Goal: Task Accomplishment & Management: Manage account settings

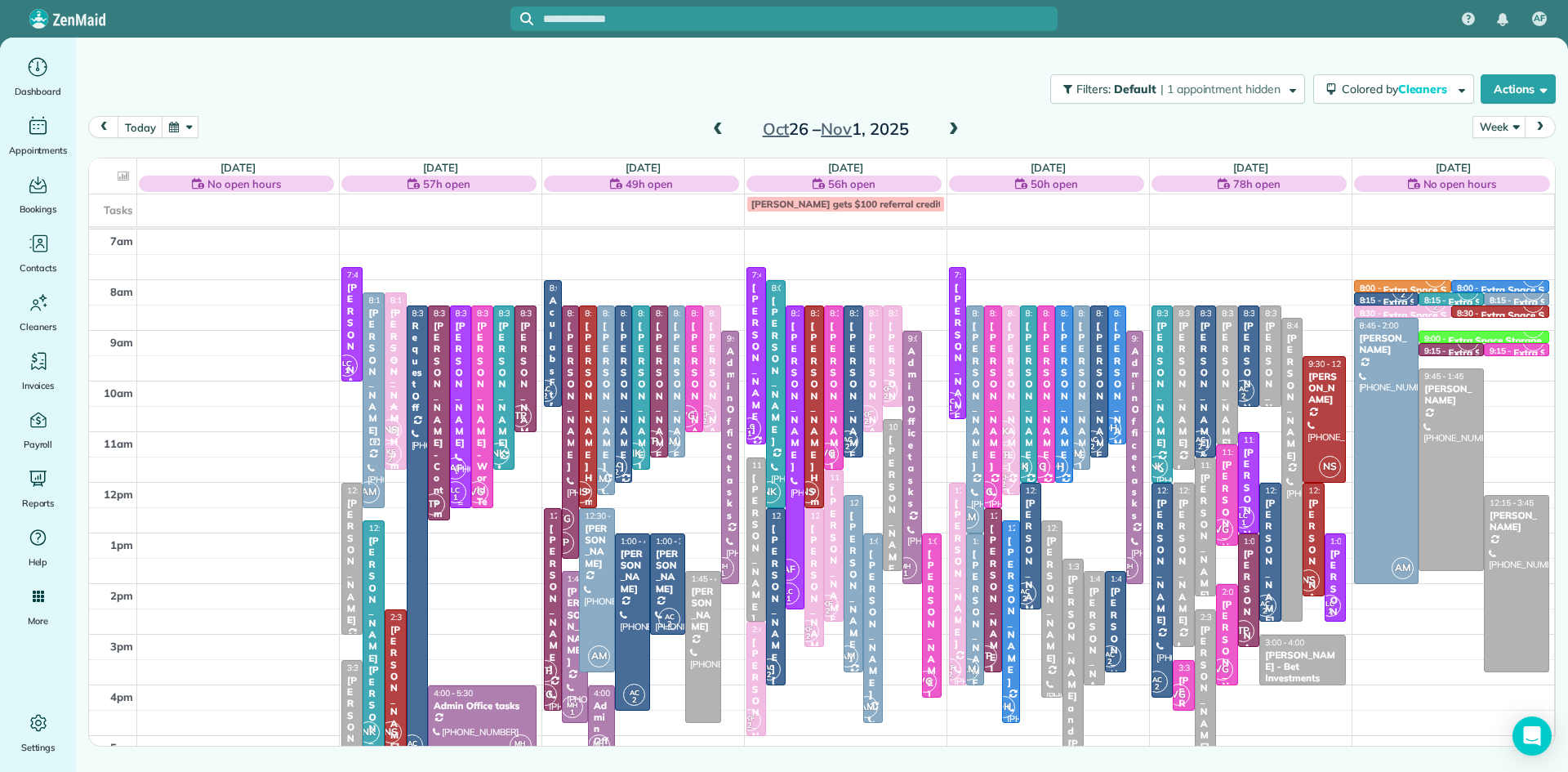
click at [454, 479] on span "AF" at bounding box center [455, 468] width 22 height 22
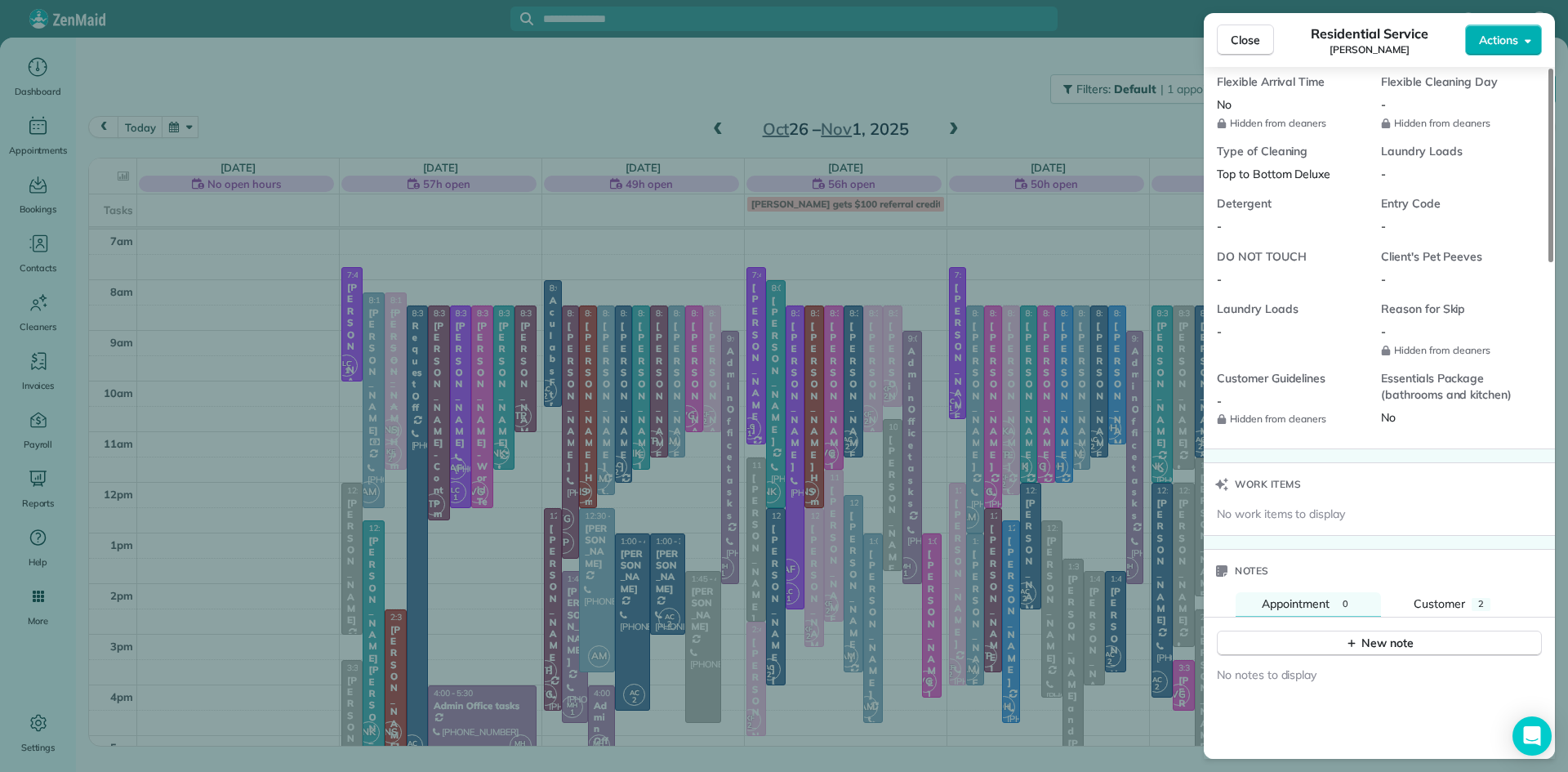
scroll to position [1432, 0]
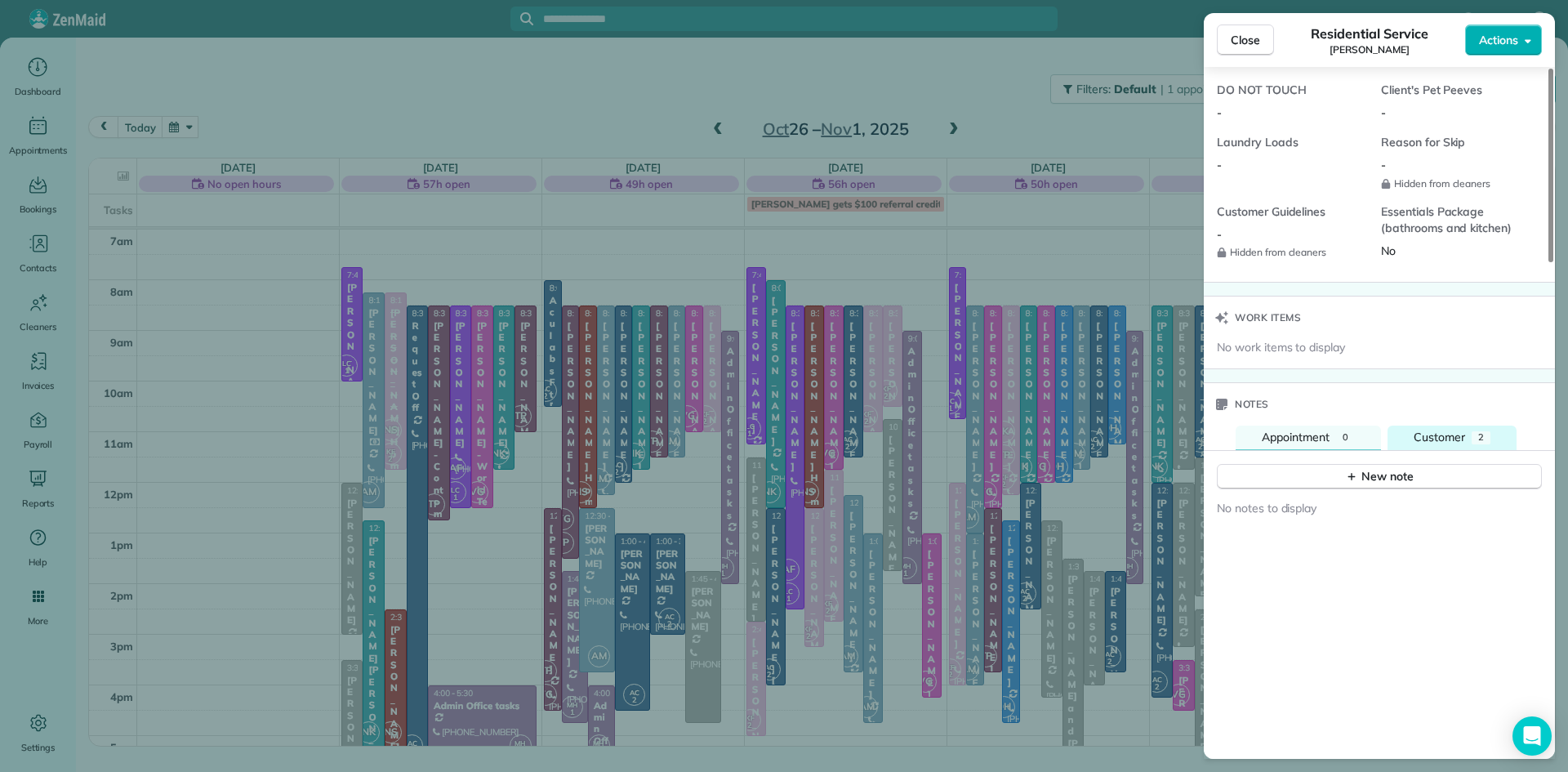
click at [1450, 444] on span "Customer" at bounding box center [1439, 436] width 52 height 15
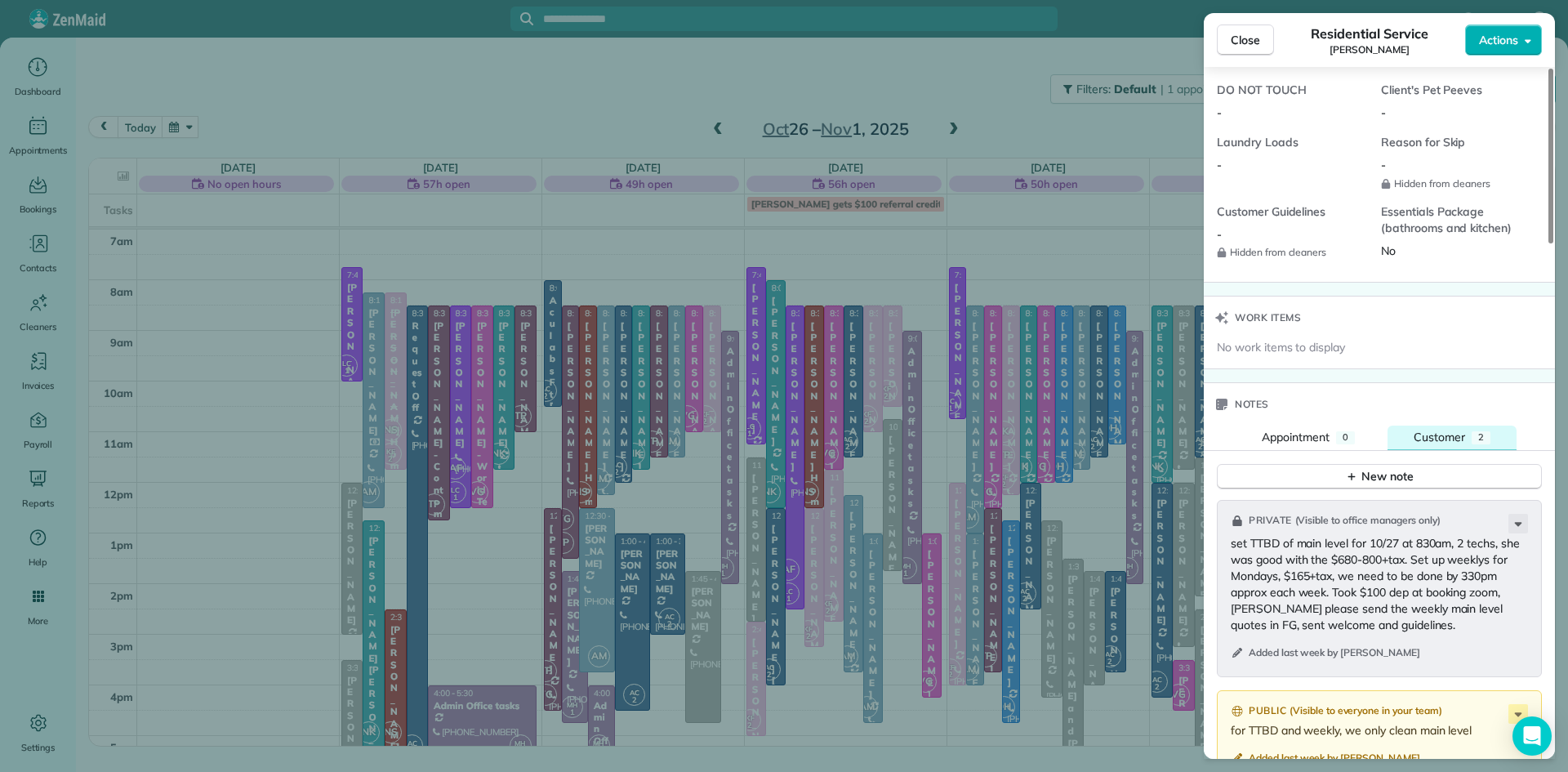
scroll to position [1589, 0]
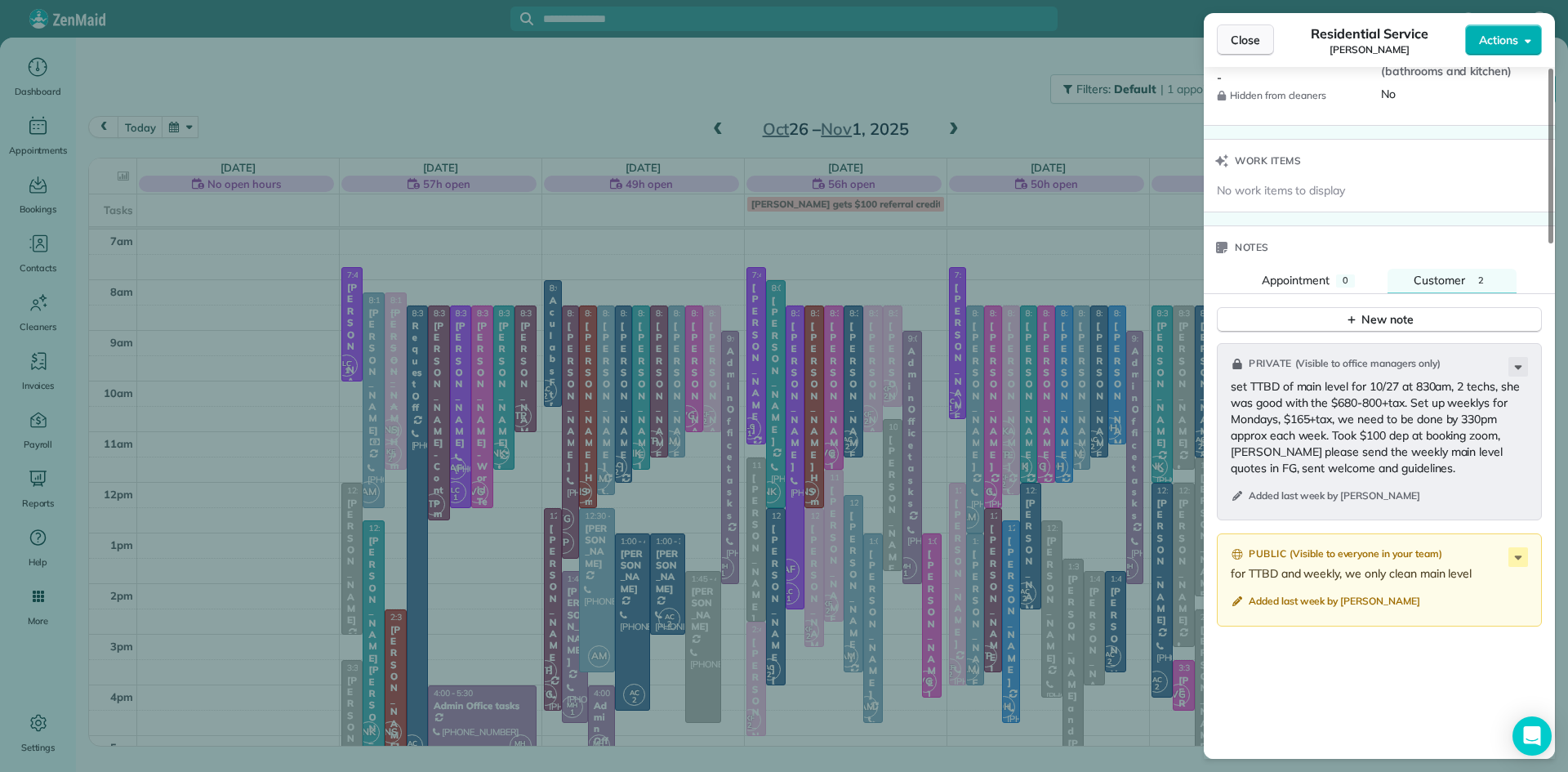
click at [1253, 45] on span "Close" at bounding box center [1245, 40] width 29 height 16
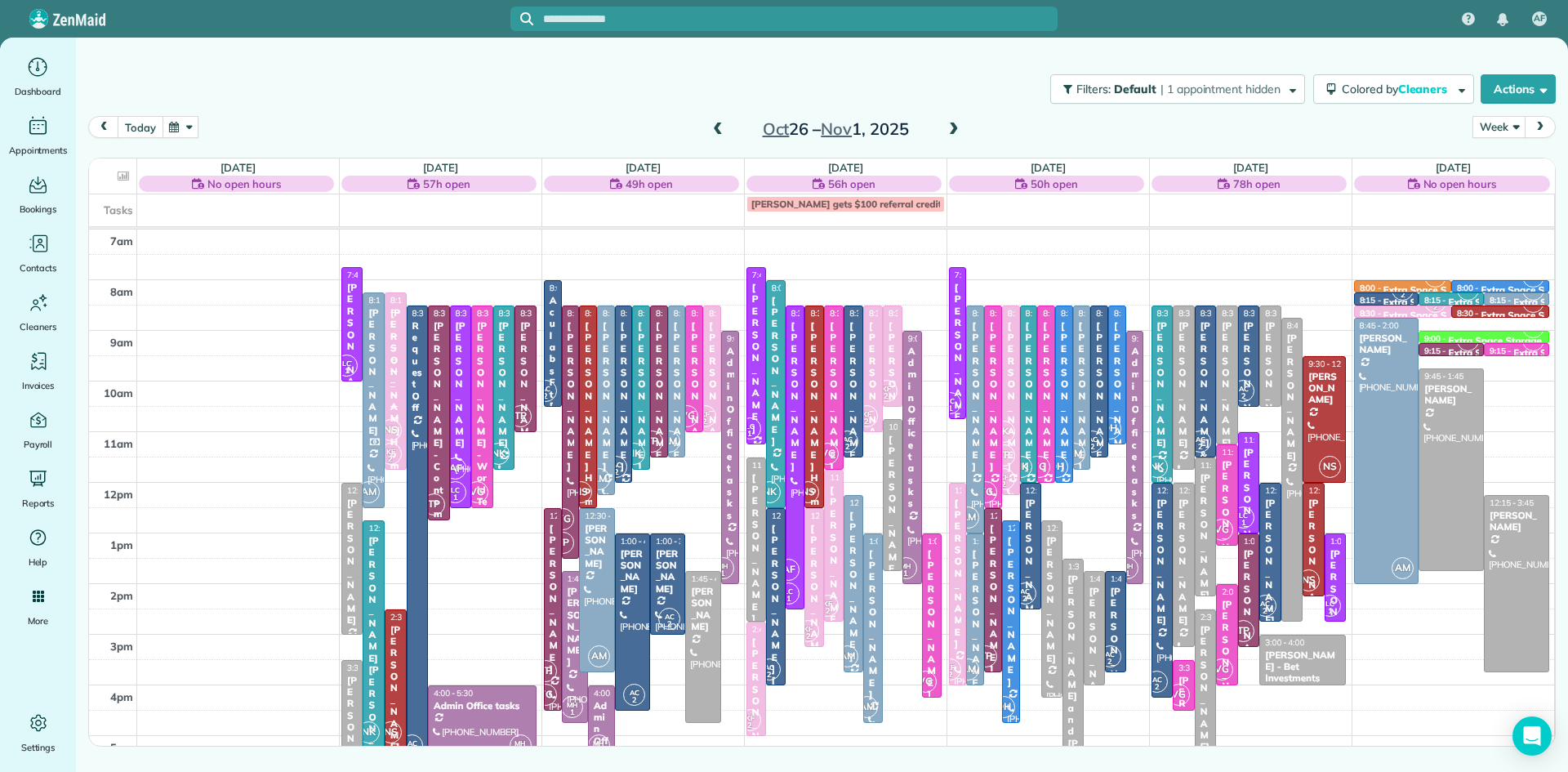
click at [139, 131] on button "today" at bounding box center [140, 127] width 45 height 22
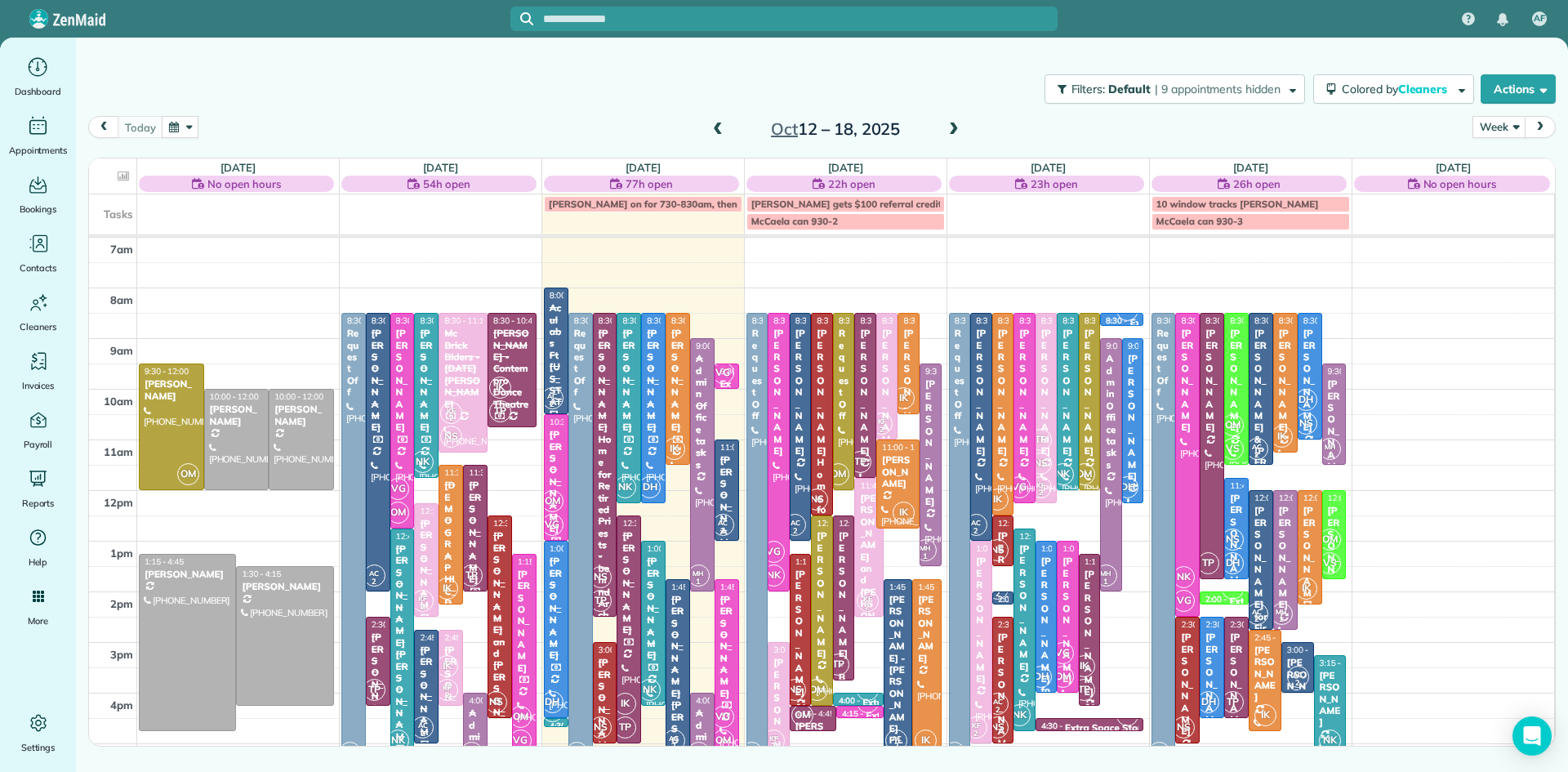
click at [954, 126] on span at bounding box center [954, 129] width 18 height 15
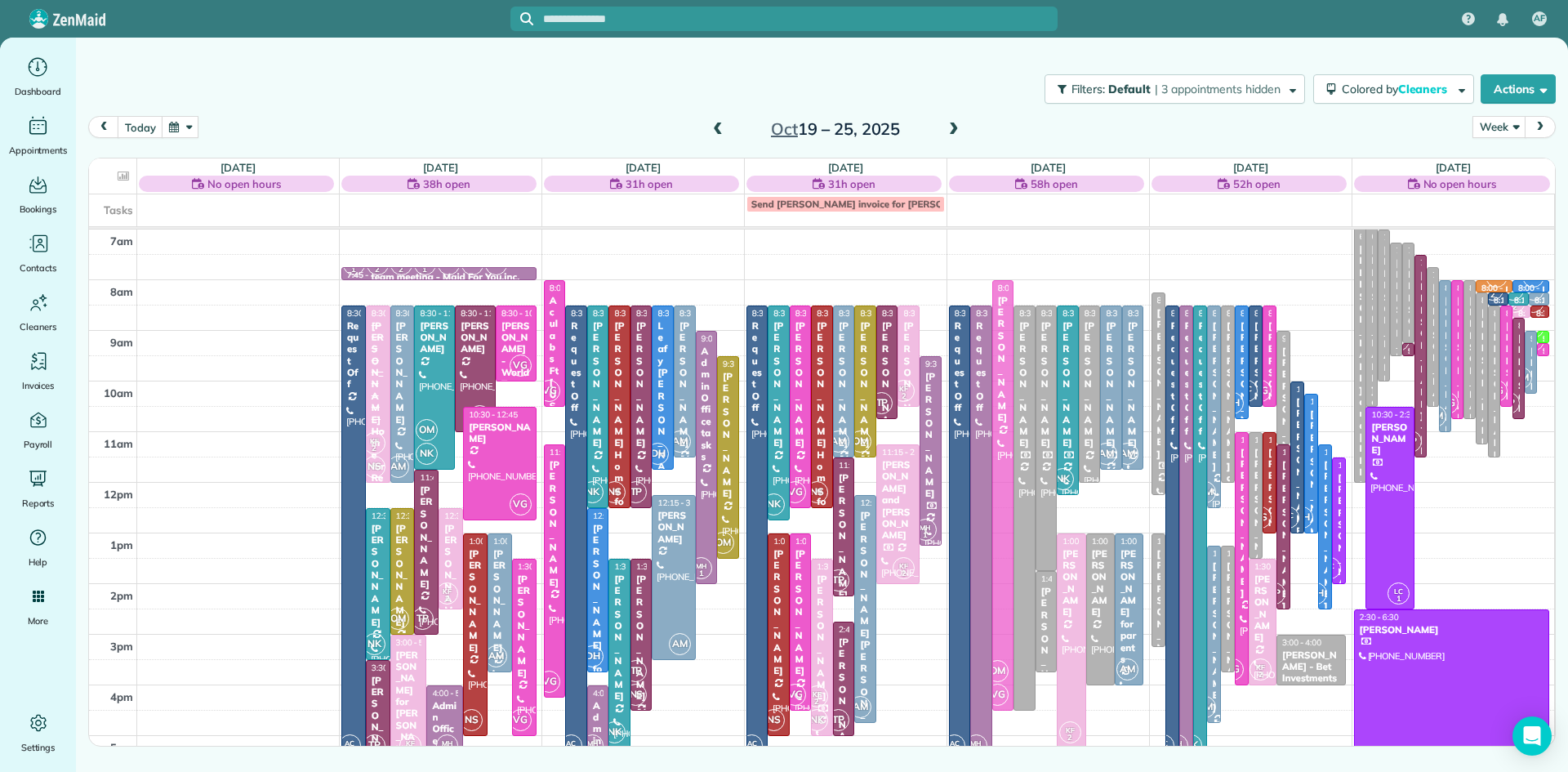
drag, startPoint x: 997, startPoint y: 673, endPoint x: 998, endPoint y: 653, distance: 20.0
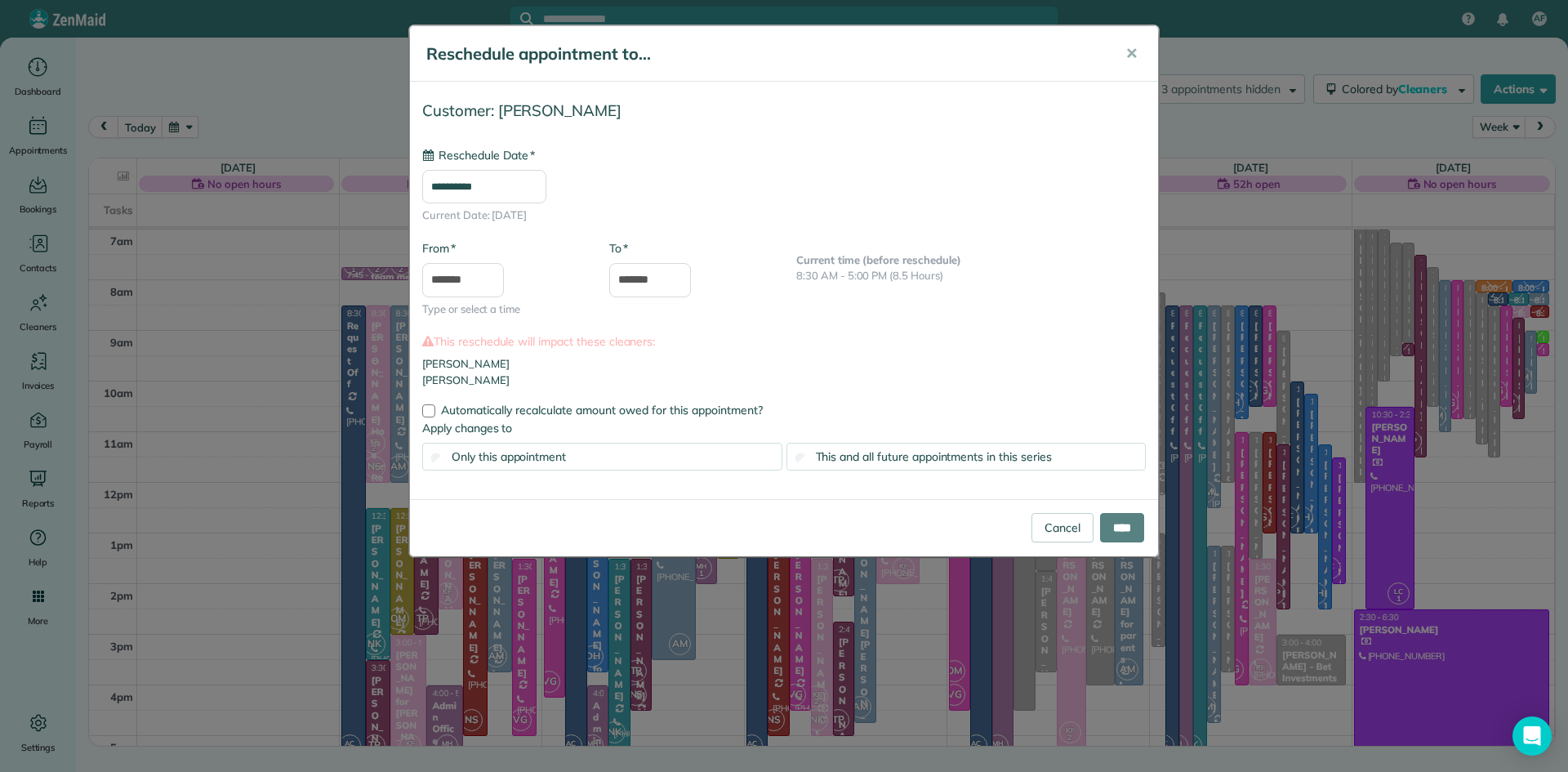
type input "**********"
click at [454, 284] on input "*******" at bounding box center [463, 281] width 82 height 34
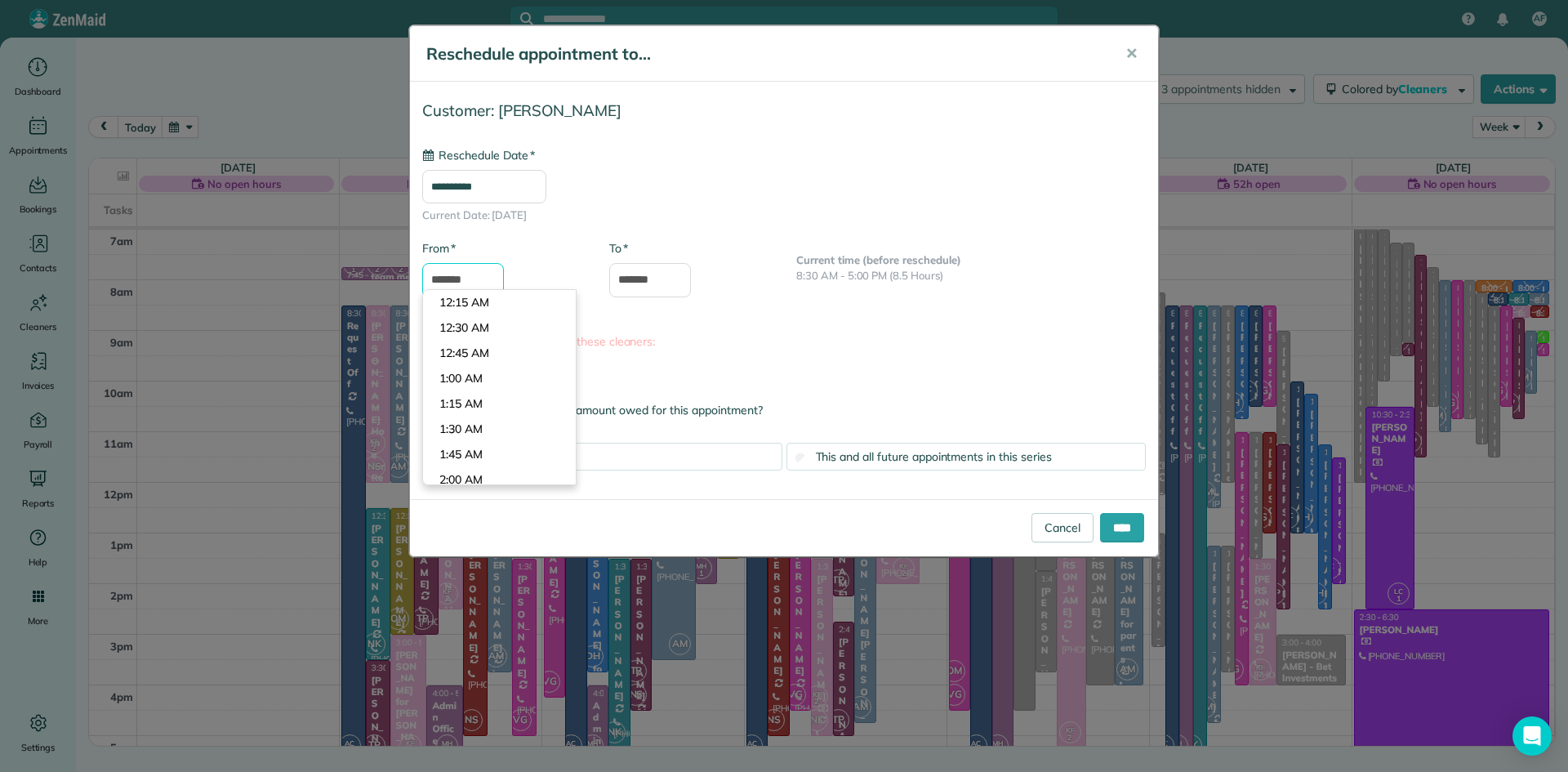
scroll to position [759, 0]
click at [468, 376] on body "AF Dashboard Appointments Bookings Contacts Cleaners Invoices Payroll Reports H…" at bounding box center [784, 386] width 1568 height 772
type input "*******"
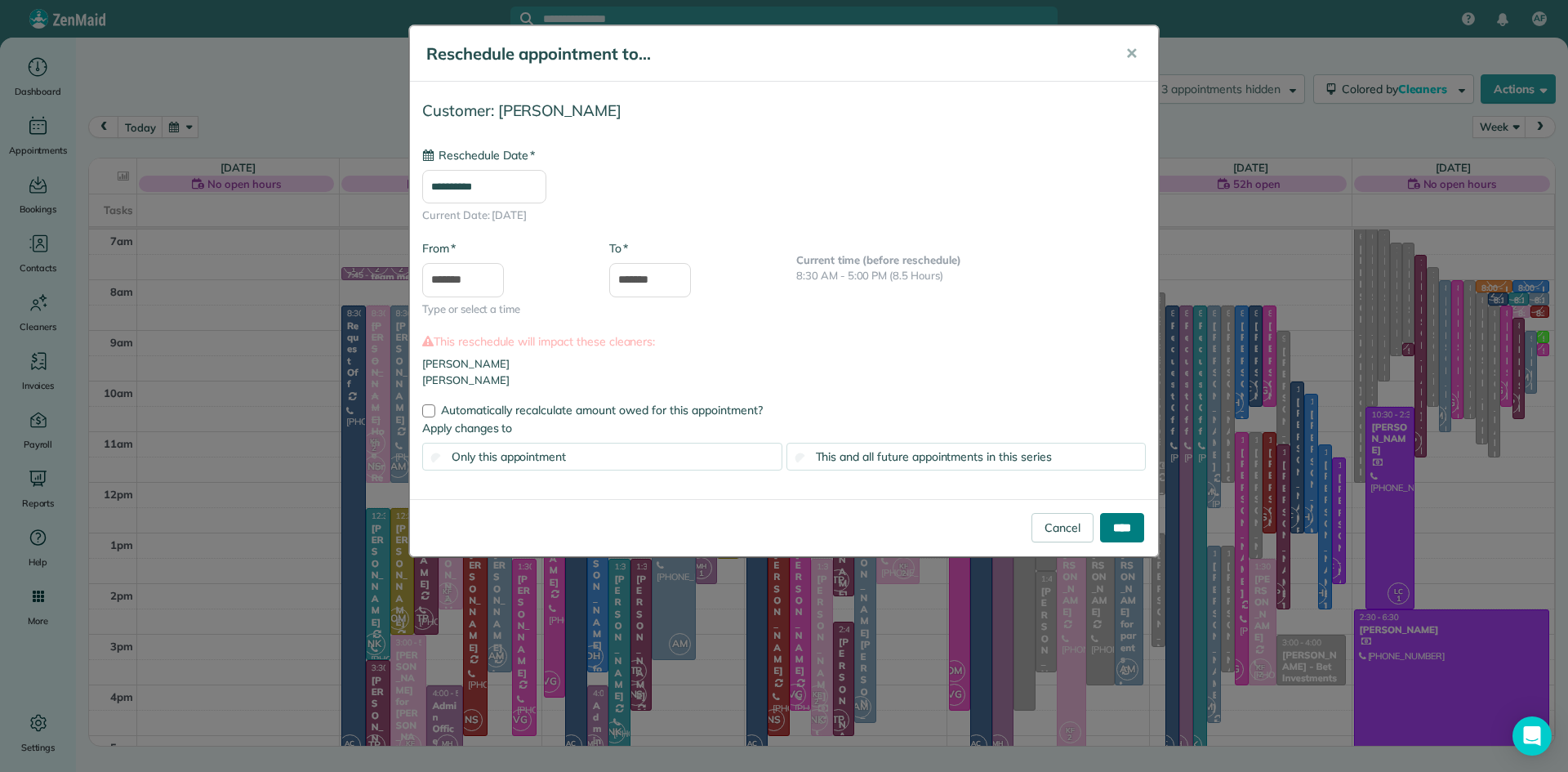
click at [1138, 532] on input "****" at bounding box center [1121, 528] width 44 height 29
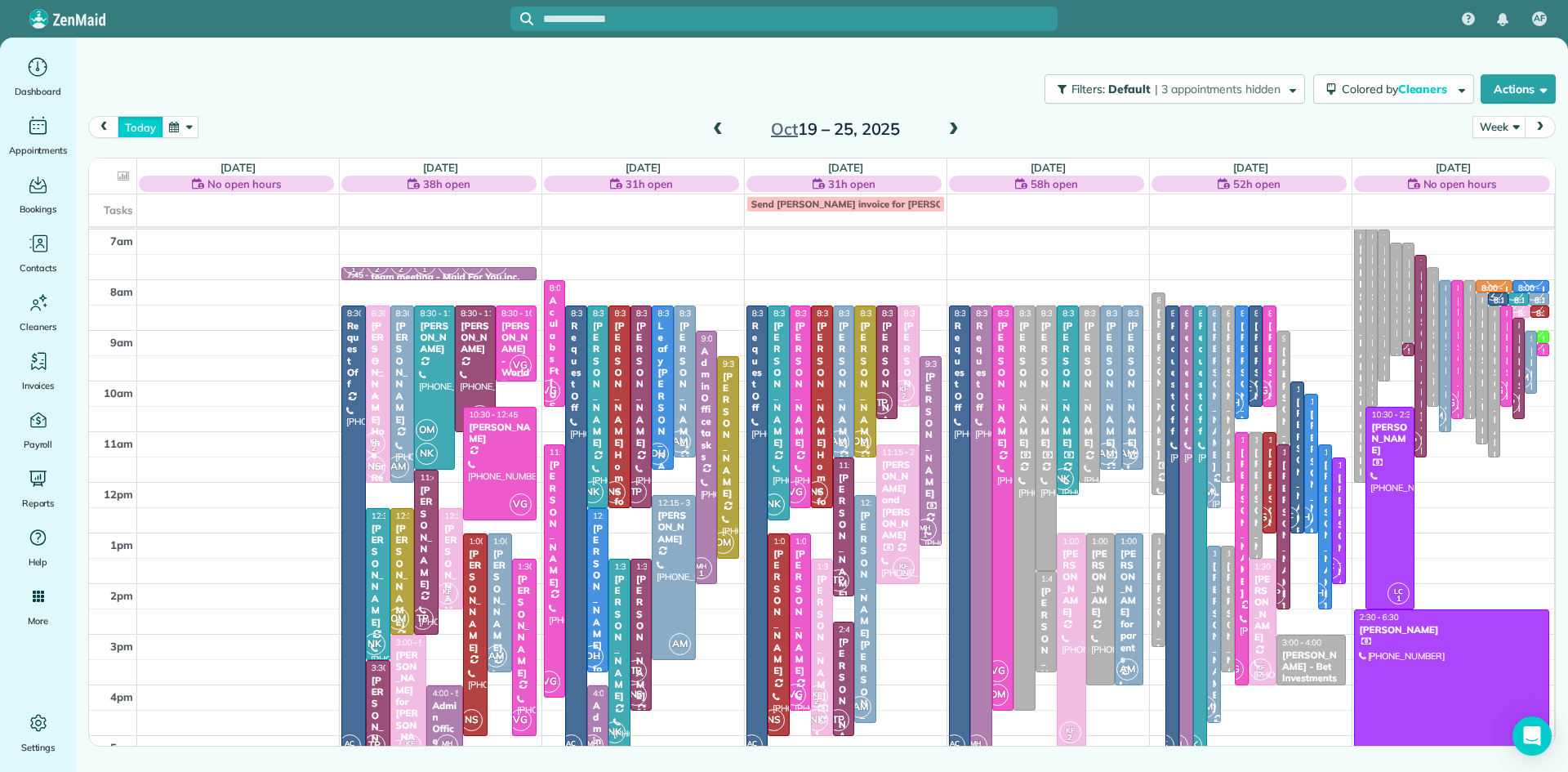
click at [145, 133] on button "today" at bounding box center [140, 127] width 45 height 22
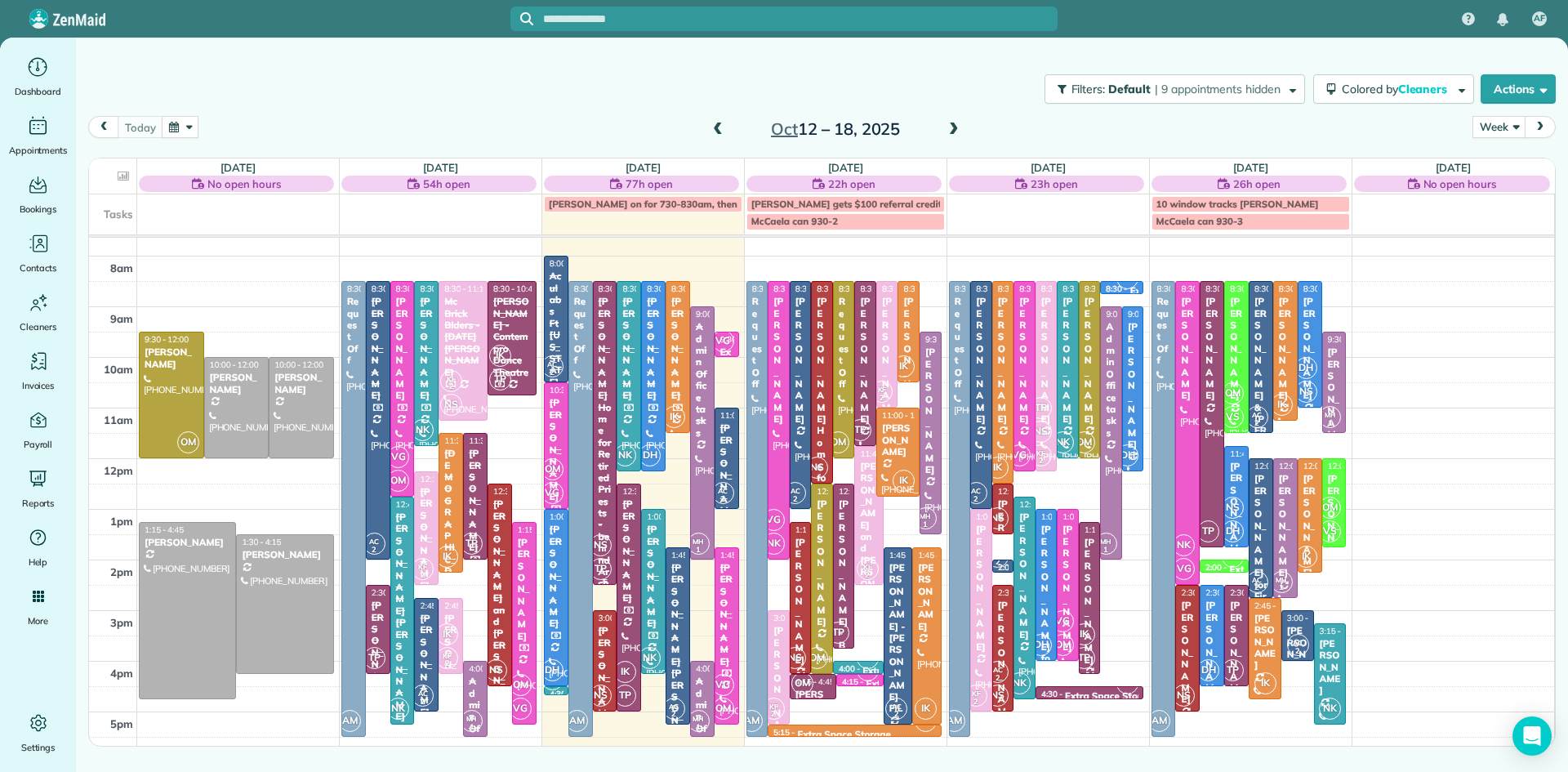
scroll to position [51, 0]
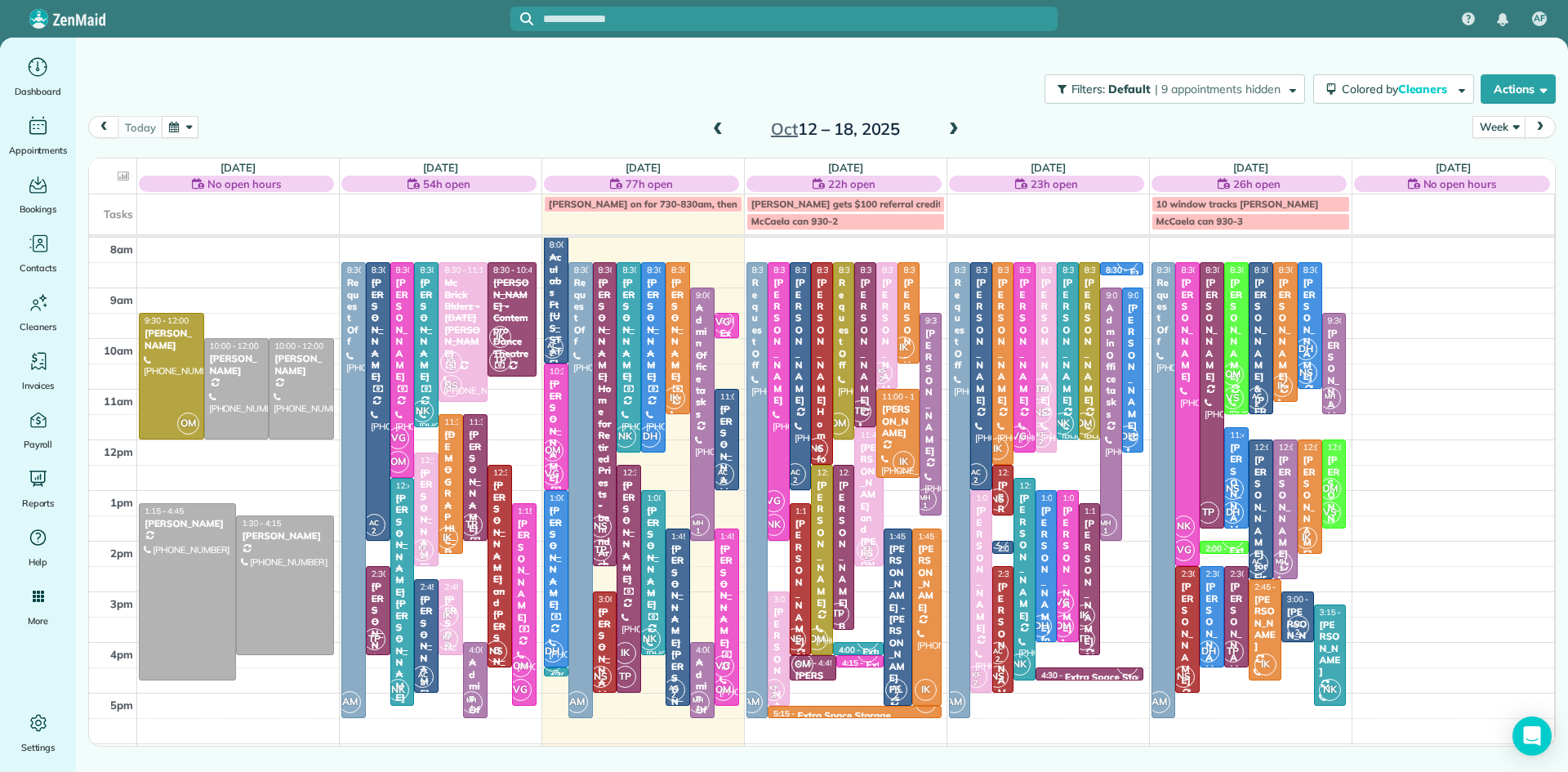
click at [557, 670] on small "1" at bounding box center [553, 666] width 21 height 15
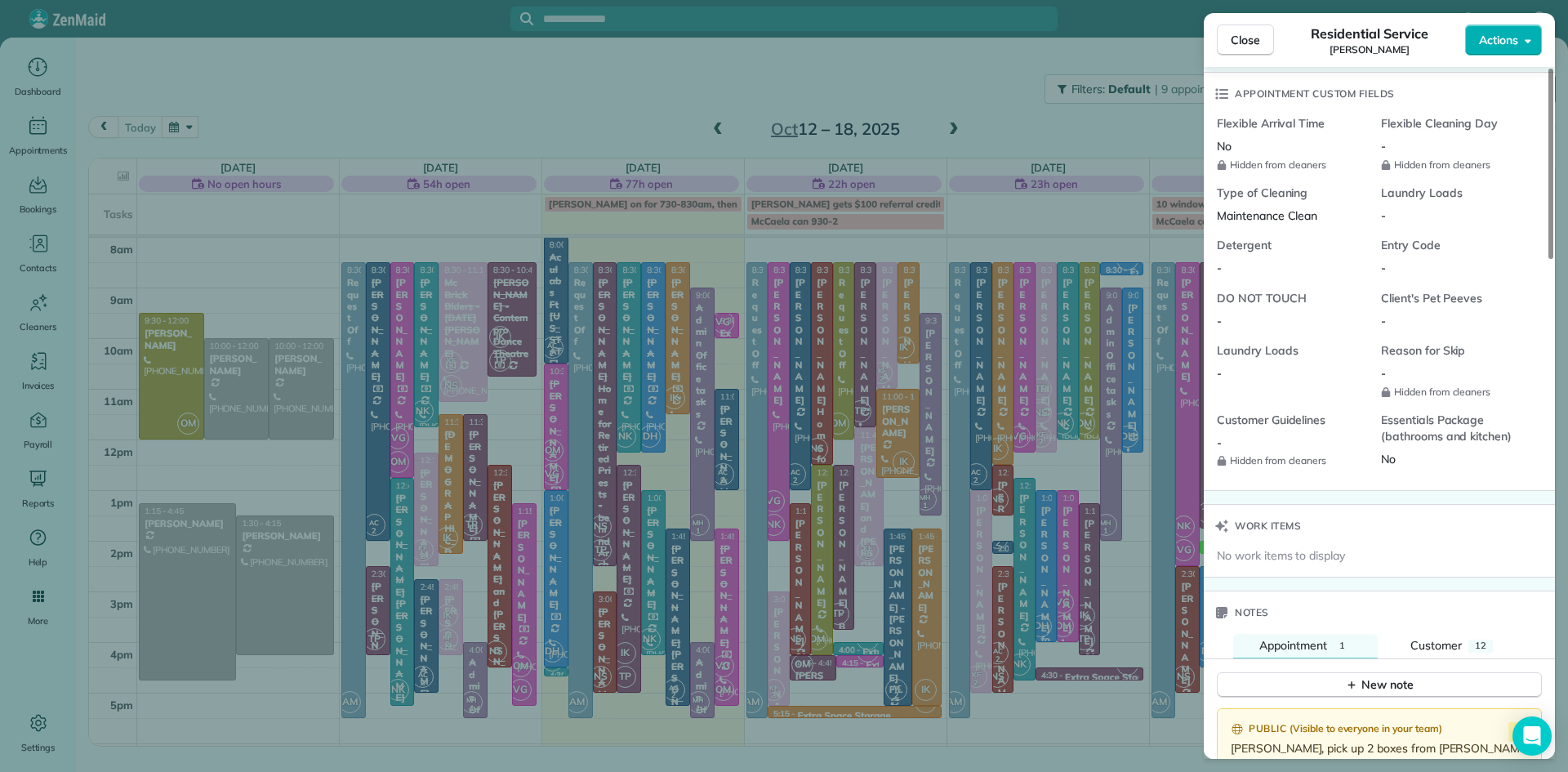
scroll to position [1252, 0]
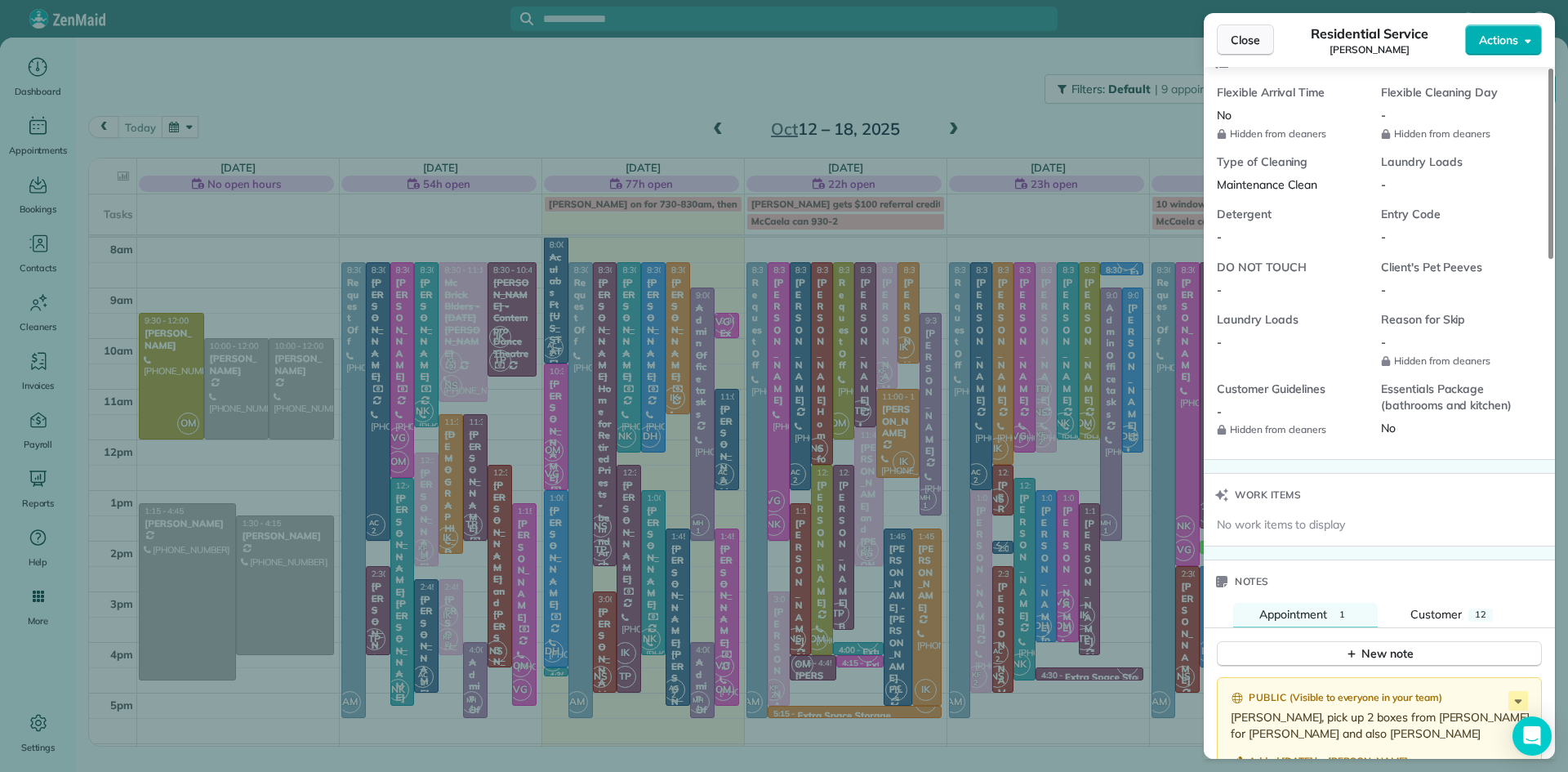
click at [1257, 39] on span "Close" at bounding box center [1245, 40] width 29 height 16
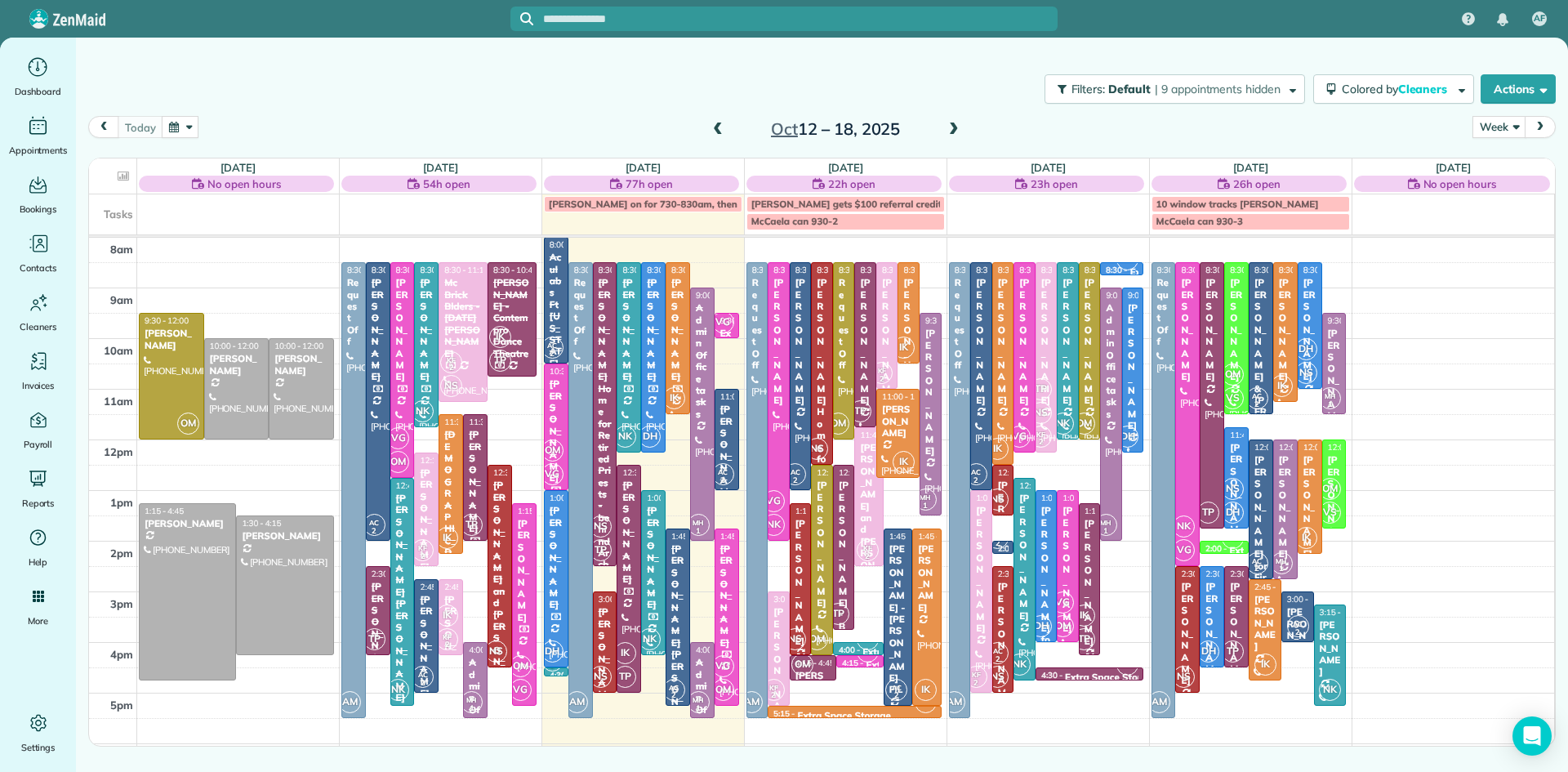
click at [954, 122] on span at bounding box center [954, 129] width 18 height 15
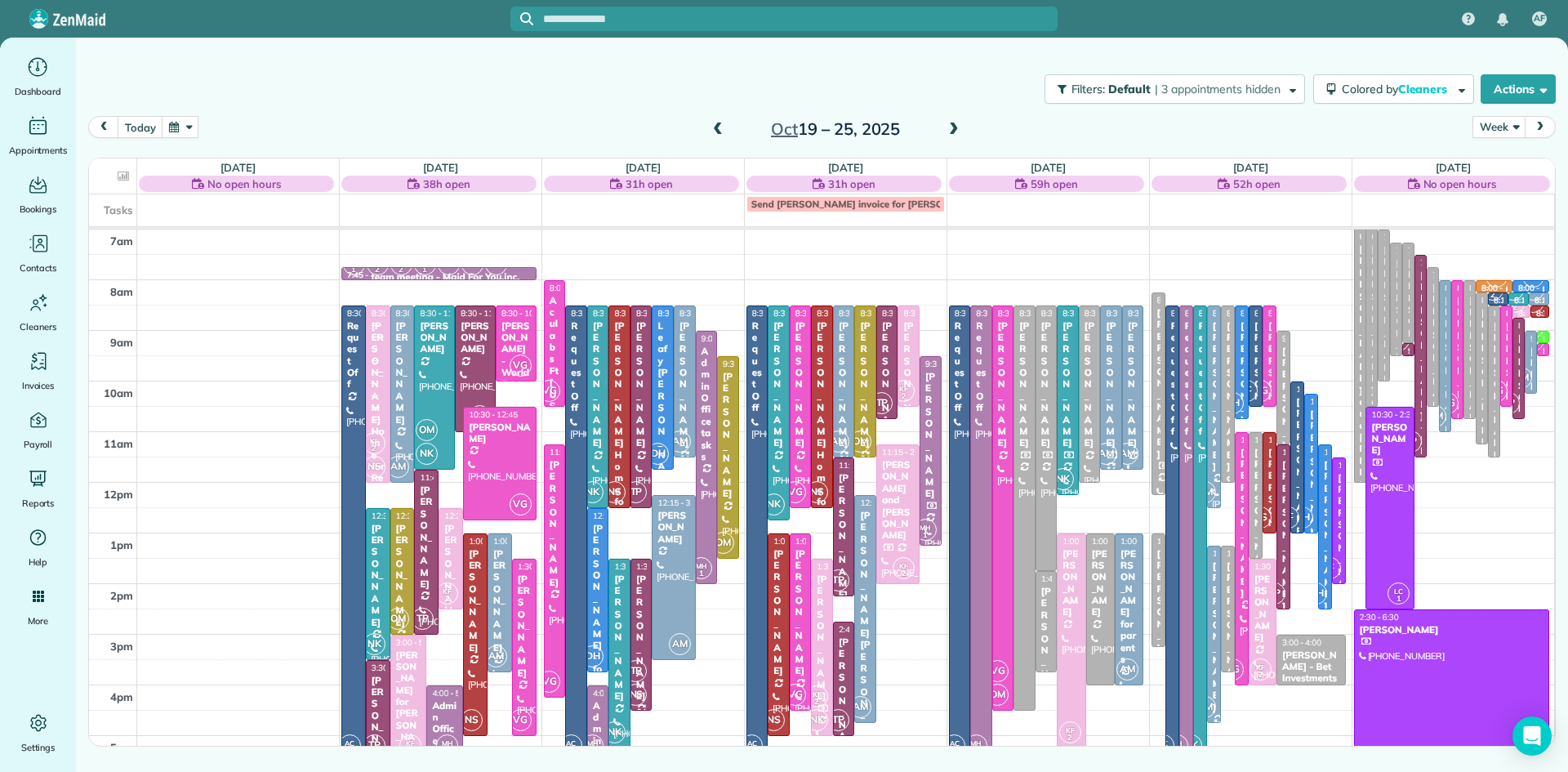
click at [714, 128] on span at bounding box center [718, 129] width 18 height 15
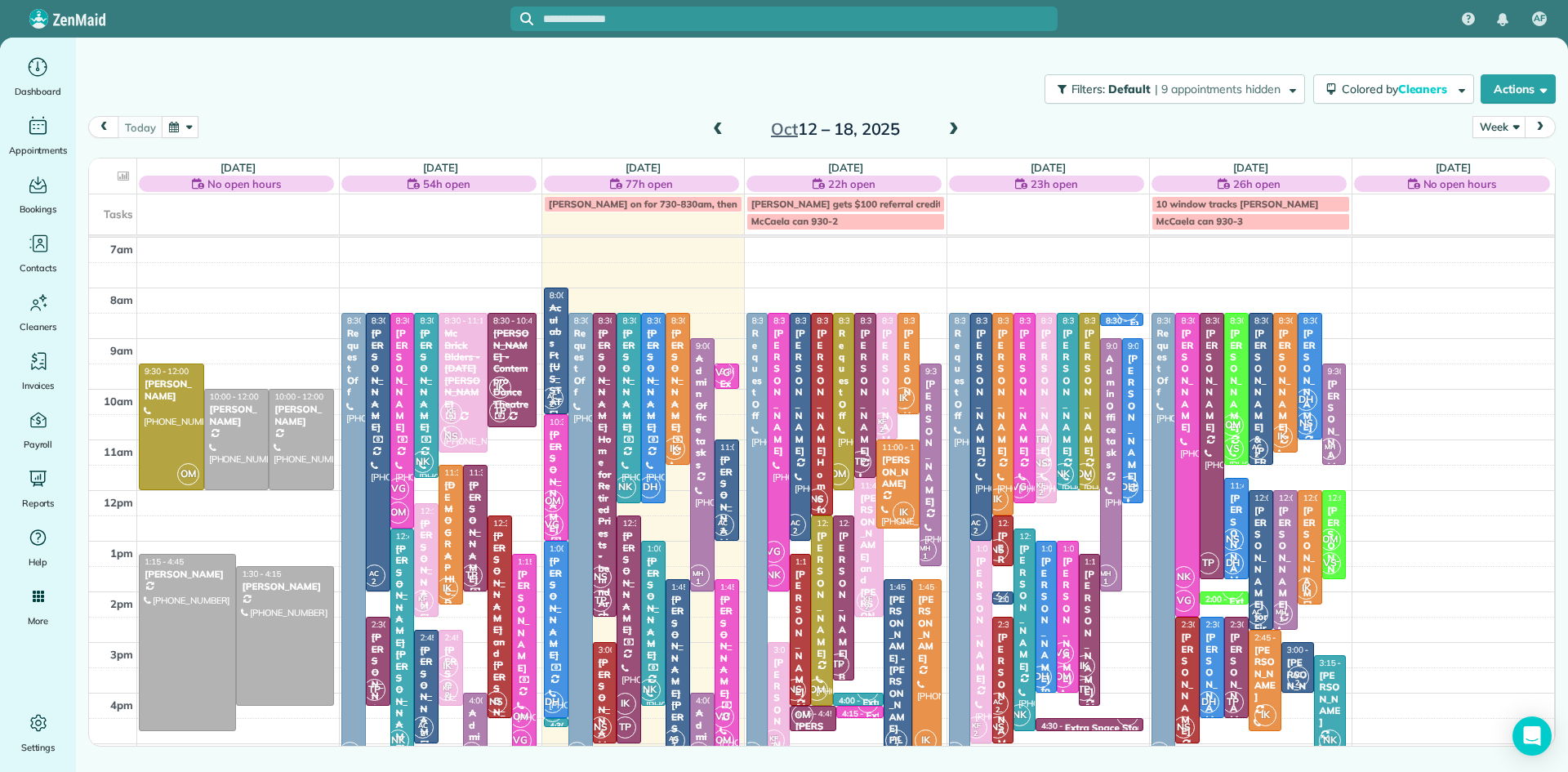
click at [951, 126] on span at bounding box center [954, 129] width 18 height 15
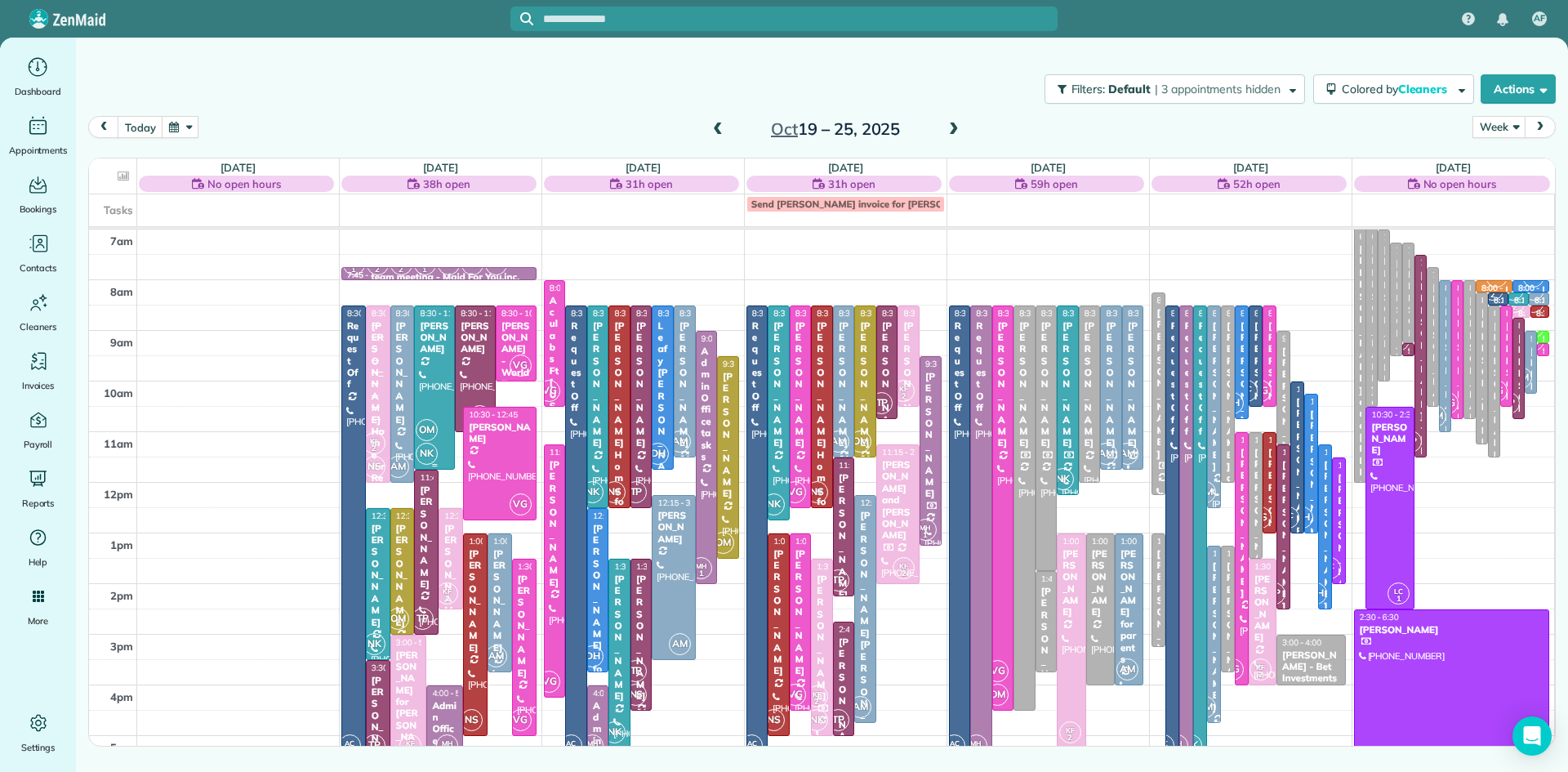
click at [425, 398] on div at bounding box center [435, 388] width 40 height 164
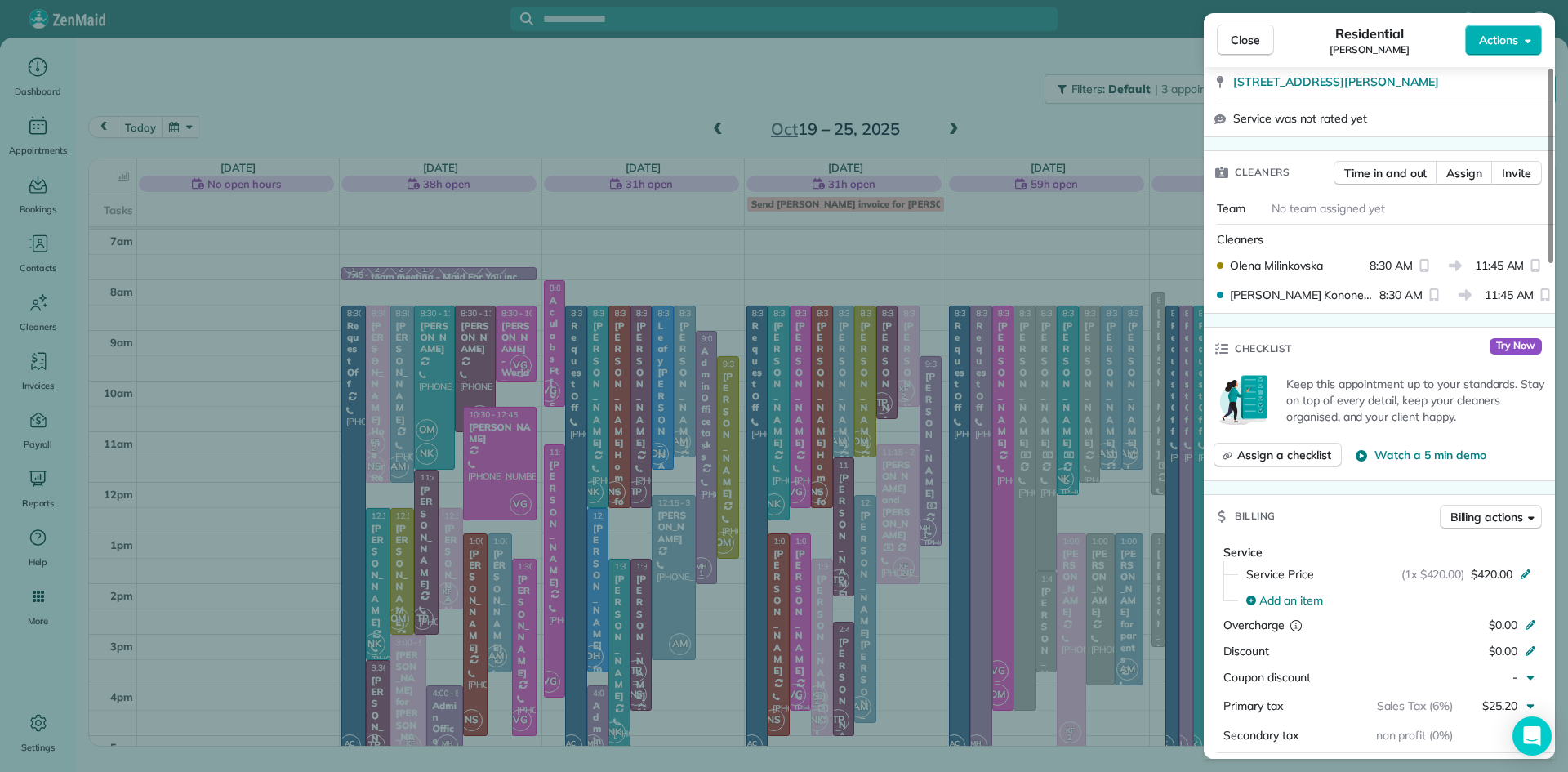
scroll to position [500, 0]
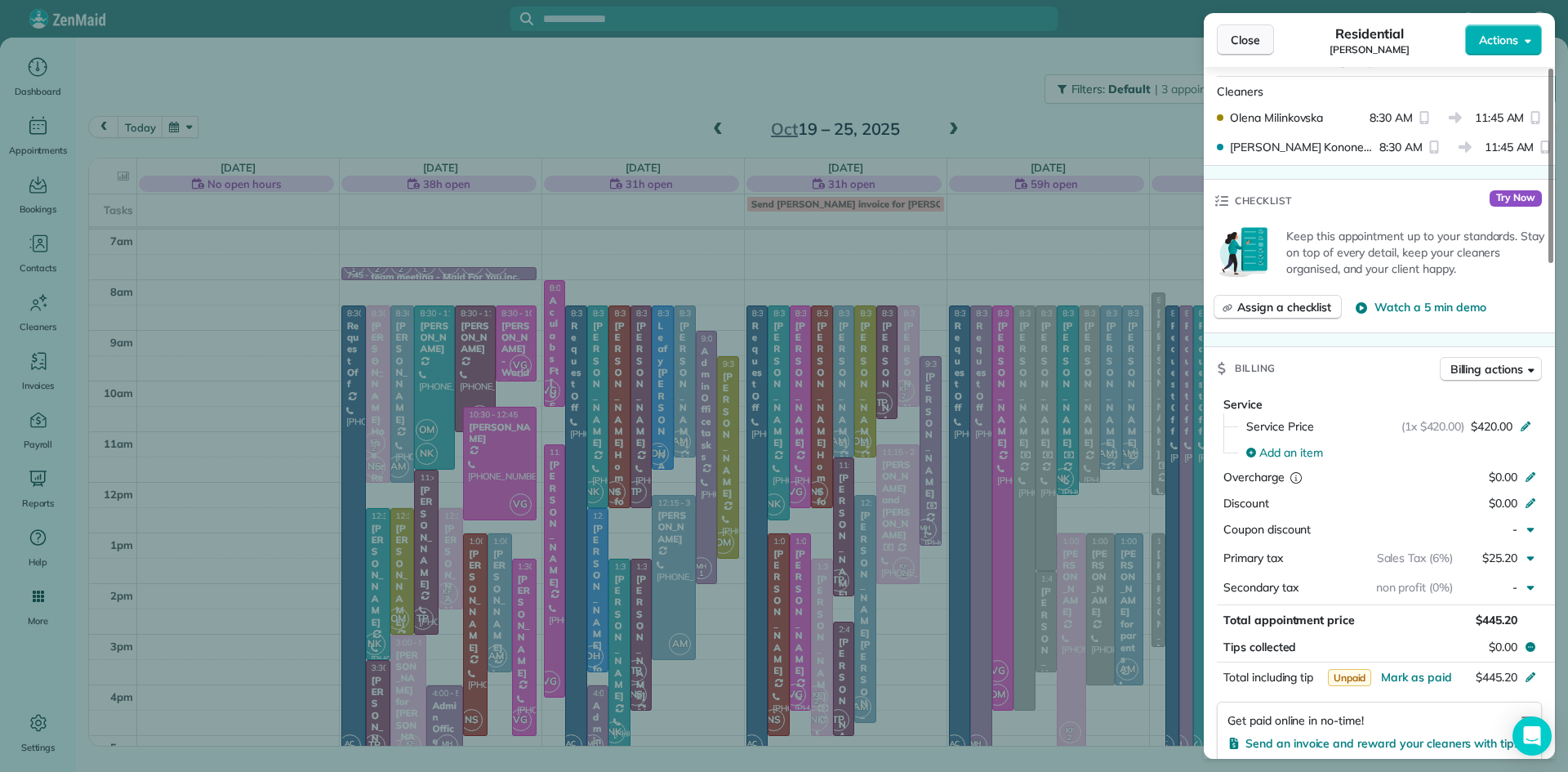
click at [1242, 43] on span "Close" at bounding box center [1245, 40] width 29 height 16
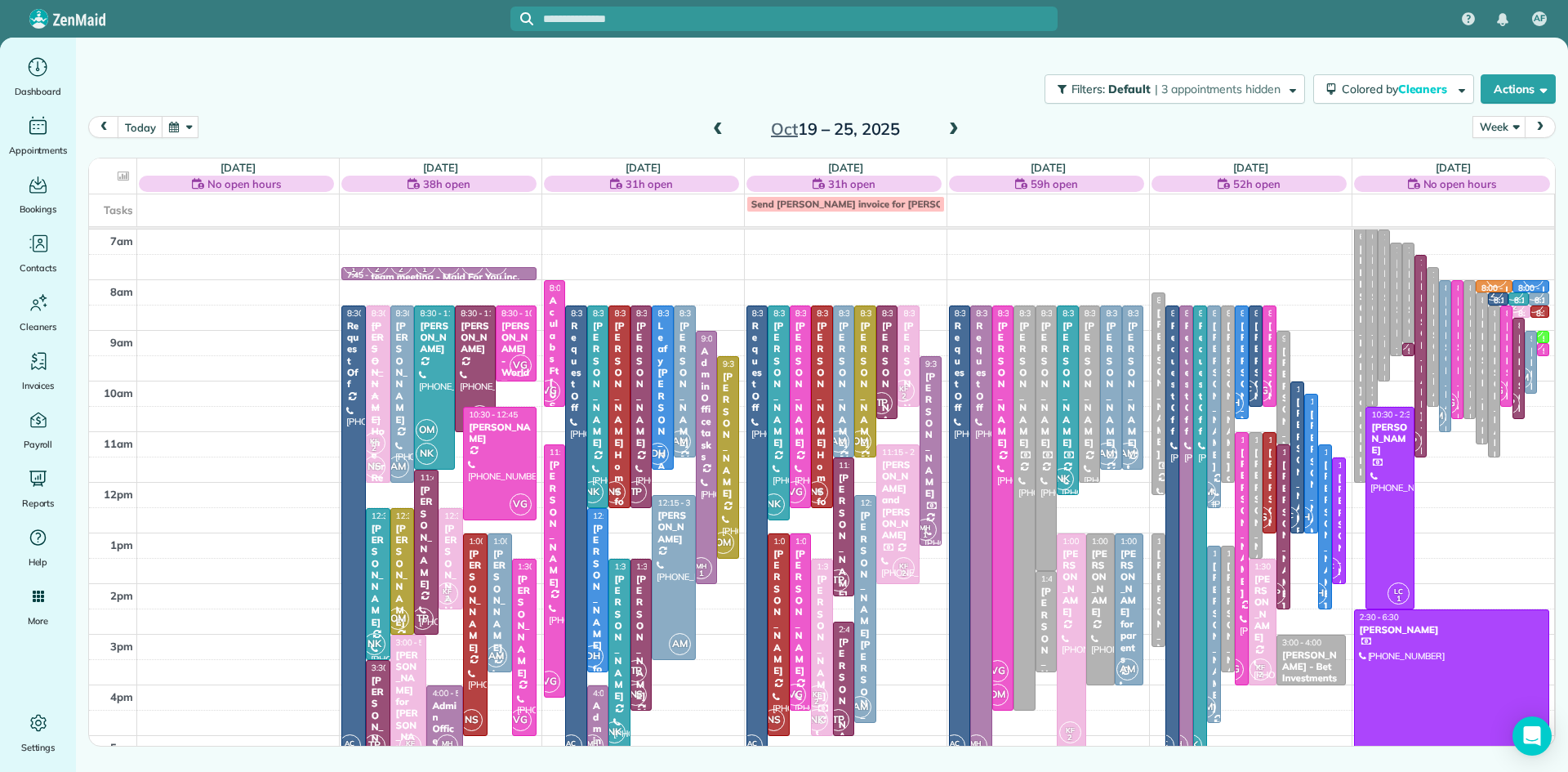
click at [1212, 439] on div "[PERSON_NAME]" at bounding box center [1213, 396] width 4 height 152
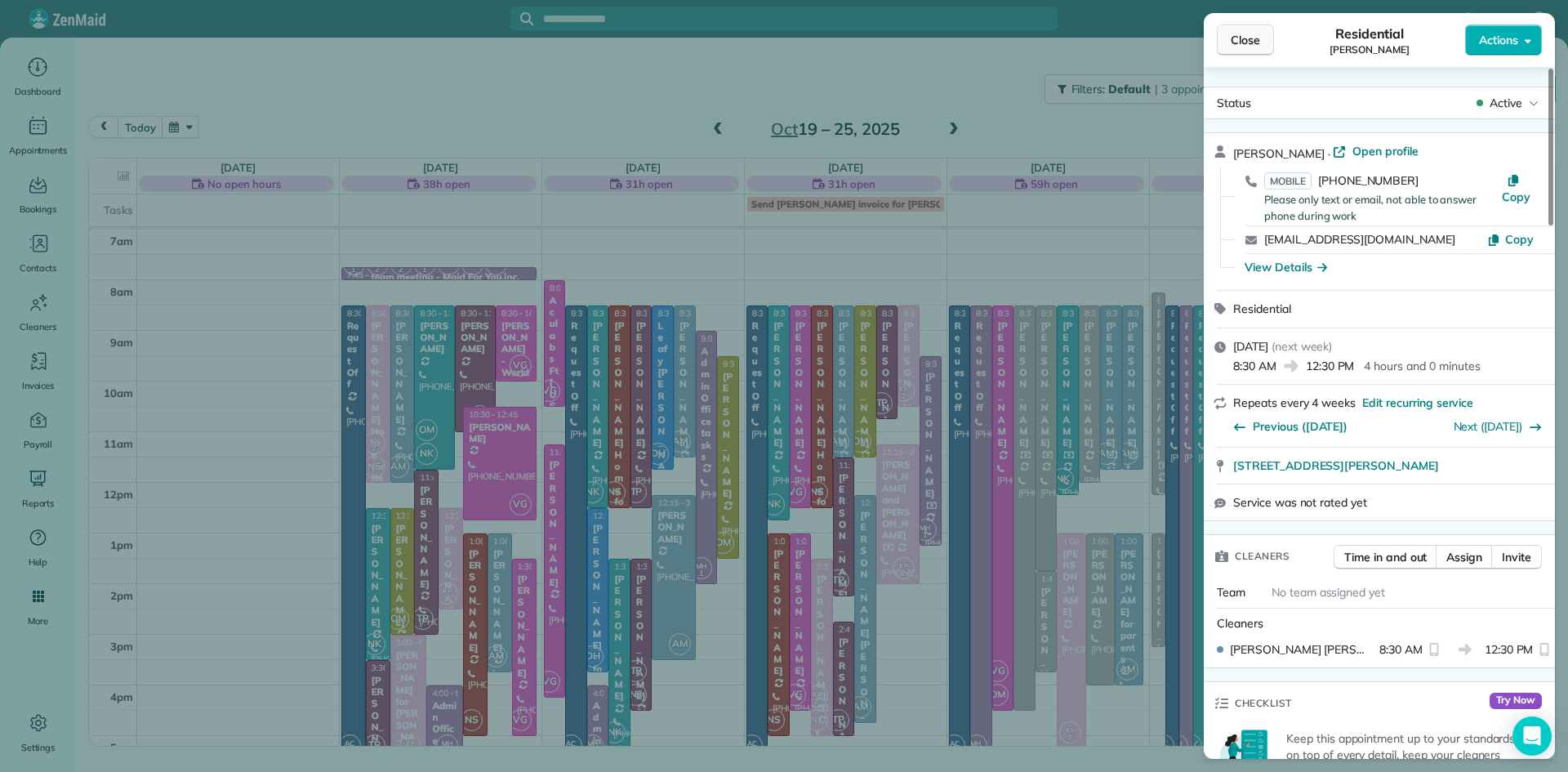
click at [1234, 47] on span "Close" at bounding box center [1245, 40] width 29 height 16
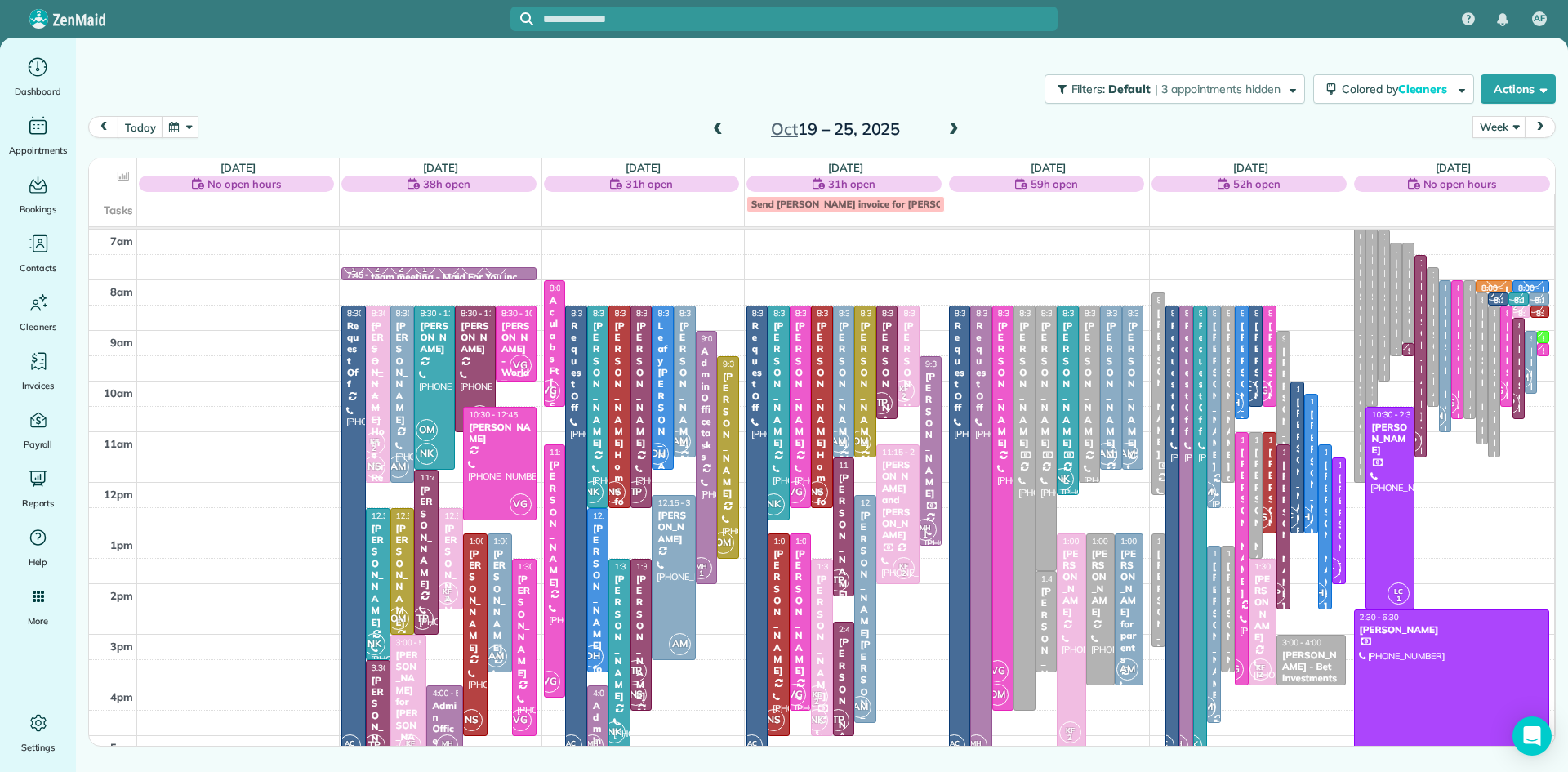
click at [718, 126] on span at bounding box center [718, 129] width 18 height 15
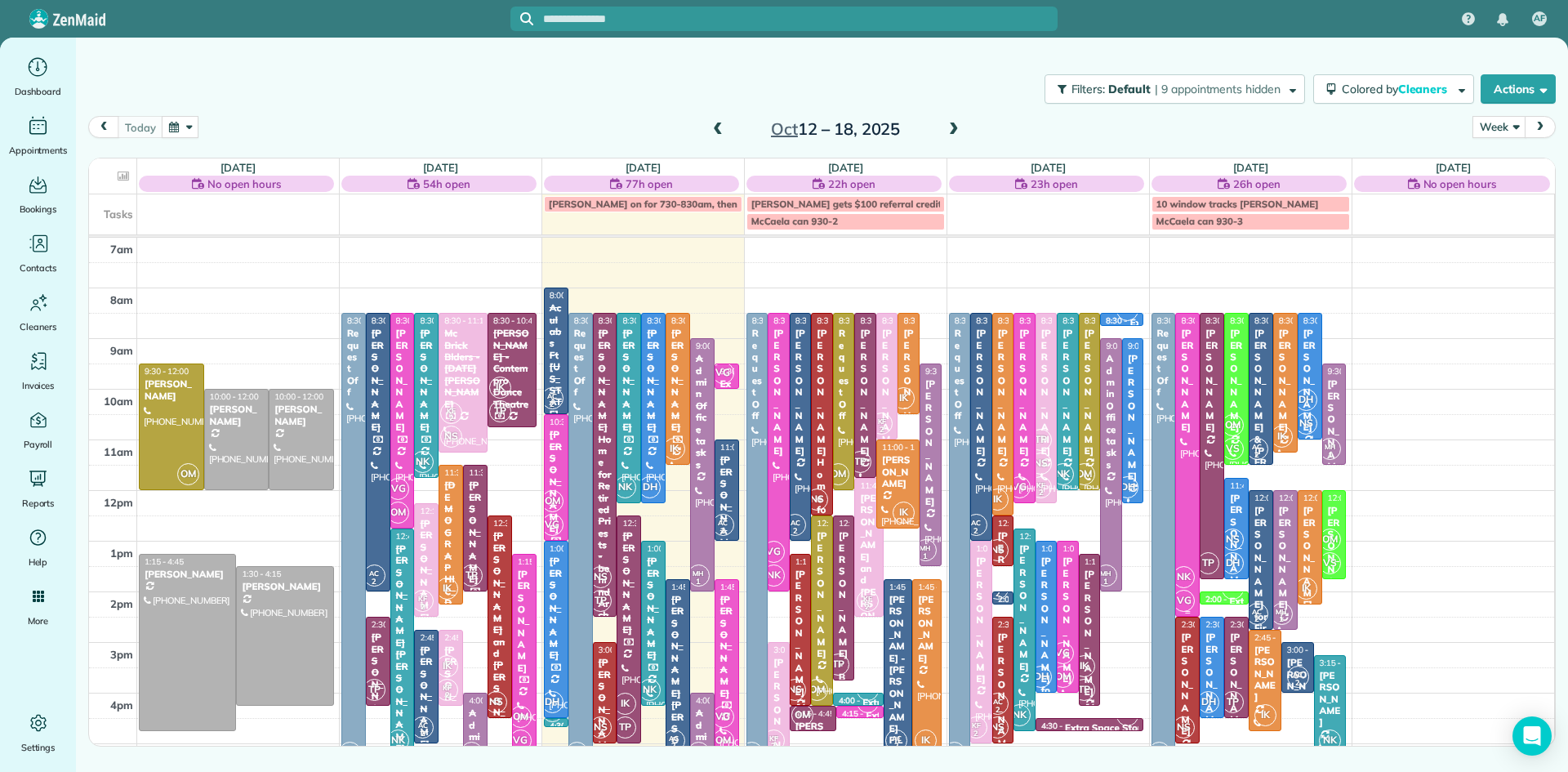
click at [1182, 438] on div at bounding box center [1187, 464] width 23 height 302
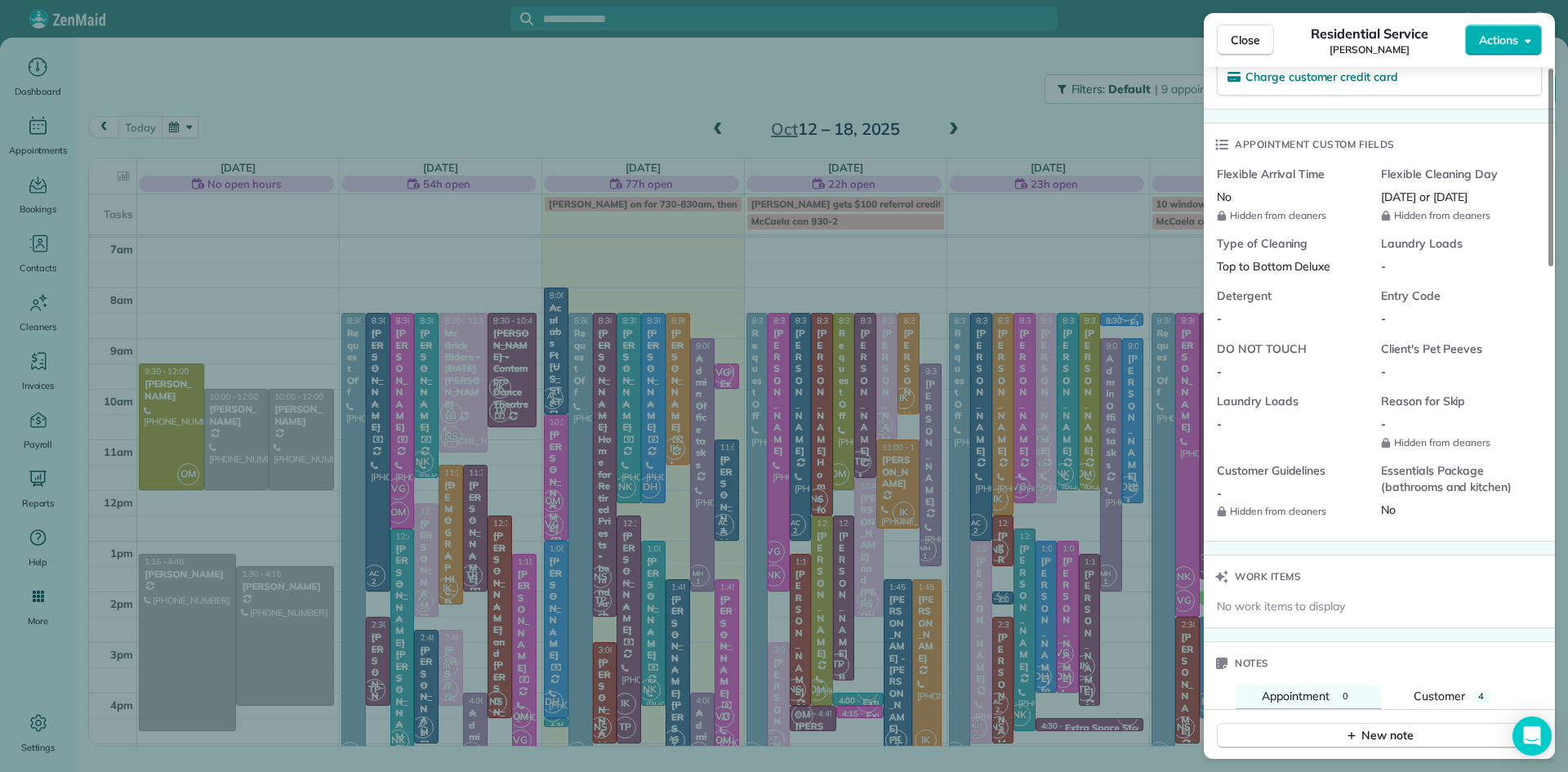
scroll to position [1714, 0]
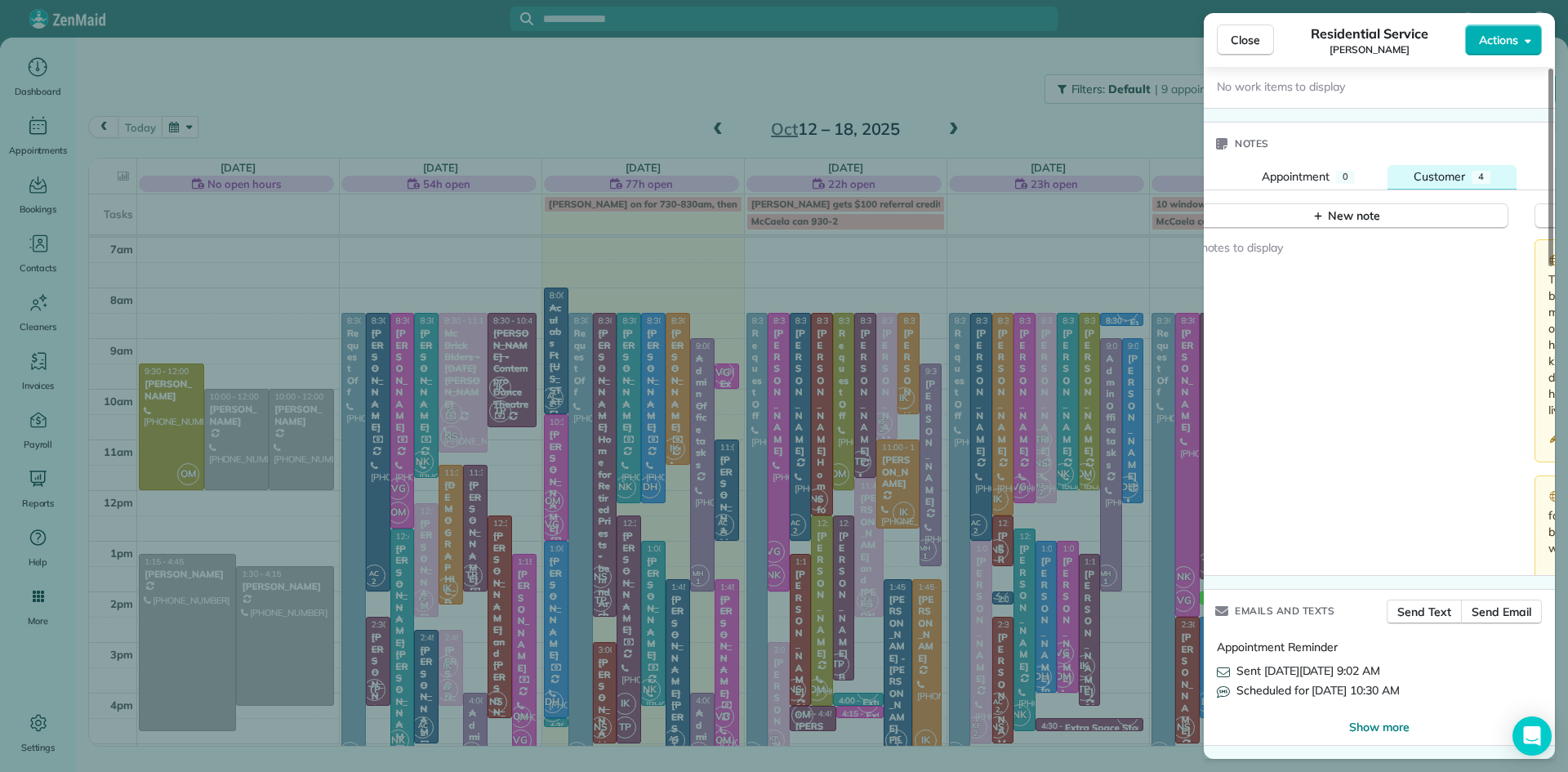
click at [1439, 170] on span "Customer" at bounding box center [1439, 176] width 52 height 15
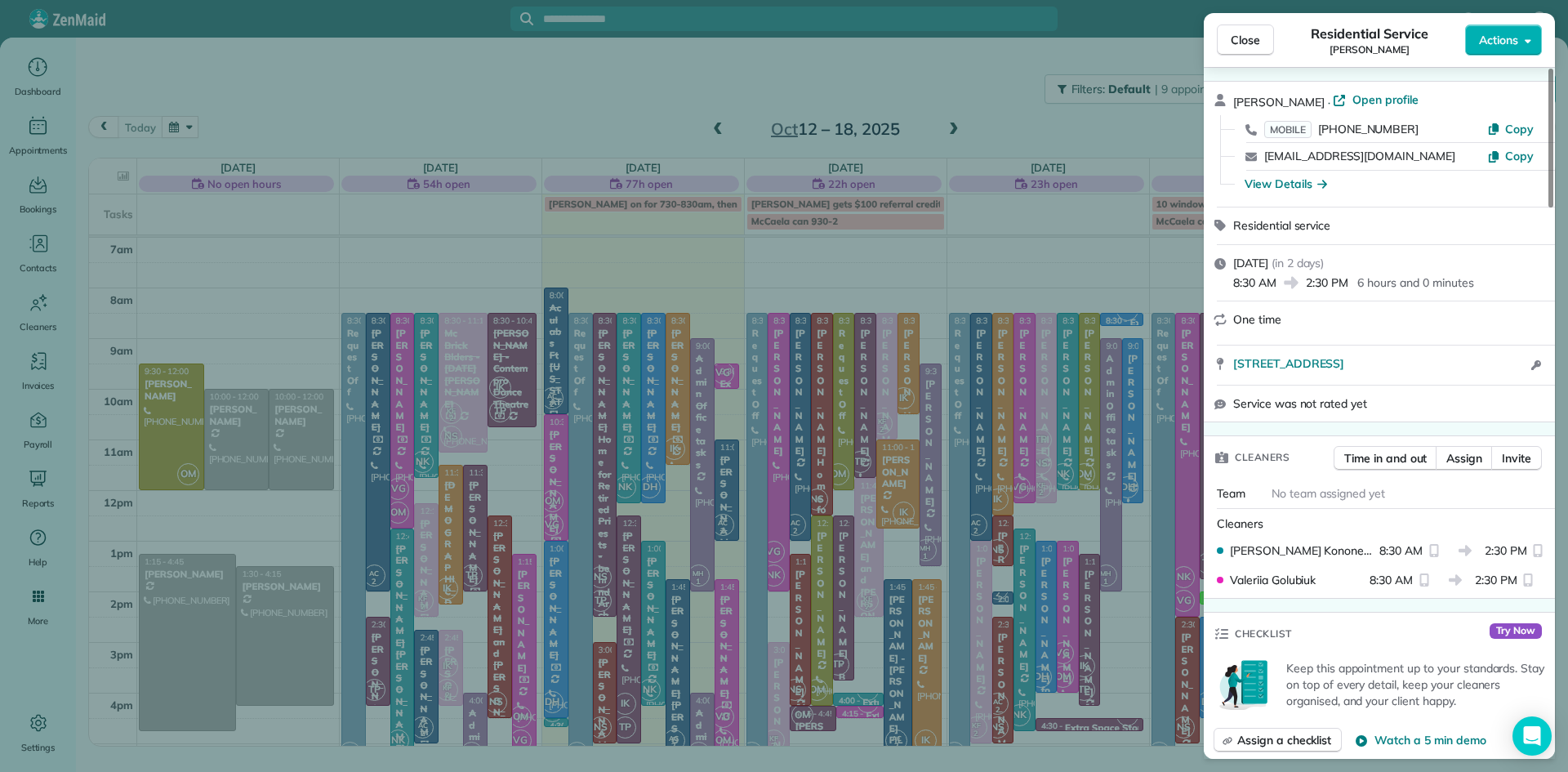
scroll to position [0, 0]
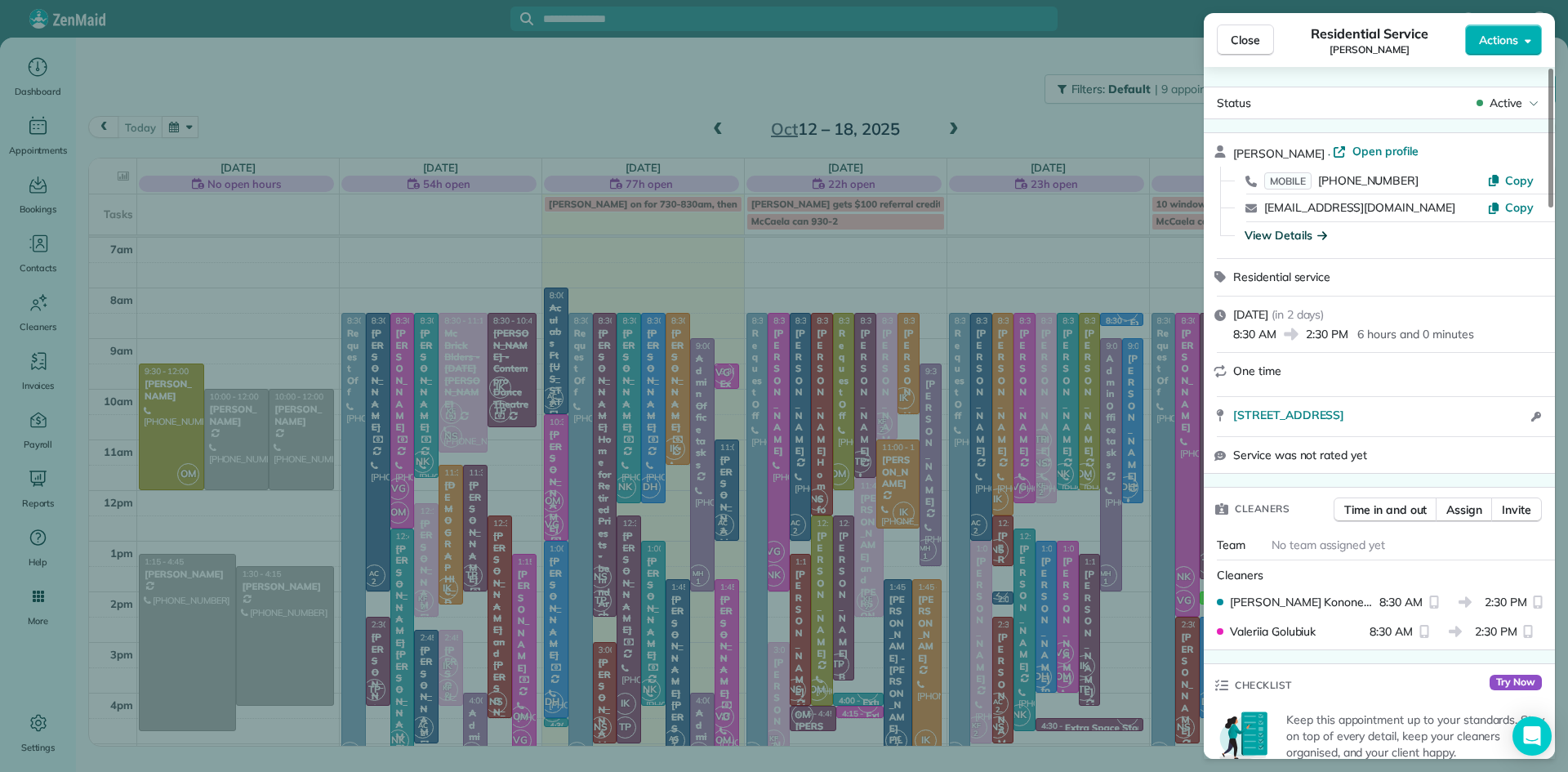
click at [1306, 231] on div "View Details" at bounding box center [1286, 235] width 83 height 16
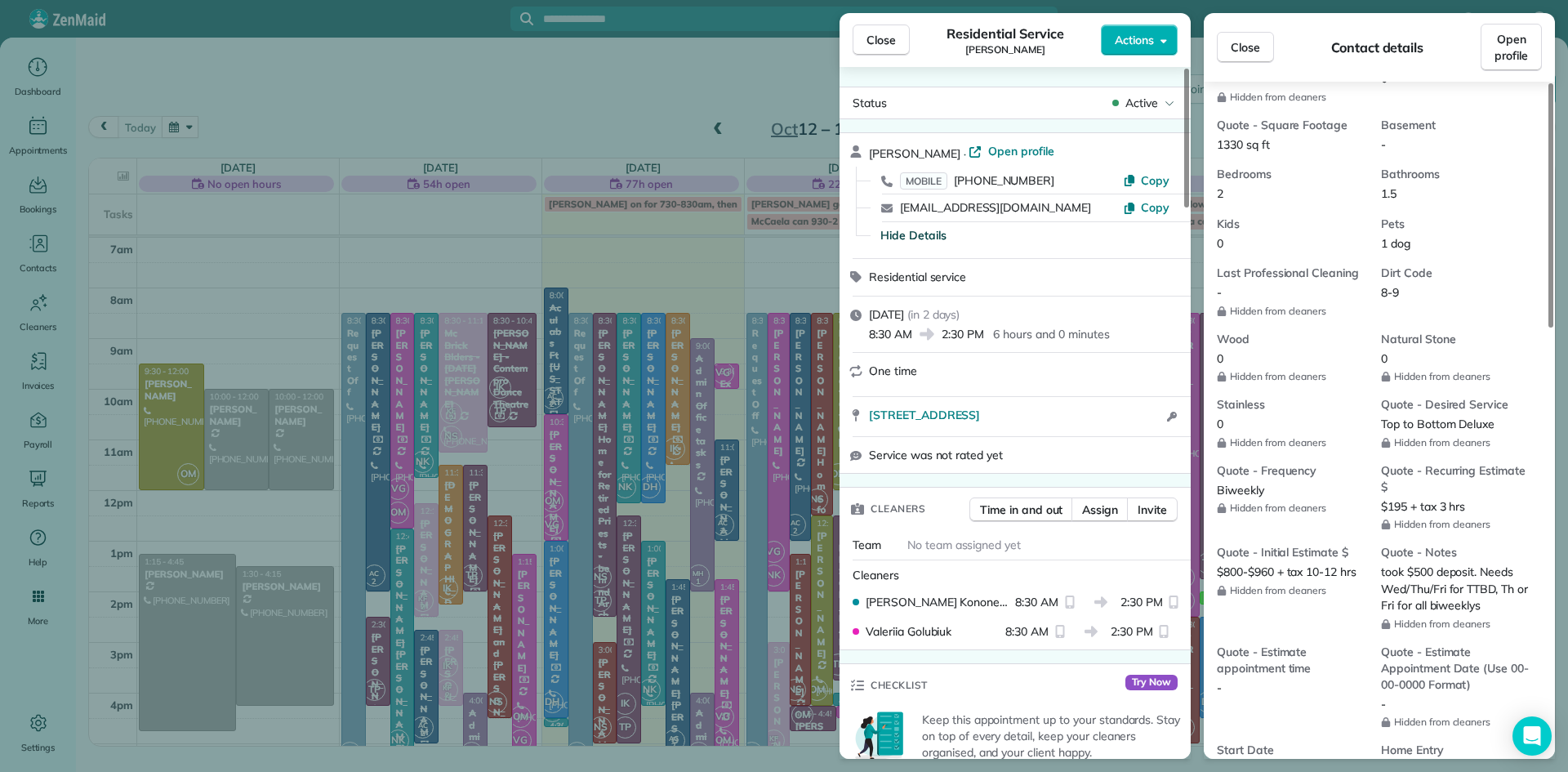
scroll to position [479, 0]
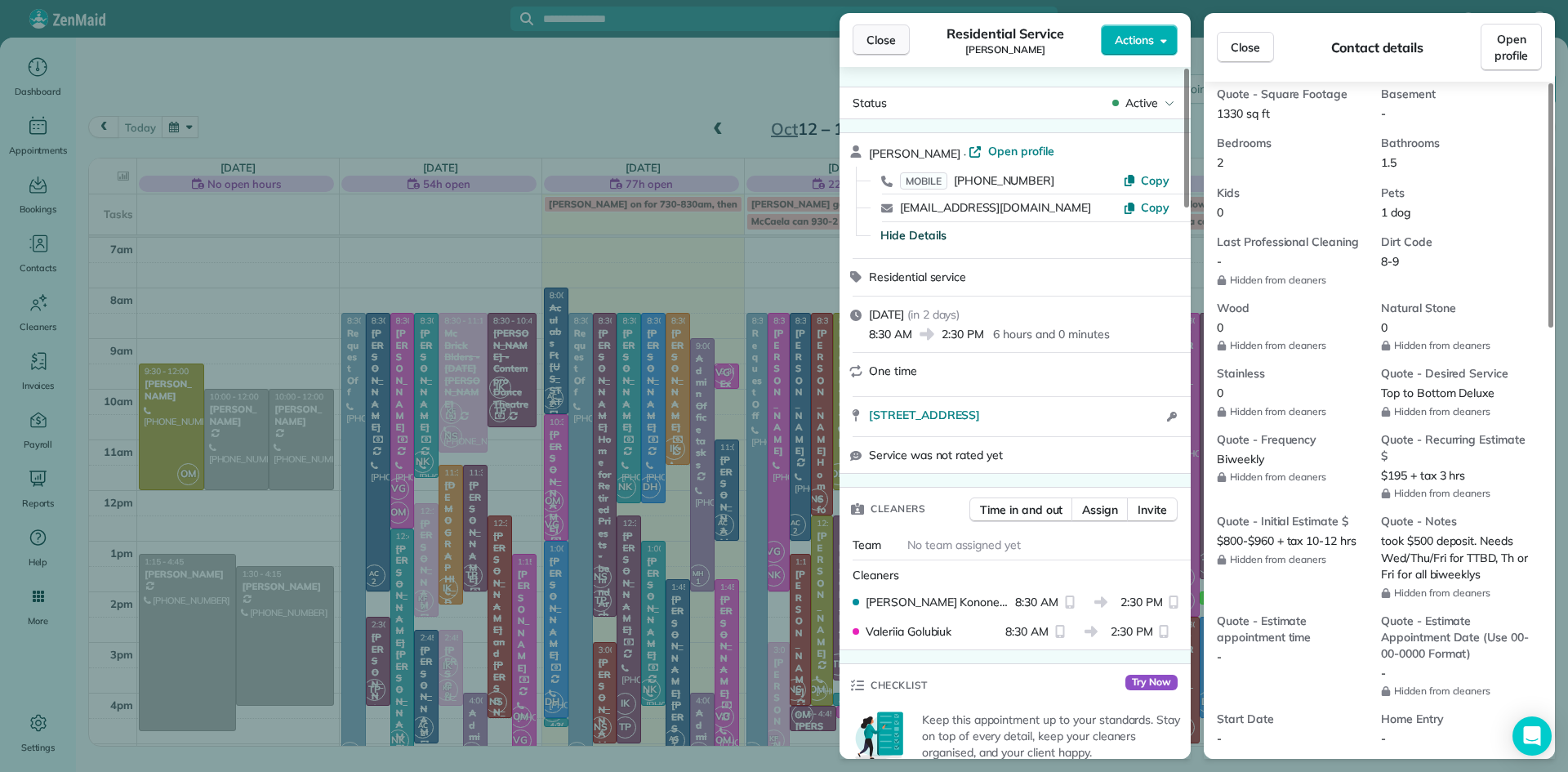
click at [885, 40] on span "Close" at bounding box center [881, 40] width 29 height 16
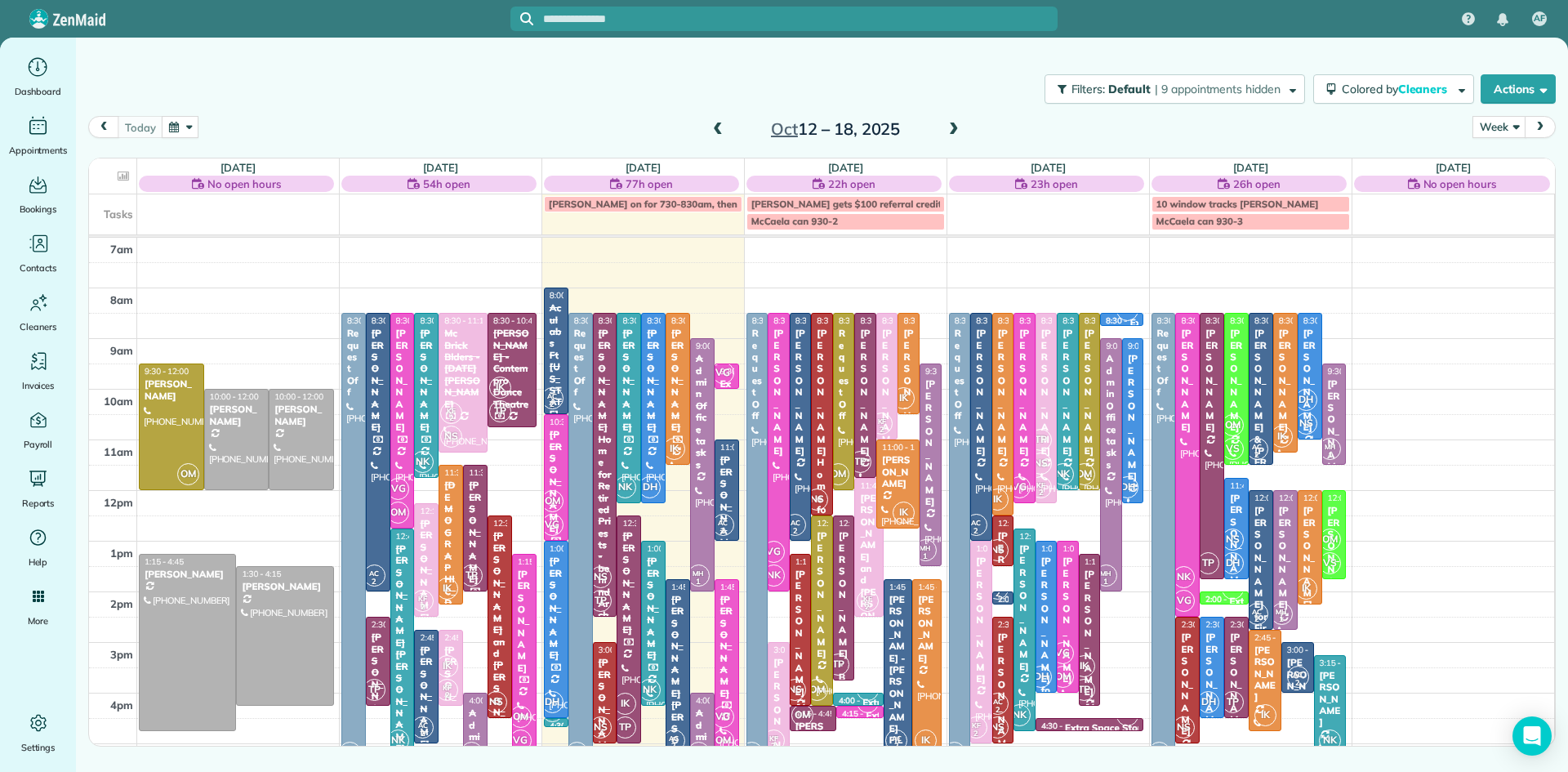
click at [954, 124] on span at bounding box center [954, 129] width 18 height 15
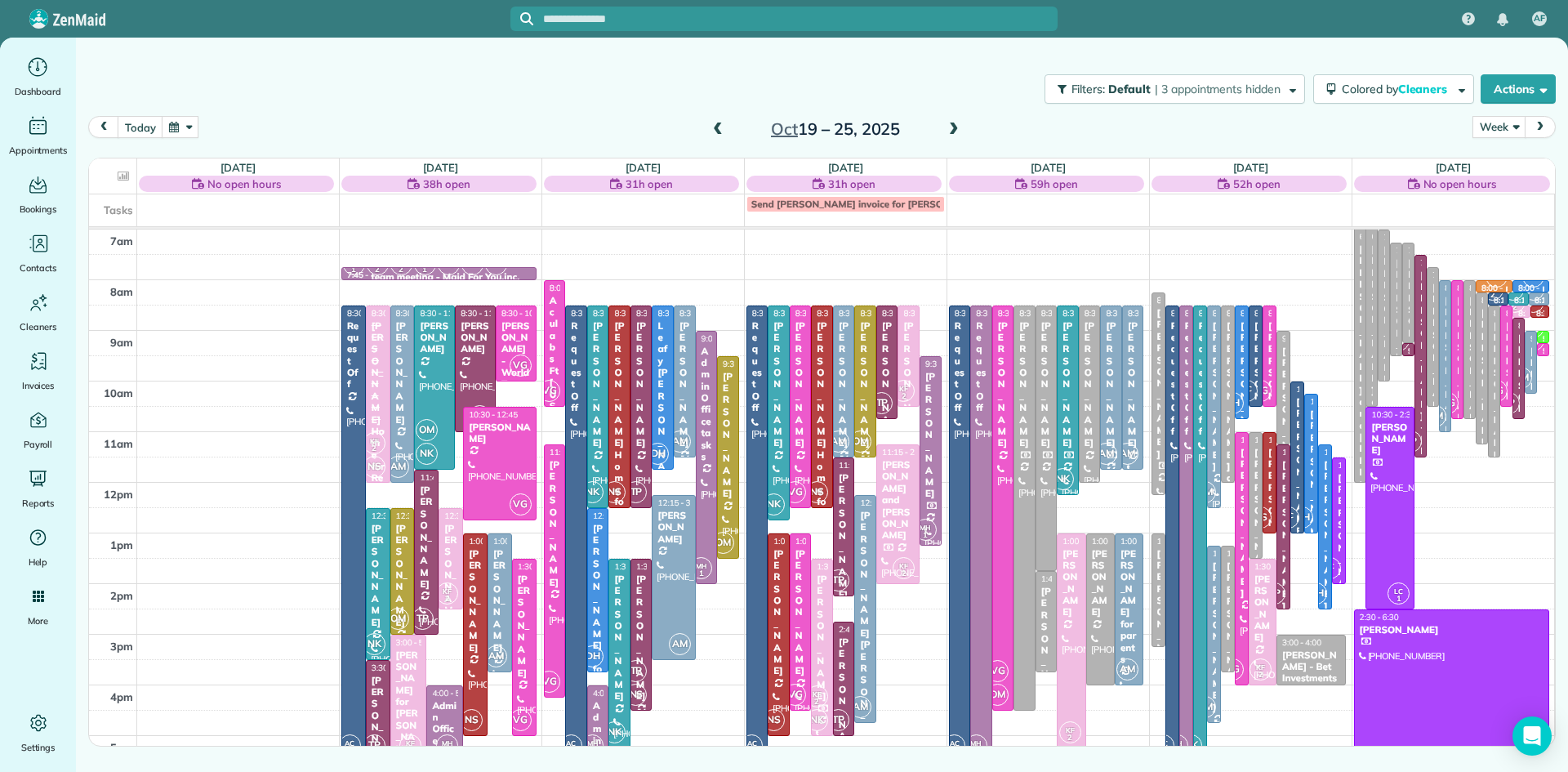
click at [719, 128] on span at bounding box center [718, 129] width 18 height 15
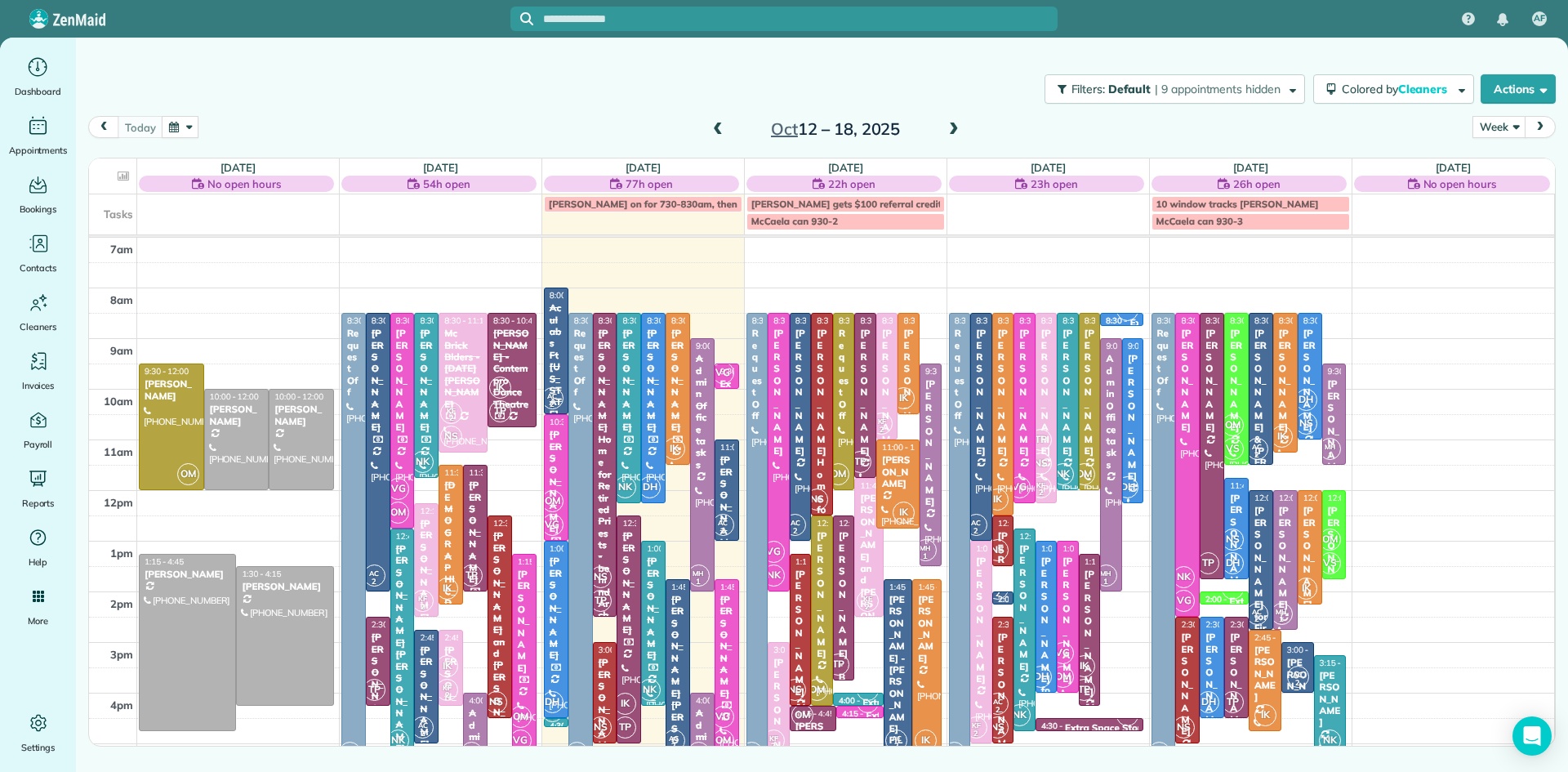
click at [657, 648] on div "[PERSON_NAME]" at bounding box center [653, 608] width 15 height 105
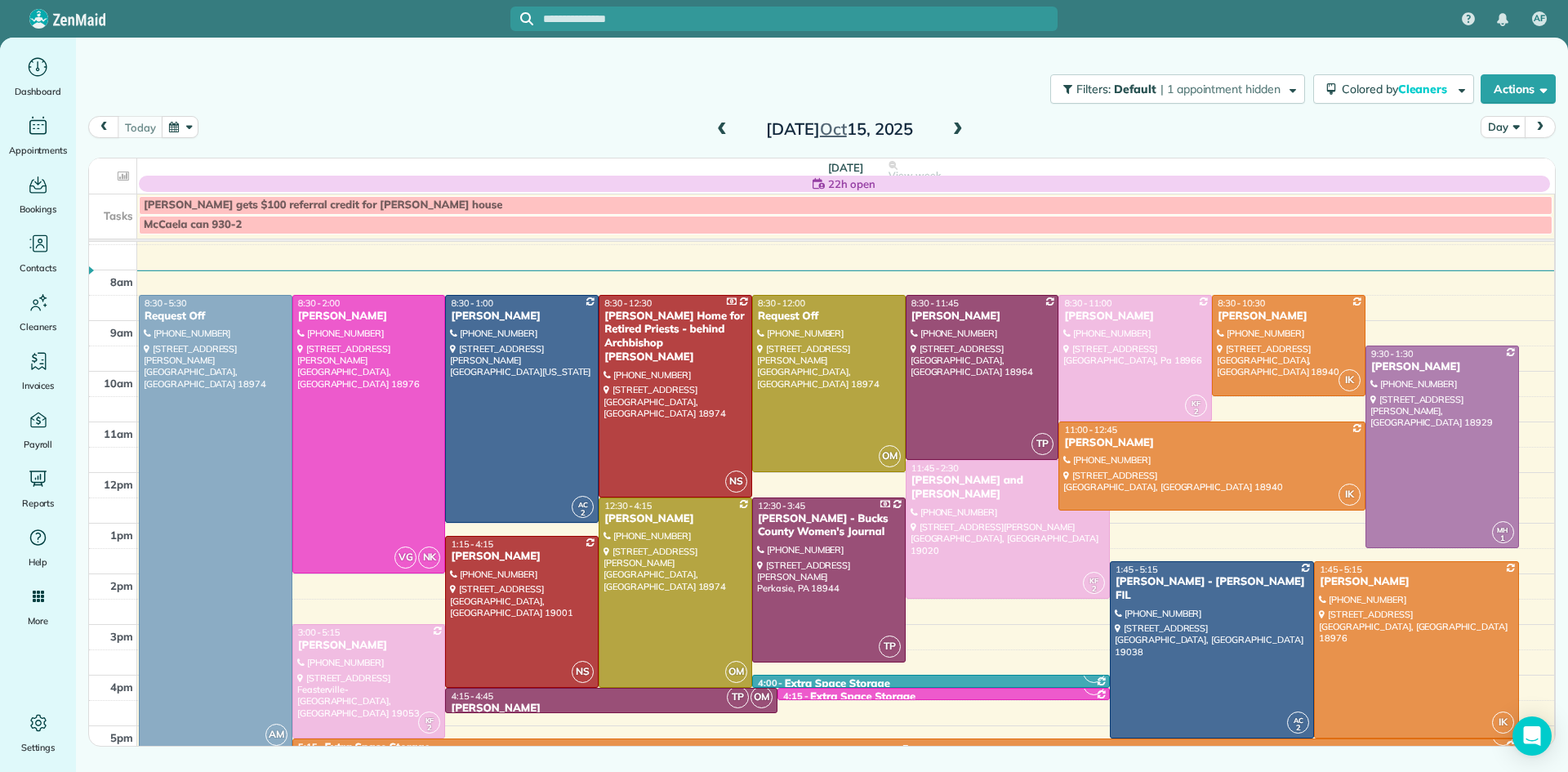
scroll to position [18, 0]
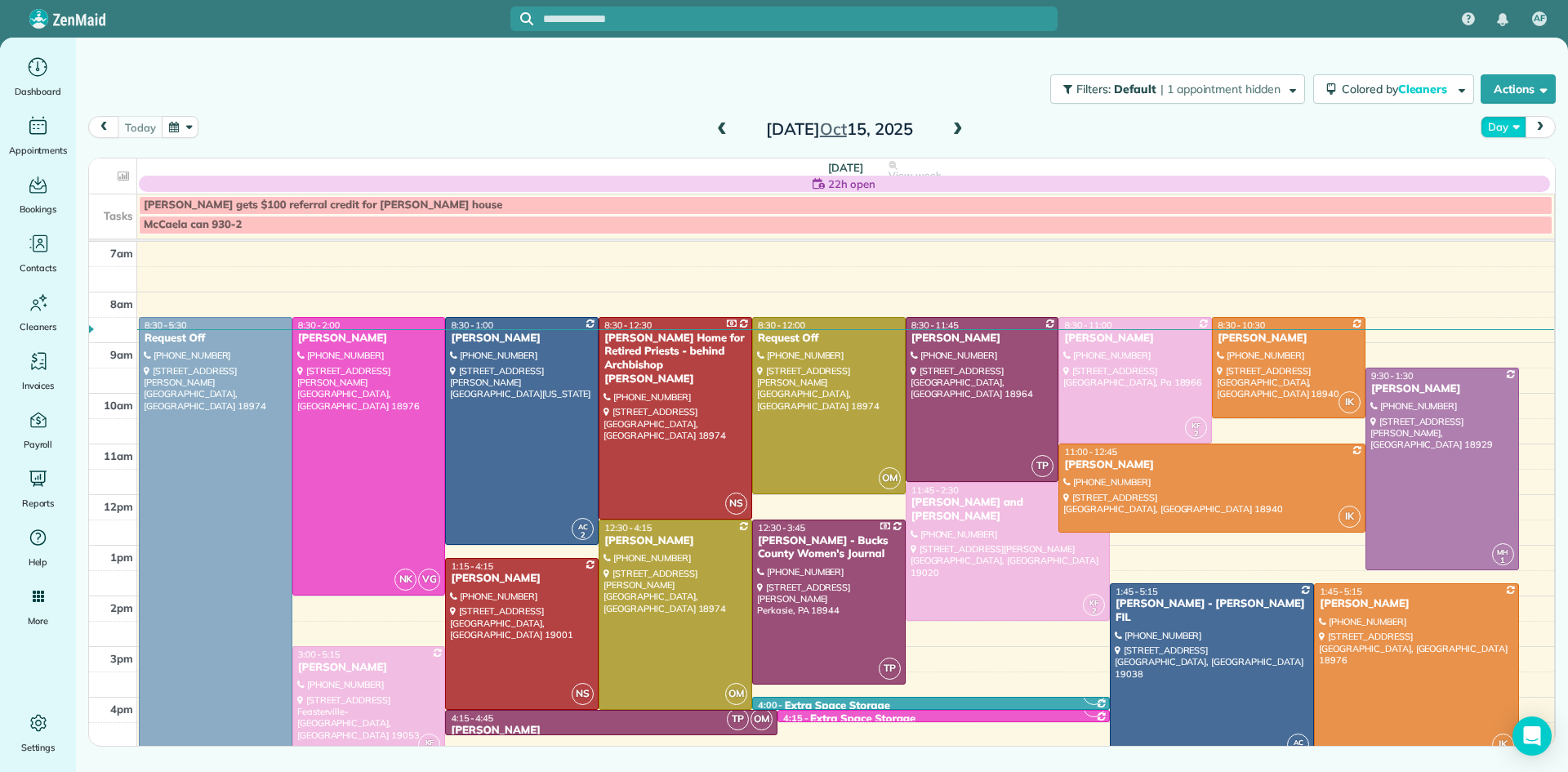
click at [1491, 125] on button "Day" at bounding box center [1503, 127] width 45 height 22
click at [1508, 201] on link "Week" at bounding box center [1546, 198] width 129 height 33
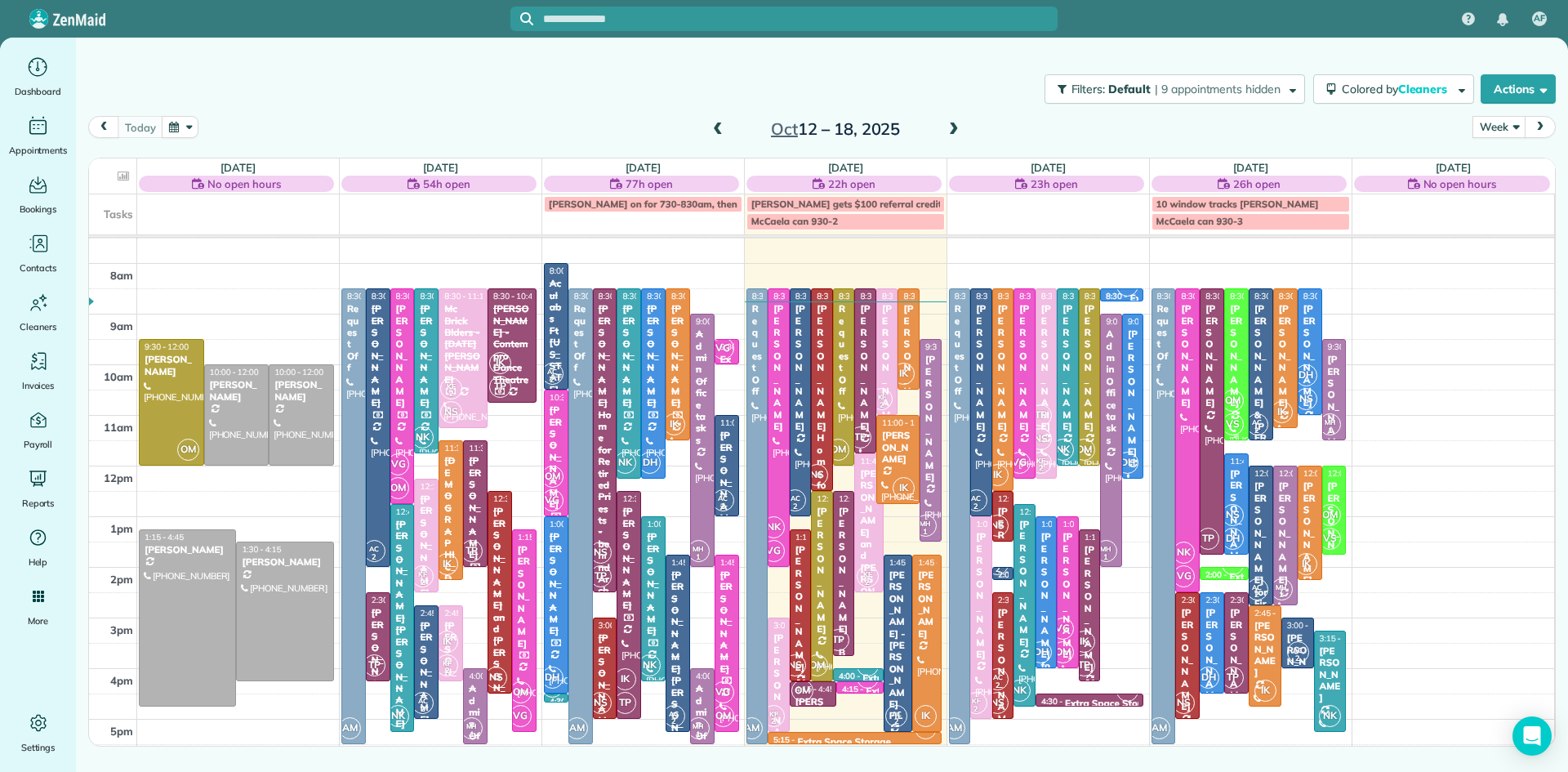
scroll to position [25, 0]
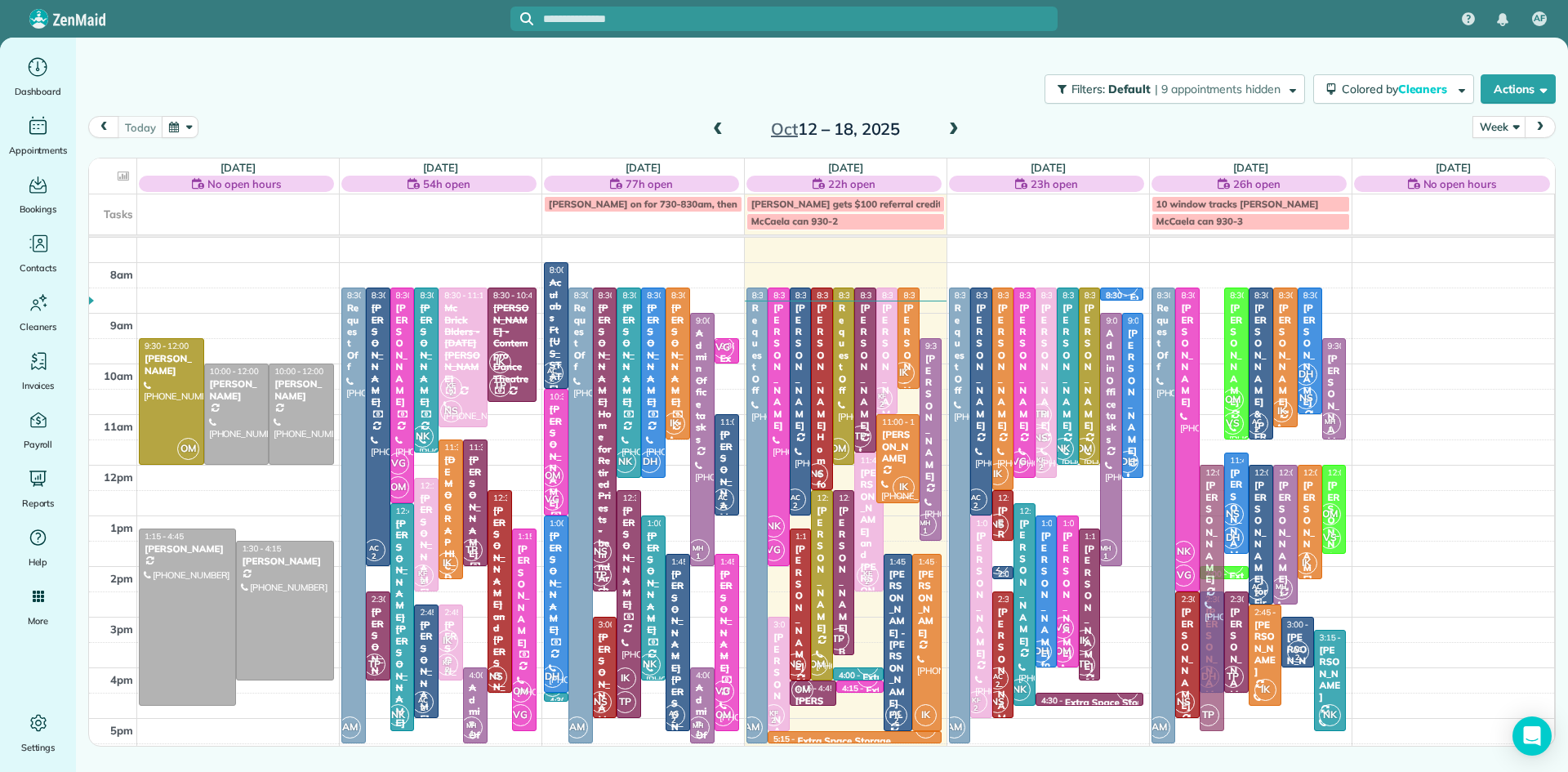
drag, startPoint x: 1215, startPoint y: 401, endPoint x: 1220, endPoint y: 583, distance: 182.1
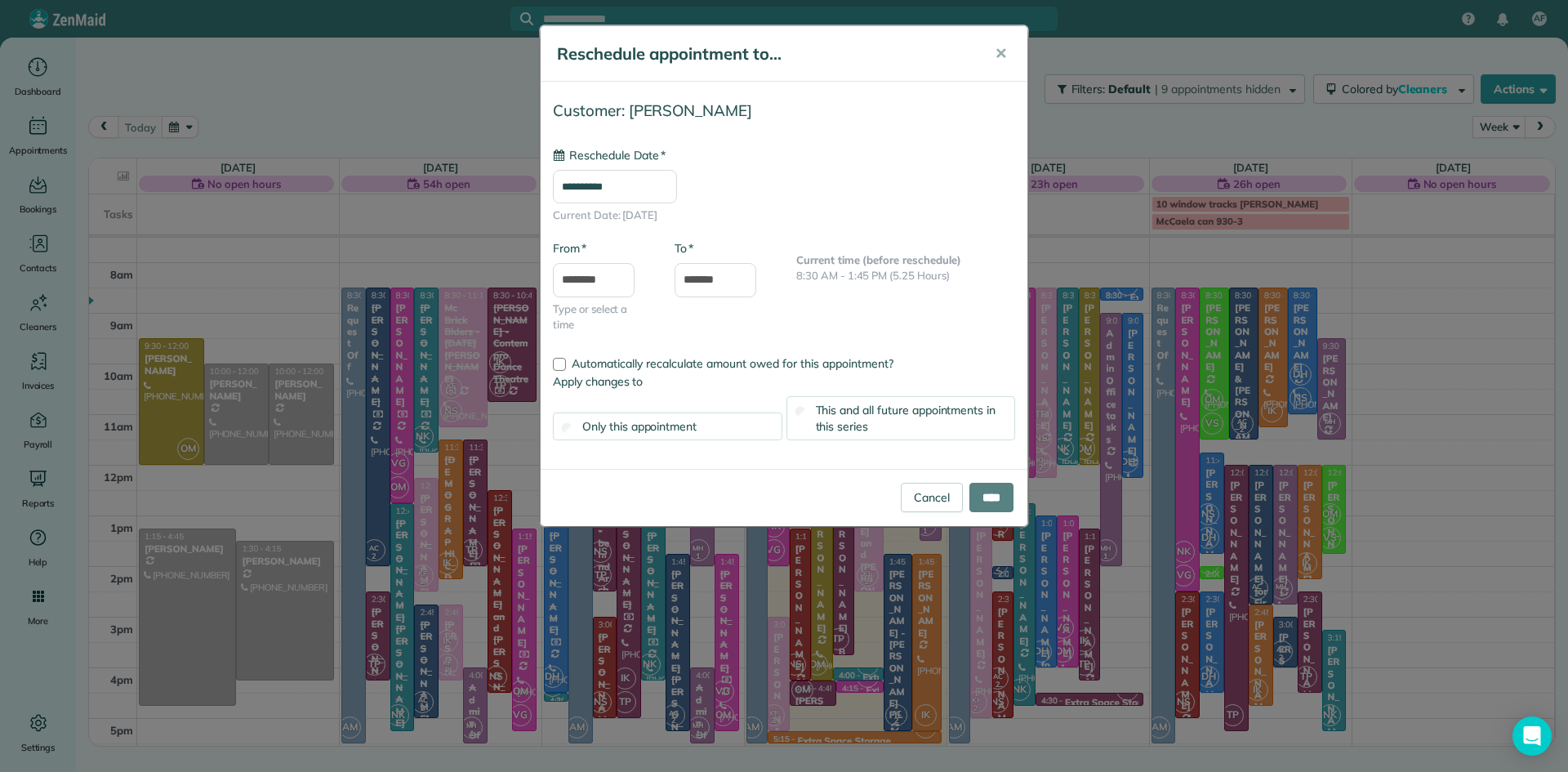
type input "**********"
click at [935, 507] on link "Cancel" at bounding box center [932, 497] width 62 height 29
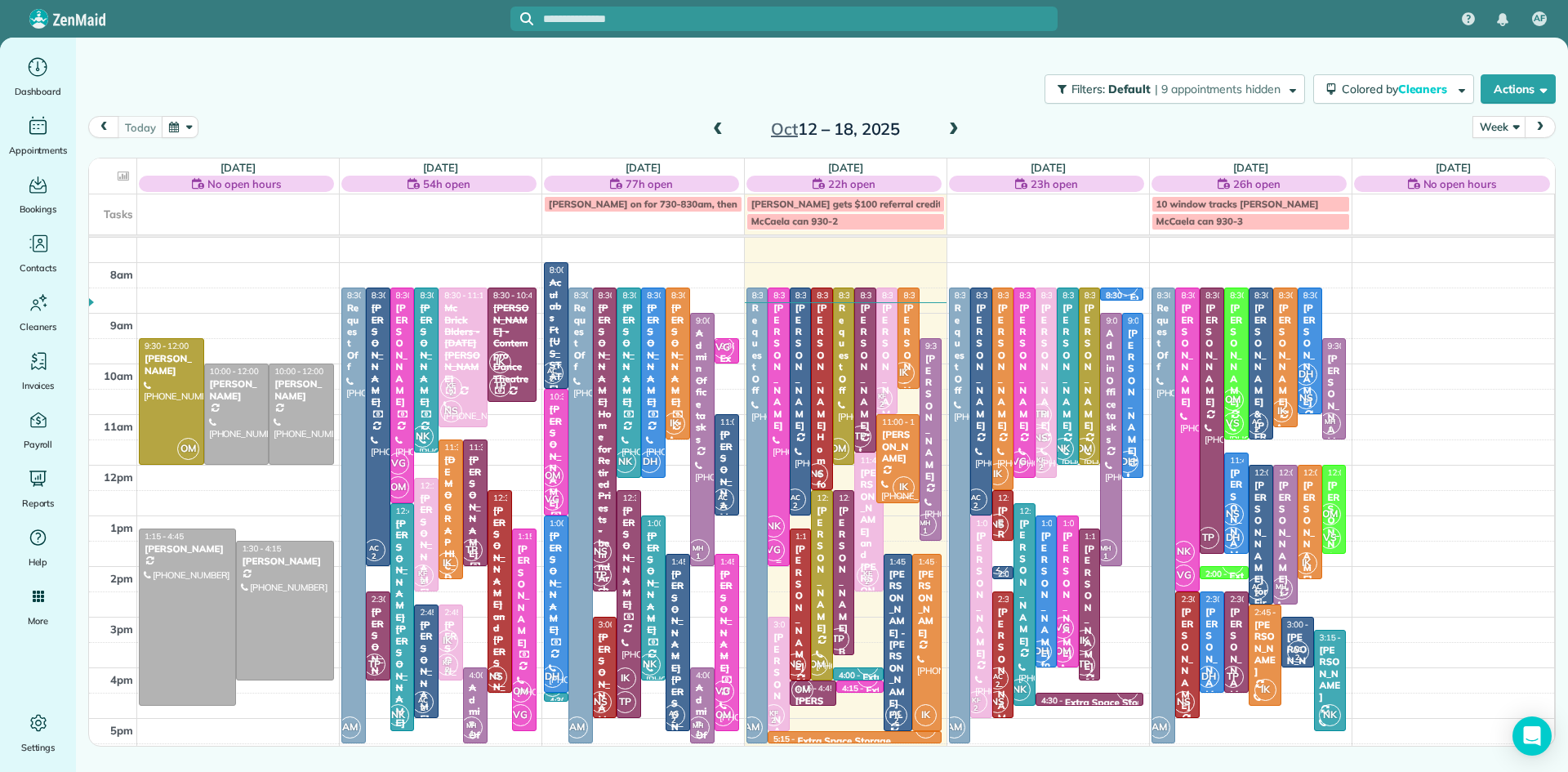
click at [782, 469] on div at bounding box center [779, 427] width 21 height 277
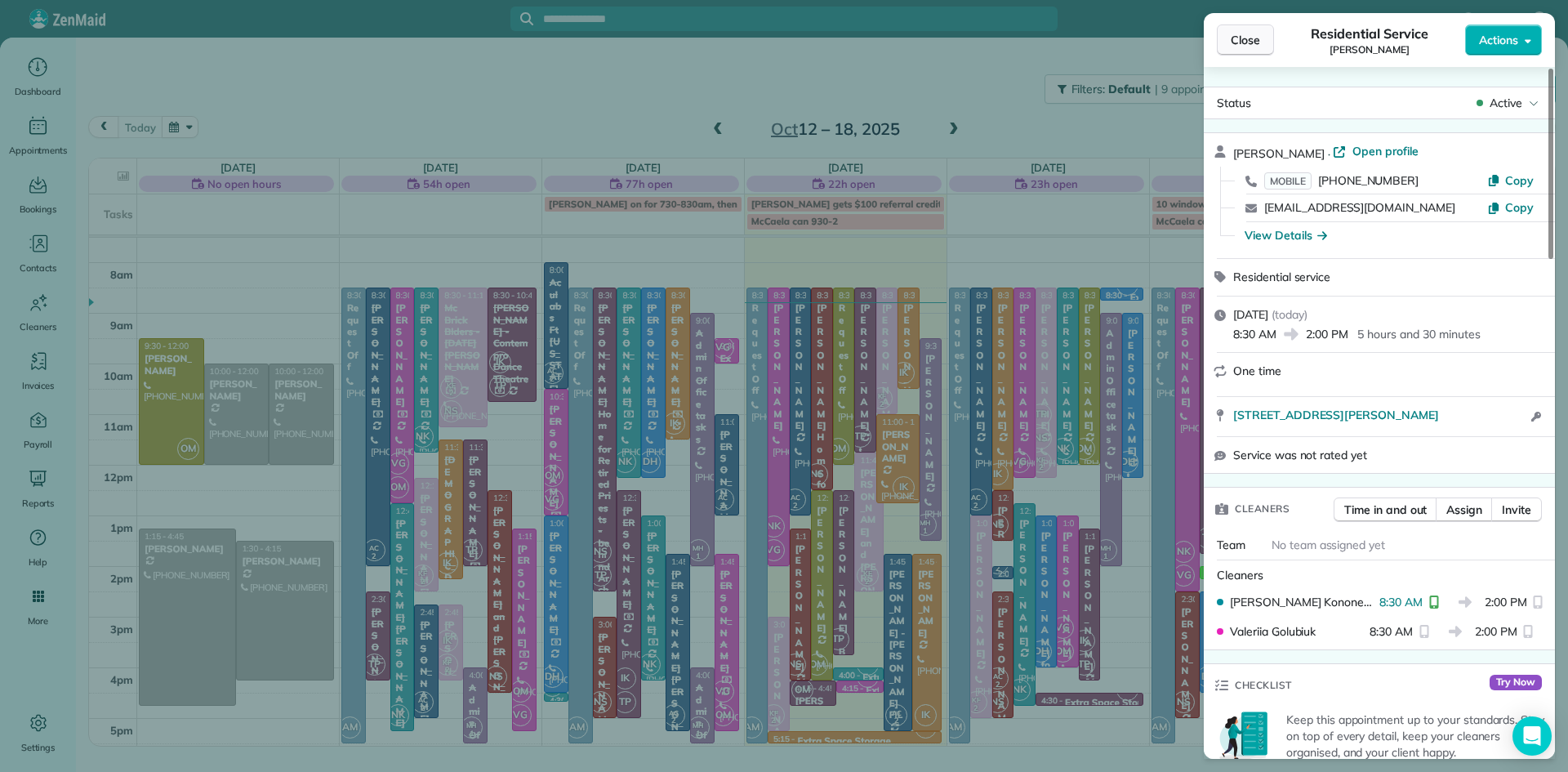
click at [1244, 45] on span "Close" at bounding box center [1245, 40] width 29 height 16
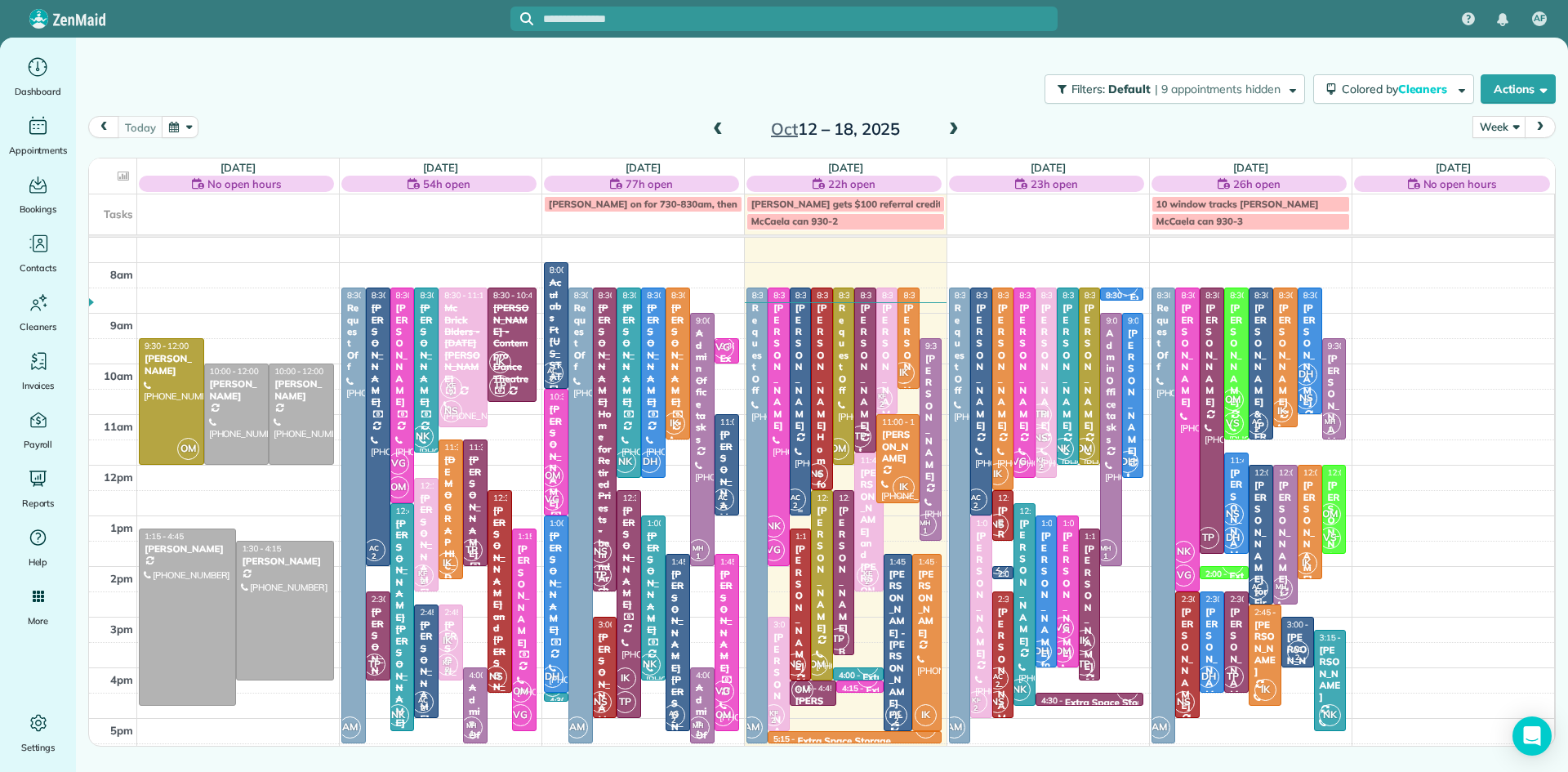
click at [803, 373] on div "[PERSON_NAME]" at bounding box center [800, 367] width 12 height 129
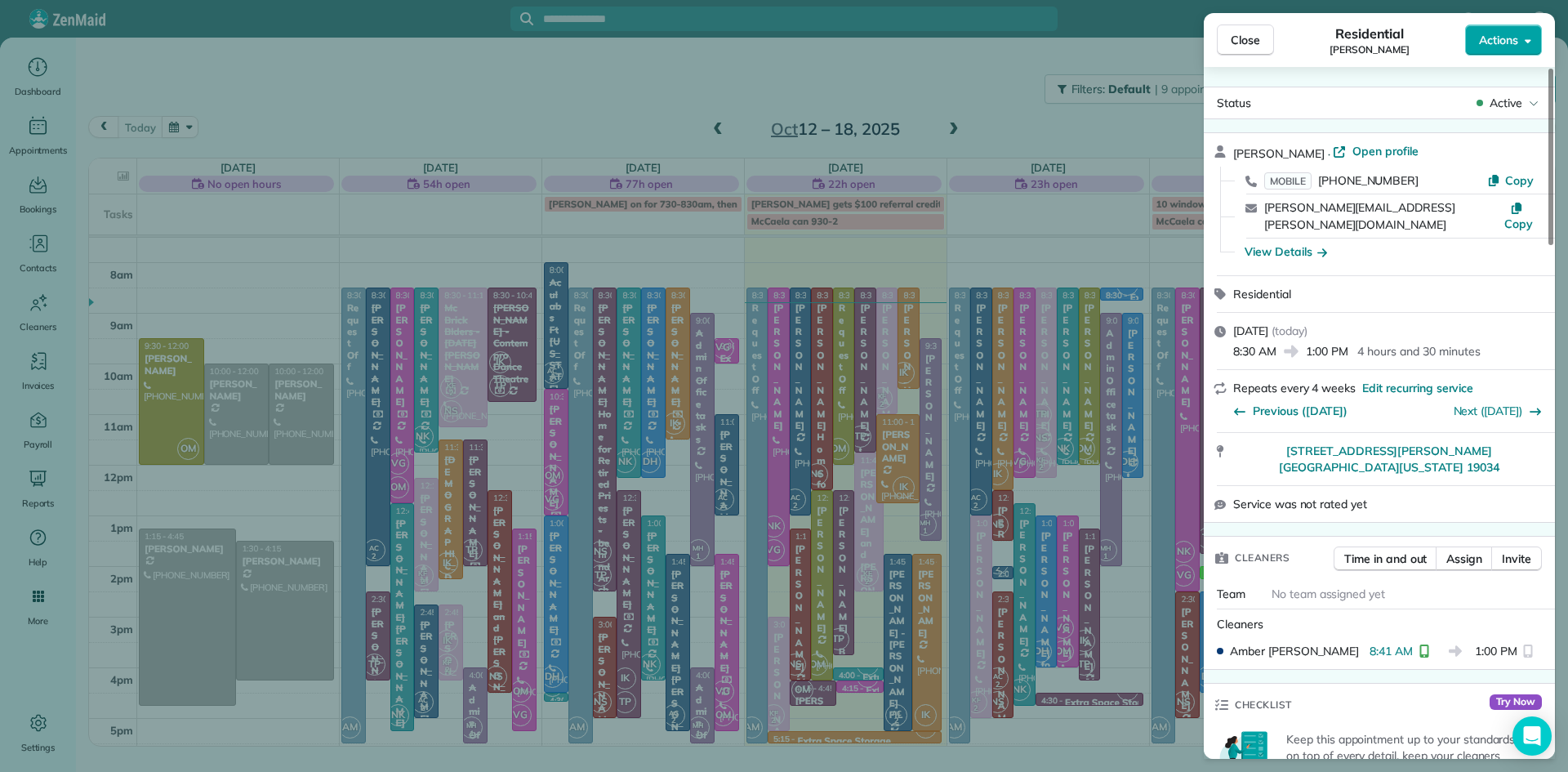
click at [1509, 42] on span "Actions" at bounding box center [1498, 40] width 40 height 16
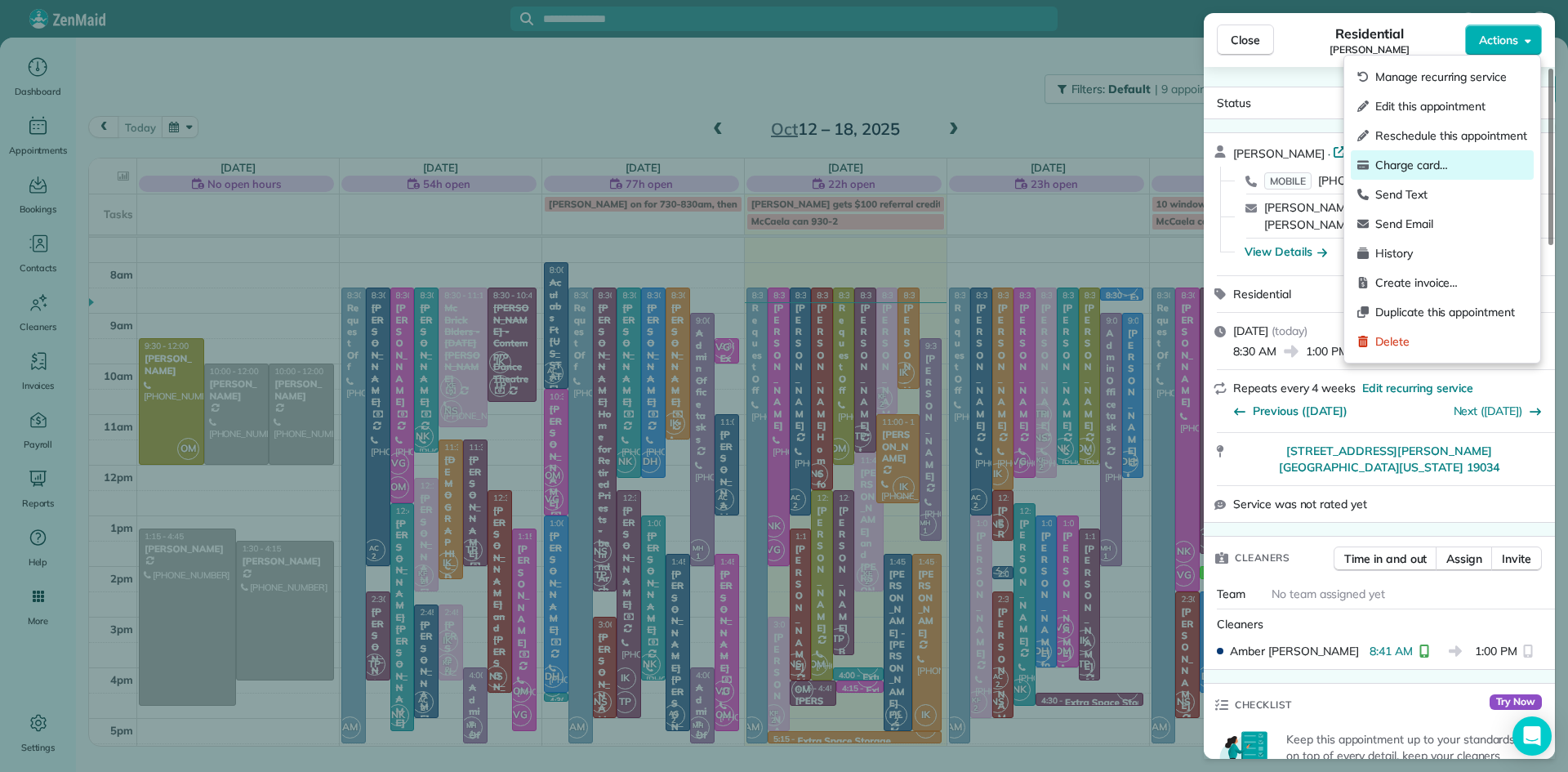
click at [1411, 159] on span "Charge card…" at bounding box center [1451, 164] width 151 height 16
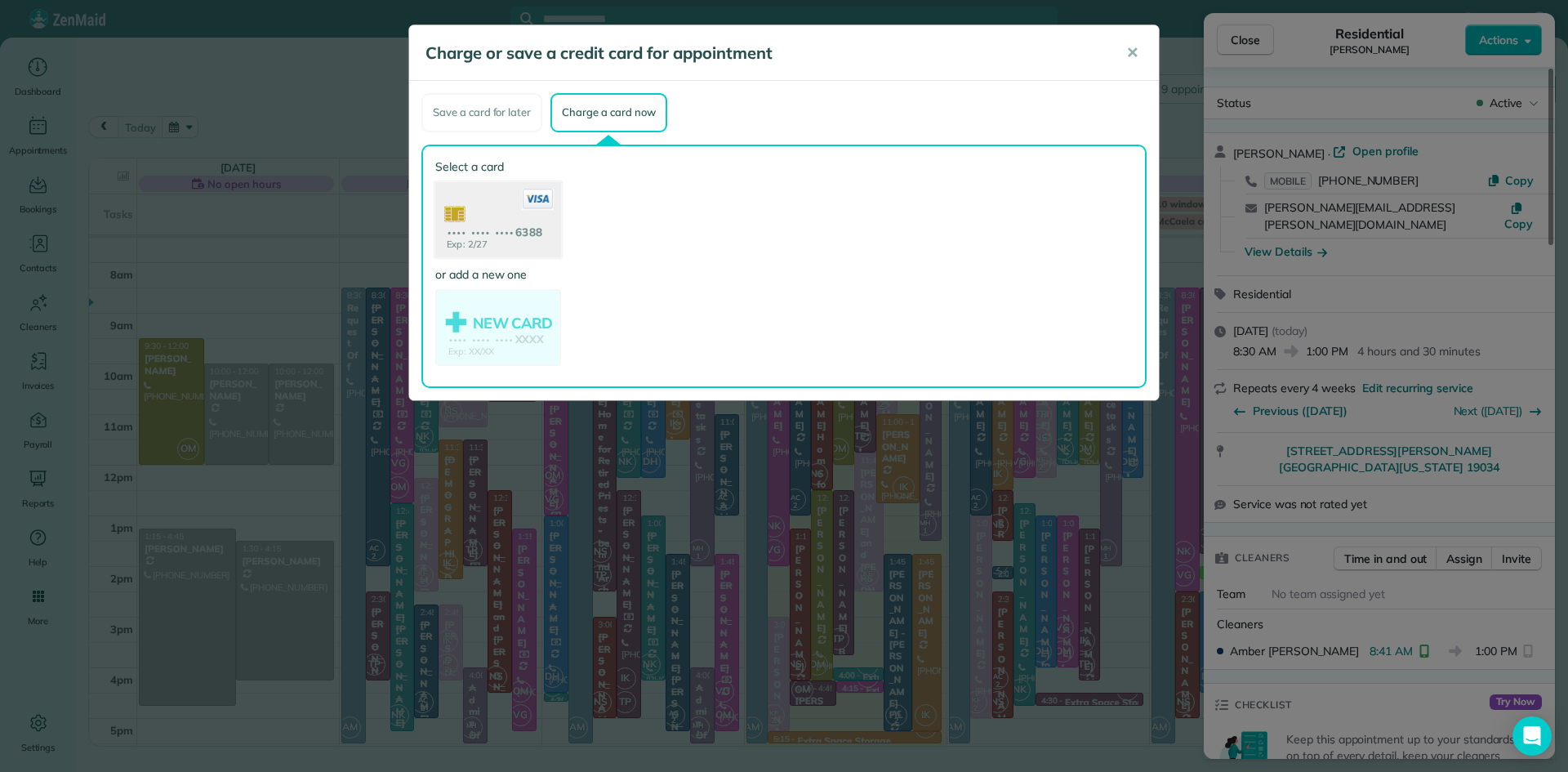
click at [535, 213] on use at bounding box center [498, 221] width 126 height 79
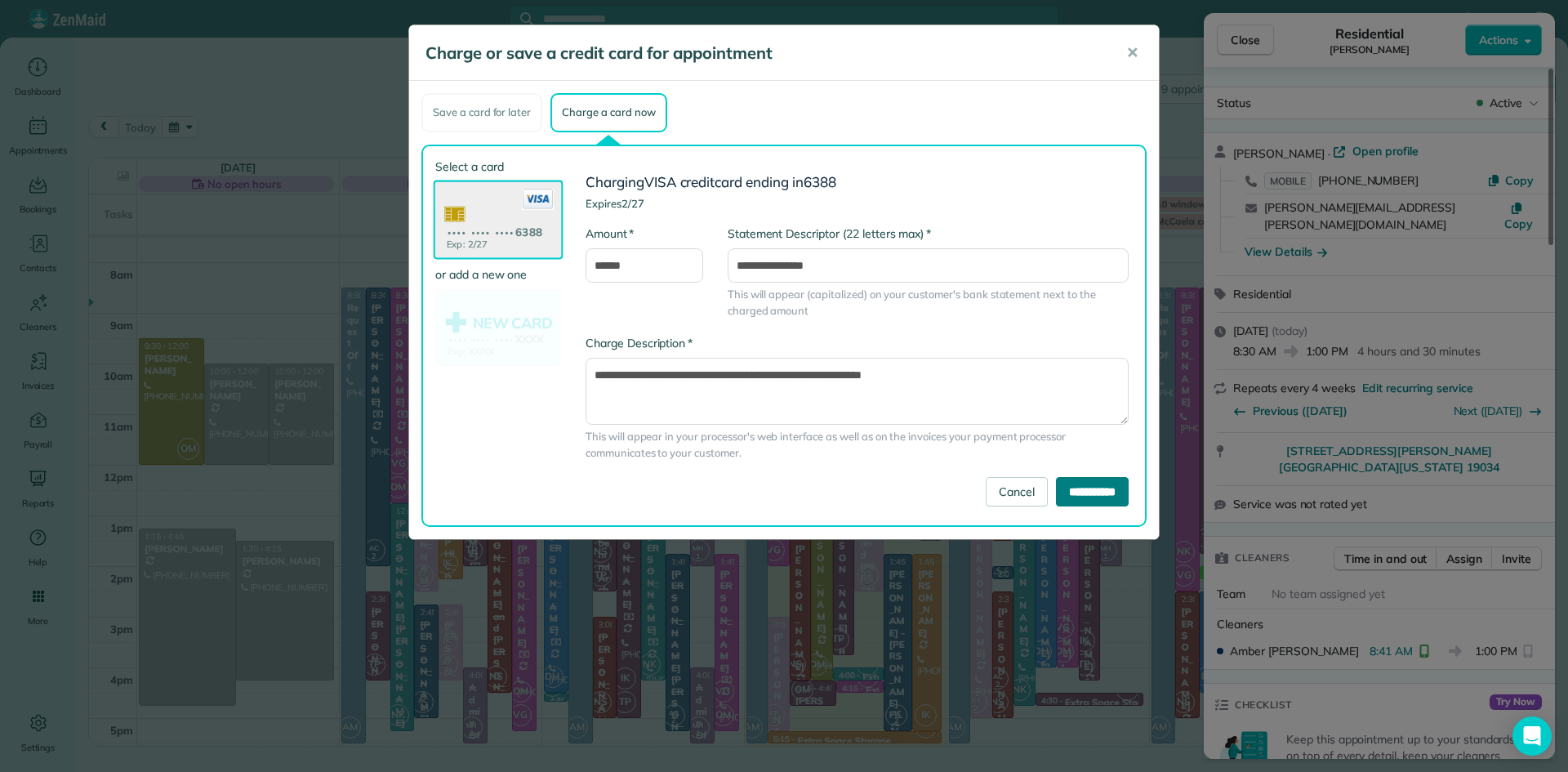
click at [1056, 491] on input "**********" at bounding box center [1092, 491] width 72 height 29
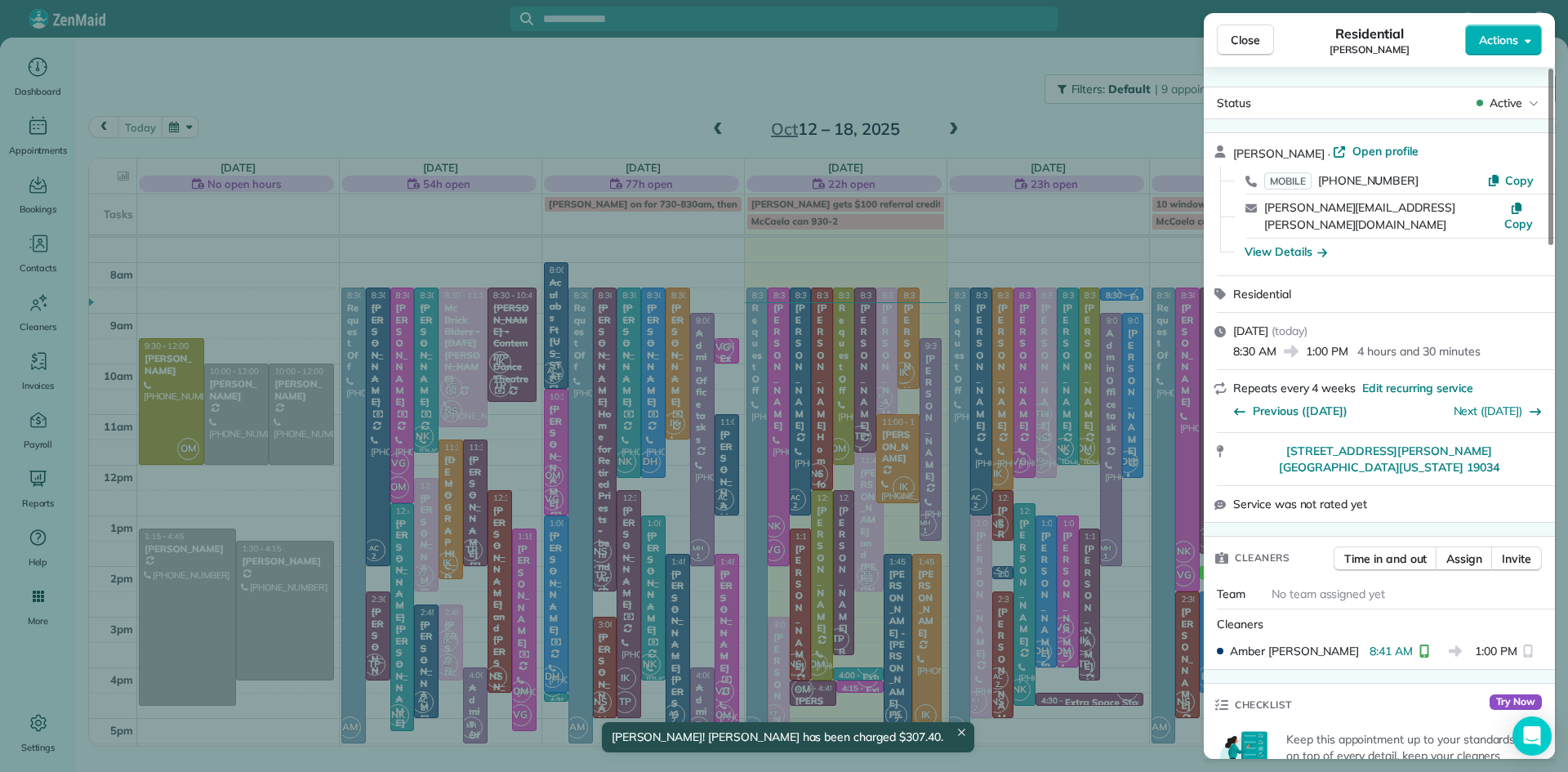
click at [1255, 43] on span "Close" at bounding box center [1245, 40] width 29 height 16
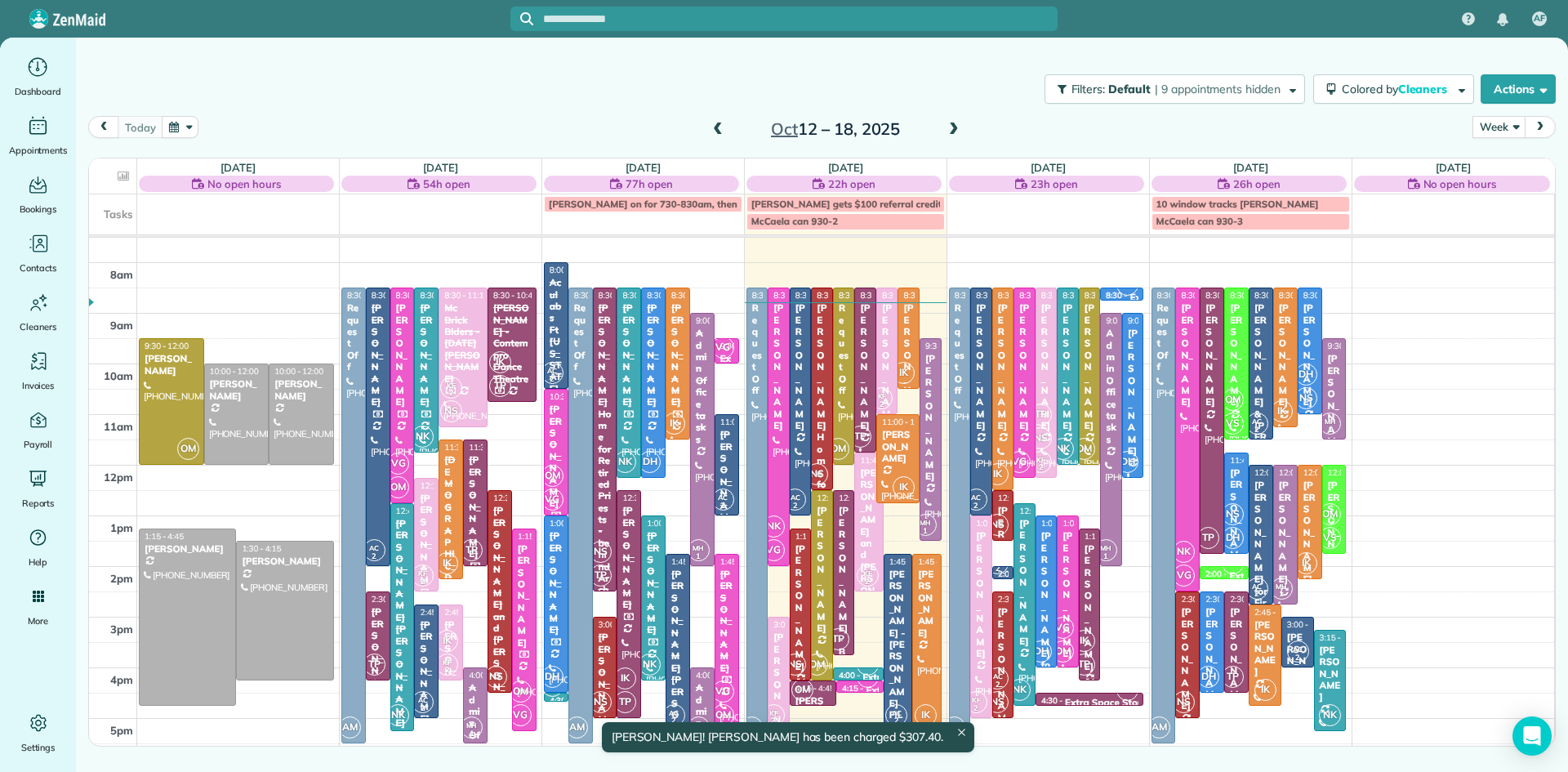
click at [820, 412] on div "[PERSON_NAME] Home for Retired Priests - behind Archbishop [PERSON_NAME]" at bounding box center [822, 601] width 12 height 598
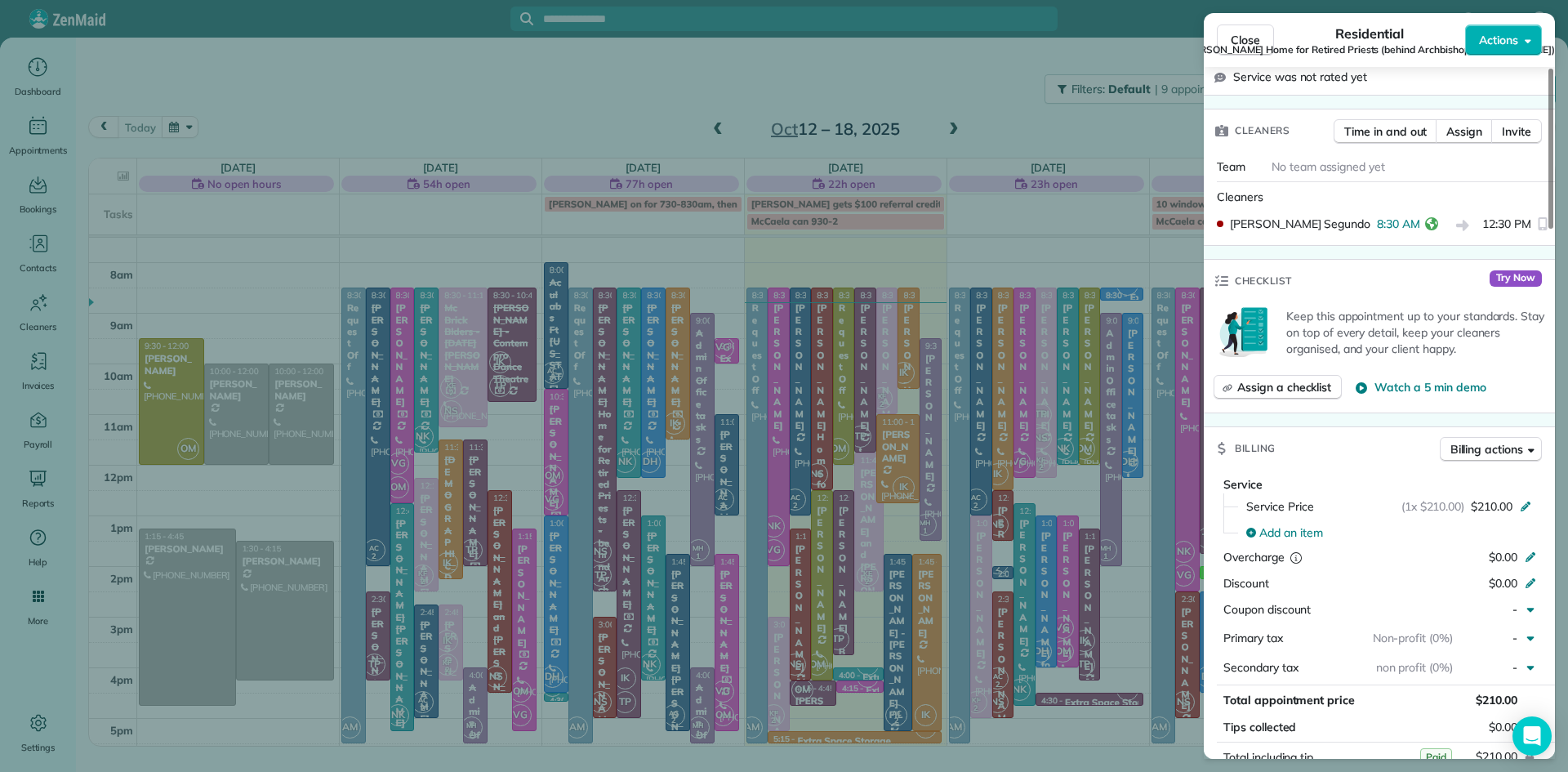
scroll to position [692, 0]
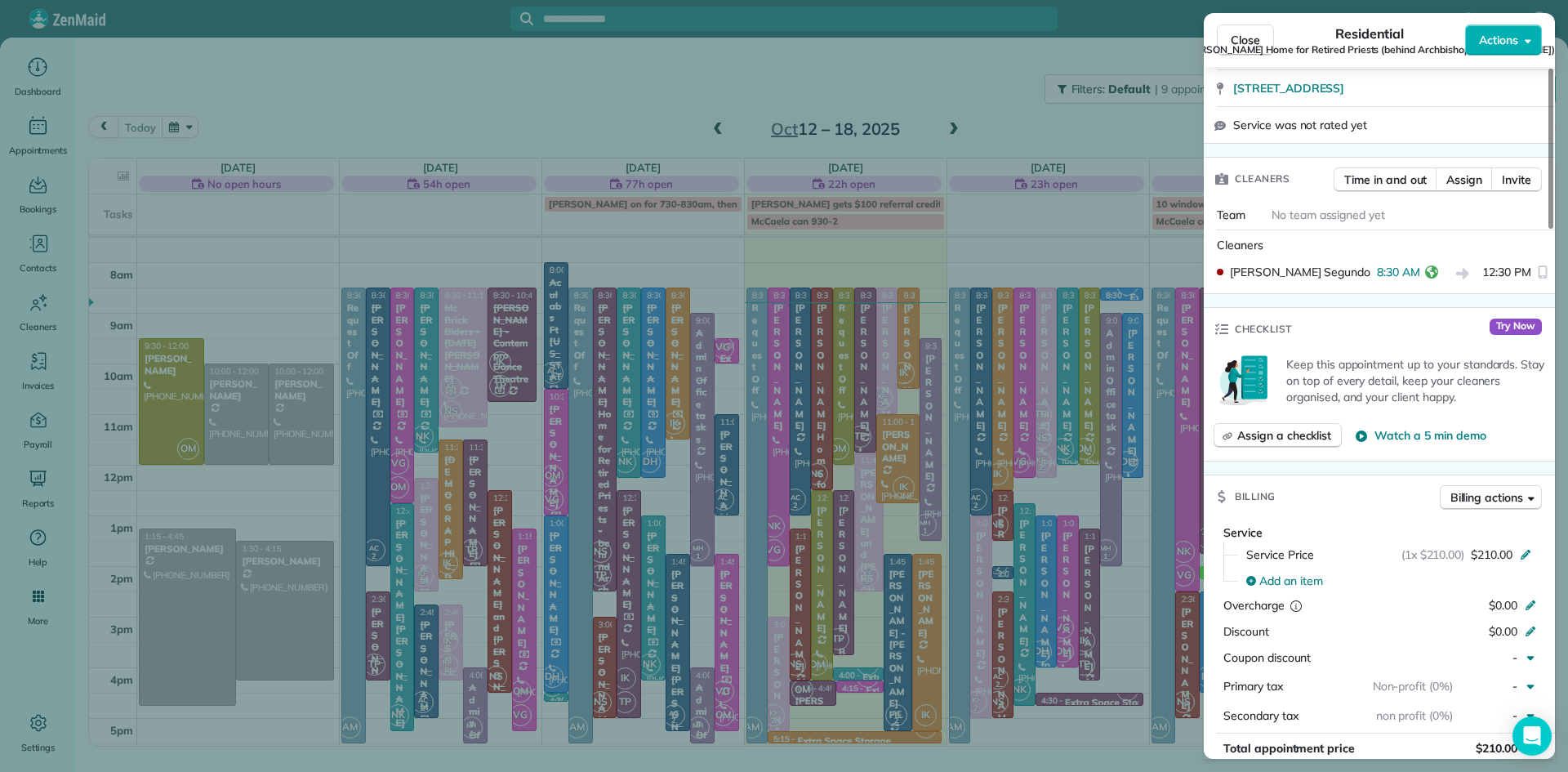
click at [1238, 29] on button "Close" at bounding box center [1245, 40] width 57 height 31
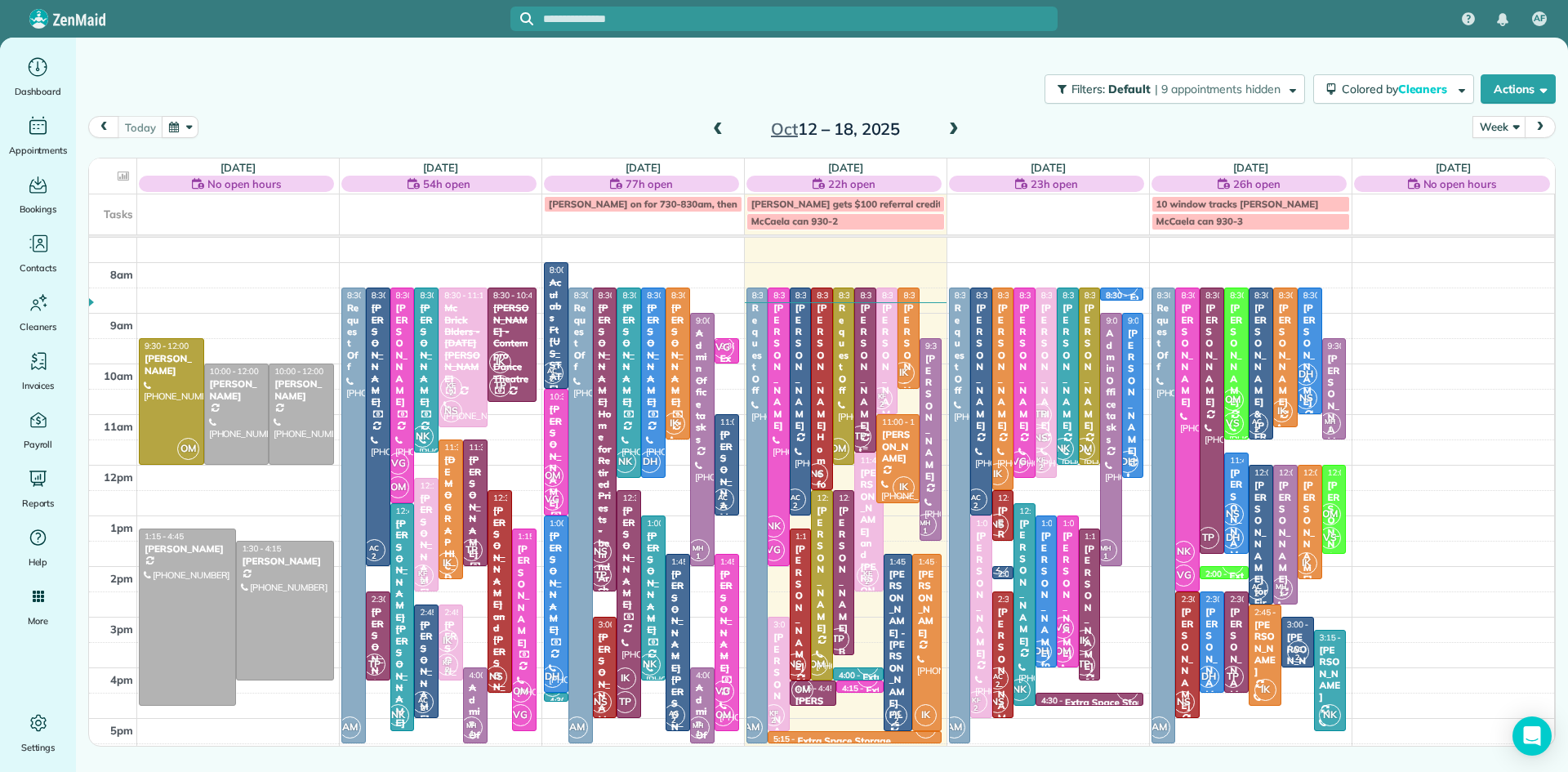
click at [864, 399] on div at bounding box center [865, 370] width 21 height 164
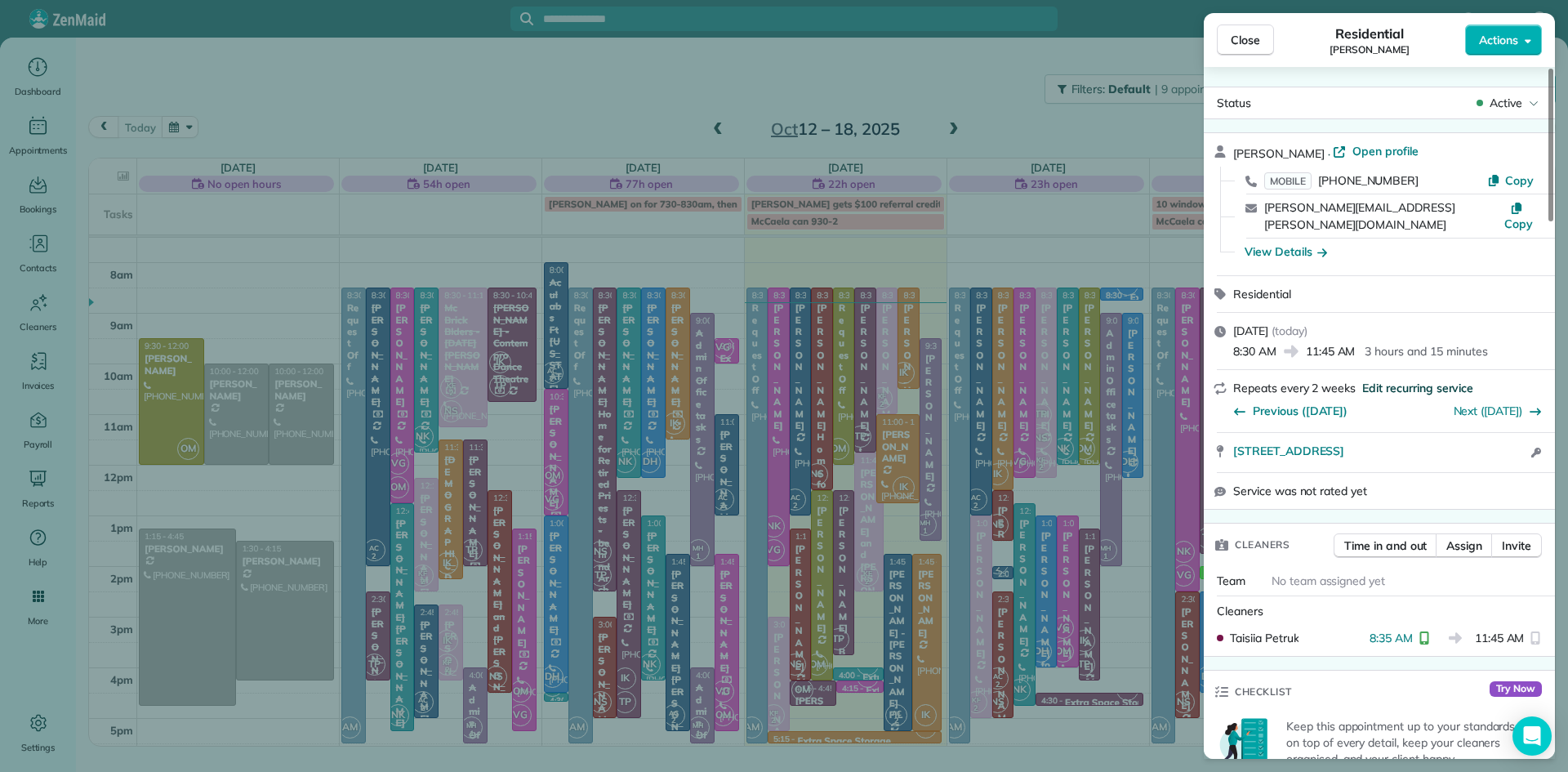
scroll to position [622, 0]
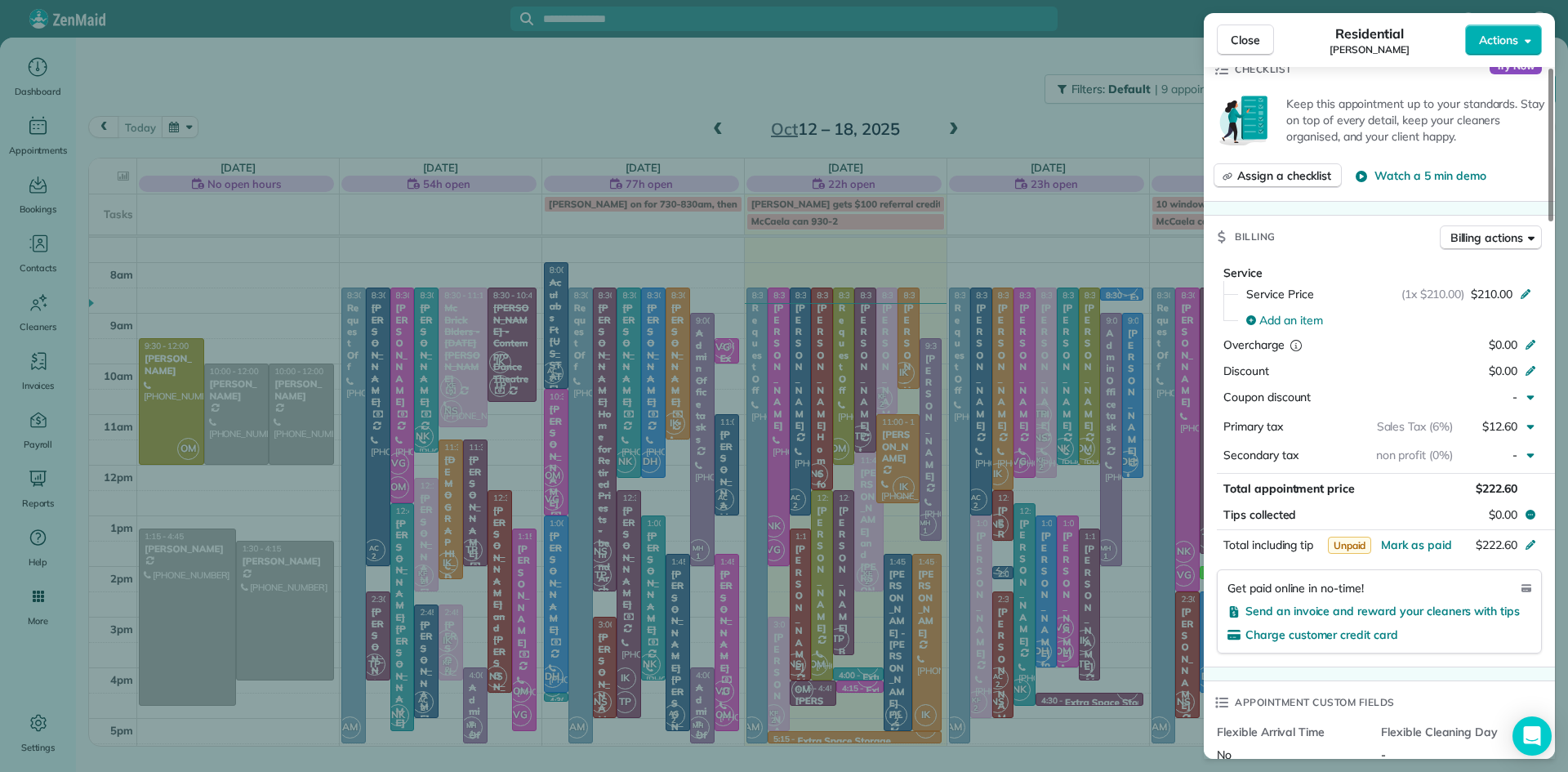
click at [1262, 40] on button "Close" at bounding box center [1245, 40] width 57 height 31
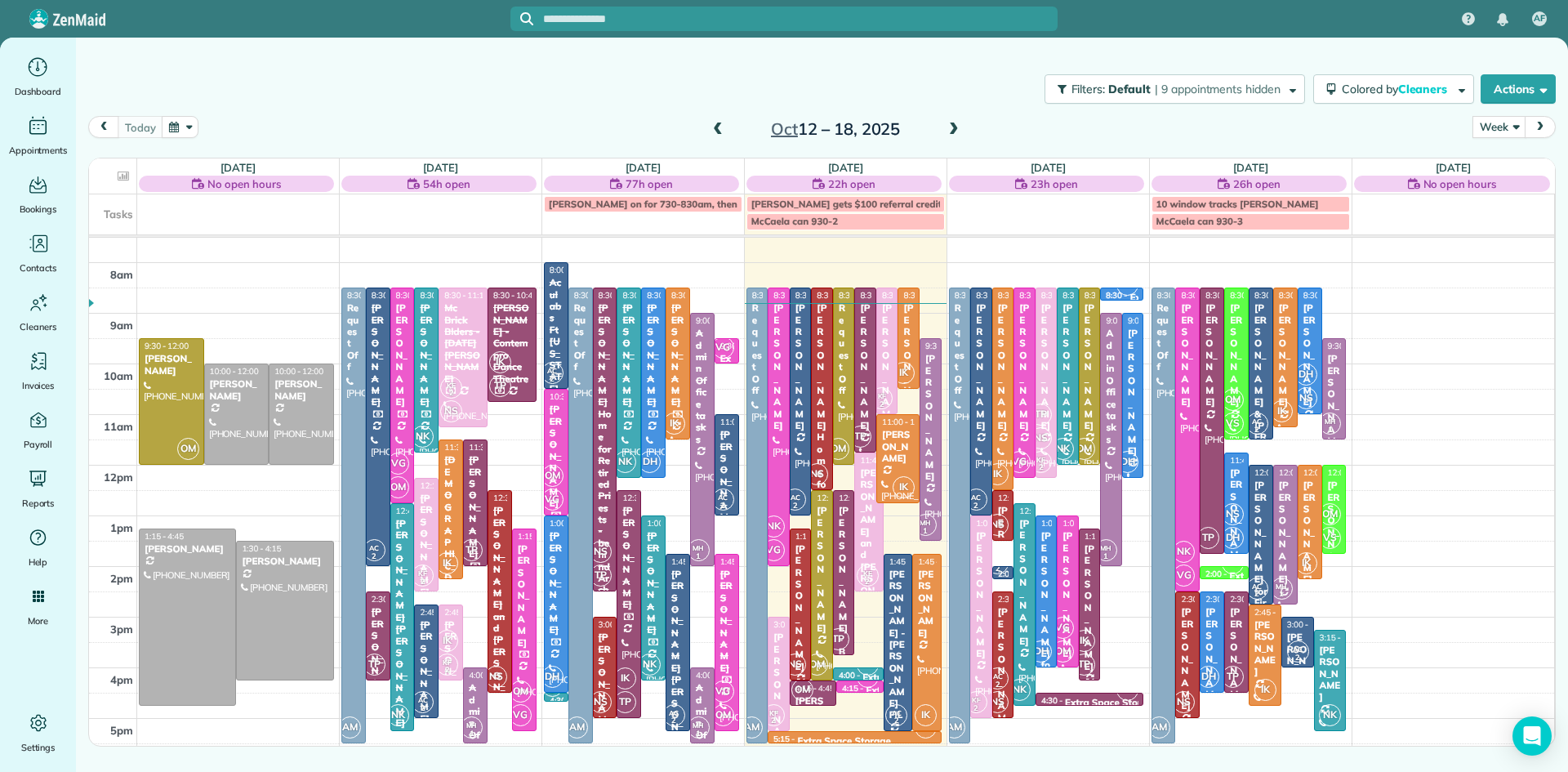
click at [949, 127] on span at bounding box center [954, 129] width 18 height 15
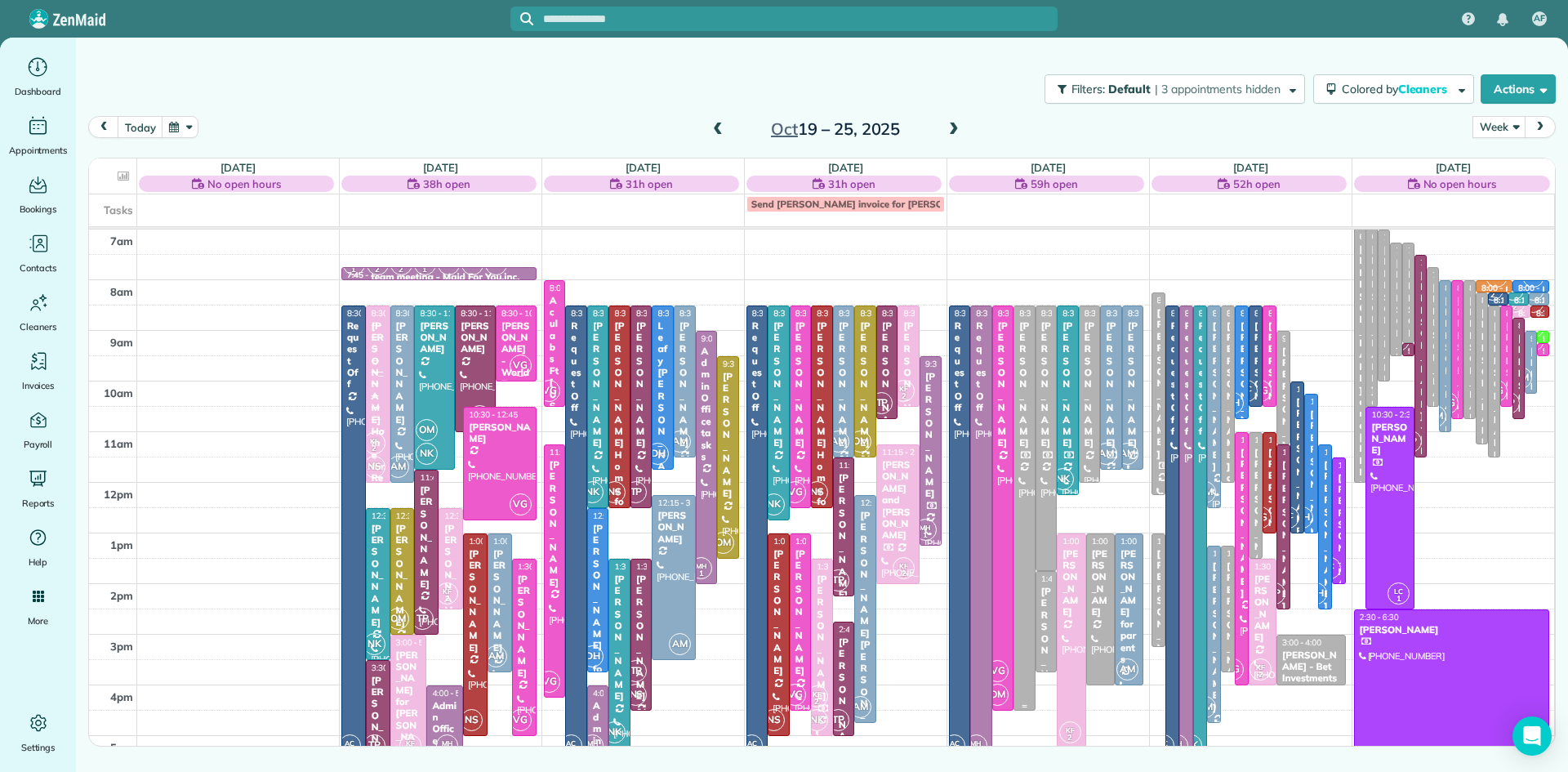
click at [1024, 412] on div "[PERSON_NAME]" at bounding box center [1024, 385] width 12 height 129
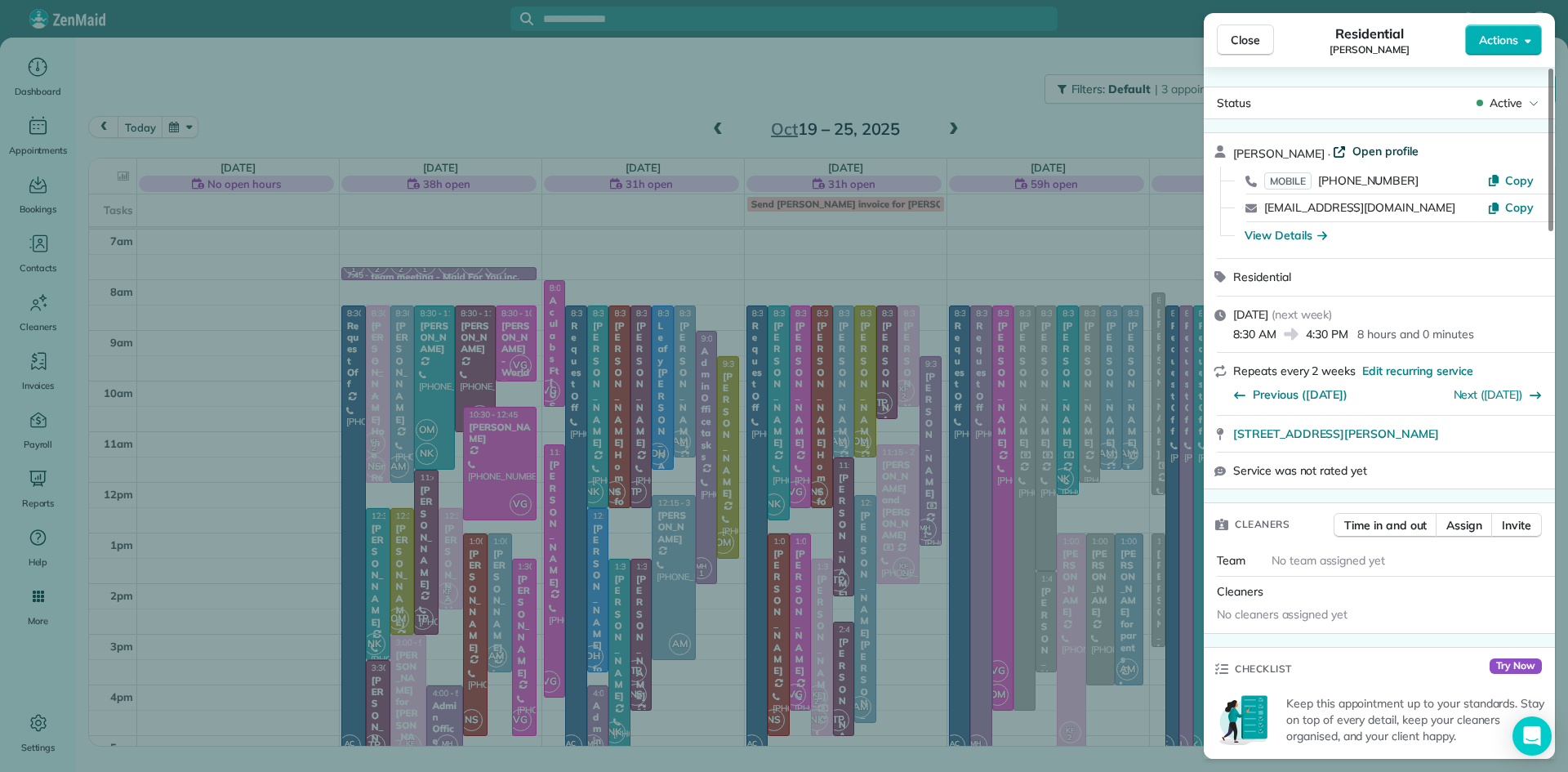
click at [1379, 147] on span "Open profile" at bounding box center [1385, 151] width 66 height 16
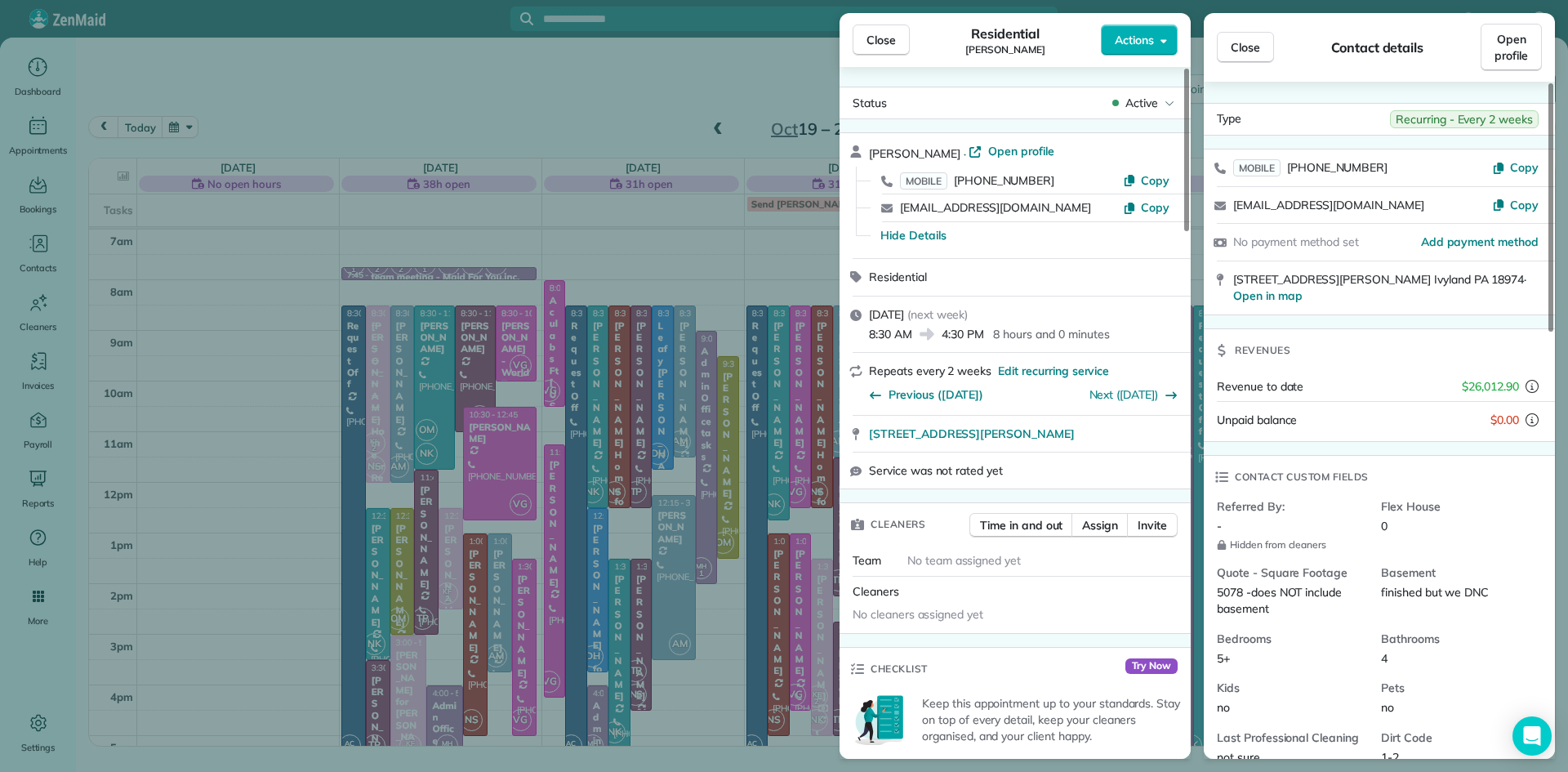
click at [886, 41] on span "Close" at bounding box center [881, 40] width 29 height 16
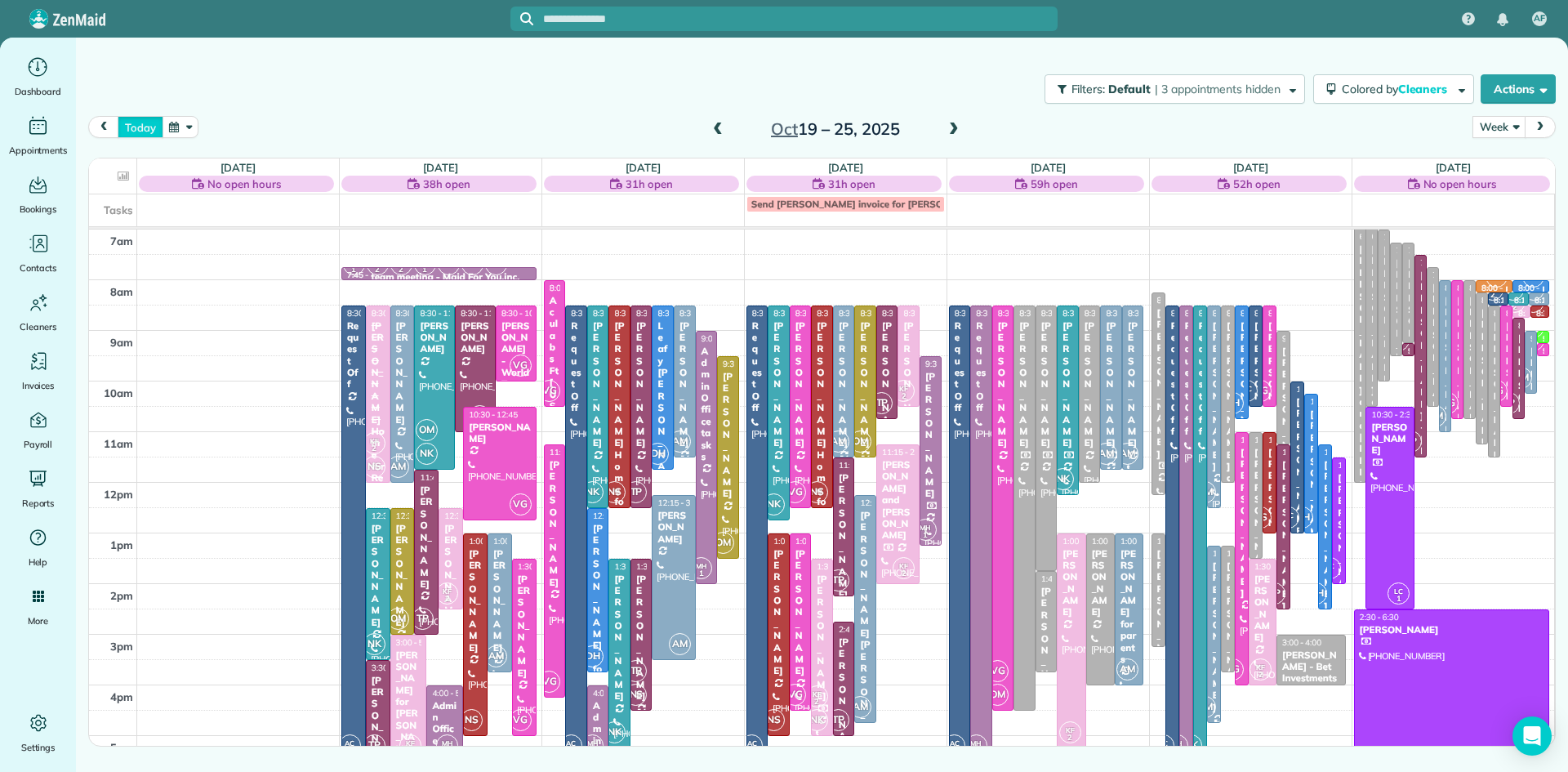
click at [139, 131] on button "today" at bounding box center [140, 127] width 45 height 22
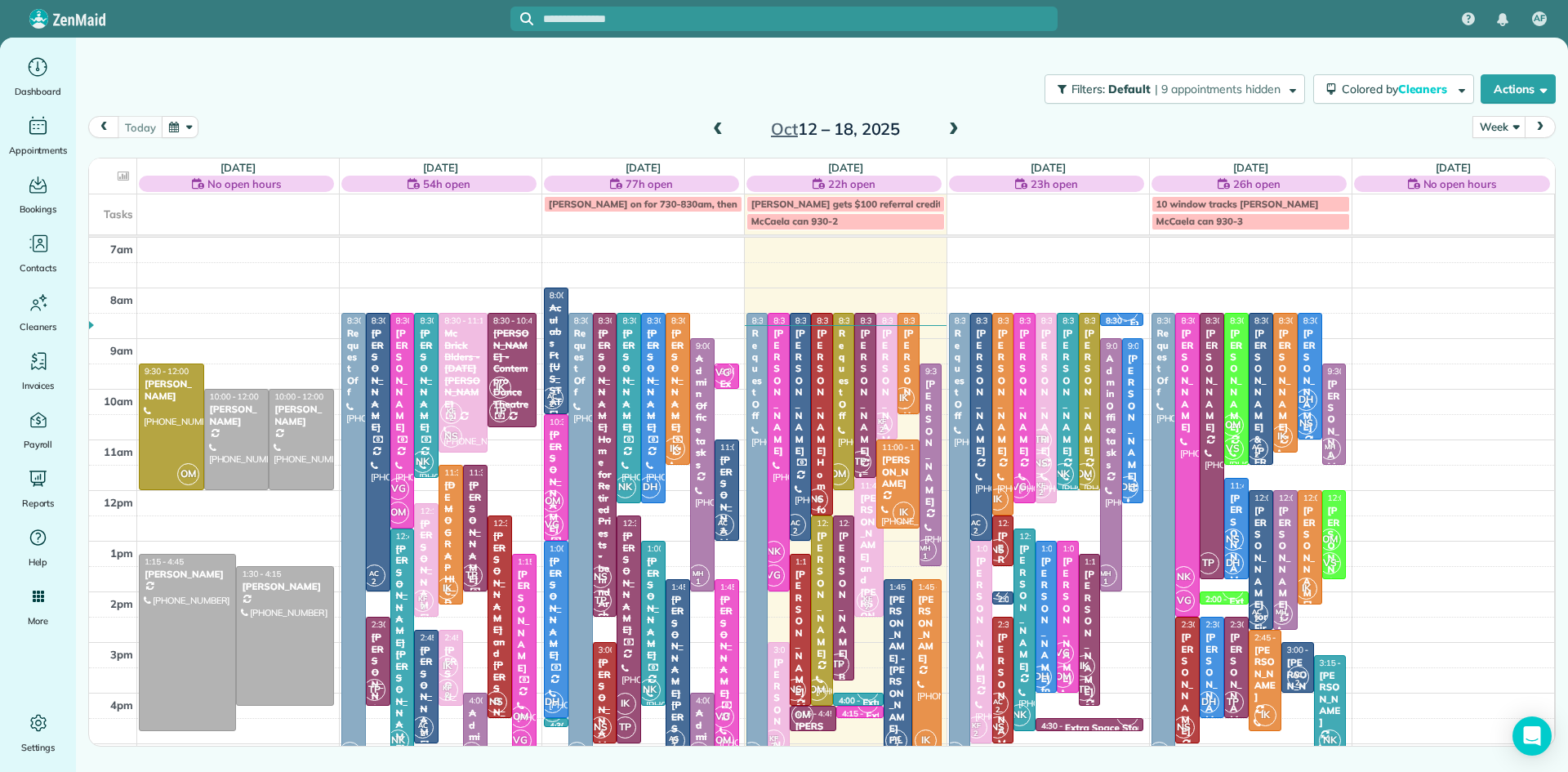
click at [862, 401] on div "[PERSON_NAME]" at bounding box center [865, 392] width 12 height 129
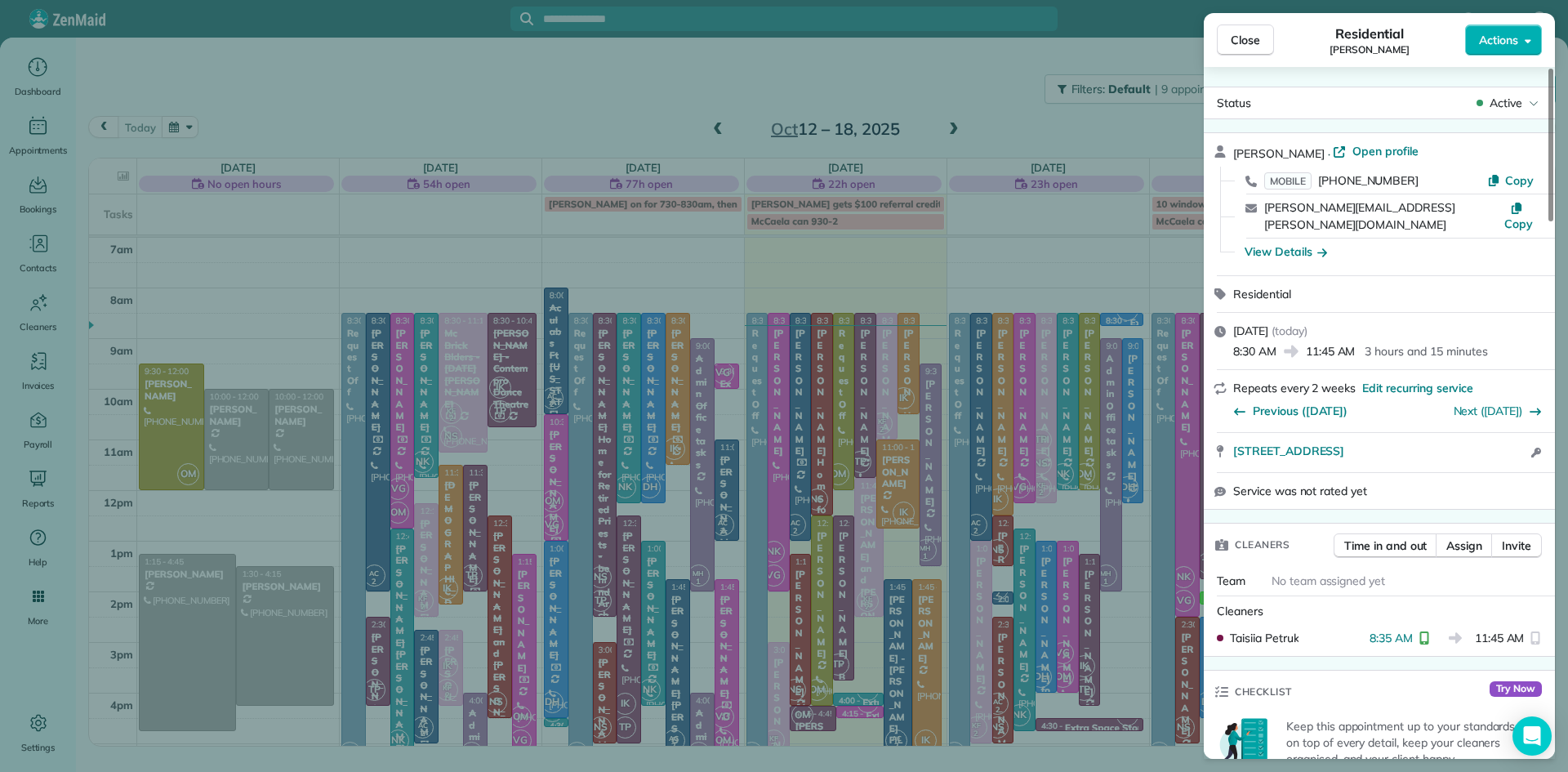
scroll to position [640, 0]
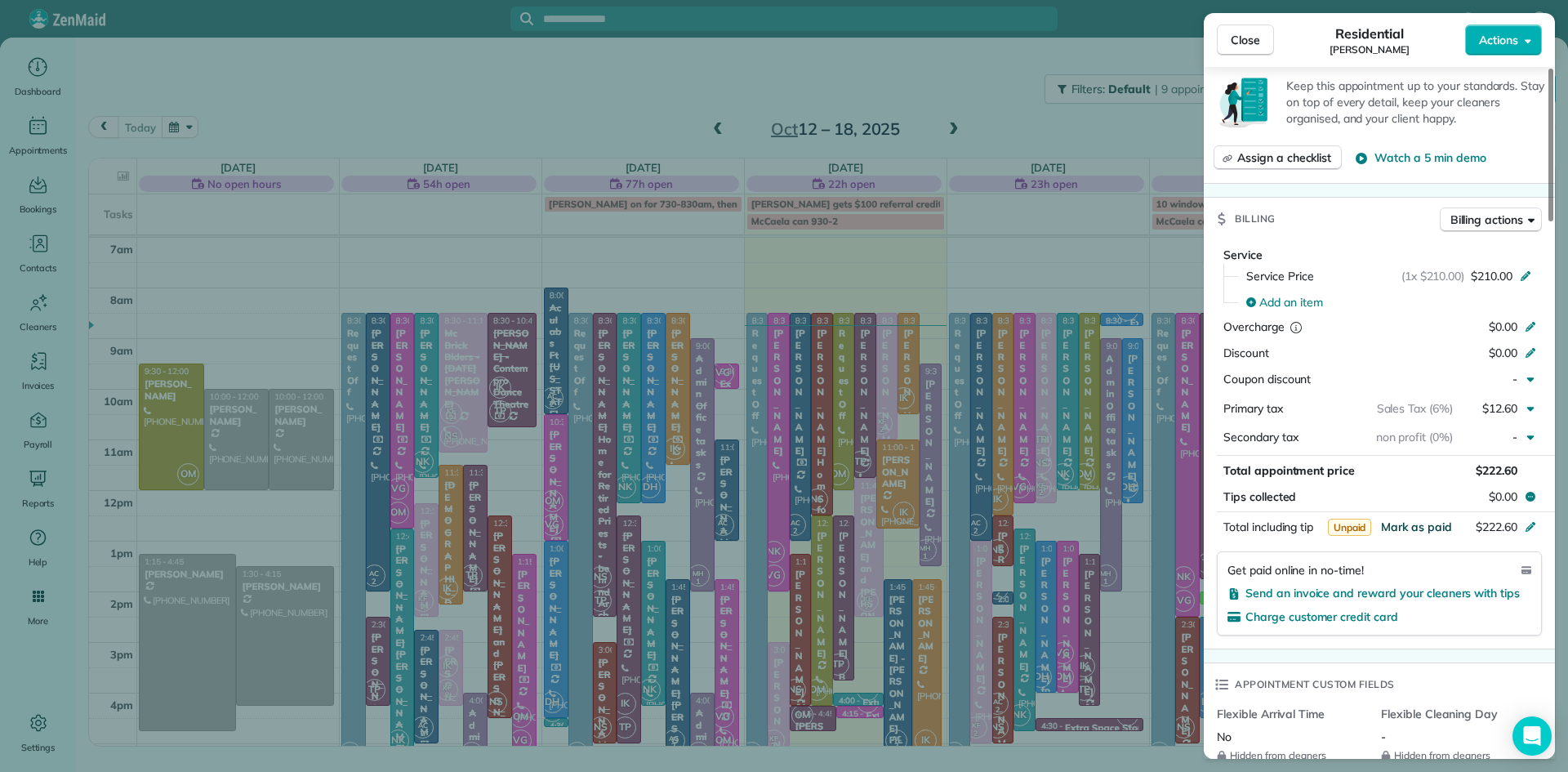
click at [1423, 523] on span "Mark as paid" at bounding box center [1416, 526] width 71 height 15
click at [1257, 41] on span "Close" at bounding box center [1245, 40] width 29 height 16
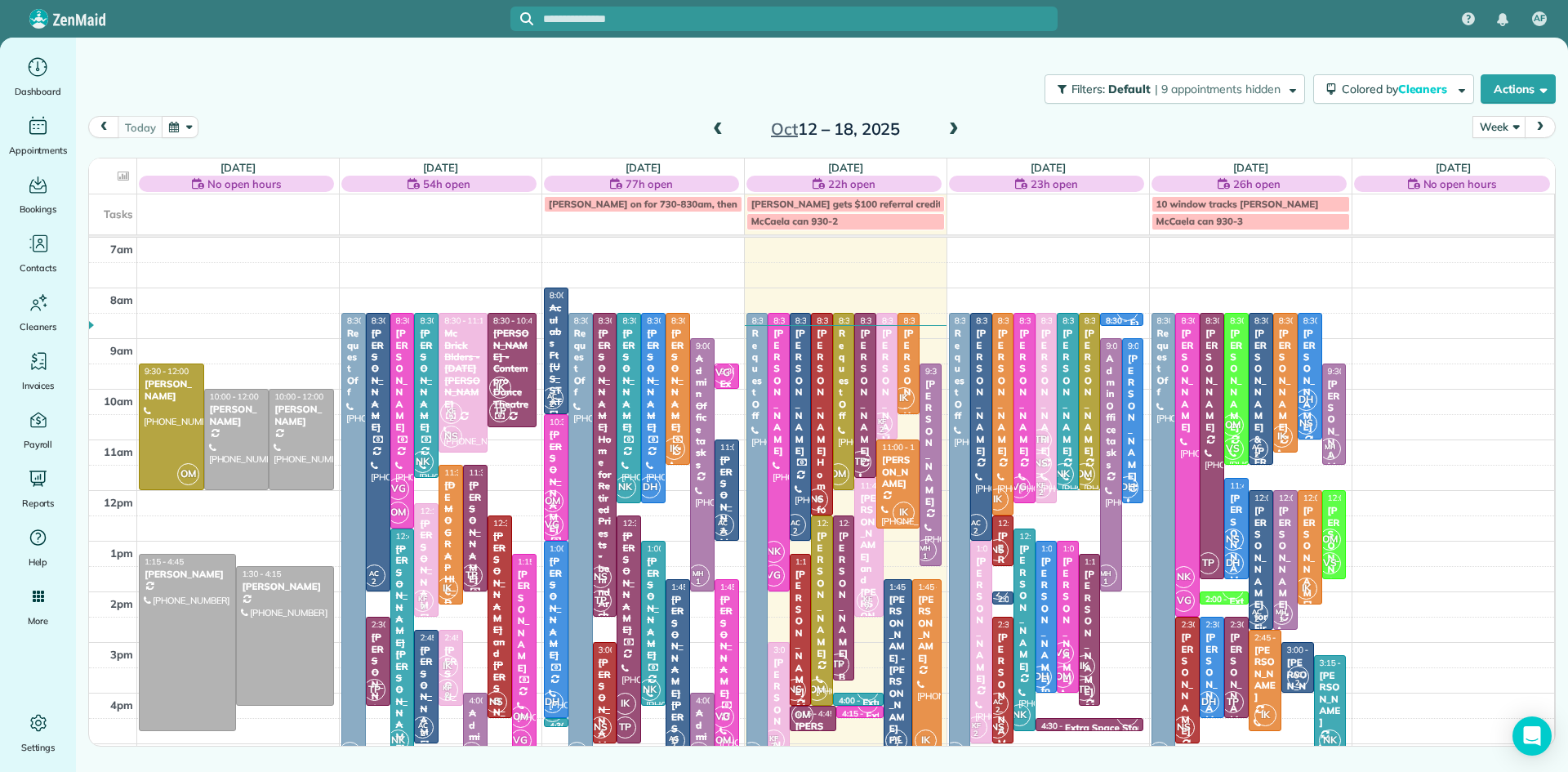
click at [884, 398] on div "[PERSON_NAME]" at bounding box center [887, 392] width 12 height 129
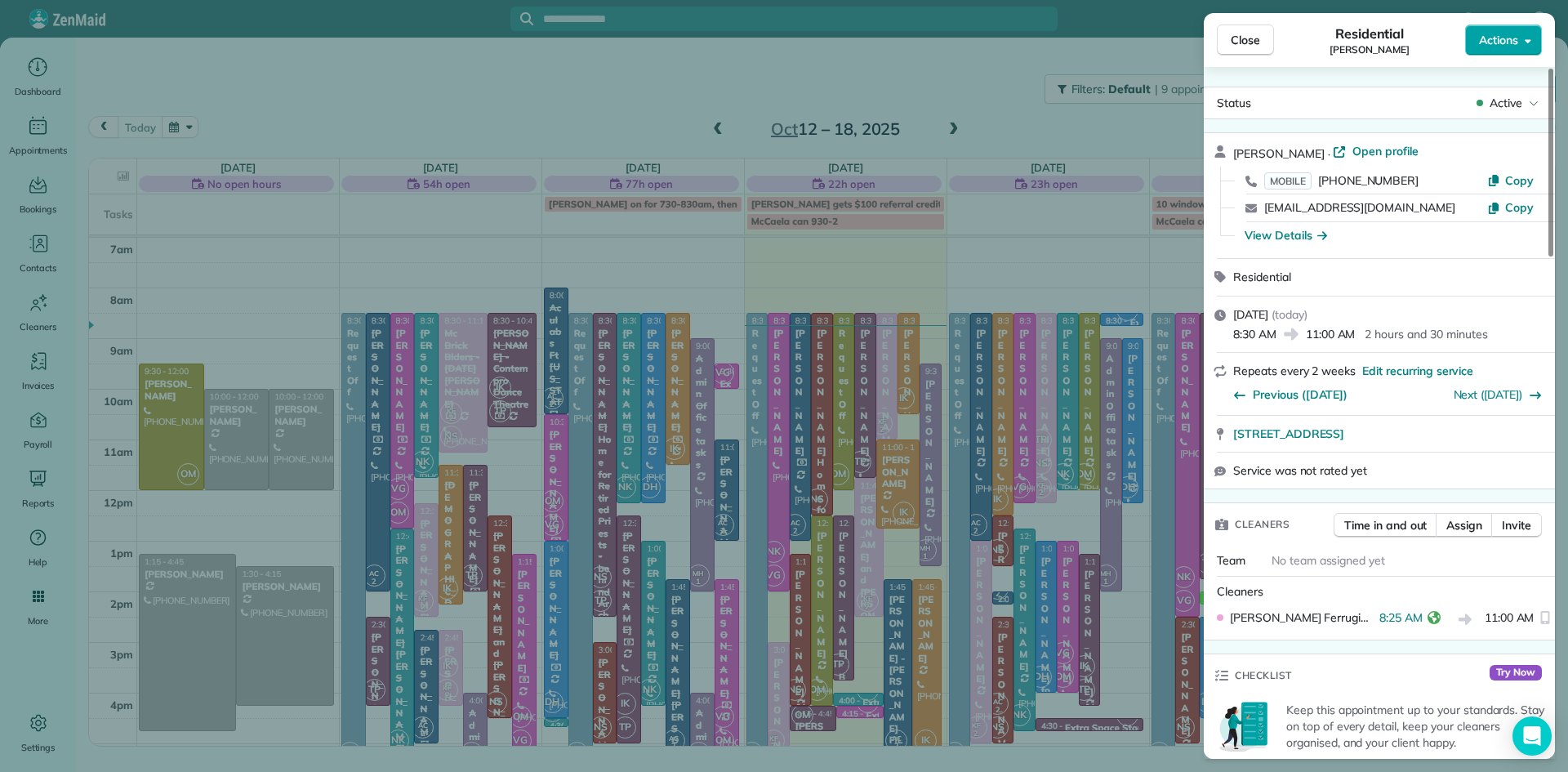
click at [1507, 38] on span "Actions" at bounding box center [1498, 40] width 40 height 16
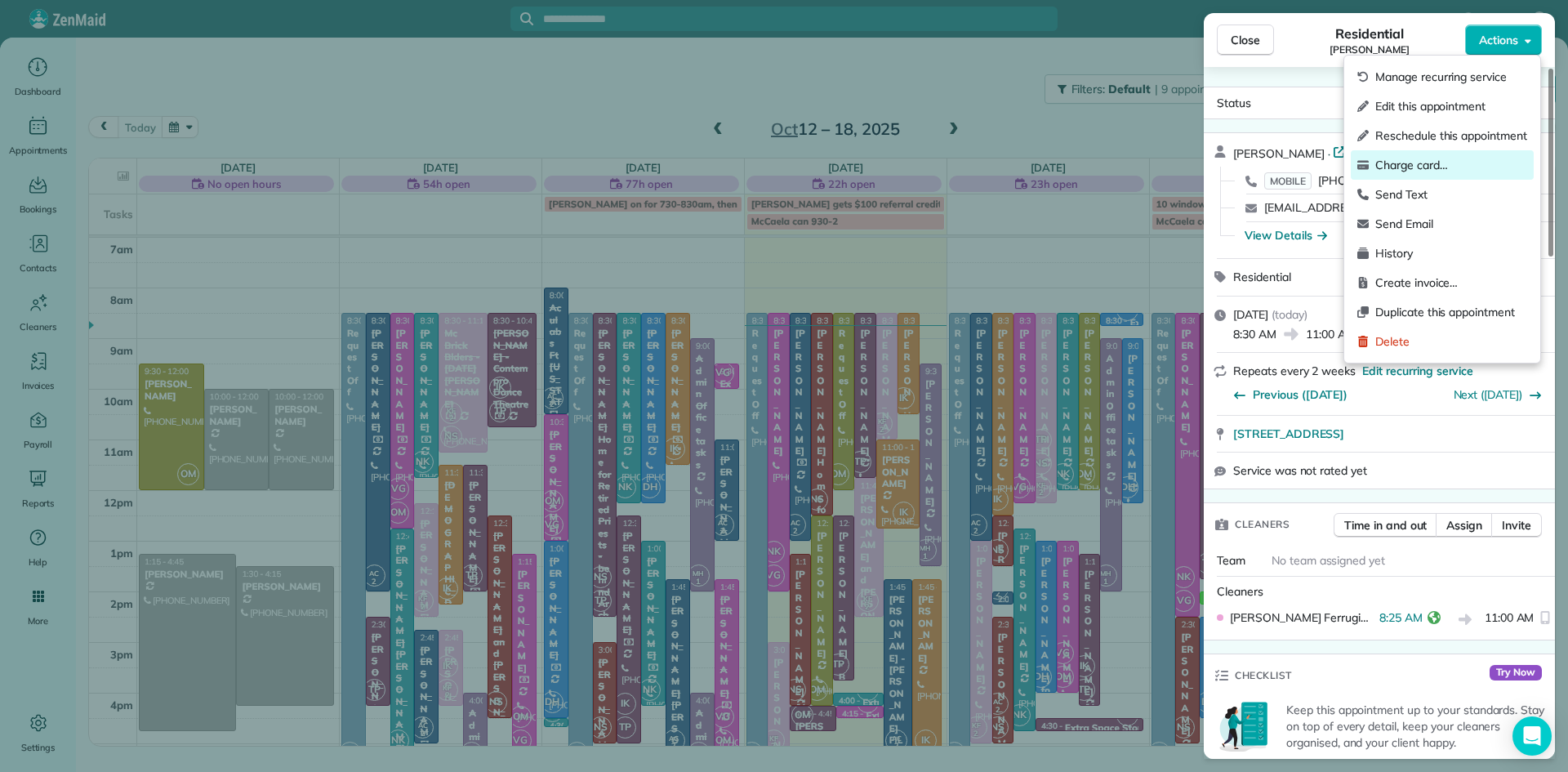
click at [1441, 168] on span "Charge card…" at bounding box center [1451, 164] width 151 height 16
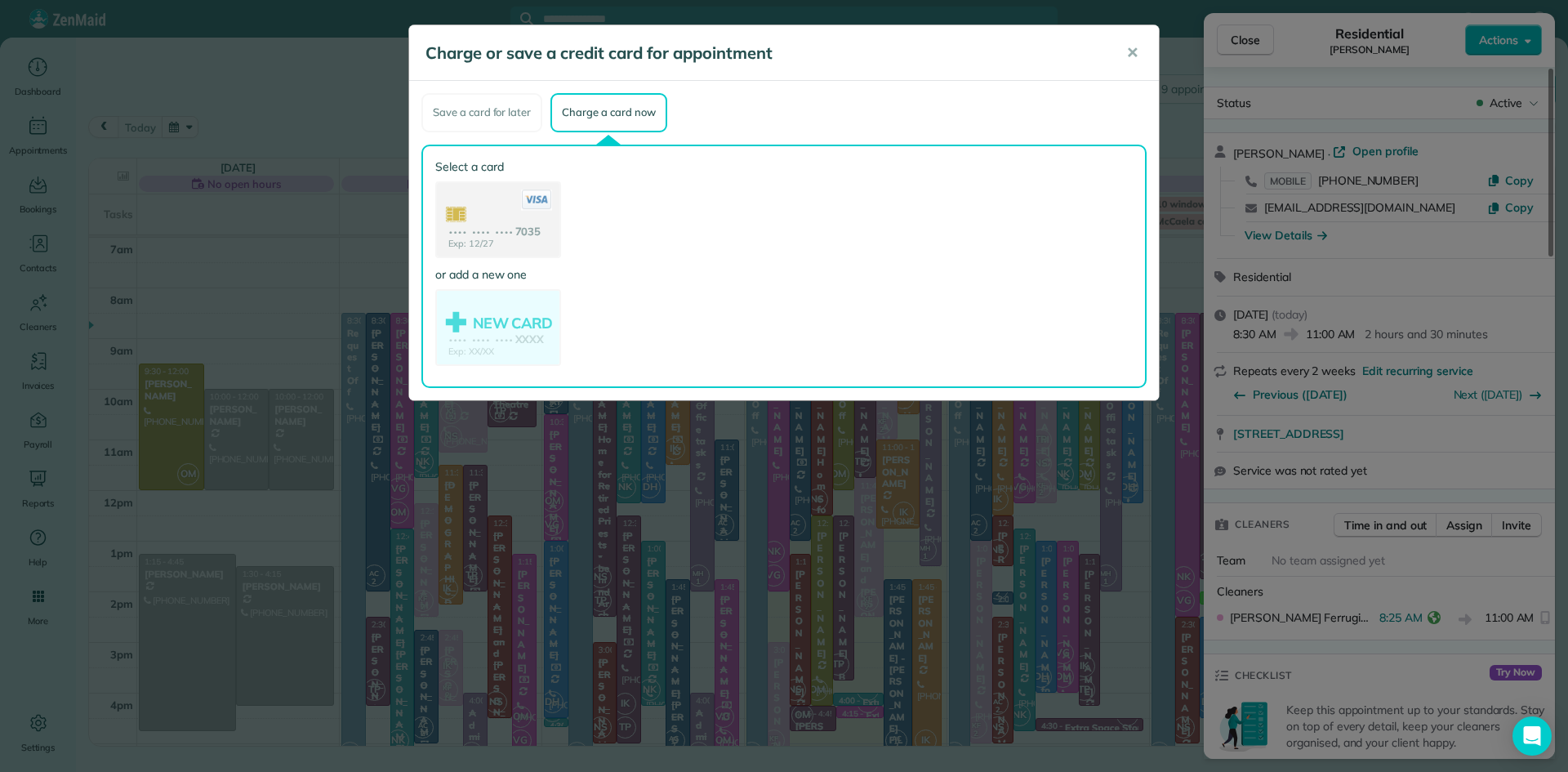
click at [479, 223] on use at bounding box center [498, 221] width 122 height 77
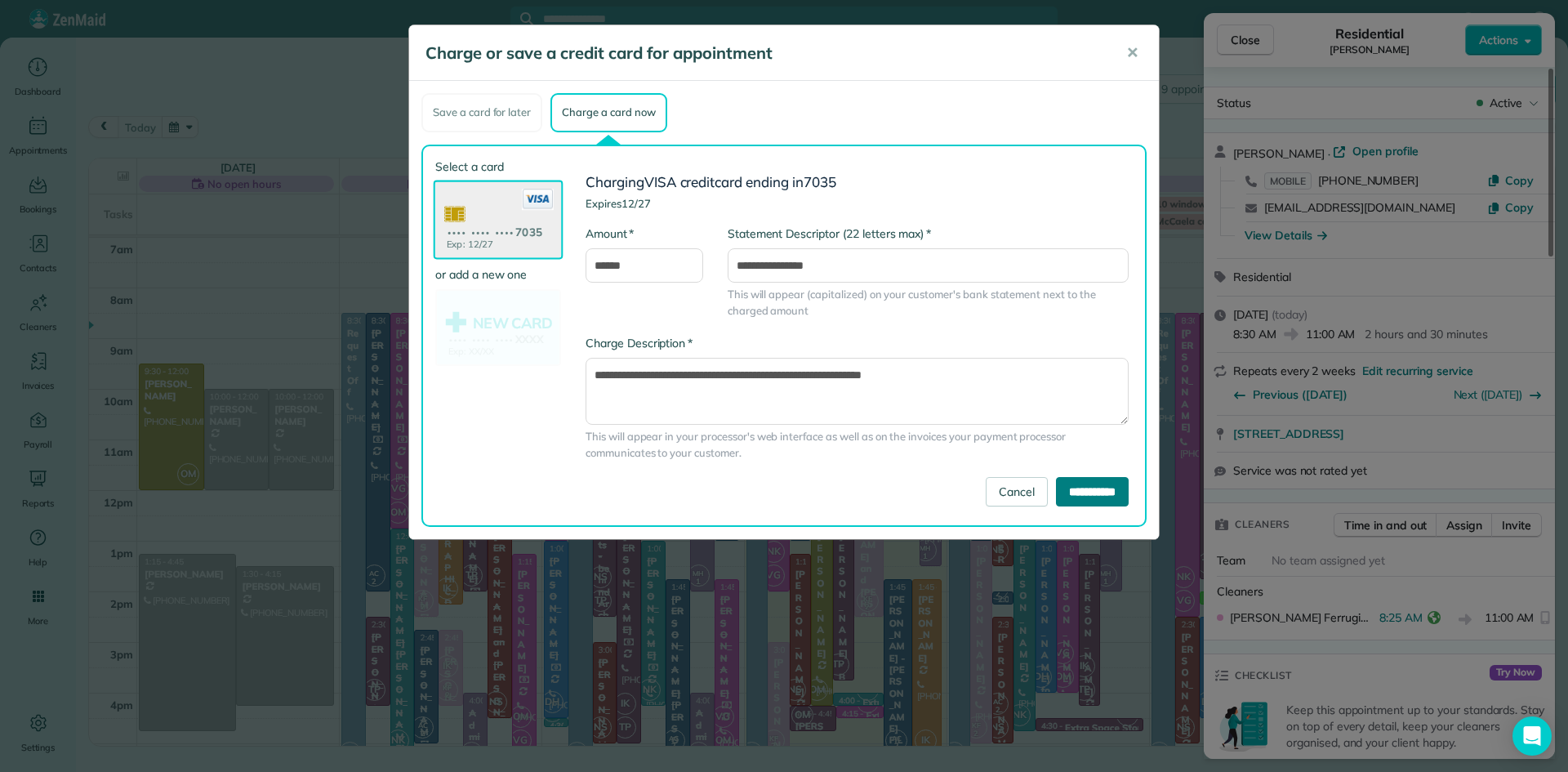
click at [1096, 493] on input "**********" at bounding box center [1092, 491] width 72 height 29
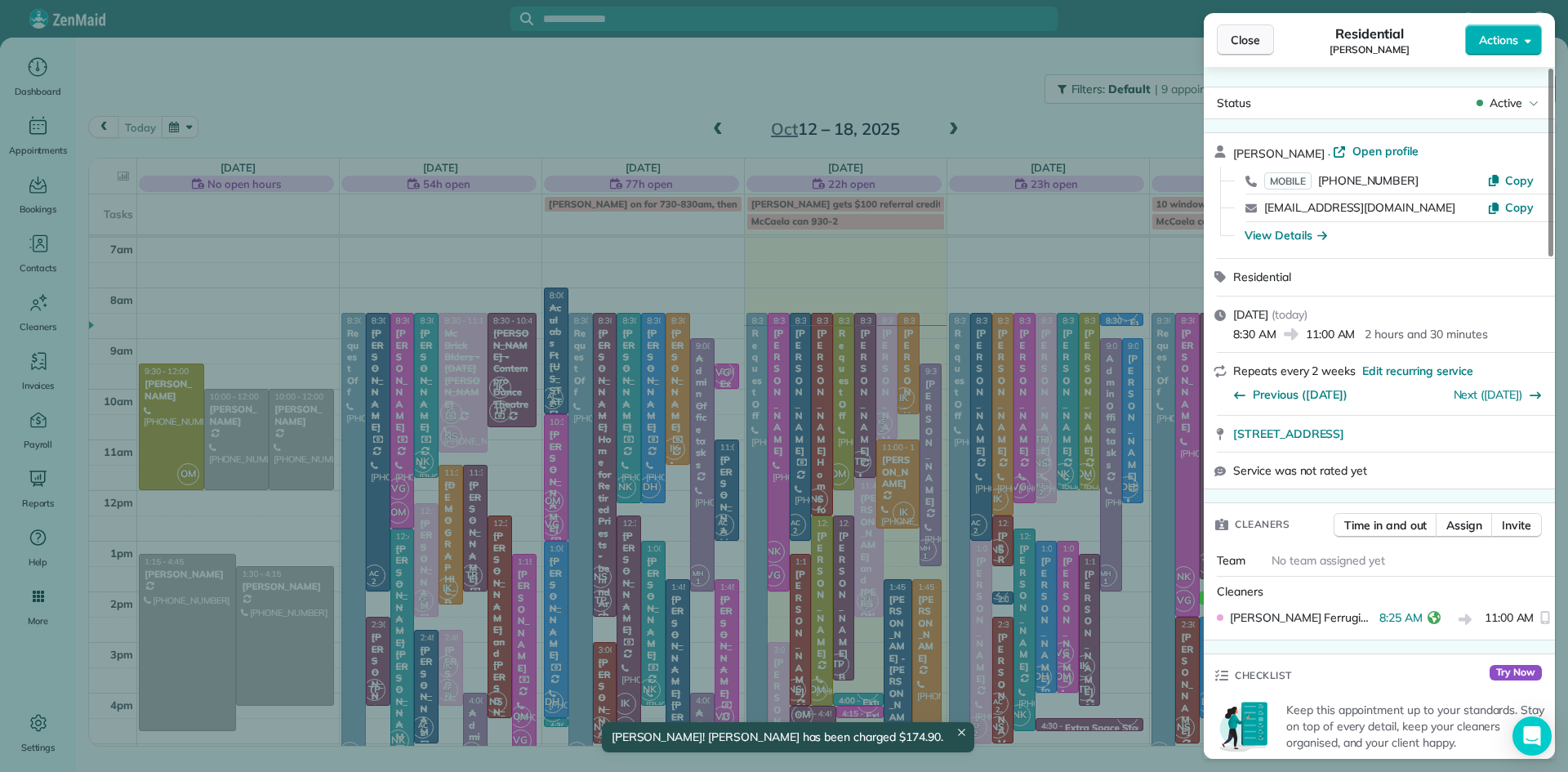
click at [1257, 40] on span "Close" at bounding box center [1245, 40] width 29 height 16
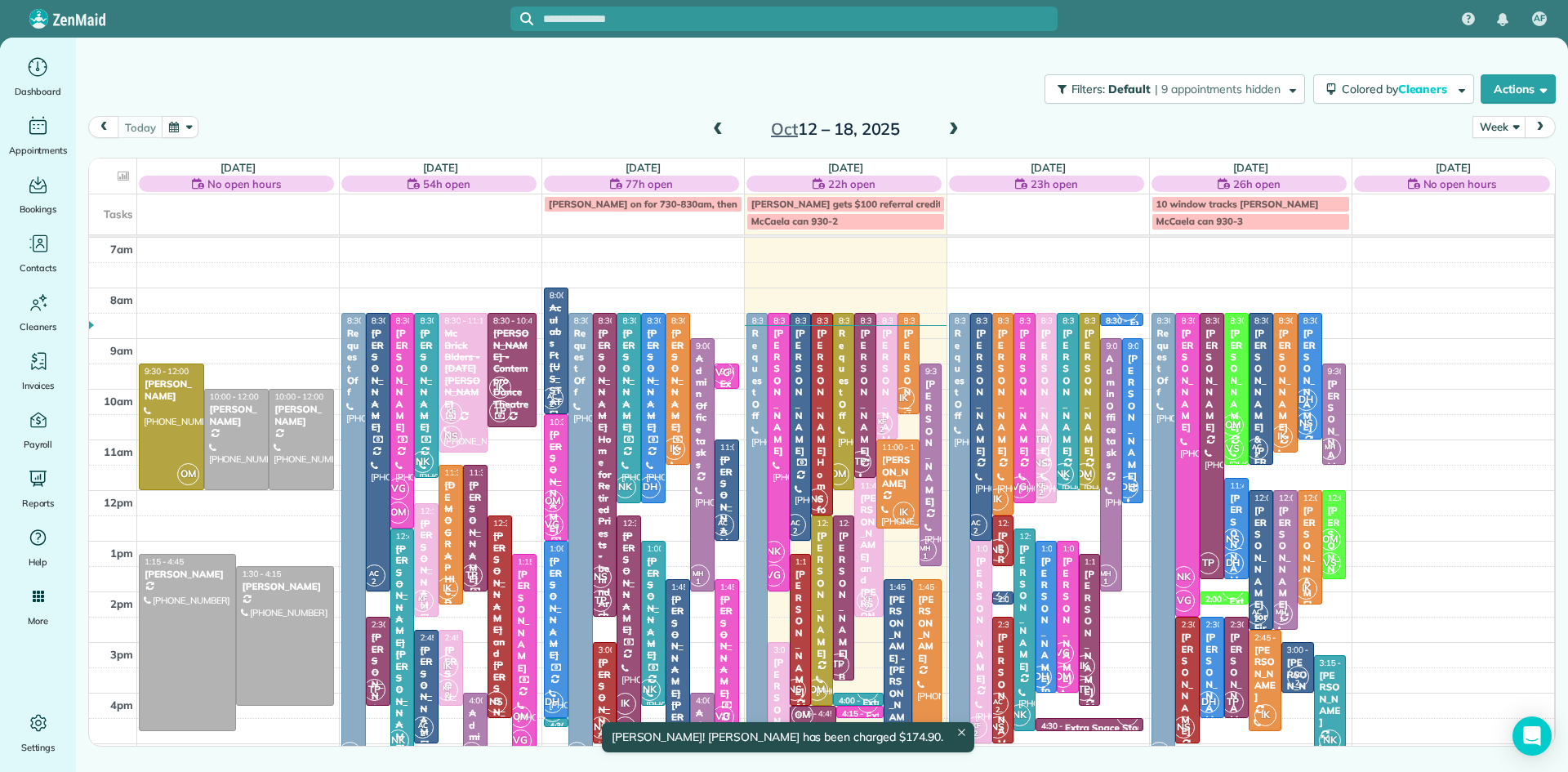
click at [914, 355] on div "[PERSON_NAME]" at bounding box center [908, 392] width 12 height 129
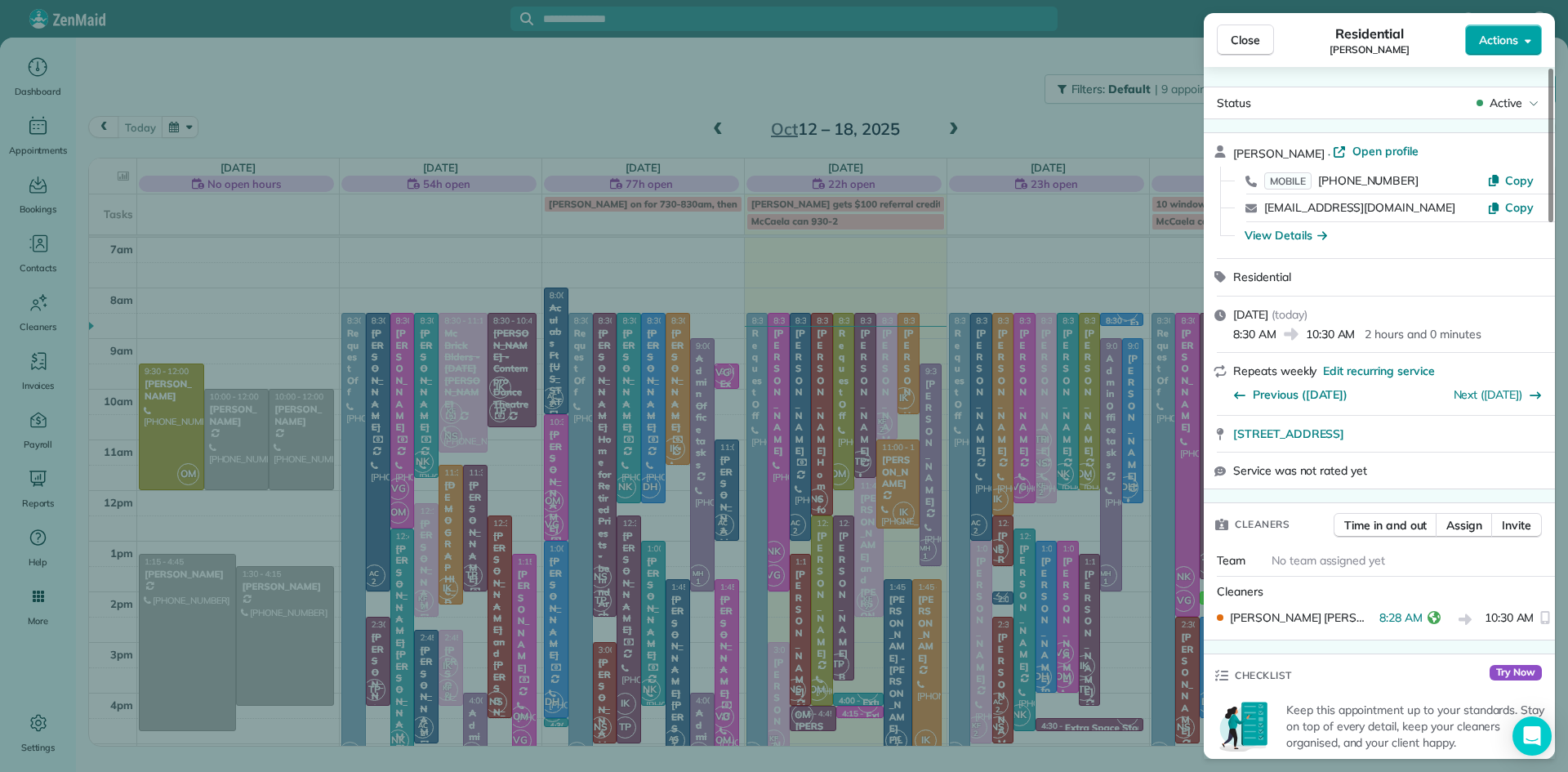
click at [1491, 45] on span "Actions" at bounding box center [1498, 40] width 40 height 16
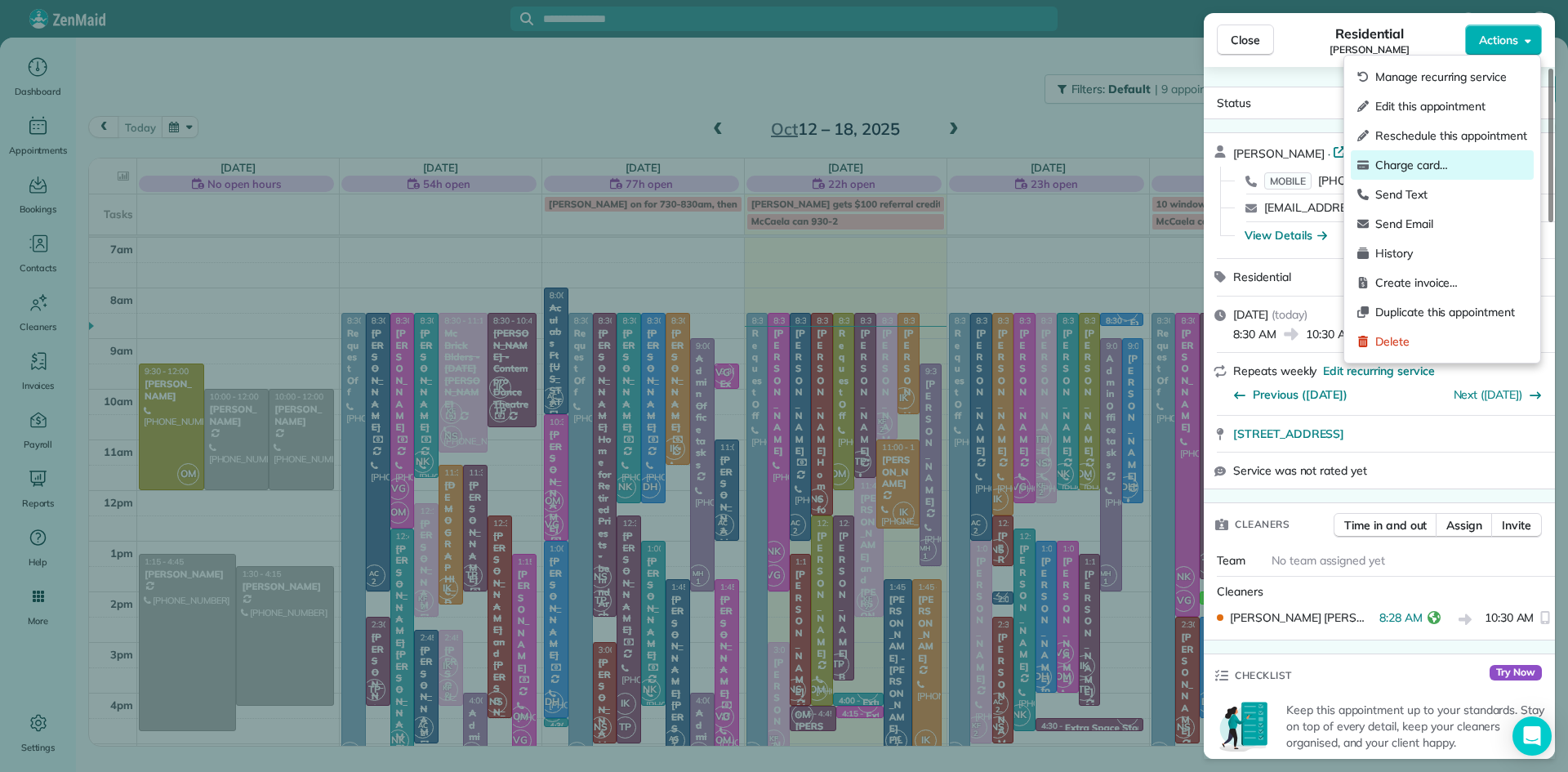
click at [1399, 163] on span "Charge card…" at bounding box center [1451, 164] width 151 height 16
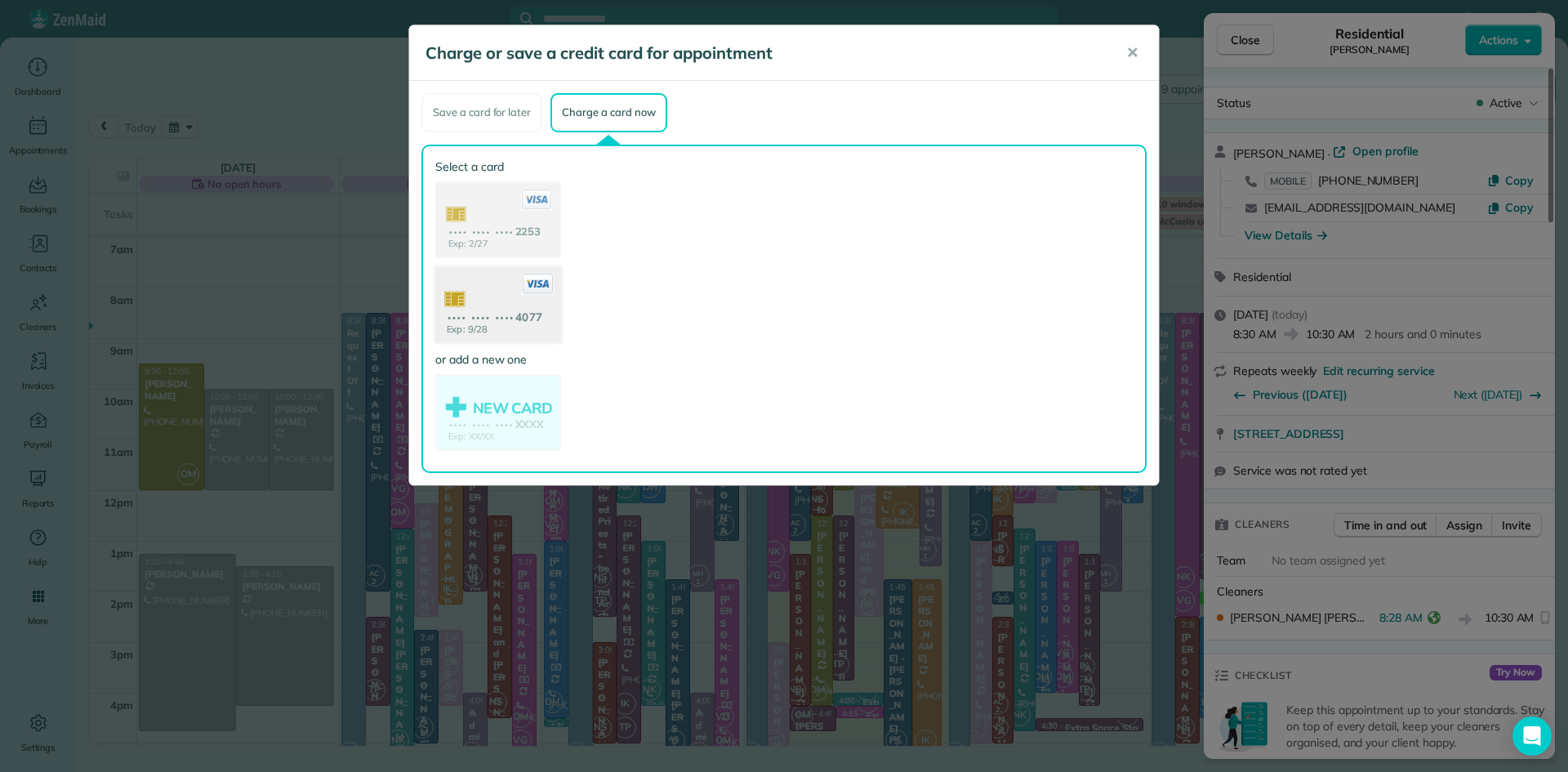
click at [515, 318] on use at bounding box center [498, 306] width 126 height 79
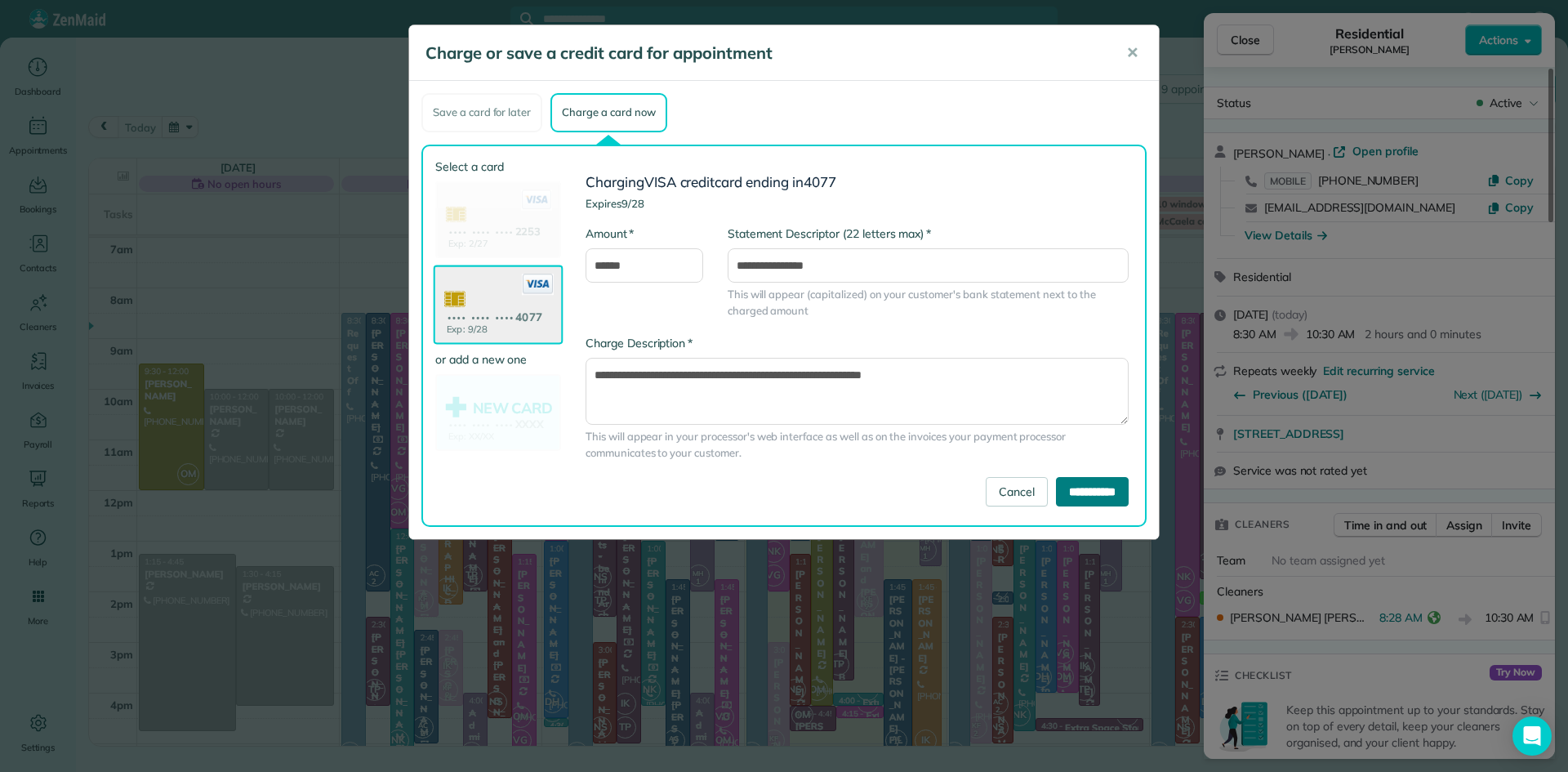
click at [1071, 494] on input "**********" at bounding box center [1092, 491] width 72 height 29
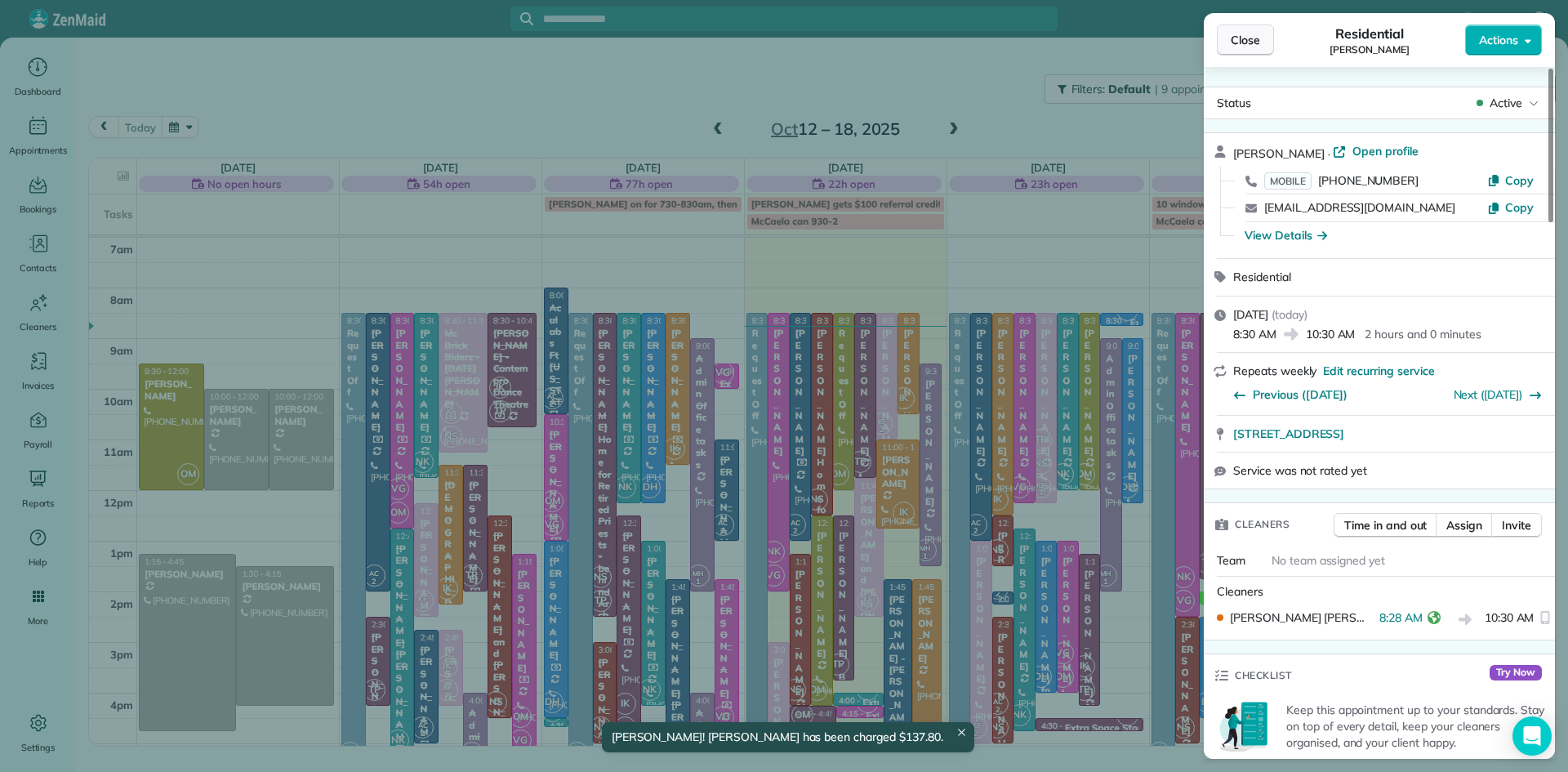
click at [1232, 40] on span "Close" at bounding box center [1245, 40] width 29 height 16
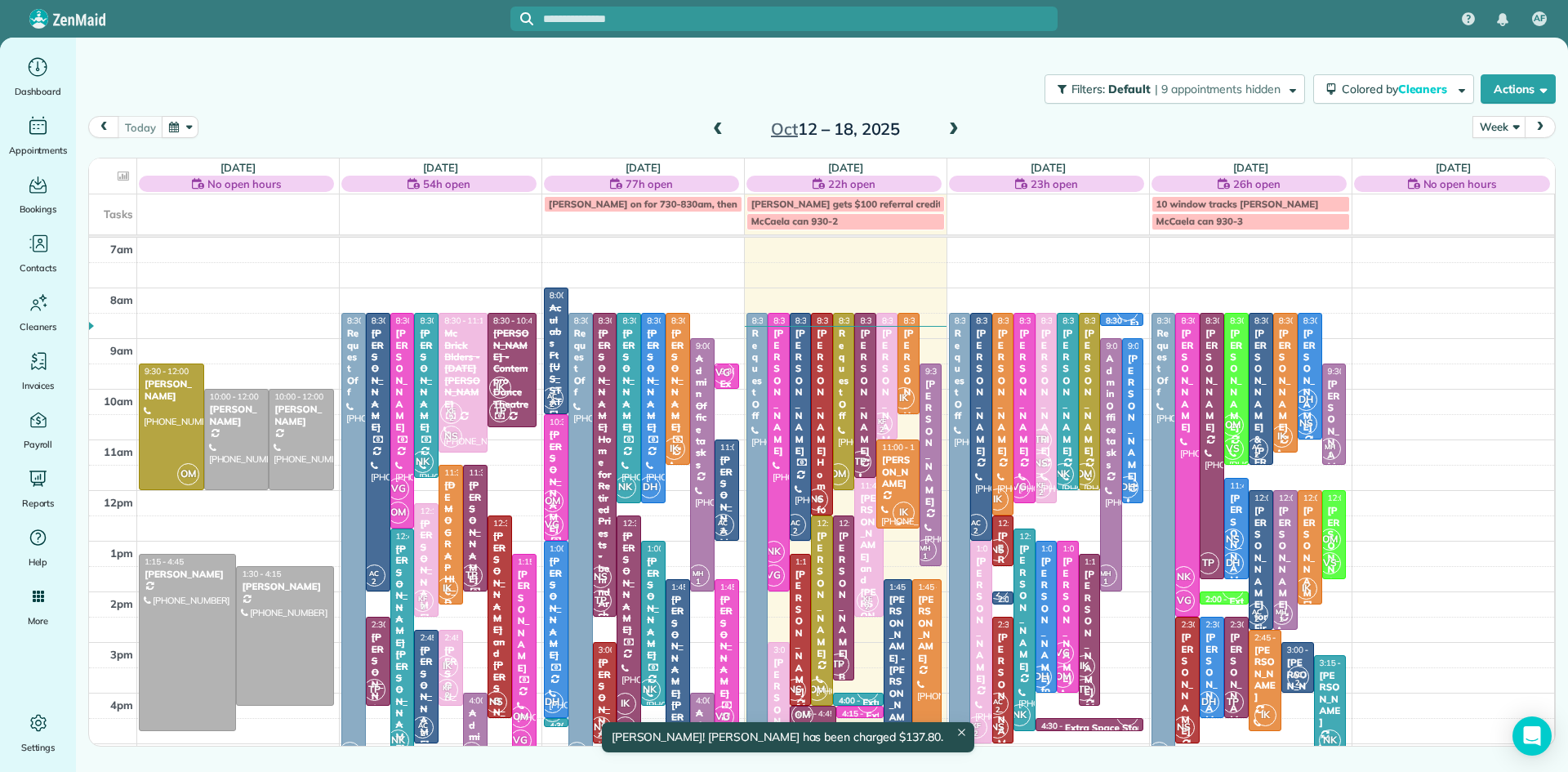
click at [882, 491] on div at bounding box center [898, 484] width 41 height 88
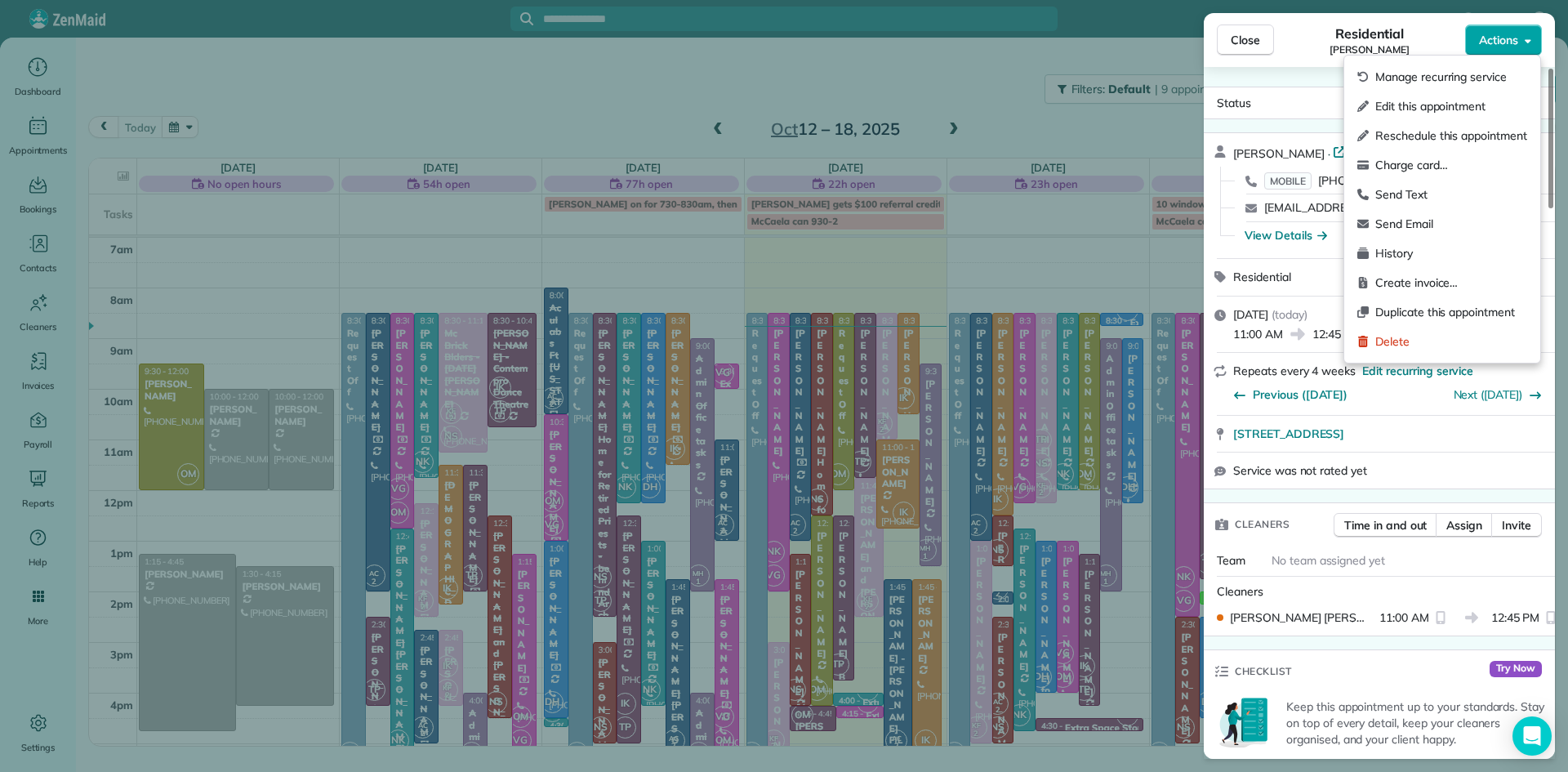
click at [1517, 46] on span "Actions" at bounding box center [1498, 40] width 40 height 16
click at [1452, 163] on span "Charge card…" at bounding box center [1451, 164] width 151 height 16
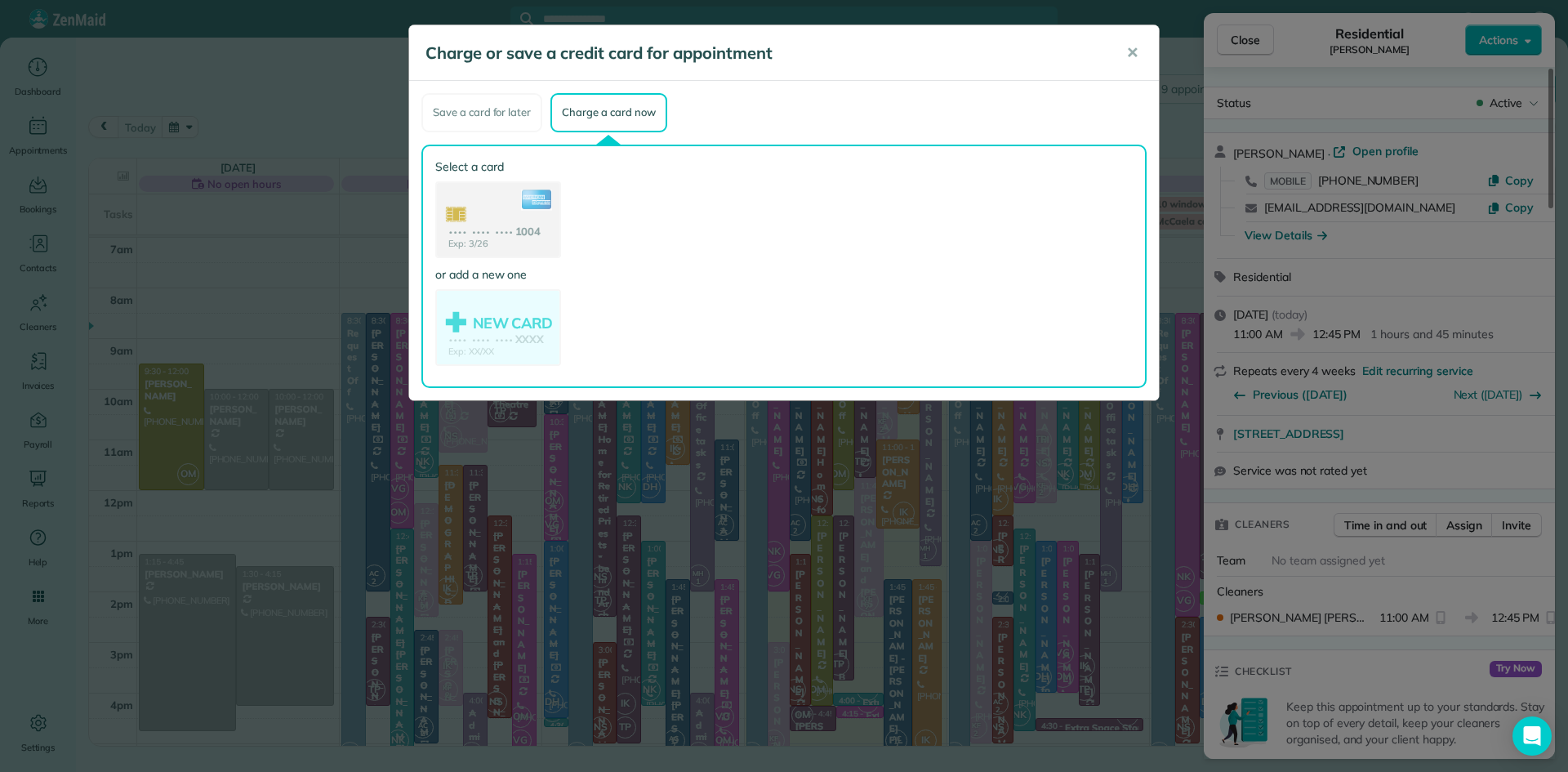
click at [502, 231] on use at bounding box center [498, 221] width 122 height 77
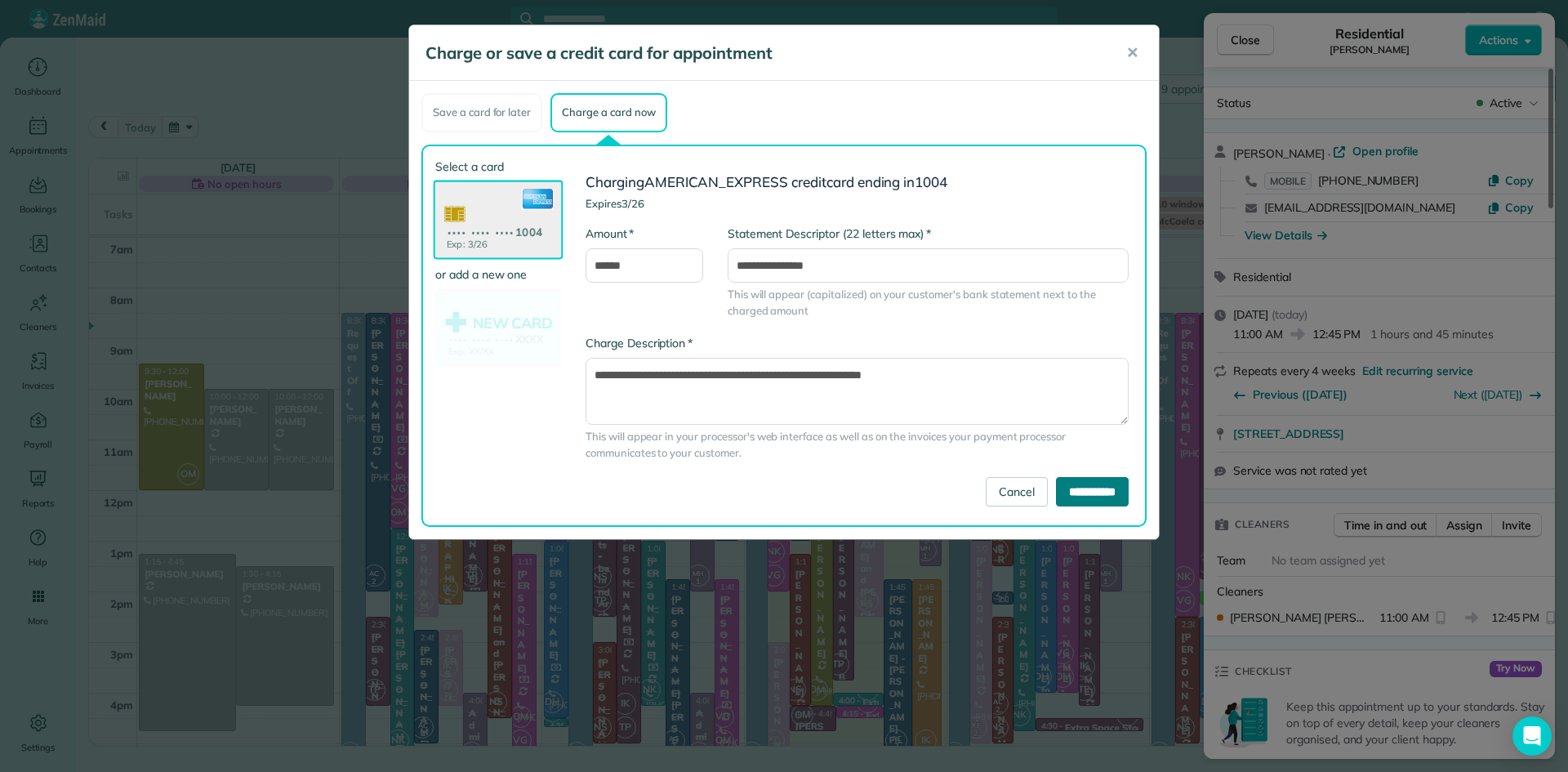
click at [1059, 485] on input "**********" at bounding box center [1092, 491] width 72 height 29
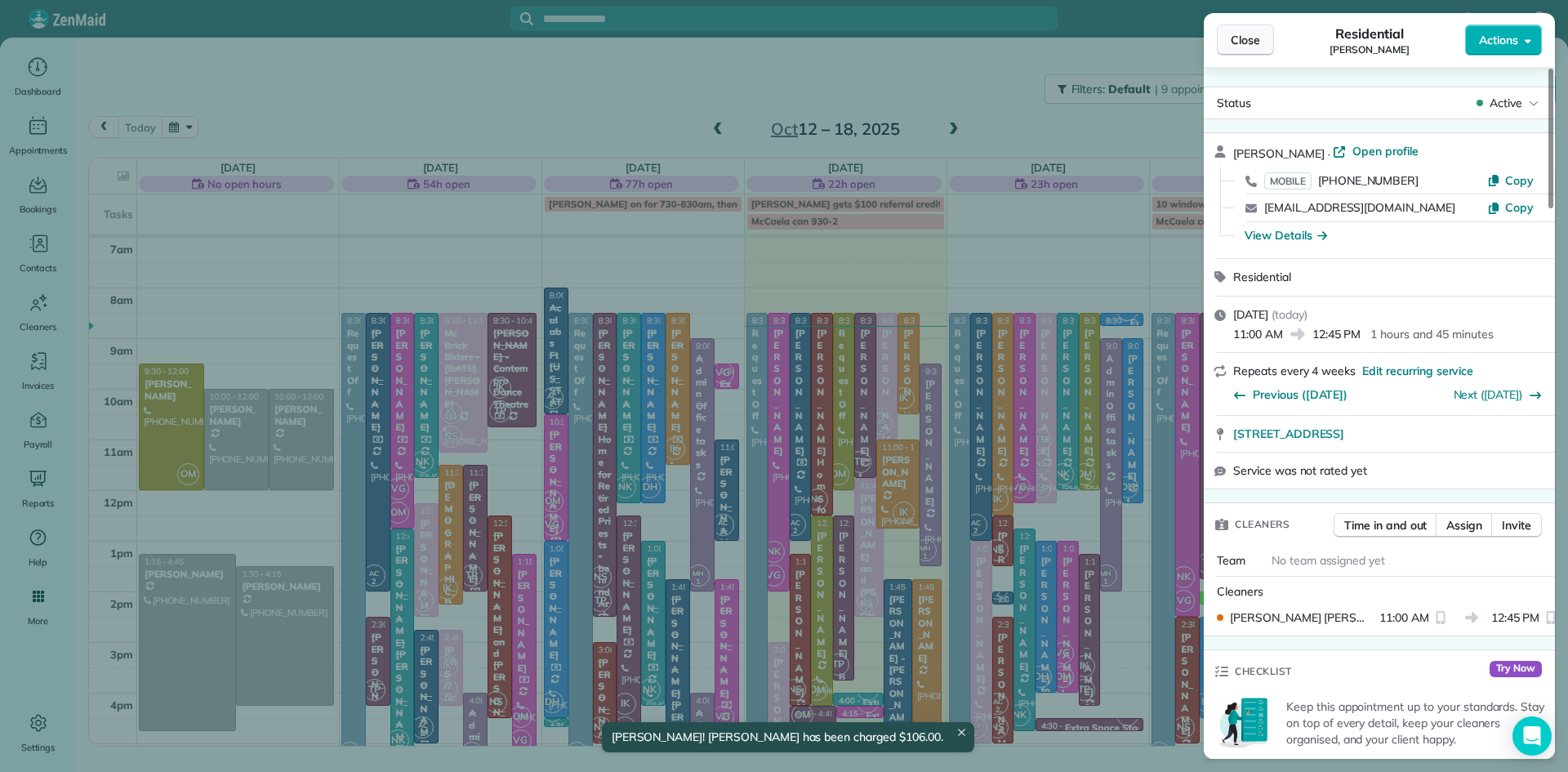
click at [1232, 40] on span "Close" at bounding box center [1245, 40] width 29 height 16
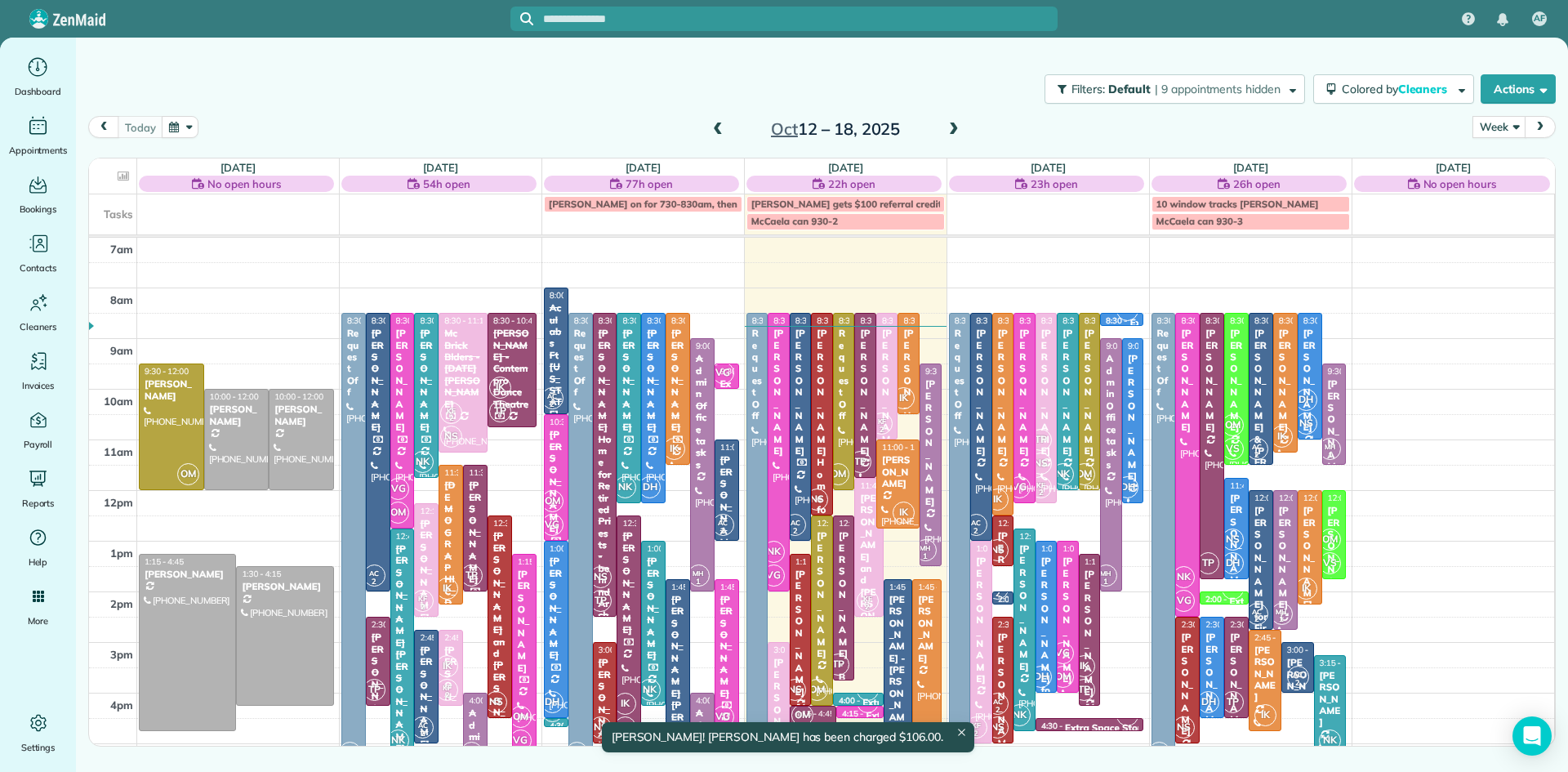
click at [924, 672] on div at bounding box center [926, 668] width 27 height 176
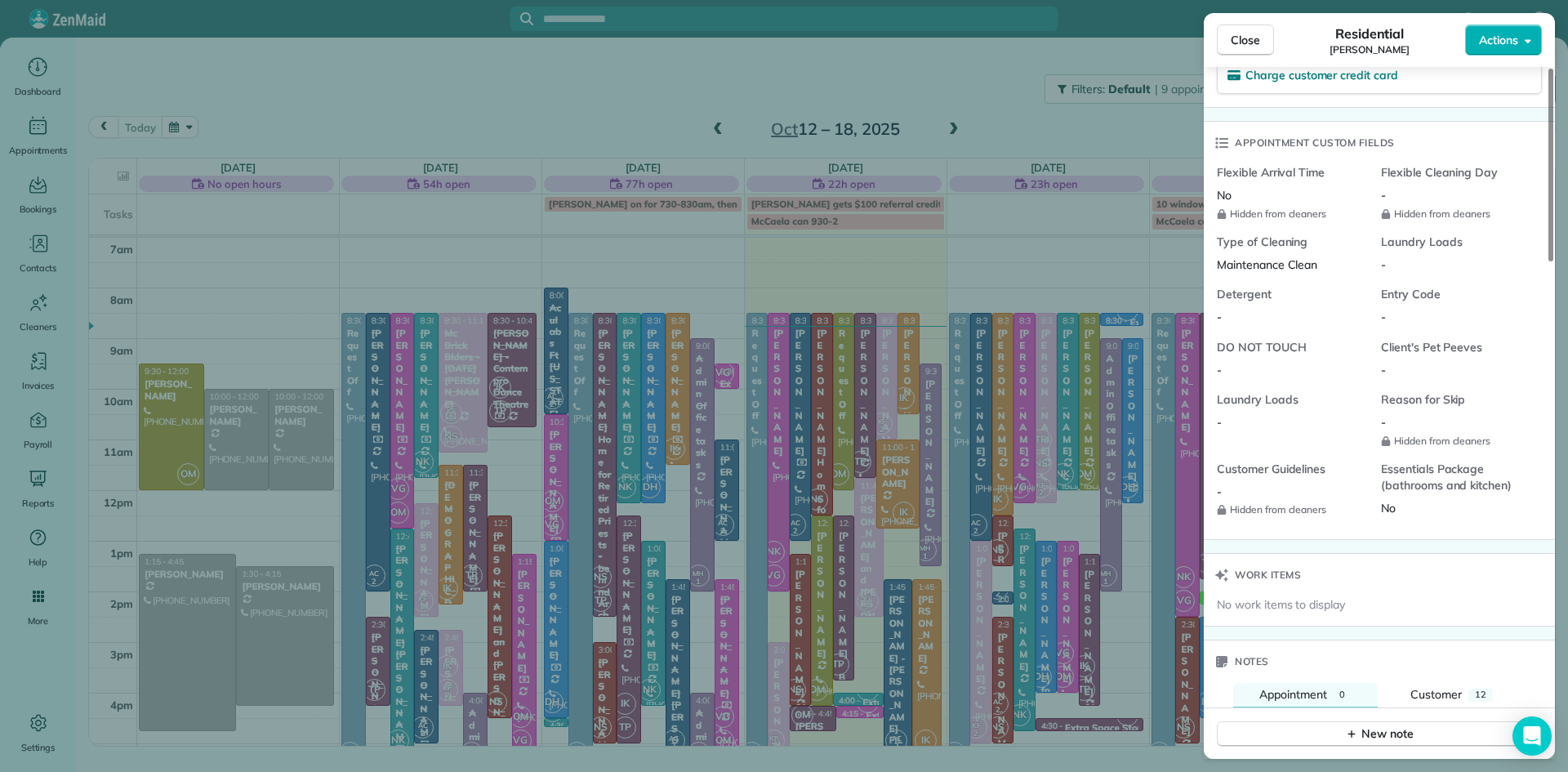
scroll to position [1275, 0]
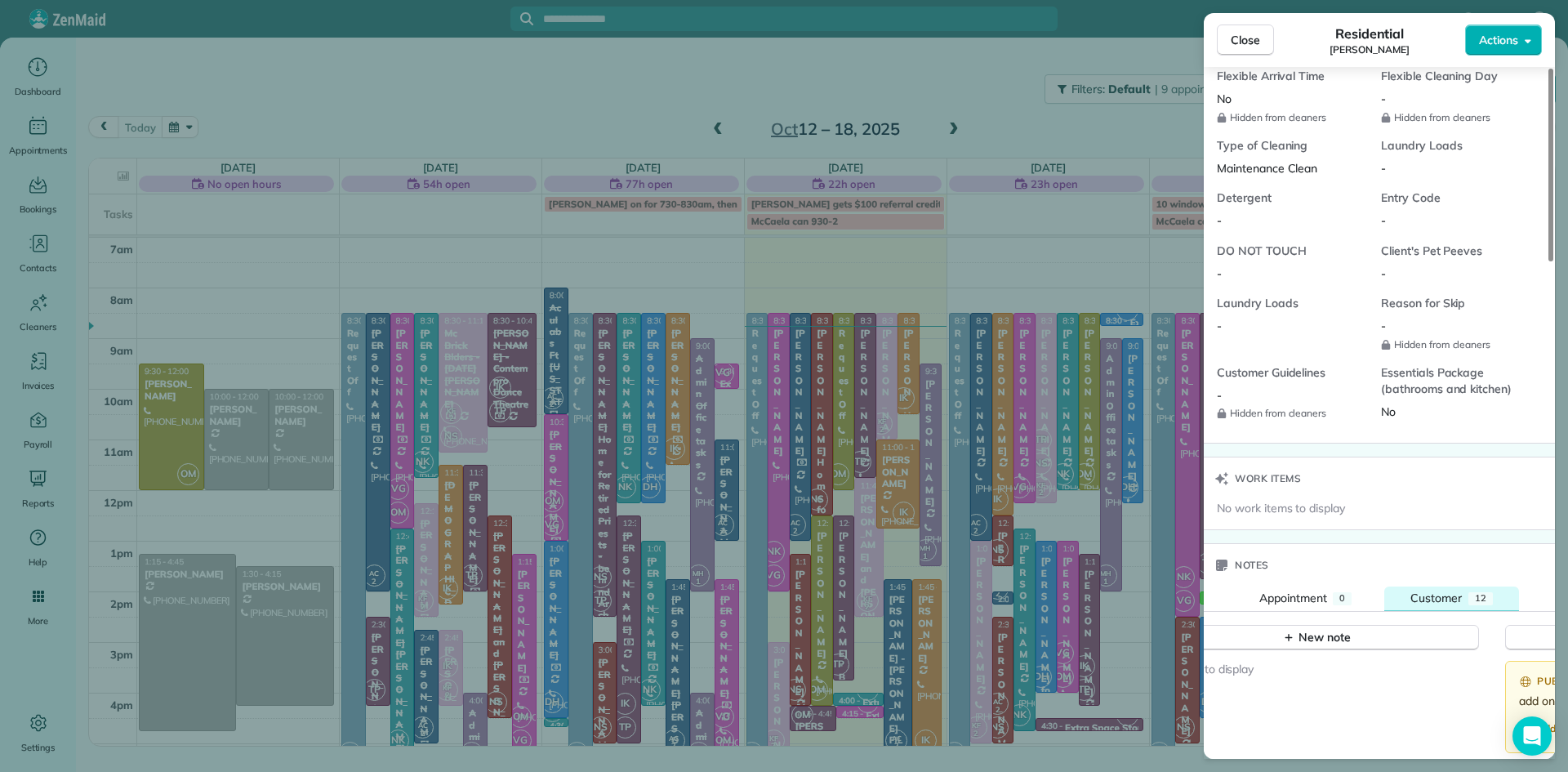
click at [1417, 601] on span "Customer" at bounding box center [1436, 597] width 52 height 15
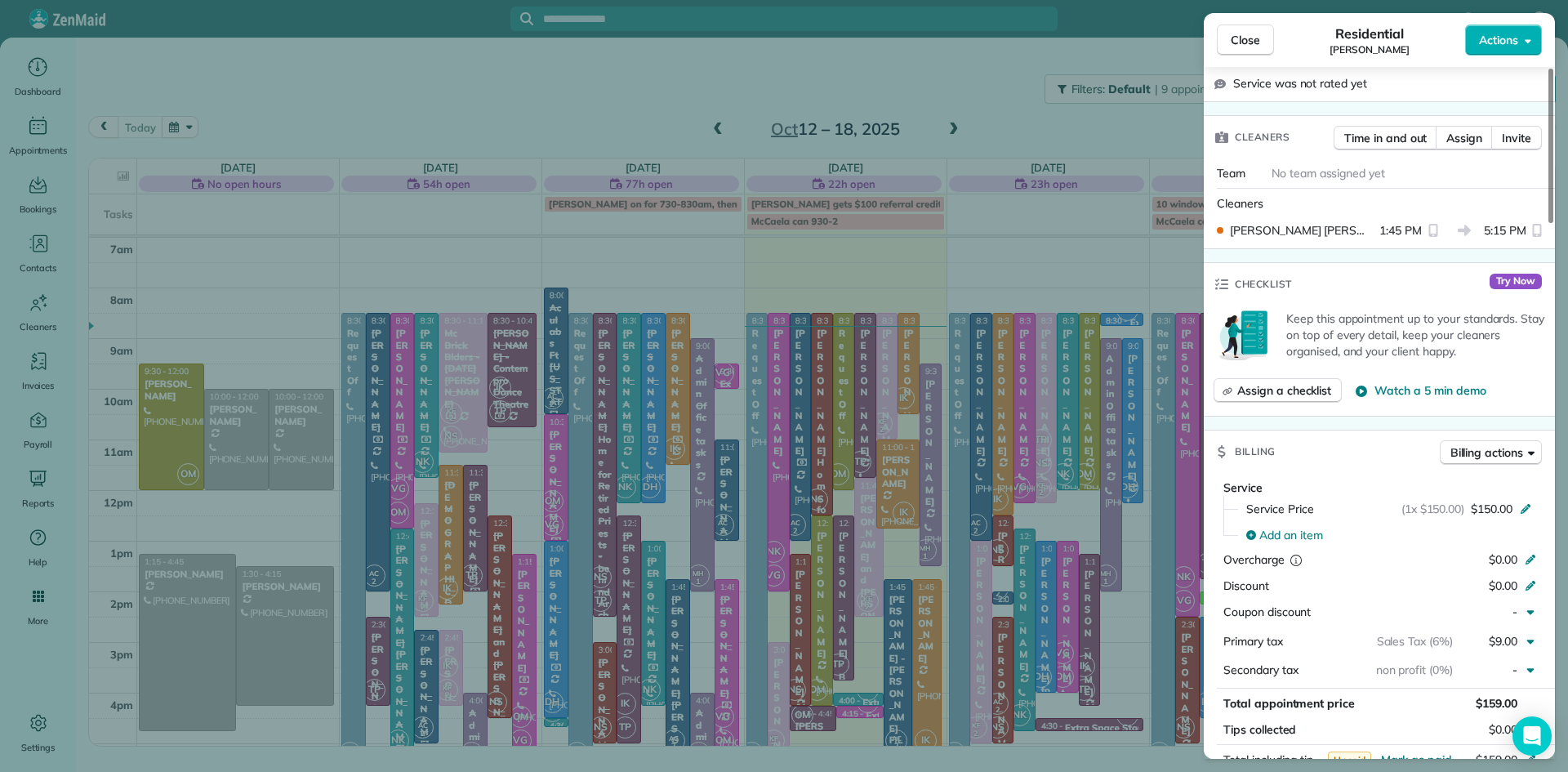
scroll to position [0, 0]
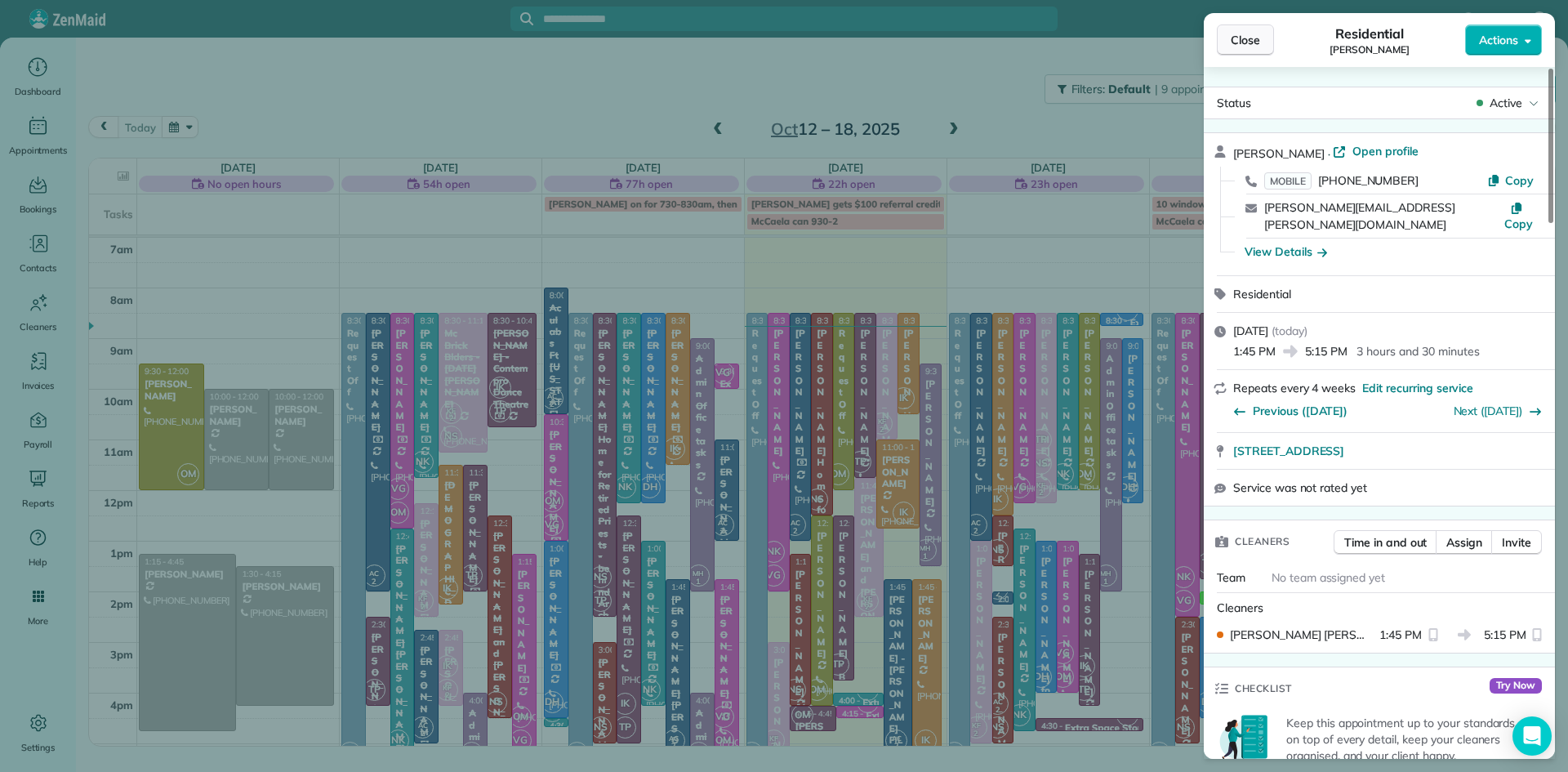
click at [1225, 44] on button "Close" at bounding box center [1245, 40] width 57 height 31
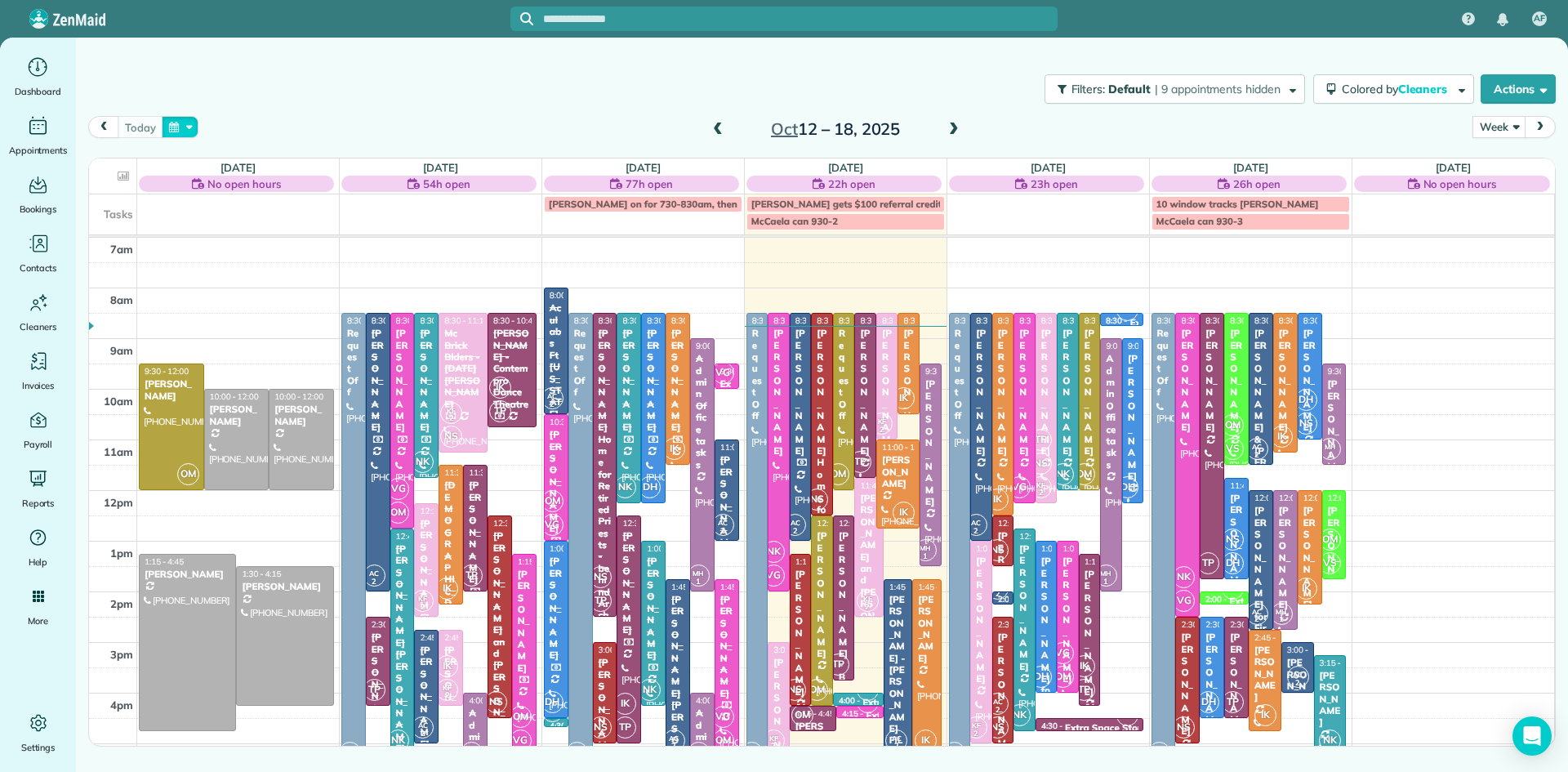
click at [177, 118] on button "button" at bounding box center [181, 127] width 38 height 22
click at [213, 135] on link "Prev" at bounding box center [221, 137] width 45 height 40
click at [347, 232] on link "19" at bounding box center [352, 237] width 26 height 26
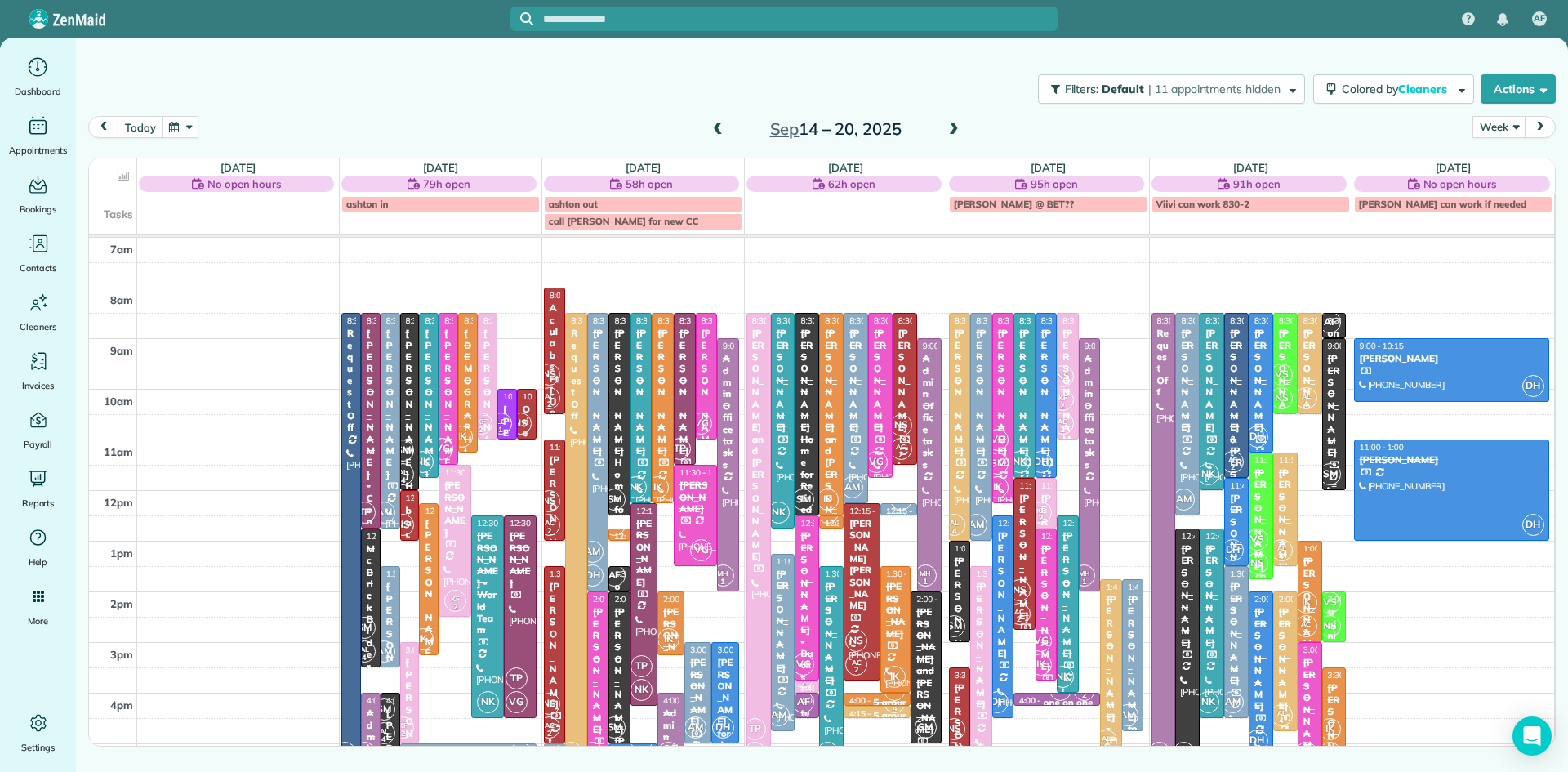
click at [1326, 466] on span "SM" at bounding box center [1330, 474] width 22 height 22
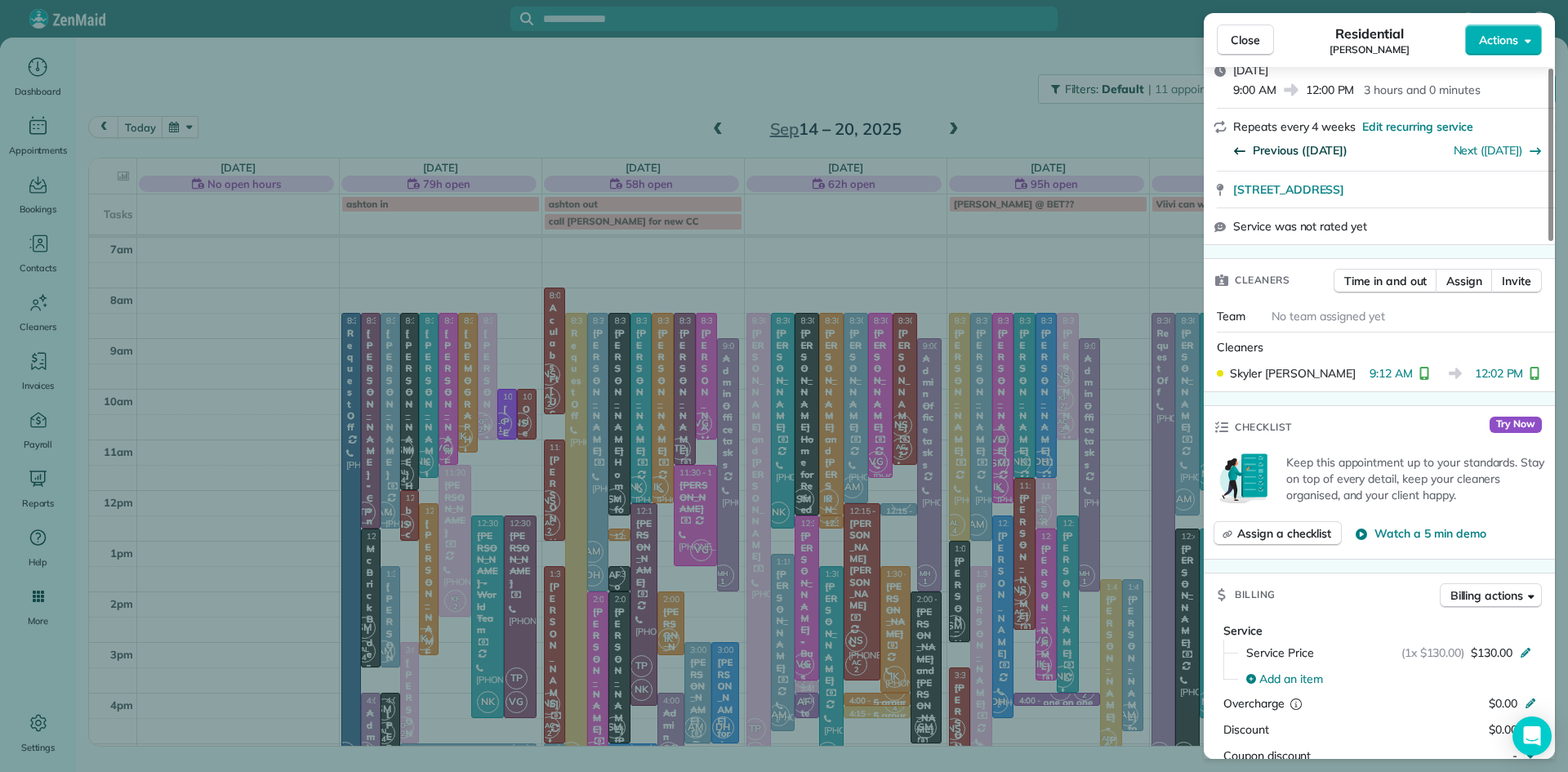
scroll to position [367, 0]
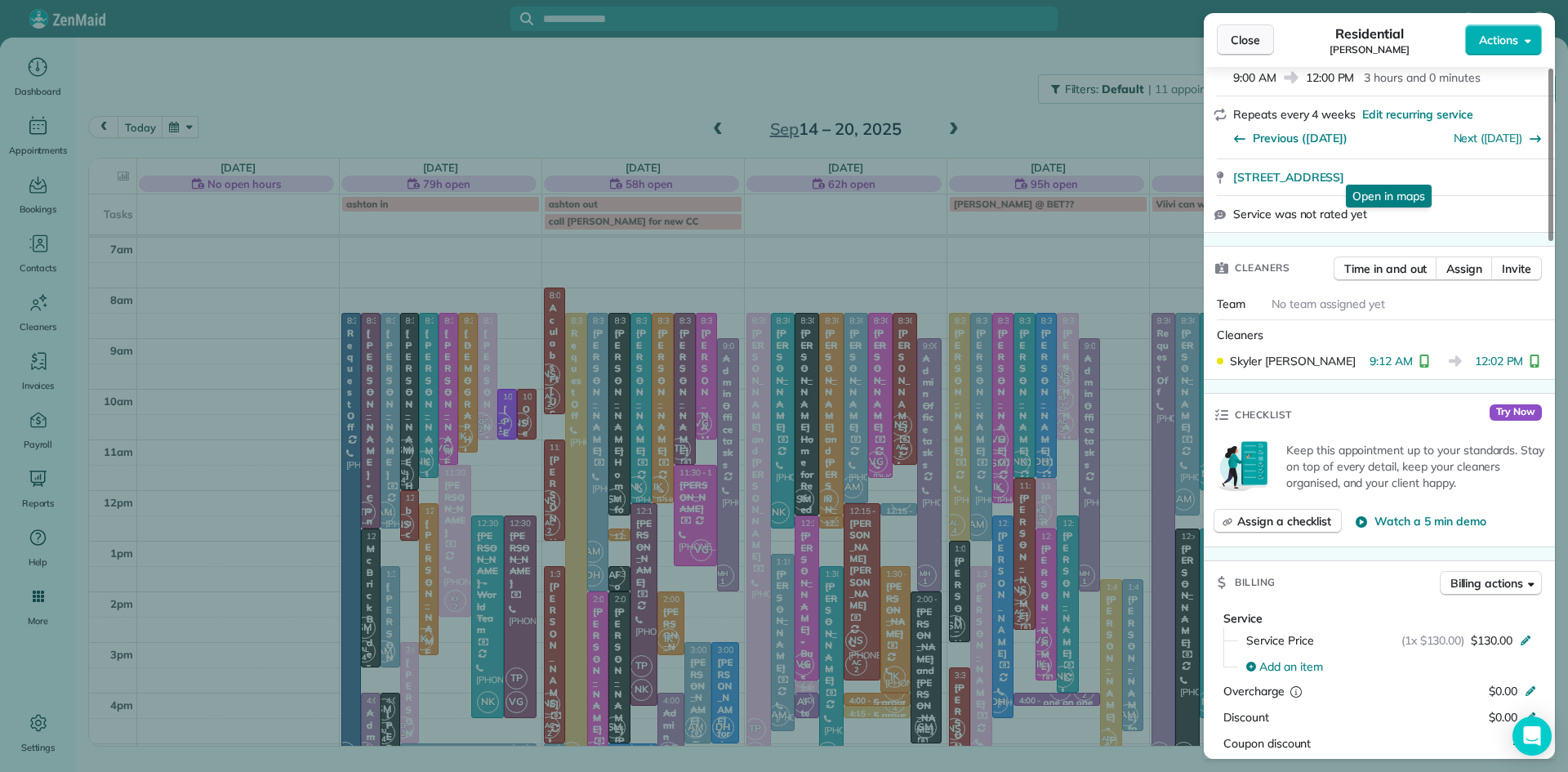
click at [1237, 34] on span "Close" at bounding box center [1245, 40] width 29 height 16
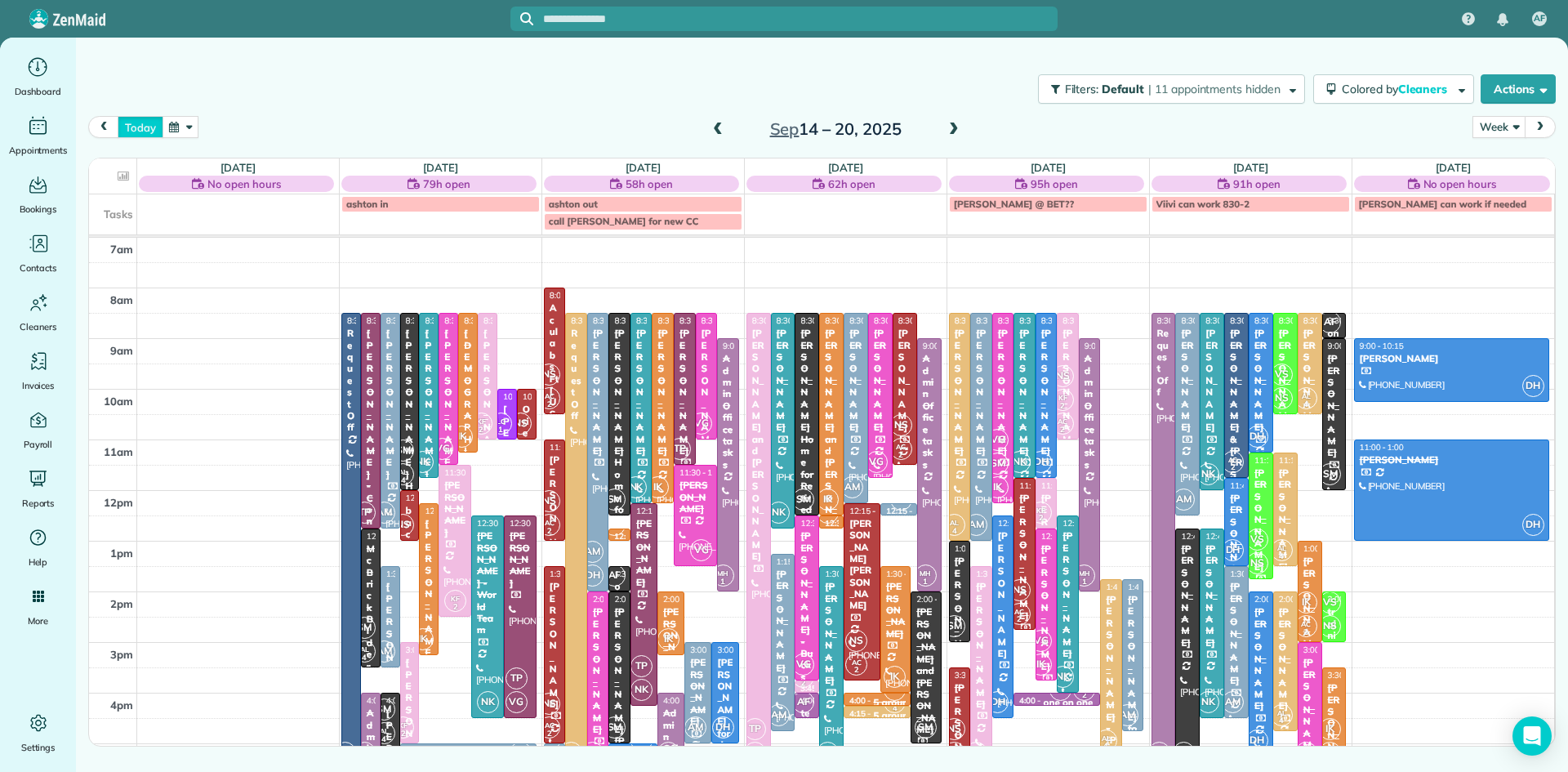
click at [151, 120] on button "today" at bounding box center [140, 127] width 45 height 22
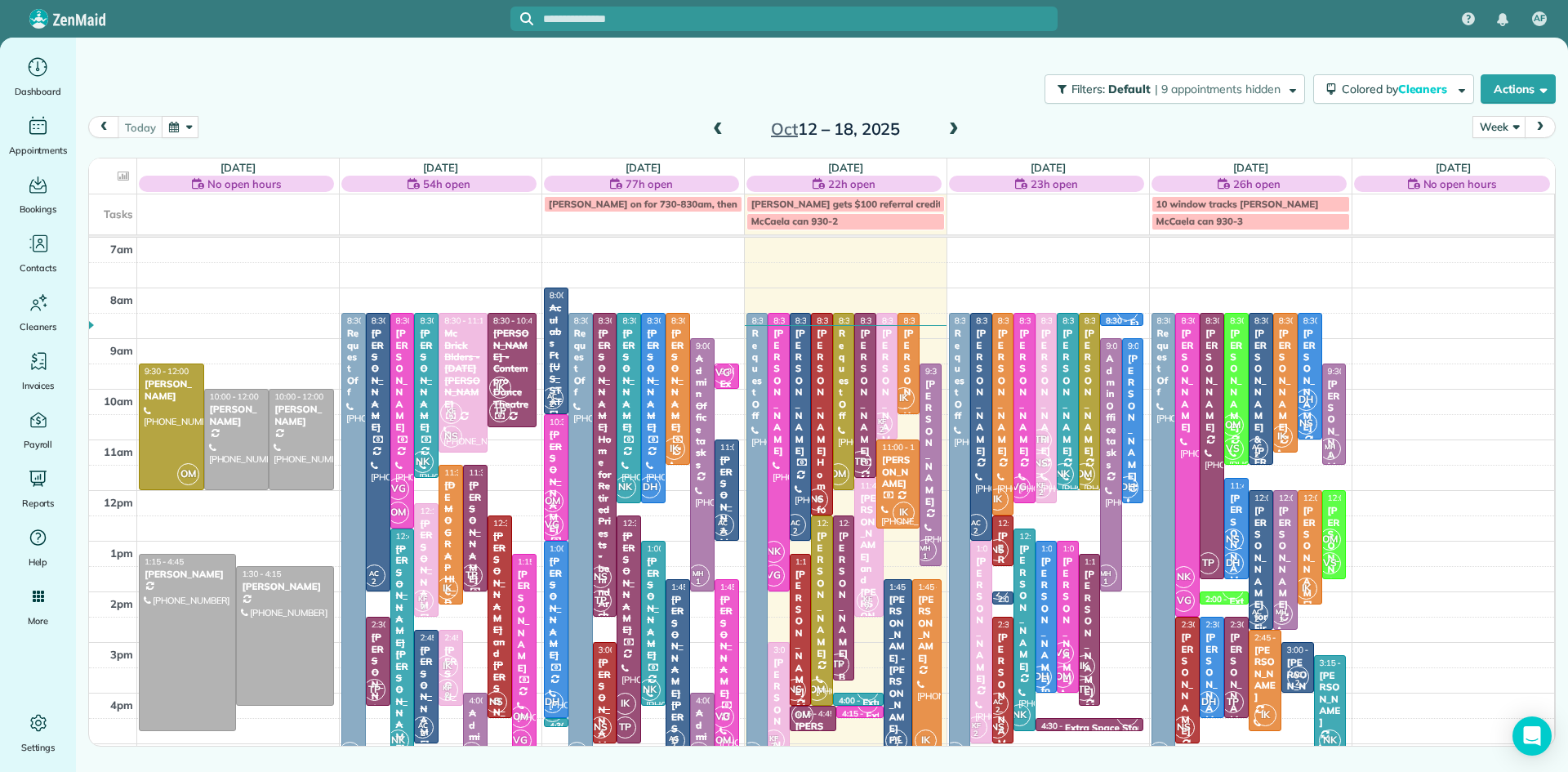
click at [929, 687] on div at bounding box center [926, 668] width 27 height 176
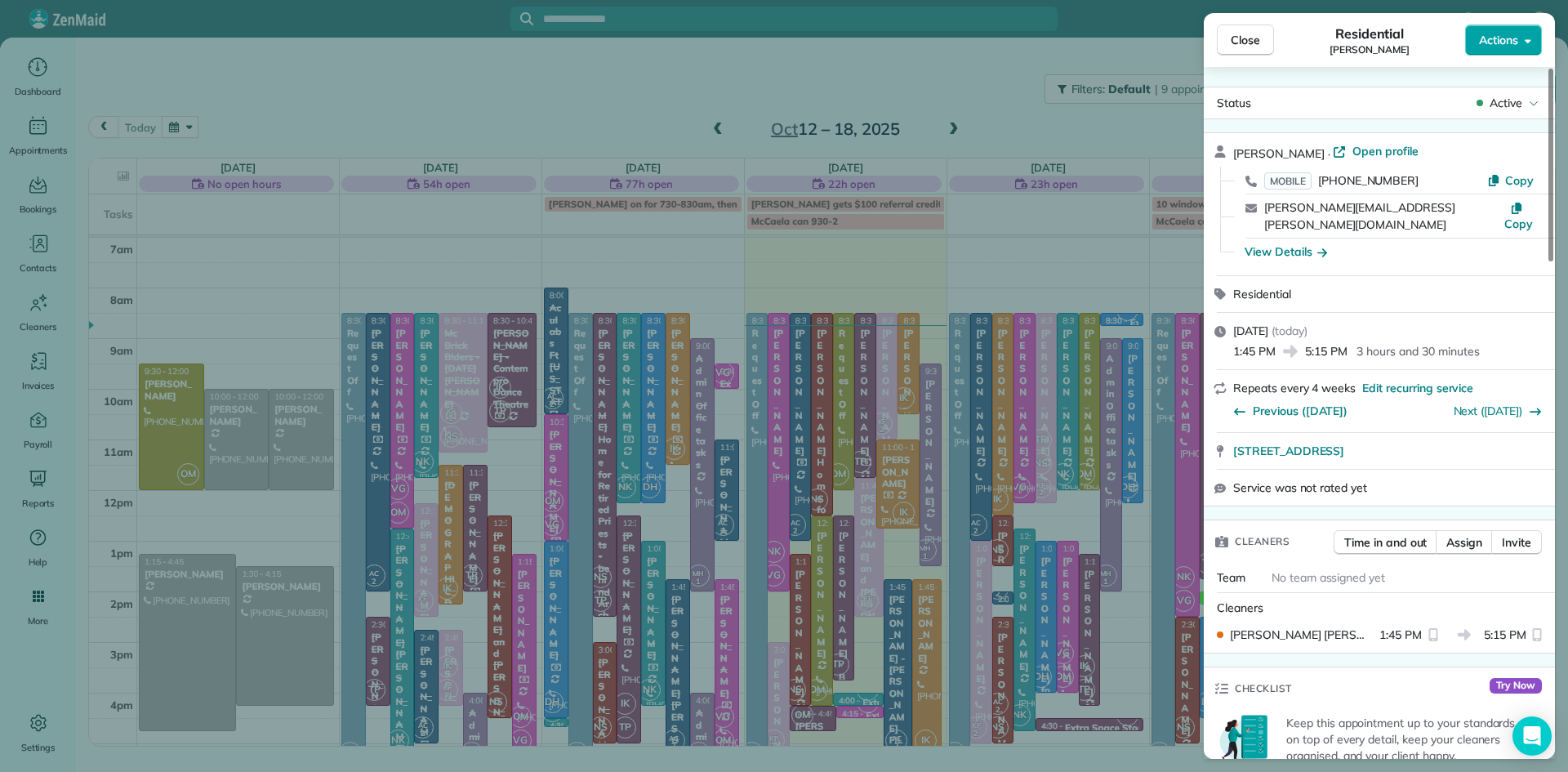
click at [1510, 46] on span "Actions" at bounding box center [1498, 40] width 40 height 16
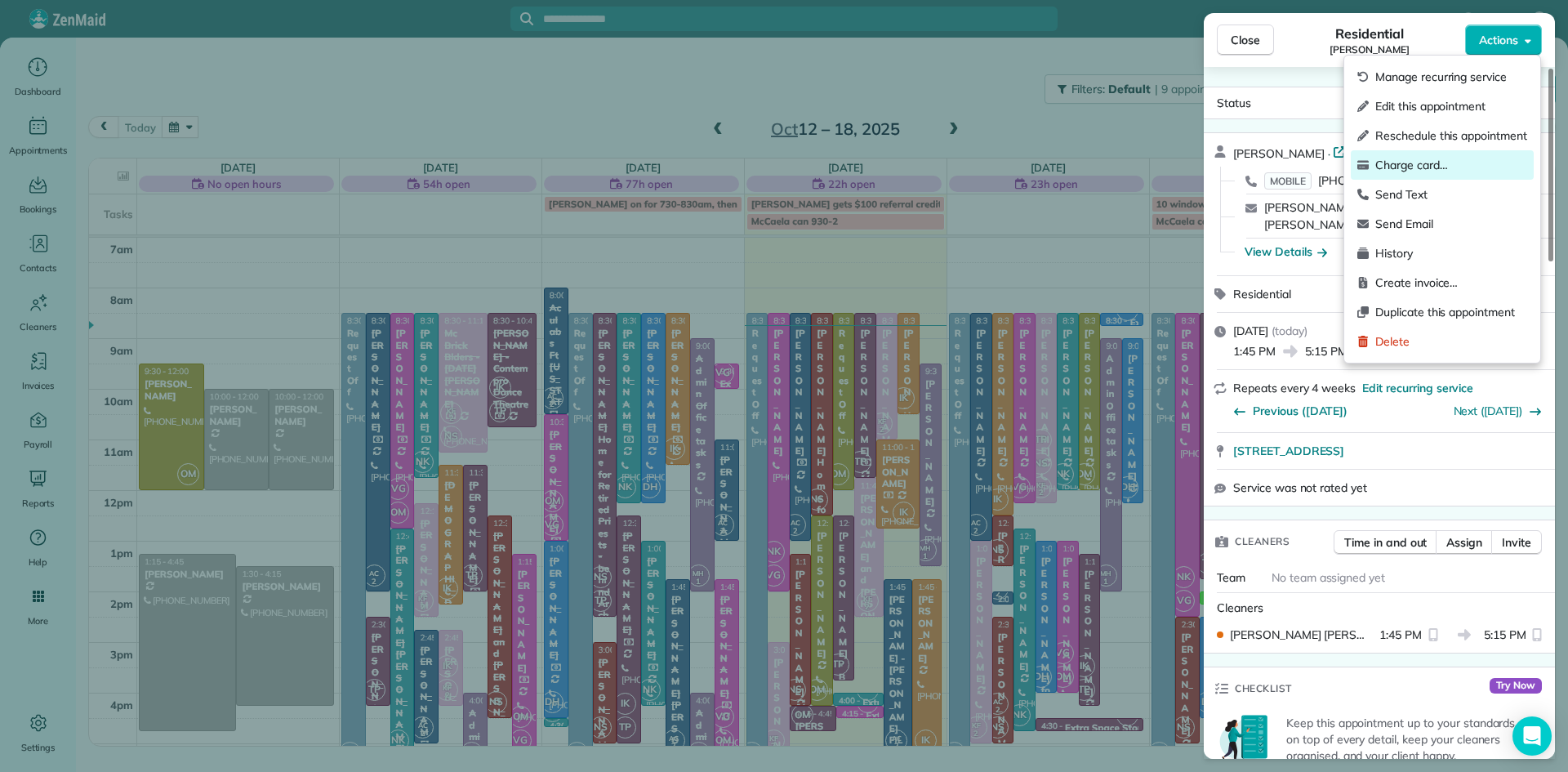
click at [1427, 163] on span "Charge card…" at bounding box center [1451, 164] width 151 height 16
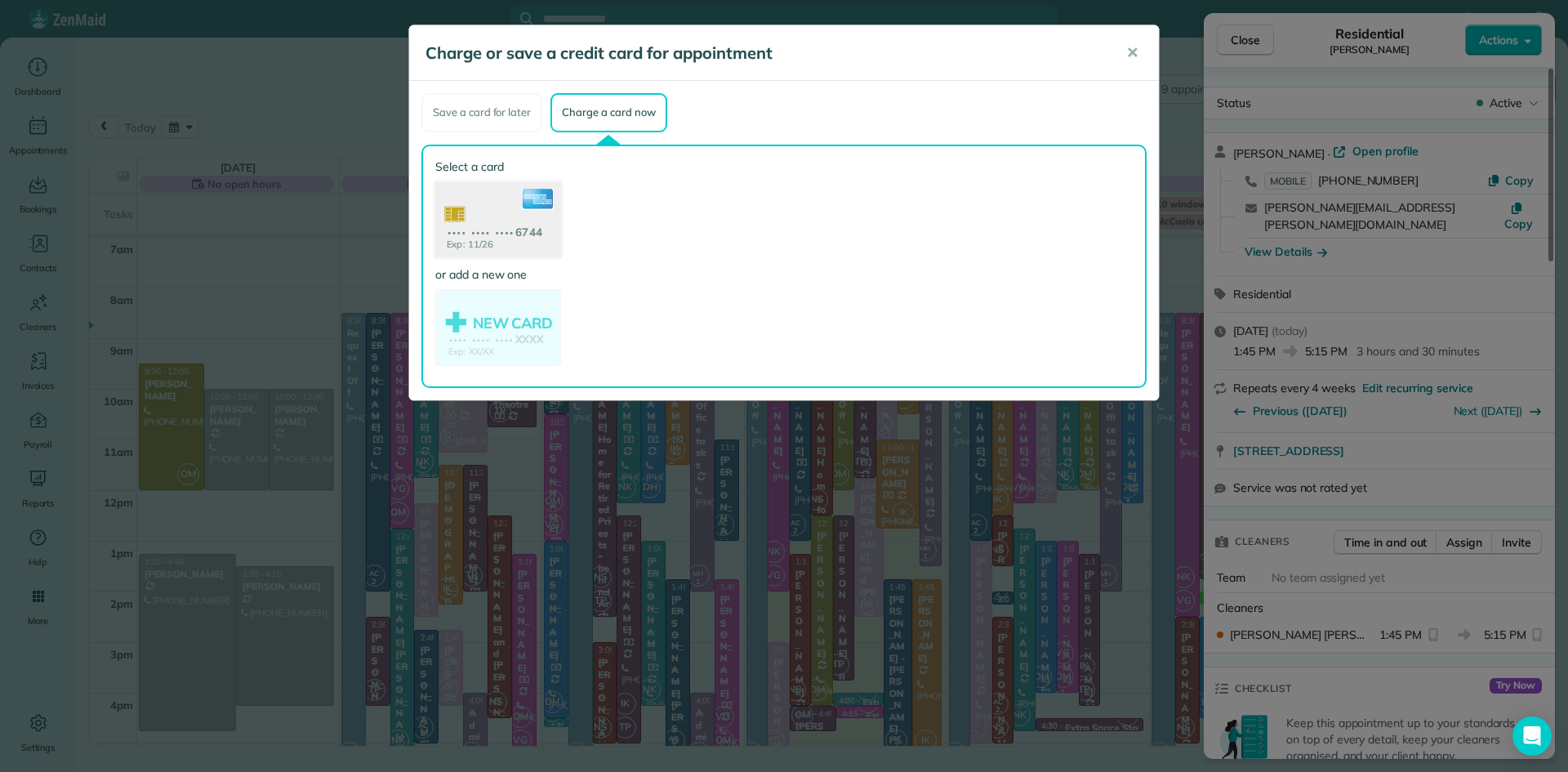
click at [482, 207] on use at bounding box center [498, 221] width 126 height 79
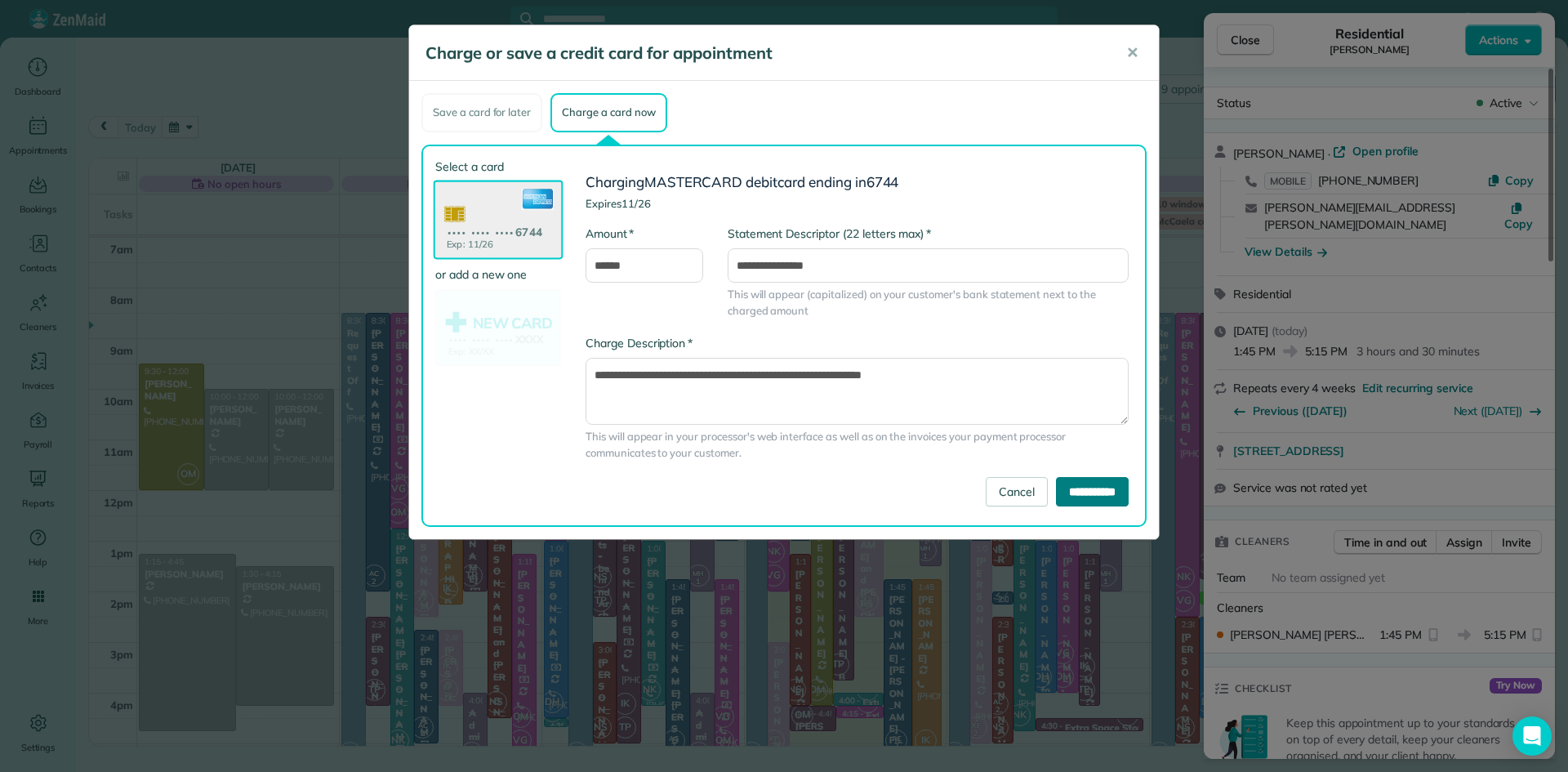
click at [1080, 485] on input "**********" at bounding box center [1092, 491] width 72 height 29
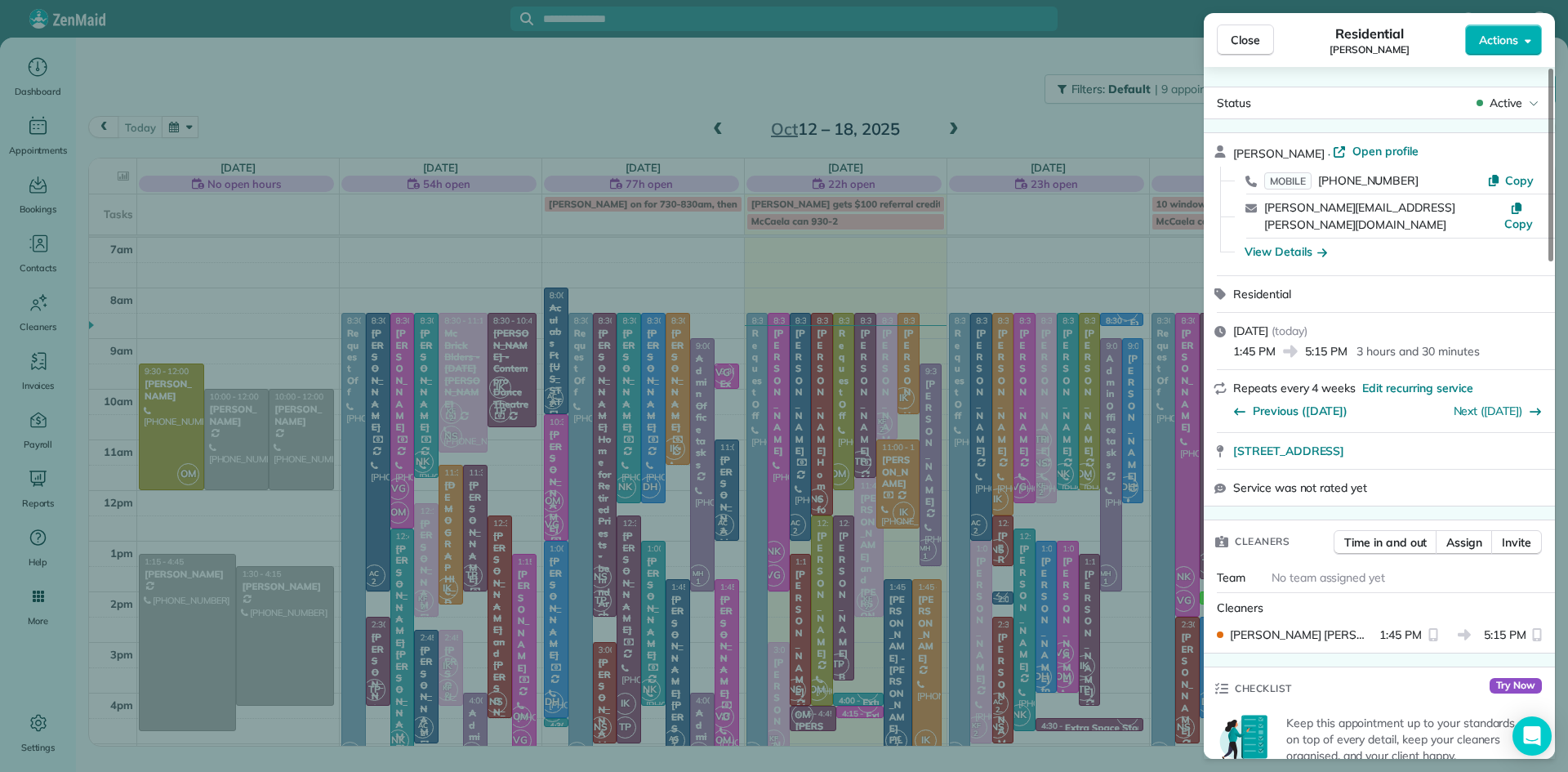
click at [1253, 36] on span "Close" at bounding box center [1245, 40] width 29 height 16
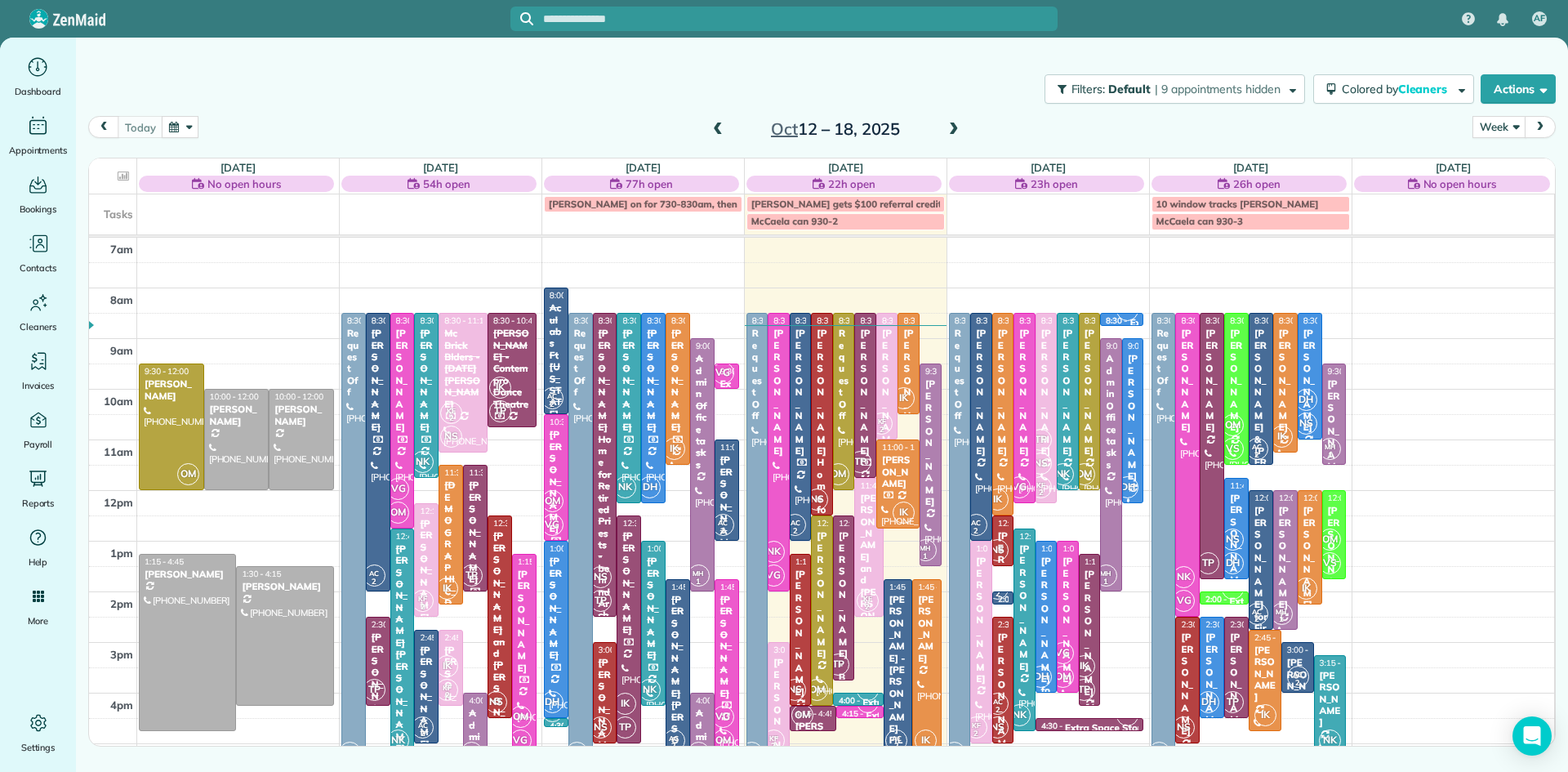
click at [898, 680] on div "[PERSON_NAME] - [PERSON_NAME] FIL" at bounding box center [898, 670] width 19 height 152
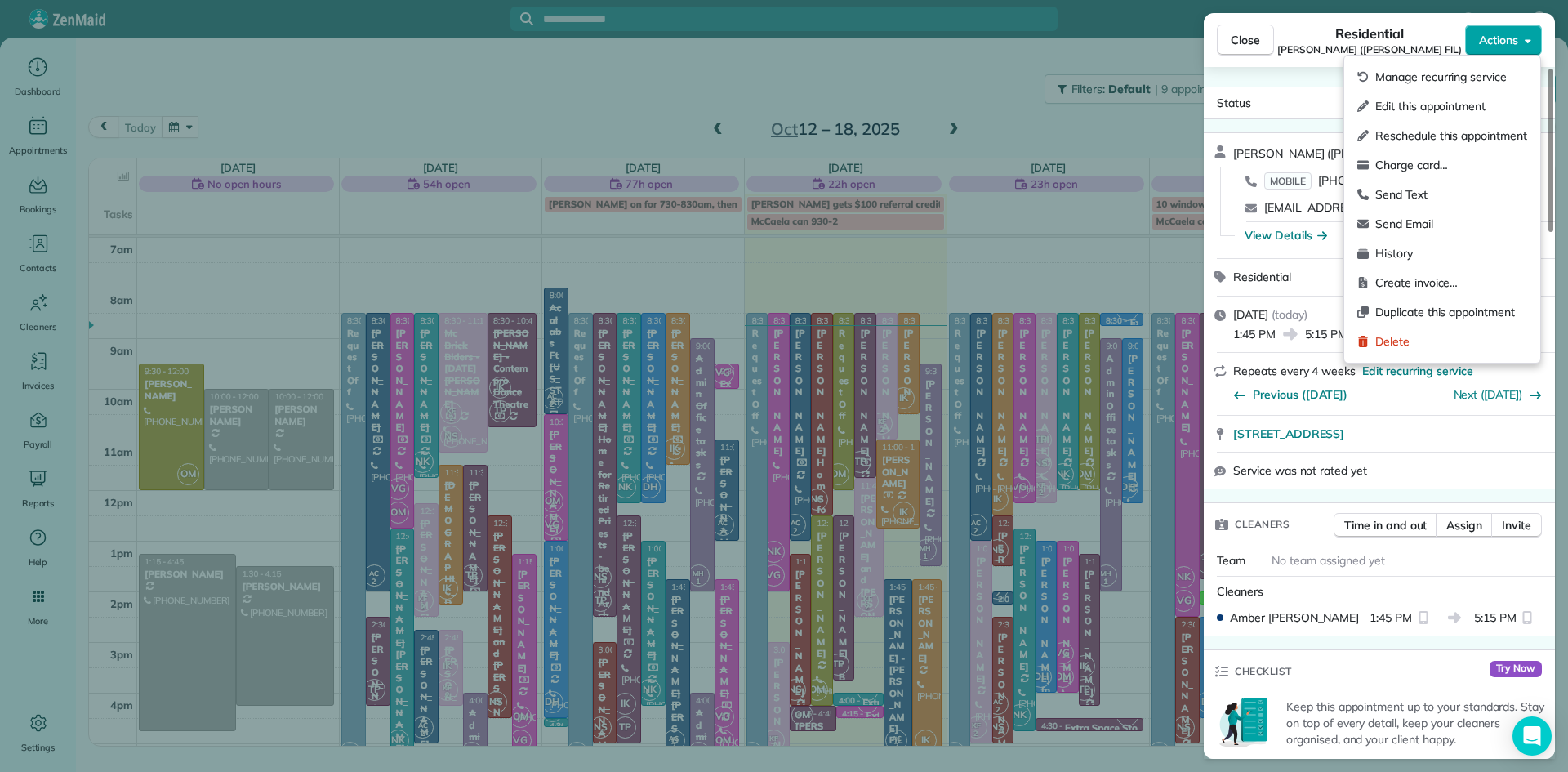
click at [1499, 48] on button "Actions" at bounding box center [1503, 40] width 77 height 31
click at [1437, 160] on span "Charge card…" at bounding box center [1451, 164] width 151 height 16
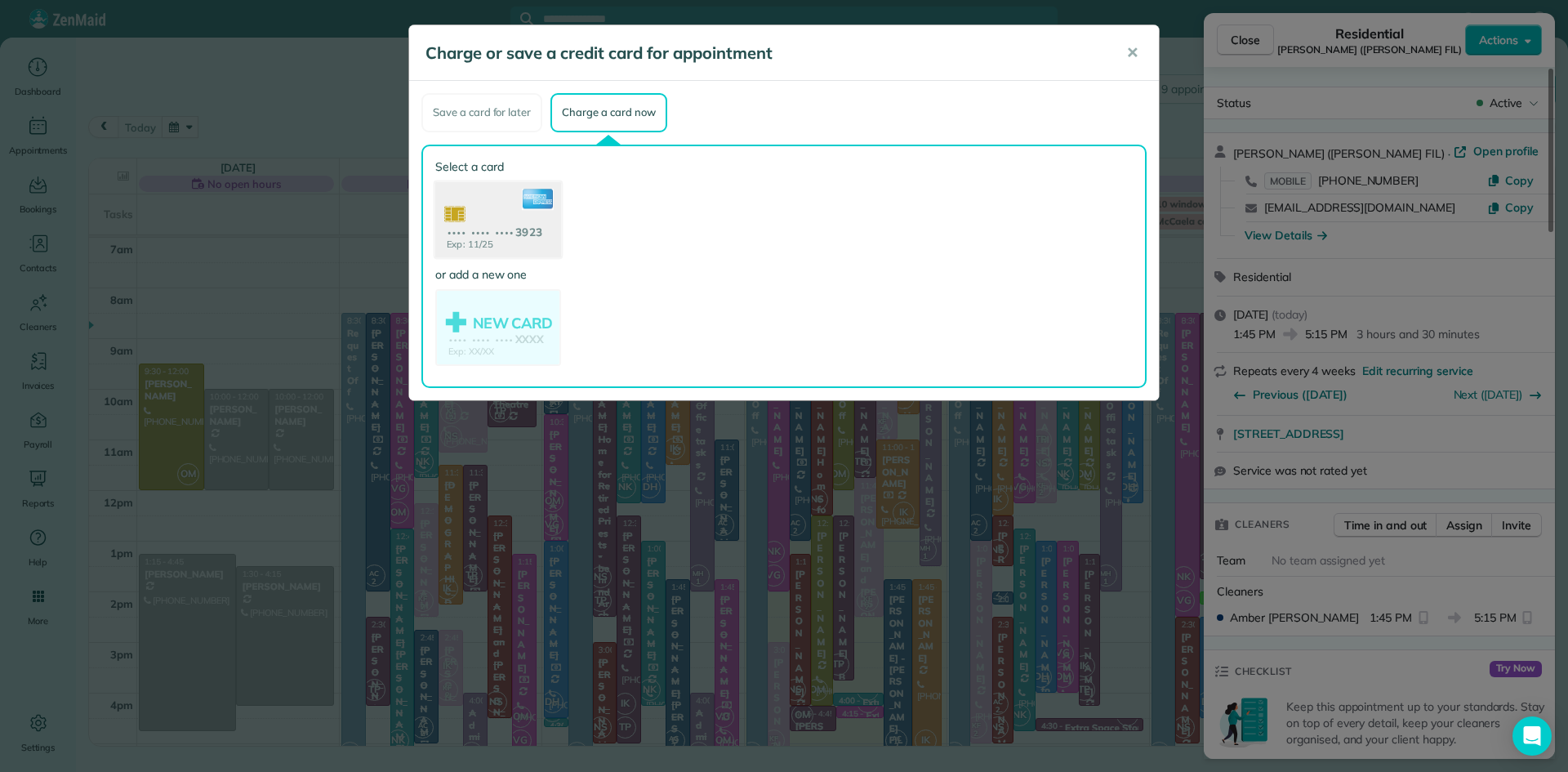
click at [478, 218] on use at bounding box center [498, 221] width 126 height 79
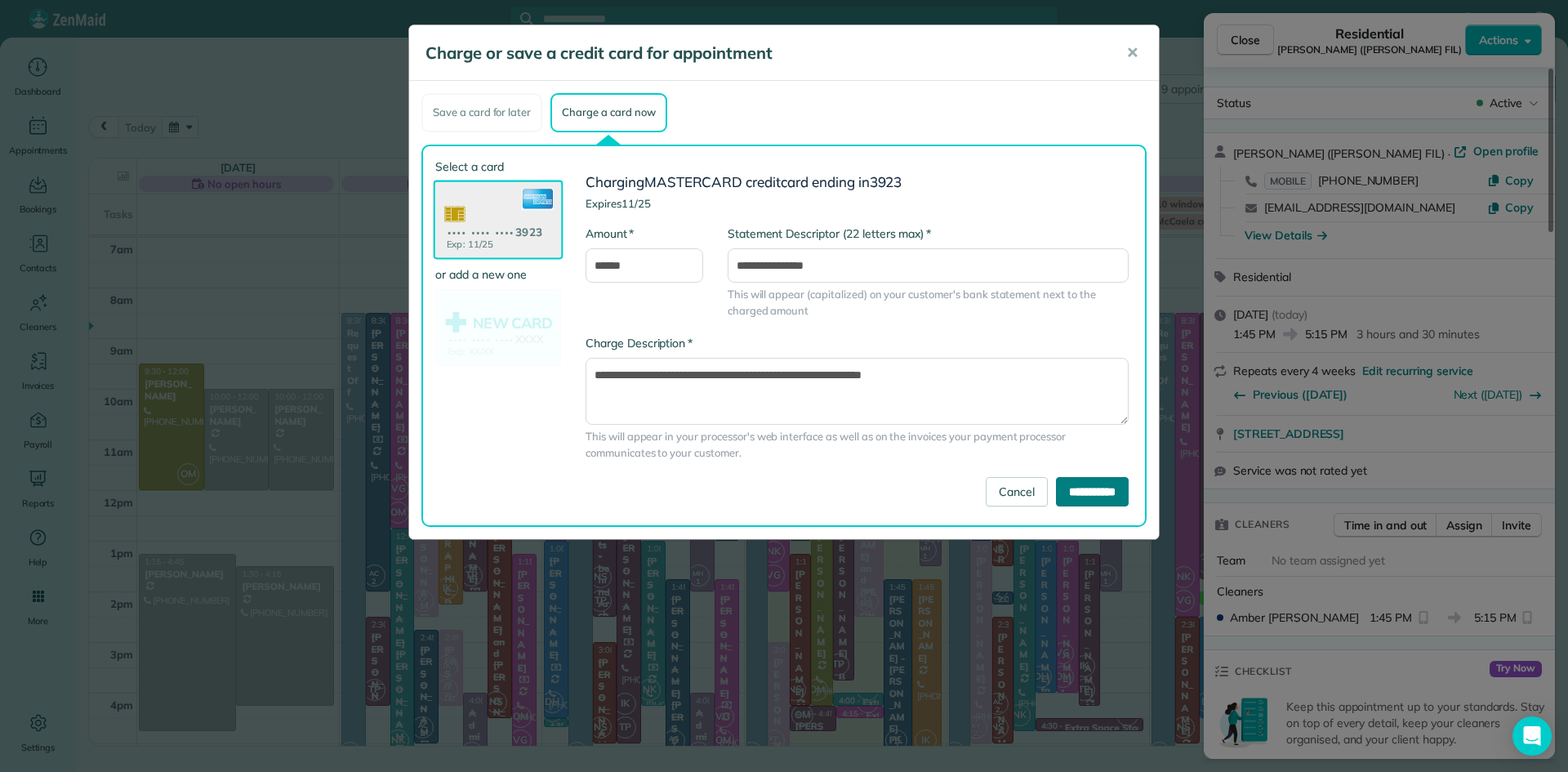
click at [1078, 495] on input "**********" at bounding box center [1092, 491] width 72 height 29
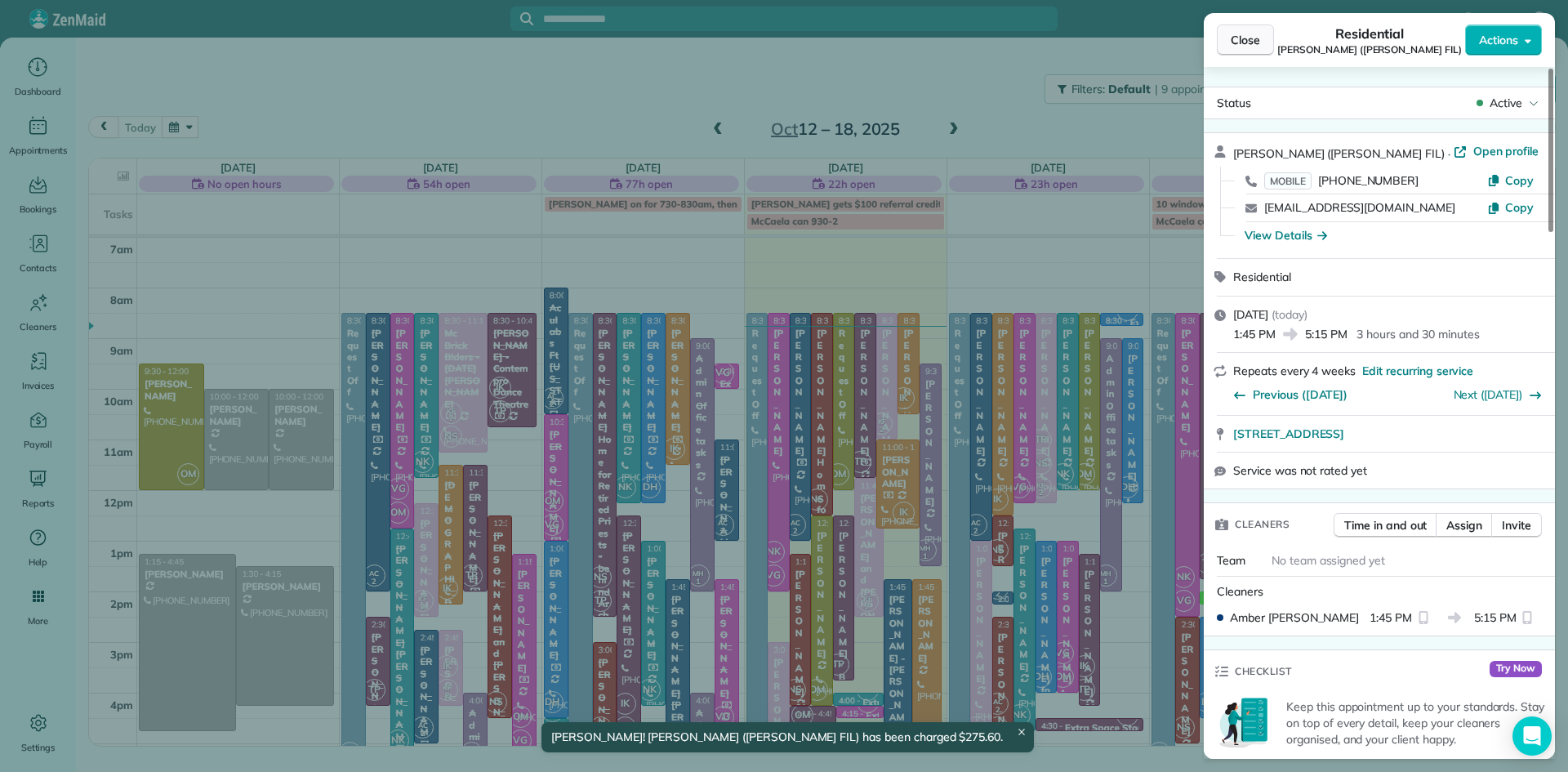
click at [1267, 45] on button "Close" at bounding box center [1245, 40] width 57 height 31
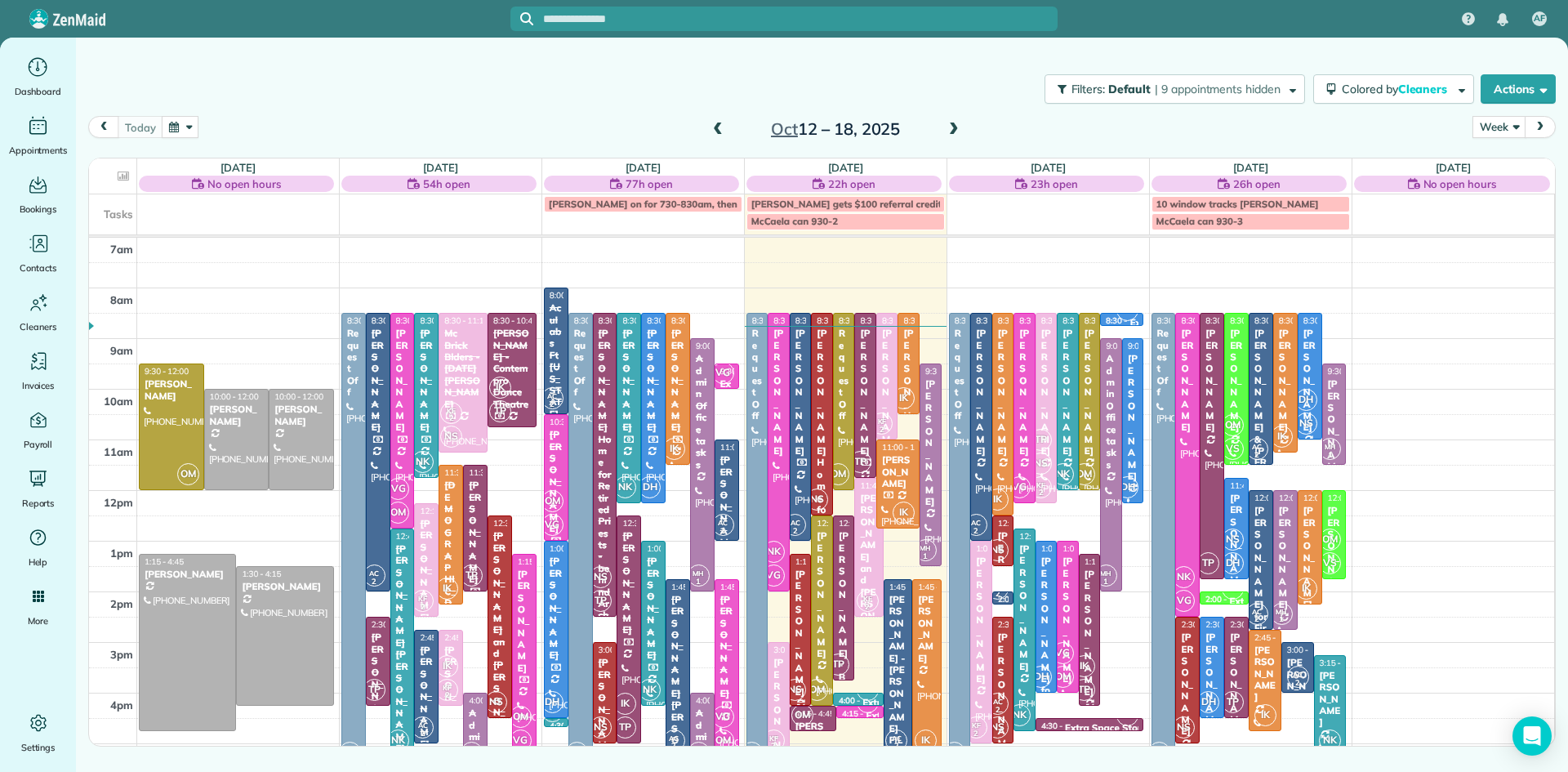
click at [799, 678] on div "NS" at bounding box center [795, 690] width 24 height 24
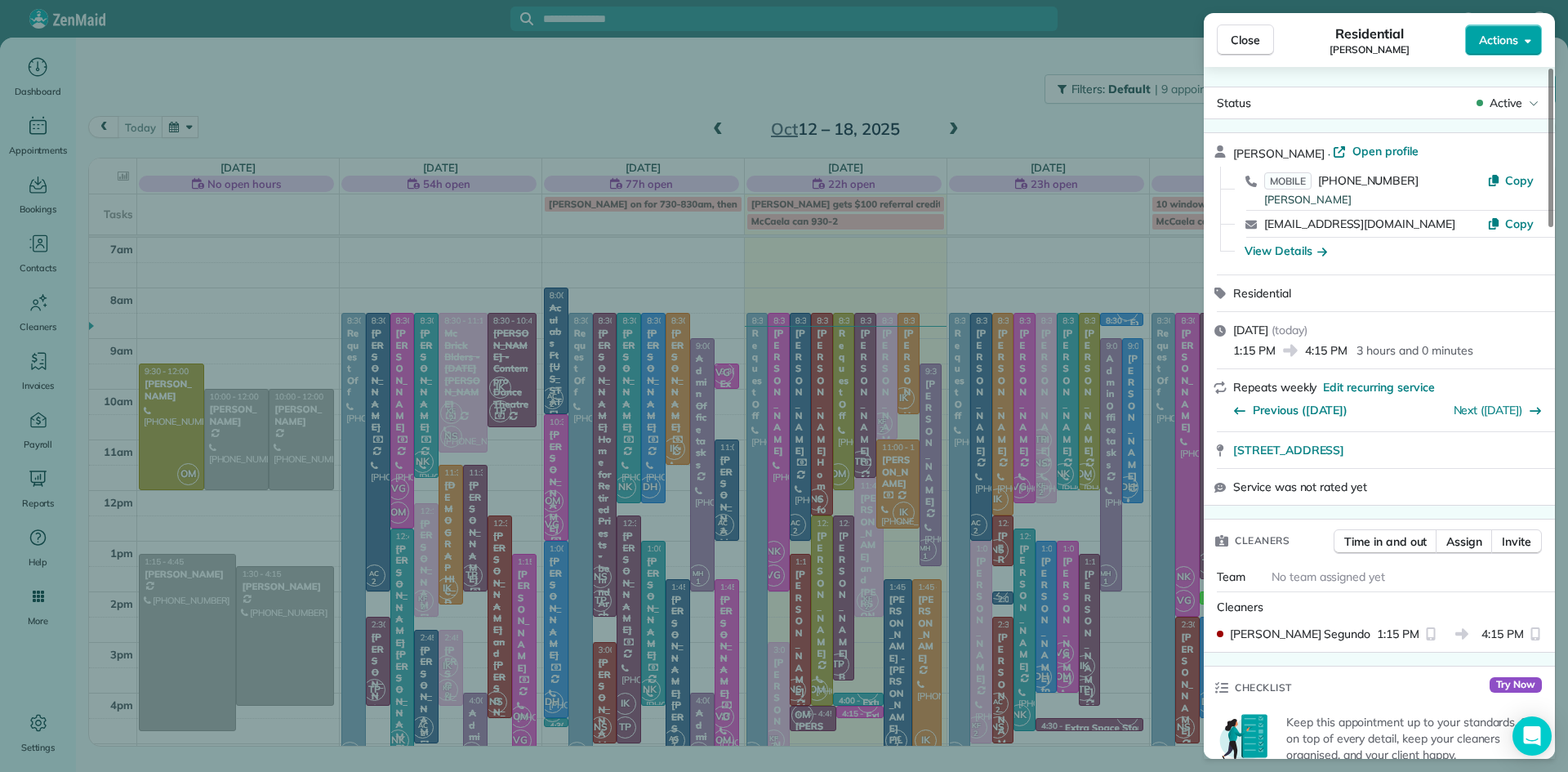
click at [1497, 44] on span "Actions" at bounding box center [1498, 40] width 40 height 16
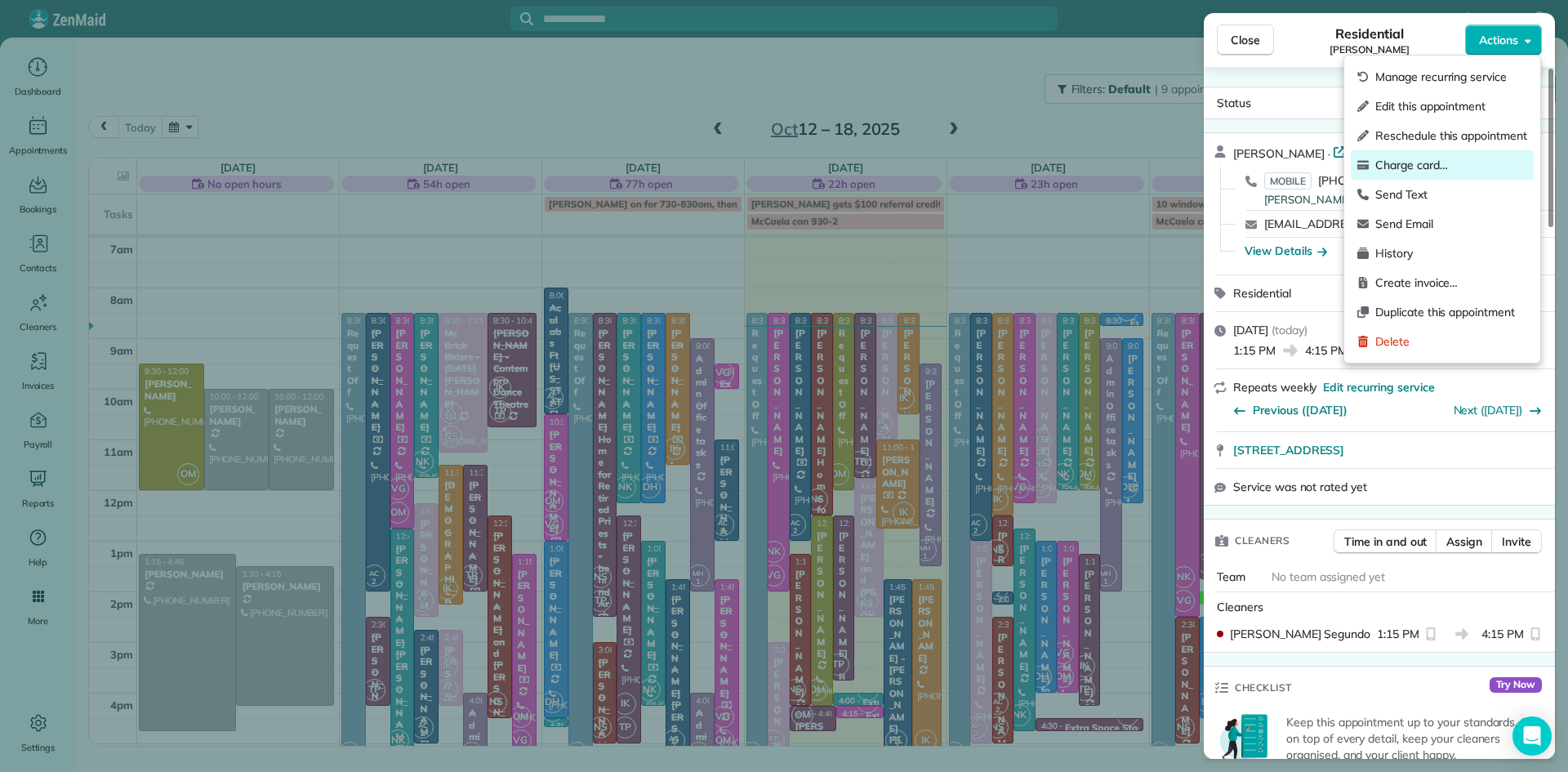
click at [1411, 164] on span "Charge card…" at bounding box center [1451, 164] width 151 height 16
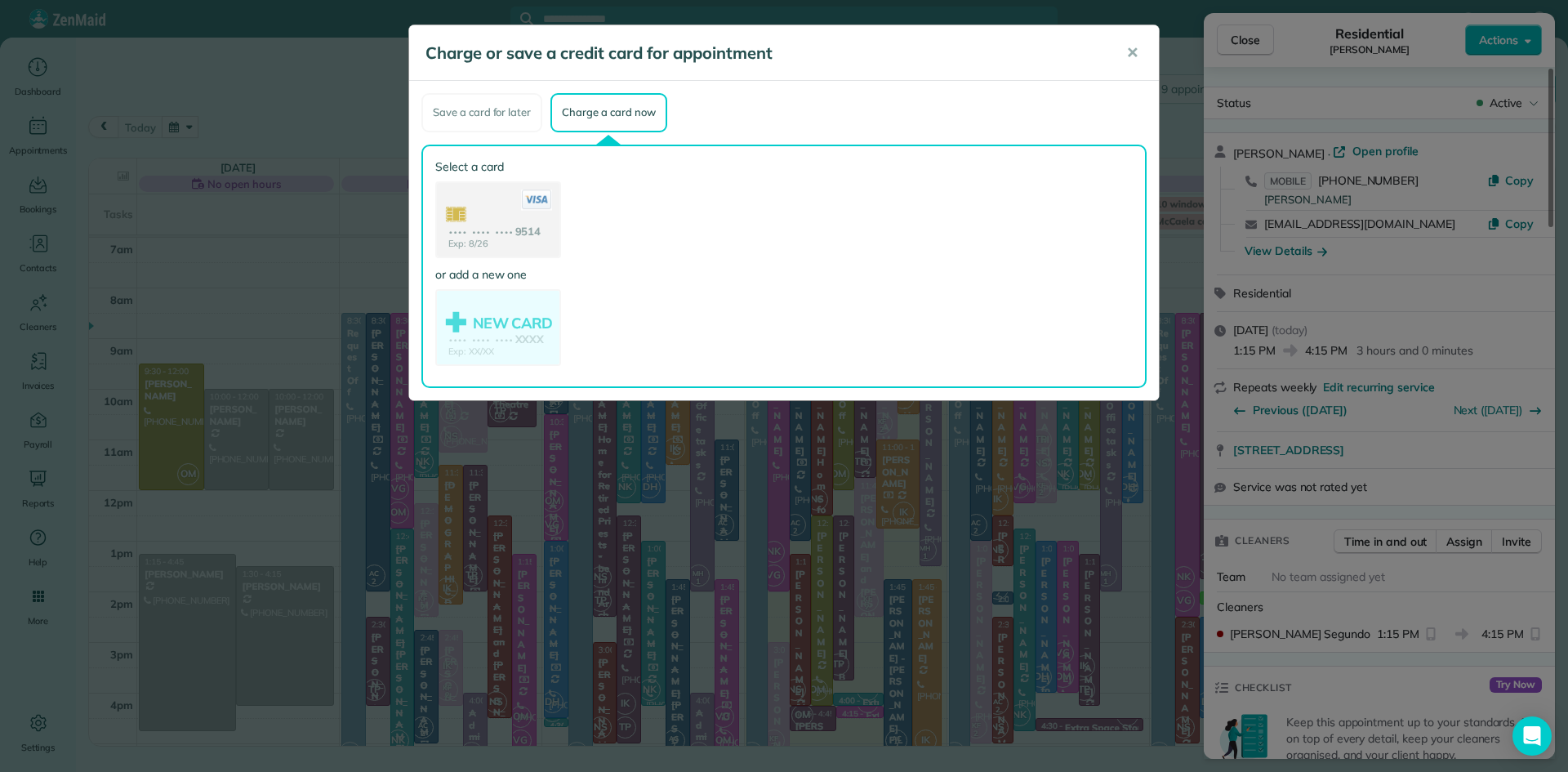
click at [479, 205] on use at bounding box center [498, 221] width 122 height 77
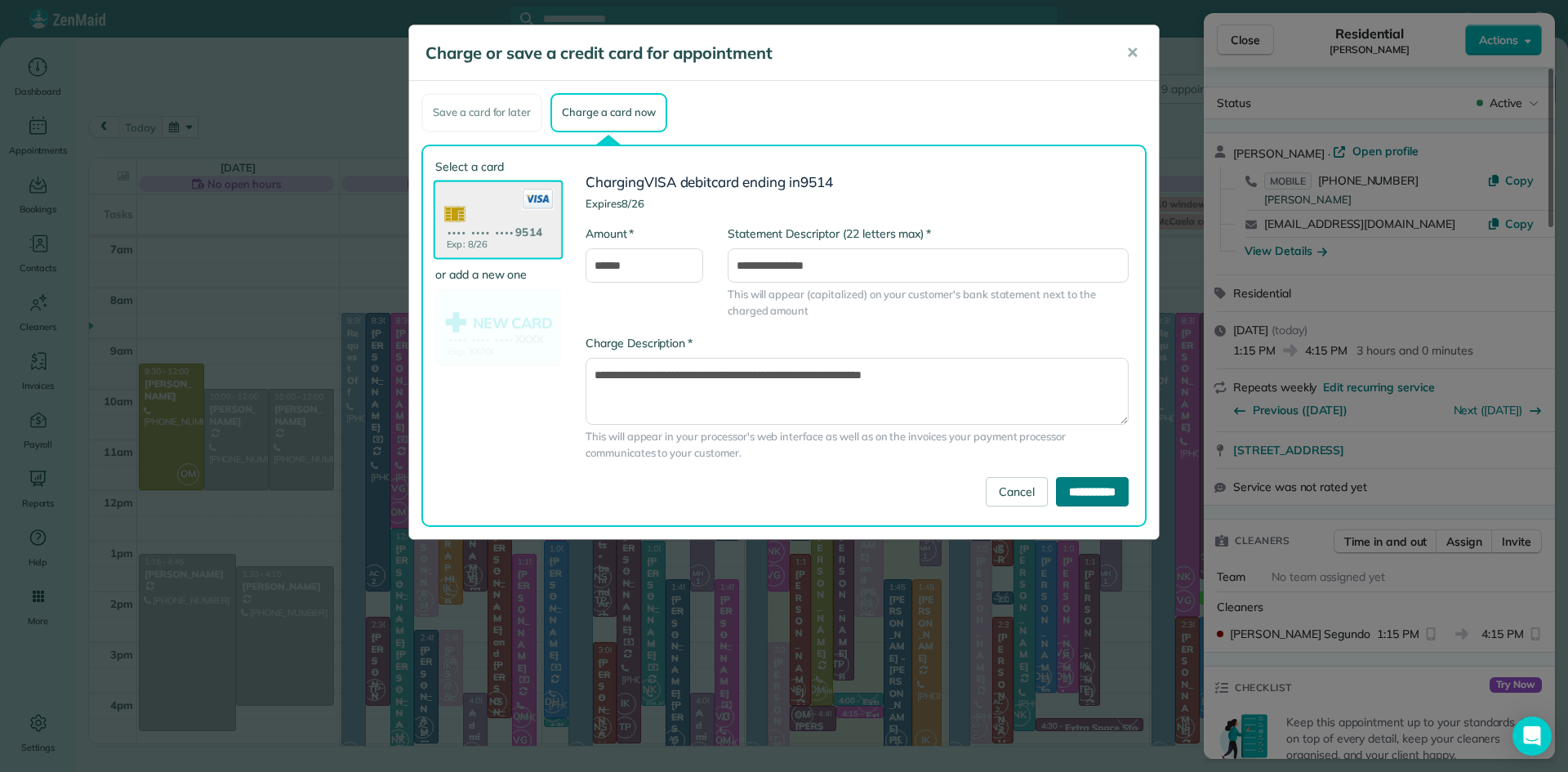
click at [1071, 488] on input "**********" at bounding box center [1092, 491] width 72 height 29
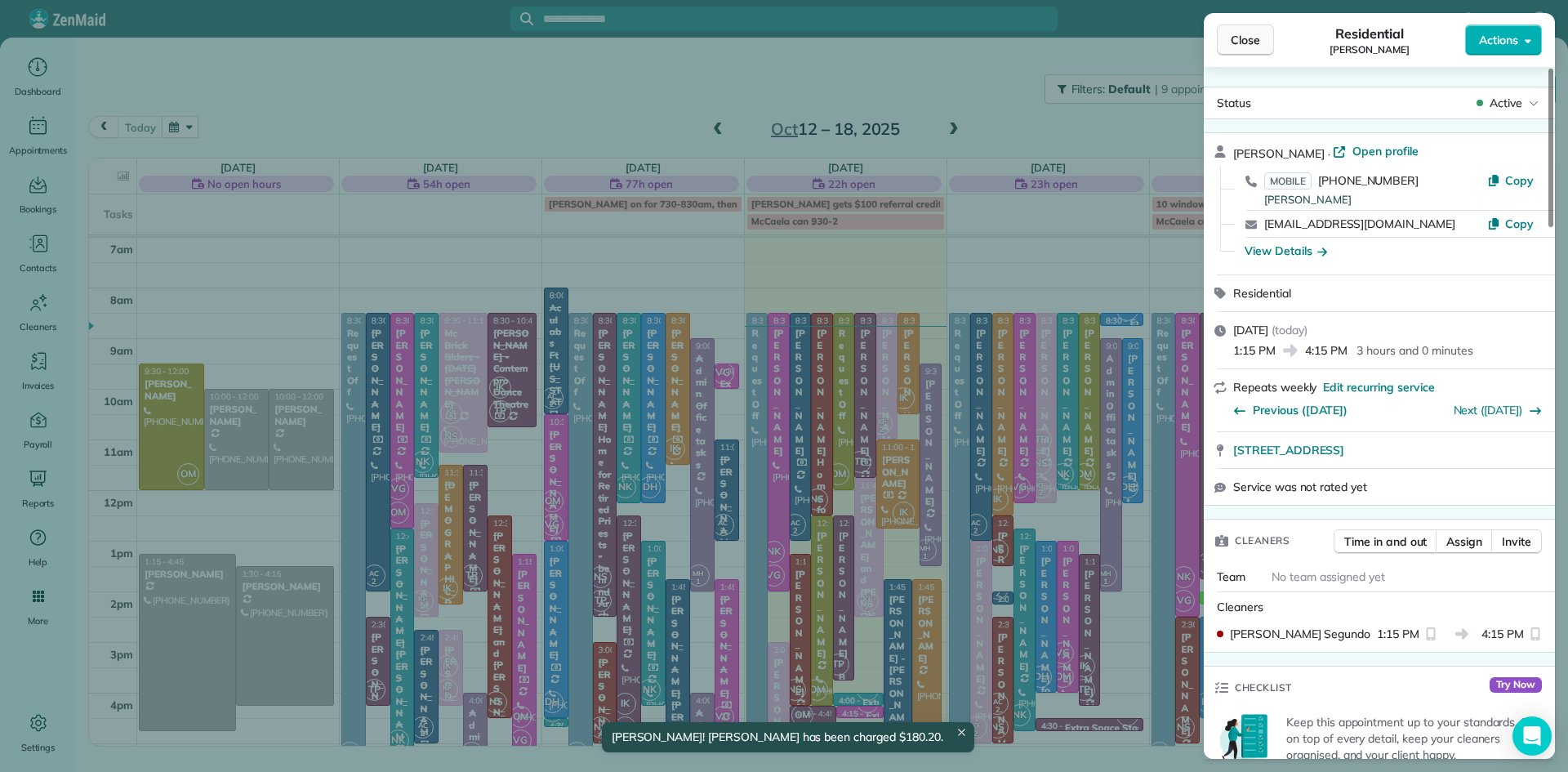
click at [1235, 33] on span "Close" at bounding box center [1245, 40] width 29 height 16
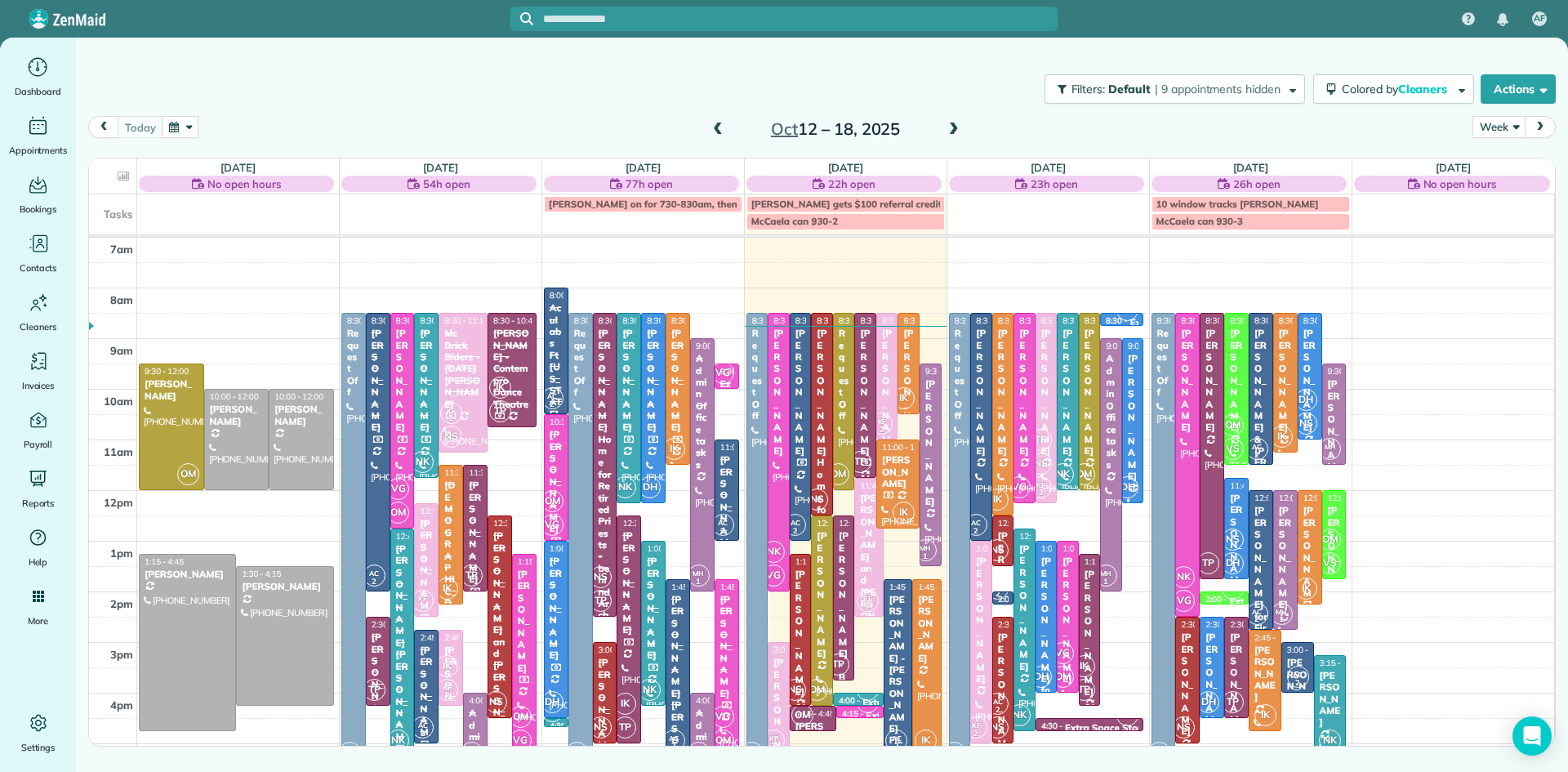
click at [873, 565] on div "[PERSON_NAME] and [PERSON_NAME]" at bounding box center [868, 574] width 19 height 164
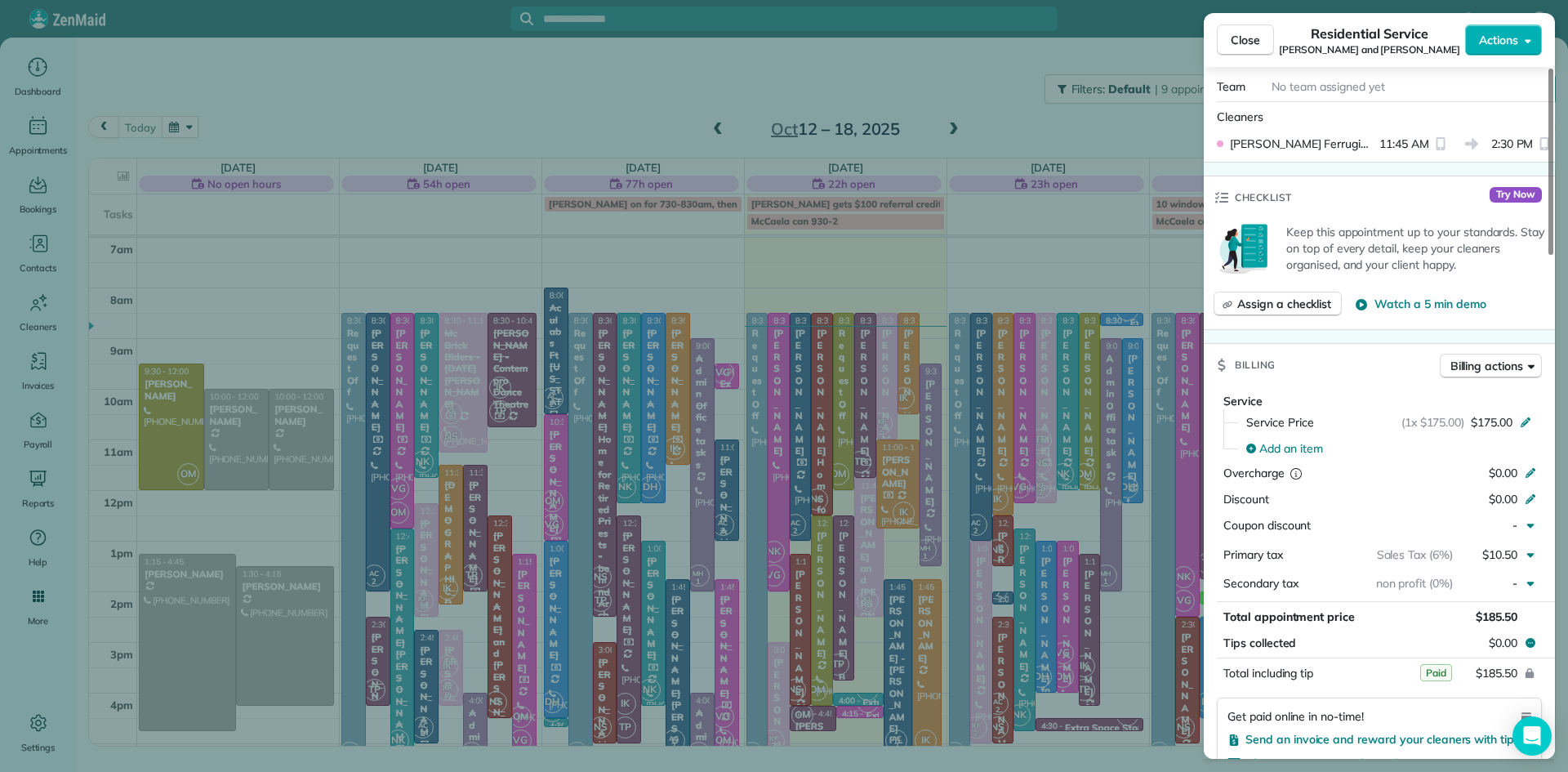
scroll to position [561, 0]
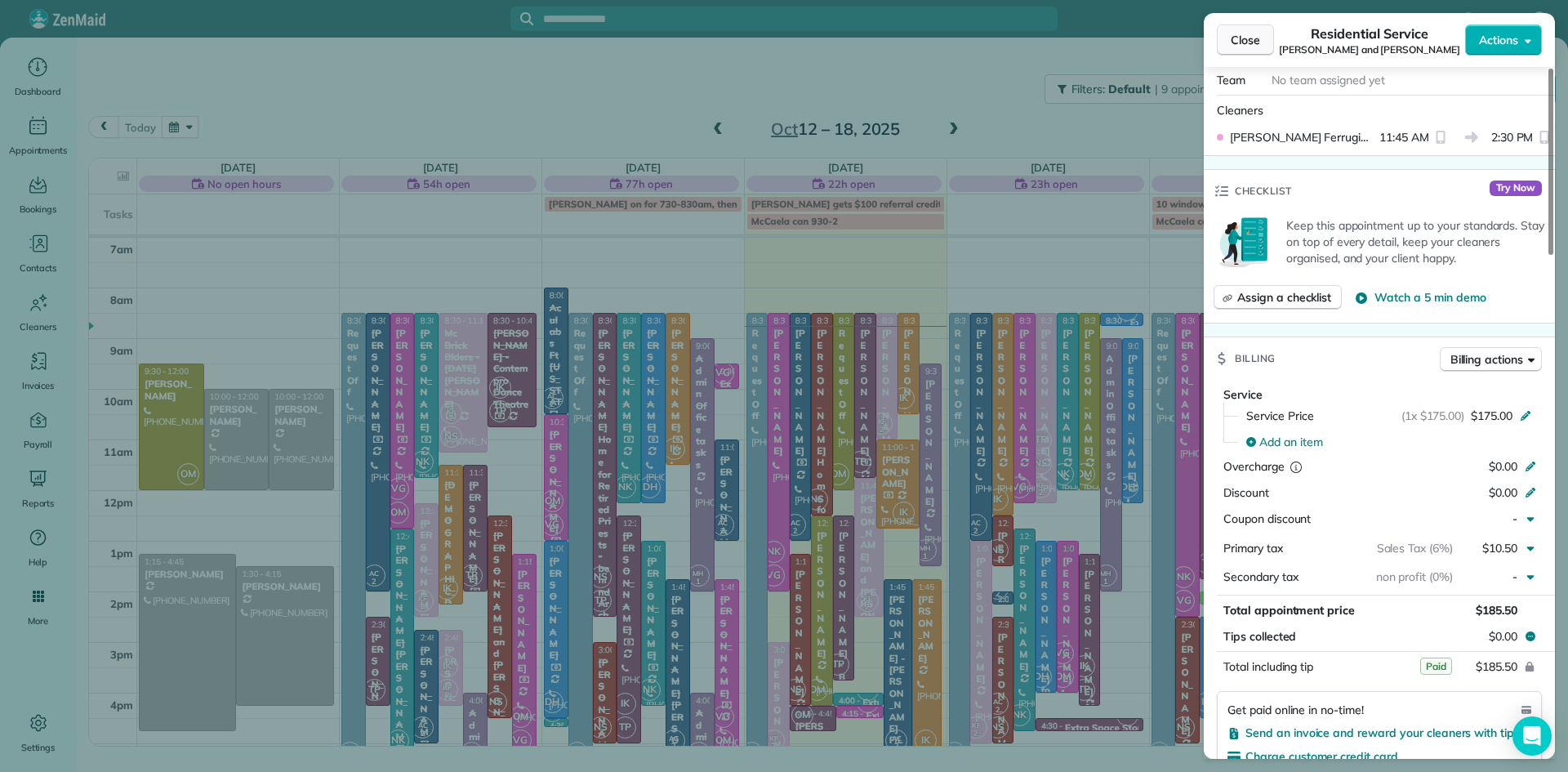
click at [1244, 40] on span "Close" at bounding box center [1245, 40] width 29 height 16
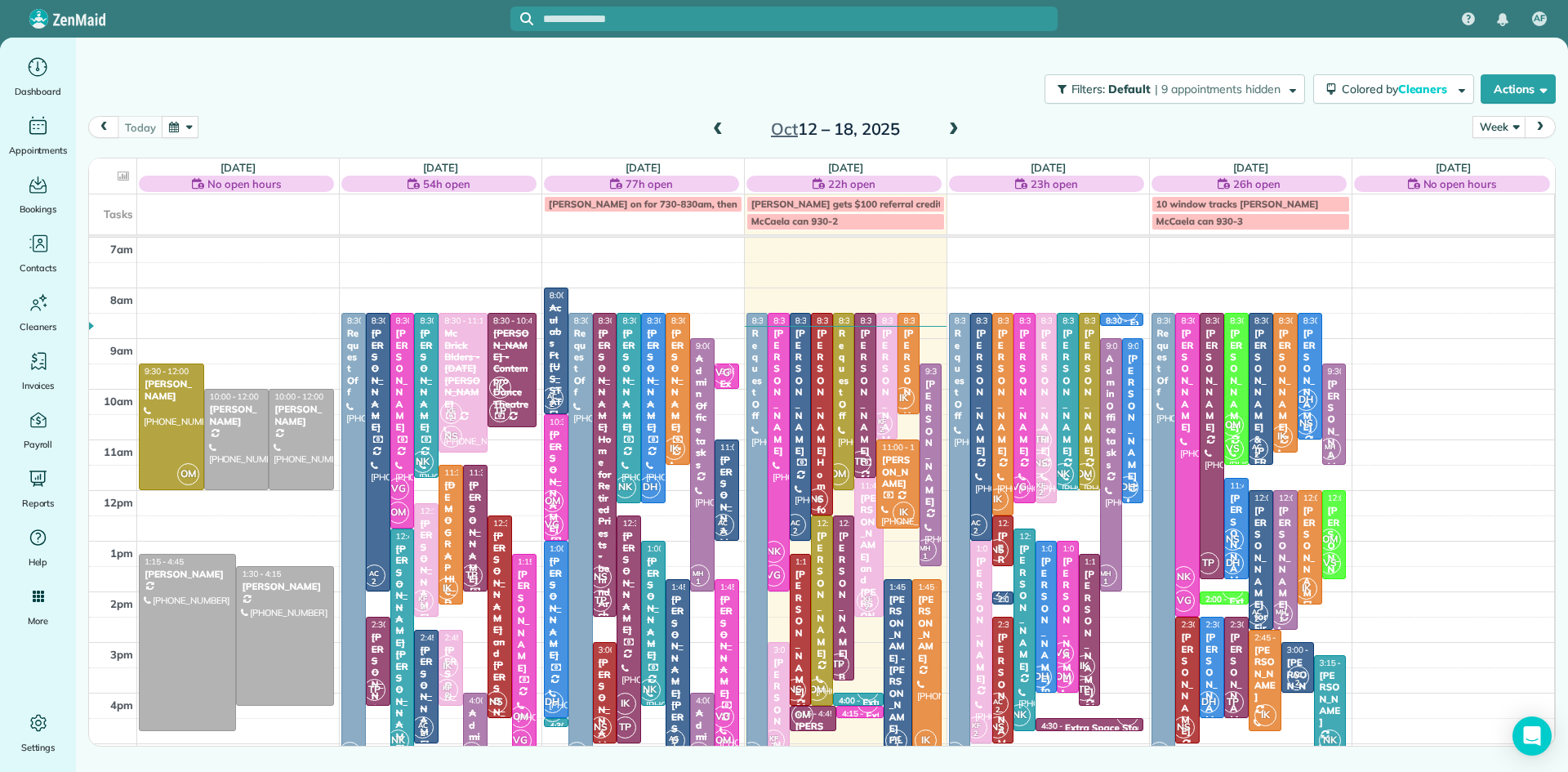
click at [781, 707] on div "[PERSON_NAME]" at bounding box center [779, 721] width 12 height 129
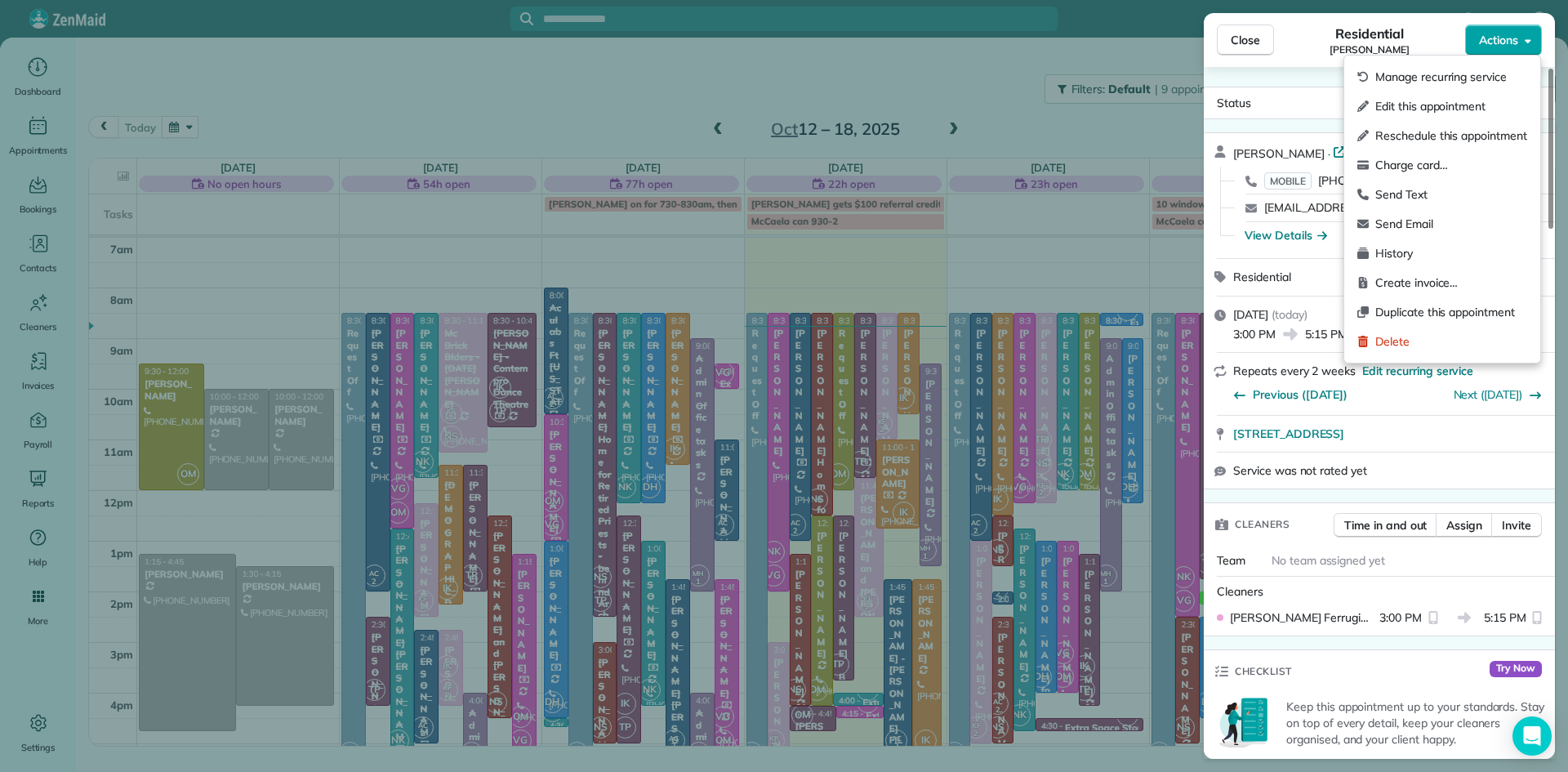
click at [1500, 43] on span "Actions" at bounding box center [1498, 40] width 40 height 16
click at [1439, 160] on span "Charge card…" at bounding box center [1451, 164] width 151 height 16
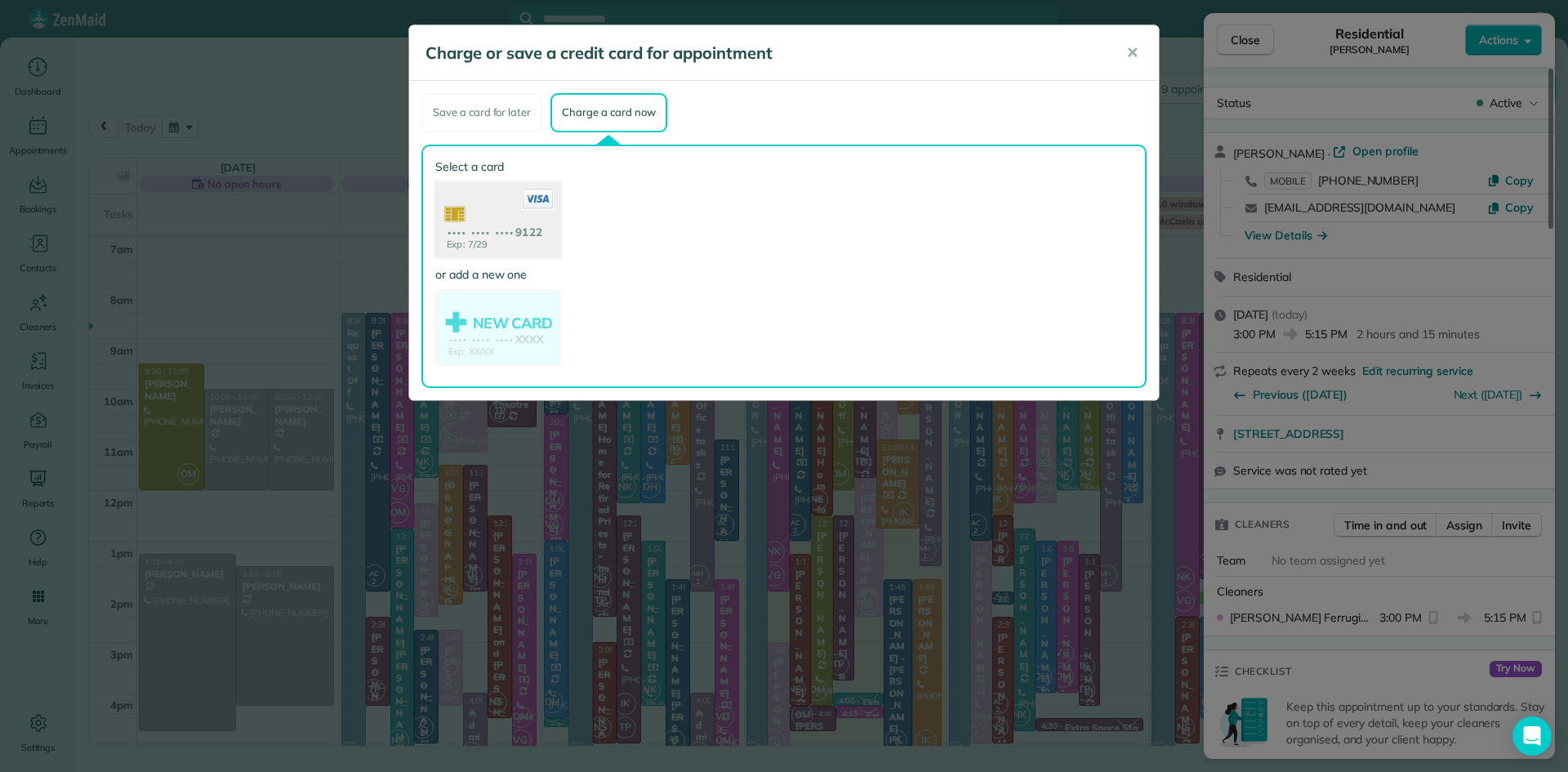
click at [490, 226] on use at bounding box center [498, 221] width 126 height 79
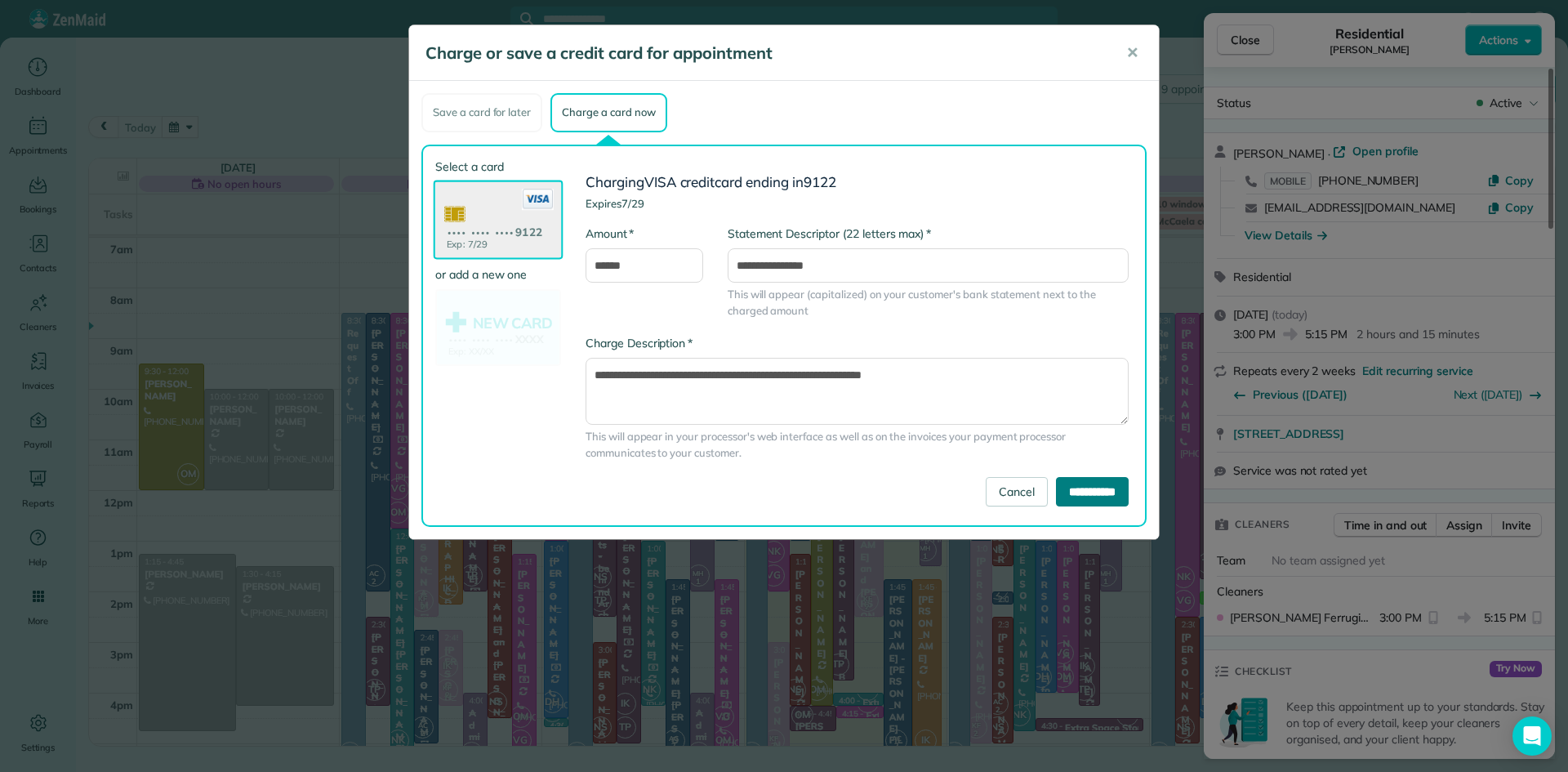
click at [1078, 490] on input "**********" at bounding box center [1092, 491] width 72 height 29
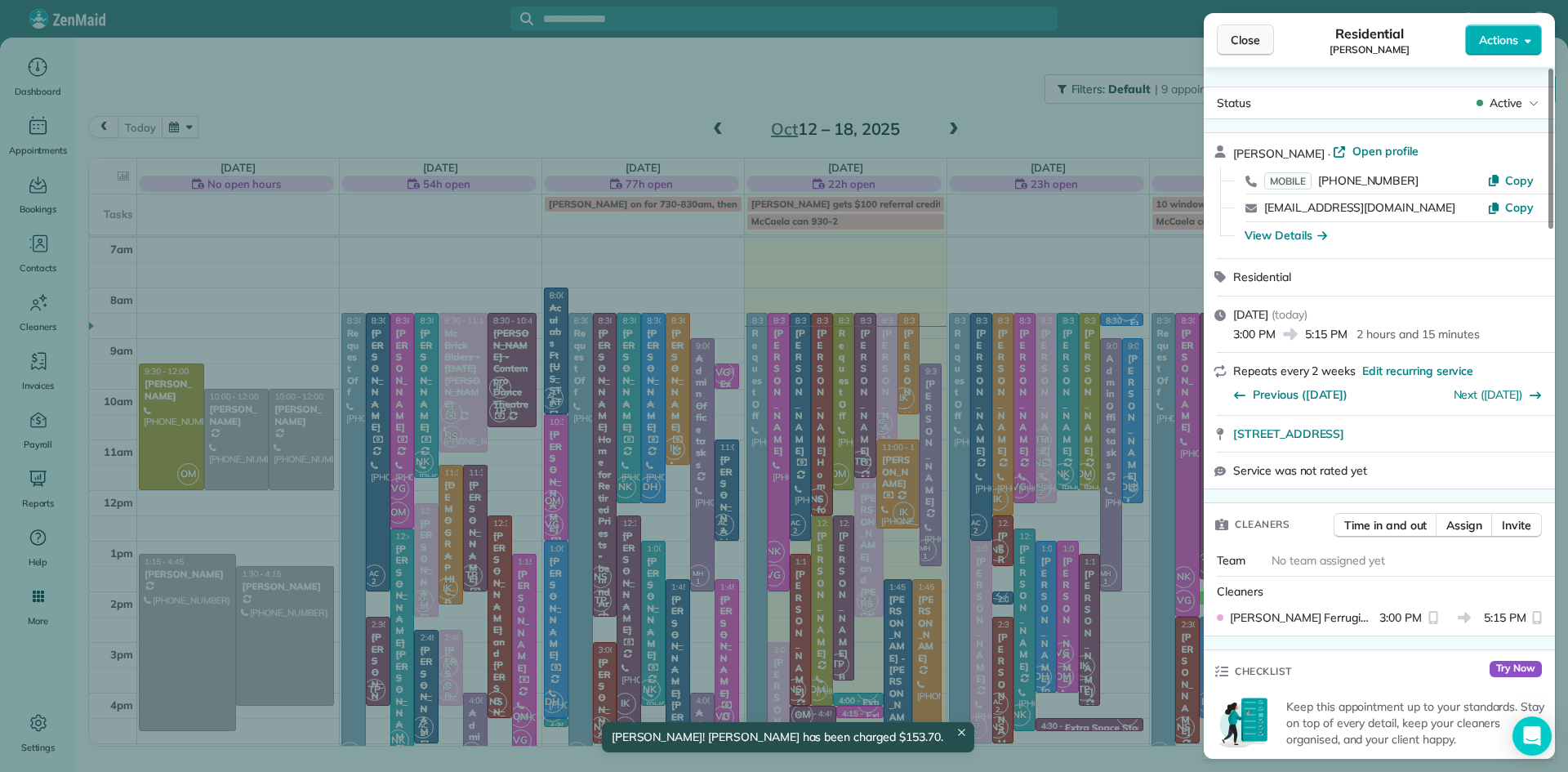
click at [1239, 37] on span "Close" at bounding box center [1245, 40] width 29 height 16
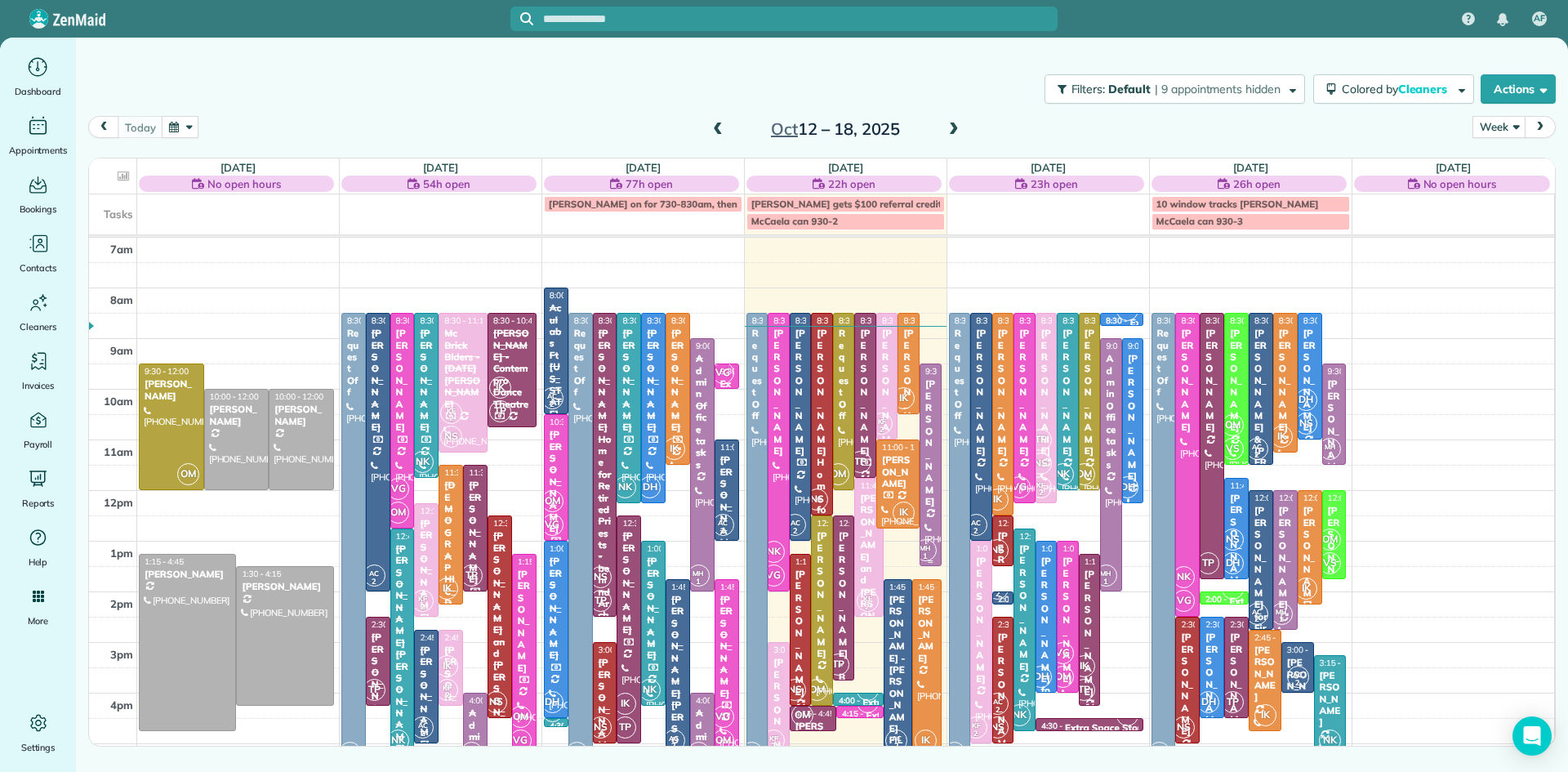
click at [929, 530] on div at bounding box center [930, 464] width 21 height 201
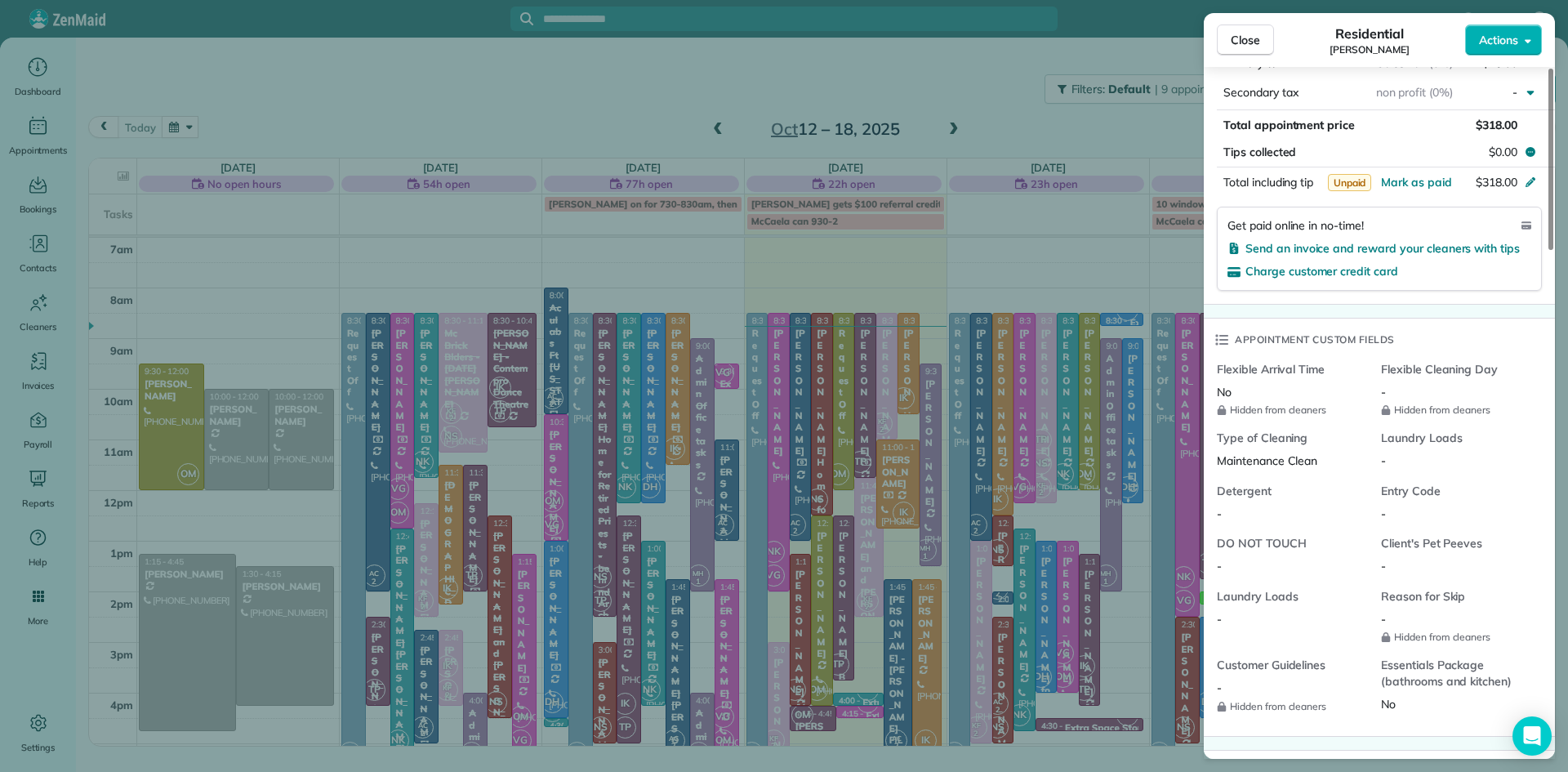
scroll to position [960, 0]
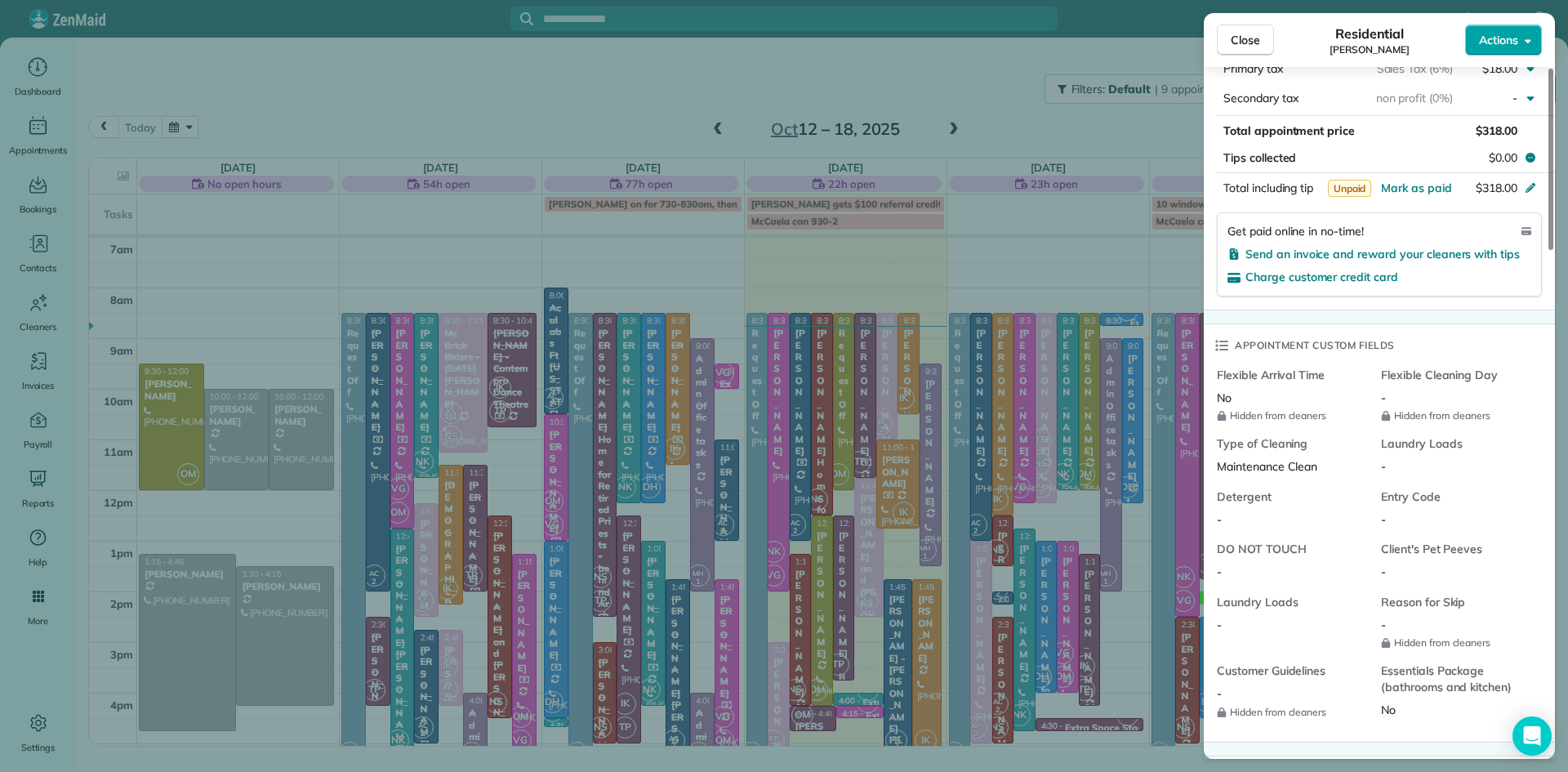
click at [1515, 34] on span "Actions" at bounding box center [1498, 40] width 40 height 16
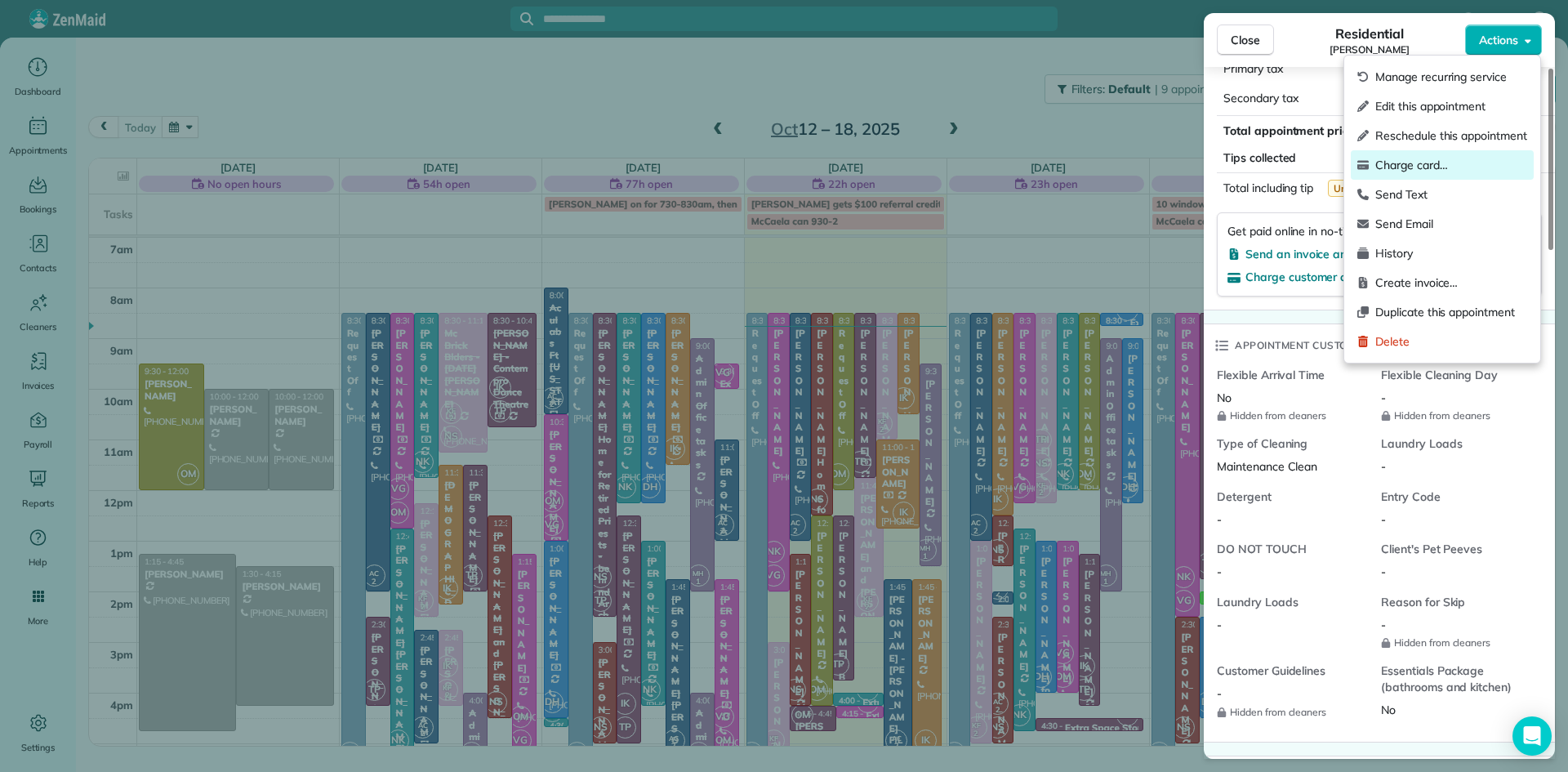
click at [1418, 163] on span "Charge card…" at bounding box center [1451, 164] width 151 height 16
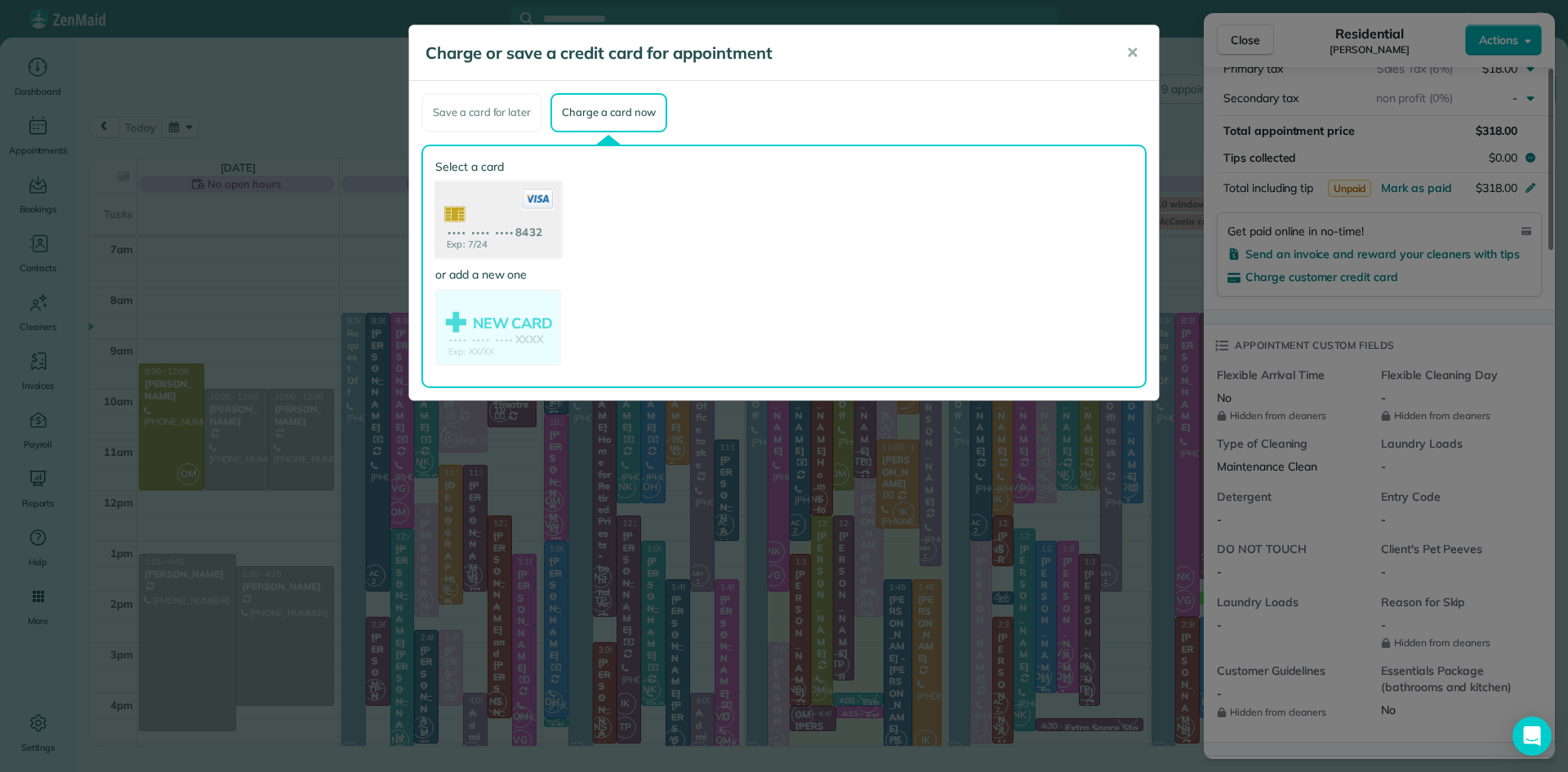
click at [497, 221] on use at bounding box center [498, 221] width 126 height 79
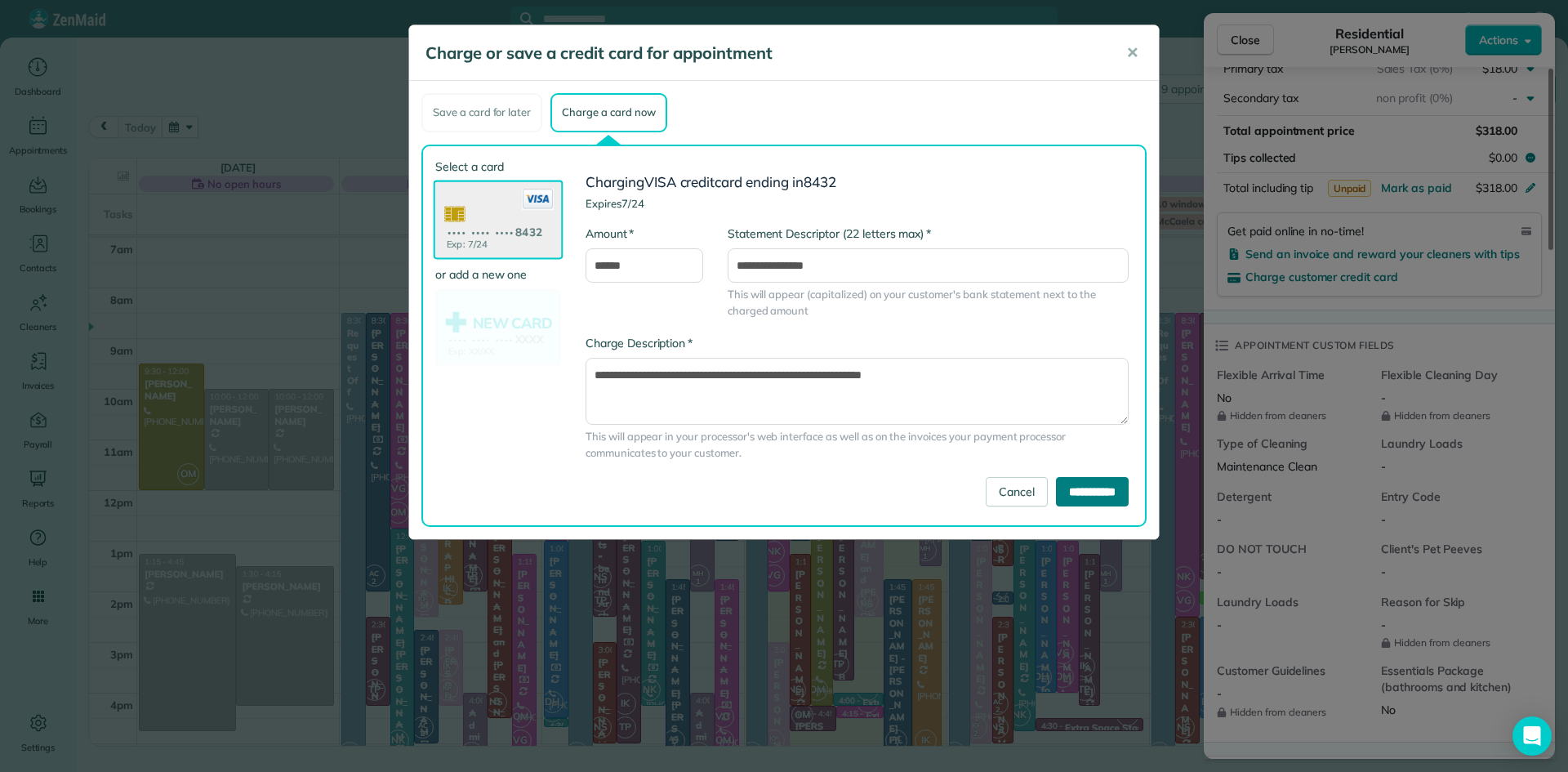
click at [1072, 489] on input "**********" at bounding box center [1092, 491] width 72 height 29
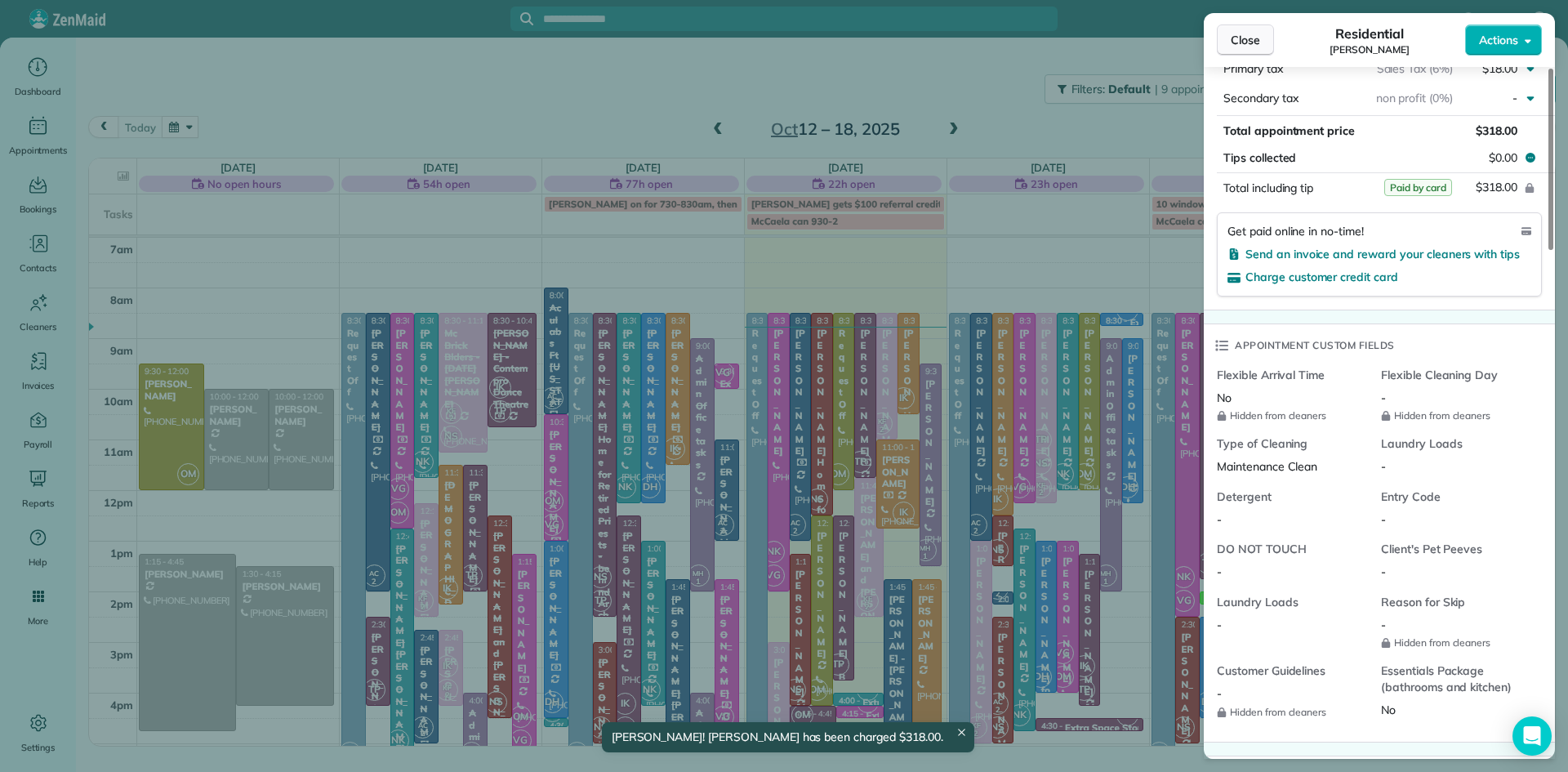
click at [1250, 38] on span "Close" at bounding box center [1245, 40] width 29 height 16
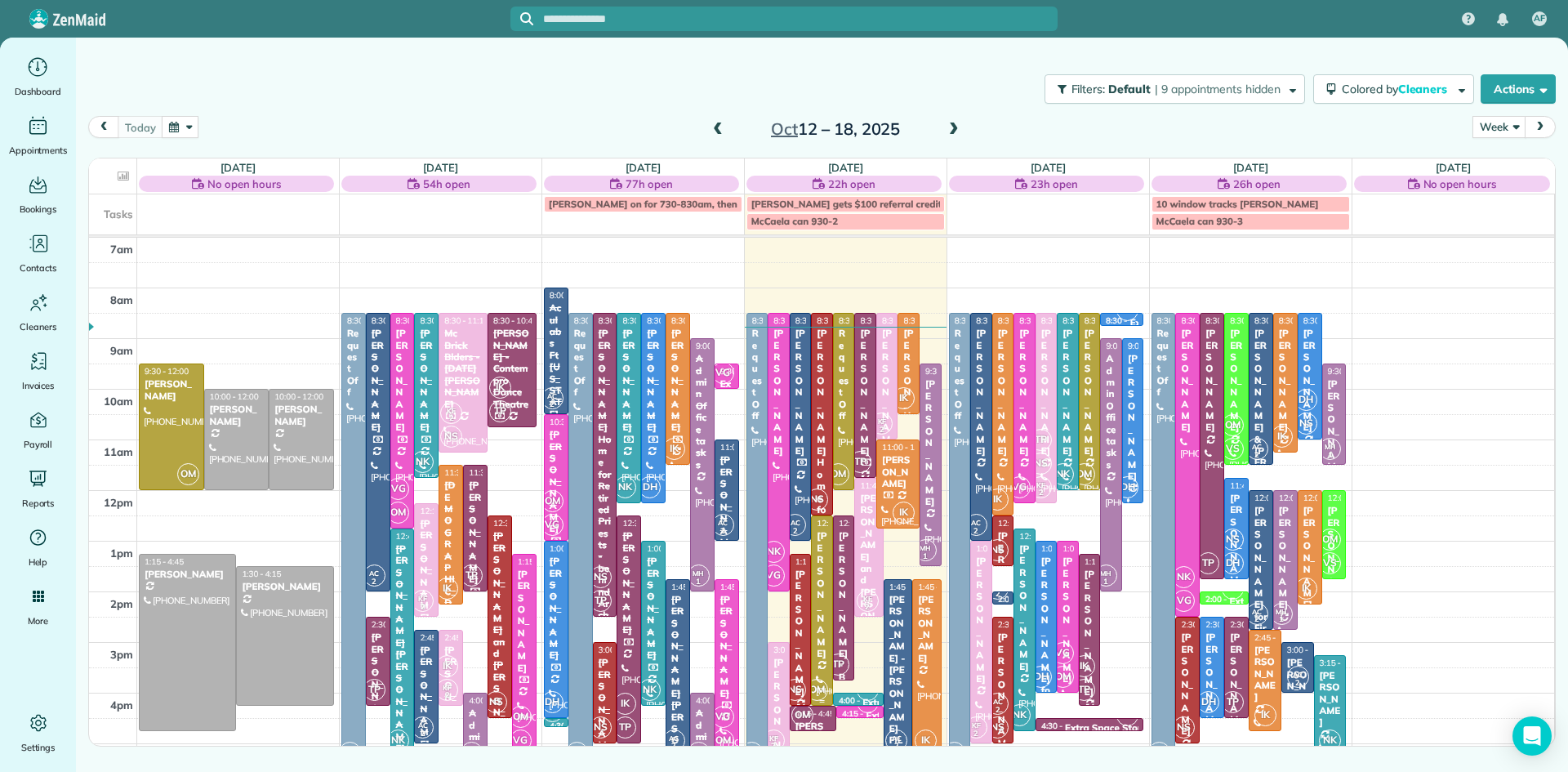
click at [824, 570] on div "[PERSON_NAME]" at bounding box center [822, 595] width 12 height 129
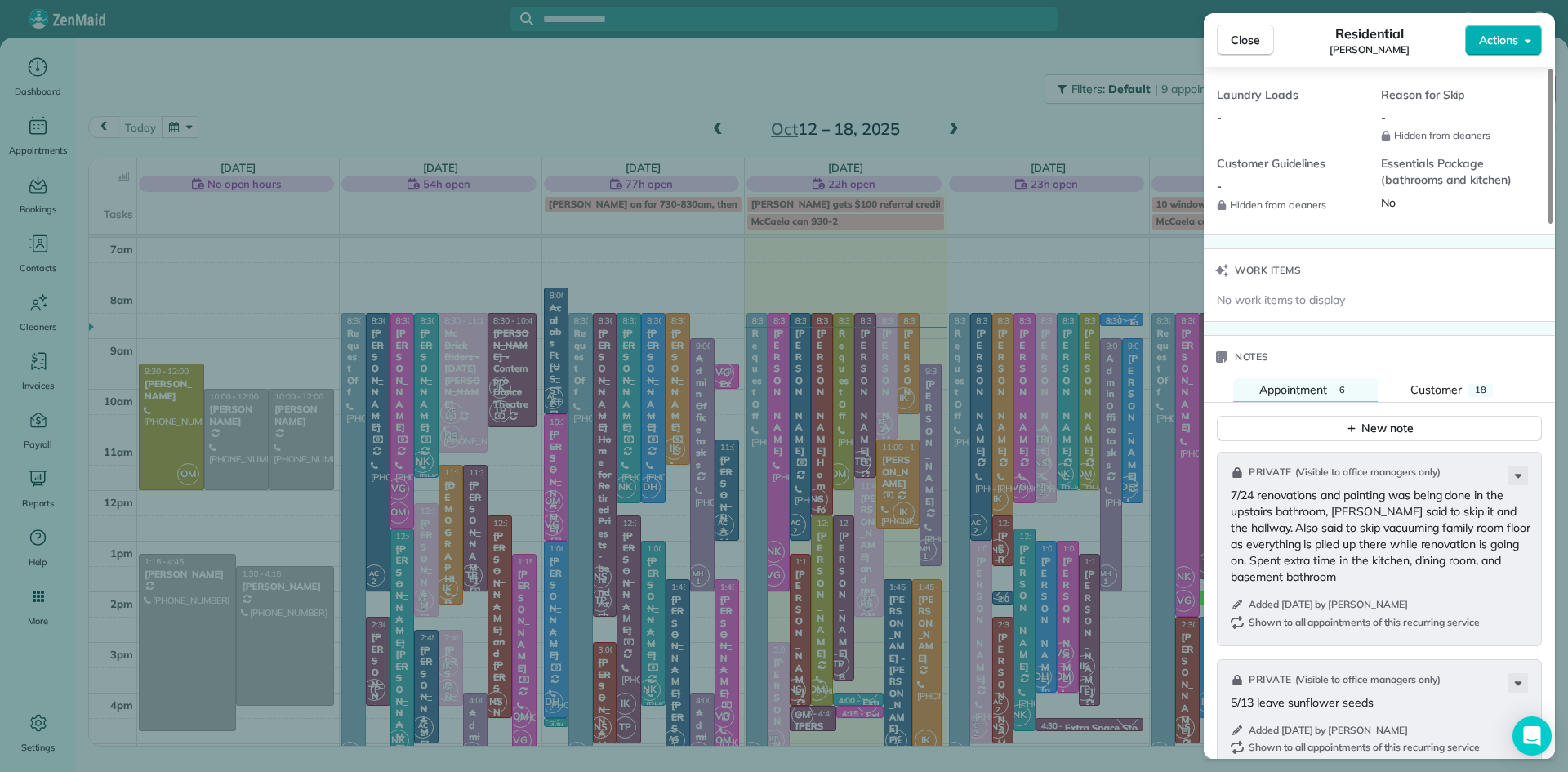
scroll to position [1697, 0]
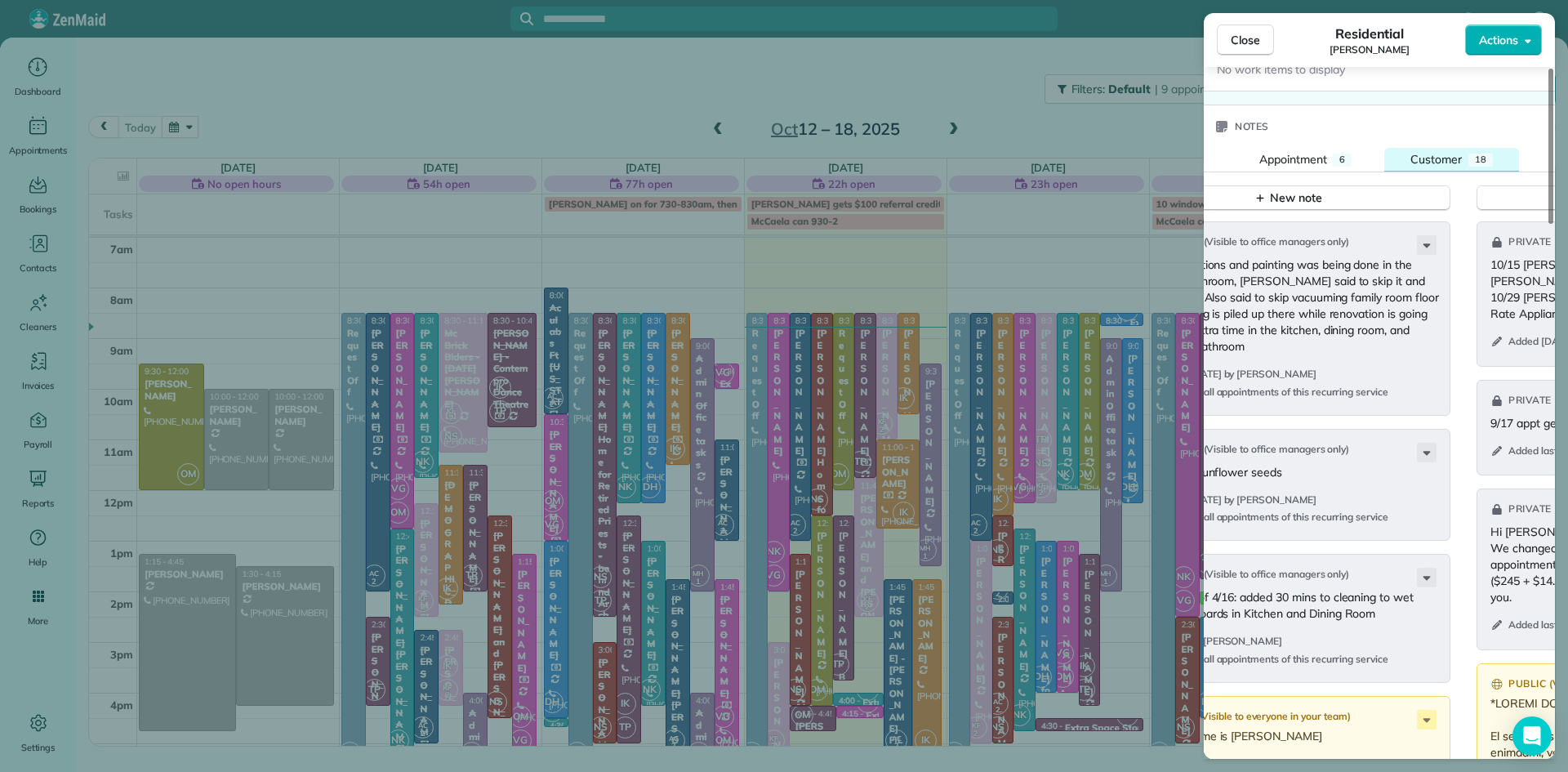
click at [1428, 167] on span "Customer" at bounding box center [1436, 158] width 52 height 15
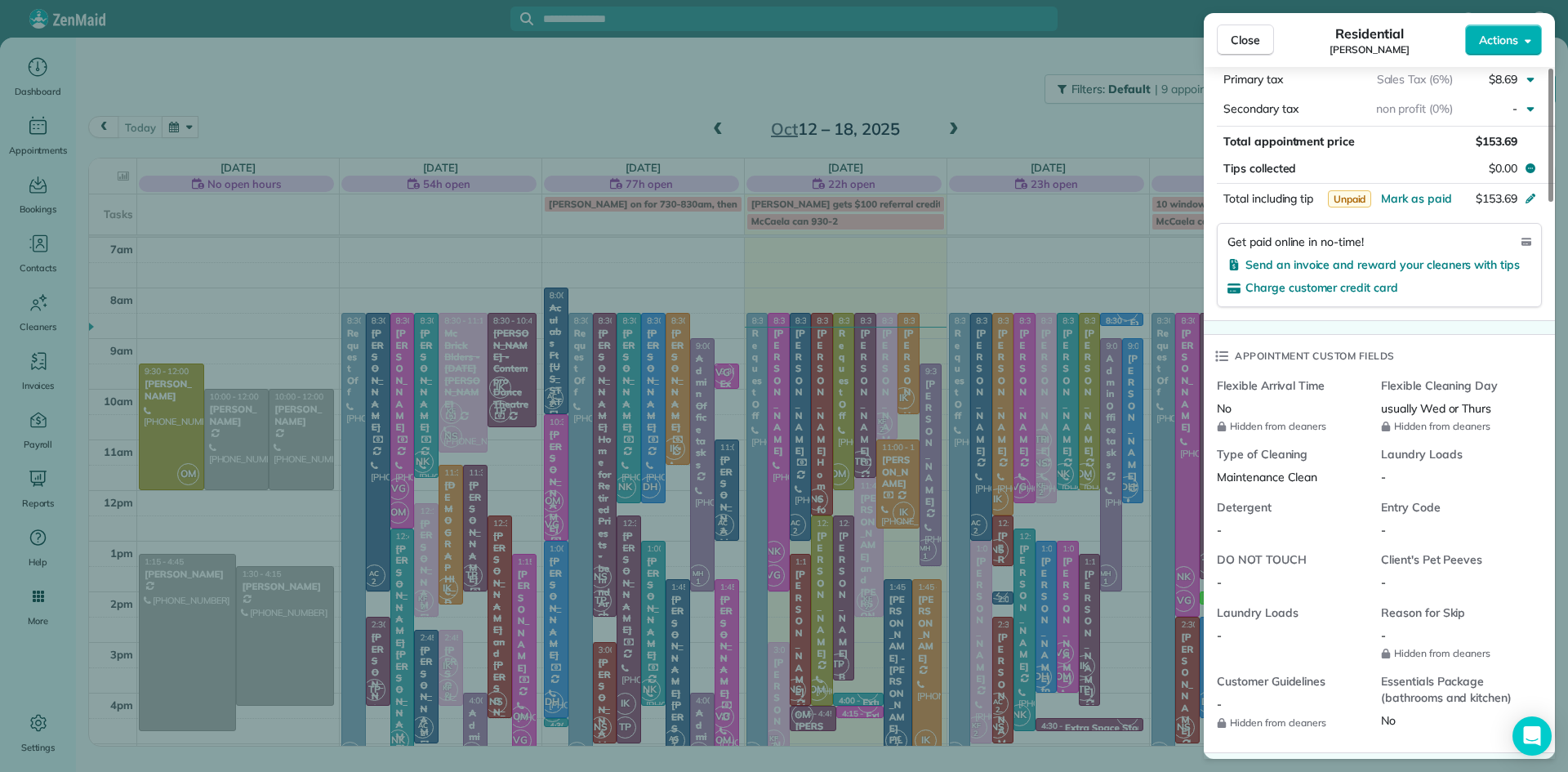
scroll to position [803, 0]
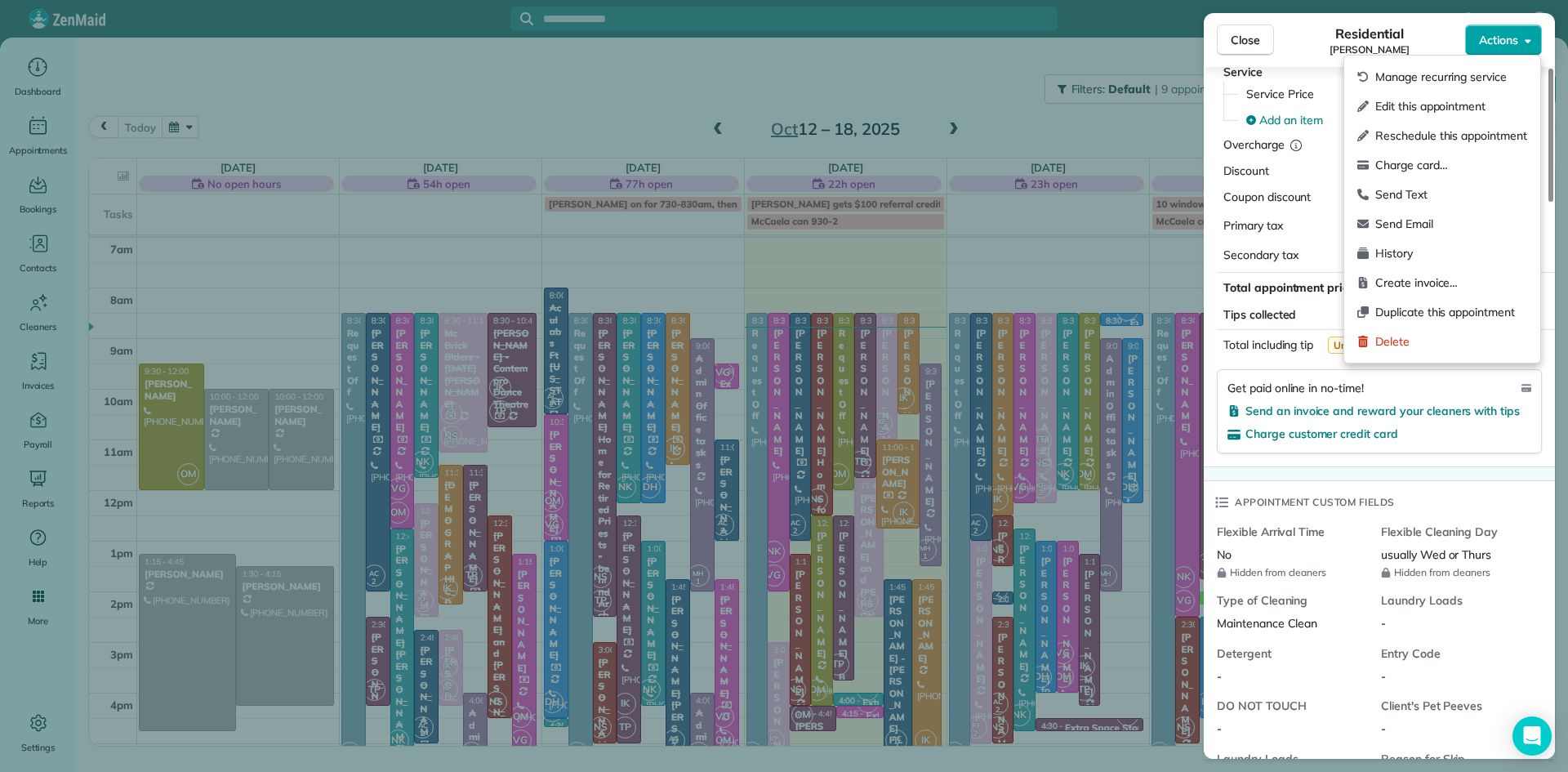
click at [1503, 41] on span "Actions" at bounding box center [1498, 40] width 40 height 16
click at [1407, 167] on span "Charge card…" at bounding box center [1451, 164] width 151 height 16
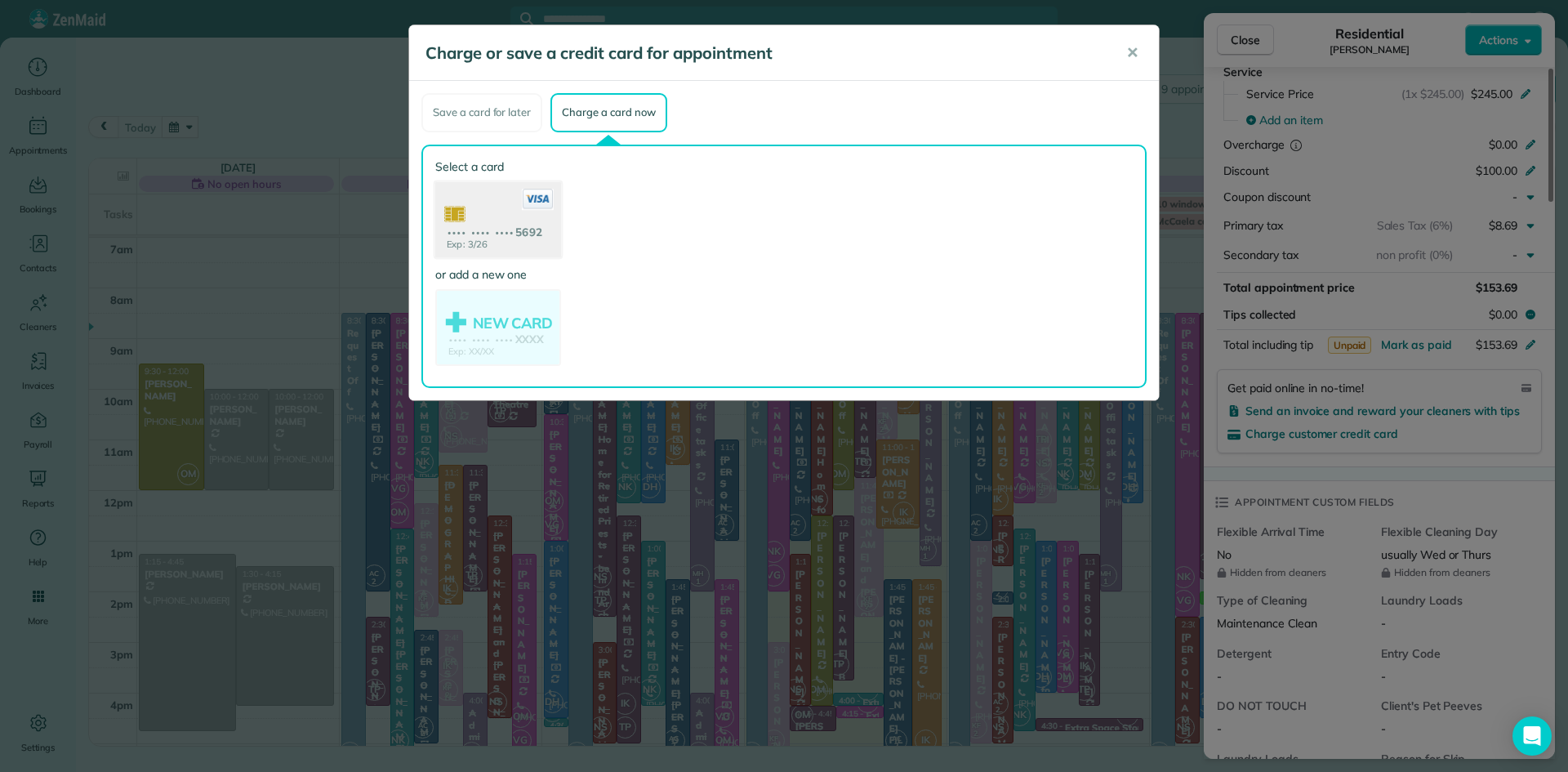
click at [534, 219] on use at bounding box center [498, 221] width 126 height 79
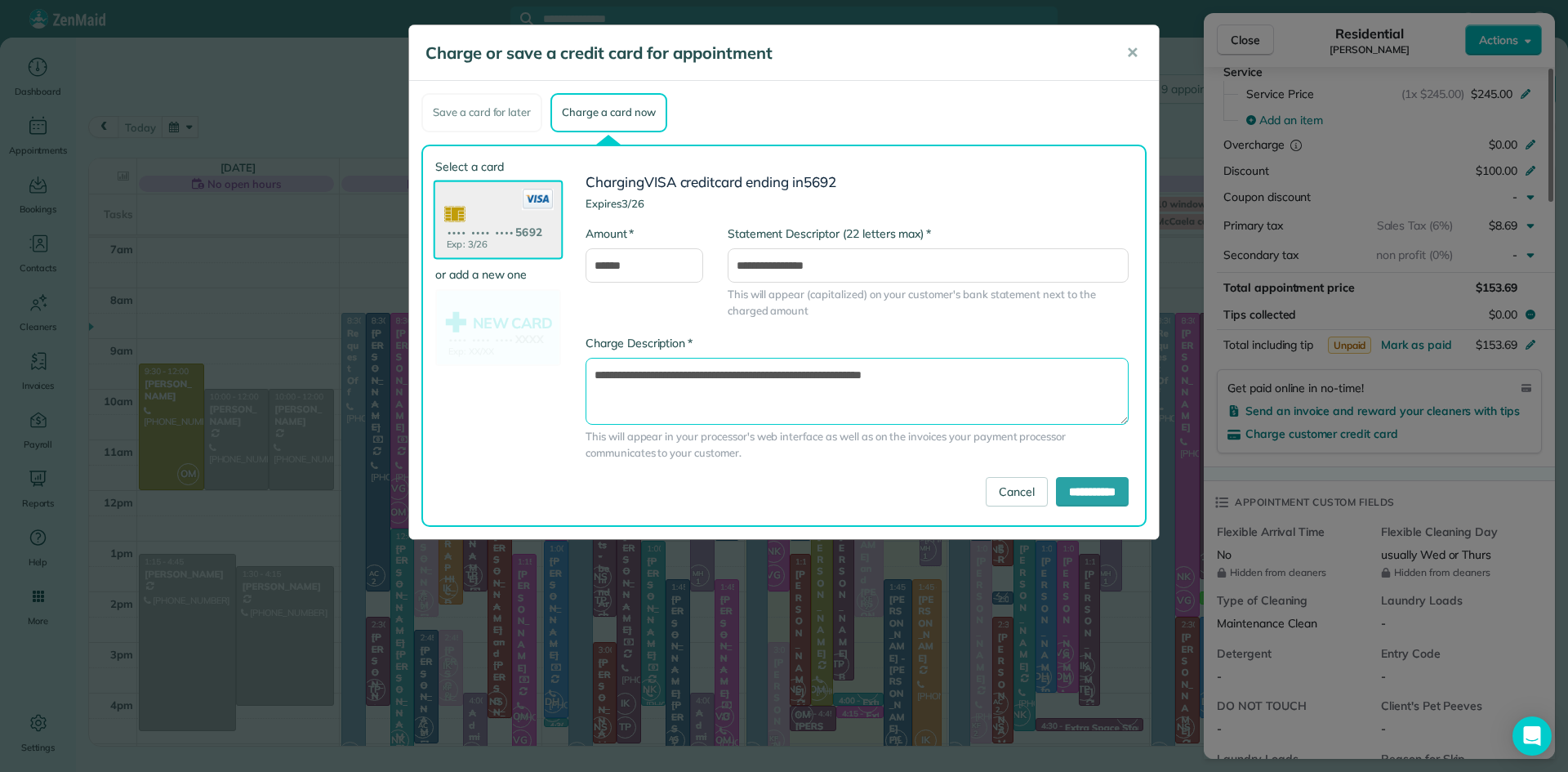
click at [970, 379] on textarea "**********" at bounding box center [856, 392] width 543 height 67
type textarea "**********"
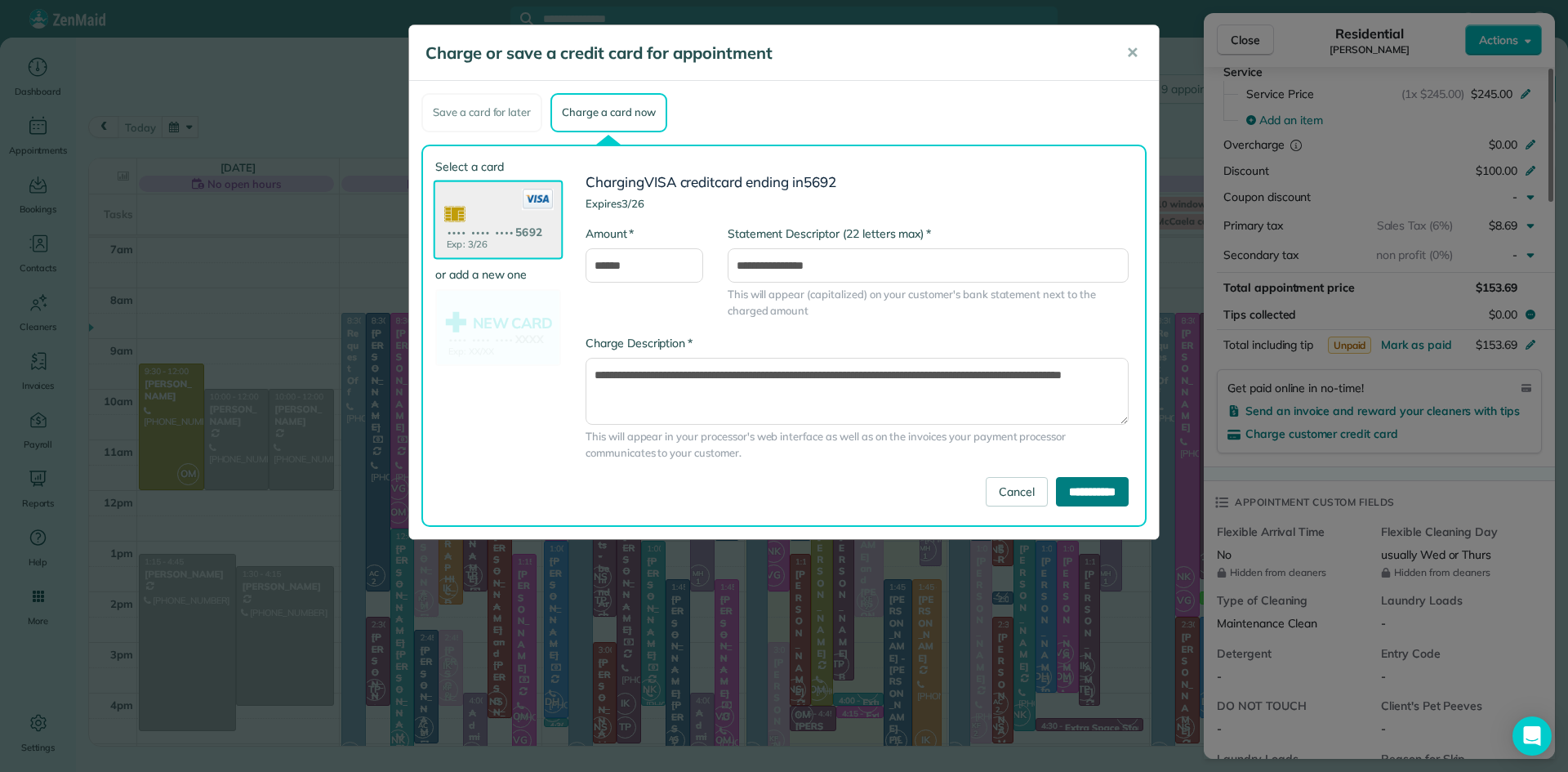
click at [1081, 496] on input "**********" at bounding box center [1092, 491] width 72 height 29
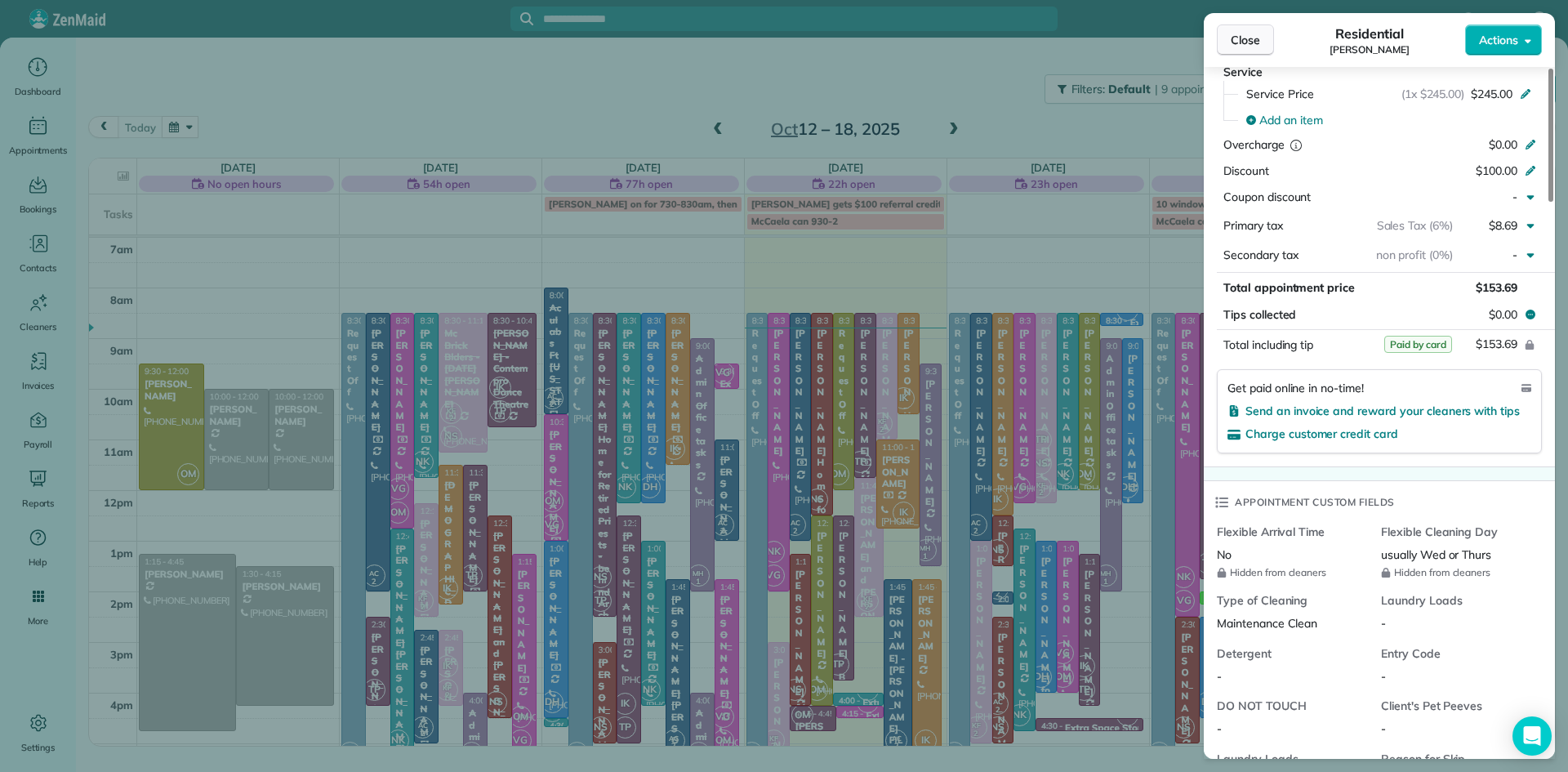
click at [1243, 39] on span "Close" at bounding box center [1245, 40] width 29 height 16
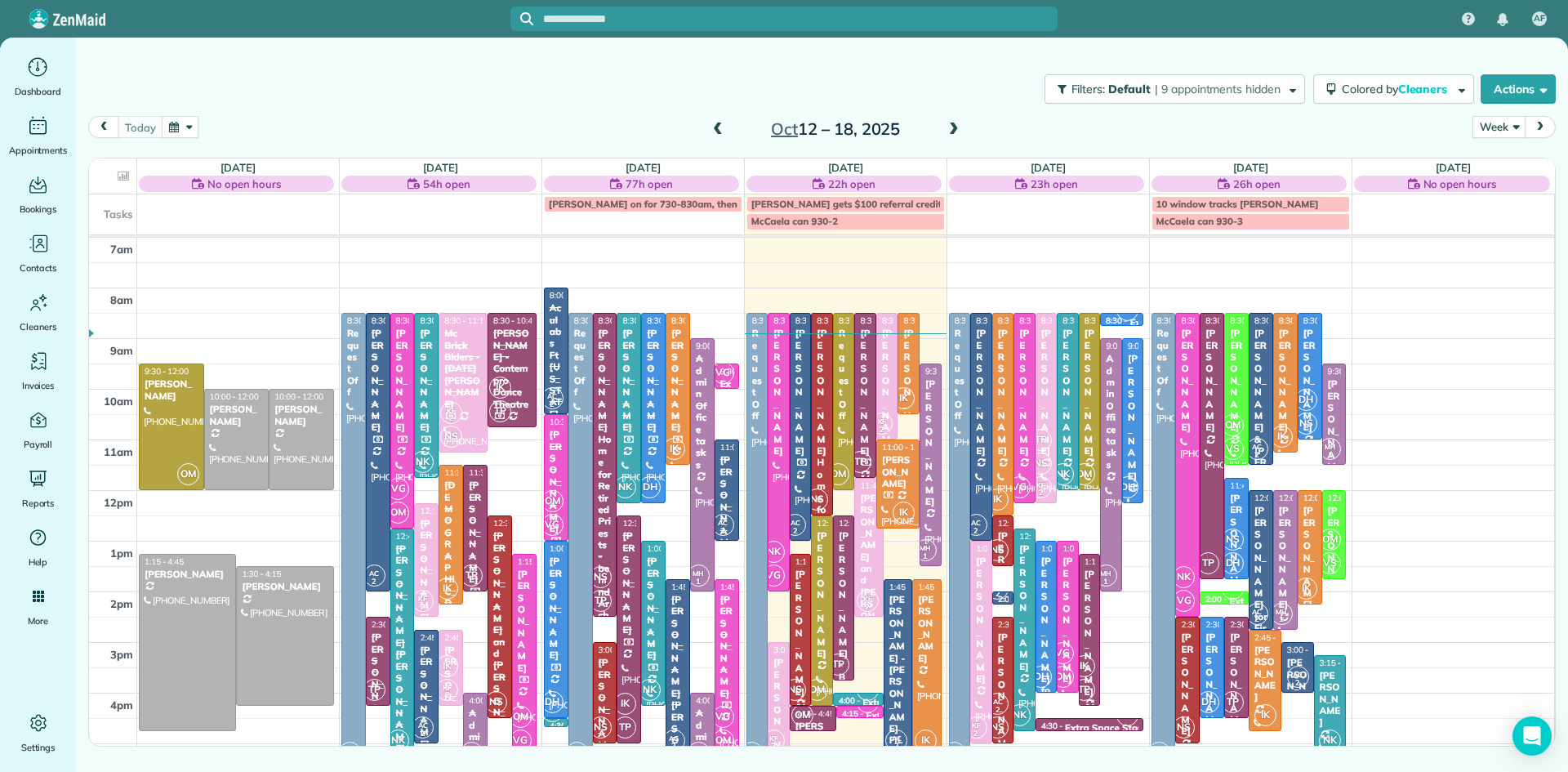
click at [1365, 582] on div "7am 8am 9am 10am 11am 12pm 1pm 2pm 3pm 4pm 5pm 6pm 7pm 8pm OM 9:30 - 12:00 Lisa…" at bounding box center [821, 591] width 1465 height 708
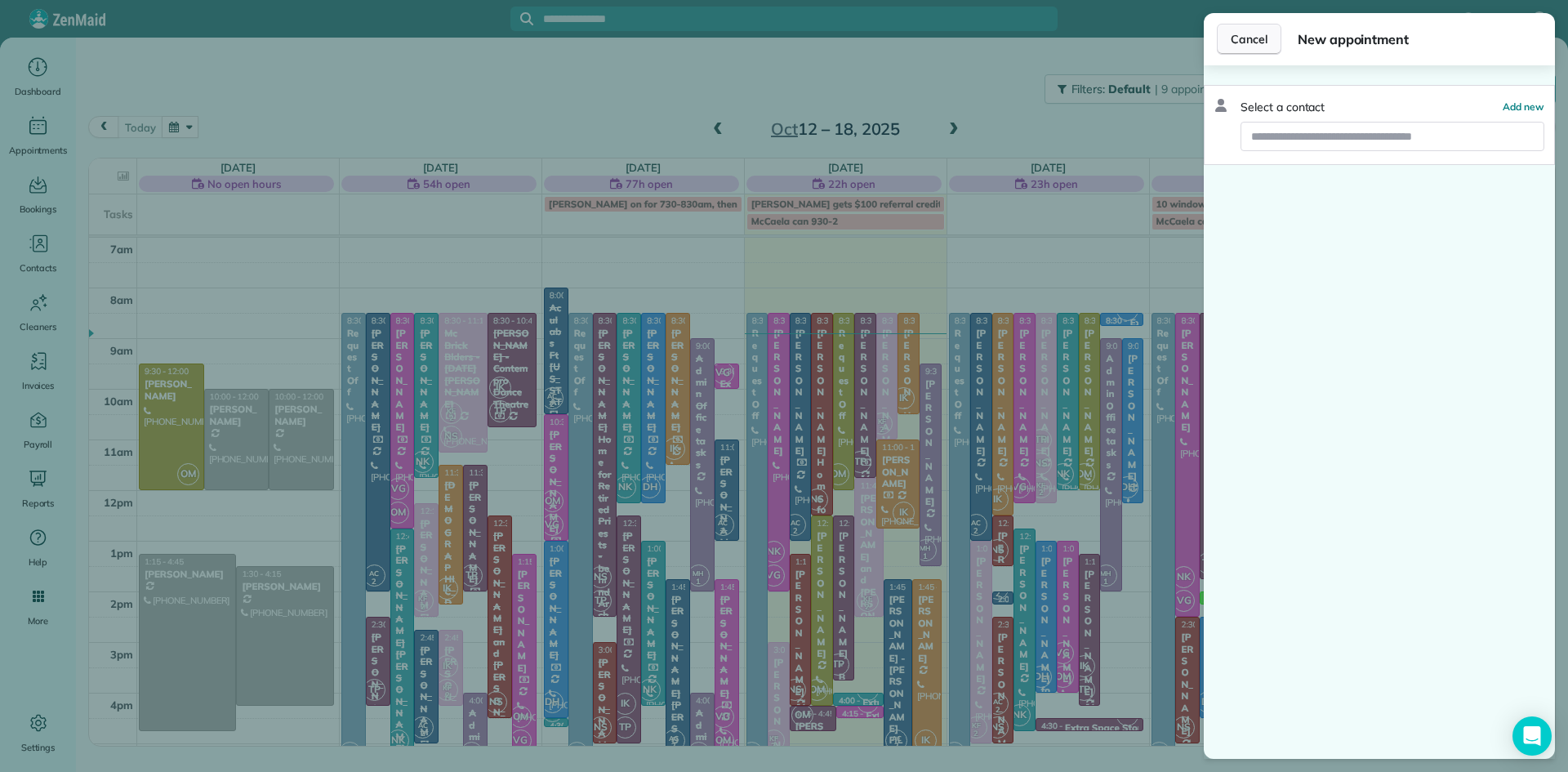
click at [1245, 29] on button "Cancel" at bounding box center [1249, 40] width 65 height 31
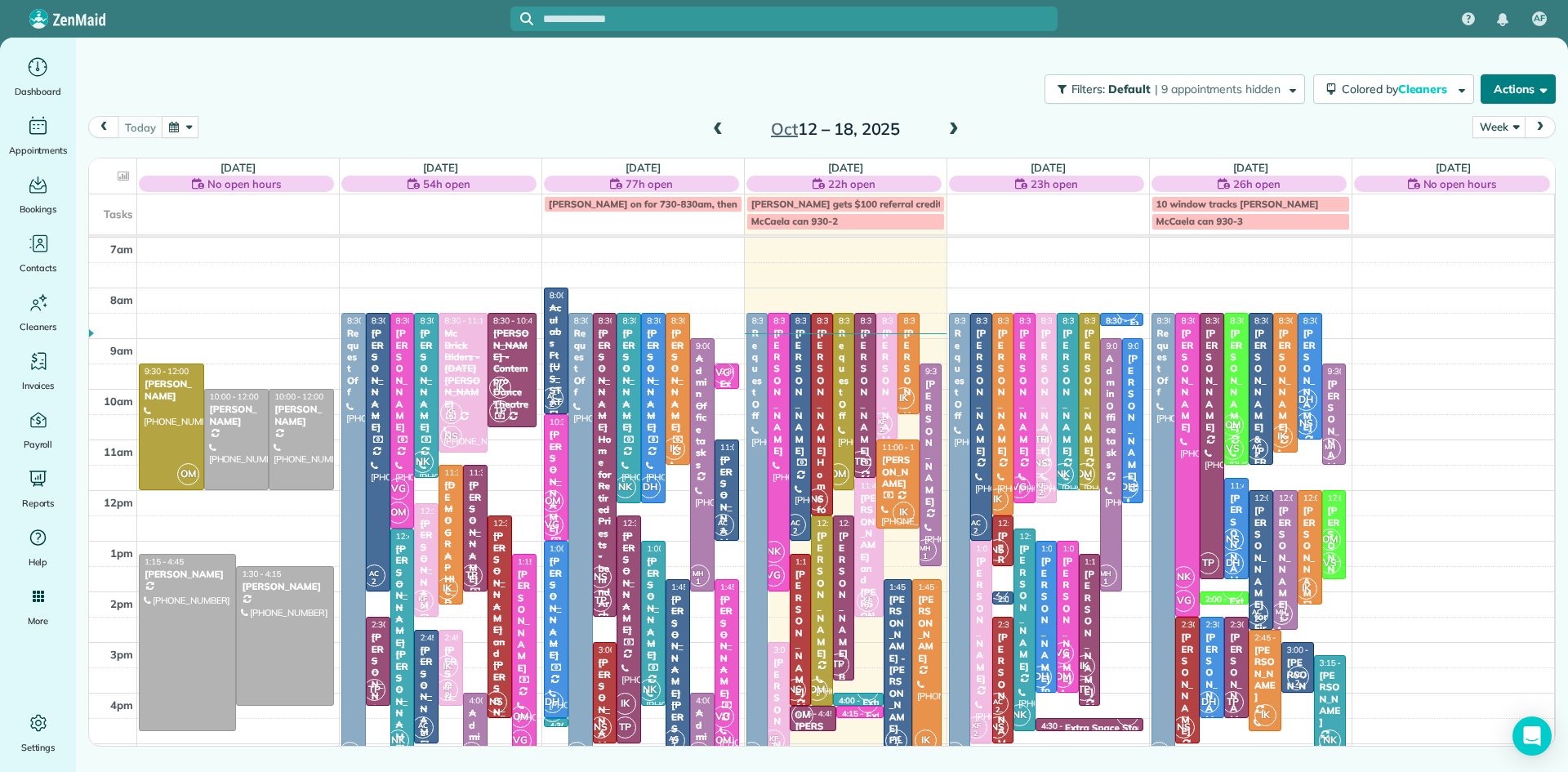
click at [1505, 92] on button "Actions" at bounding box center [1517, 89] width 75 height 29
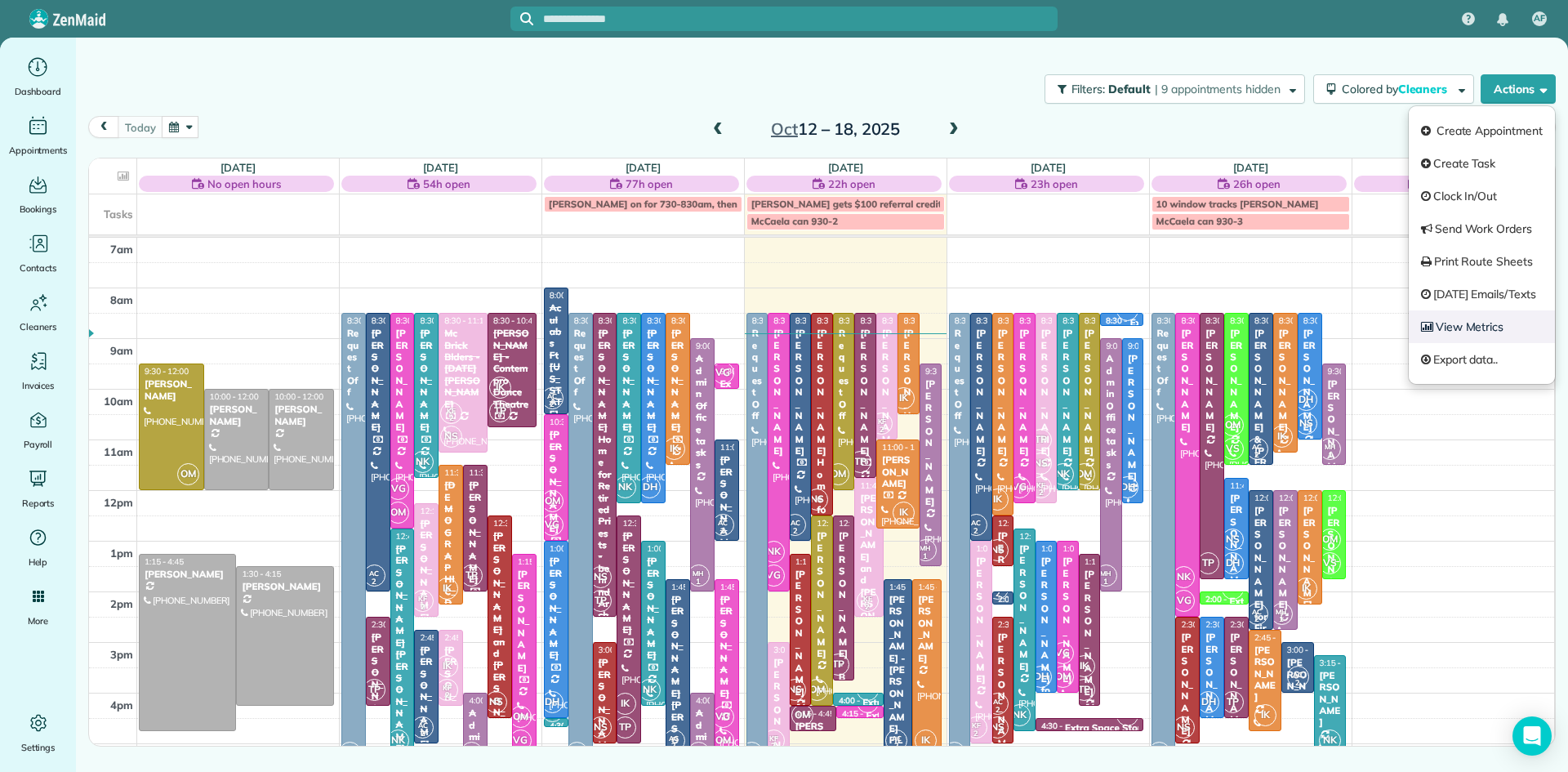
click at [1460, 329] on link "View Metrics" at bounding box center [1482, 327] width 146 height 33
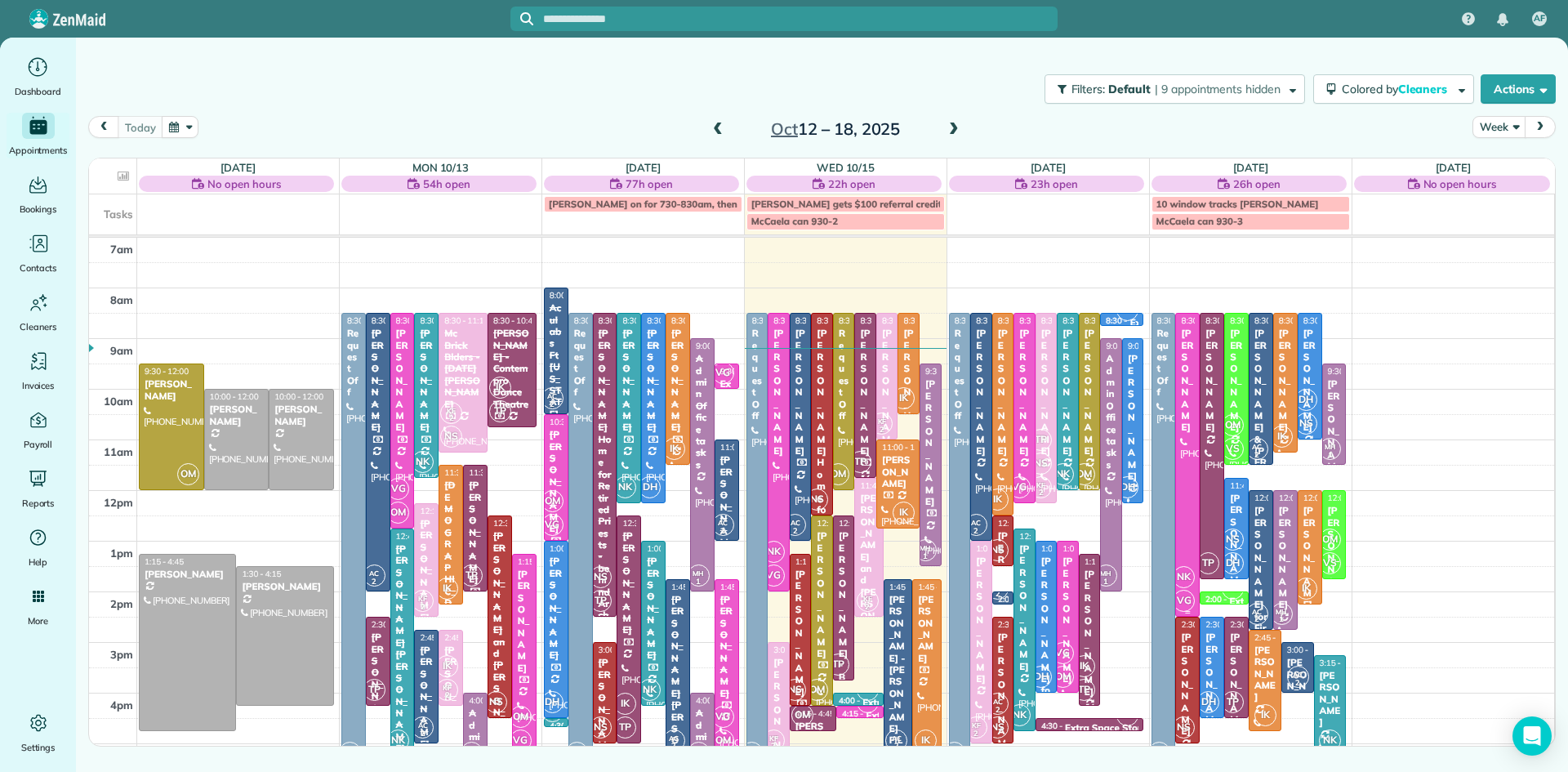
click at [1181, 569] on span "NK" at bounding box center [1184, 577] width 22 height 22
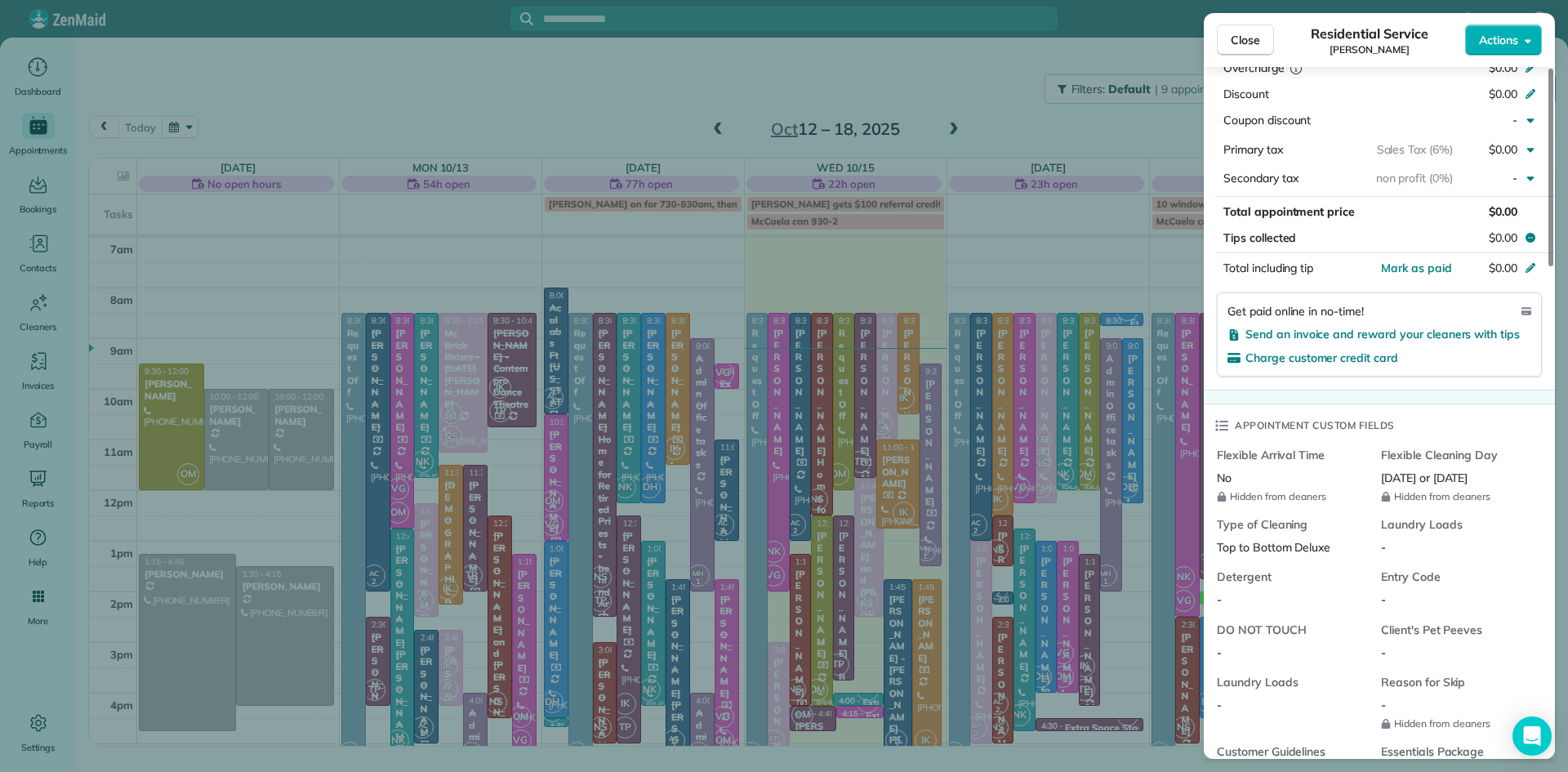
scroll to position [1479, 0]
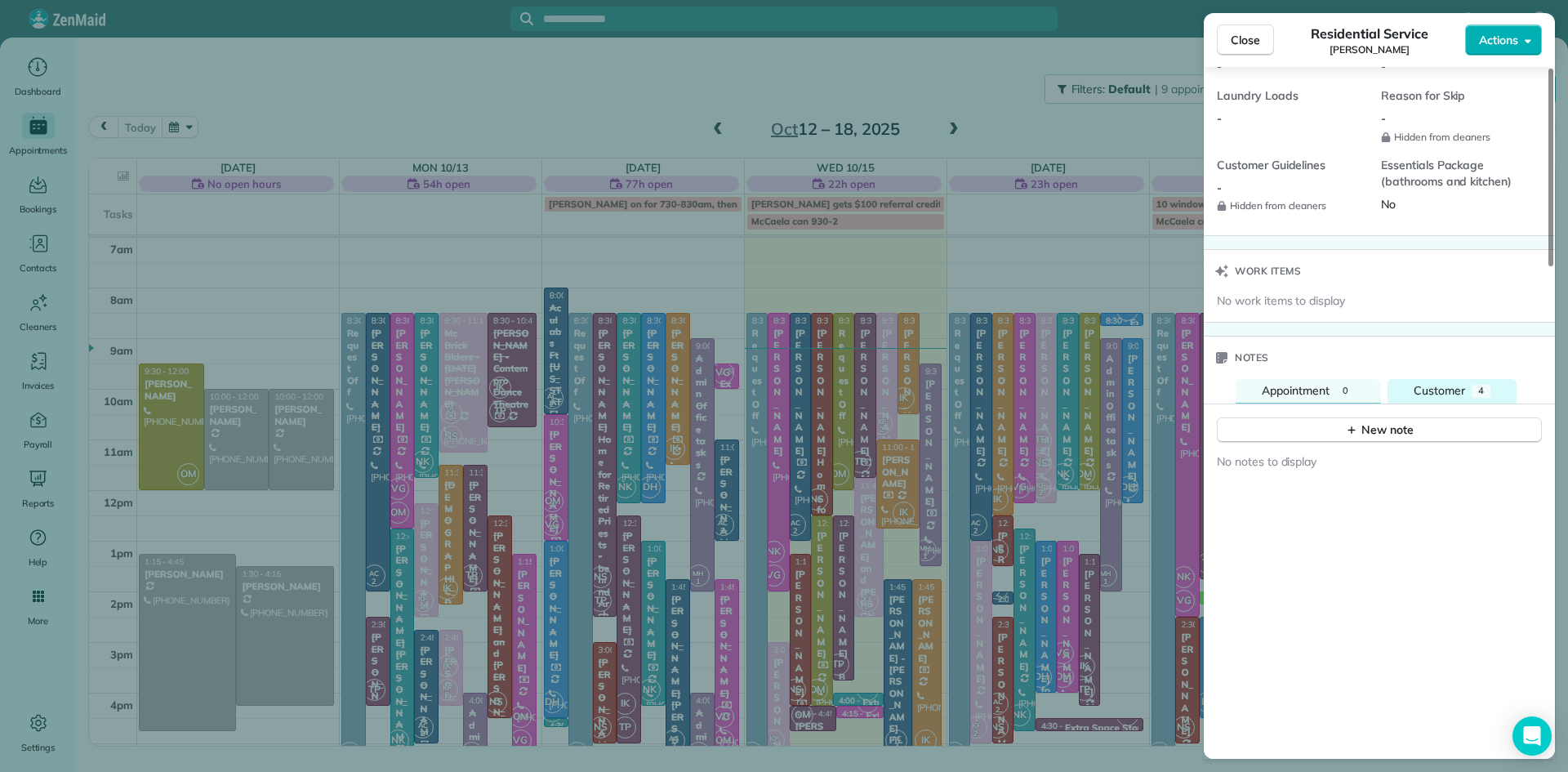
click at [1460, 398] on span "Customer" at bounding box center [1439, 390] width 52 height 15
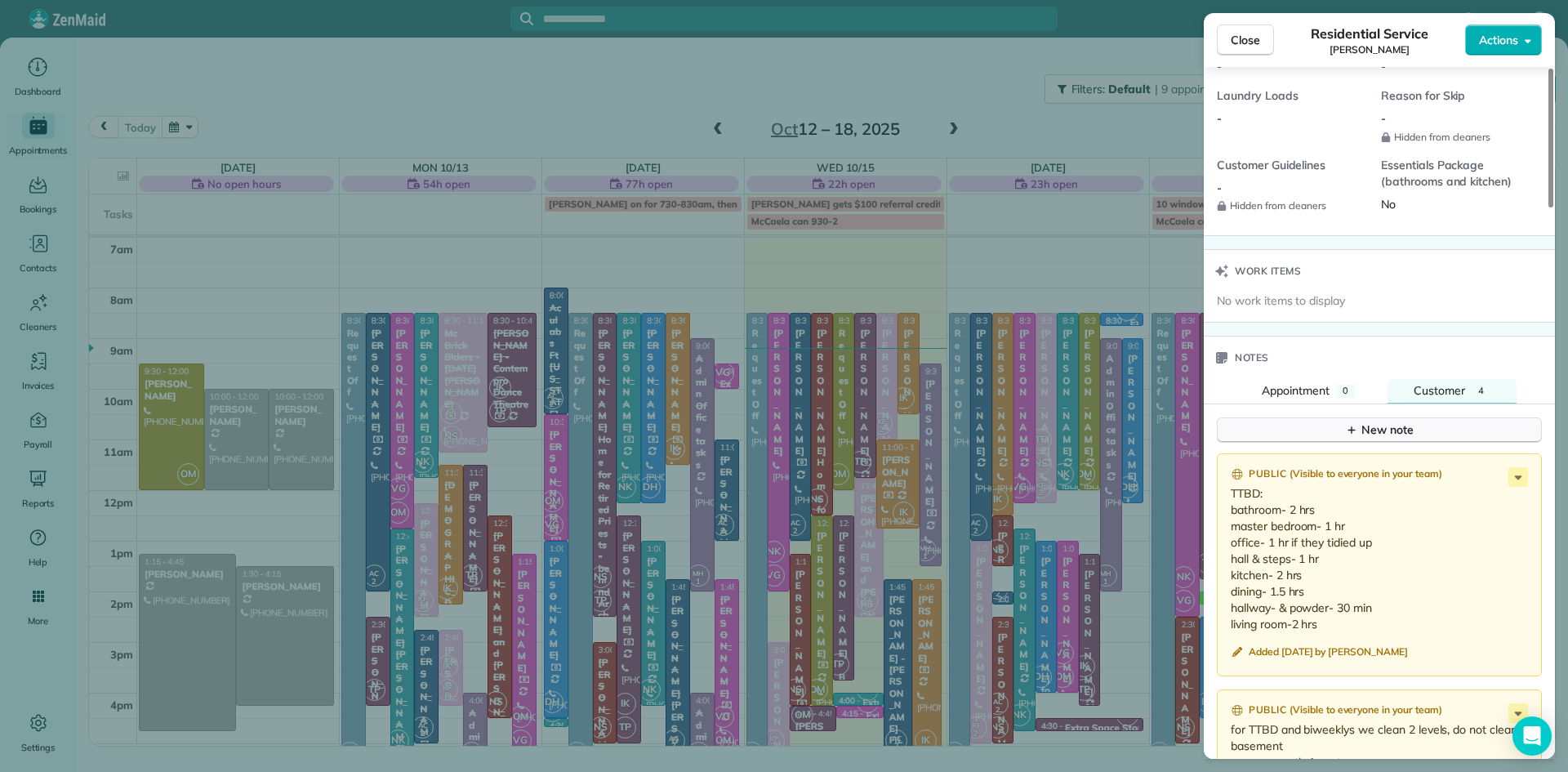
click at [1444, 438] on button "New note" at bounding box center [1380, 429] width 325 height 25
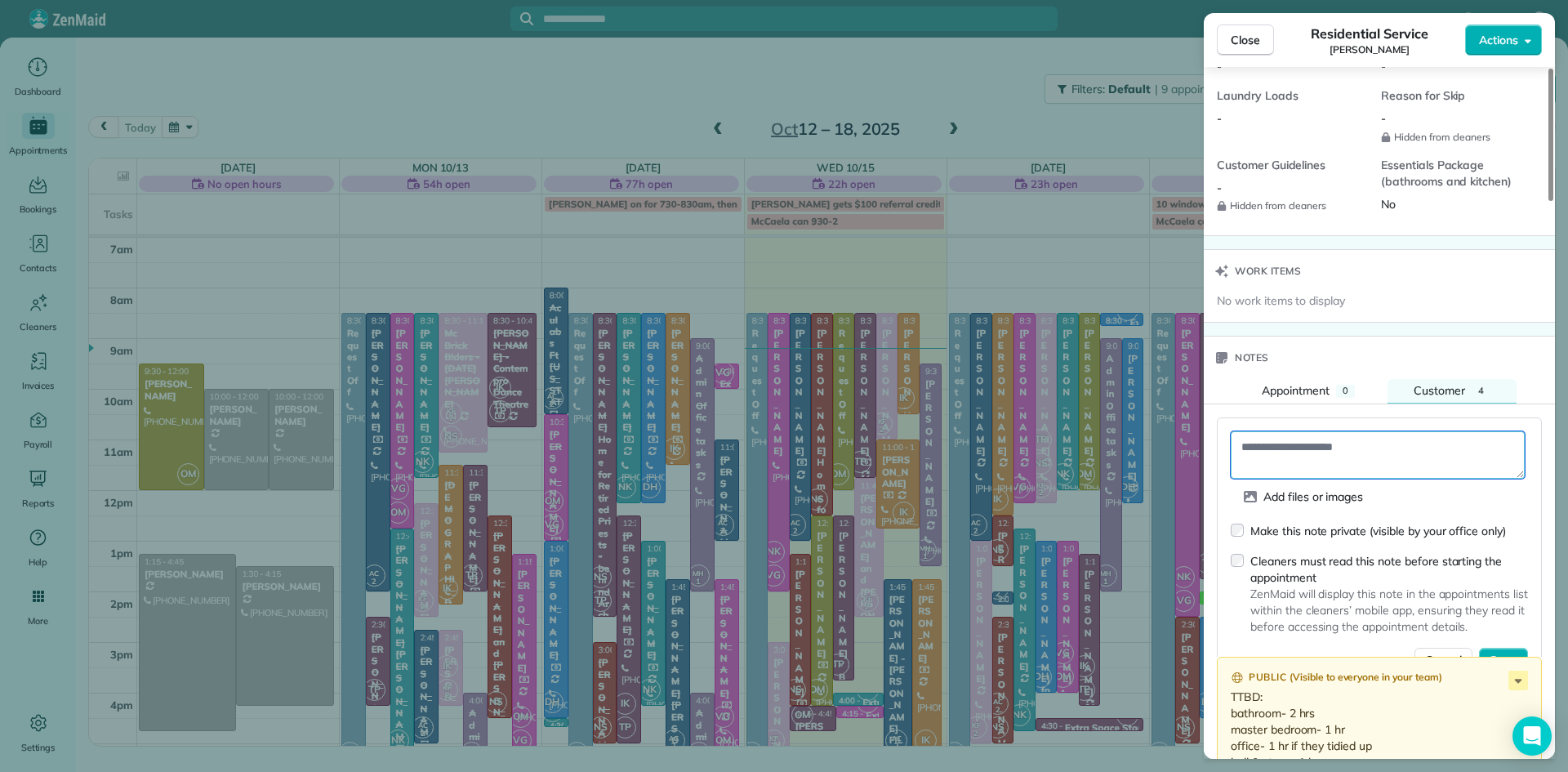
click at [1396, 470] on textarea at bounding box center [1378, 454] width 294 height 47
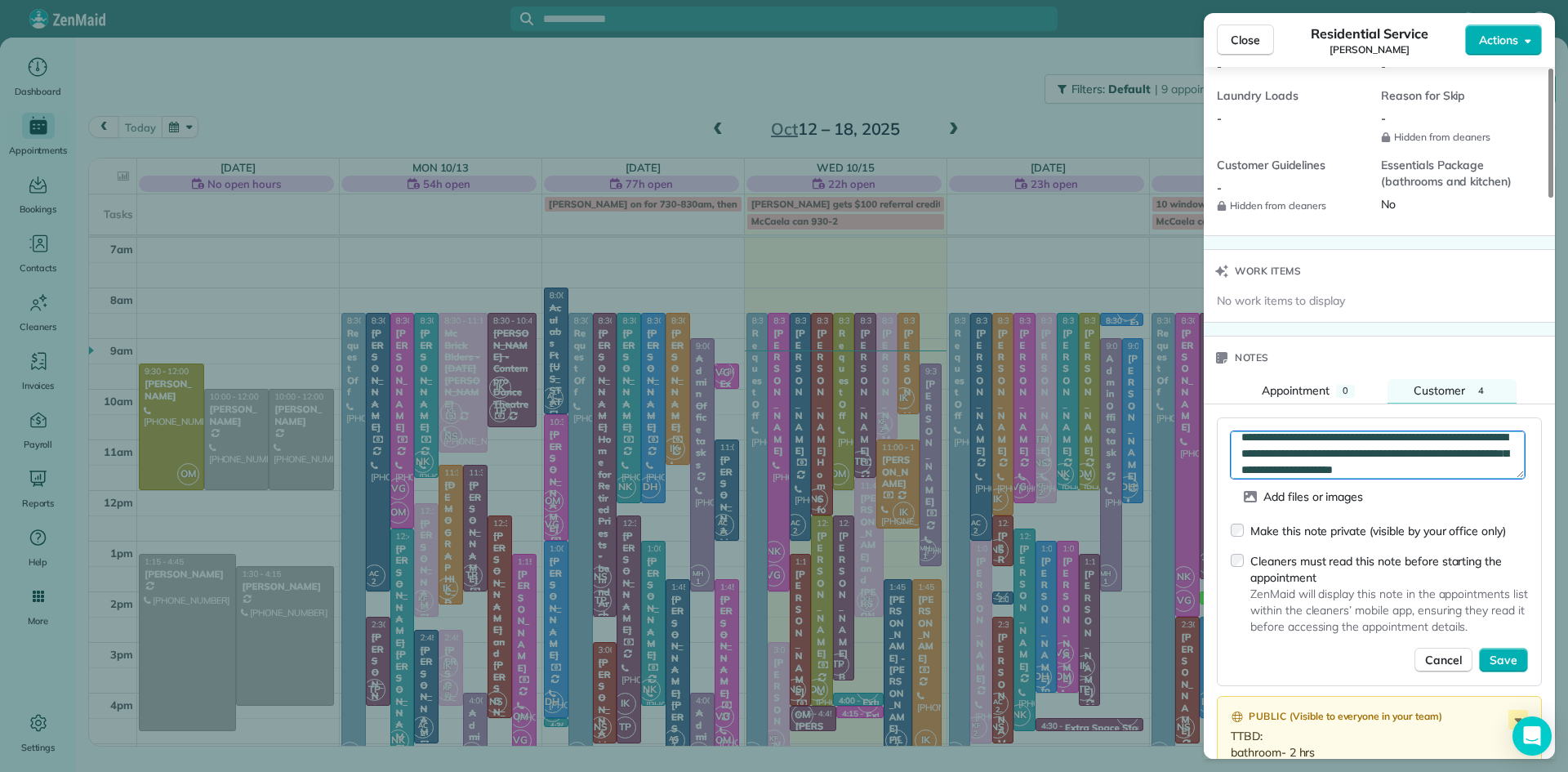
scroll to position [26, 0]
type textarea "**********"
click at [1505, 668] on span "Save" at bounding box center [1503, 659] width 28 height 16
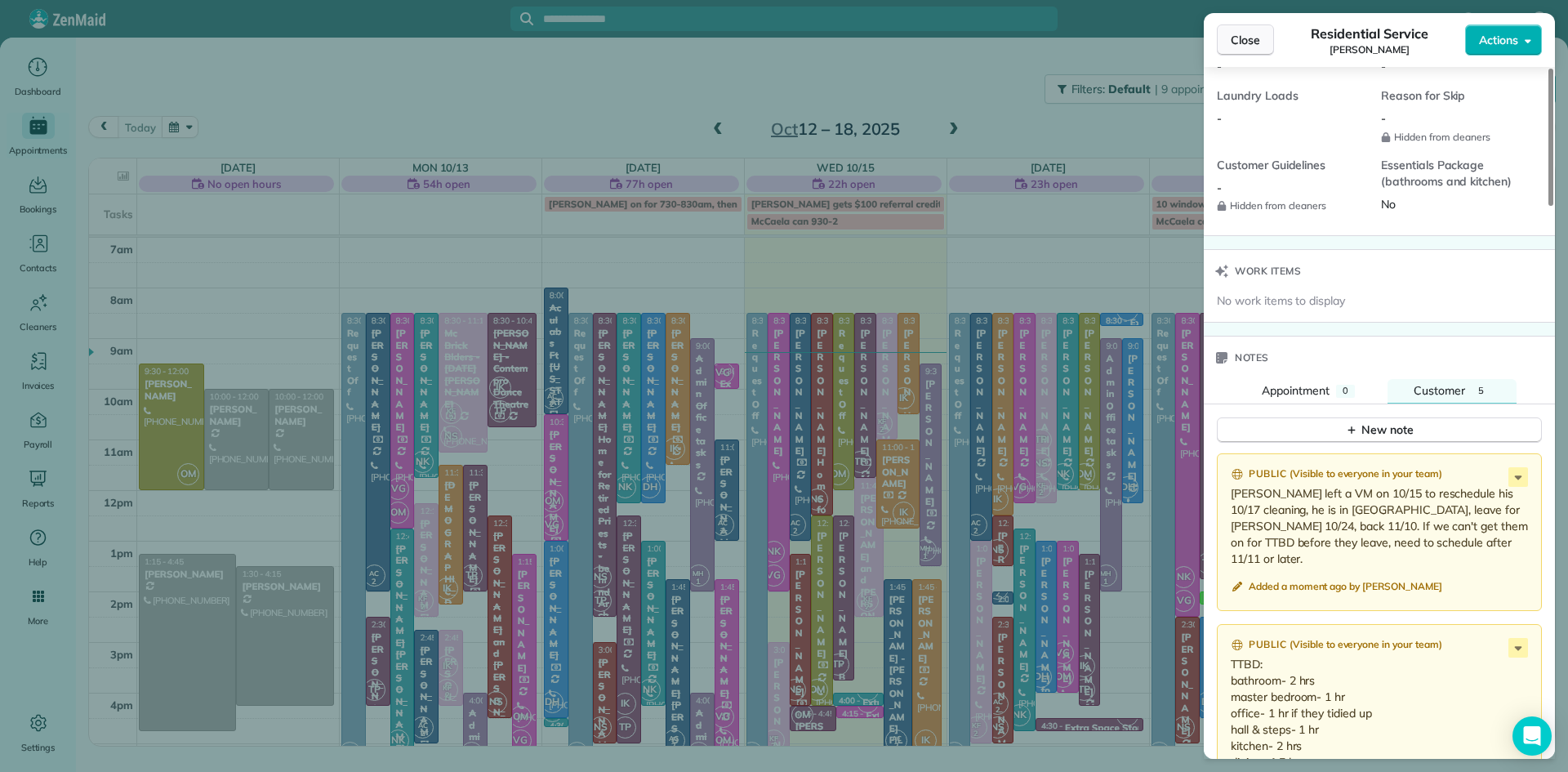
click at [1247, 38] on span "Close" at bounding box center [1245, 40] width 29 height 16
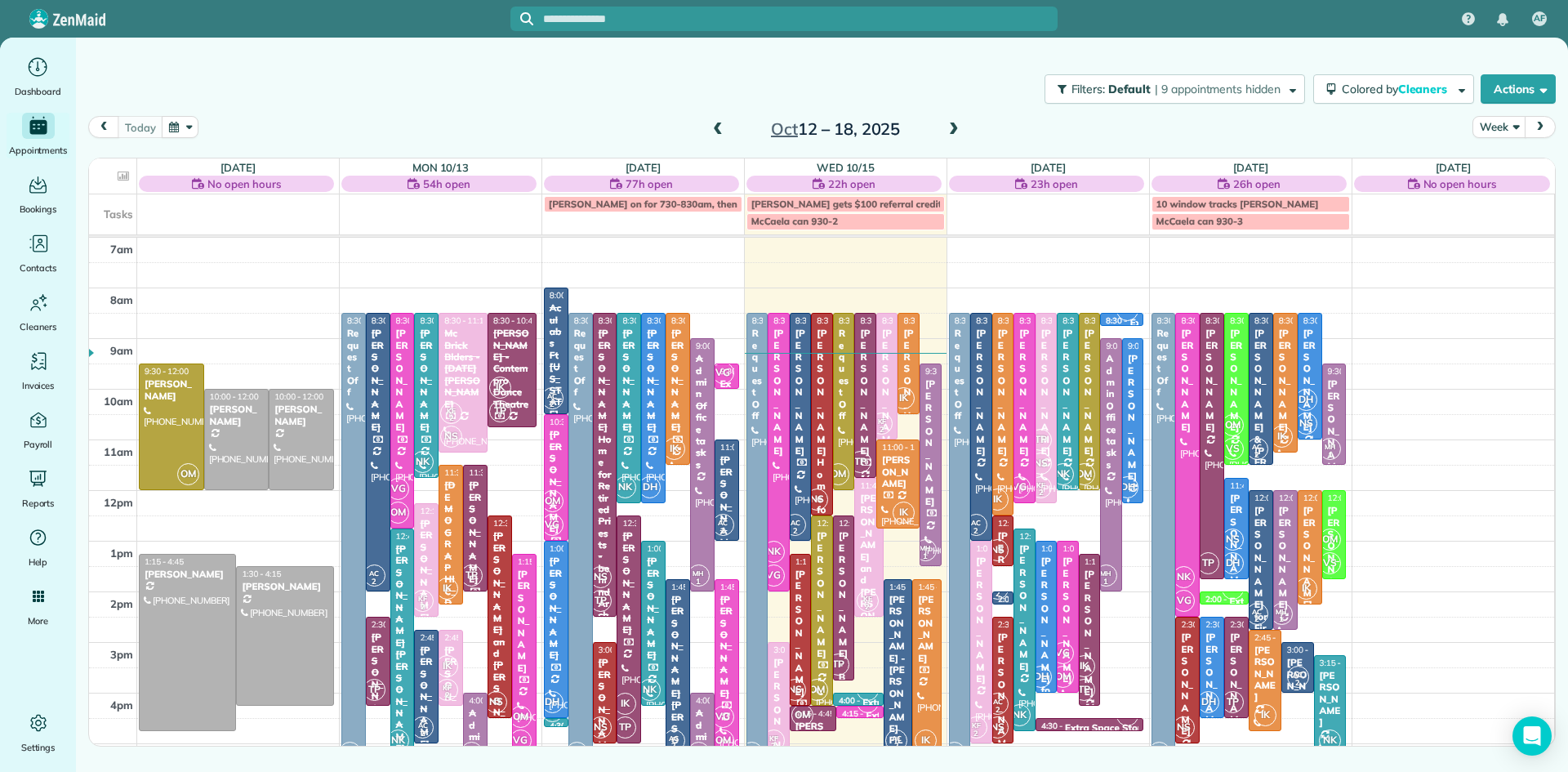
click at [951, 127] on span at bounding box center [954, 129] width 18 height 15
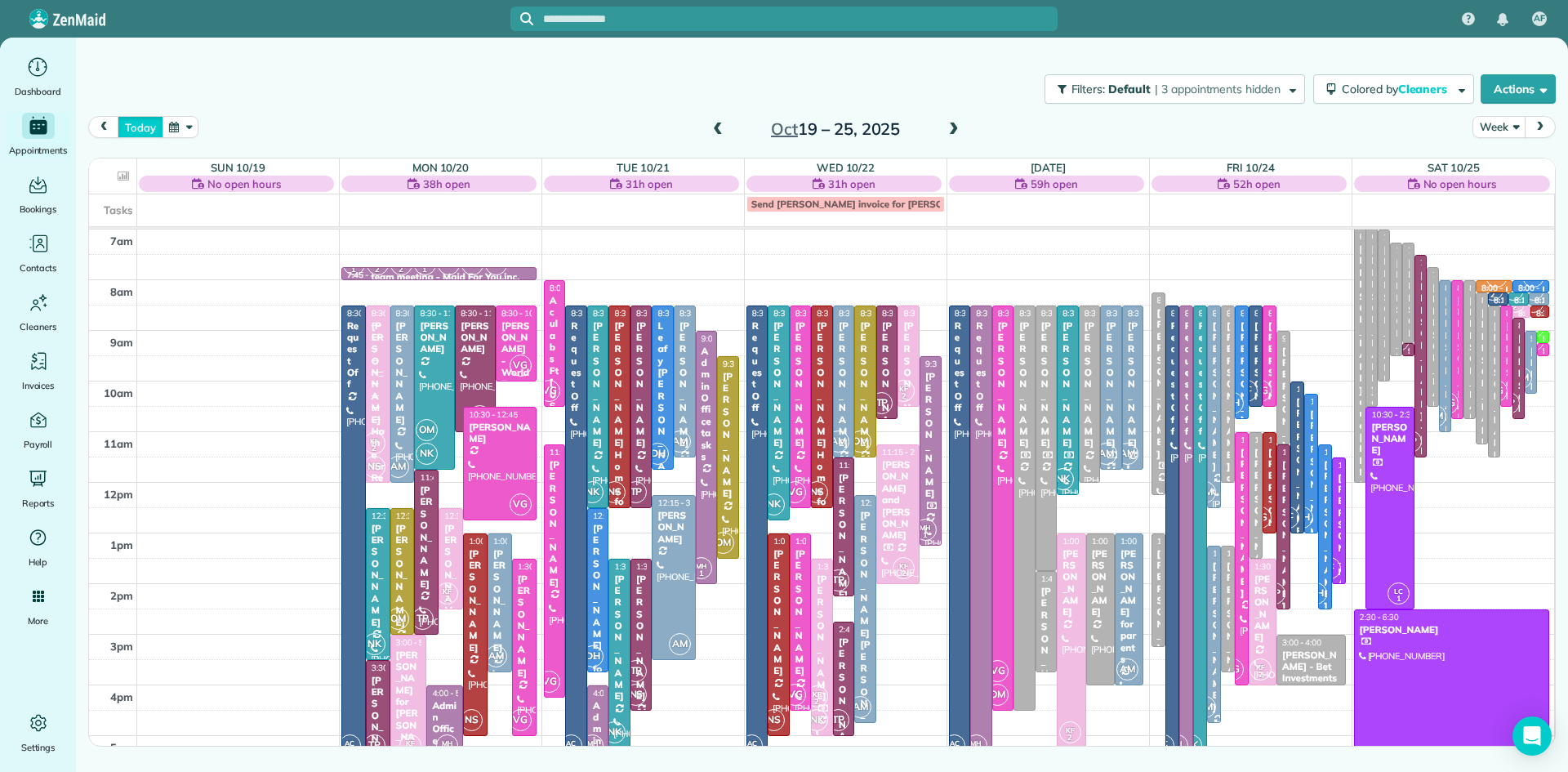
click at [151, 128] on button "today" at bounding box center [140, 127] width 45 height 22
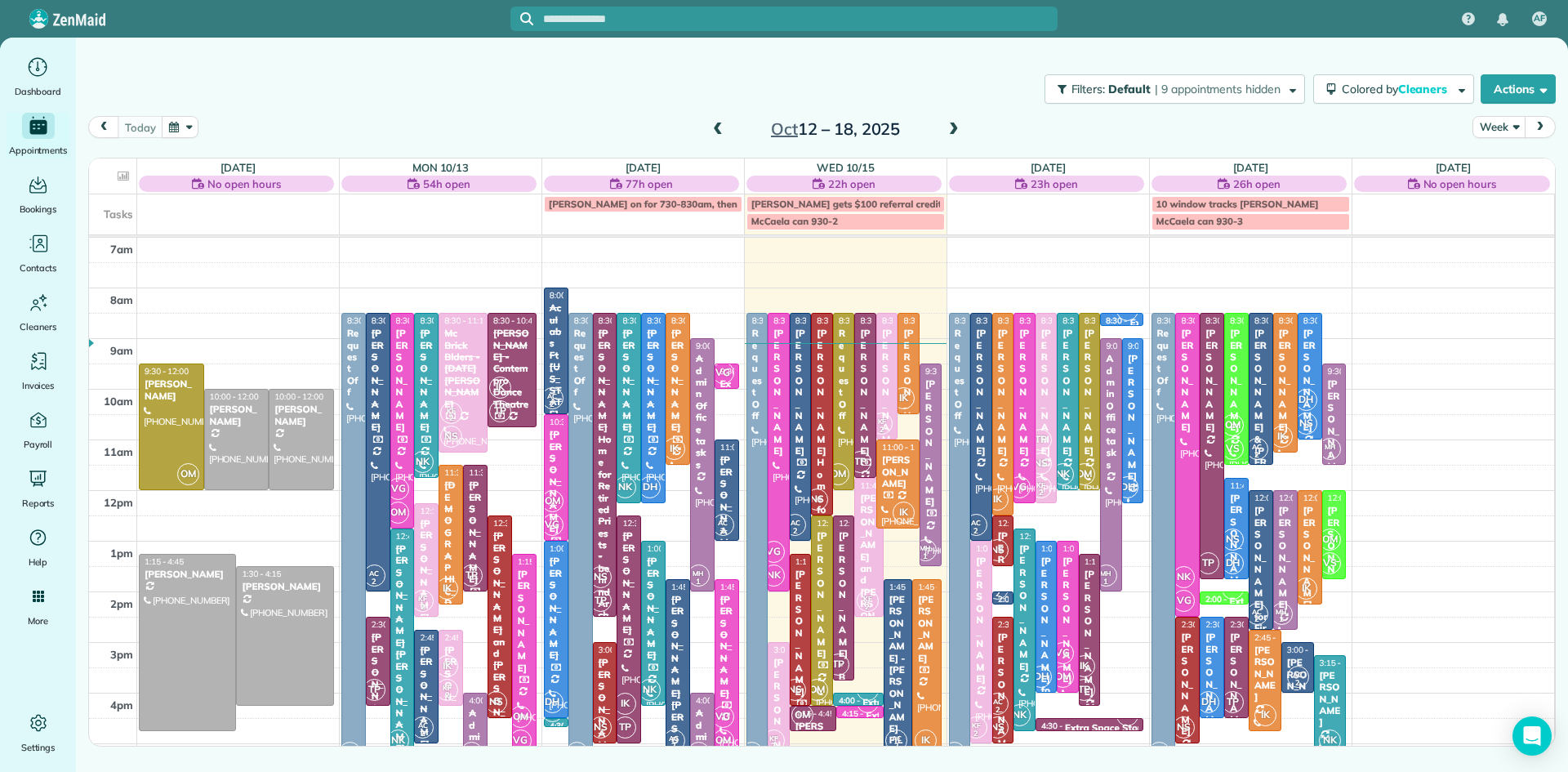
click at [958, 123] on span at bounding box center [954, 129] width 18 height 15
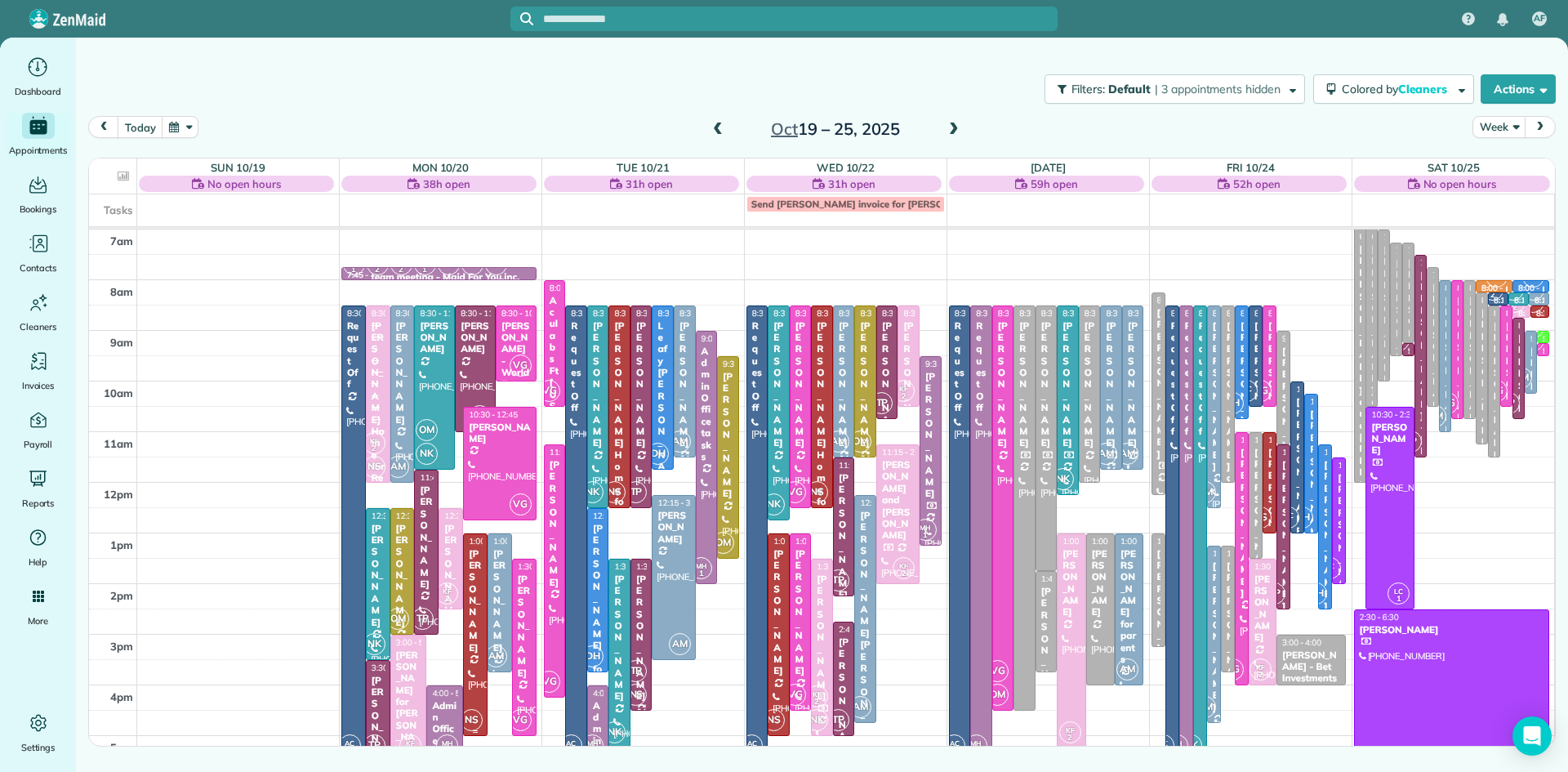
click at [471, 653] on div at bounding box center [475, 634] width 23 height 201
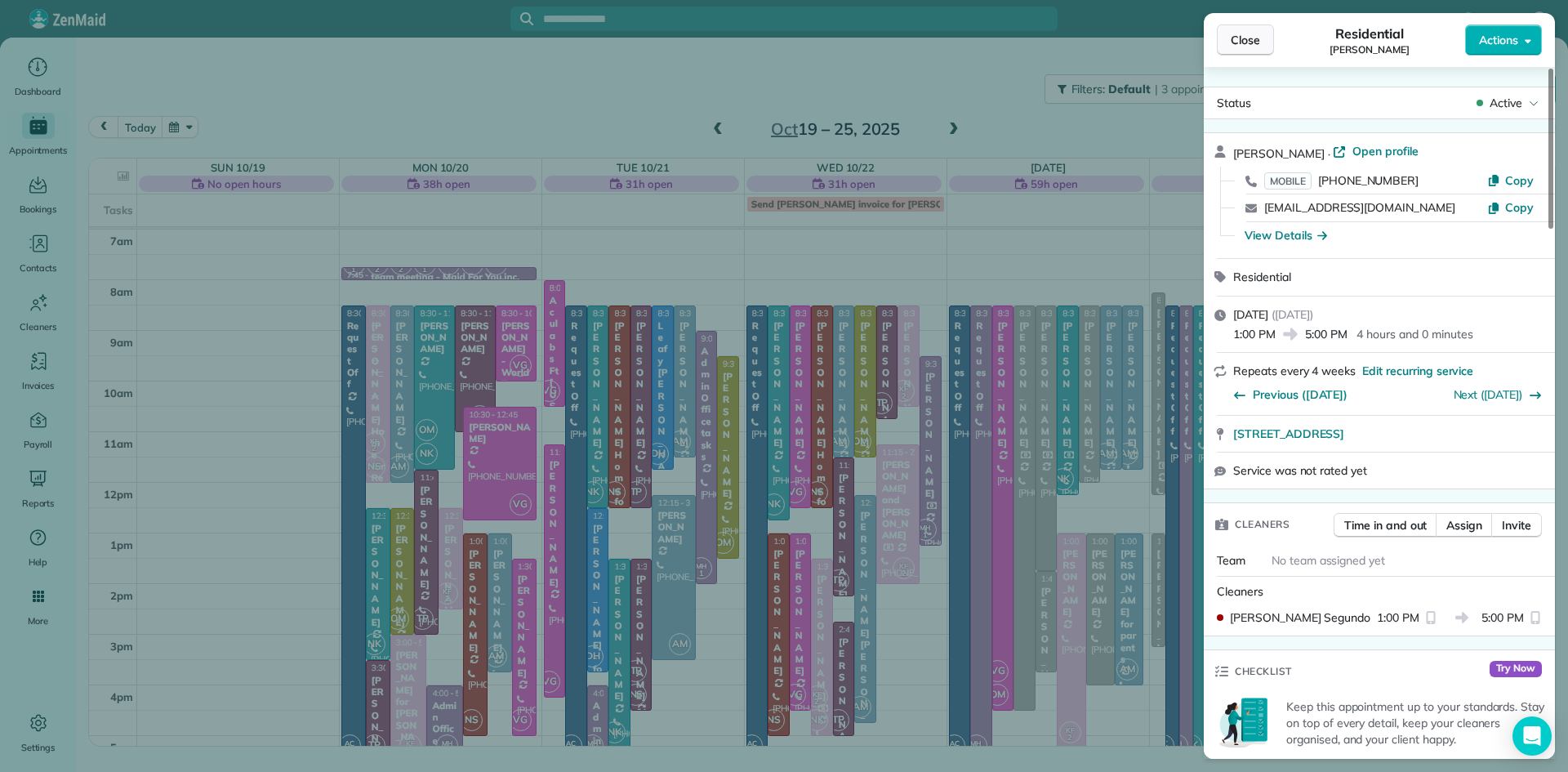
click at [1259, 40] on span "Close" at bounding box center [1245, 40] width 29 height 16
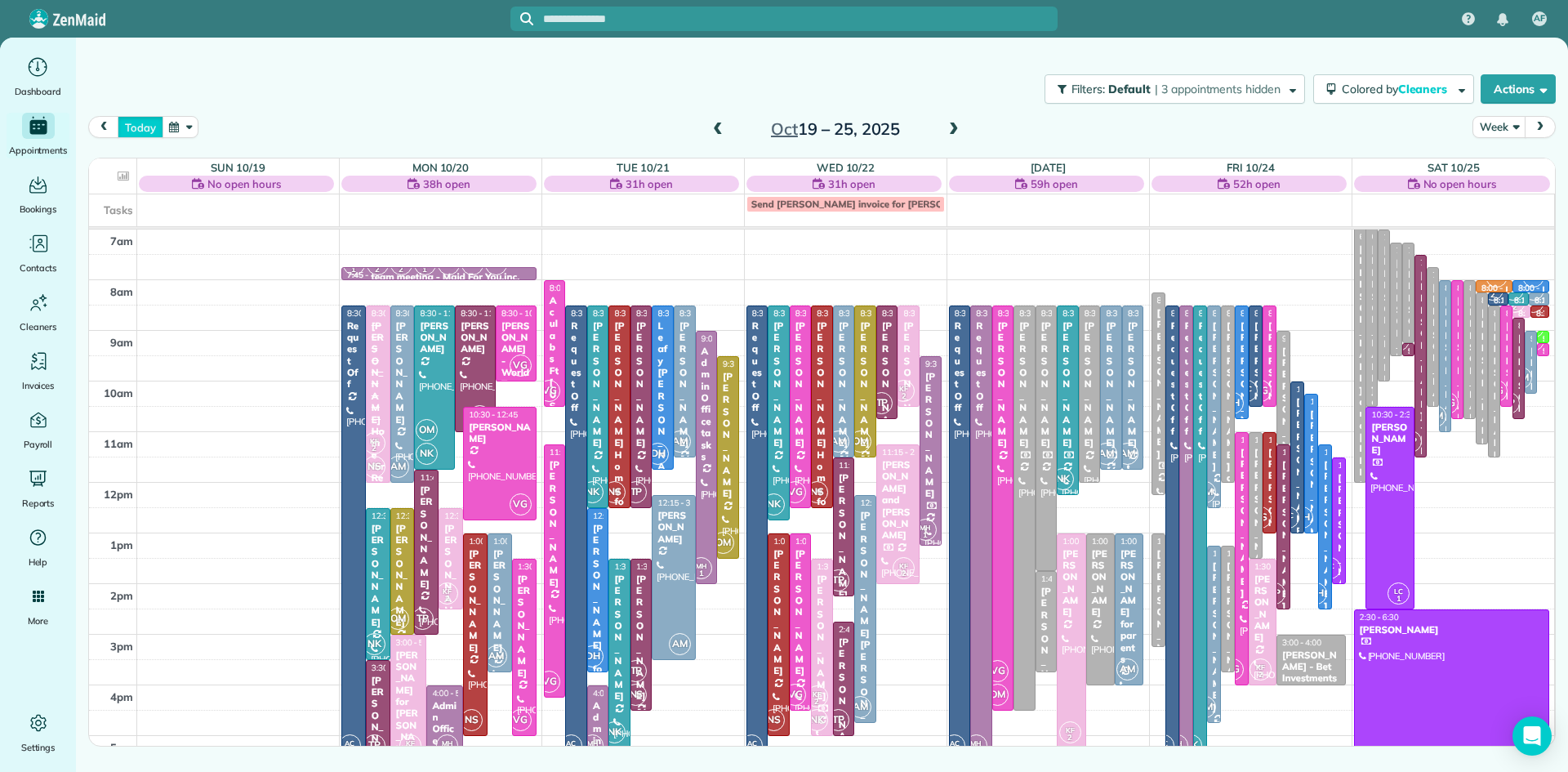
click at [151, 125] on button "today" at bounding box center [140, 127] width 45 height 22
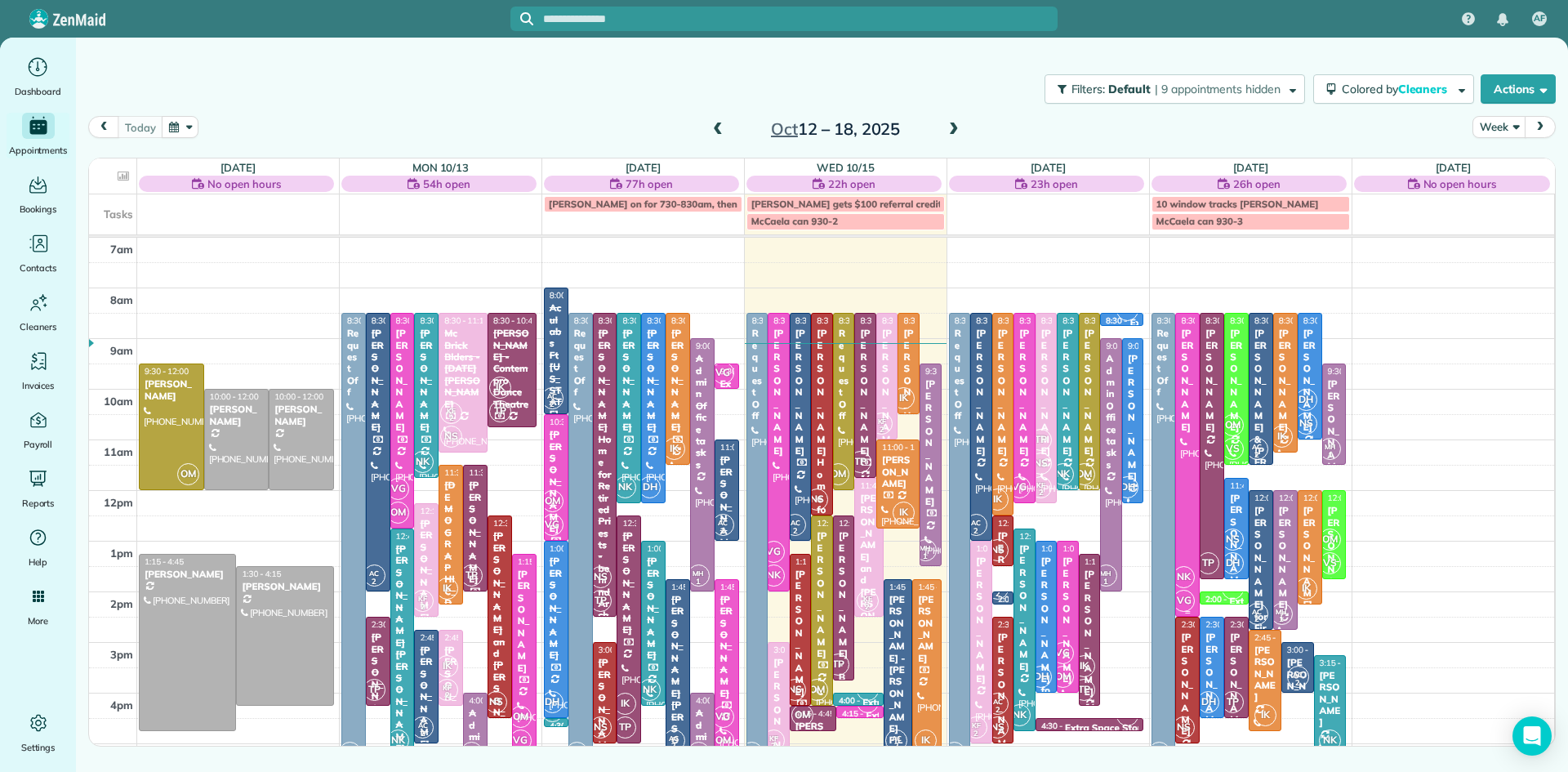
click at [1190, 466] on div at bounding box center [1187, 464] width 23 height 302
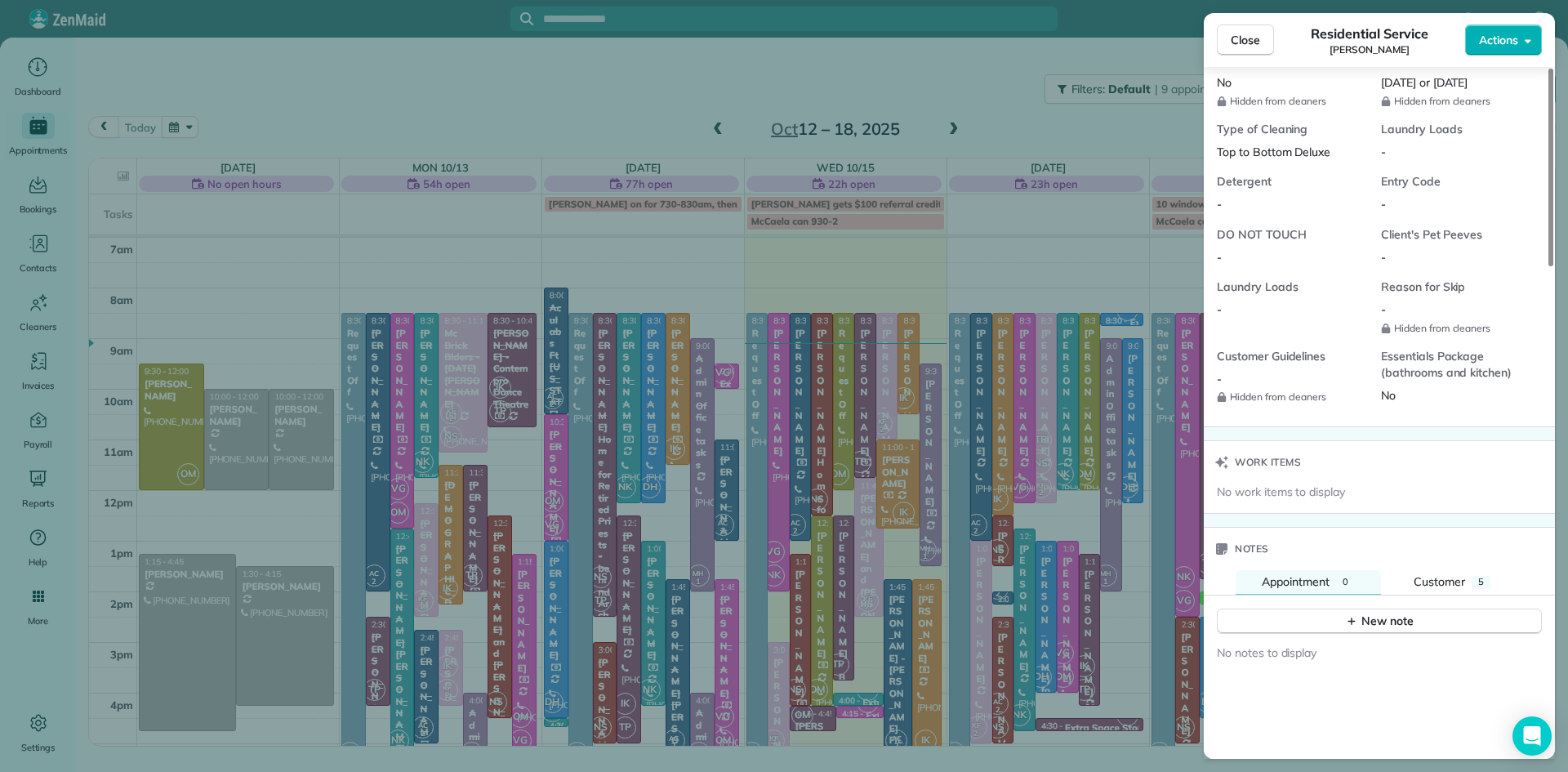
scroll to position [1447, 0]
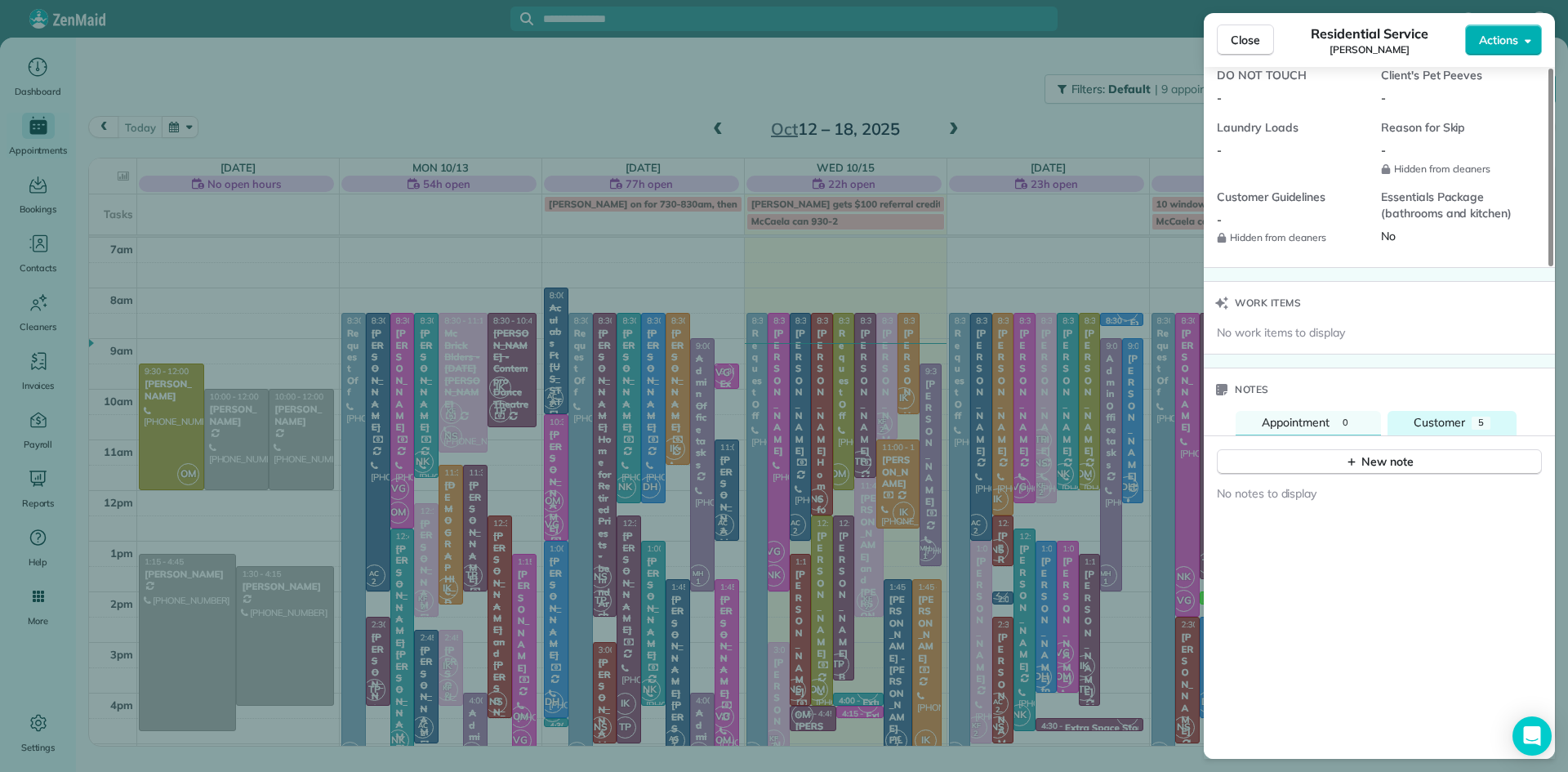
click at [1442, 429] on span "Customer" at bounding box center [1439, 422] width 52 height 15
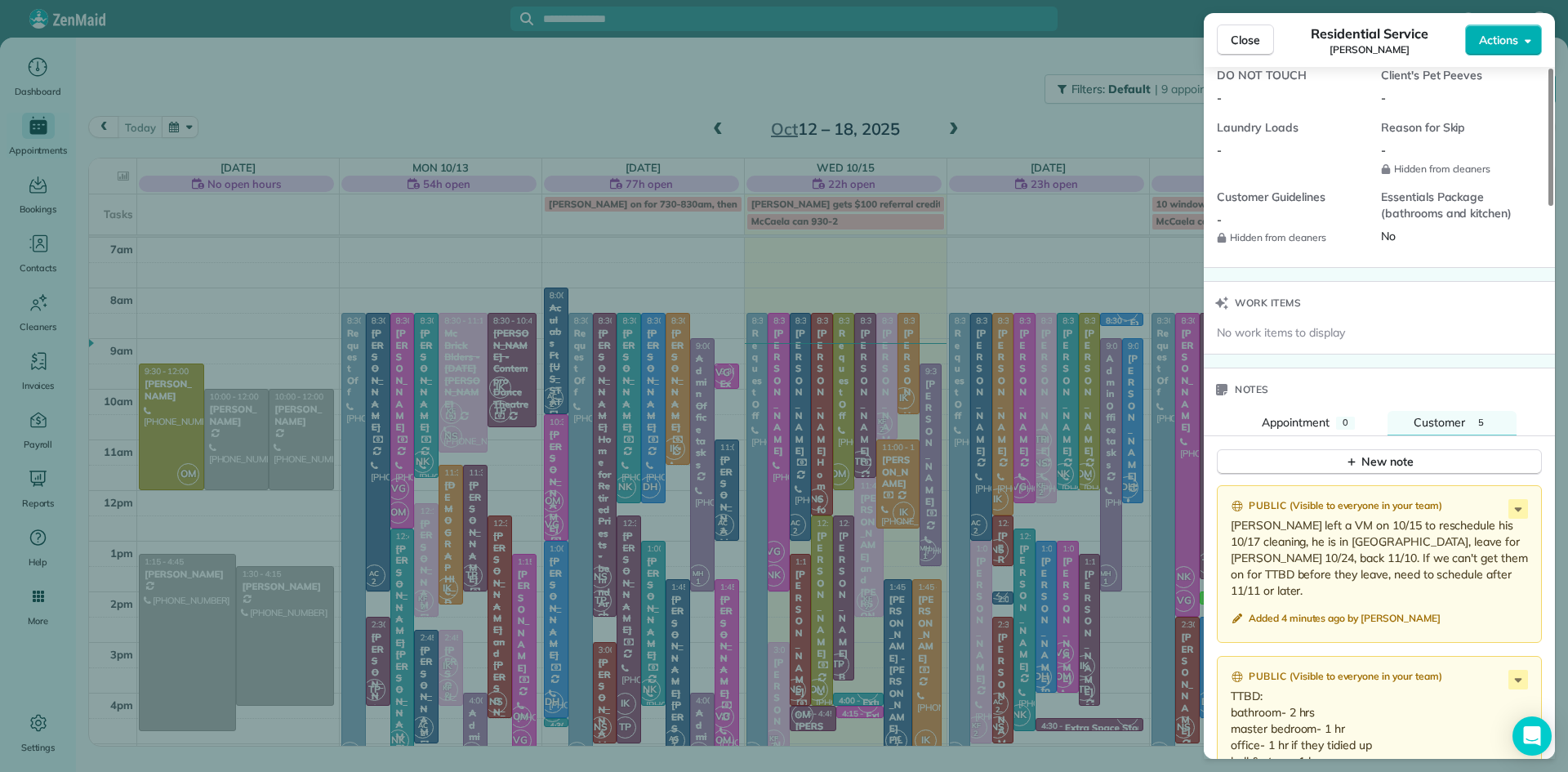
drag, startPoint x: 1404, startPoint y: 595, endPoint x: 1231, endPoint y: 545, distance: 180.1
click at [1231, 545] on p "Shane left a VM on 10/15 to reschedule his 10/17 cleaning, he is in FL, leave f…" at bounding box center [1380, 558] width 300 height 82
copy p "Shane left a VM on 10/15 to reschedule his 10/17 cleaning, he is in FL, leave f…"
click at [1239, 33] on span "Close" at bounding box center [1245, 40] width 29 height 16
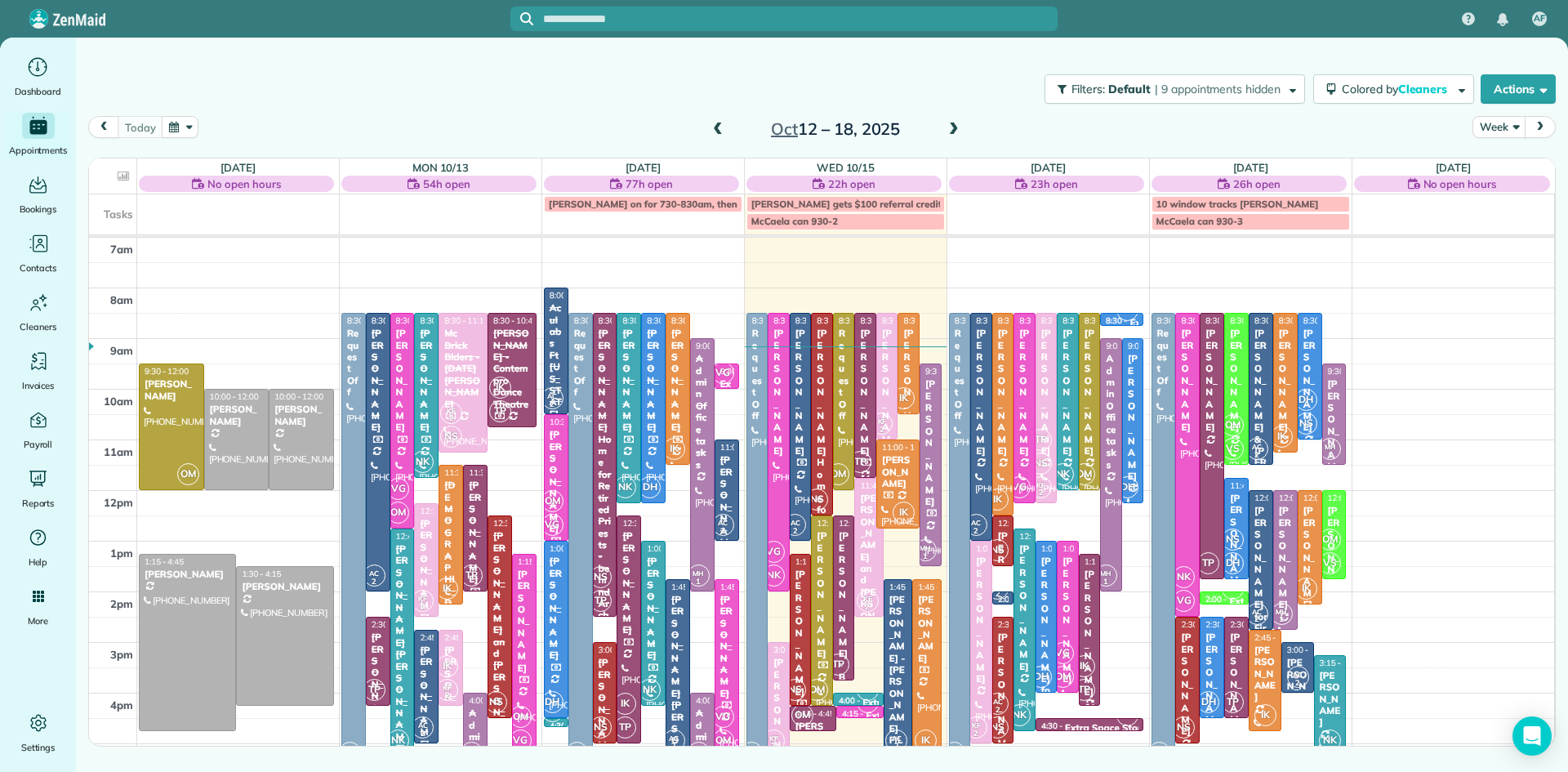
click at [954, 127] on span at bounding box center [954, 129] width 18 height 15
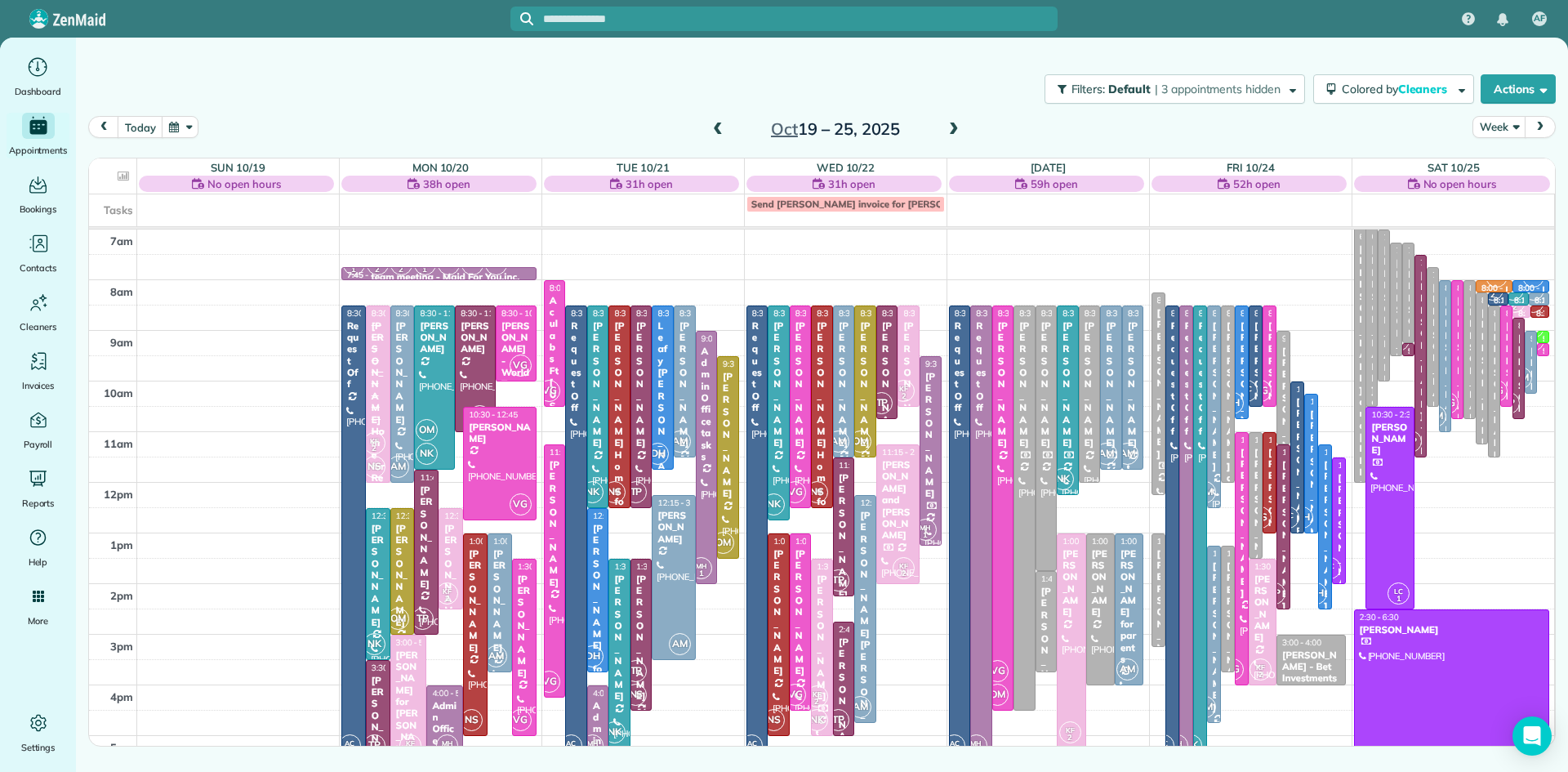
click at [948, 134] on span at bounding box center [954, 129] width 18 height 15
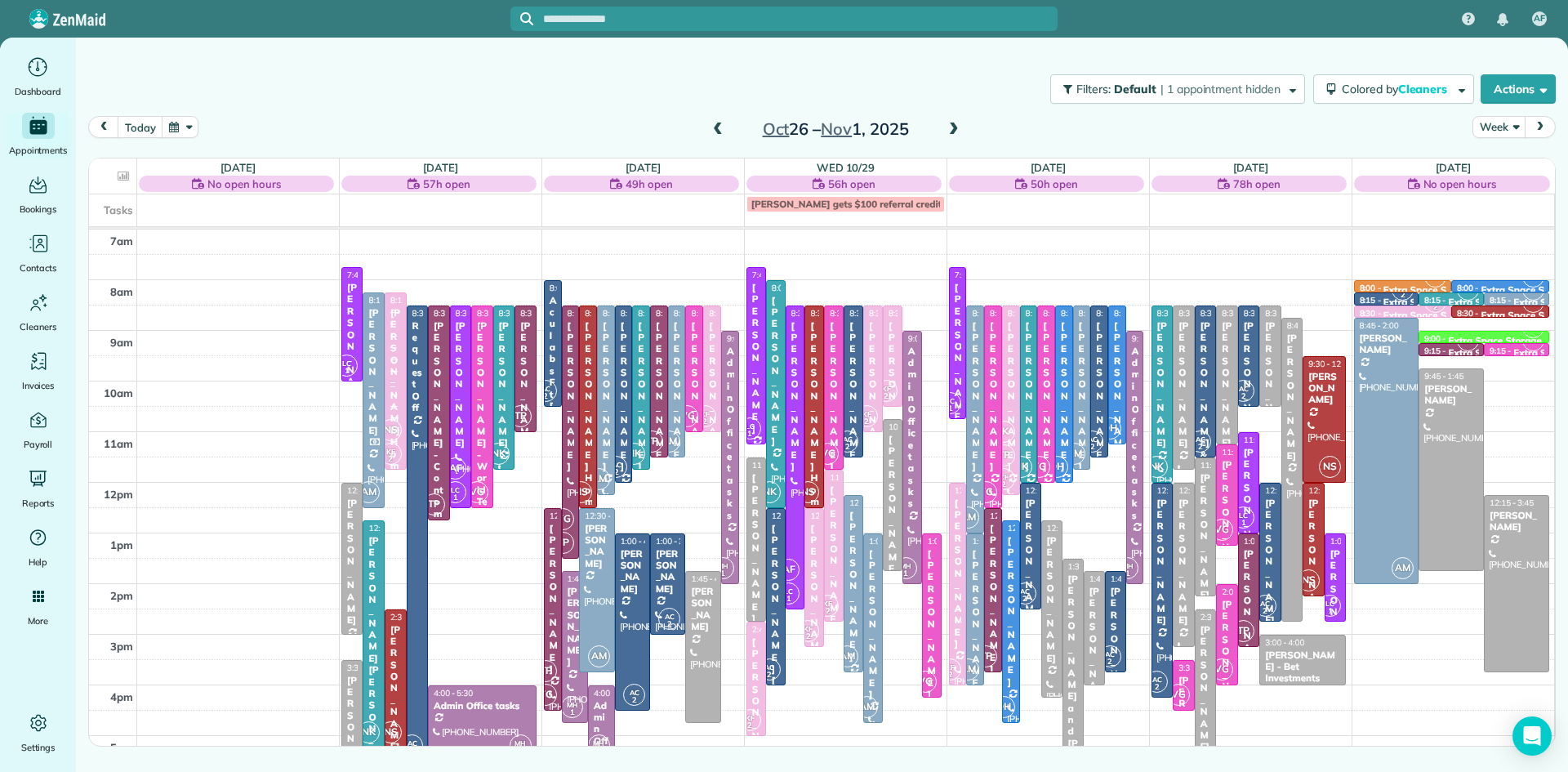
click at [951, 124] on span at bounding box center [954, 129] width 18 height 15
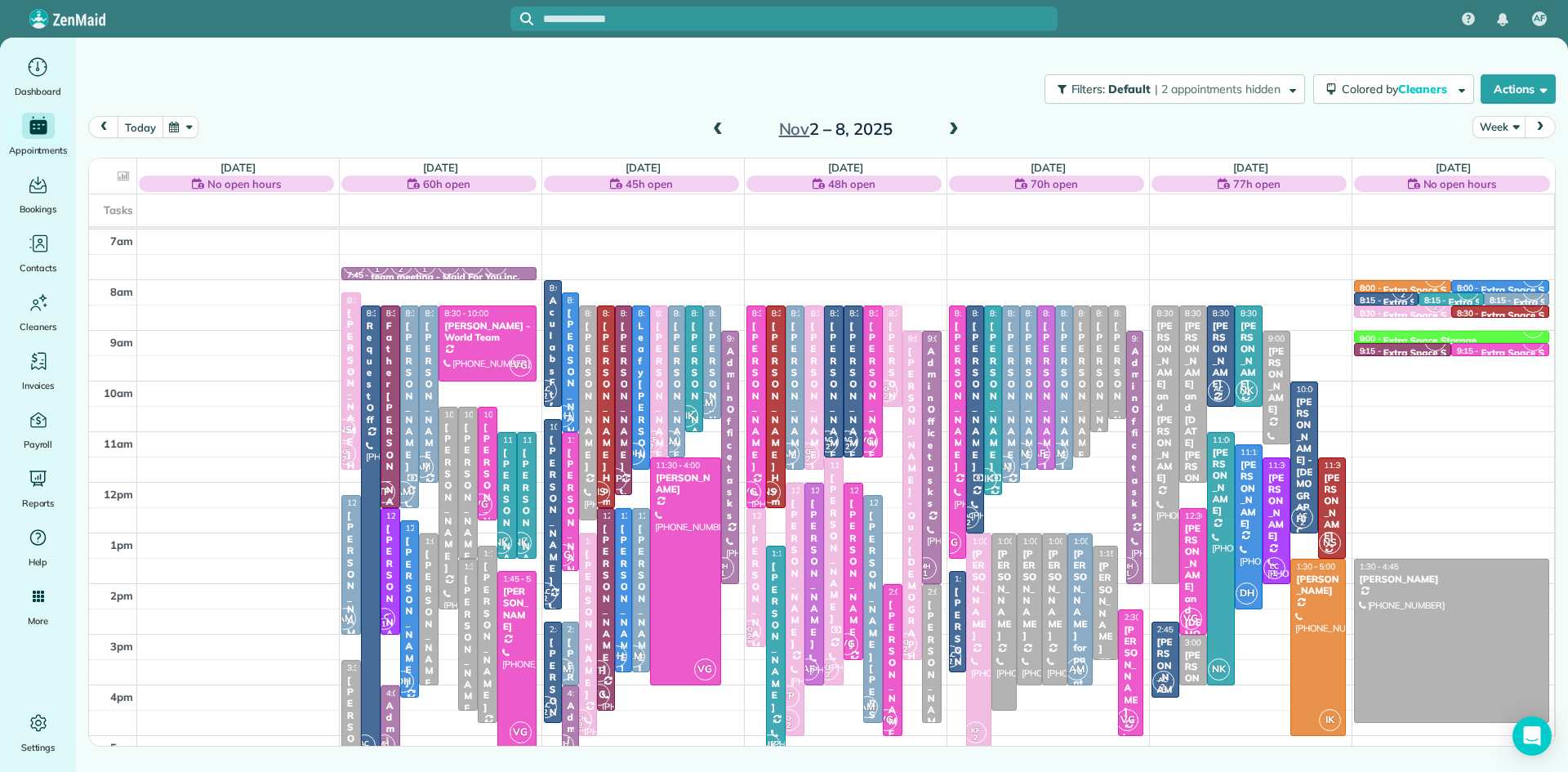
click at [143, 135] on button "today" at bounding box center [140, 127] width 45 height 22
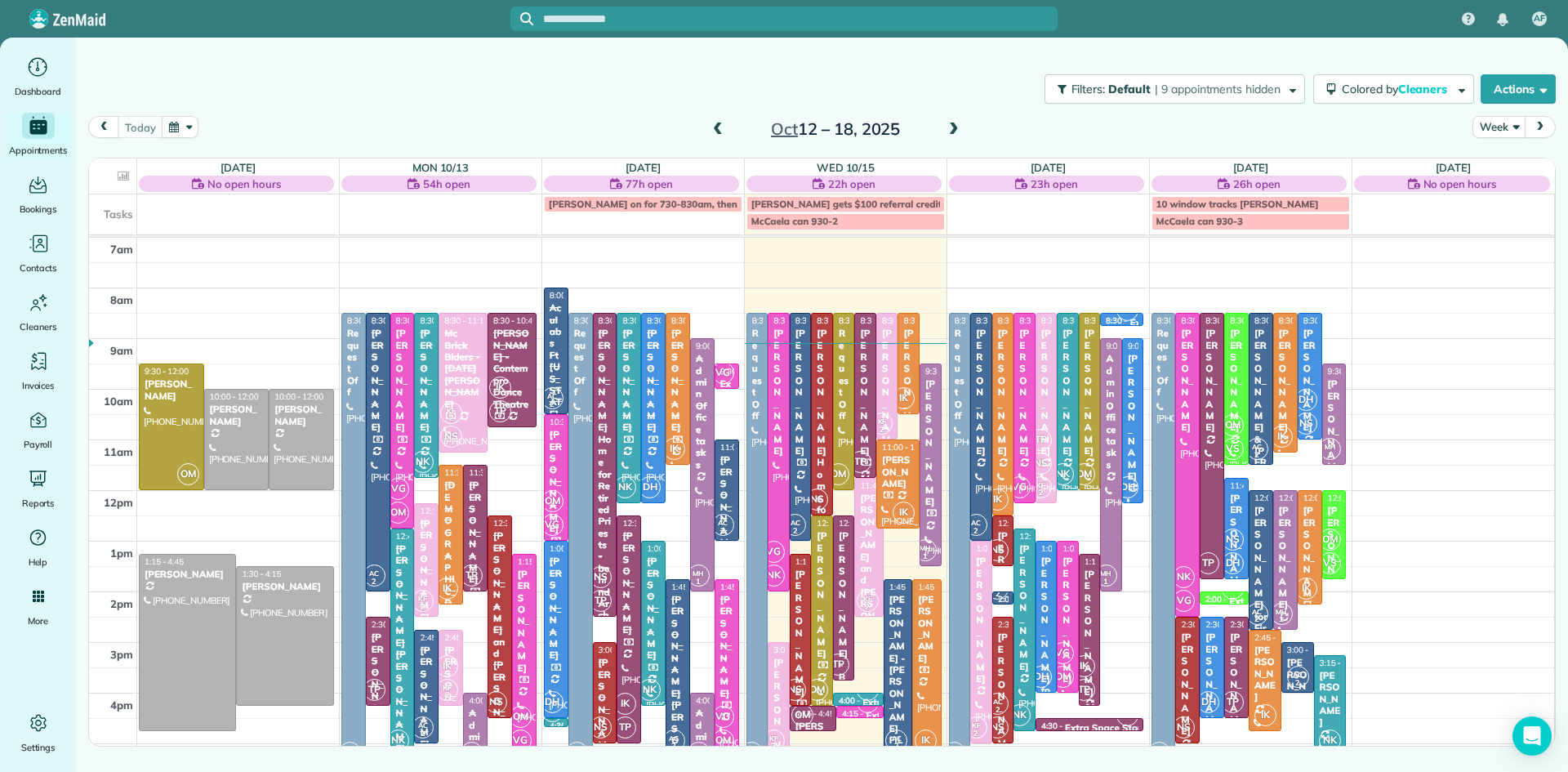
click at [949, 129] on span at bounding box center [954, 129] width 18 height 15
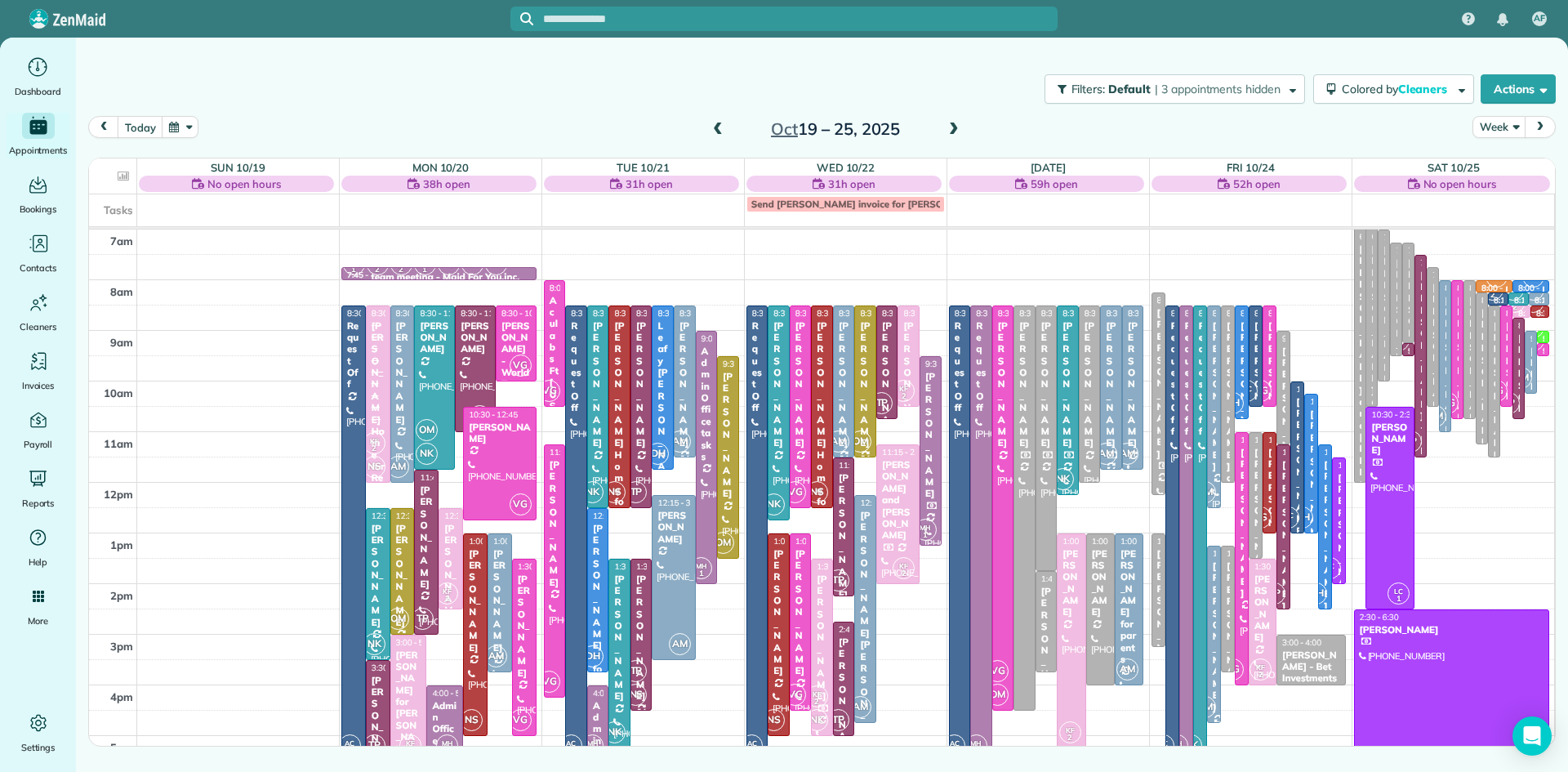
click at [718, 131] on span at bounding box center [718, 129] width 18 height 15
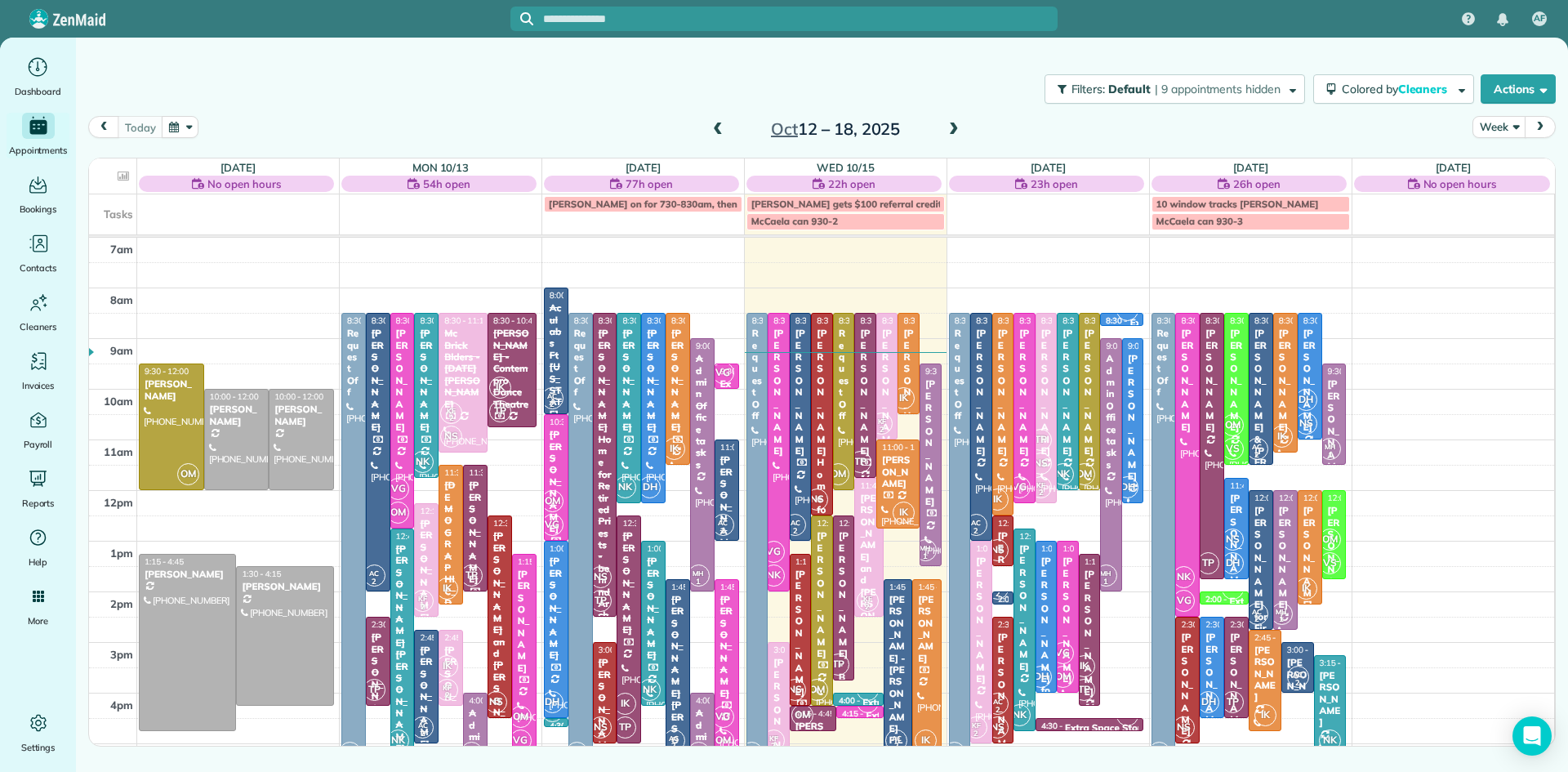
click at [951, 131] on span at bounding box center [954, 129] width 18 height 15
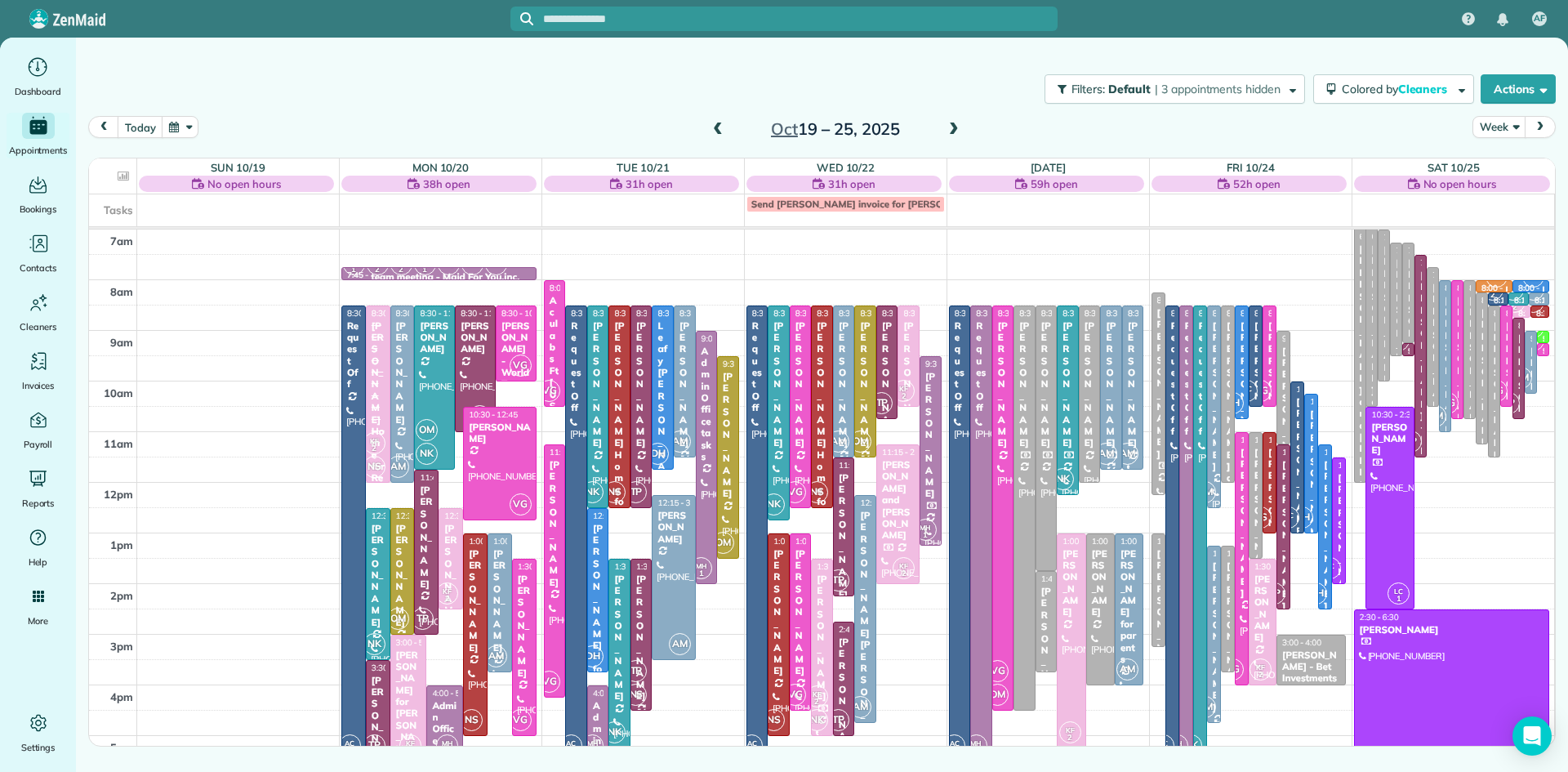
click at [716, 131] on span at bounding box center [718, 129] width 18 height 15
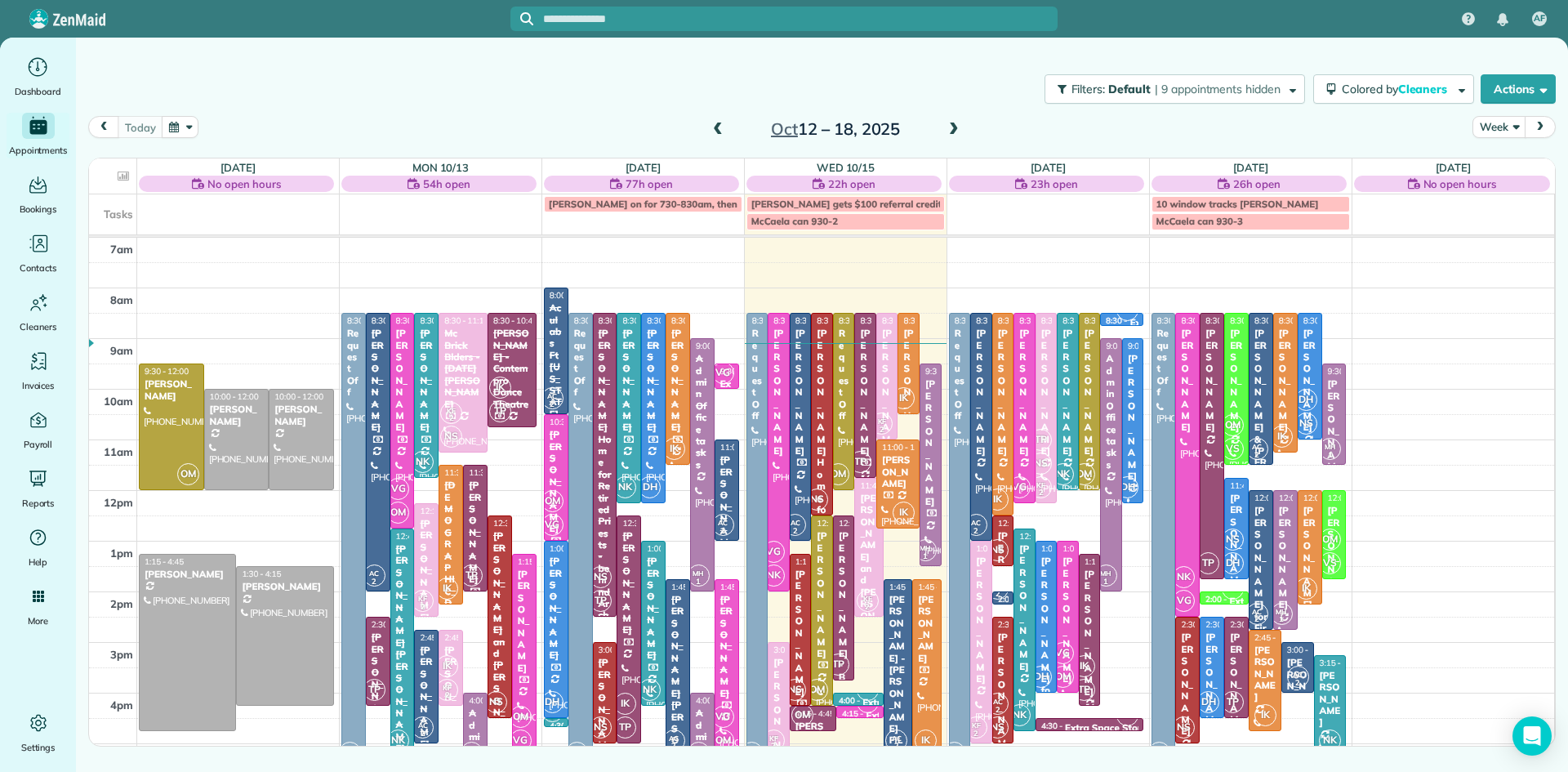
click at [732, 668] on div at bounding box center [726, 668] width 23 height 176
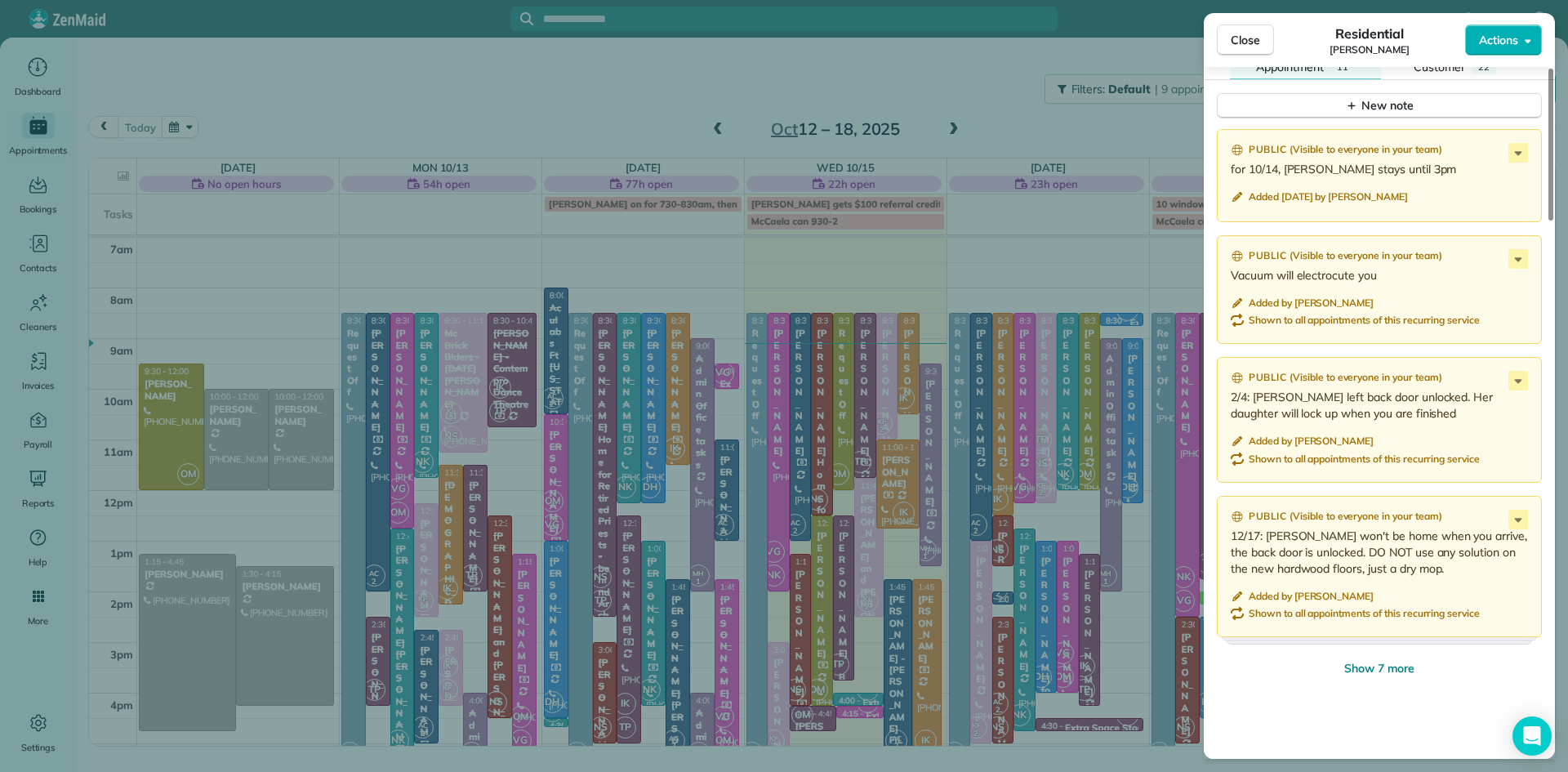
scroll to position [1746, 0]
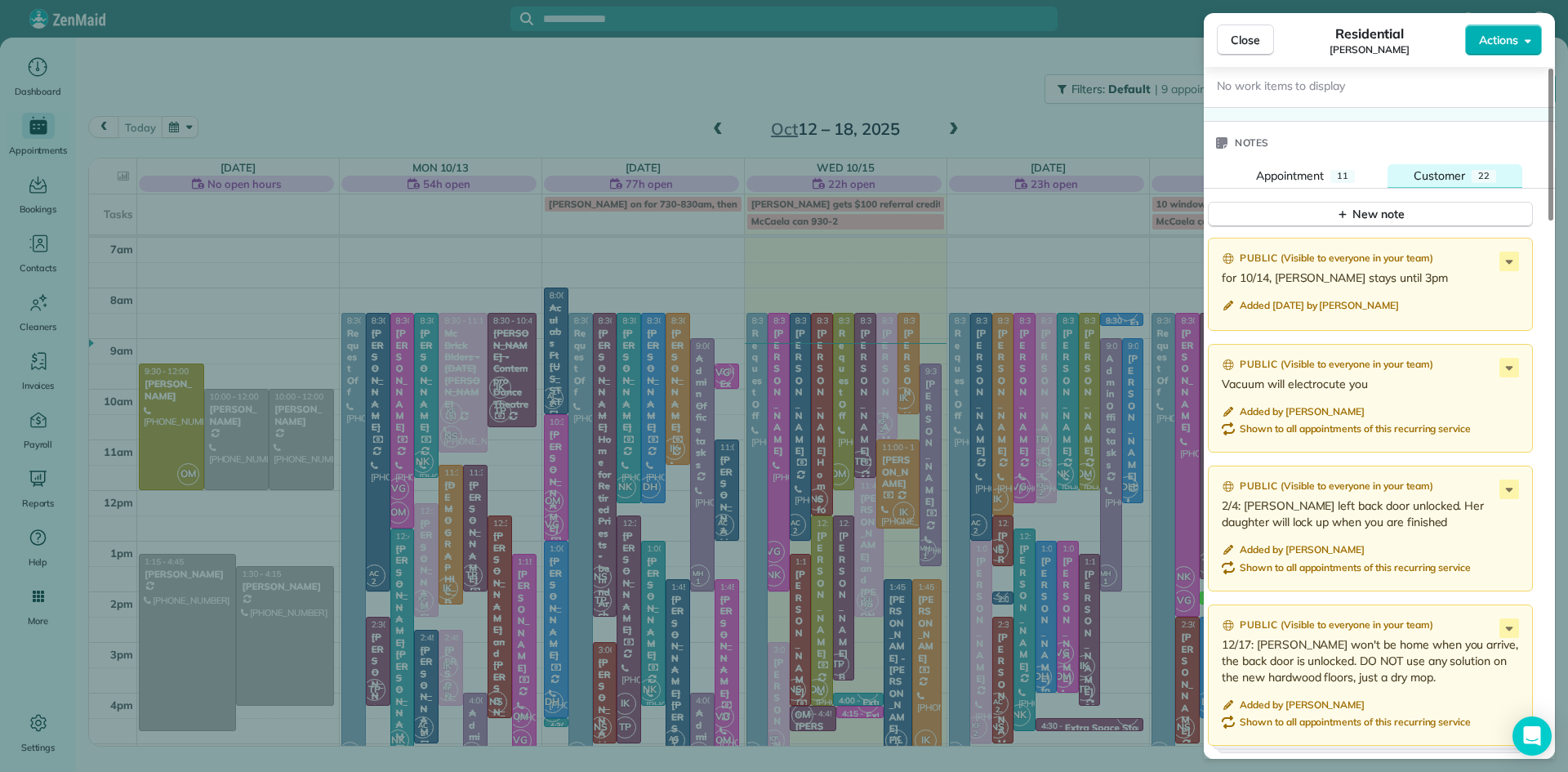
click at [1455, 183] on span "Customer" at bounding box center [1439, 175] width 52 height 15
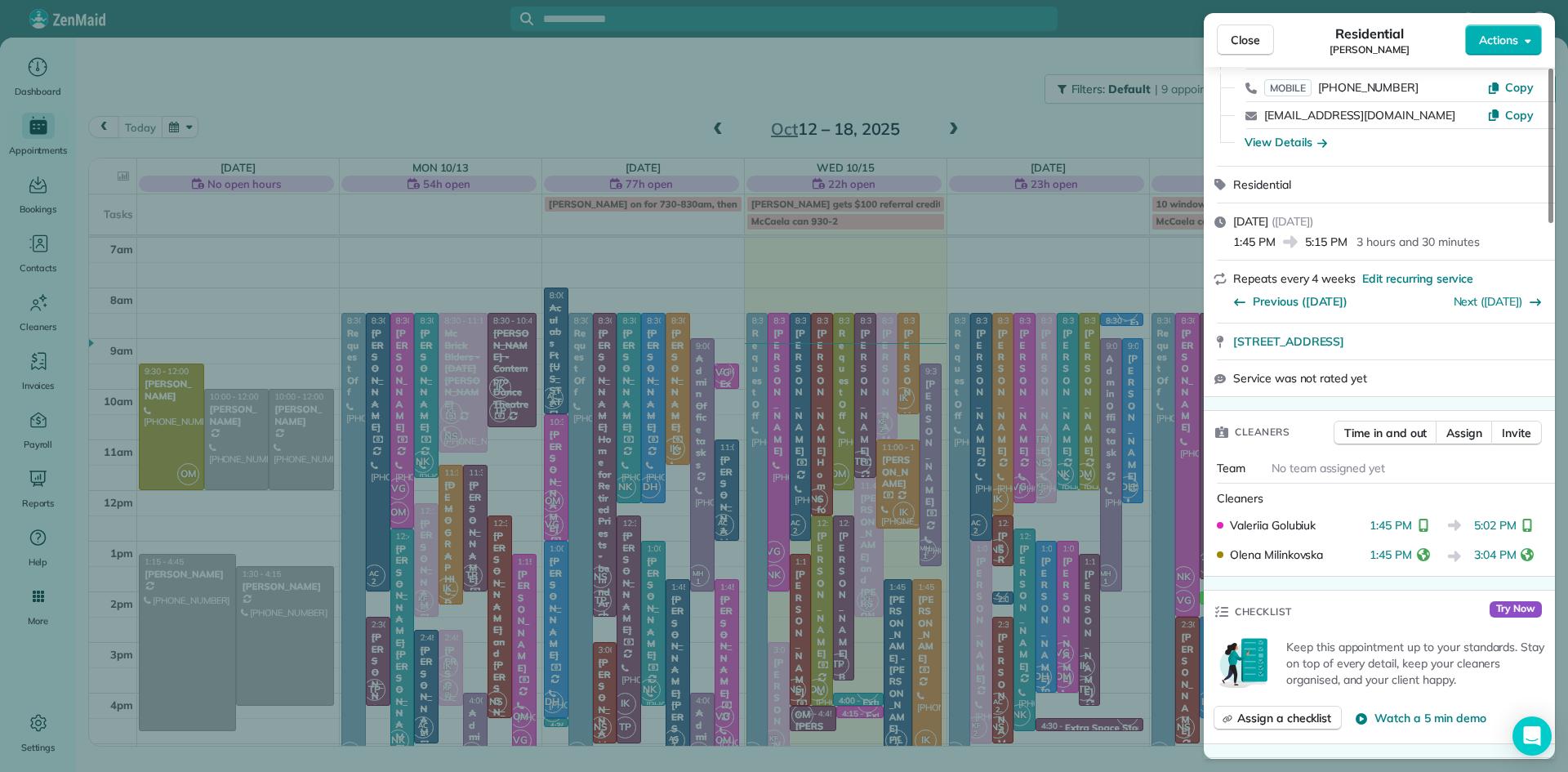
scroll to position [0, 0]
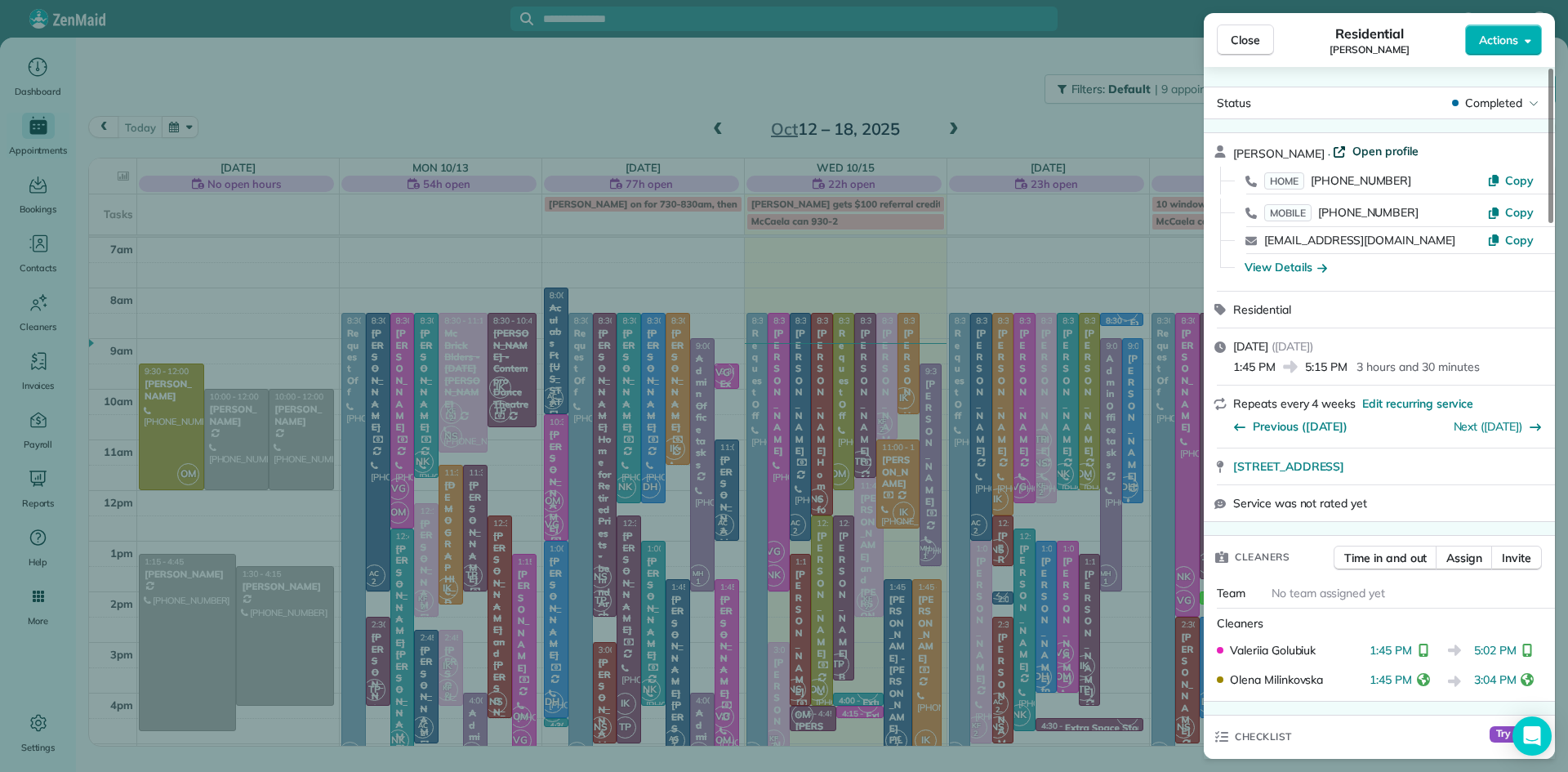
click at [1357, 148] on span "Open profile" at bounding box center [1385, 151] width 66 height 16
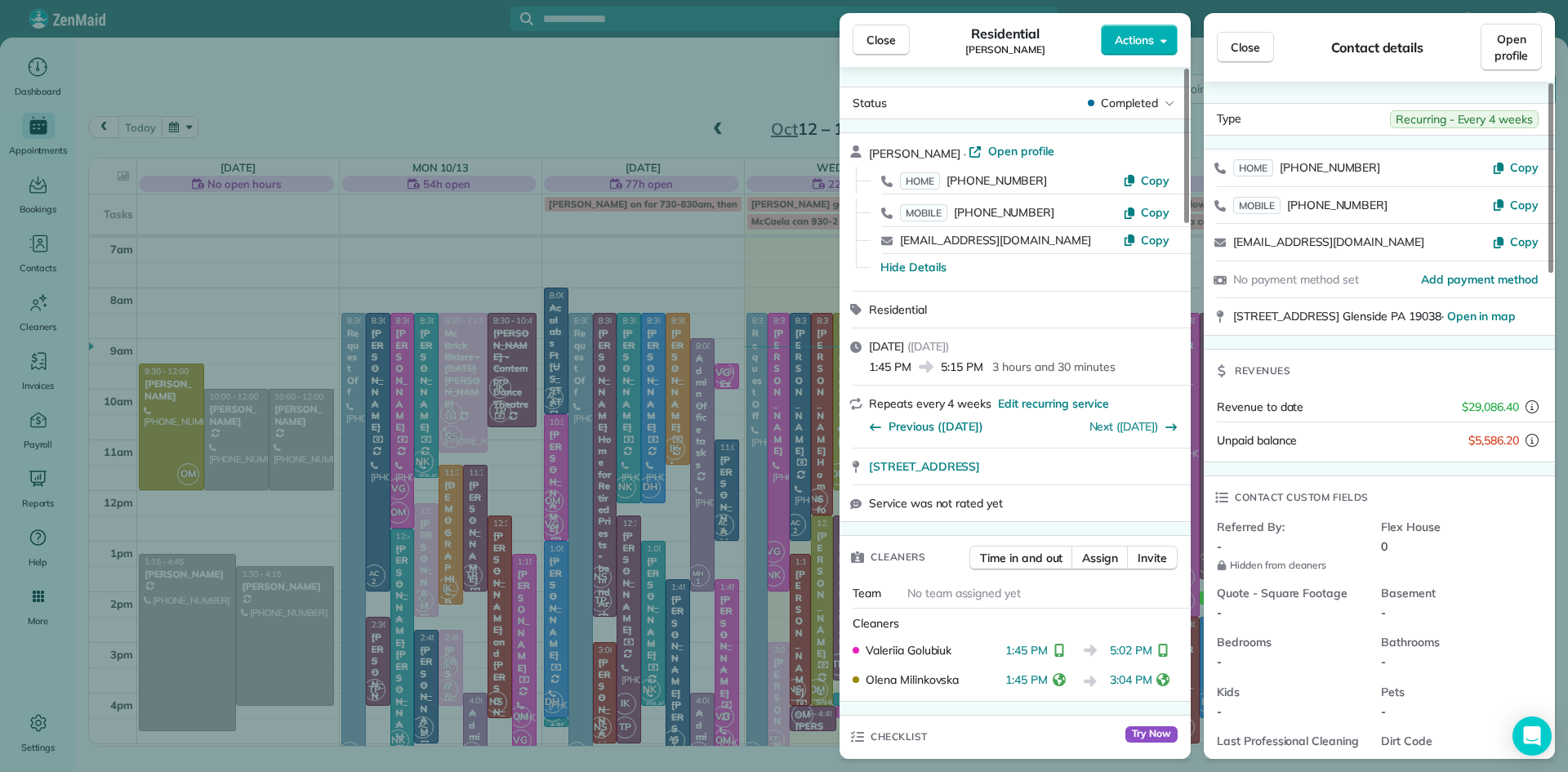
click at [886, 39] on span "Close" at bounding box center [881, 40] width 29 height 16
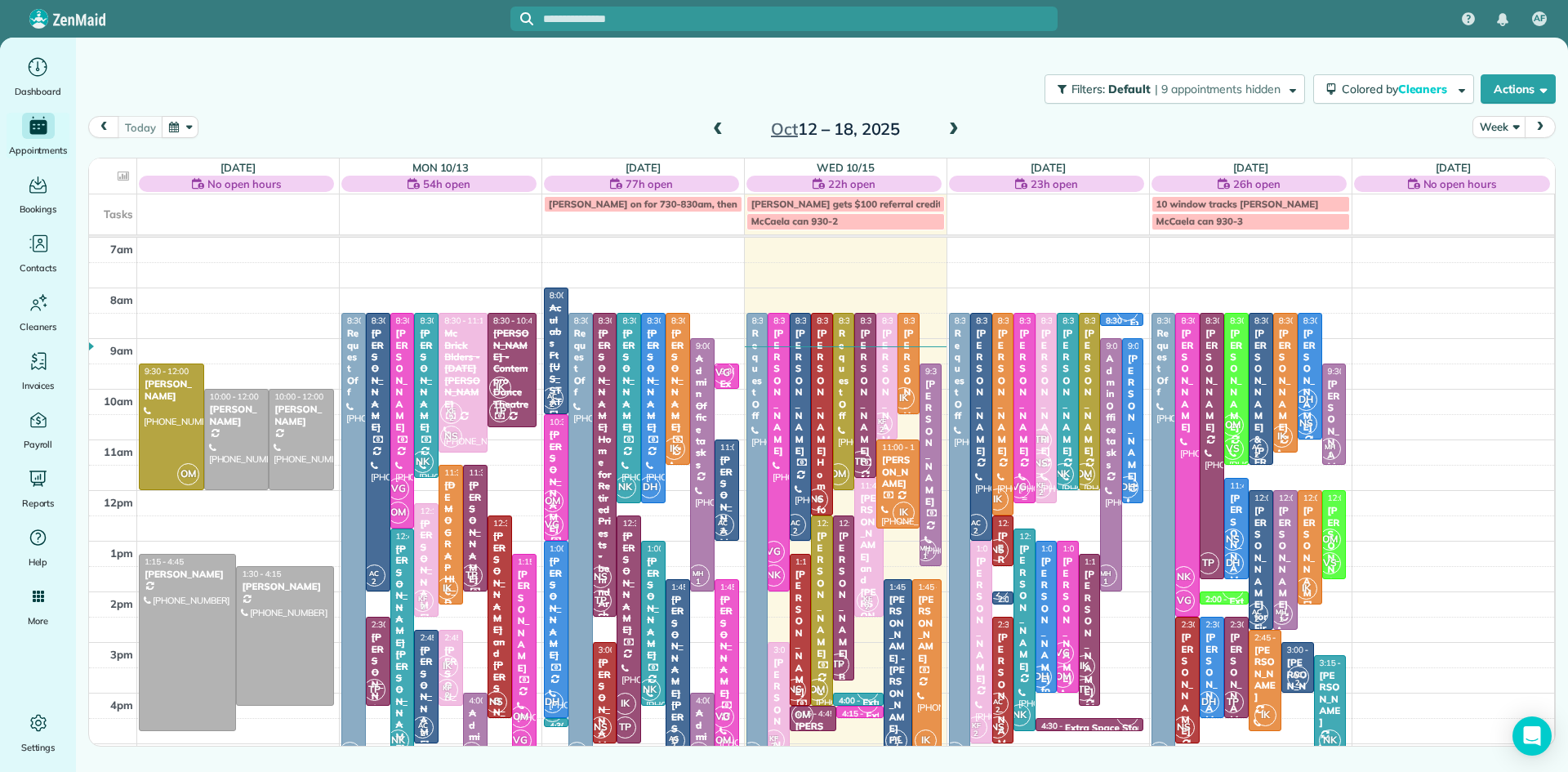
click at [1023, 424] on div at bounding box center [1024, 407] width 21 height 188
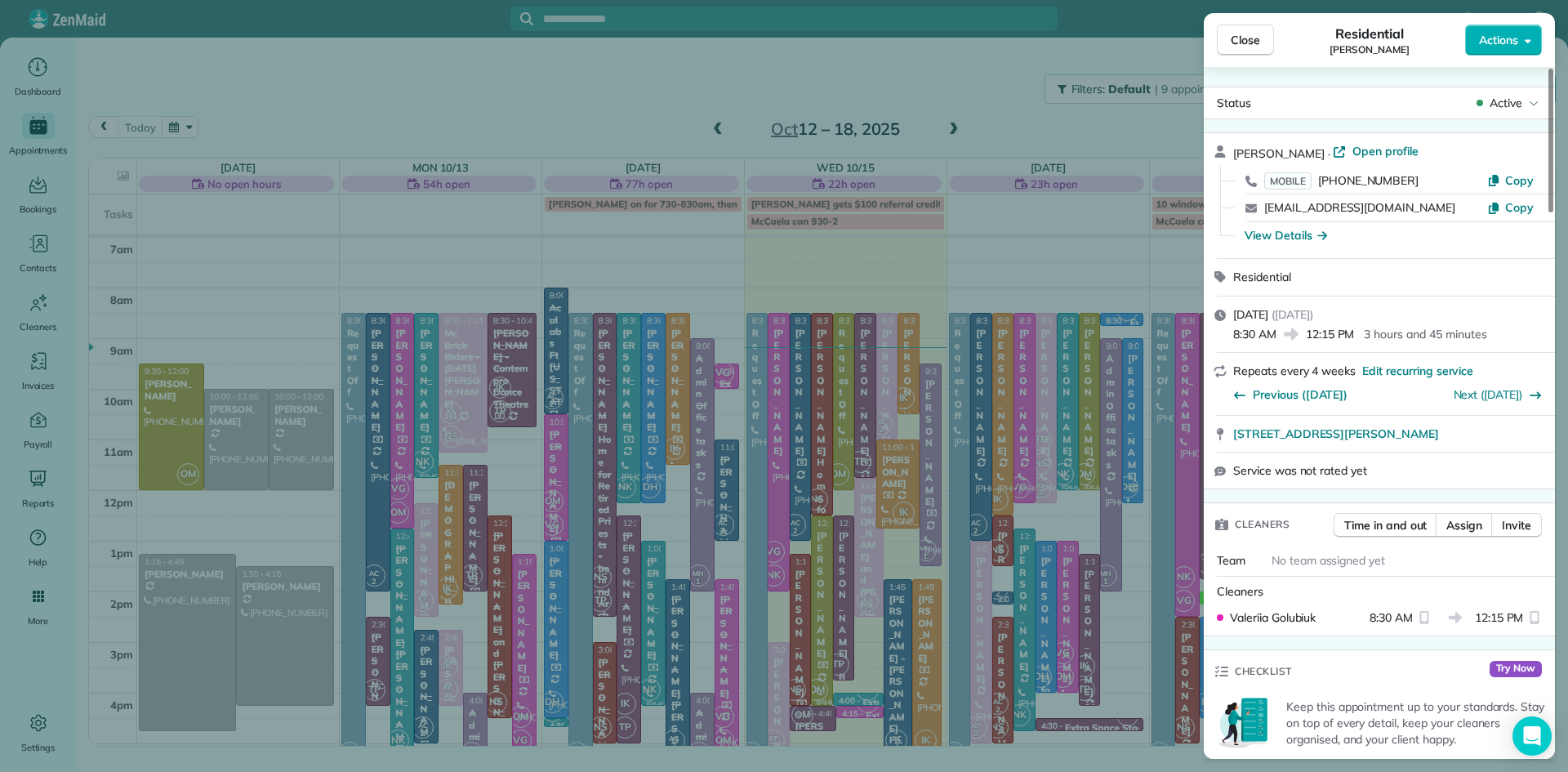
scroll to position [1659, 0]
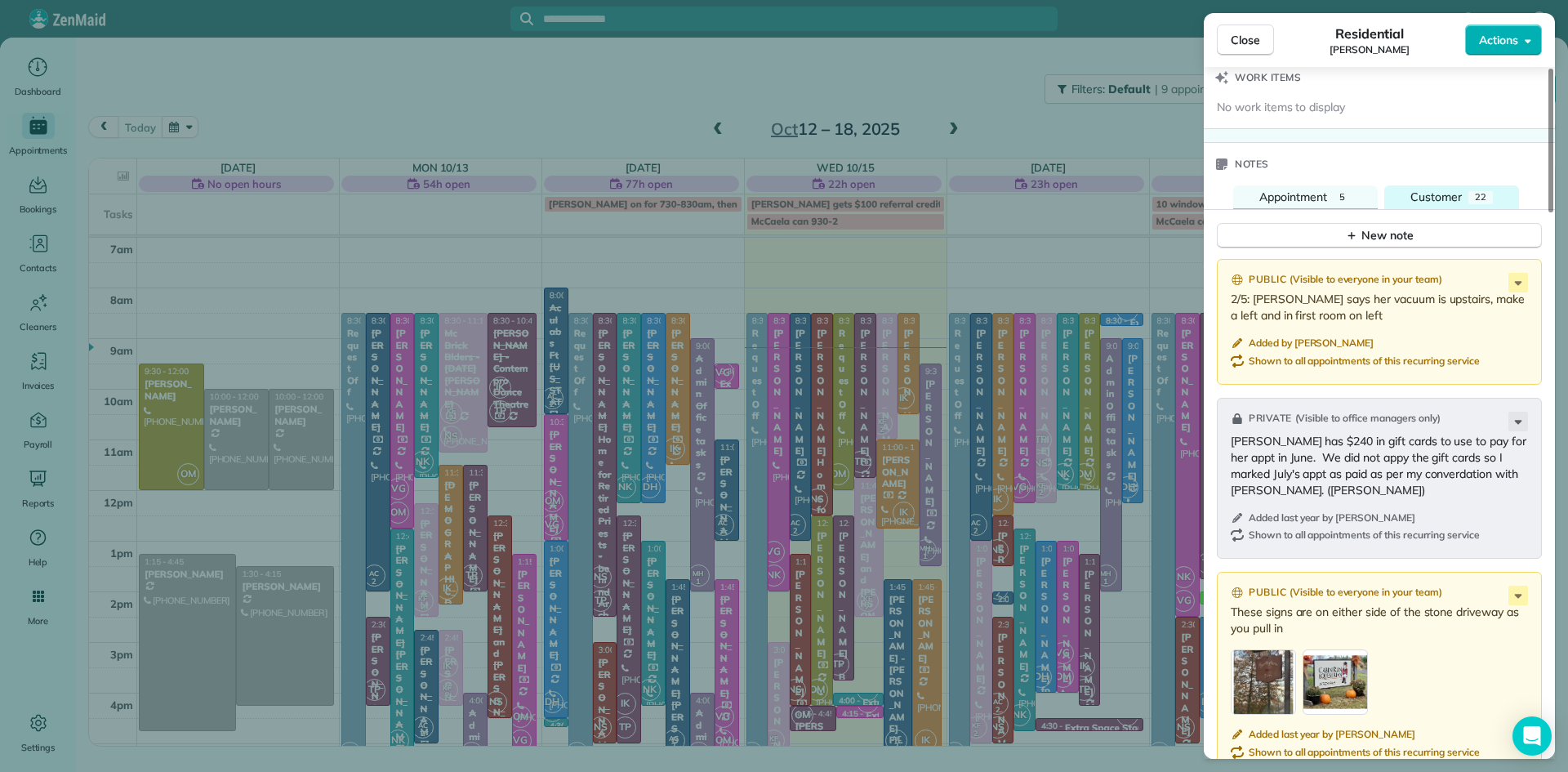
click at [1445, 204] on span "Customer" at bounding box center [1436, 196] width 52 height 15
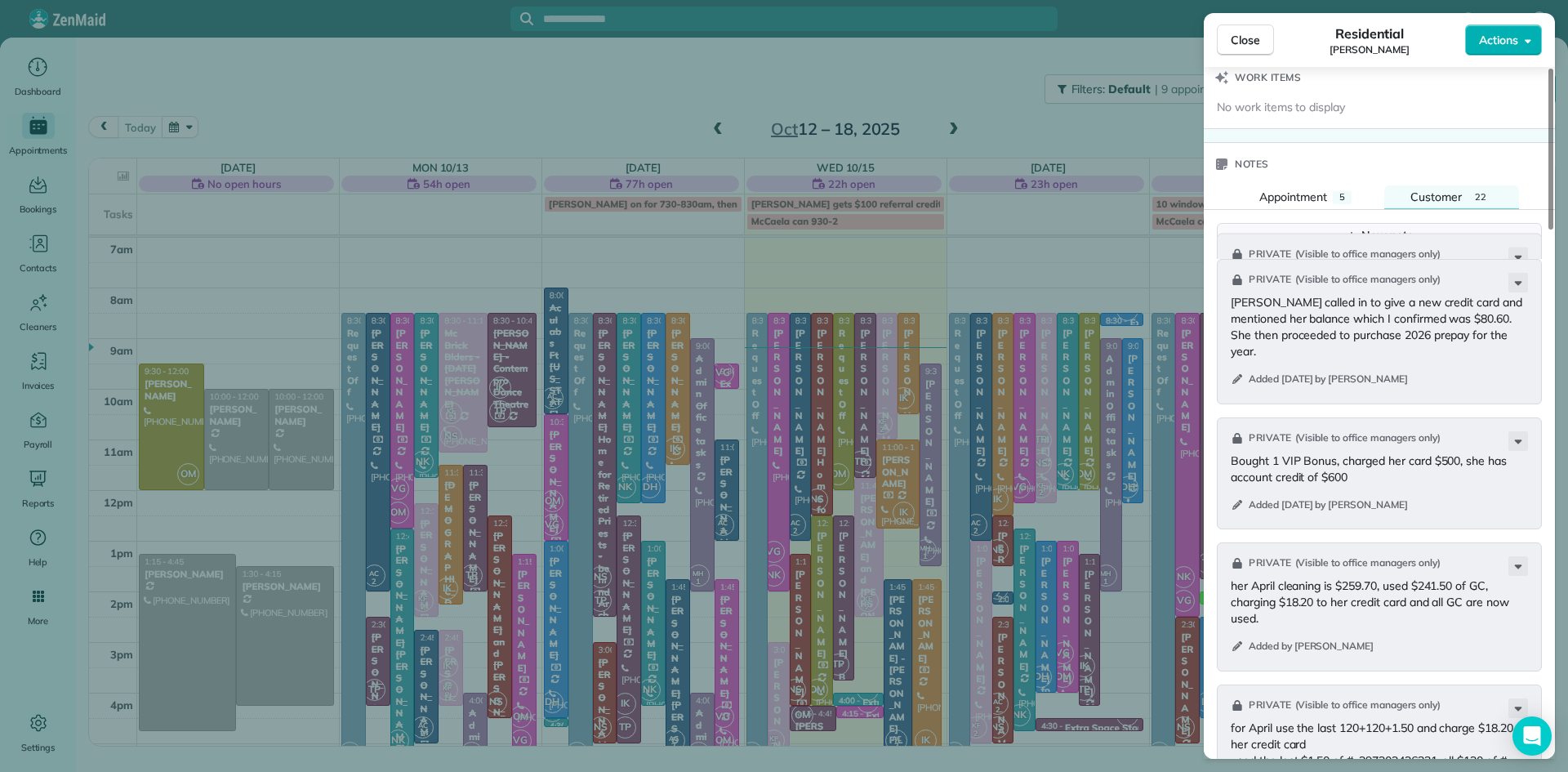
click at [1405, 244] on div "New note" at bounding box center [1380, 236] width 69 height 17
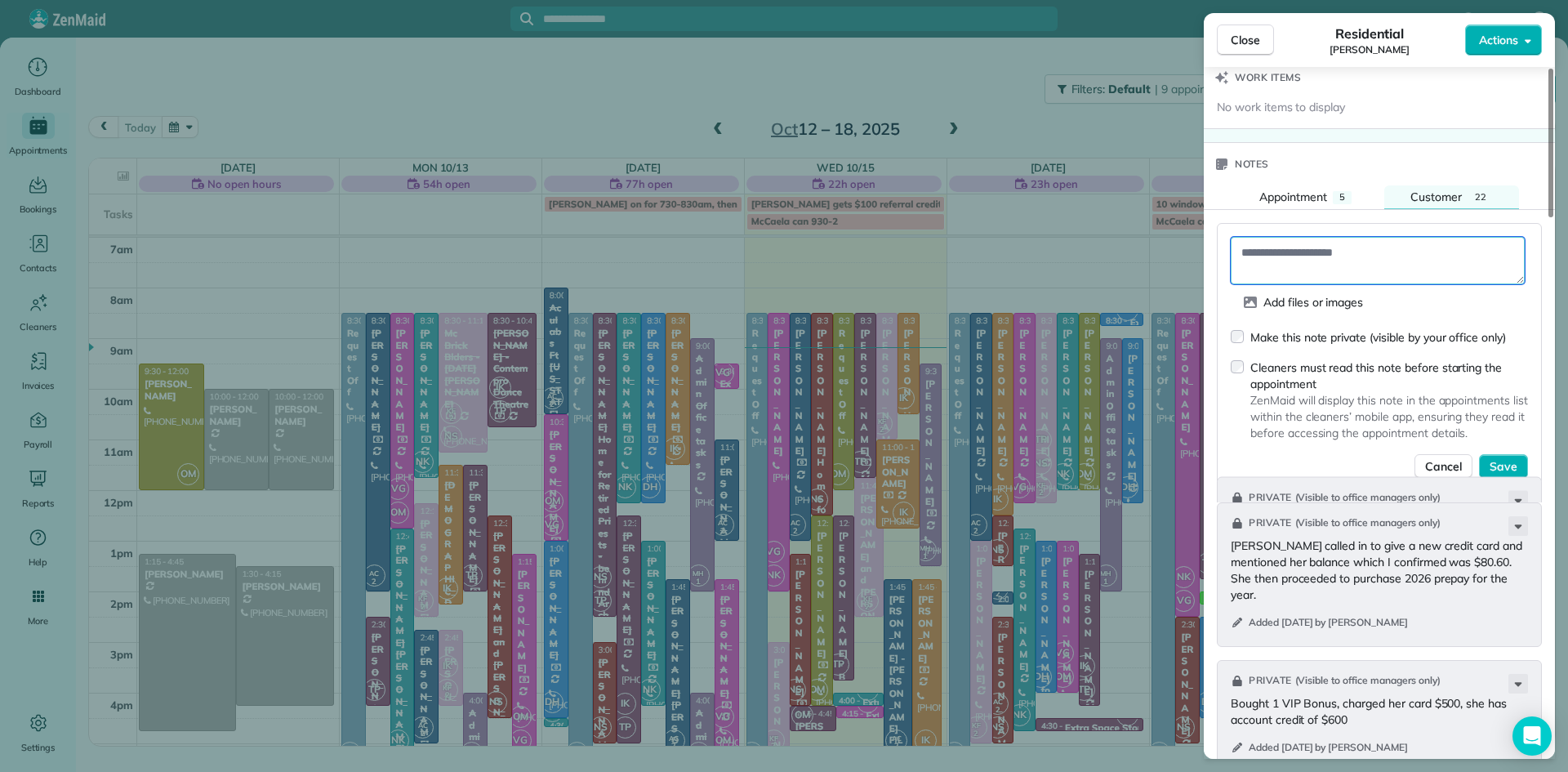
click at [1306, 281] on textarea at bounding box center [1378, 260] width 294 height 47
paste textarea "**********"
click at [1253, 284] on textarea "**********" at bounding box center [1378, 260] width 294 height 47
paste textarea "**********"
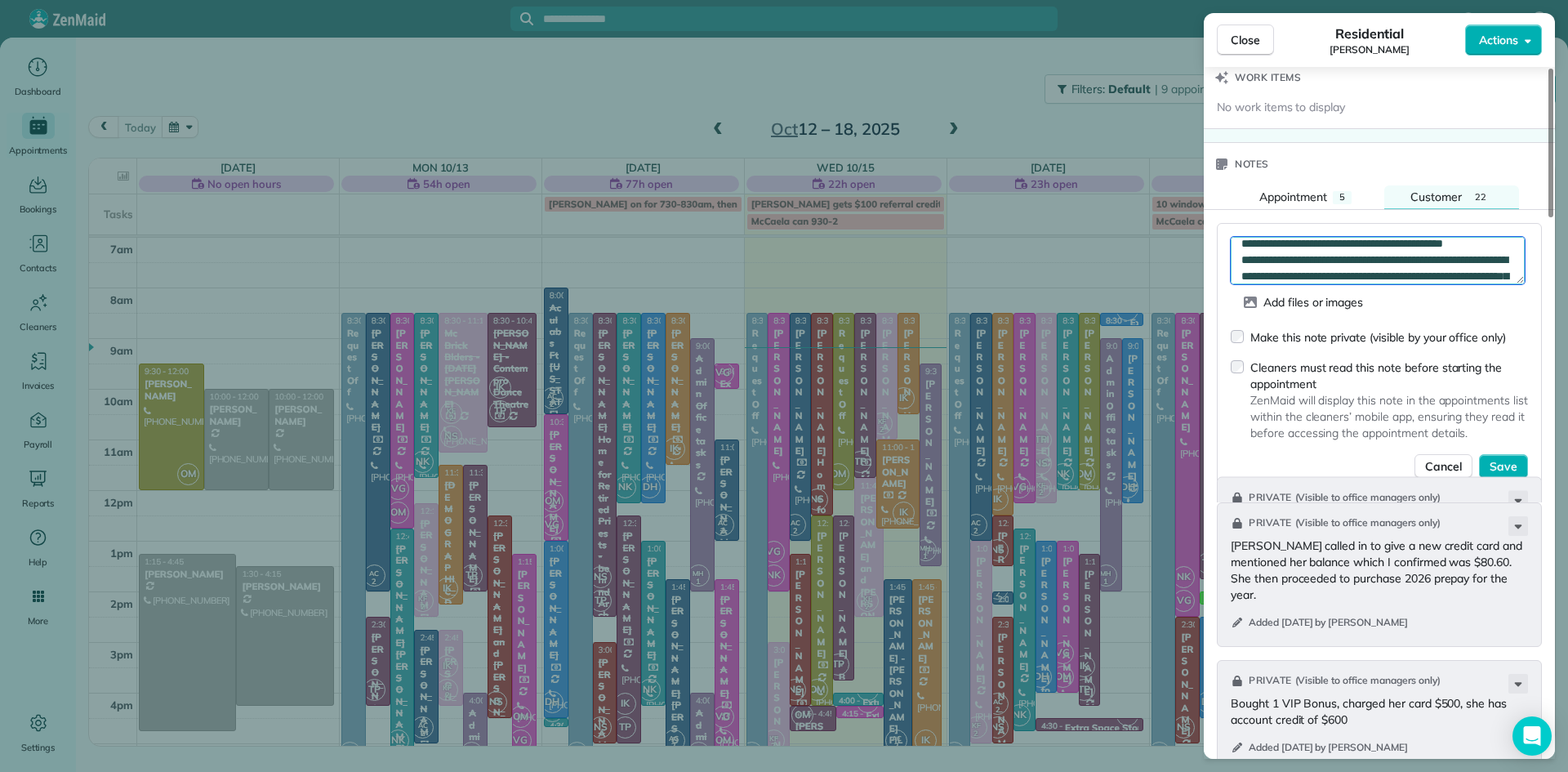
scroll to position [401, 0]
type textarea "**********"
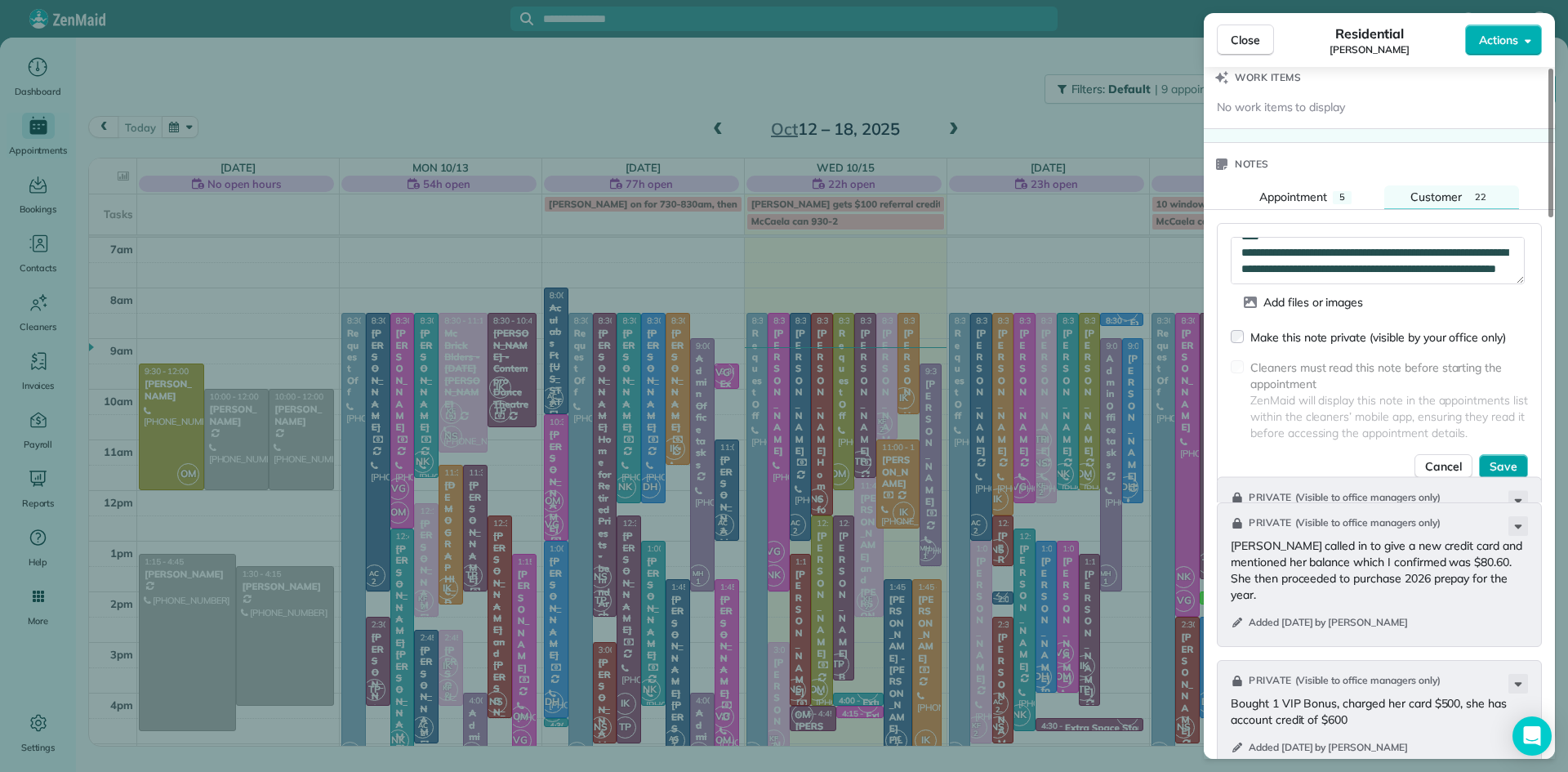
click at [1503, 474] on span "Save" at bounding box center [1503, 466] width 28 height 16
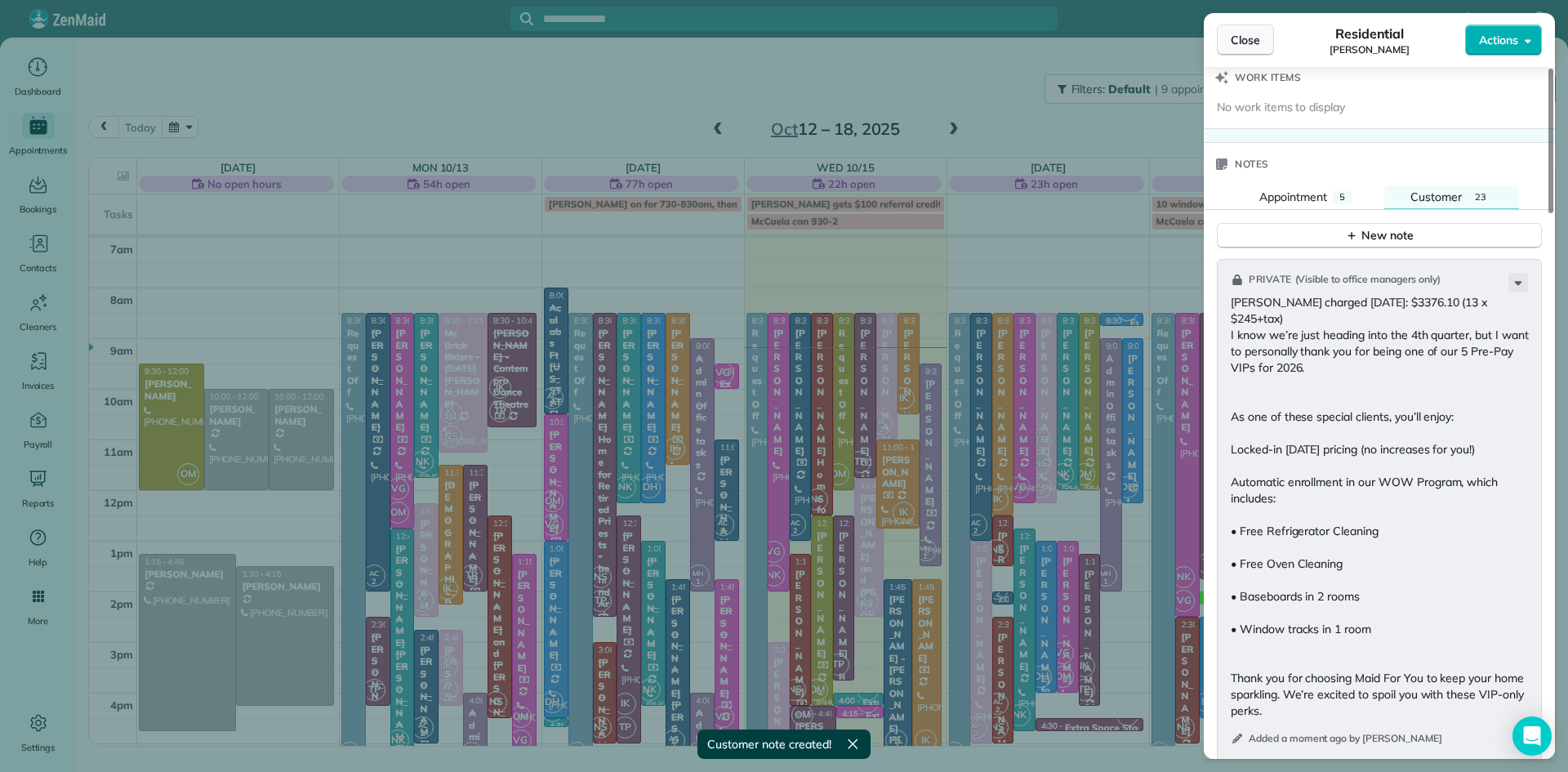
click at [1239, 40] on span "Close" at bounding box center [1245, 40] width 29 height 16
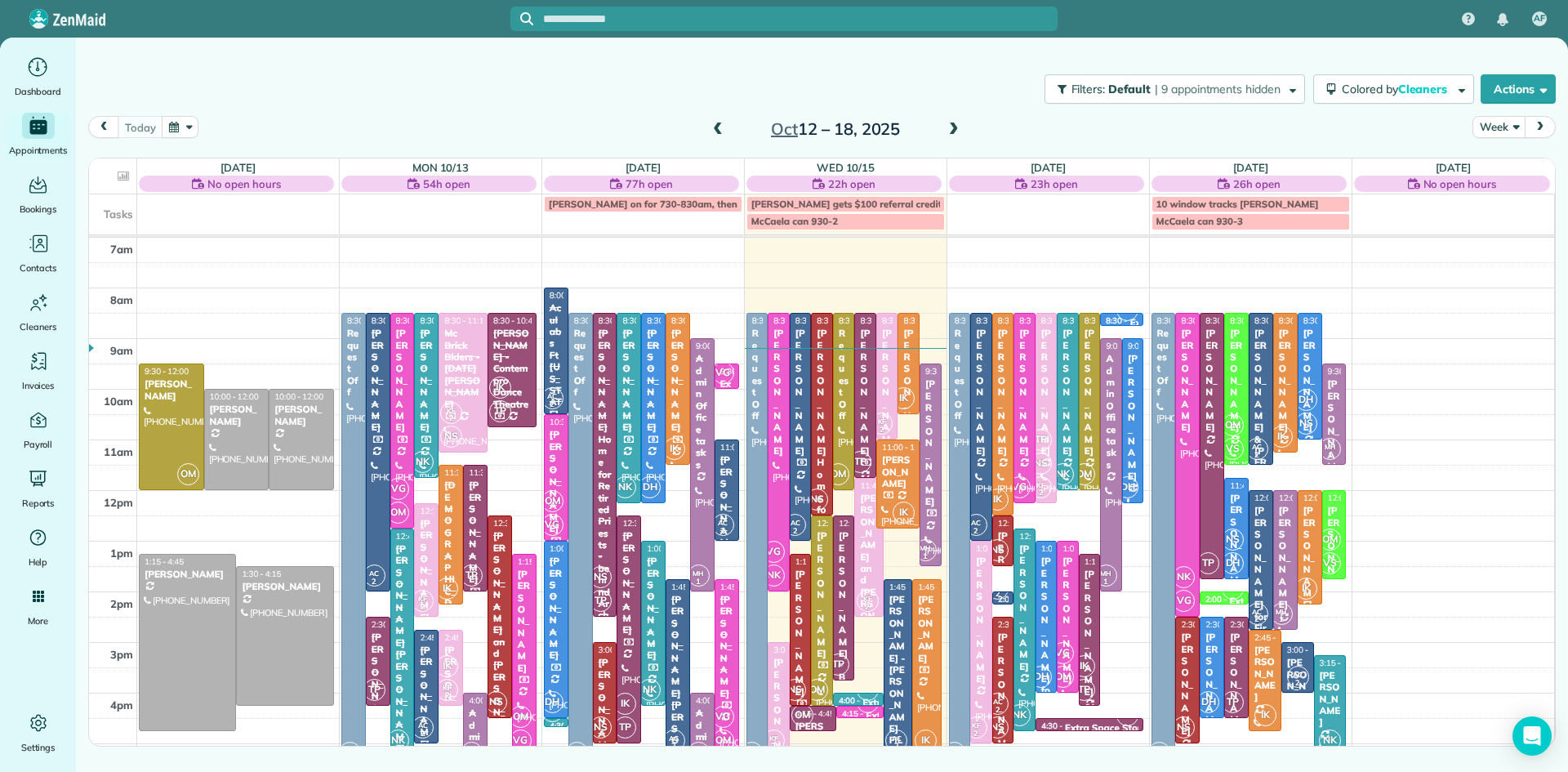
click at [717, 128] on span at bounding box center [718, 129] width 18 height 15
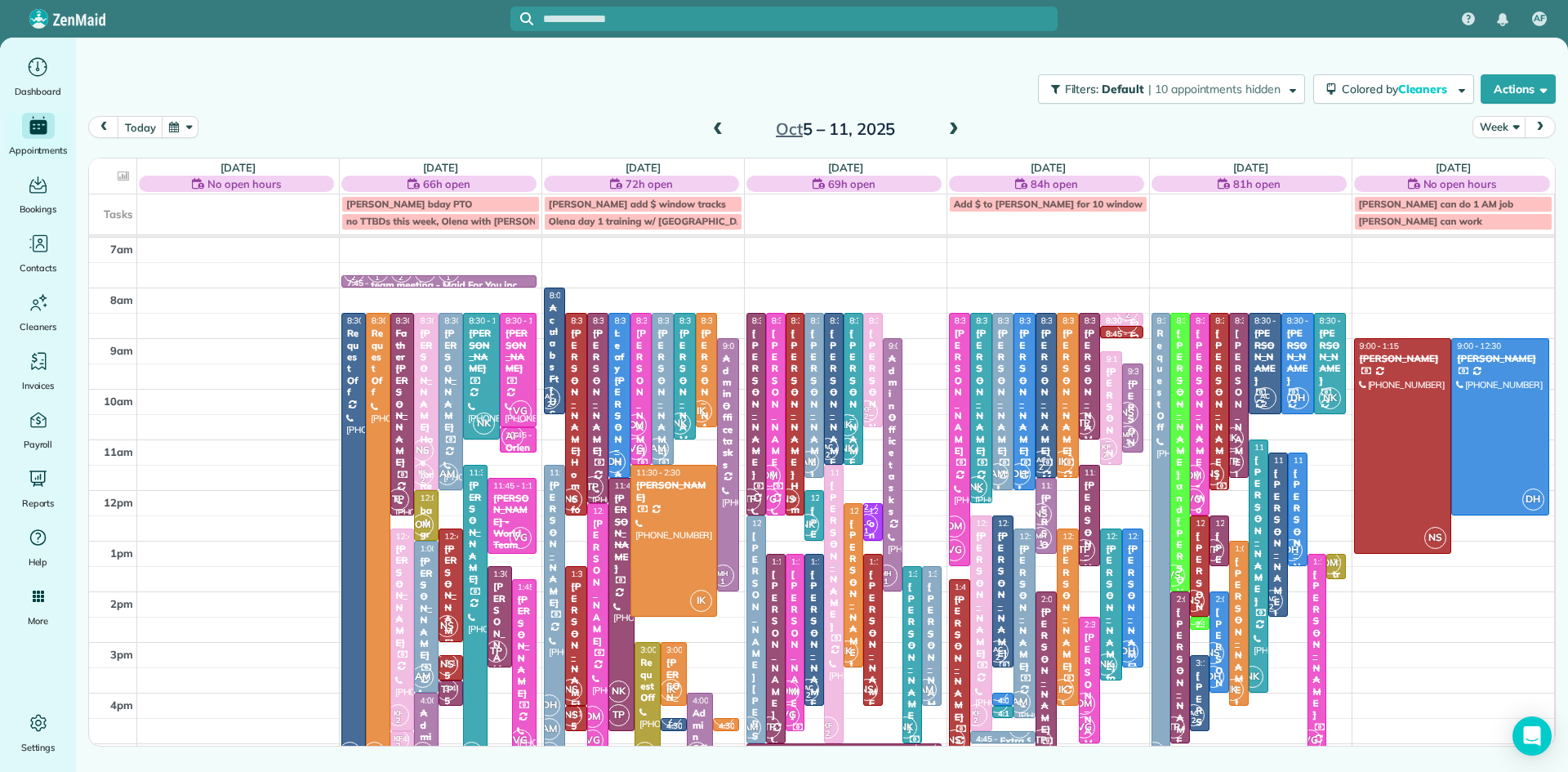
click at [399, 427] on div "Father [PERSON_NAME]" at bounding box center [402, 398] width 15 height 141
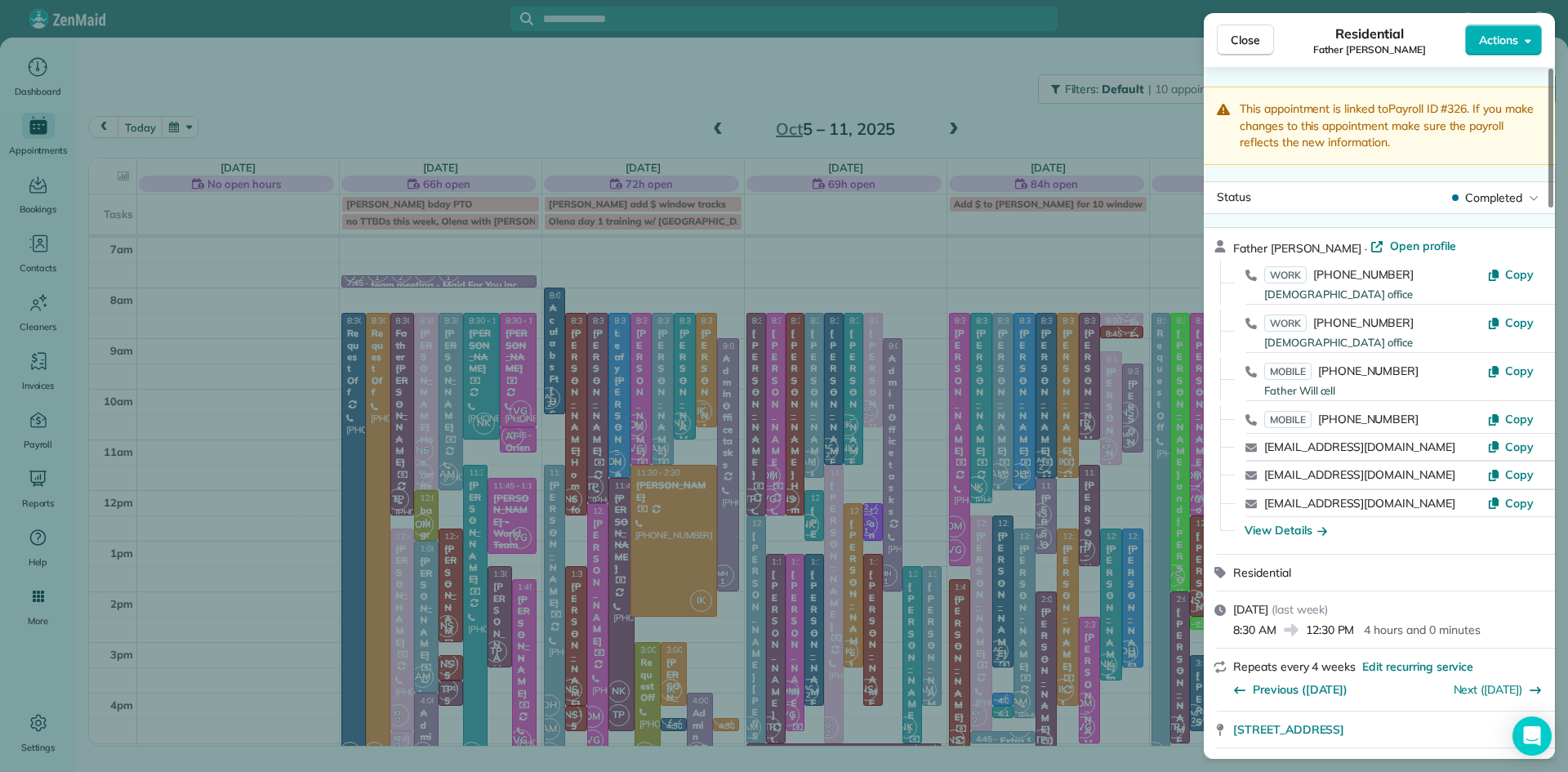
click at [1415, 247] on span "Open profile" at bounding box center [1423, 245] width 66 height 16
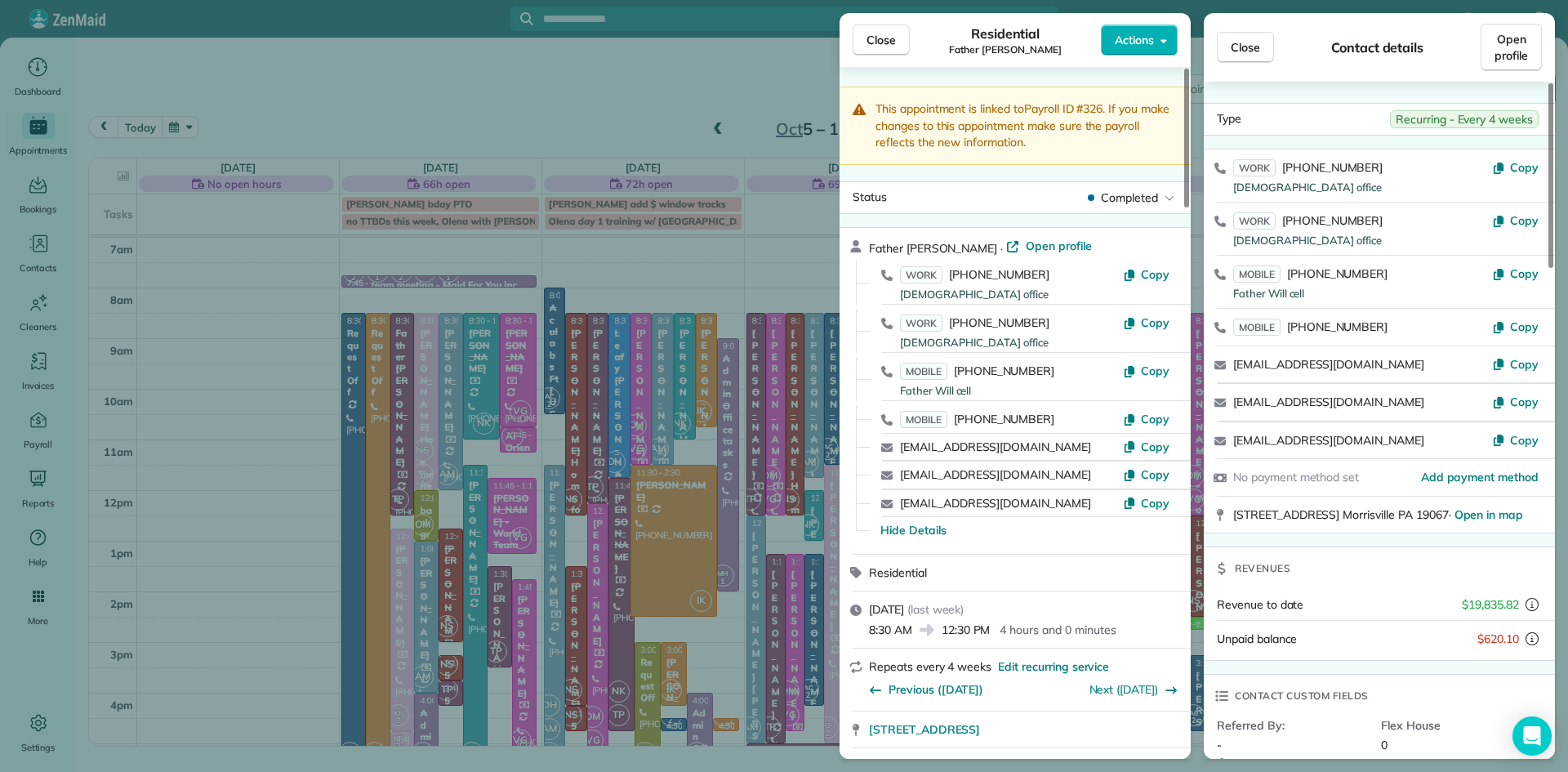
click at [887, 40] on span "Close" at bounding box center [881, 40] width 29 height 16
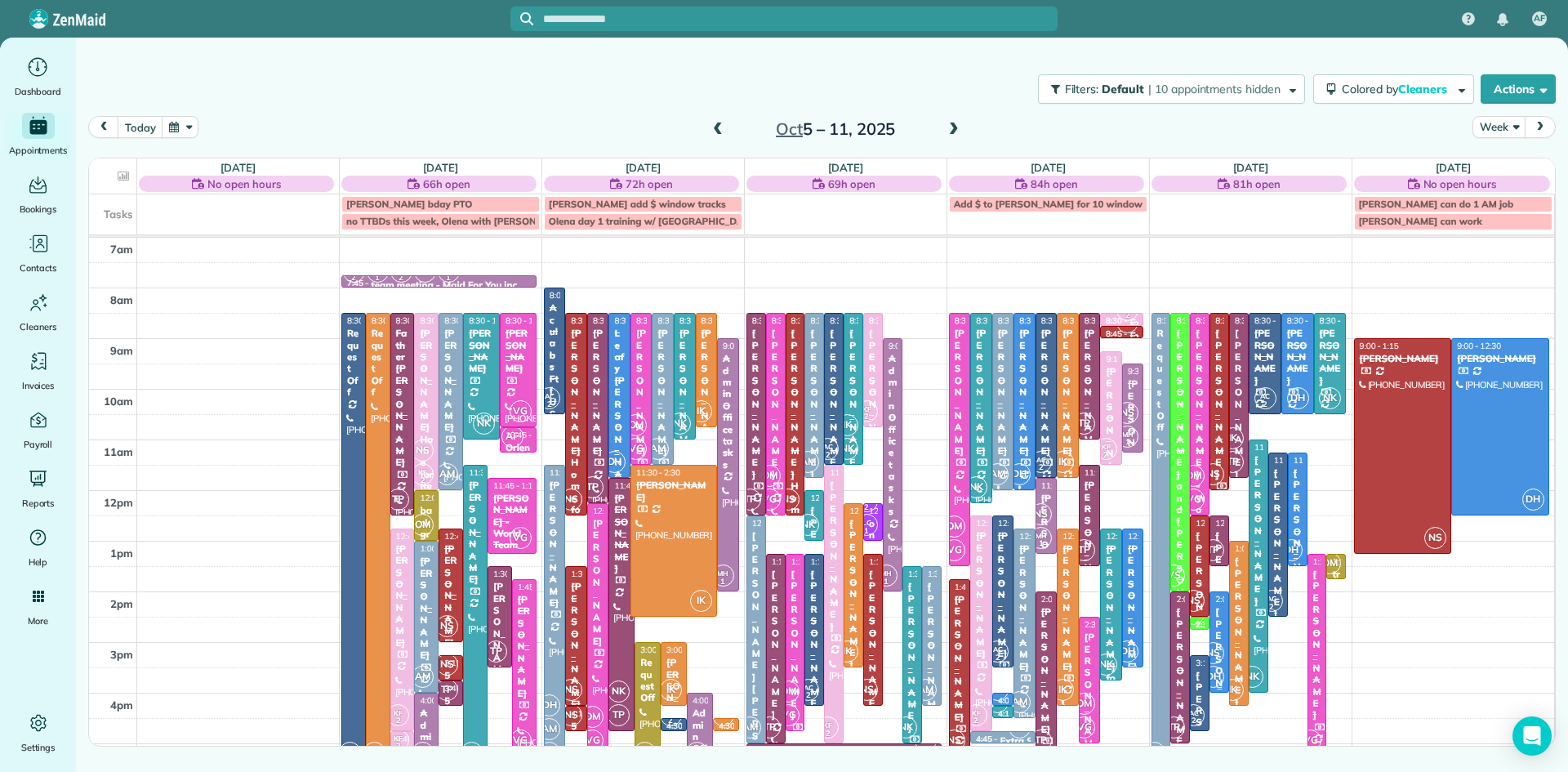
click at [1216, 662] on span "NS" at bounding box center [1213, 653] width 22 height 22
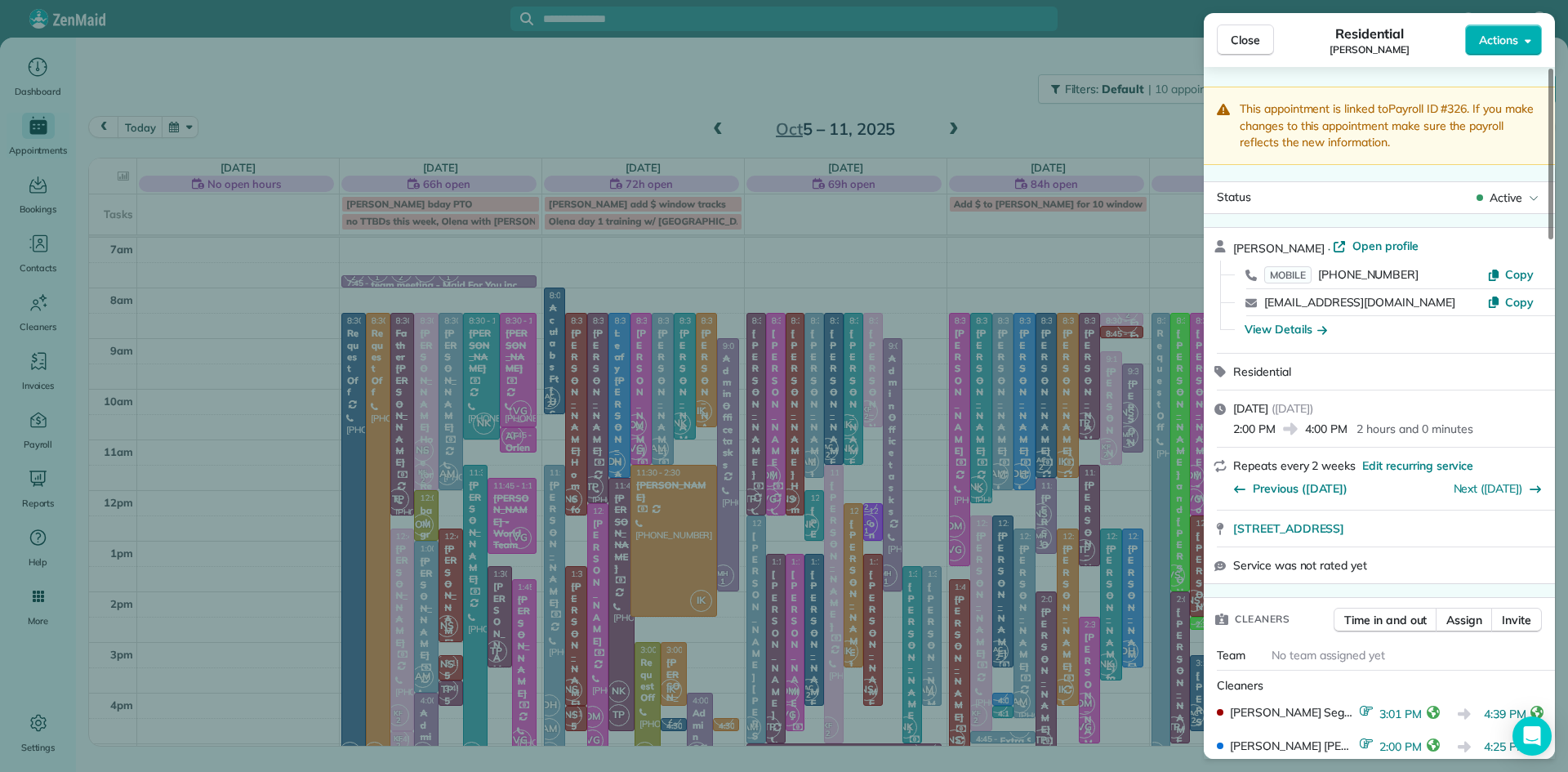
click at [1363, 246] on span "Open profile" at bounding box center [1385, 245] width 66 height 16
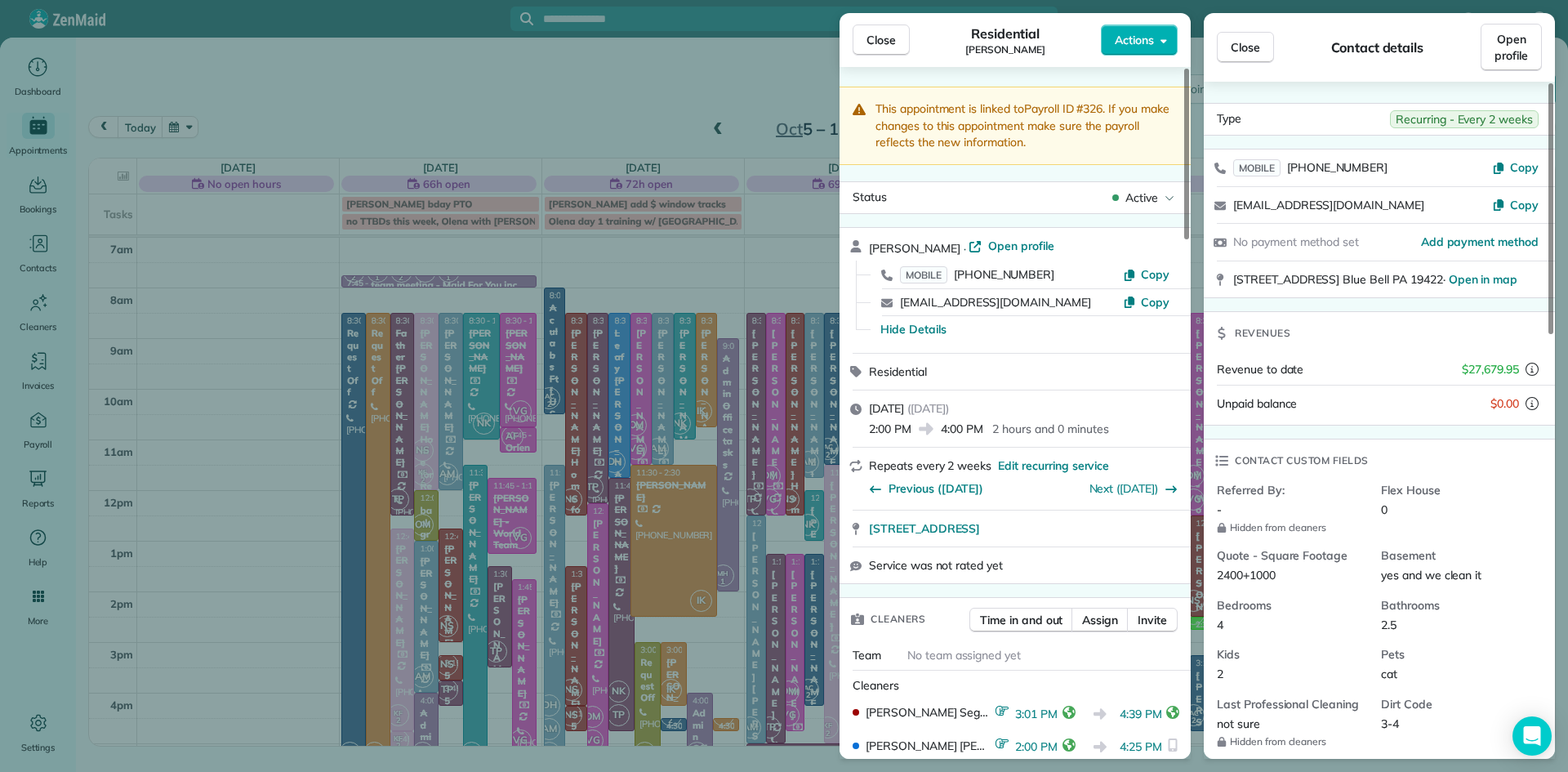
click at [869, 35] on span "Close" at bounding box center [881, 40] width 29 height 16
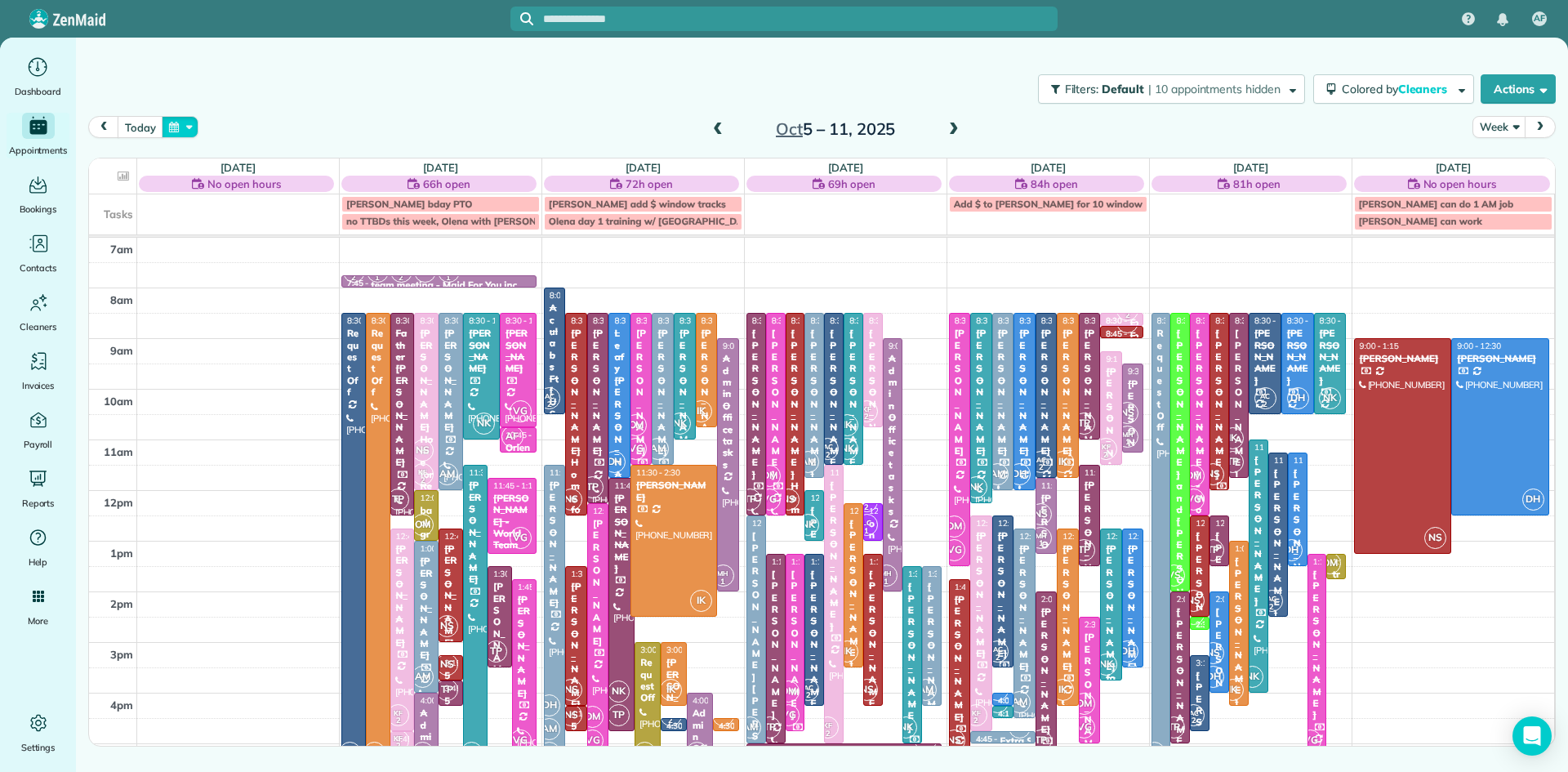
click at [174, 123] on button "button" at bounding box center [181, 127] width 38 height 22
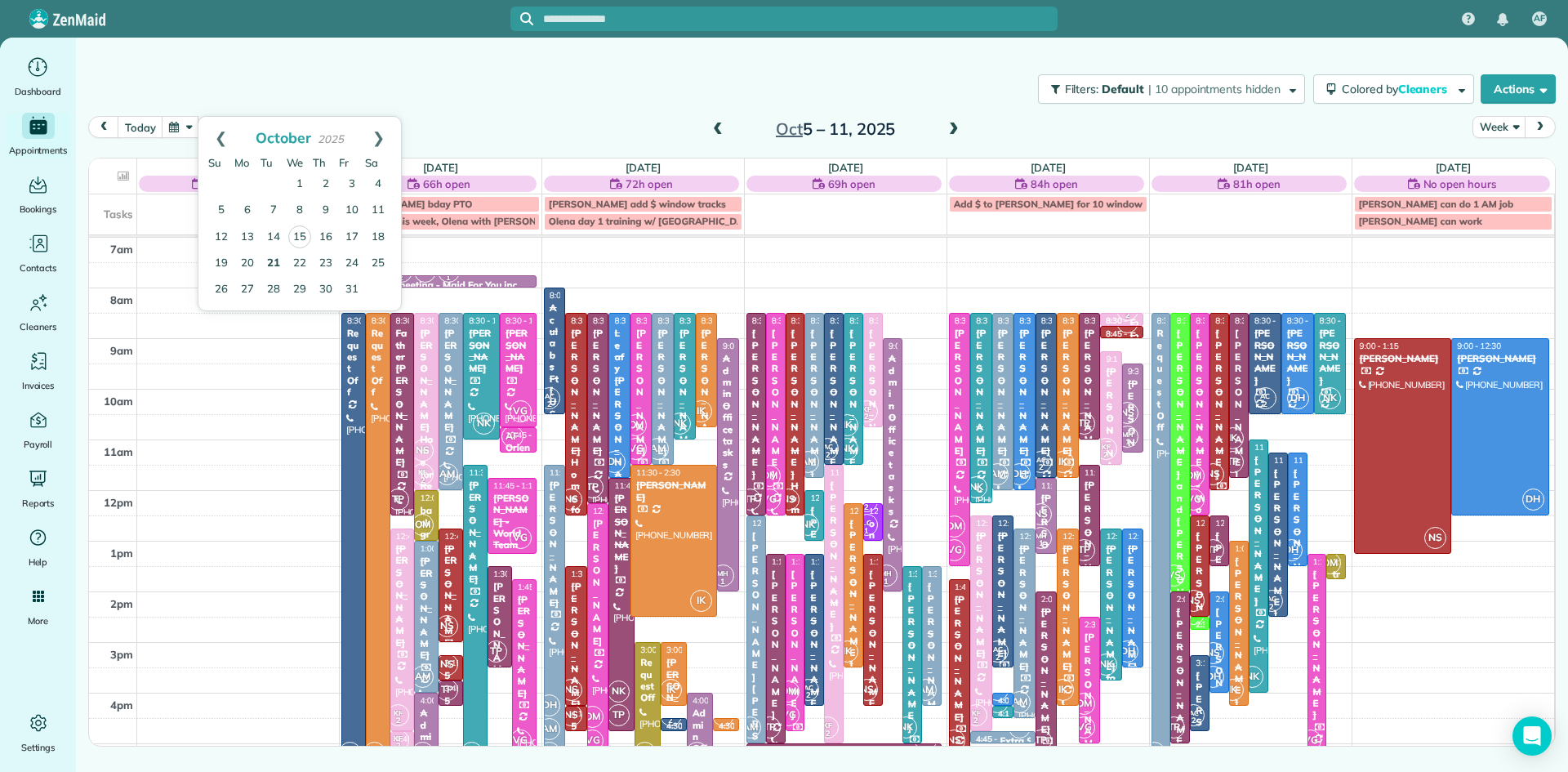
click at [273, 257] on link "21" at bounding box center [274, 263] width 26 height 26
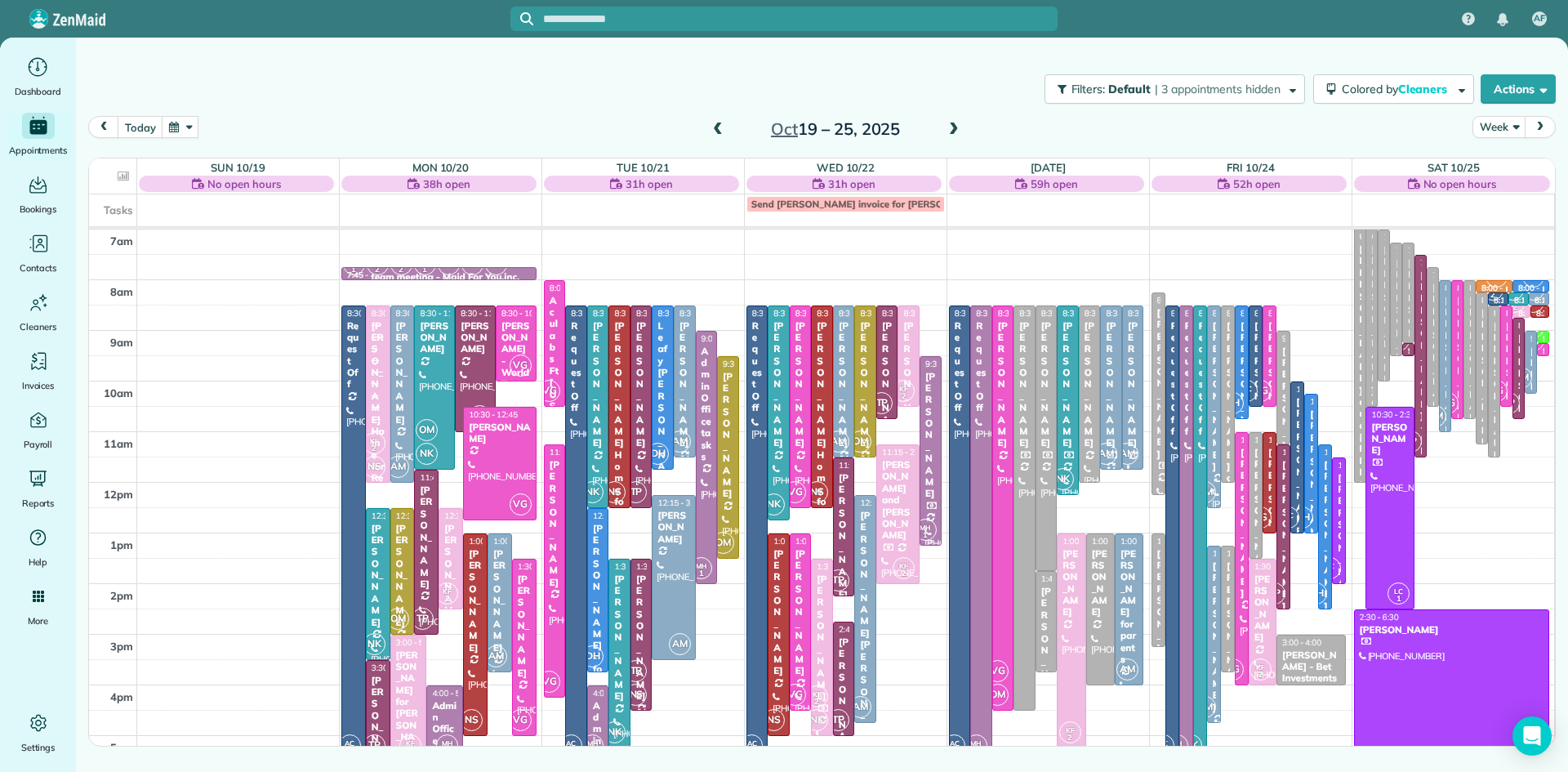
click at [929, 472] on div at bounding box center [930, 451] width 21 height 188
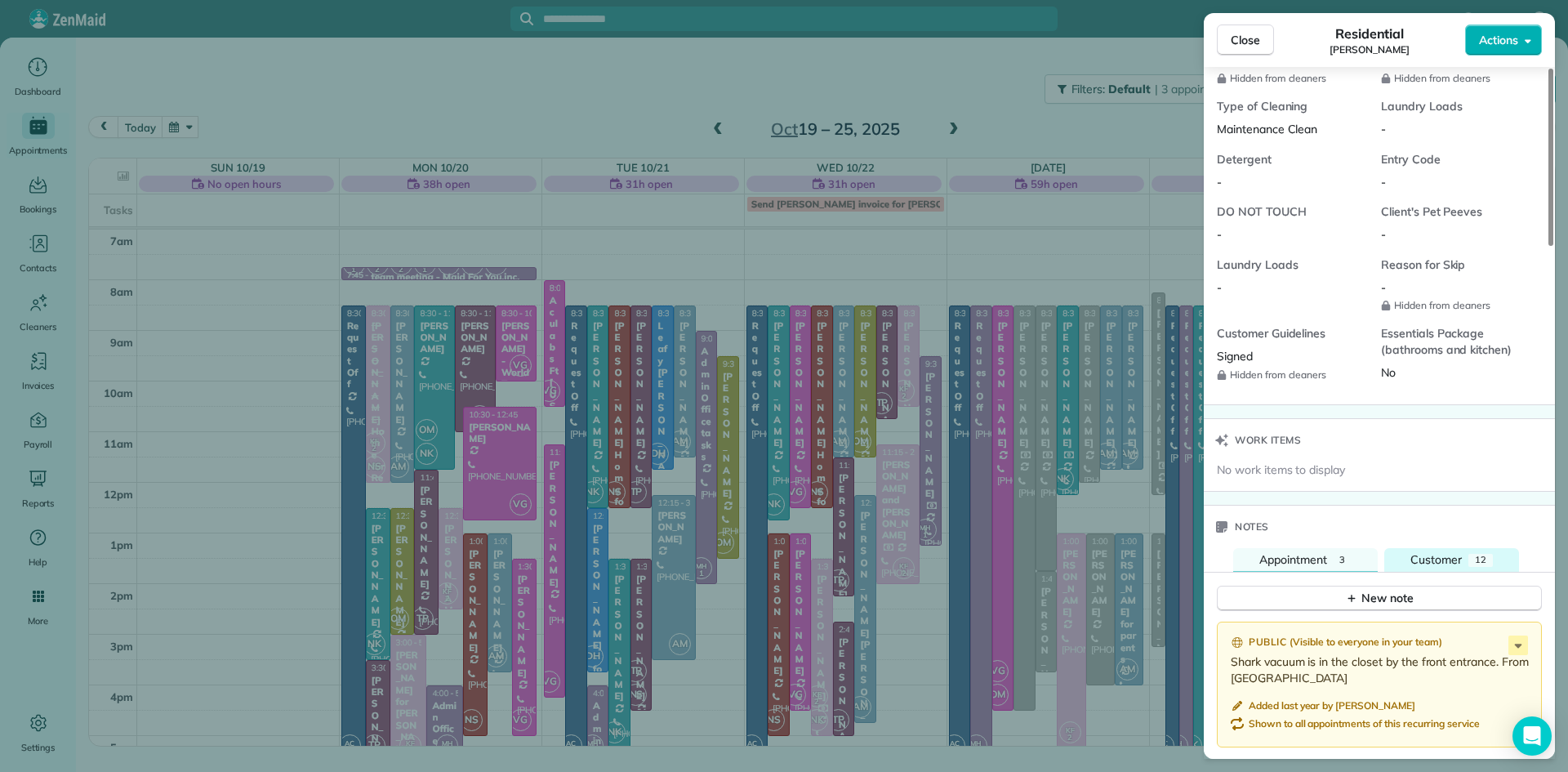
scroll to position [1300, 0]
click at [1424, 564] on span "Customer" at bounding box center [1436, 556] width 52 height 15
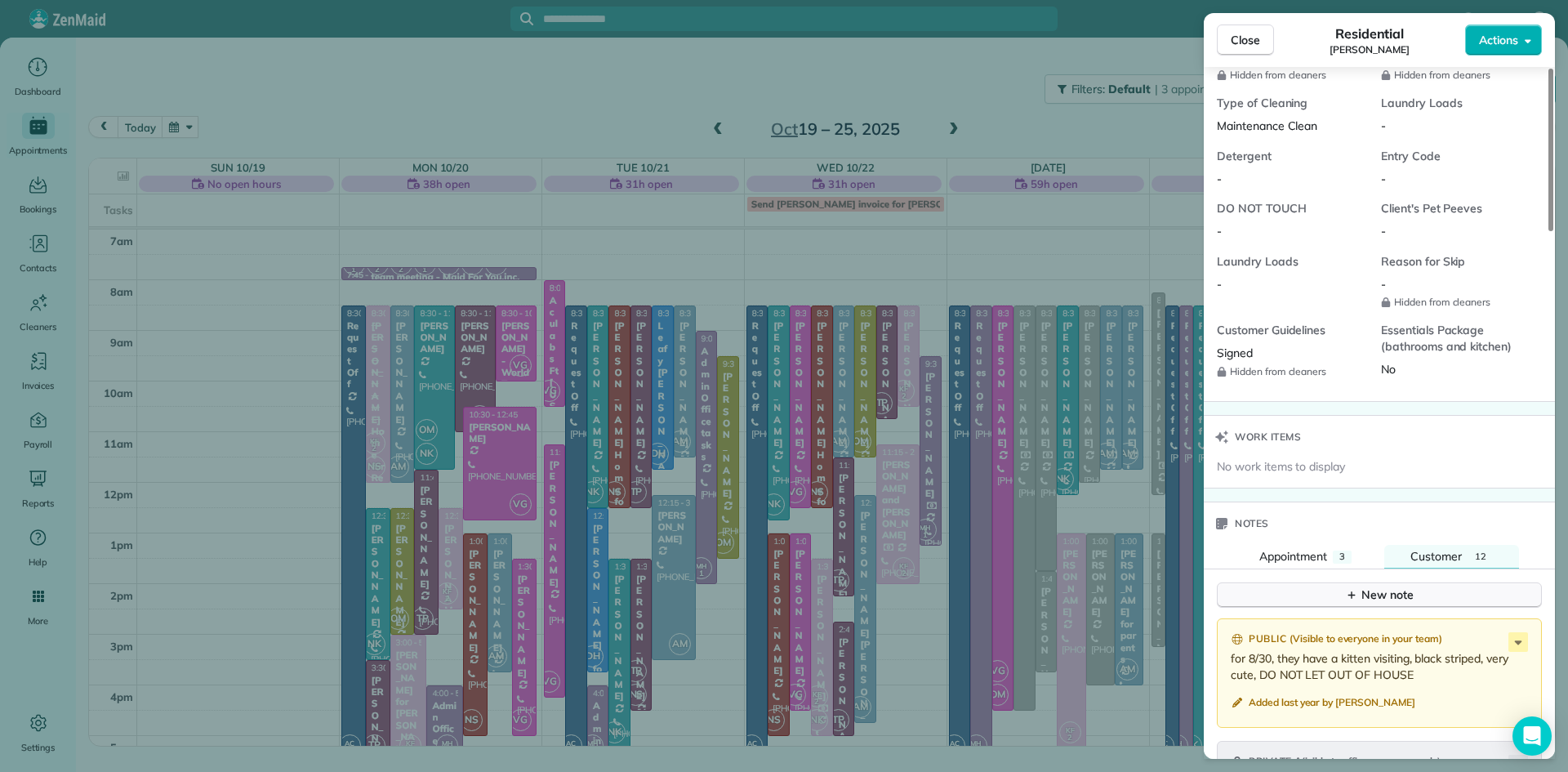
click at [1399, 603] on div "New note" at bounding box center [1380, 595] width 69 height 17
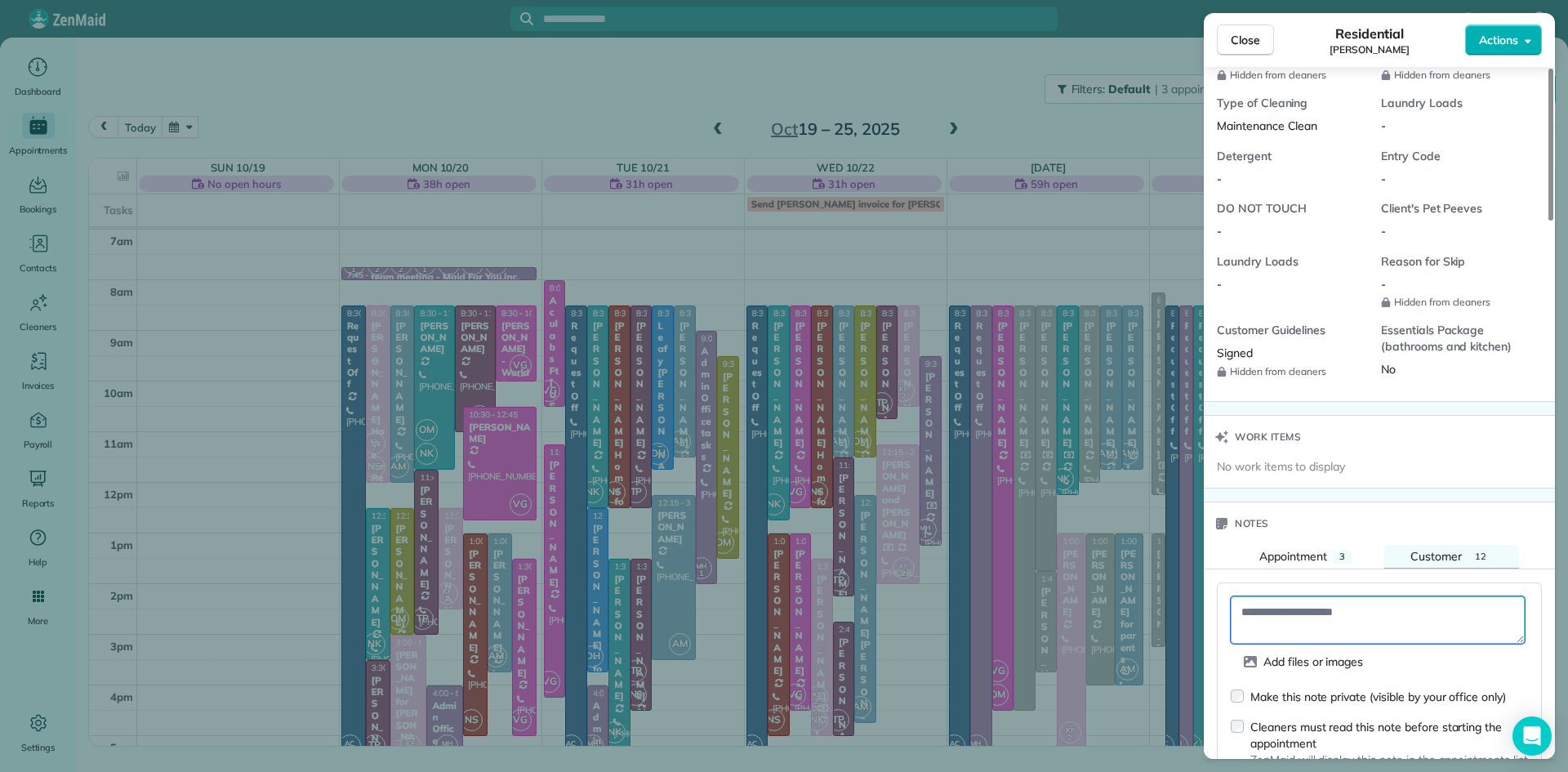
click at [1343, 627] on textarea at bounding box center [1378, 620] width 294 height 47
paste textarea "**********"
click at [1250, 644] on textarea "**********" at bounding box center [1378, 620] width 294 height 47
paste textarea "**********"
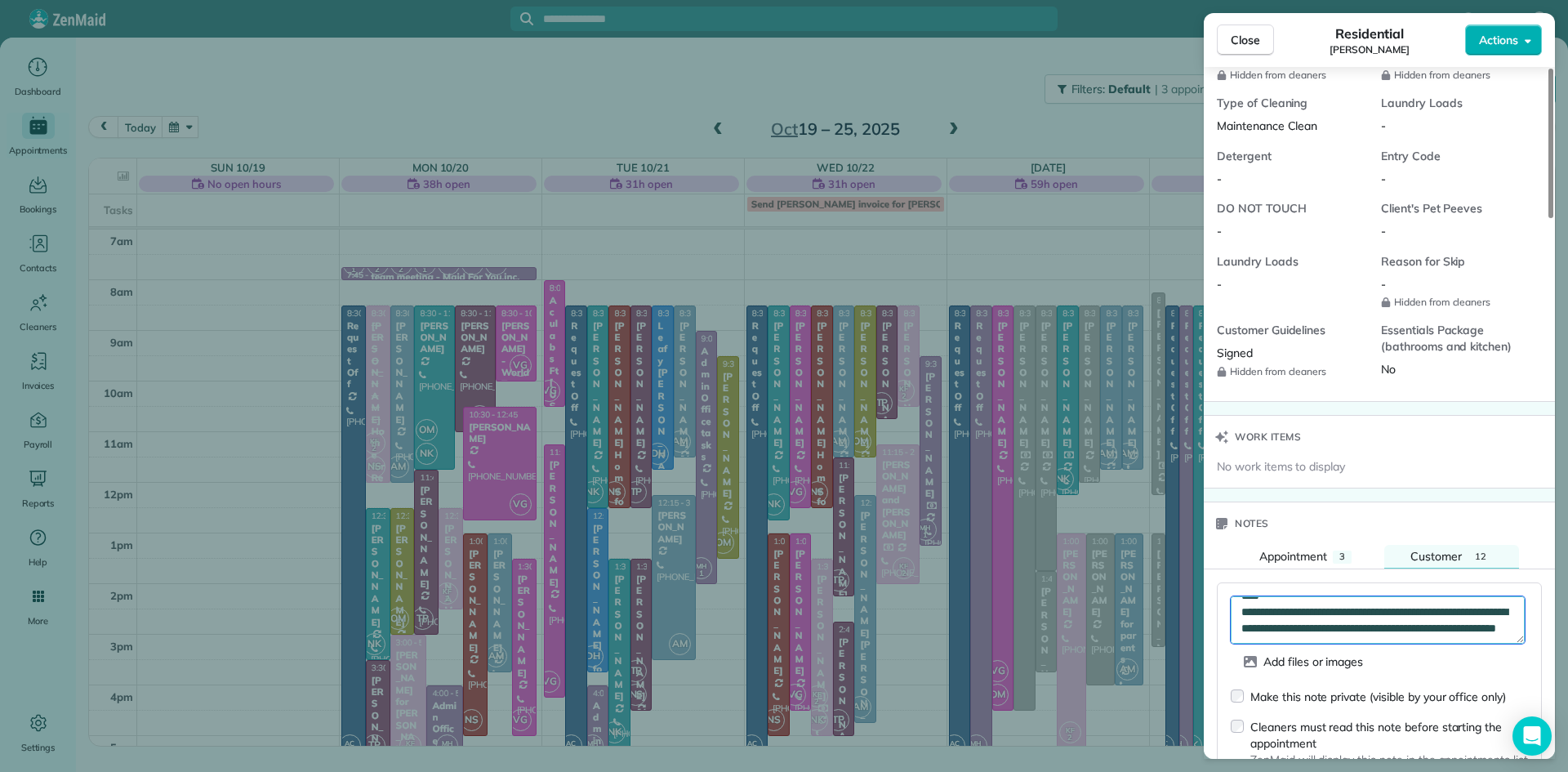
scroll to position [408, 0]
type textarea "**********"
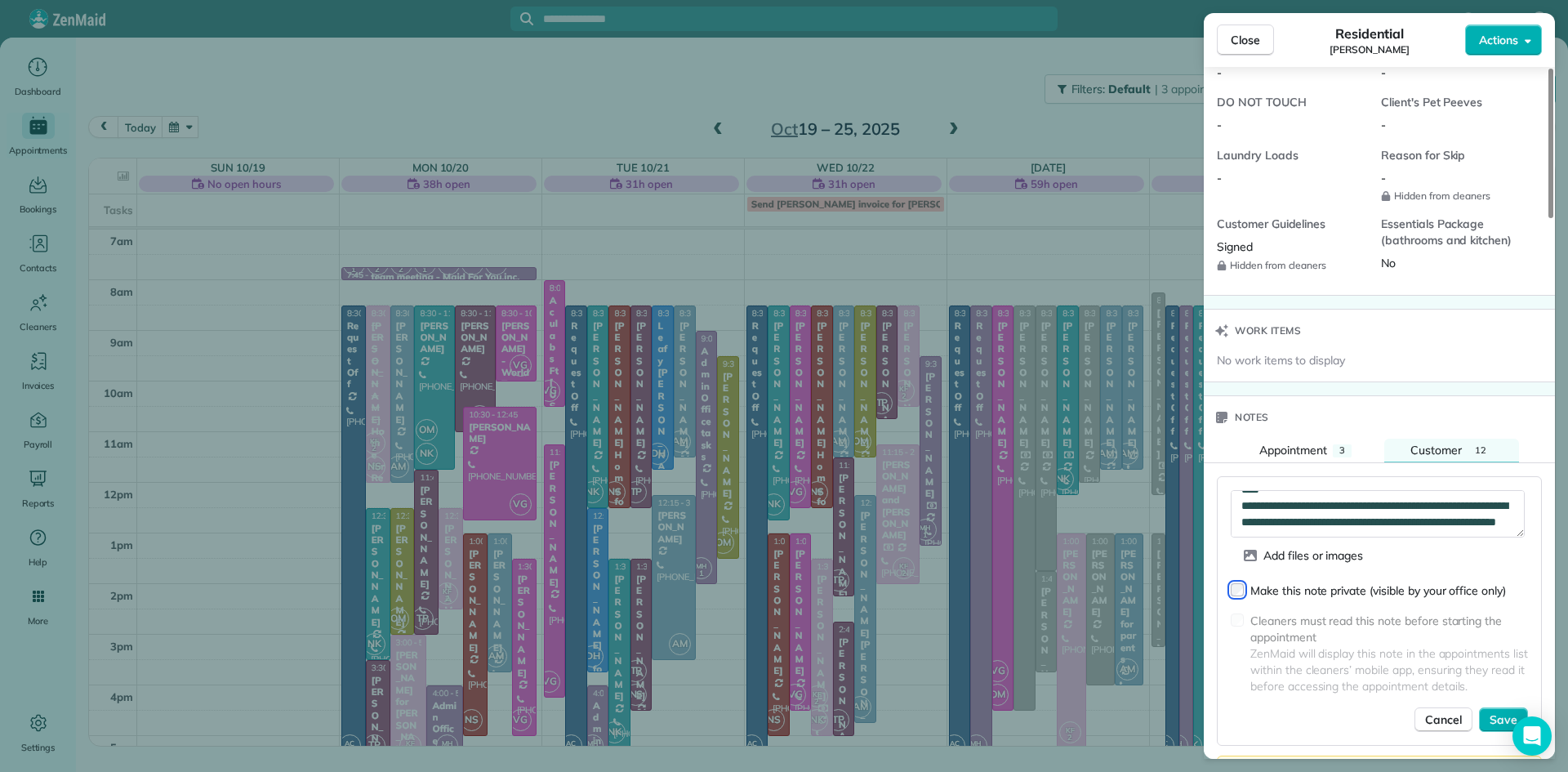
scroll to position [1610, 0]
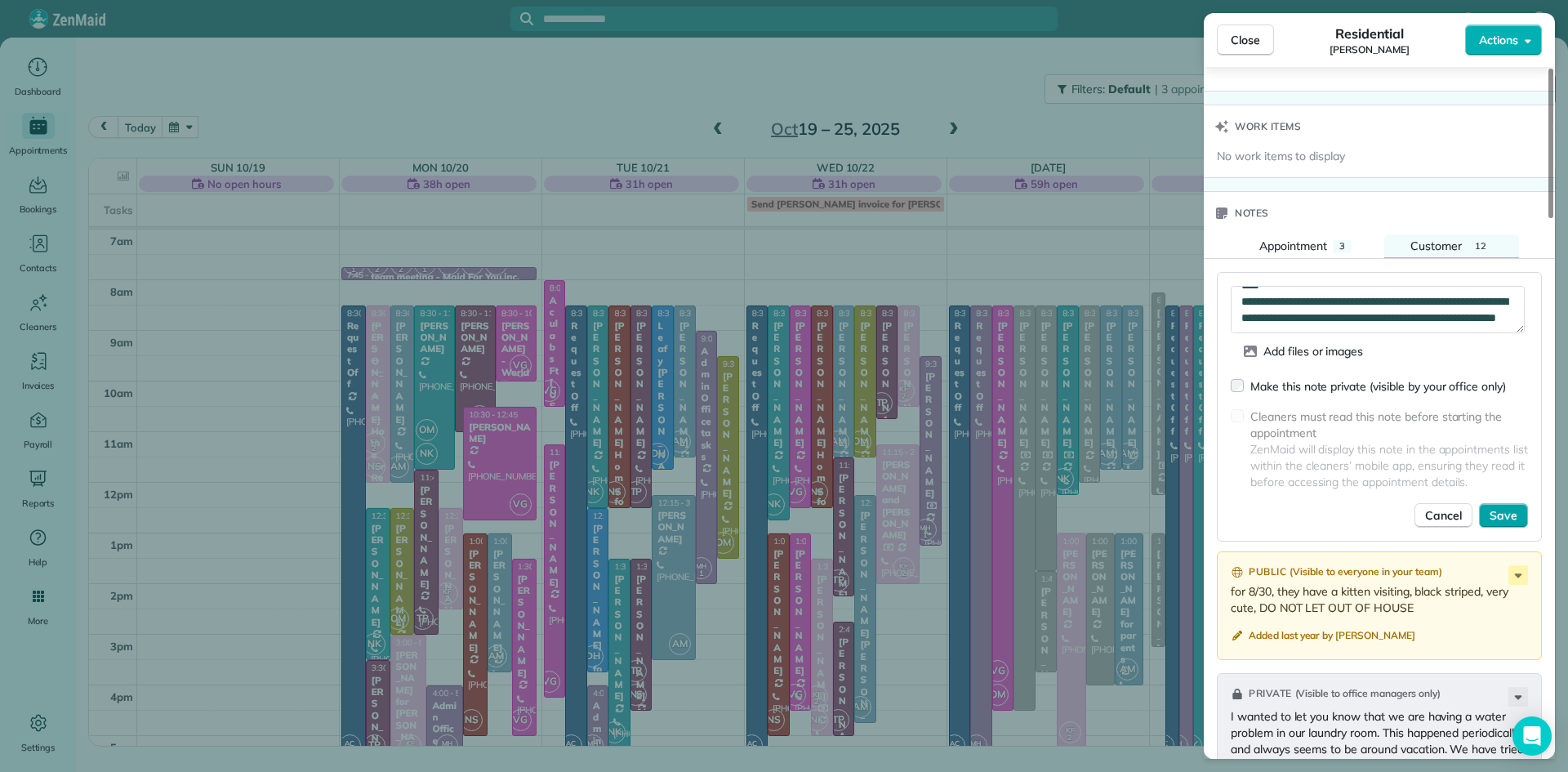
click at [1507, 523] on span "Save" at bounding box center [1503, 515] width 28 height 16
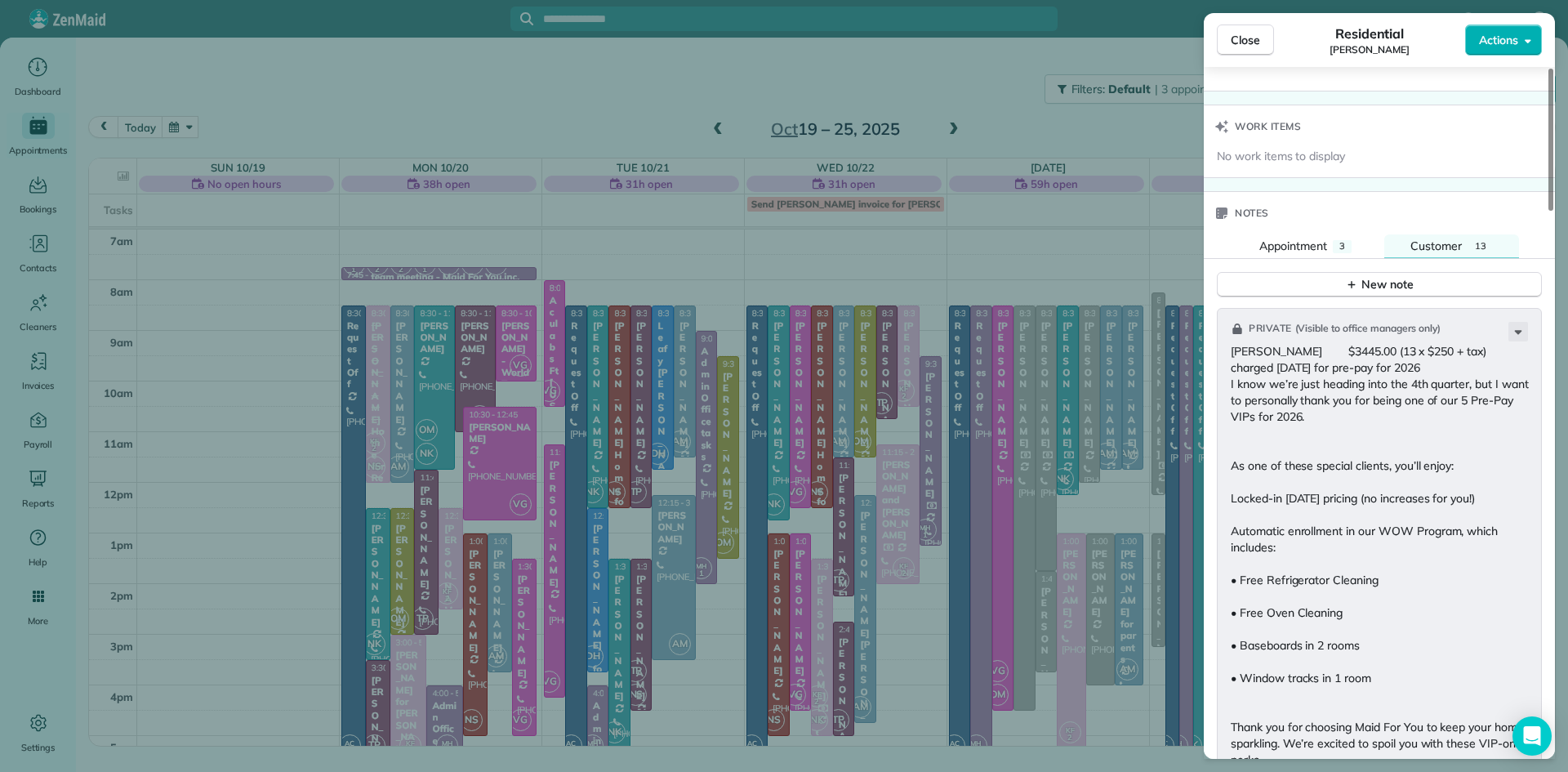
click at [1248, 34] on span "Close" at bounding box center [1245, 40] width 29 height 16
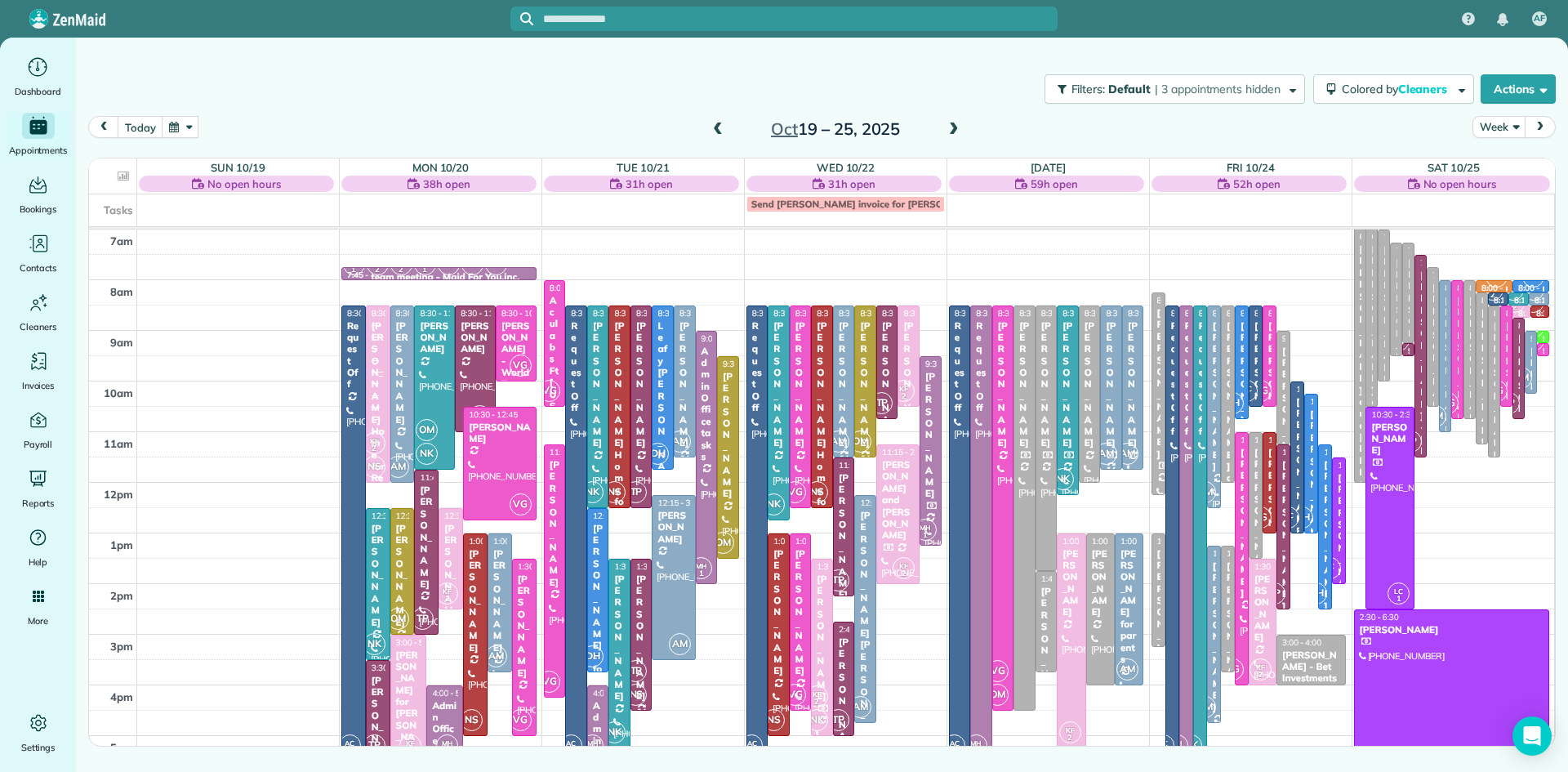
click at [712, 129] on span at bounding box center [718, 129] width 18 height 15
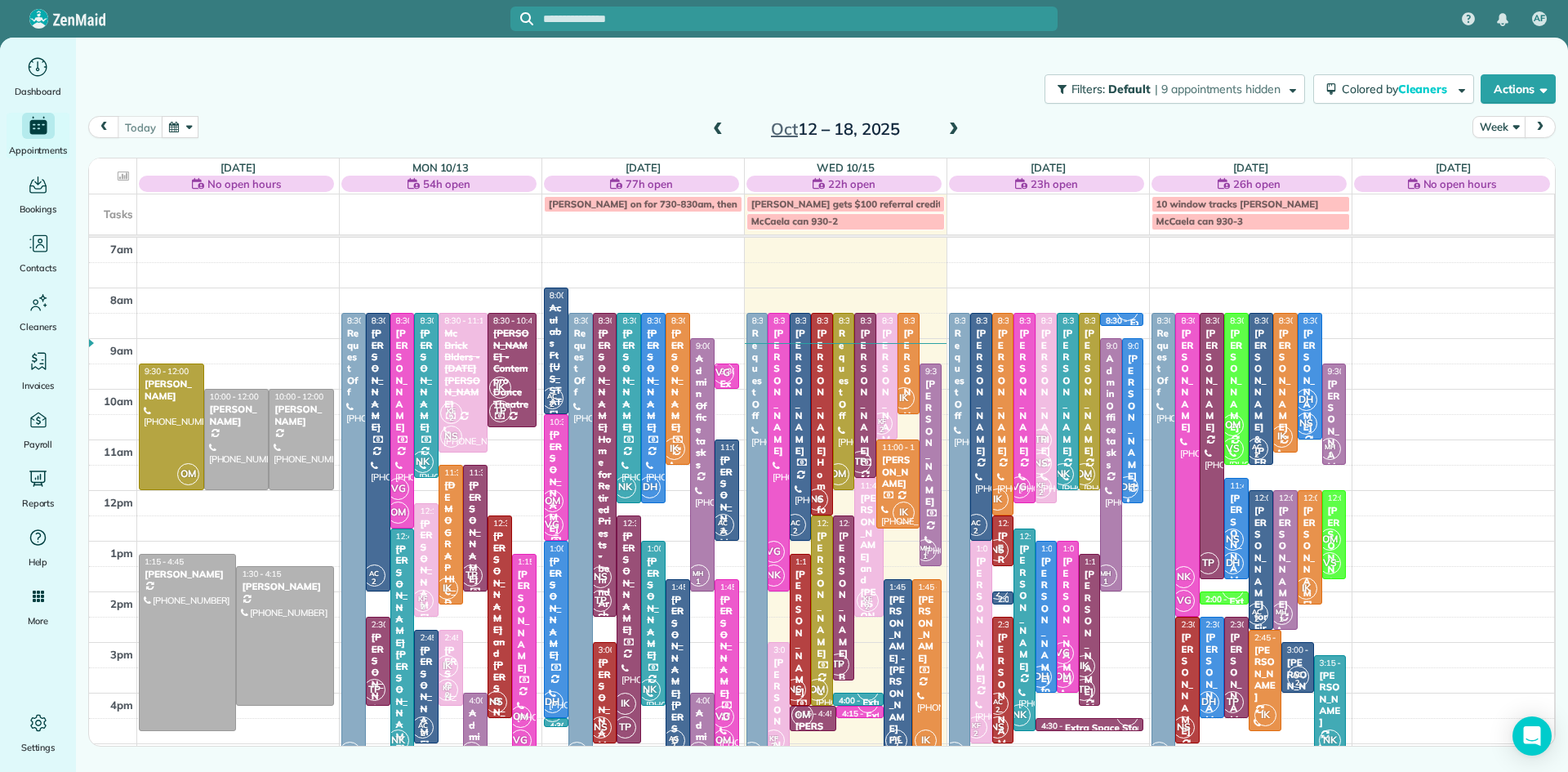
click at [549, 506] on span "OM" at bounding box center [553, 501] width 22 height 22
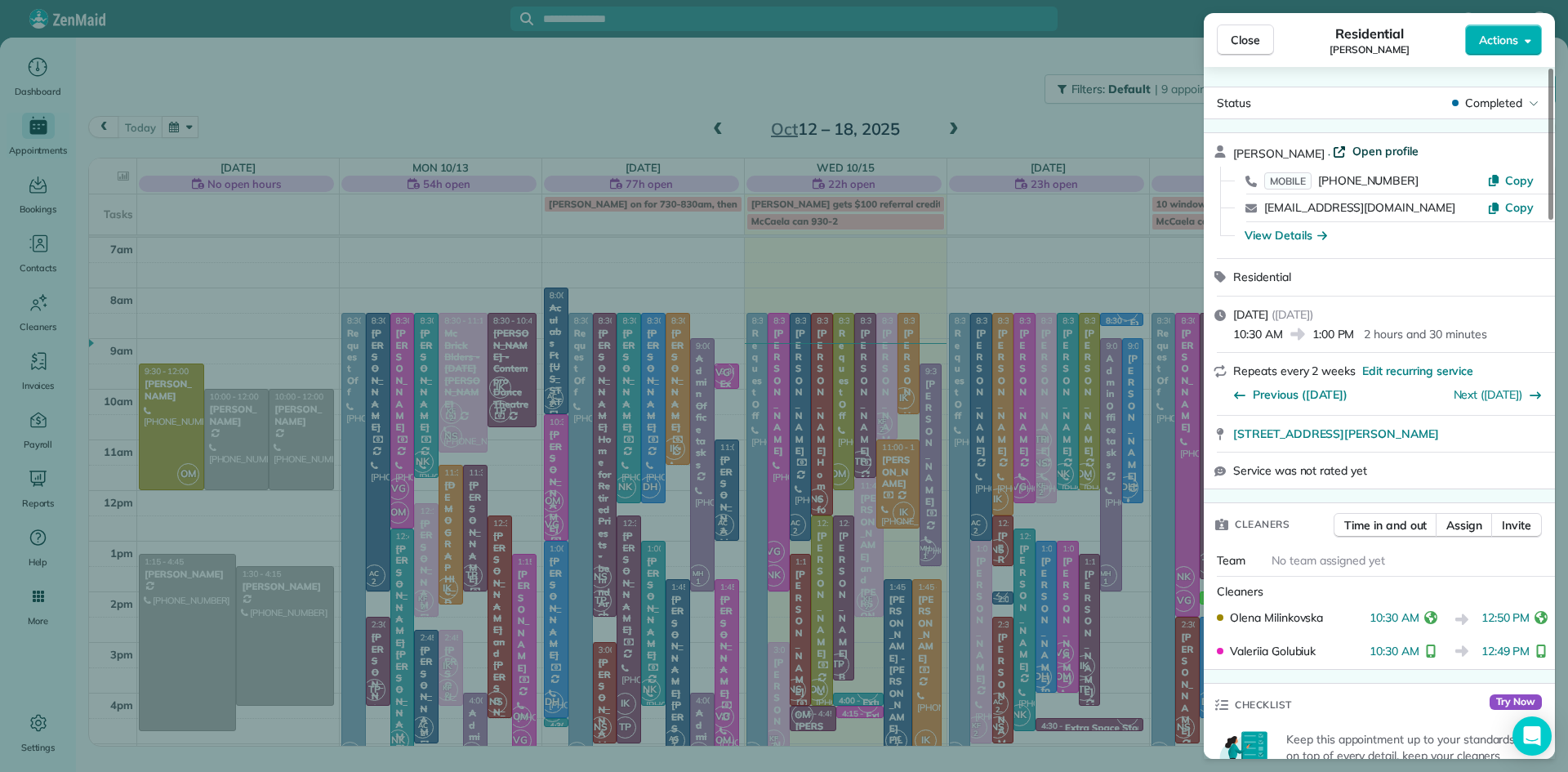
click at [1374, 150] on span "Open profile" at bounding box center [1385, 151] width 66 height 16
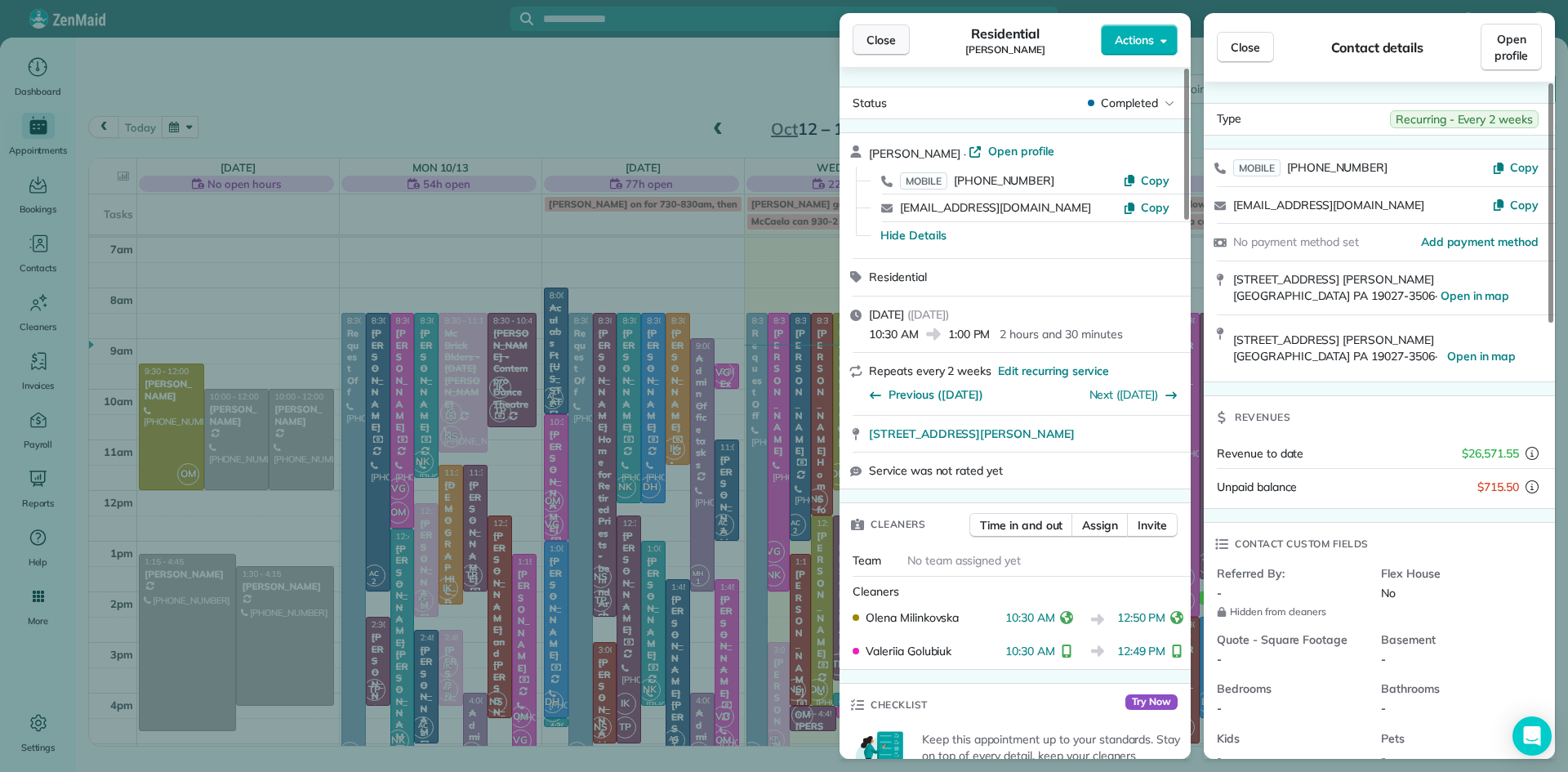
click at [878, 39] on span "Close" at bounding box center [881, 40] width 29 height 16
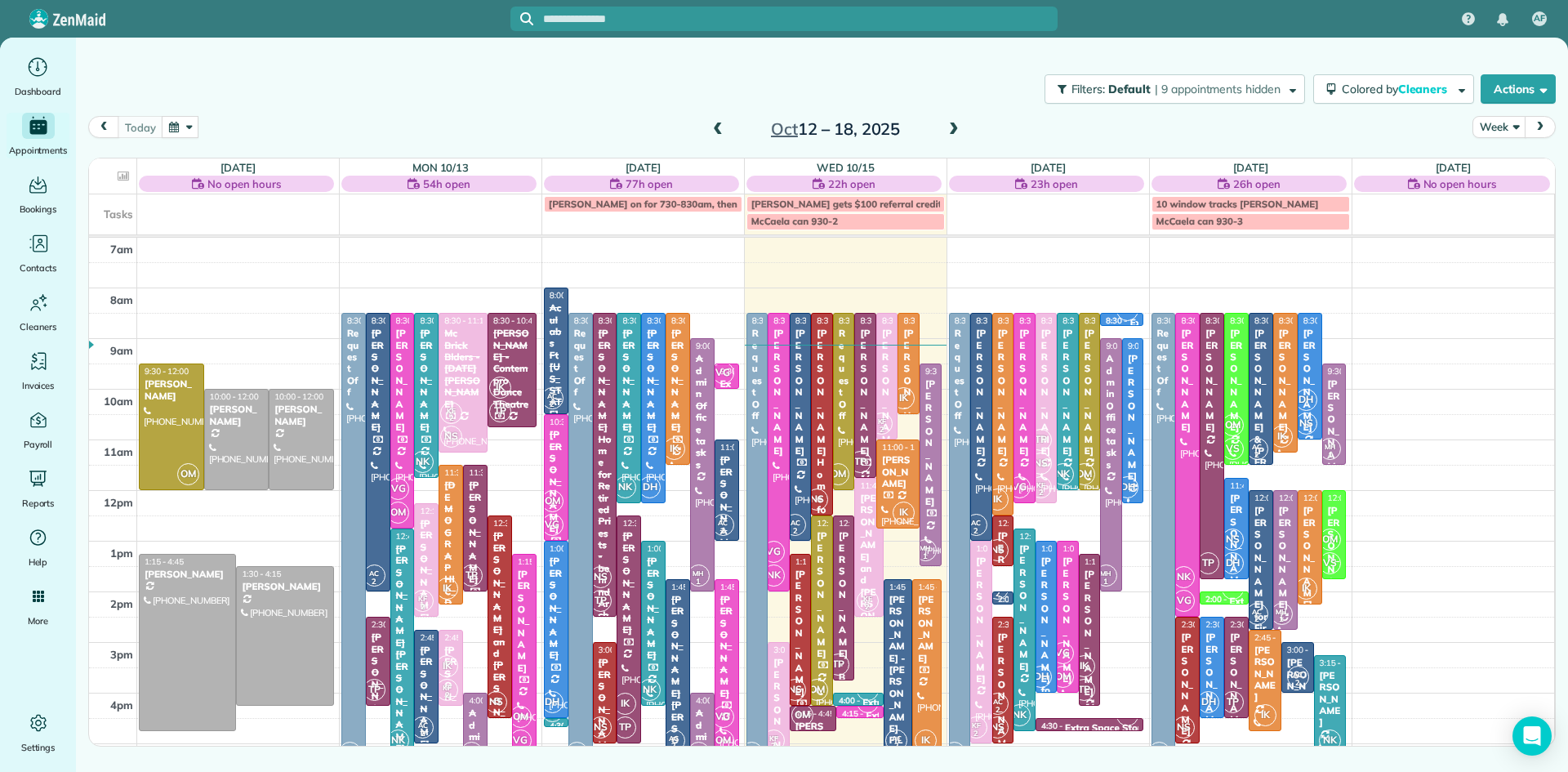
click at [952, 128] on span at bounding box center [954, 129] width 18 height 15
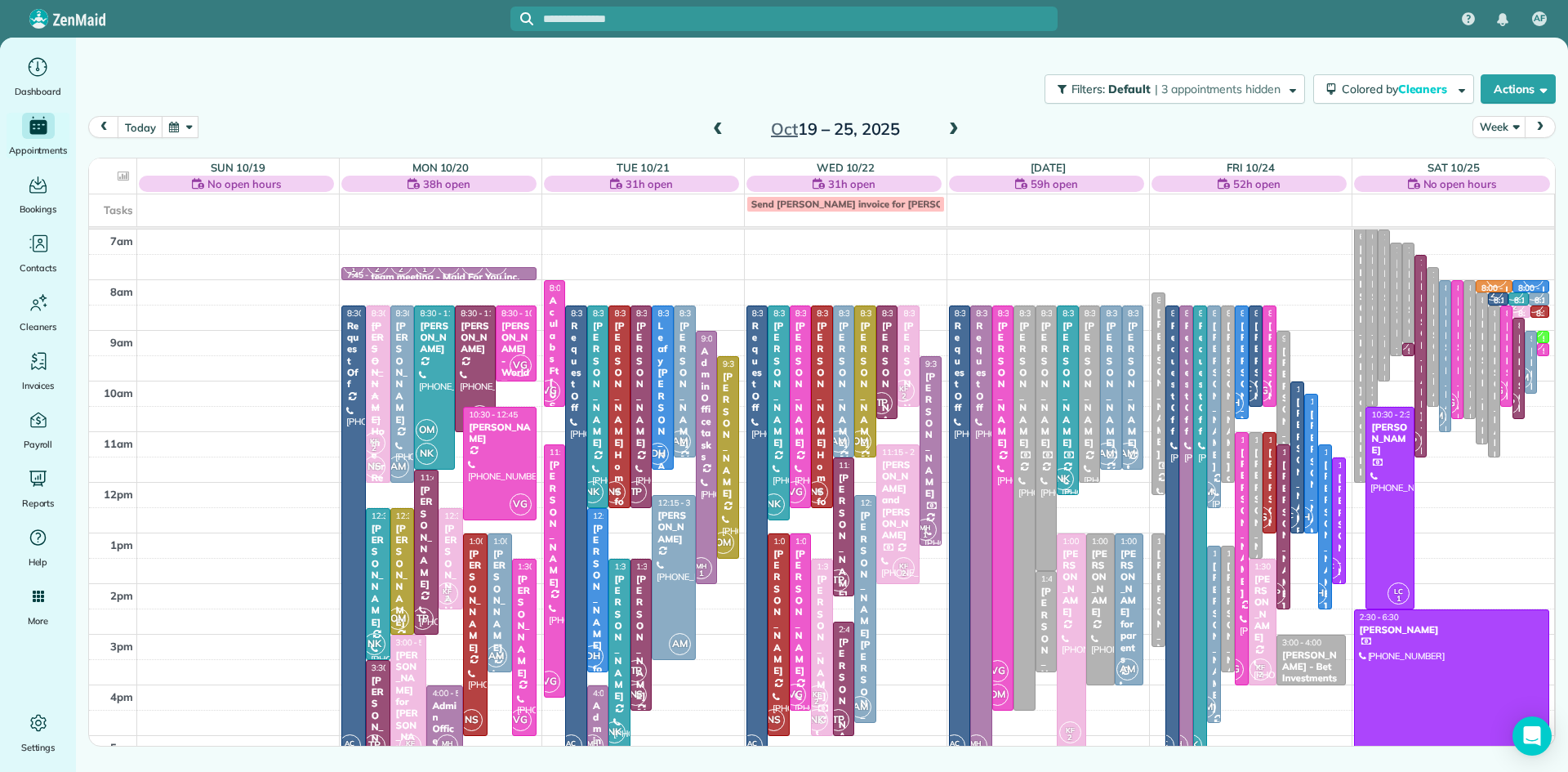
click at [1064, 420] on div "[PERSON_NAME]" at bounding box center [1067, 385] width 12 height 129
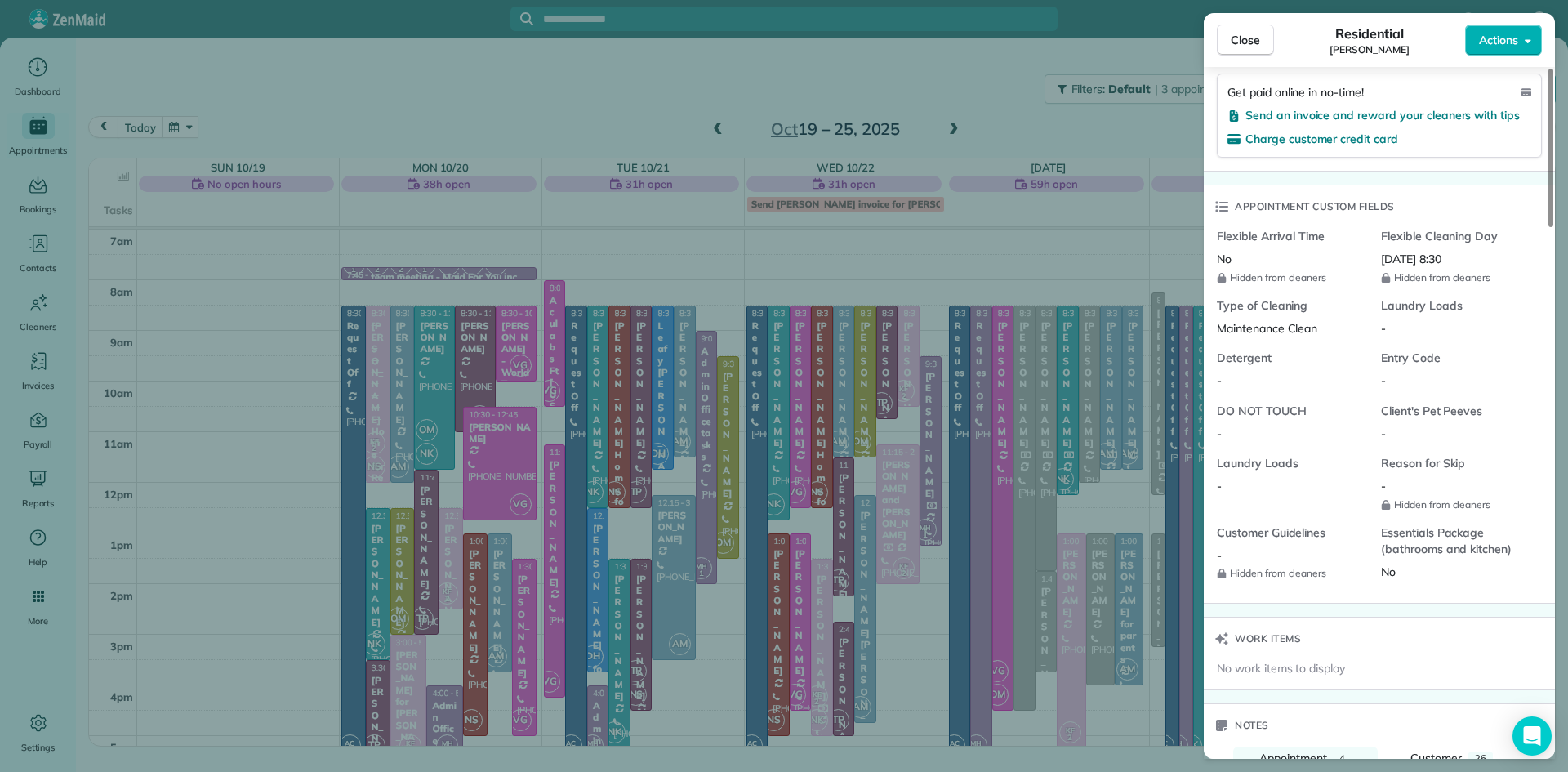
scroll to position [1232, 0]
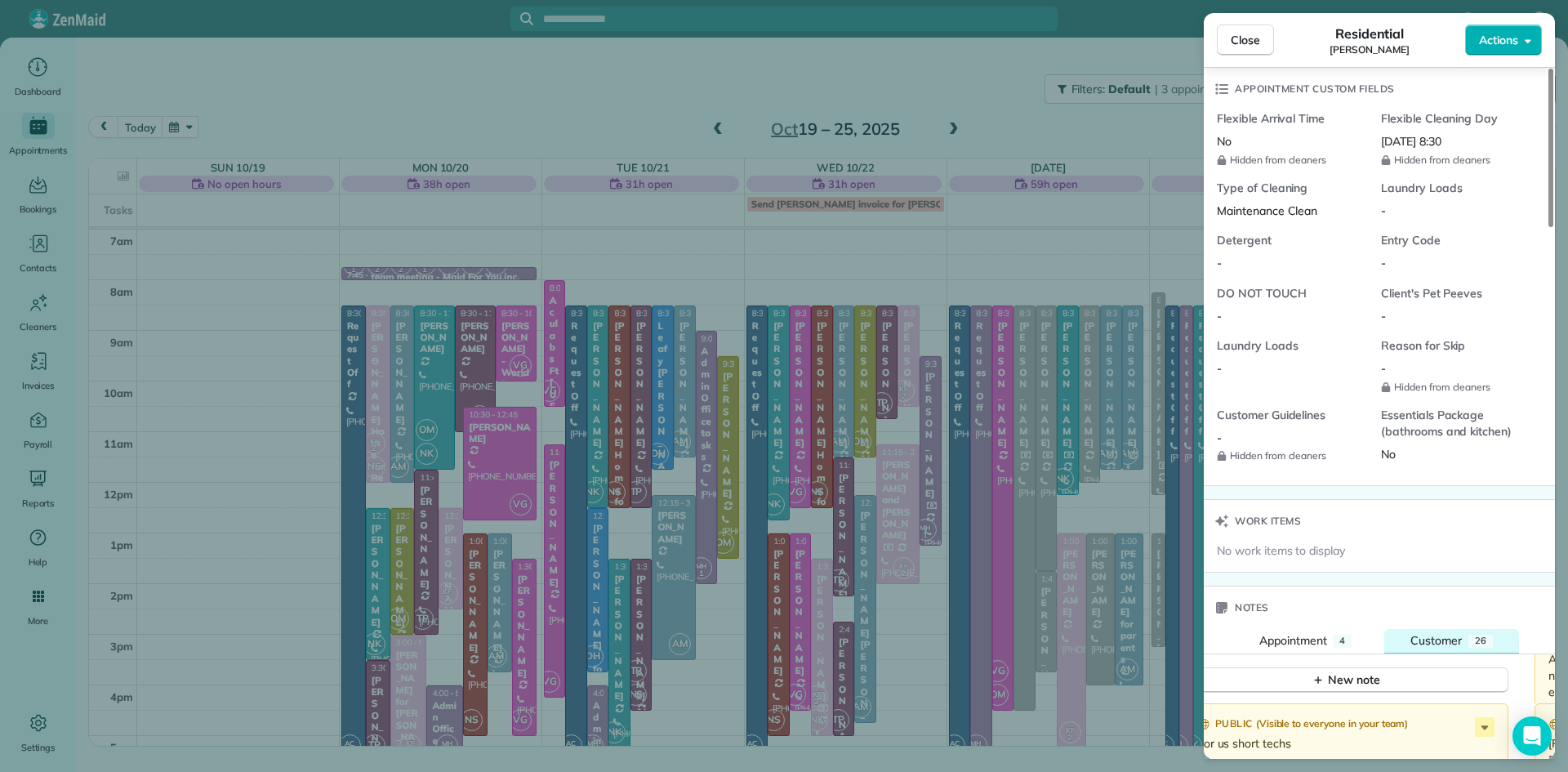
click at [1433, 641] on span "Customer" at bounding box center [1436, 639] width 52 height 15
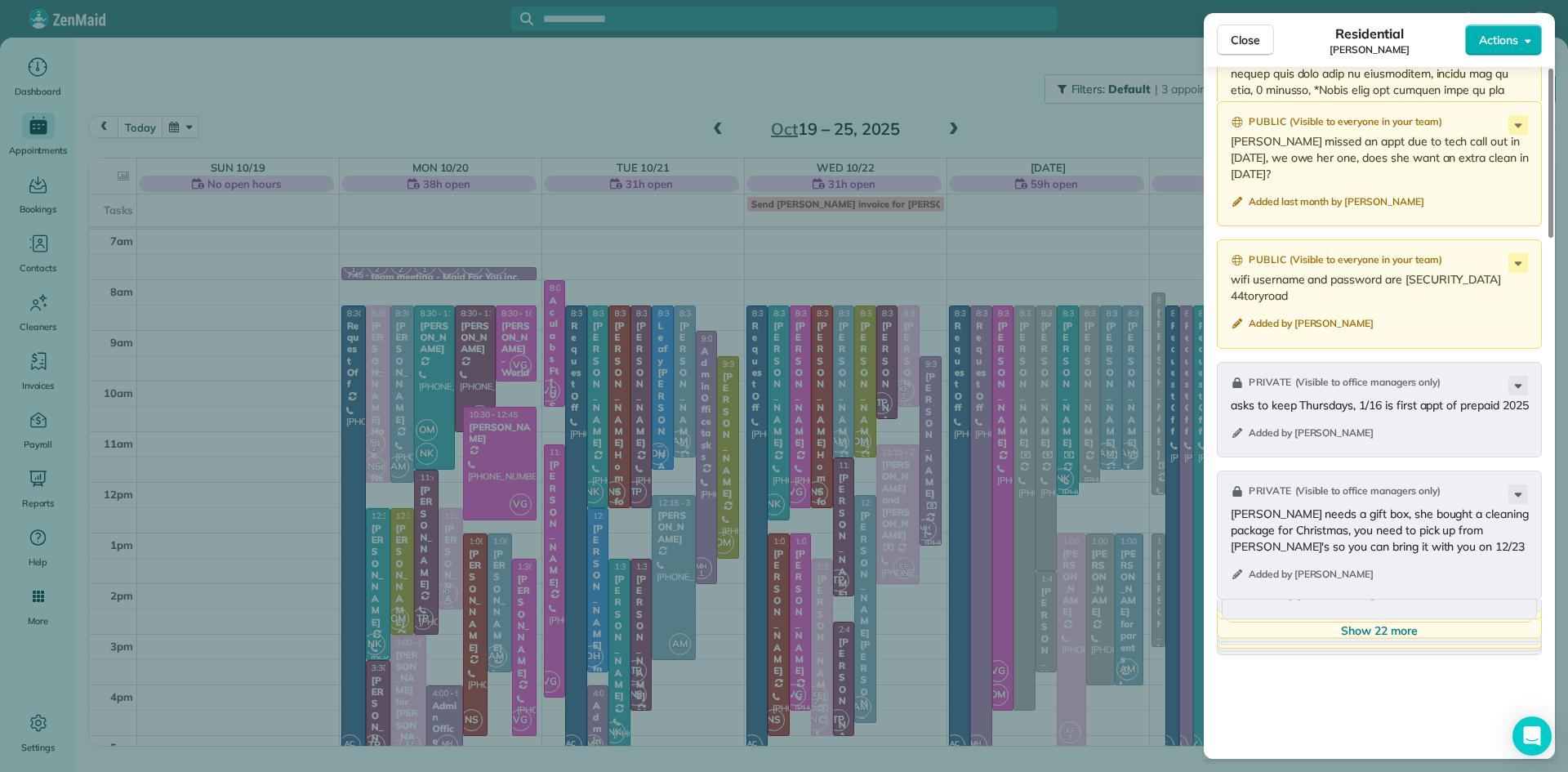
scroll to position [1848, 0]
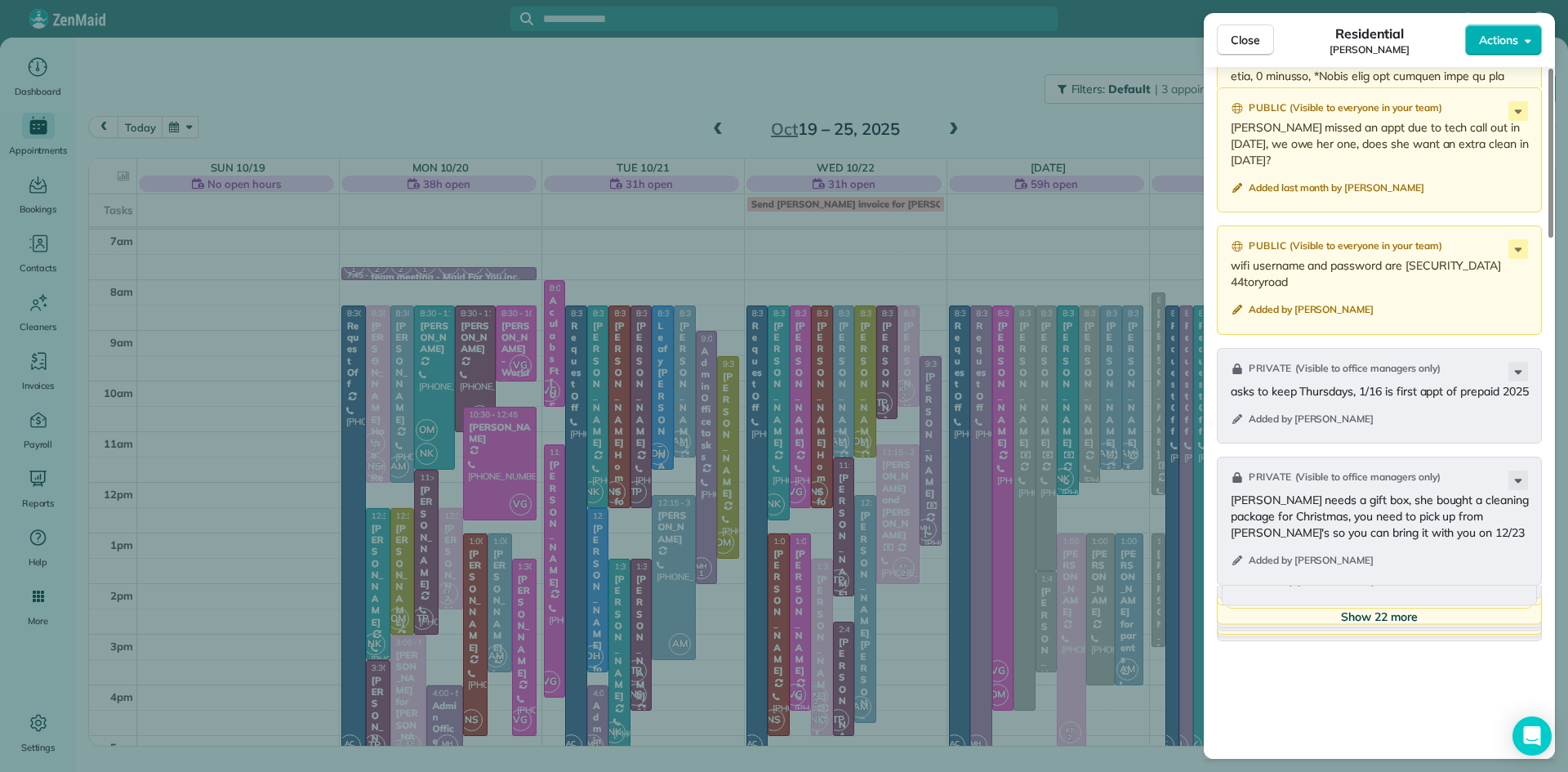
click at [1409, 615] on span "Show 22 more" at bounding box center [1379, 616] width 77 height 16
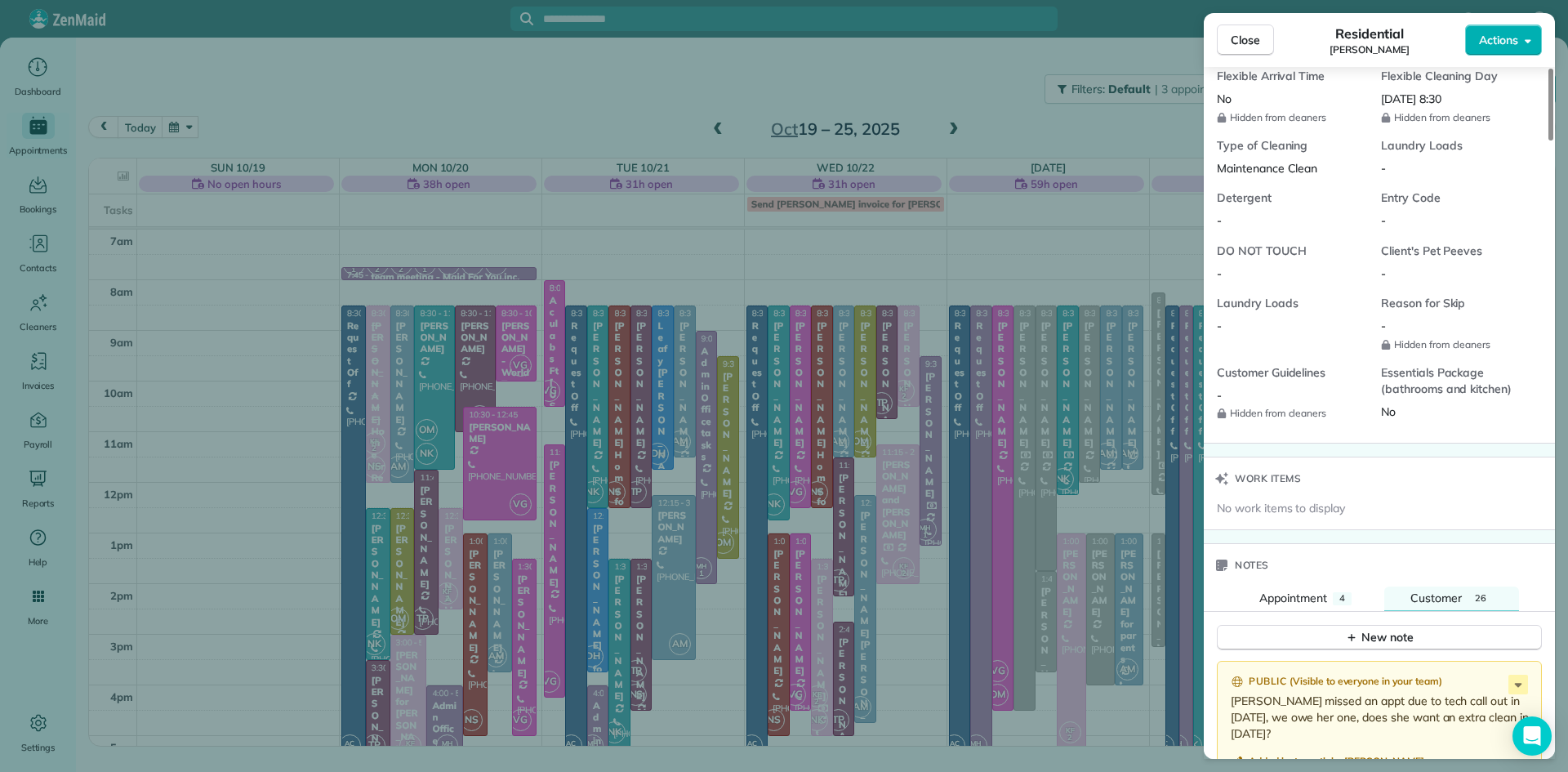
scroll to position [1227, 0]
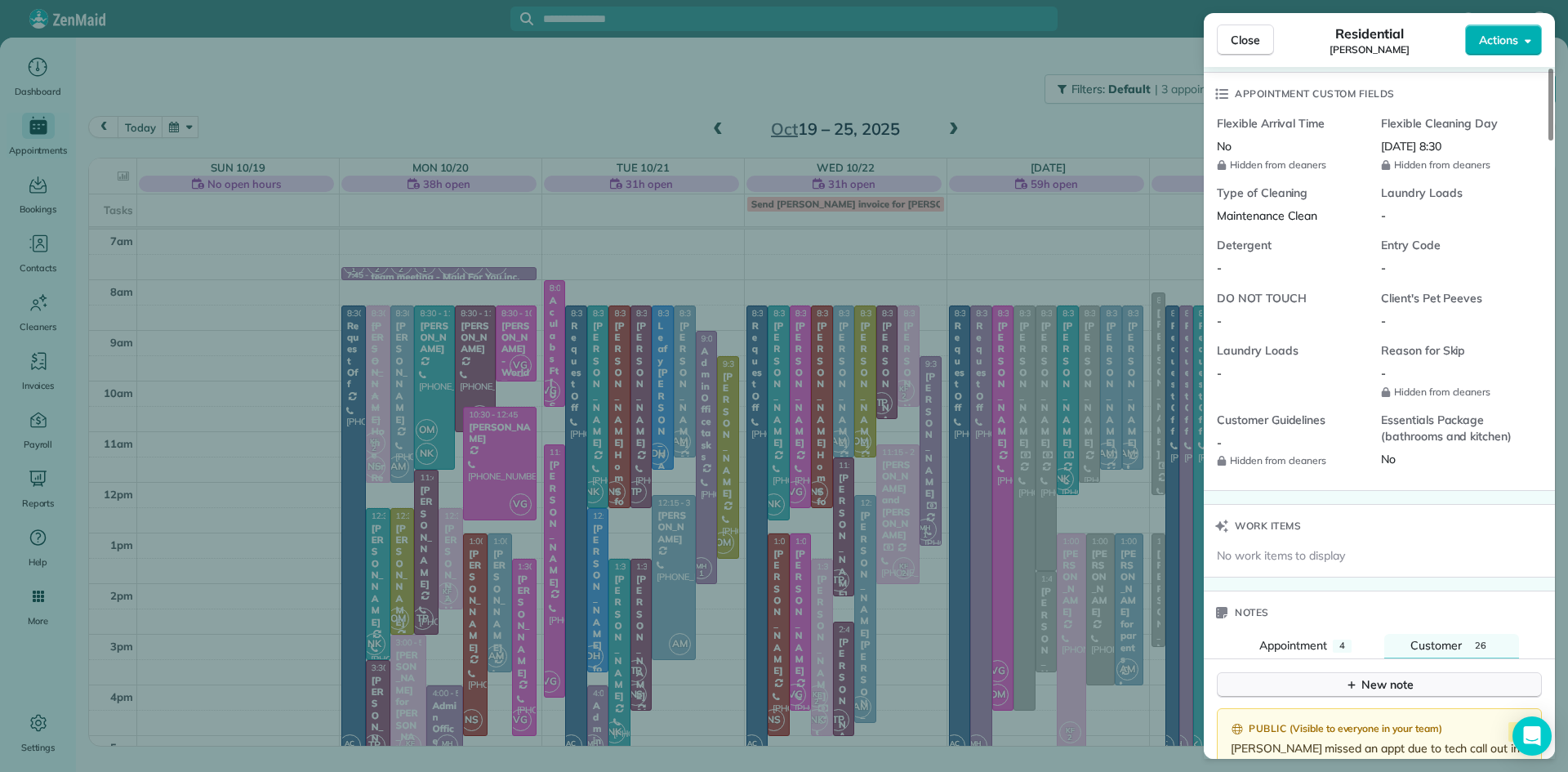
click at [1371, 689] on div "New note" at bounding box center [1380, 685] width 69 height 17
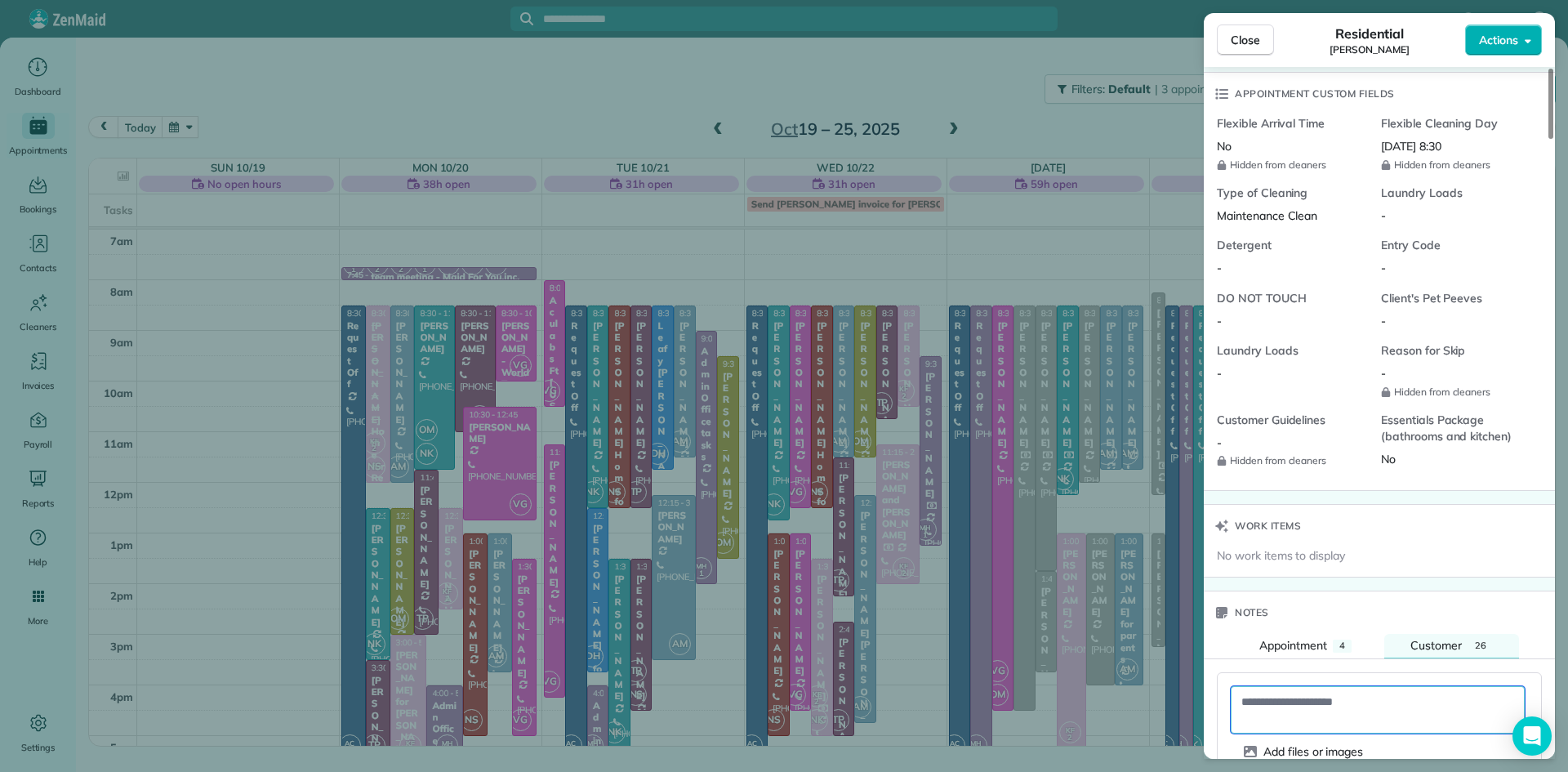
click at [1349, 703] on textarea at bounding box center [1378, 709] width 294 height 47
paste textarea "**********"
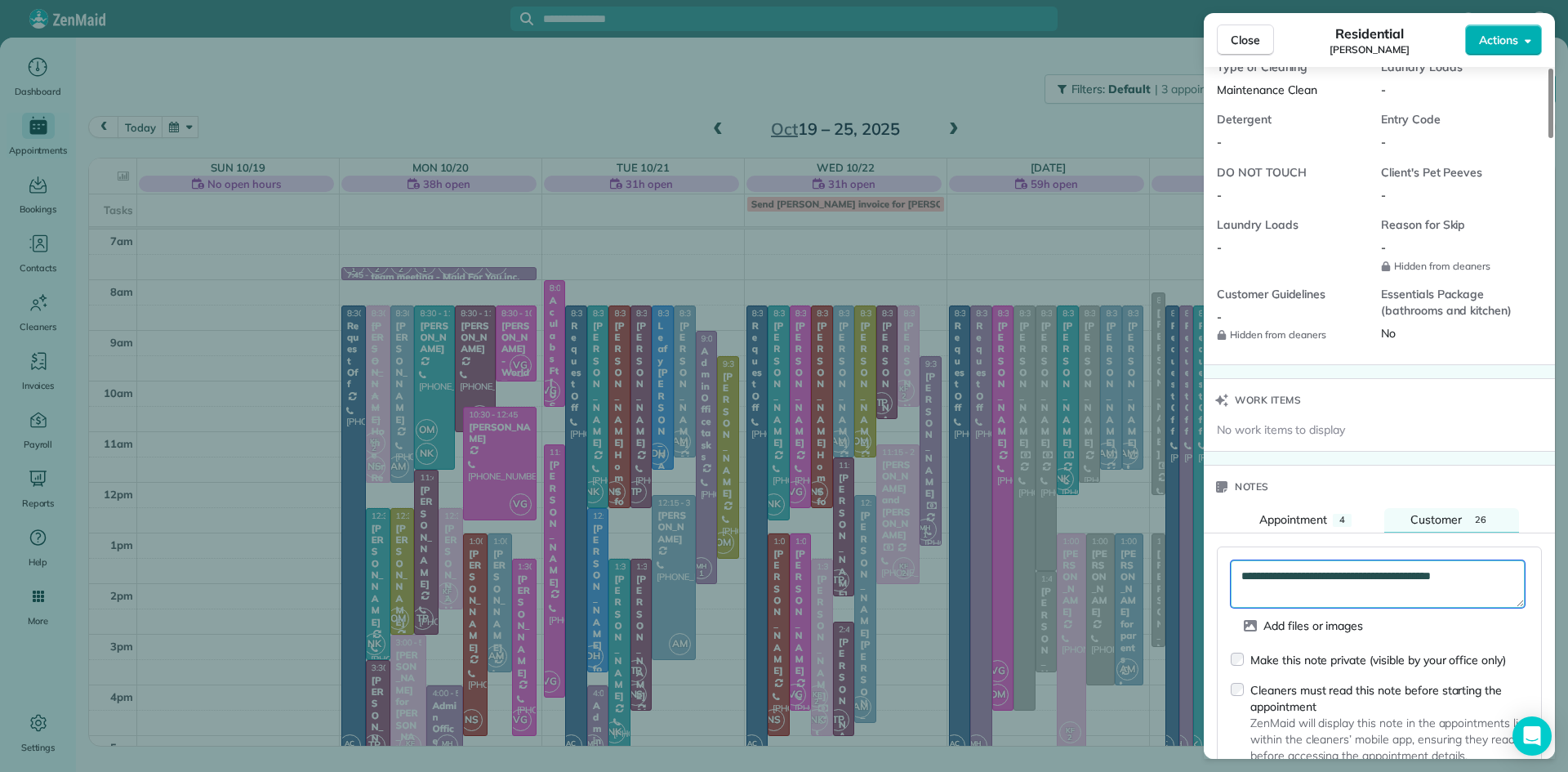
scroll to position [9, 0]
paste textarea "**********"
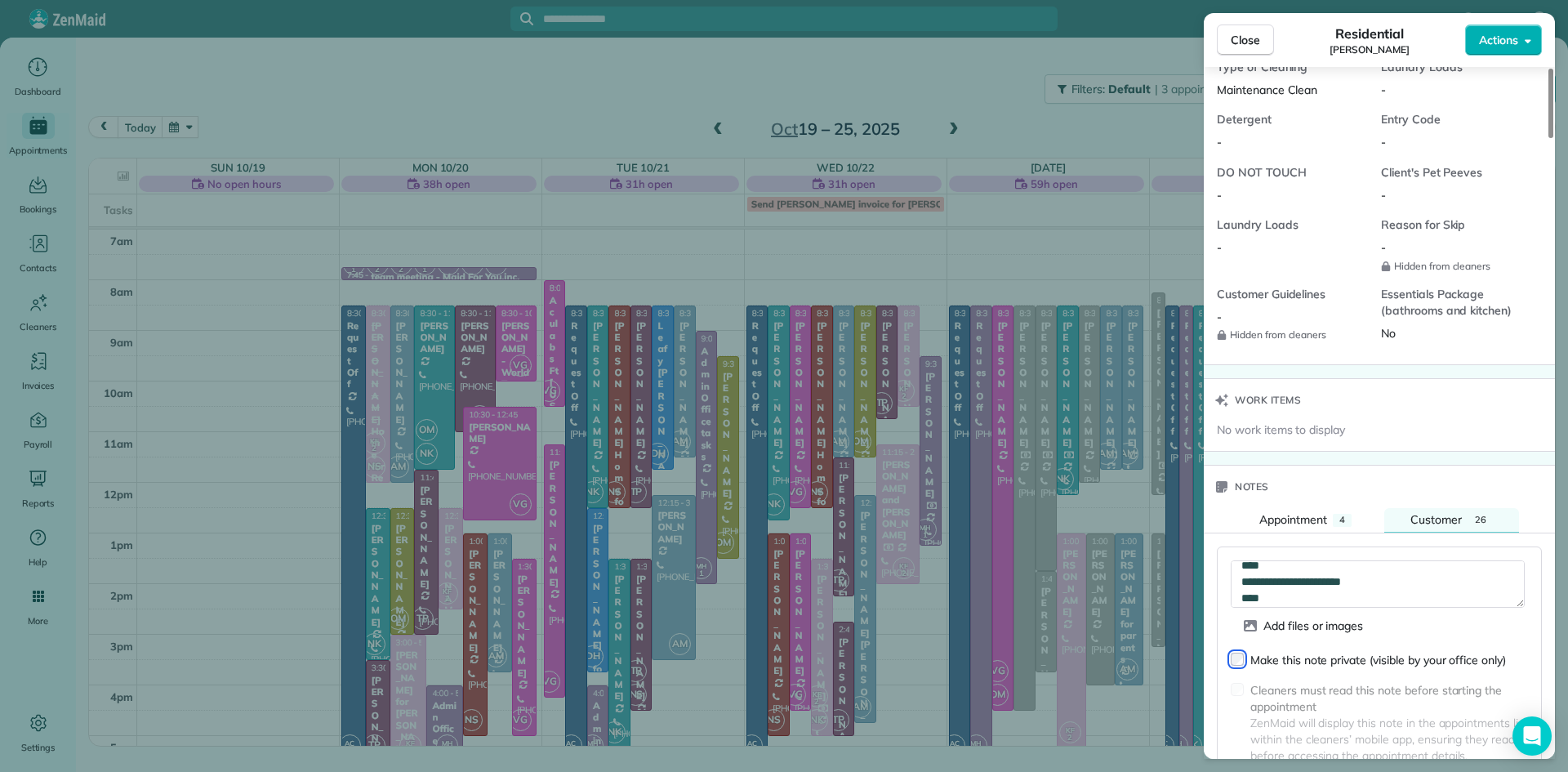
scroll to position [0, 0]
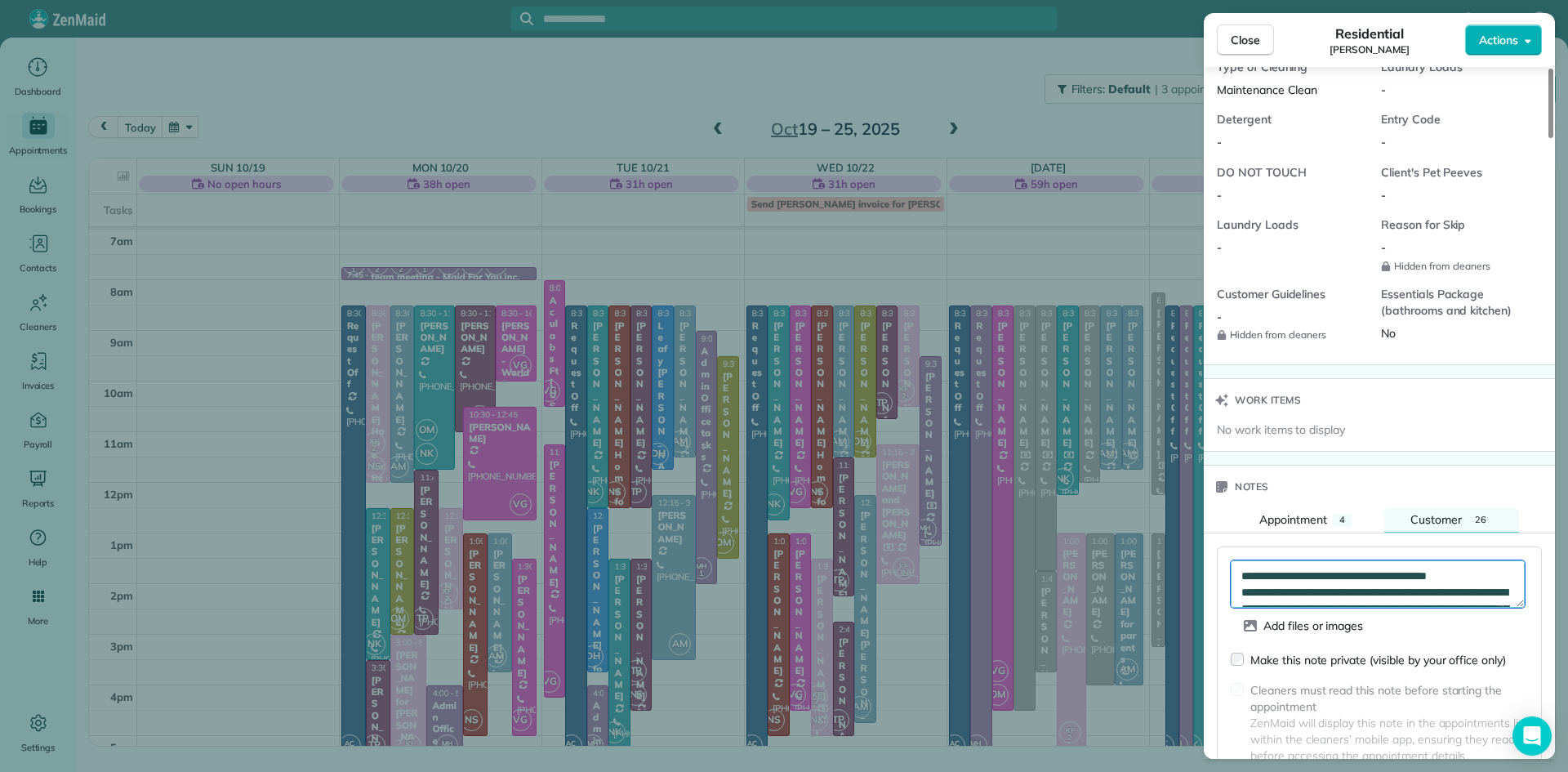
click at [1292, 590] on textarea "**********" at bounding box center [1378, 584] width 294 height 47
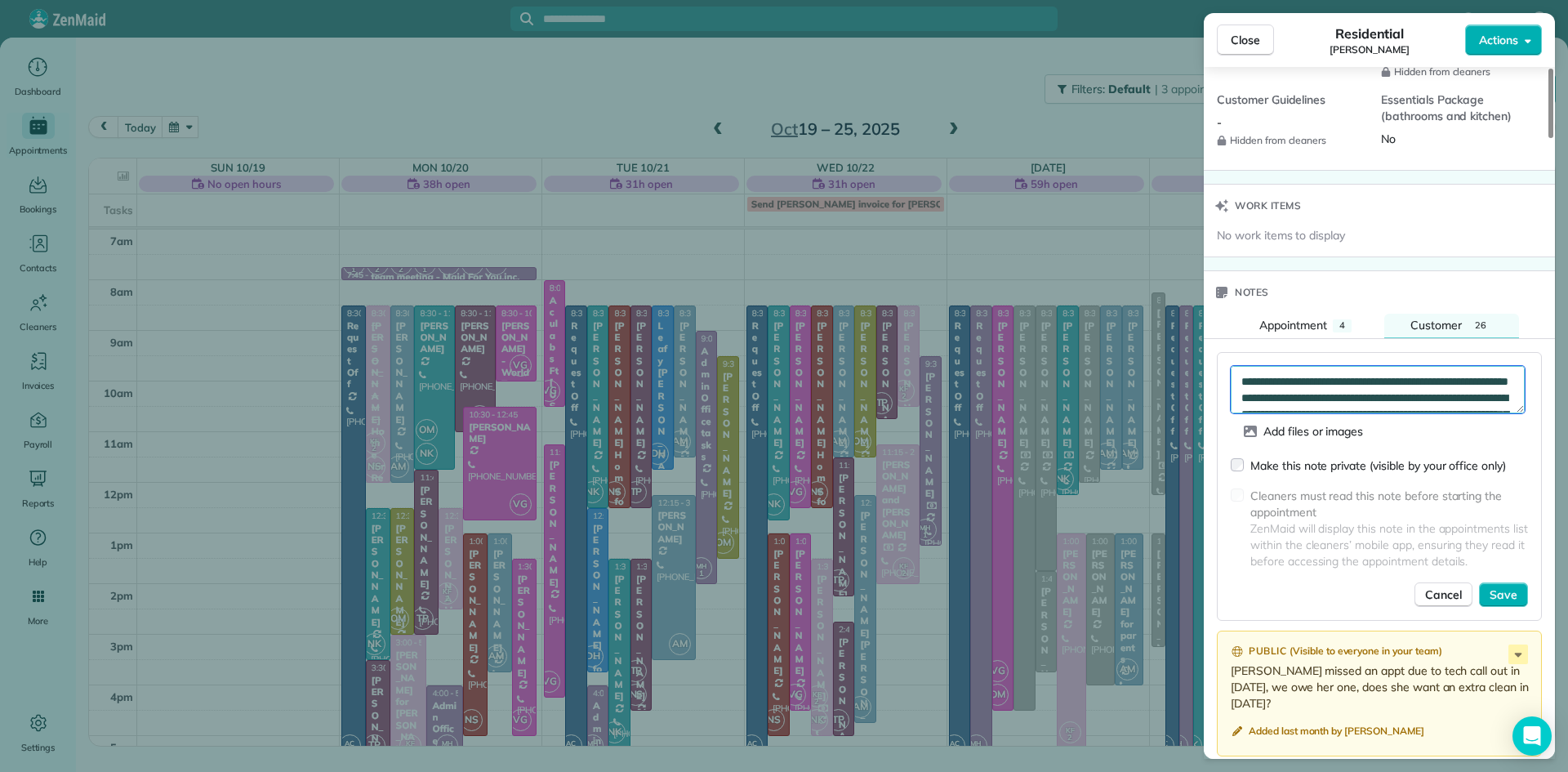
scroll to position [1700, 0]
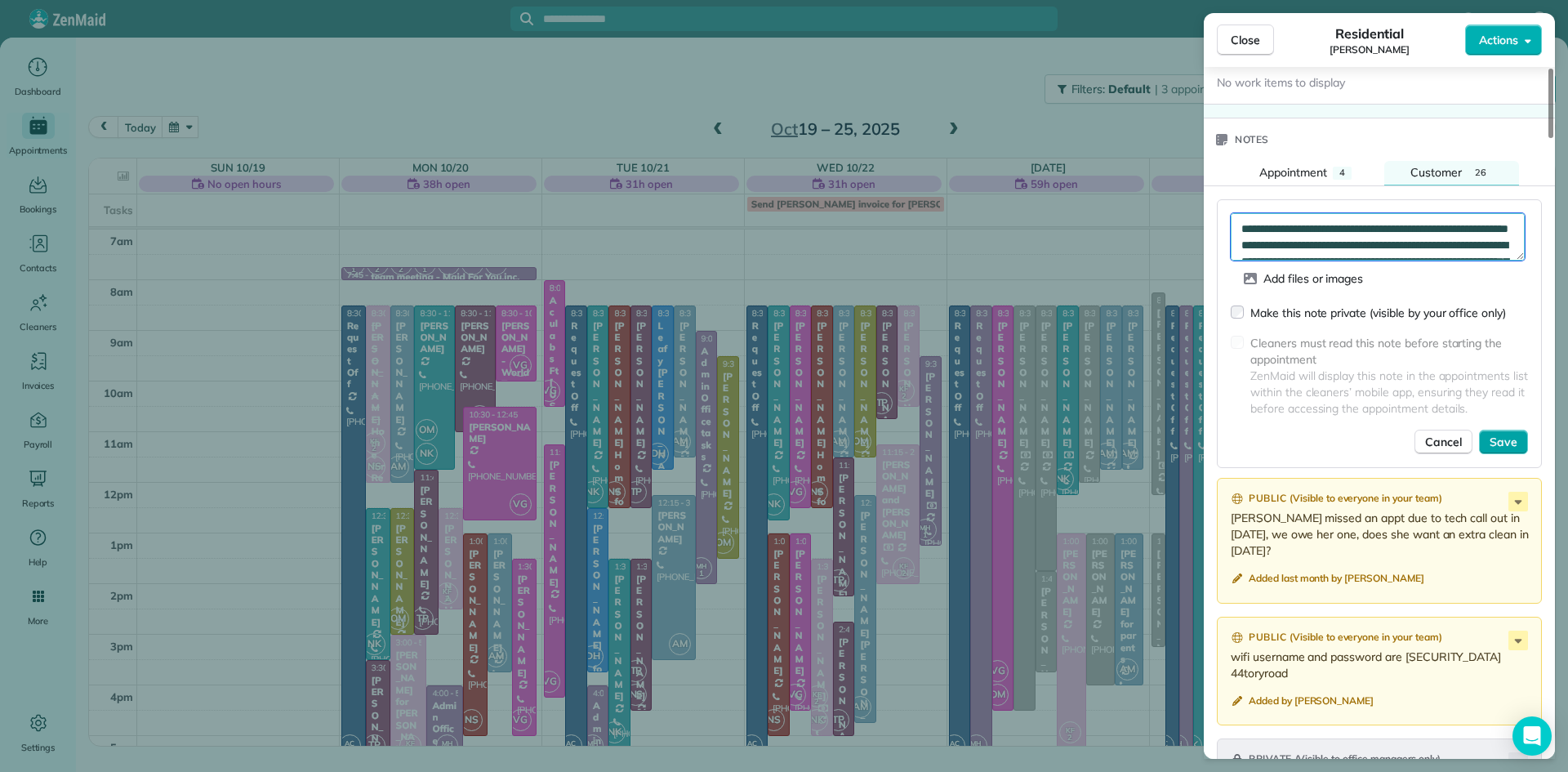
type textarea "**********"
click at [1508, 450] on span "Save" at bounding box center [1503, 442] width 28 height 16
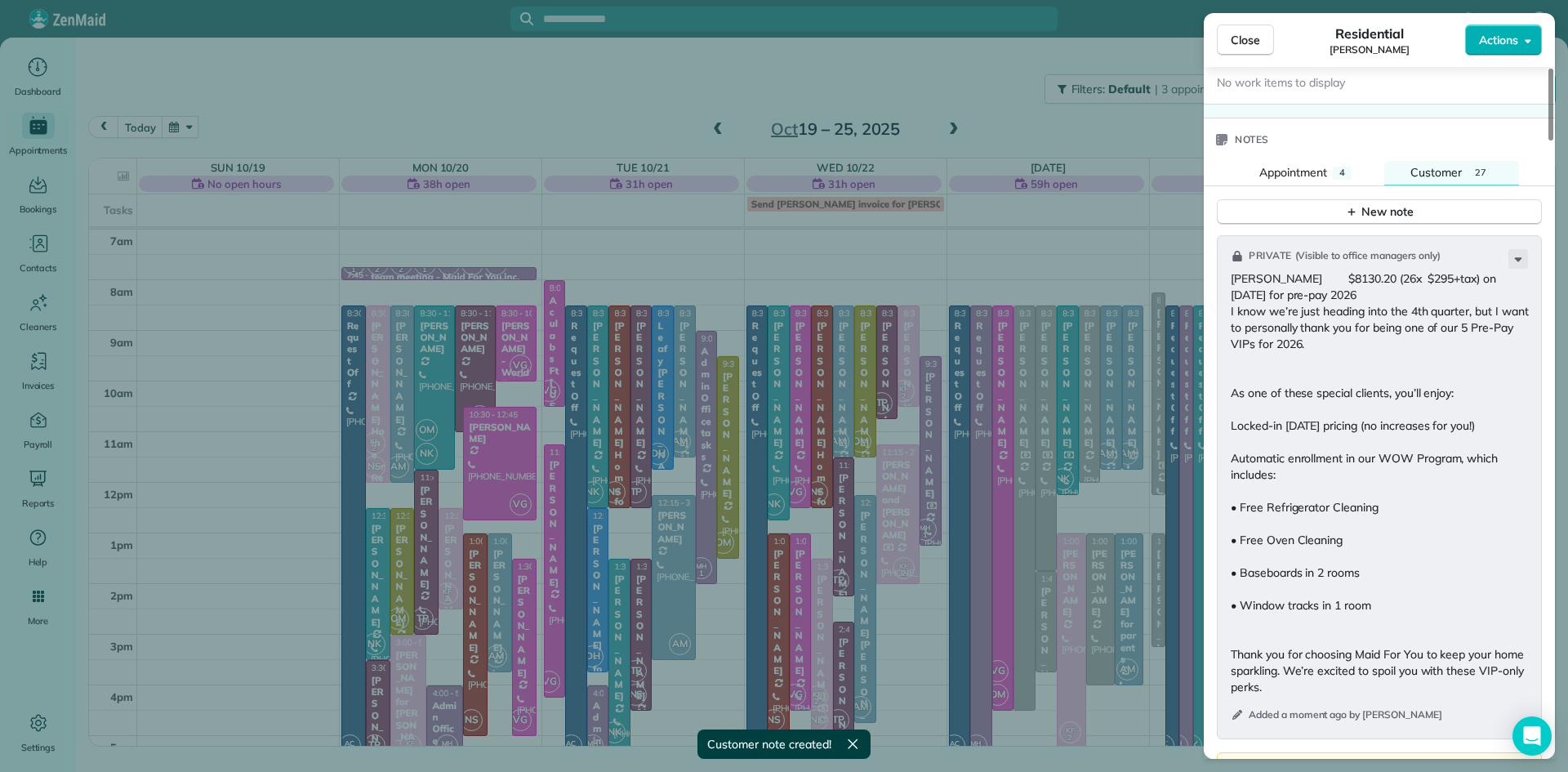
click at [1255, 40] on span "Close" at bounding box center [1245, 40] width 29 height 16
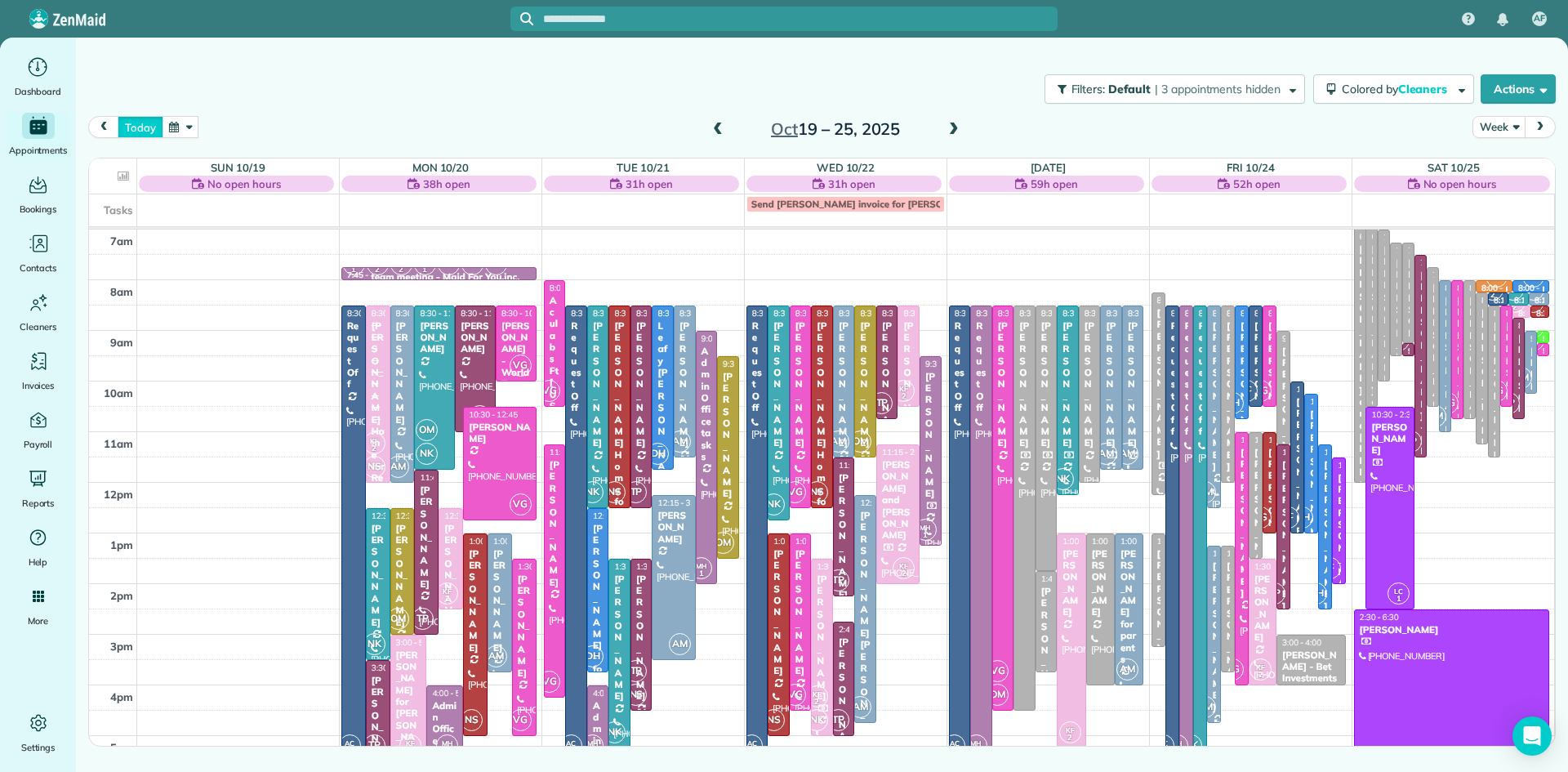
click at [136, 130] on button "today" at bounding box center [140, 127] width 45 height 22
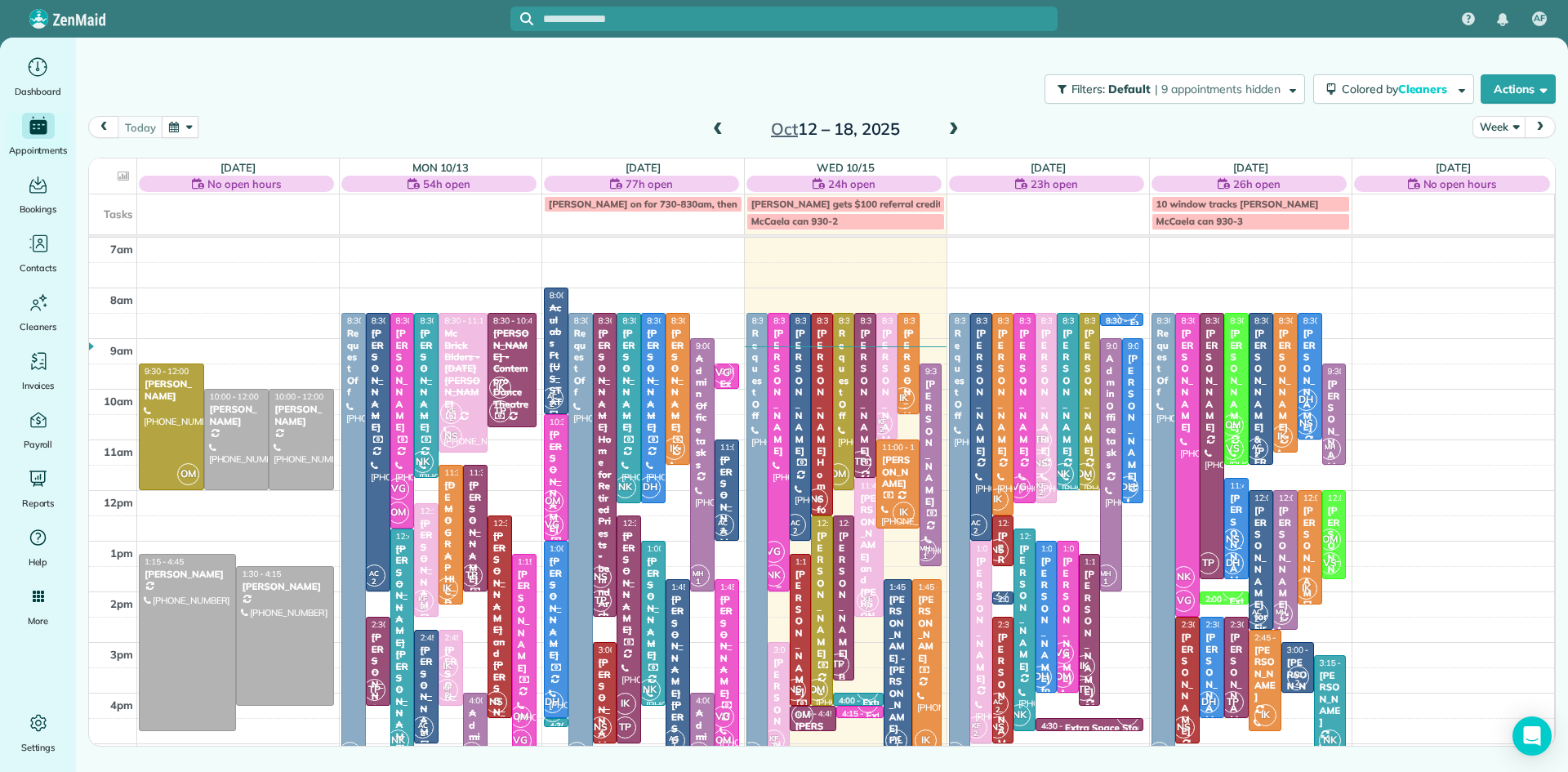
click at [776, 460] on div at bounding box center [779, 452] width 21 height 277
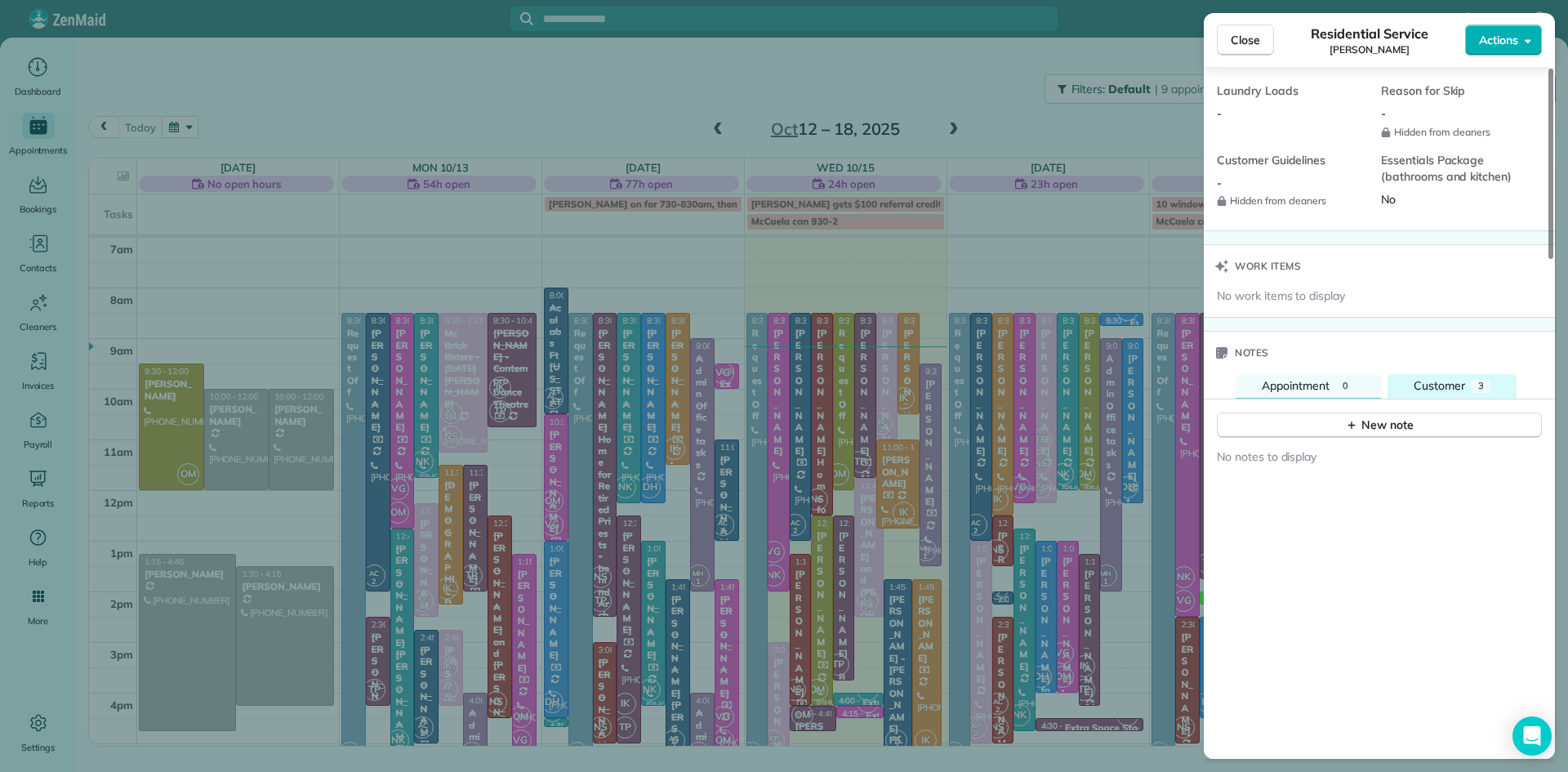
scroll to position [1485, 0]
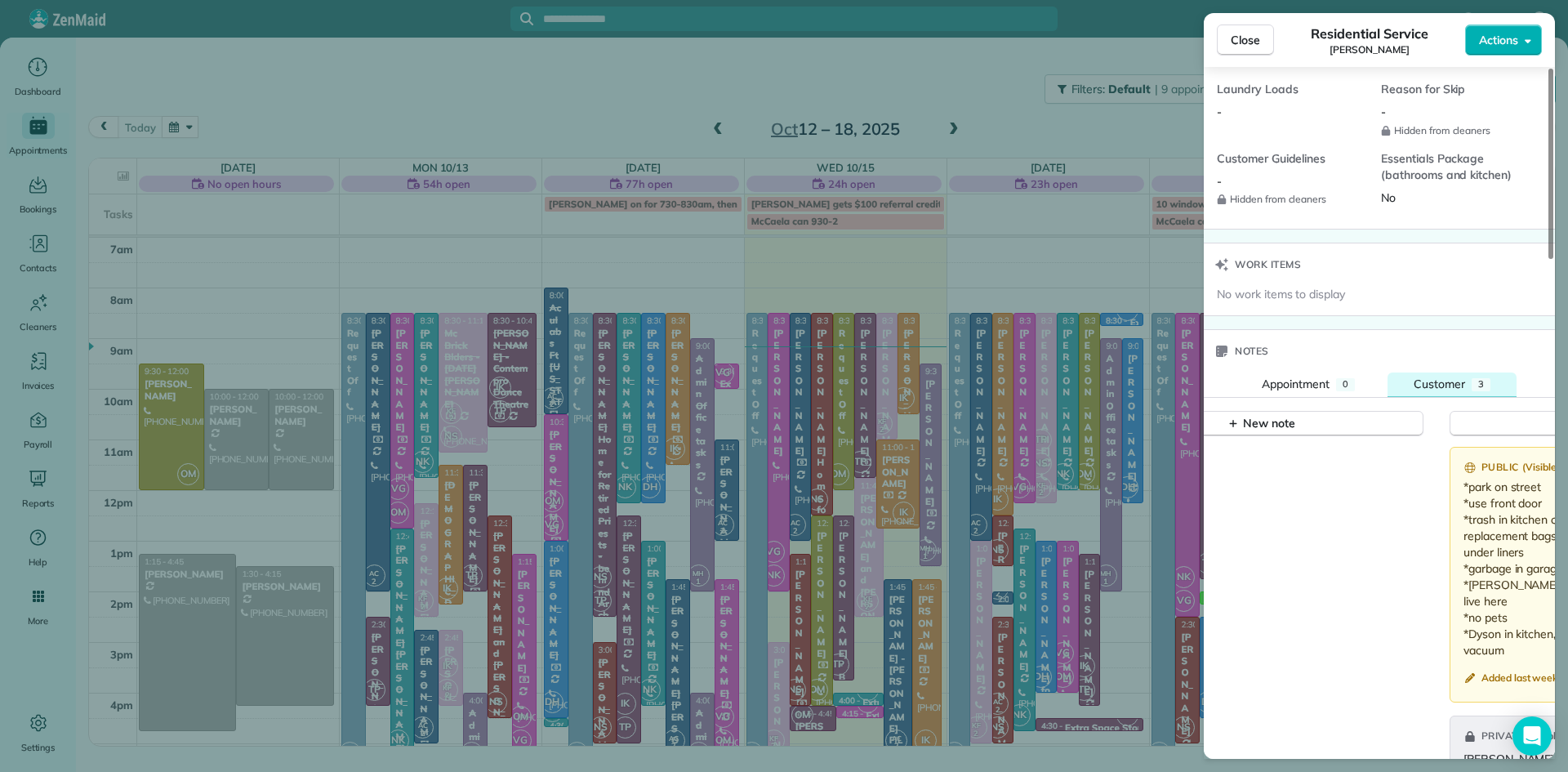
click at [1439, 391] on span "Customer" at bounding box center [1439, 383] width 52 height 15
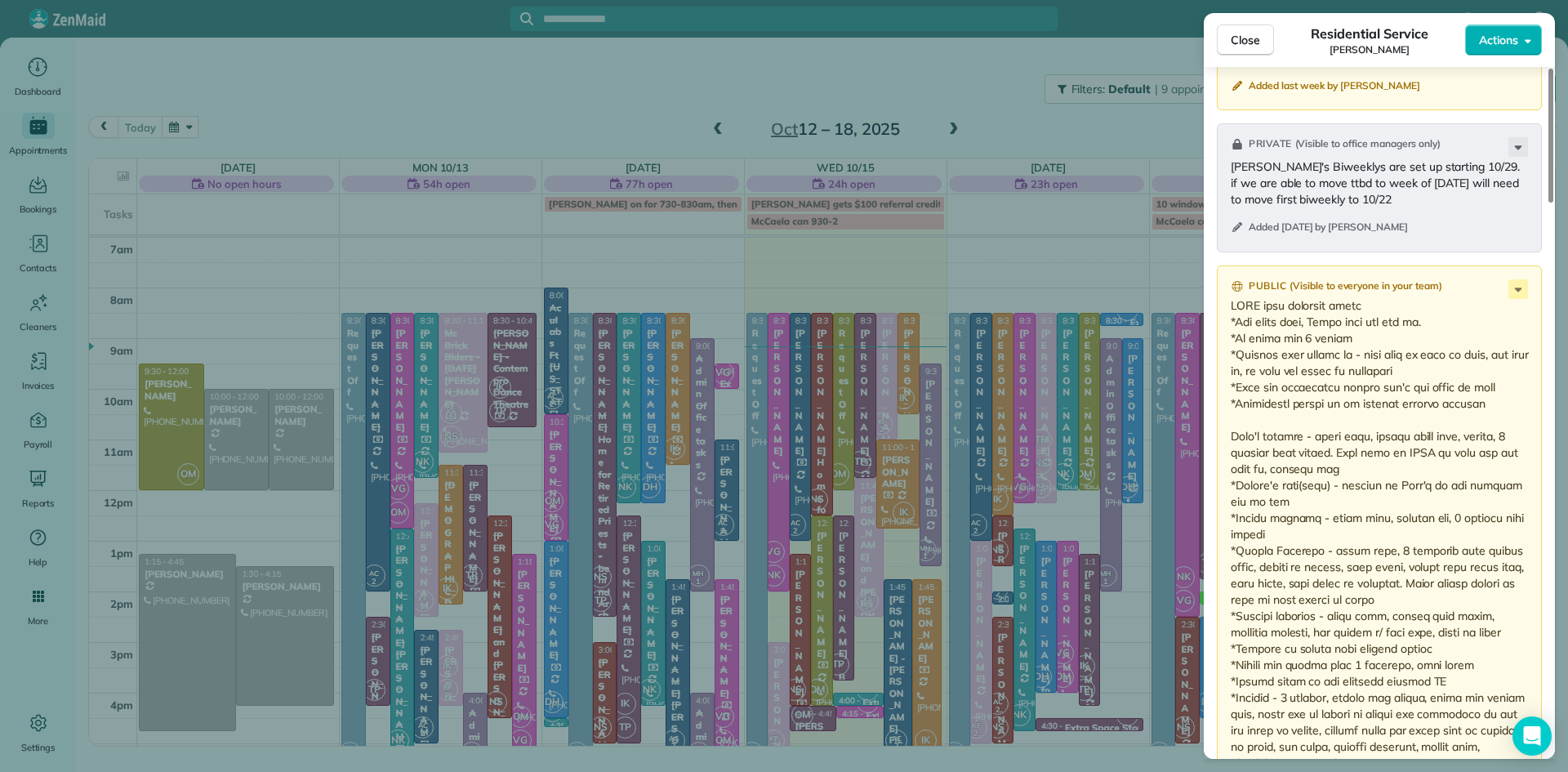
scroll to position [2097, 0]
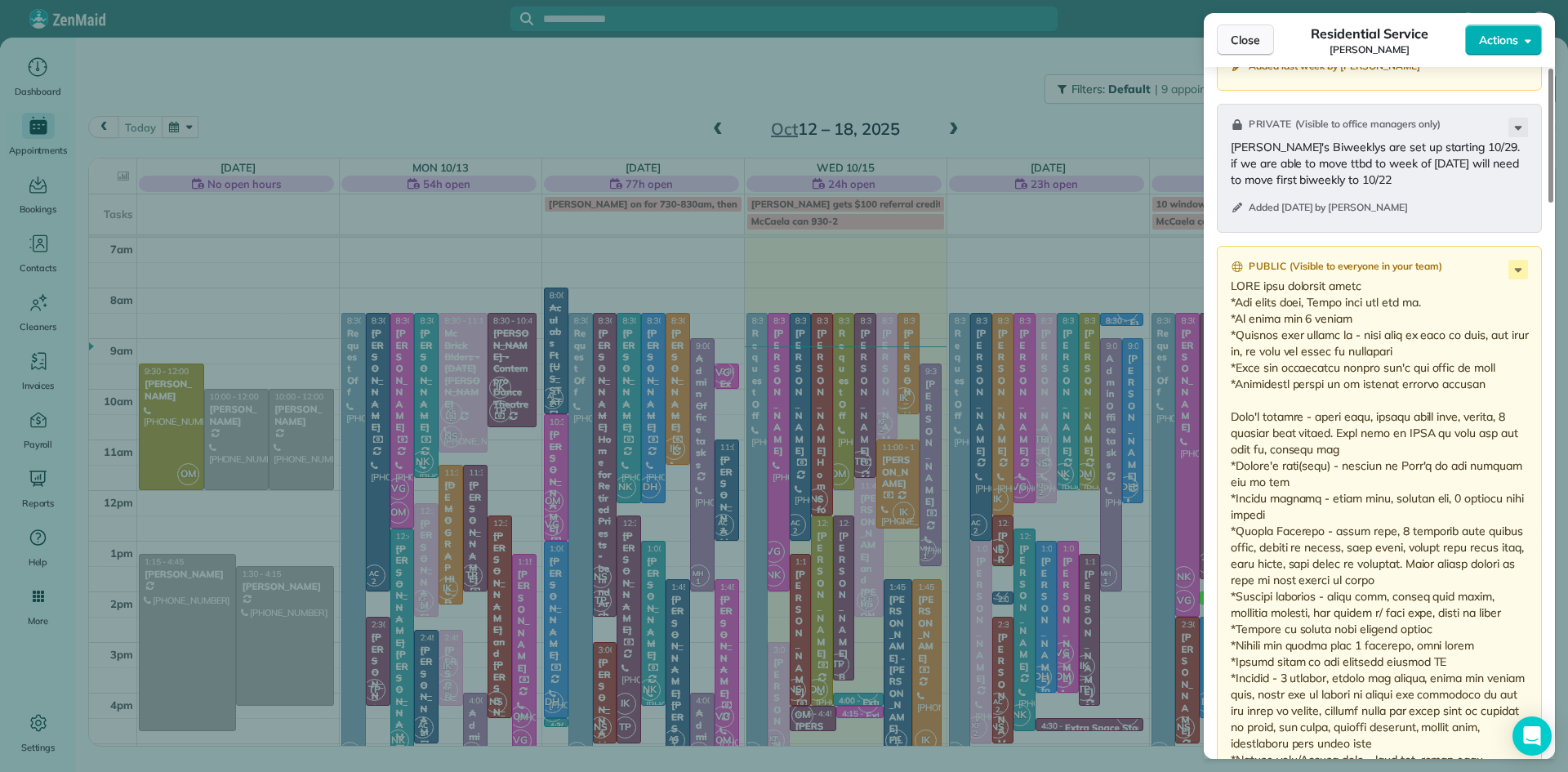
click at [1256, 40] on span "Close" at bounding box center [1245, 40] width 29 height 16
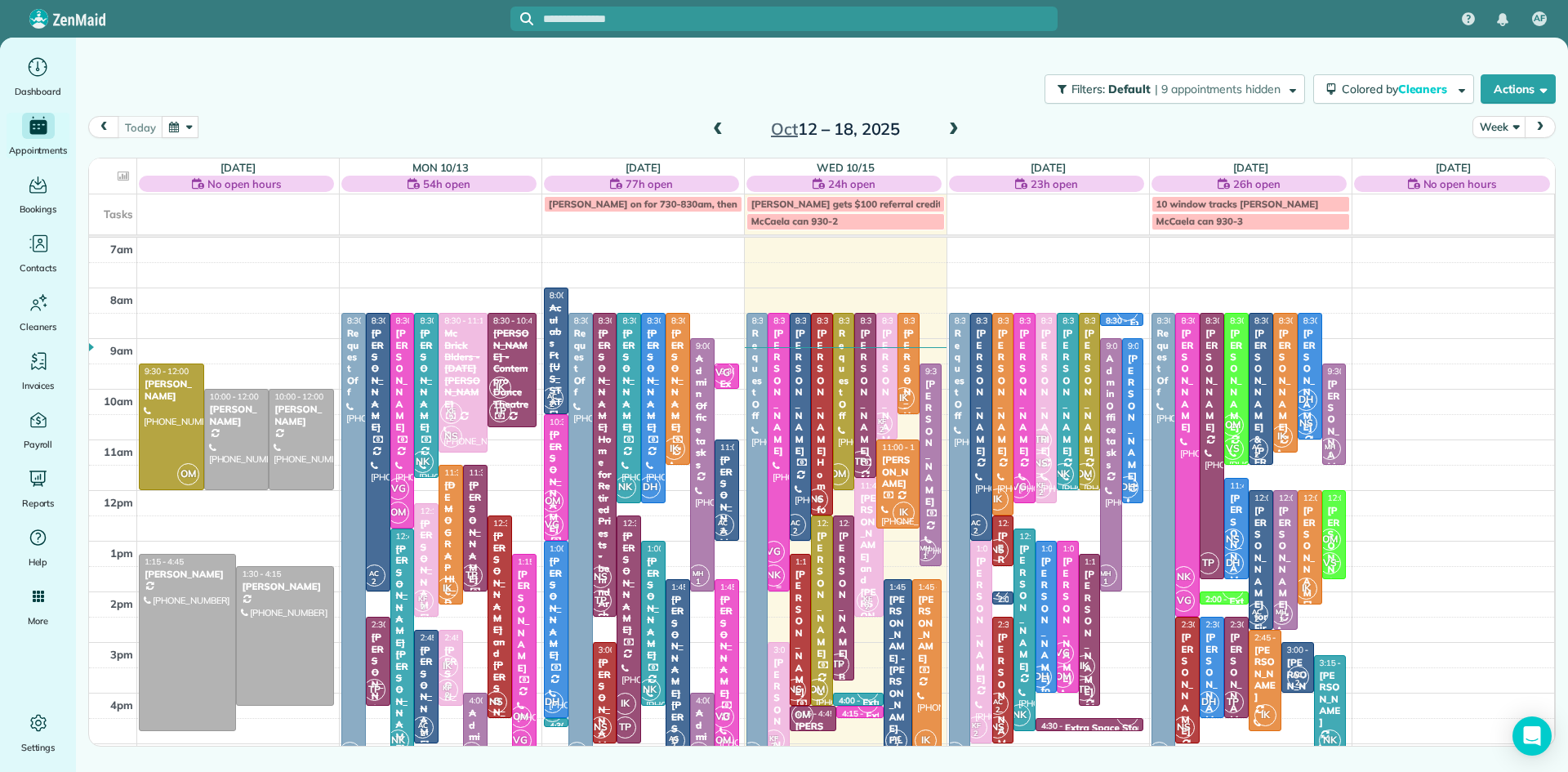
click at [777, 521] on div at bounding box center [779, 452] width 21 height 277
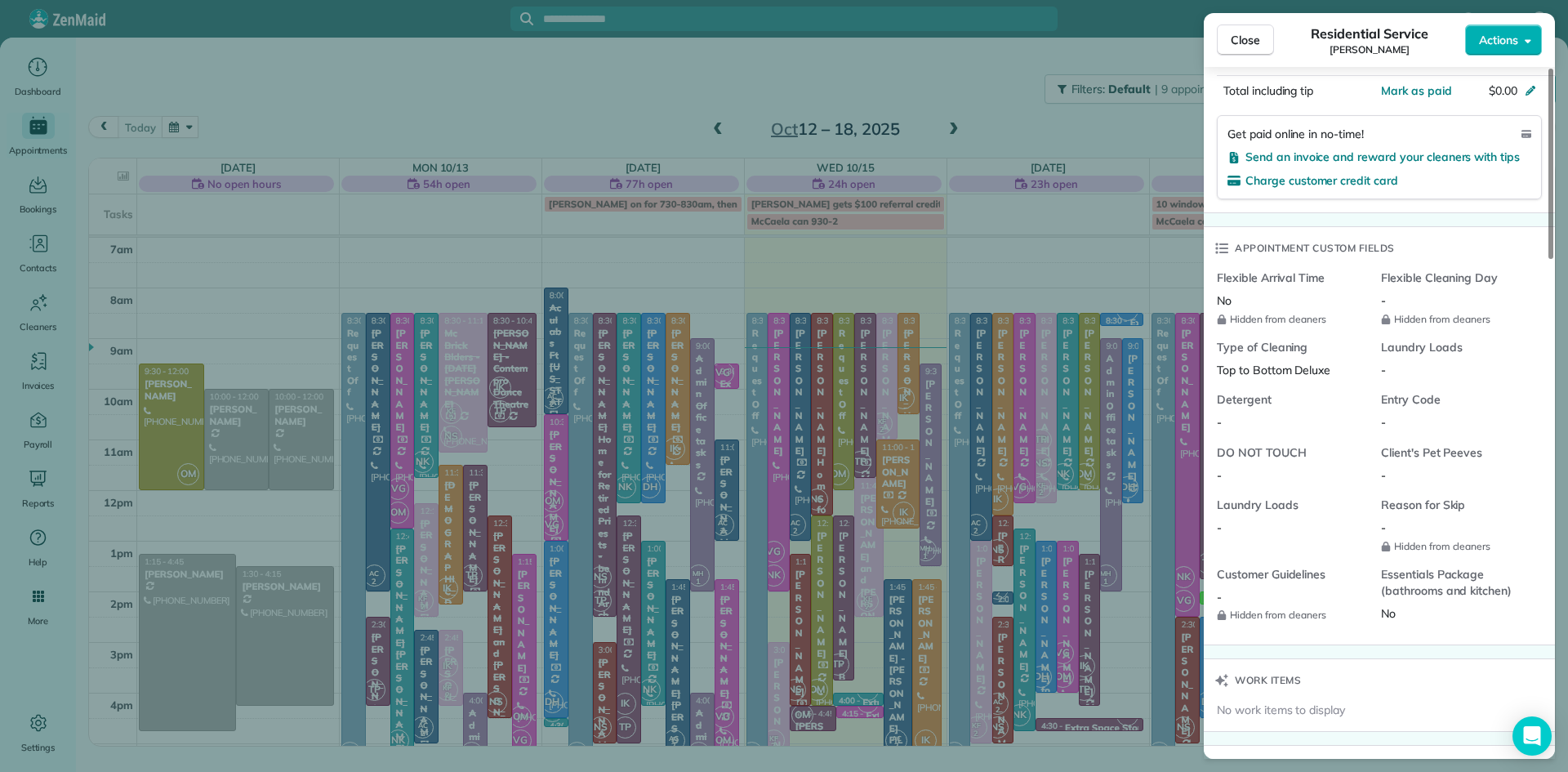
scroll to position [1316, 0]
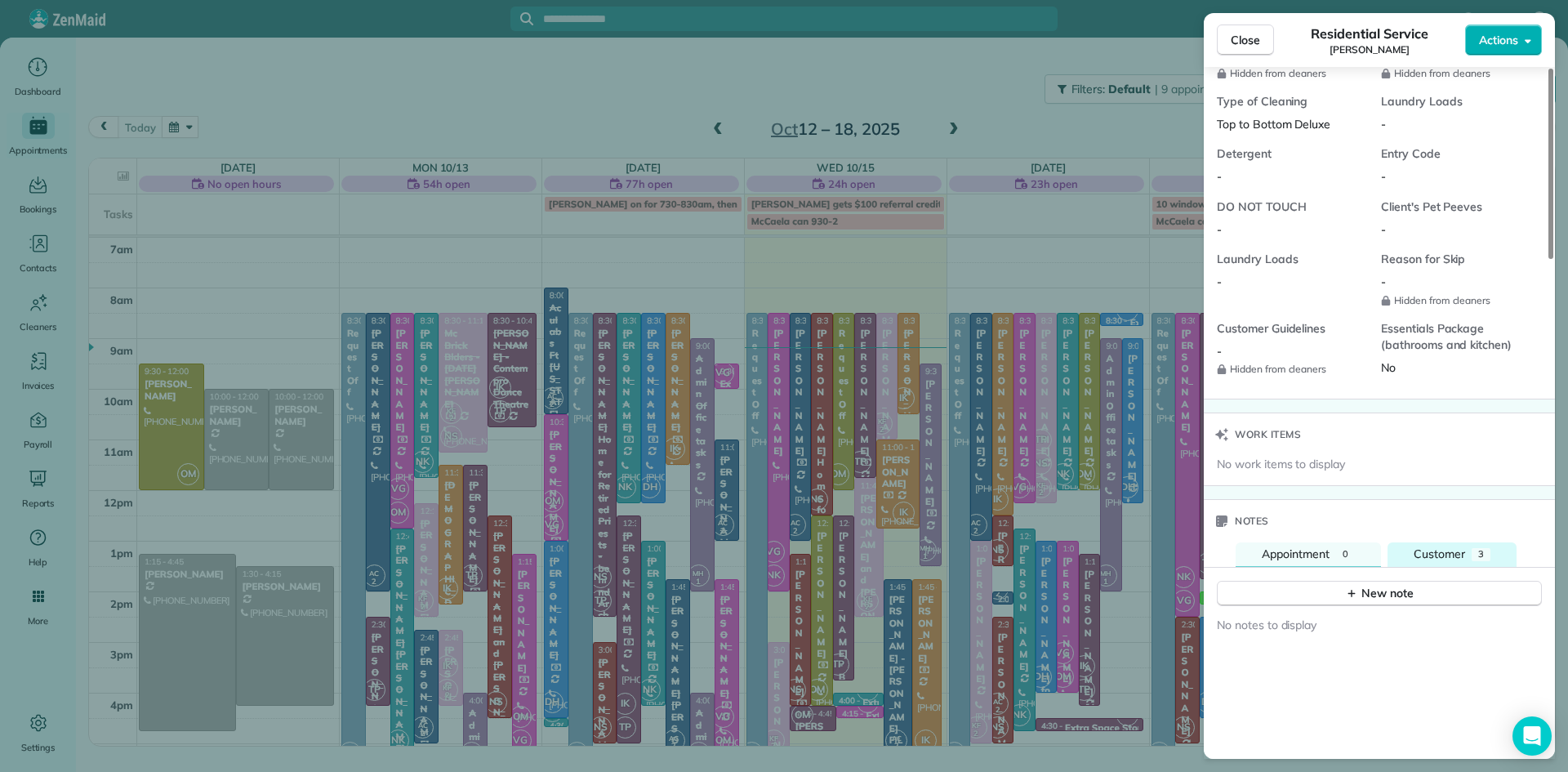
click at [1444, 561] on span "Customer" at bounding box center [1439, 553] width 52 height 15
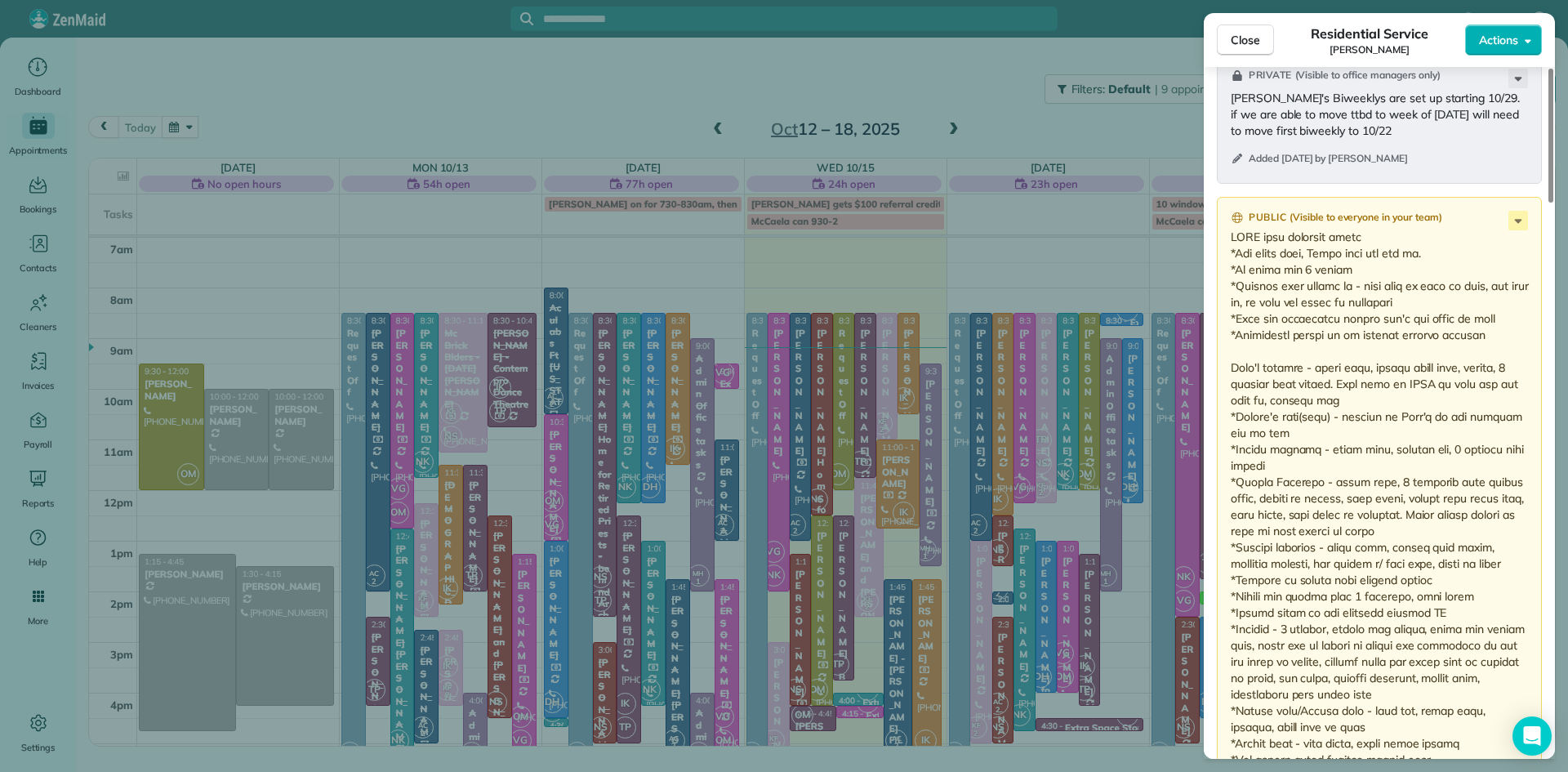
scroll to position [2211, 0]
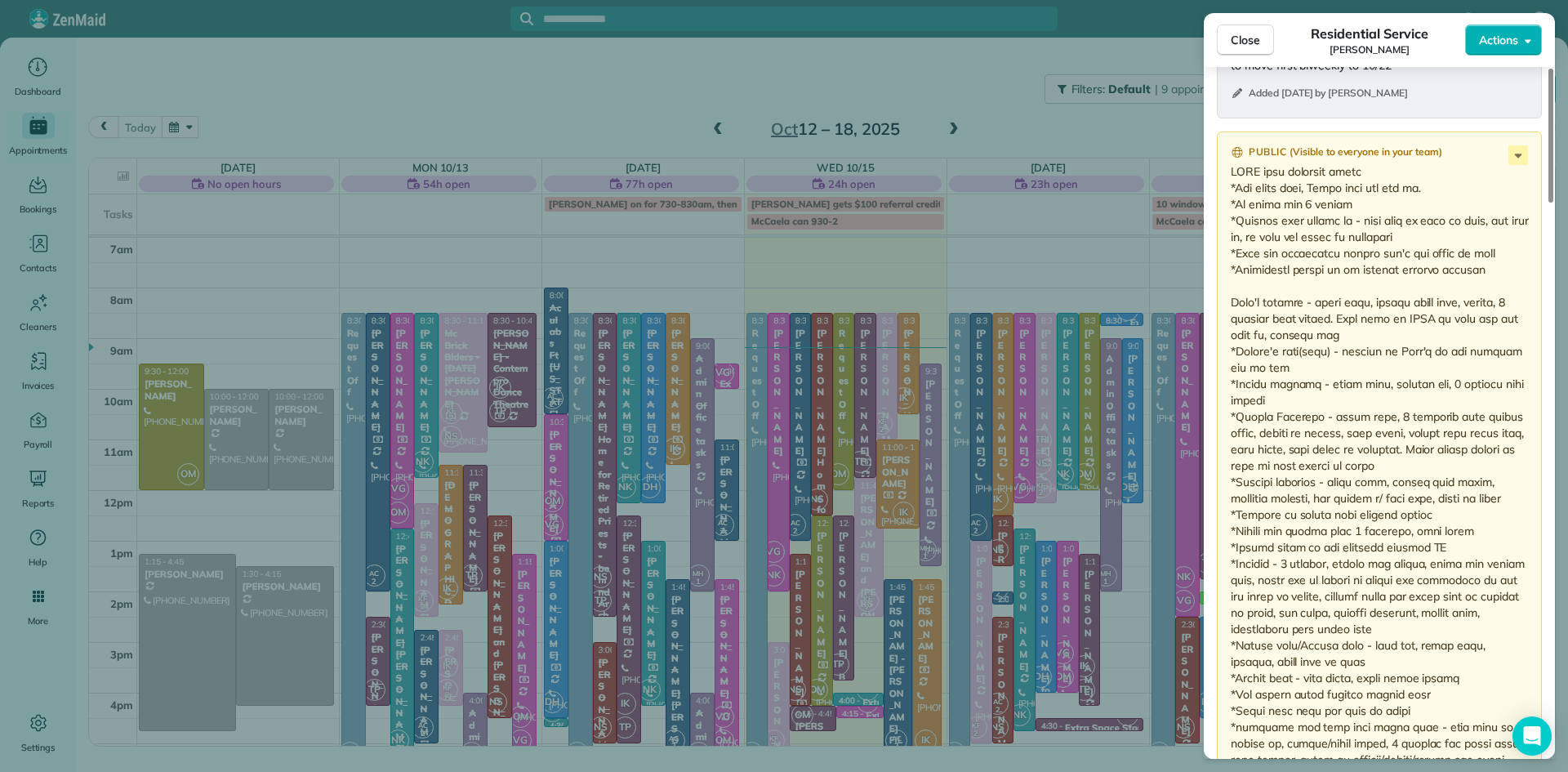
click at [1232, 563] on p at bounding box center [1380, 466] width 300 height 604
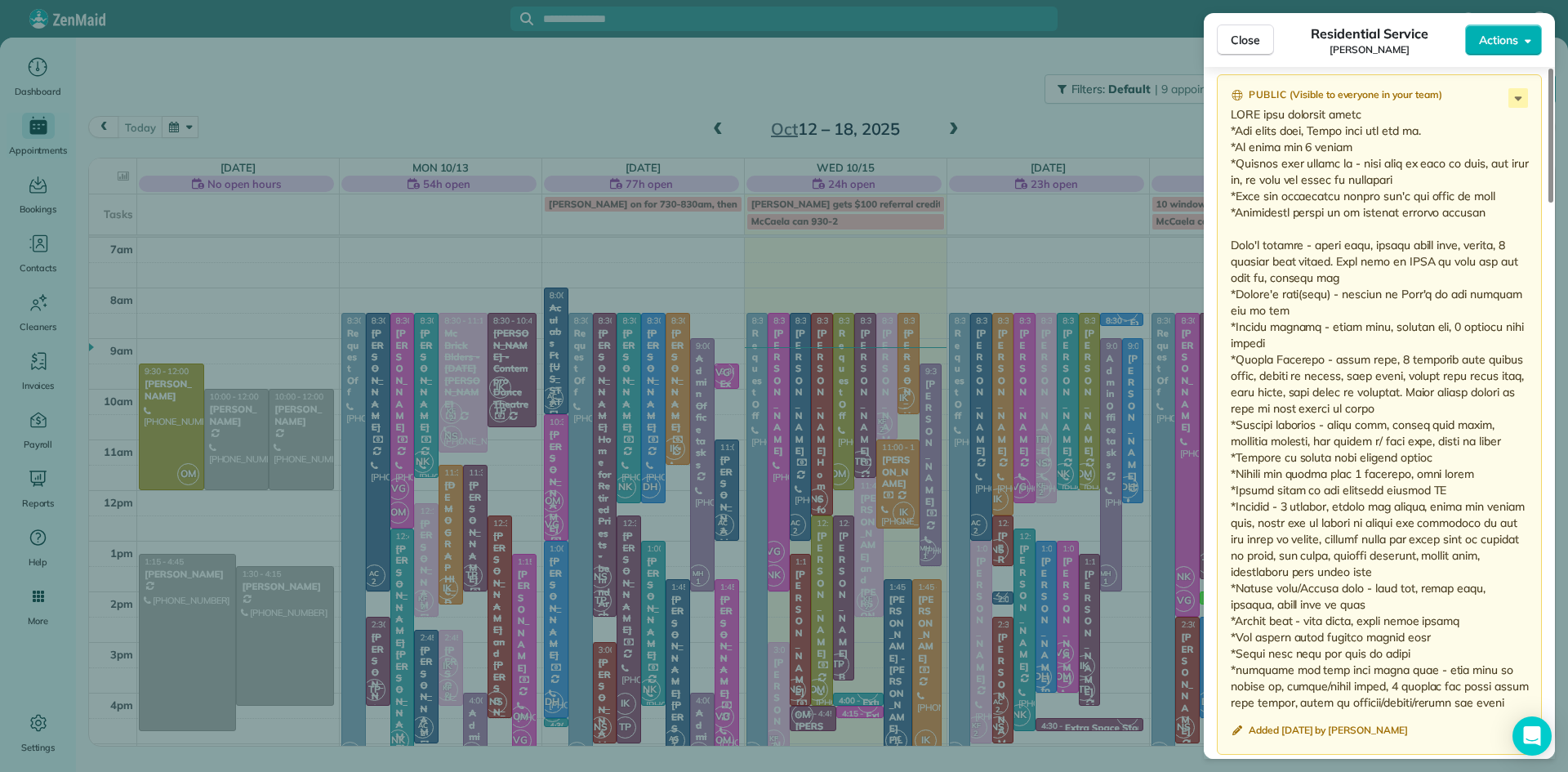
scroll to position [2276, 0]
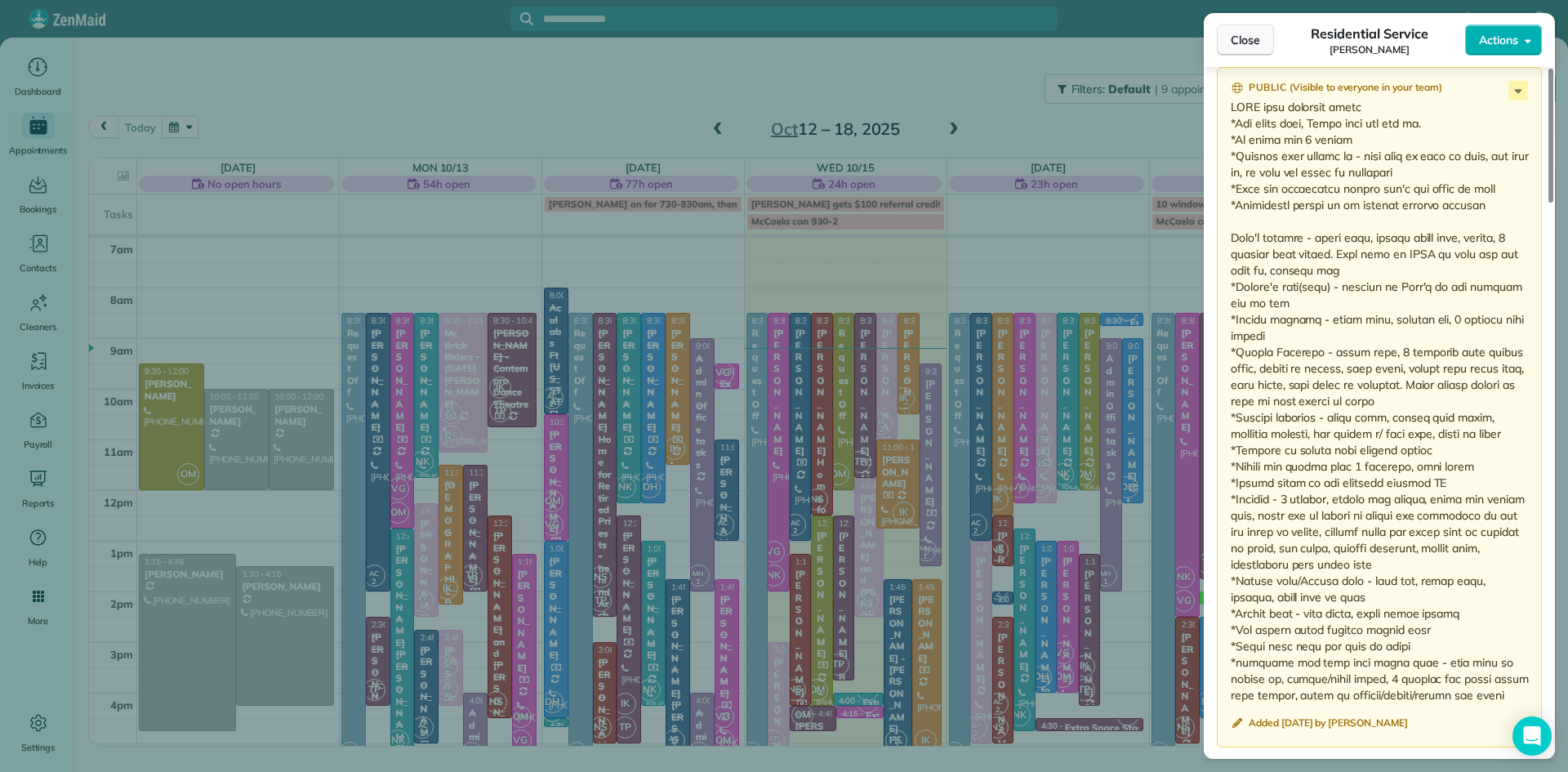
click at [1251, 38] on span "Close" at bounding box center [1245, 40] width 29 height 16
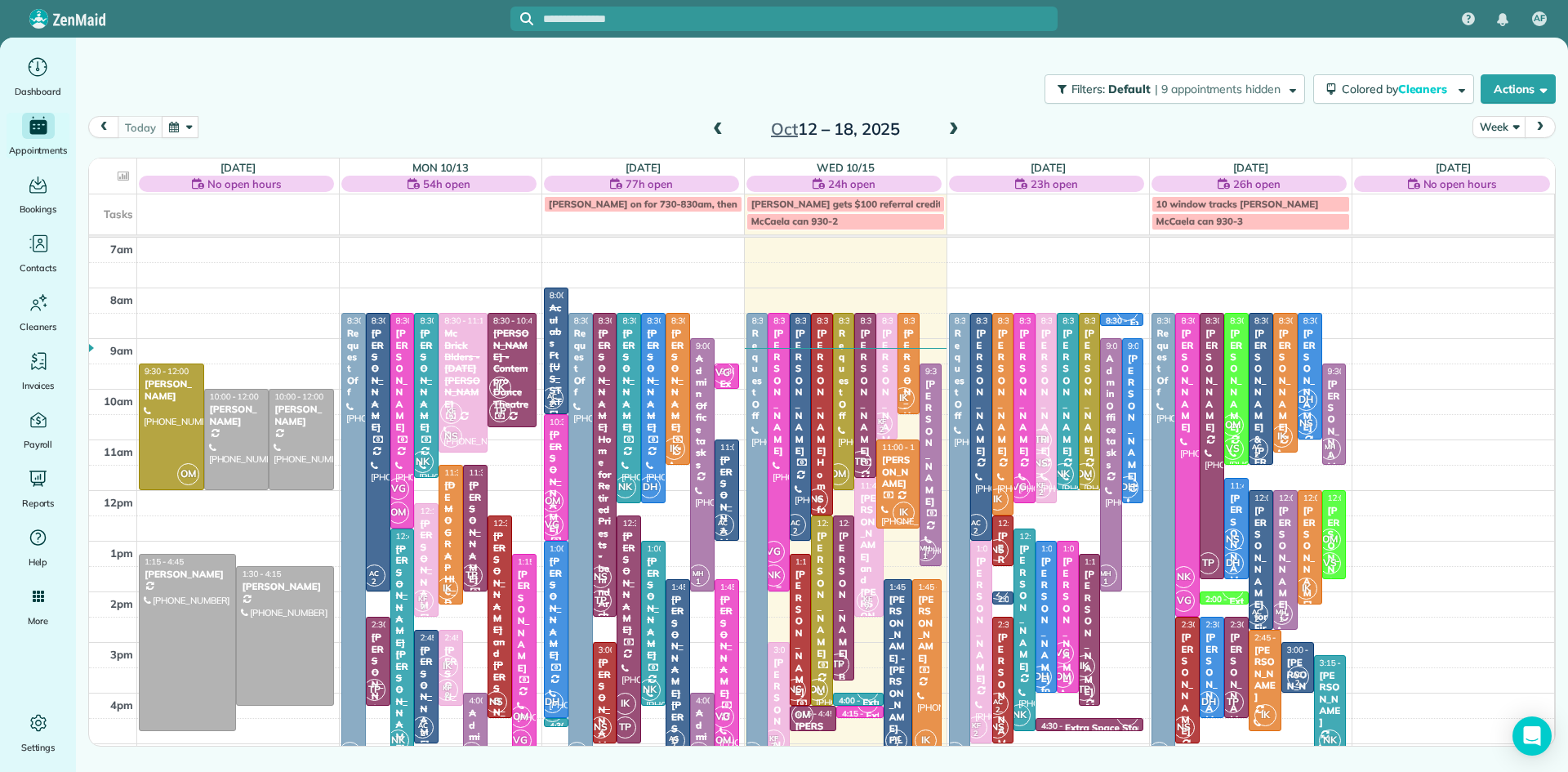
click at [775, 559] on span "VG" at bounding box center [774, 552] width 22 height 22
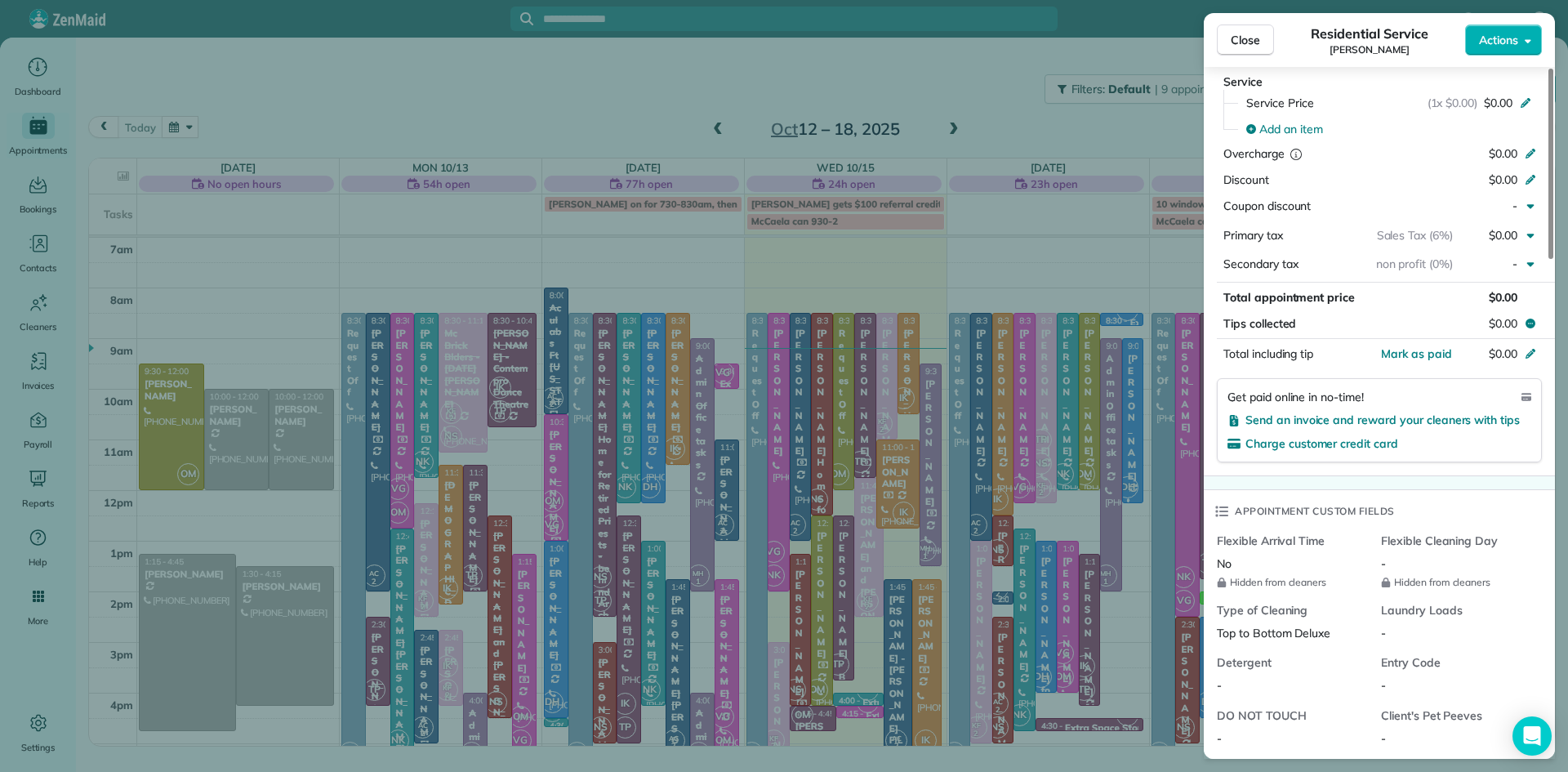
scroll to position [1811, 0]
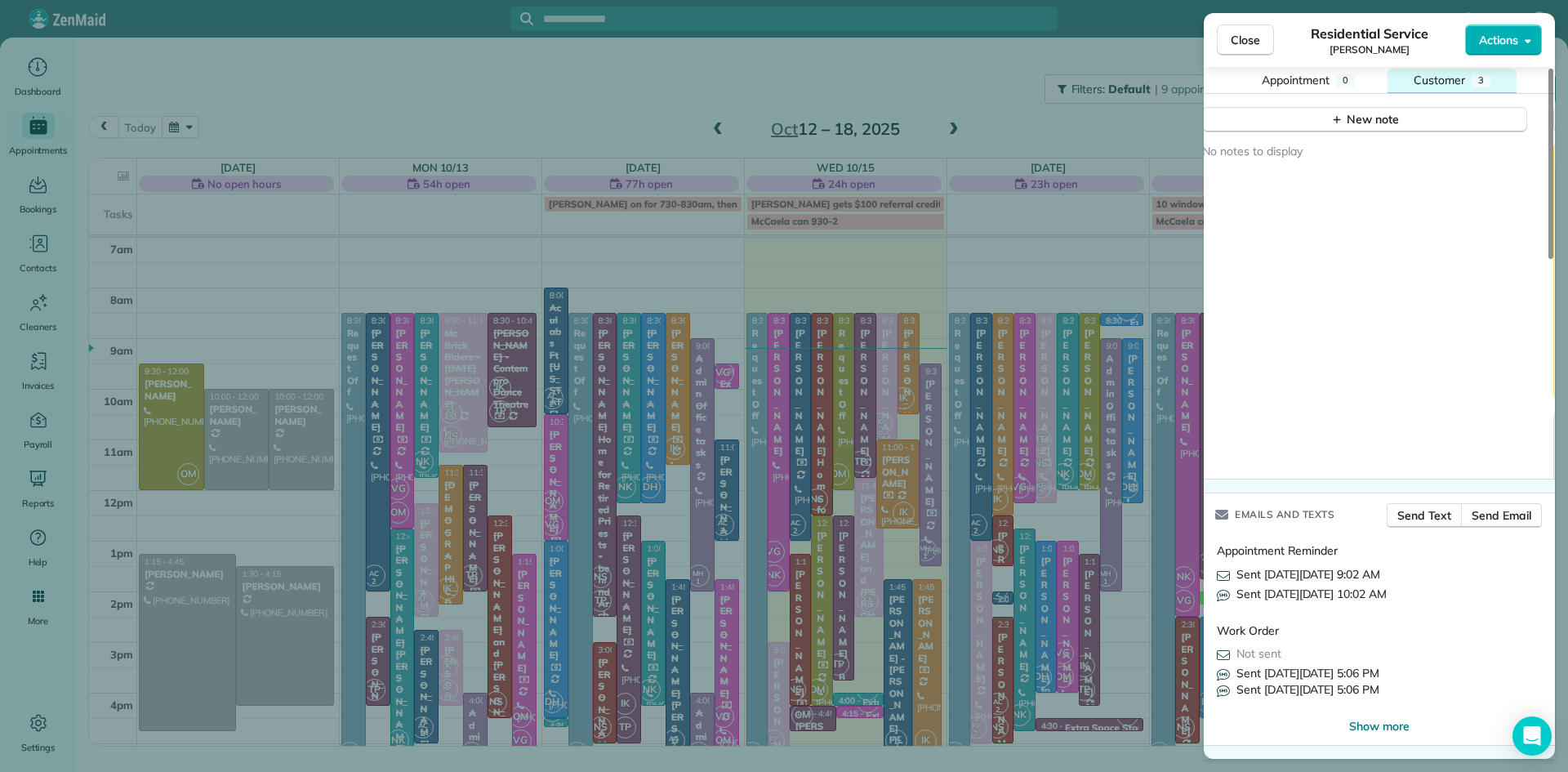
click at [1460, 72] on span "Customer" at bounding box center [1439, 79] width 52 height 15
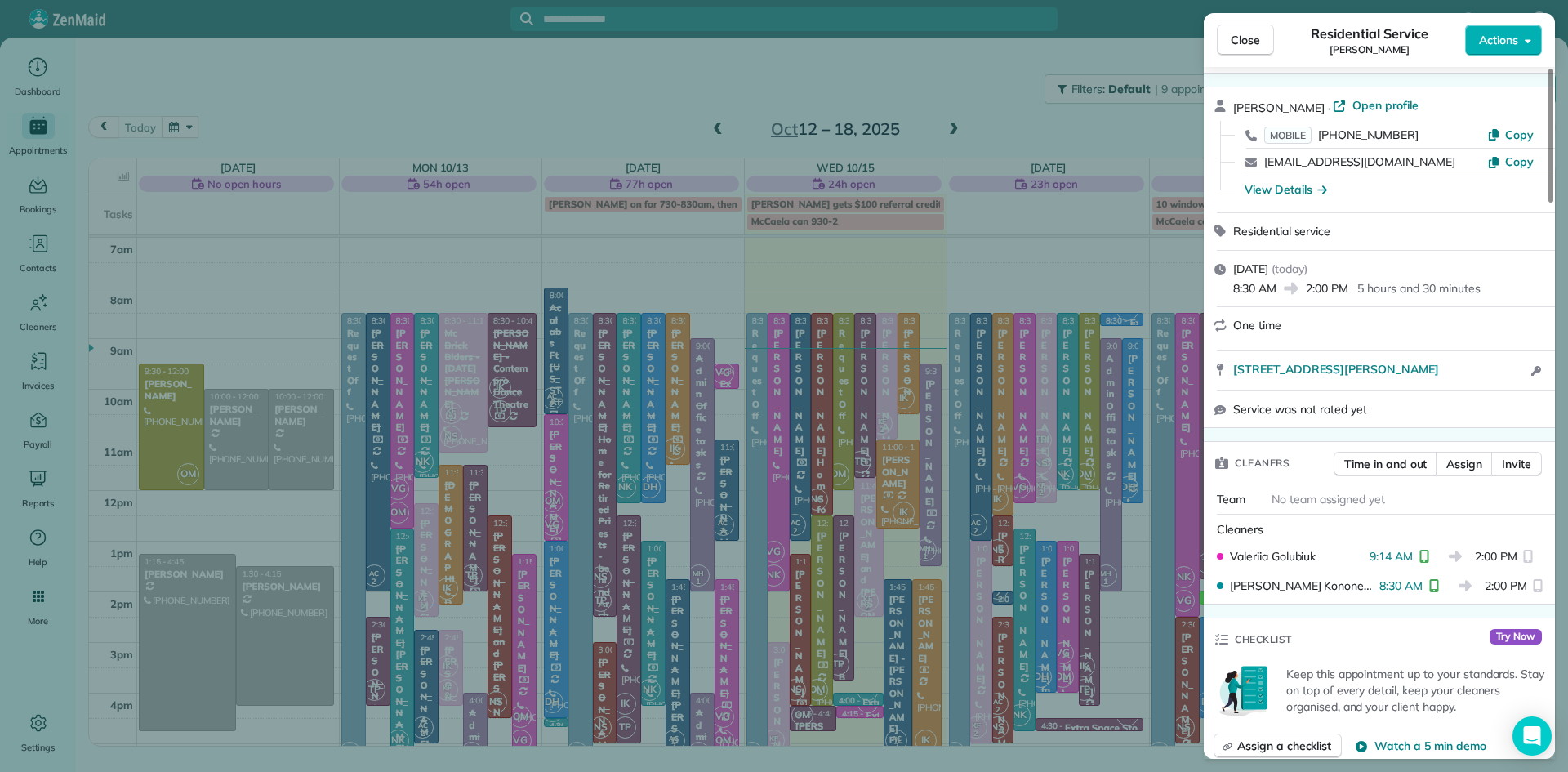
scroll to position [0, 0]
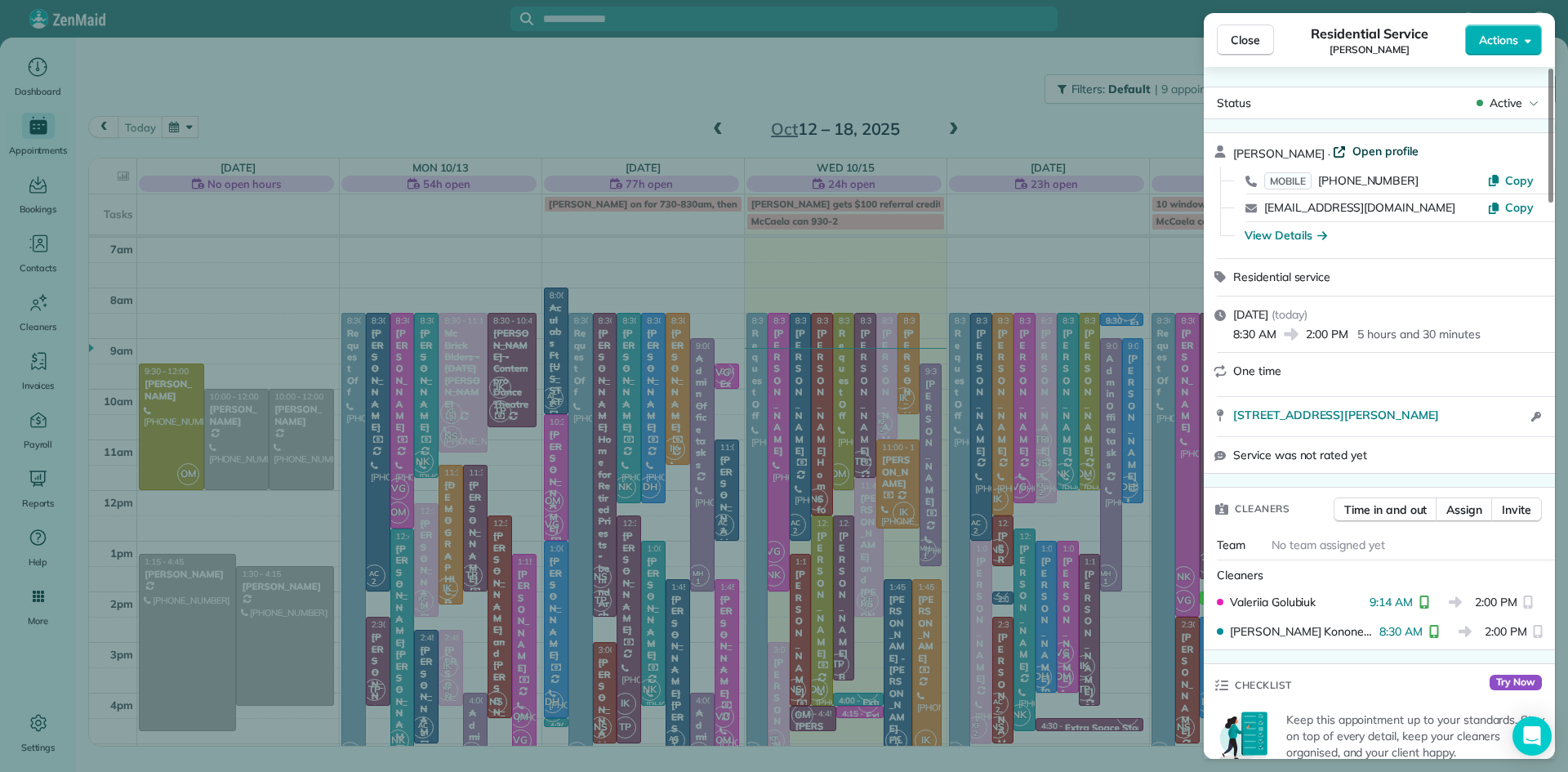
click at [1371, 151] on span "Open profile" at bounding box center [1385, 151] width 66 height 16
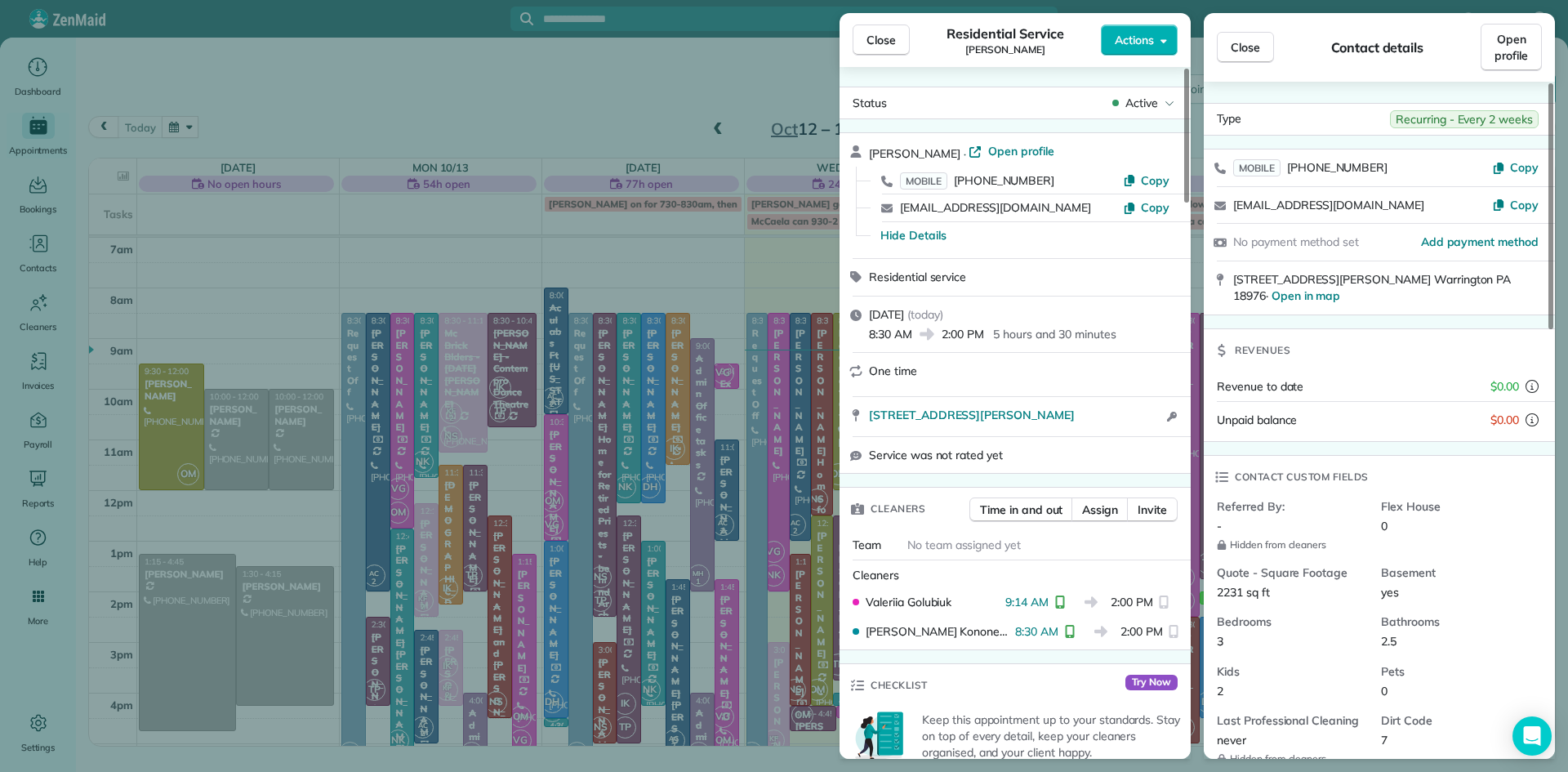
click at [886, 41] on span "Close" at bounding box center [881, 40] width 29 height 16
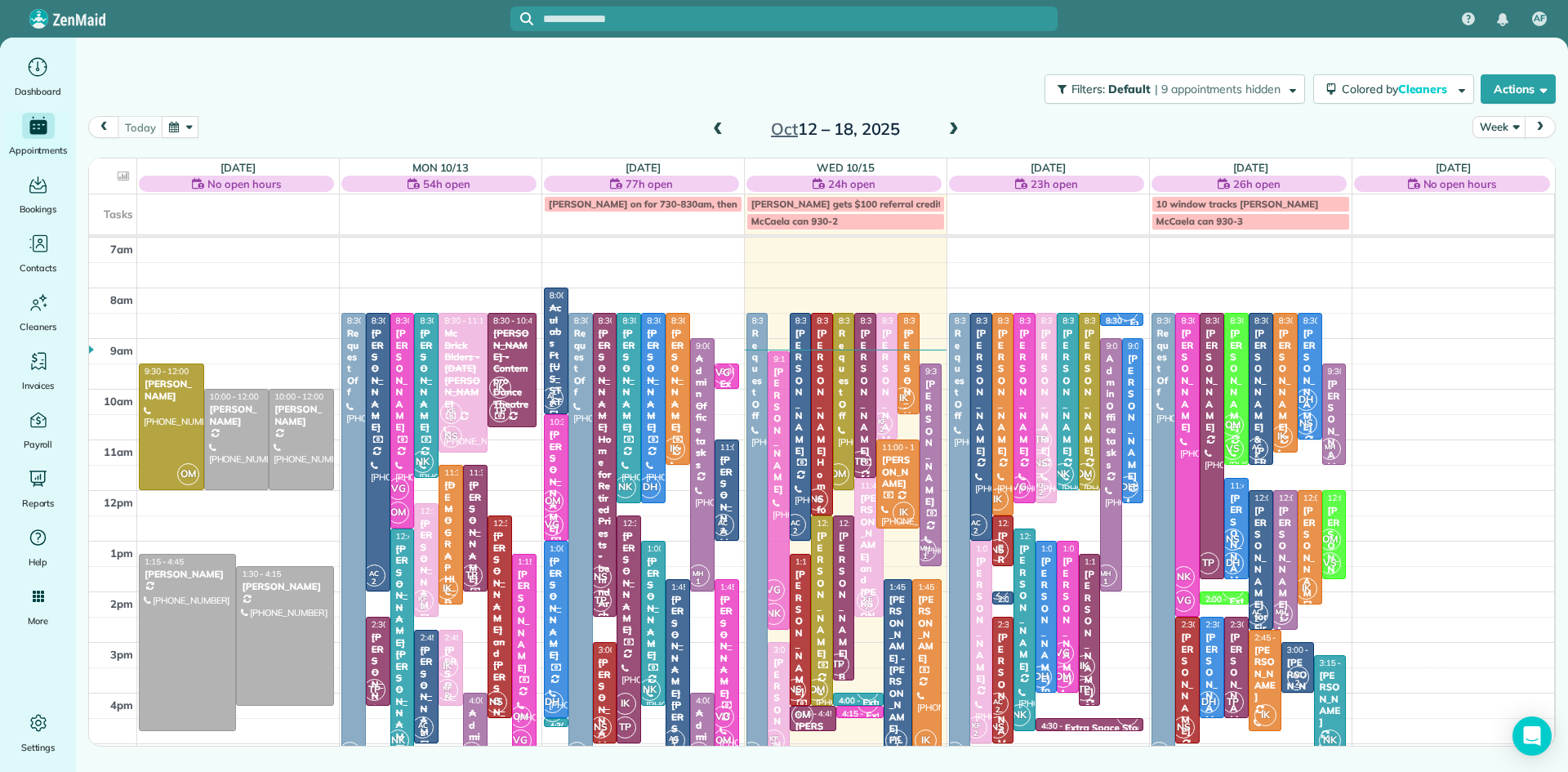
drag, startPoint x: 780, startPoint y: 381, endPoint x: 790, endPoint y: 417, distance: 37.4
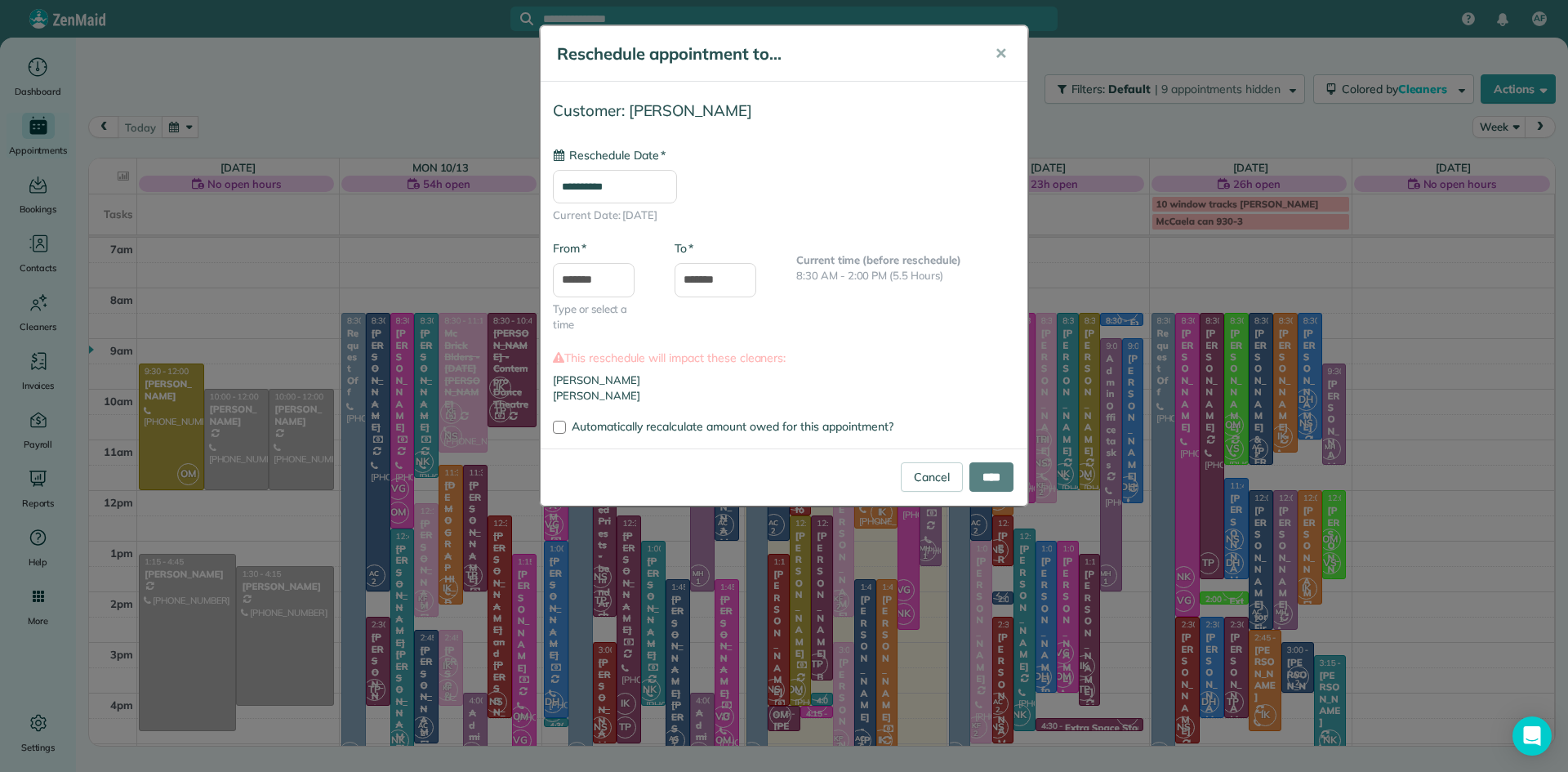
type input "**********"
click at [594, 266] on input "*******" at bounding box center [593, 281] width 82 height 34
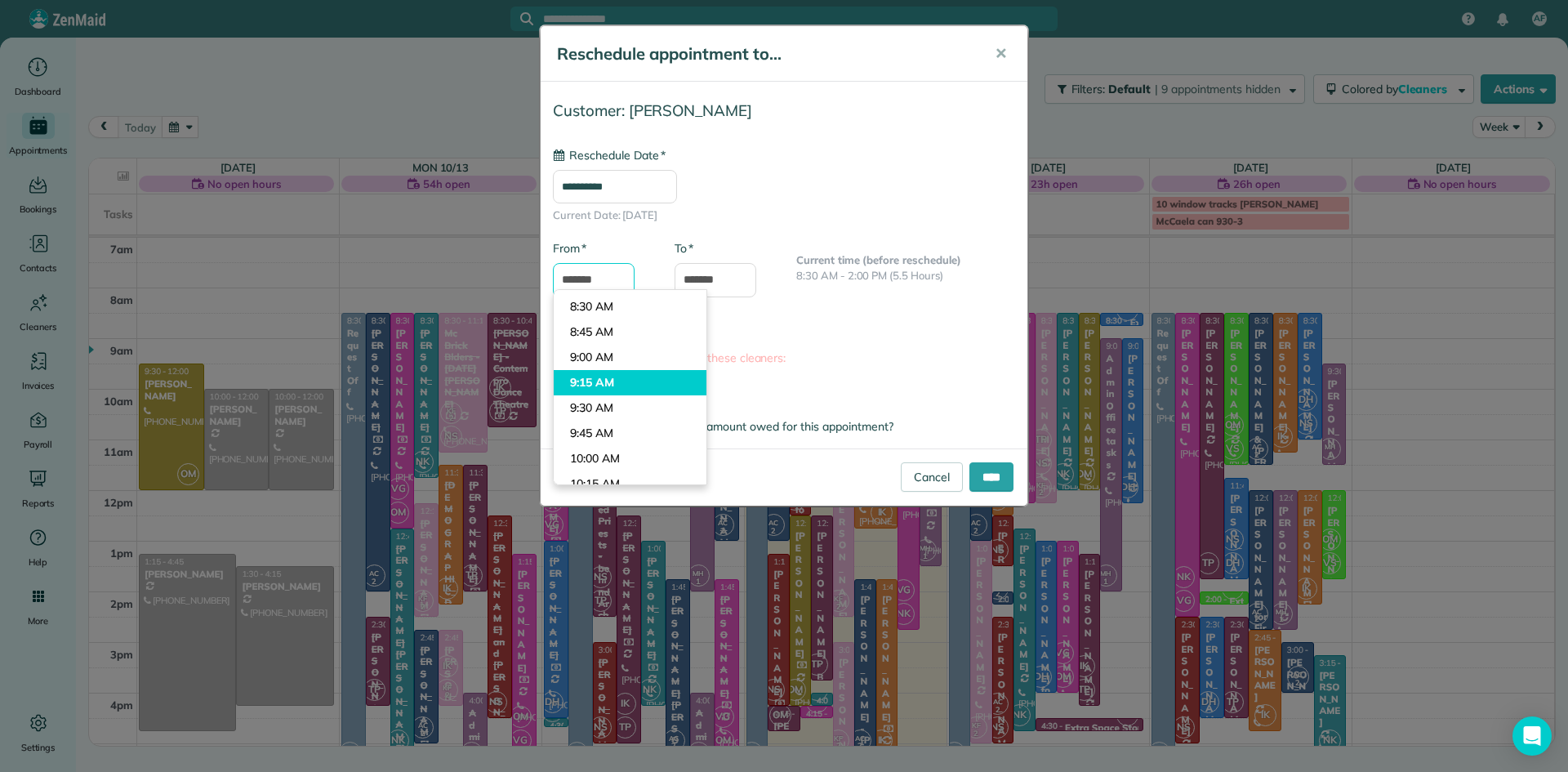
scroll to position [831, 0]
type input "*******"
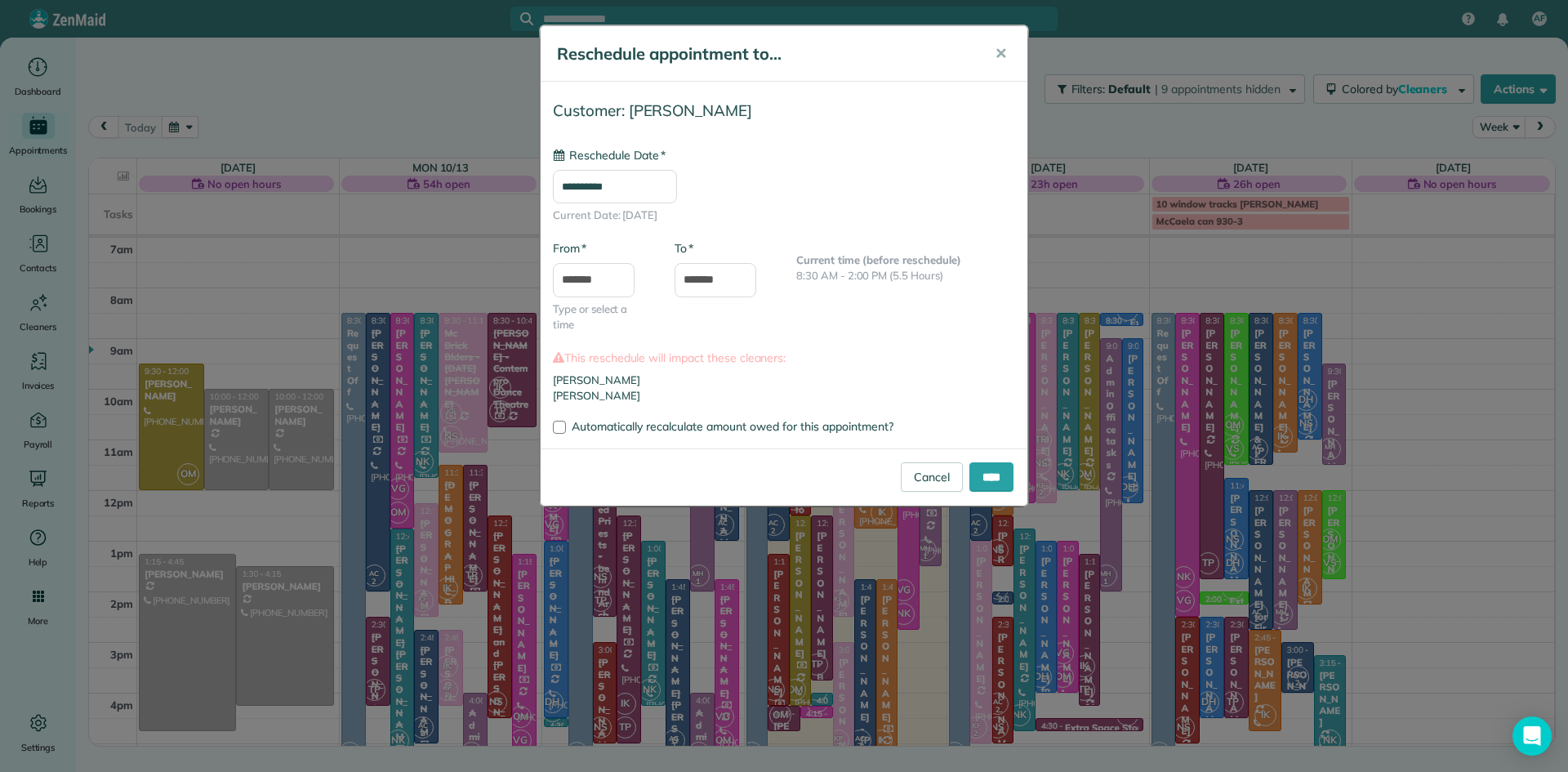
click at [599, 311] on body "AF Dashboard Appointments Bookings Contacts Cleaners Invoices Payroll Reports H…" at bounding box center [784, 386] width 1568 height 772
click at [725, 276] on input "*******" at bounding box center [715, 281] width 82 height 34
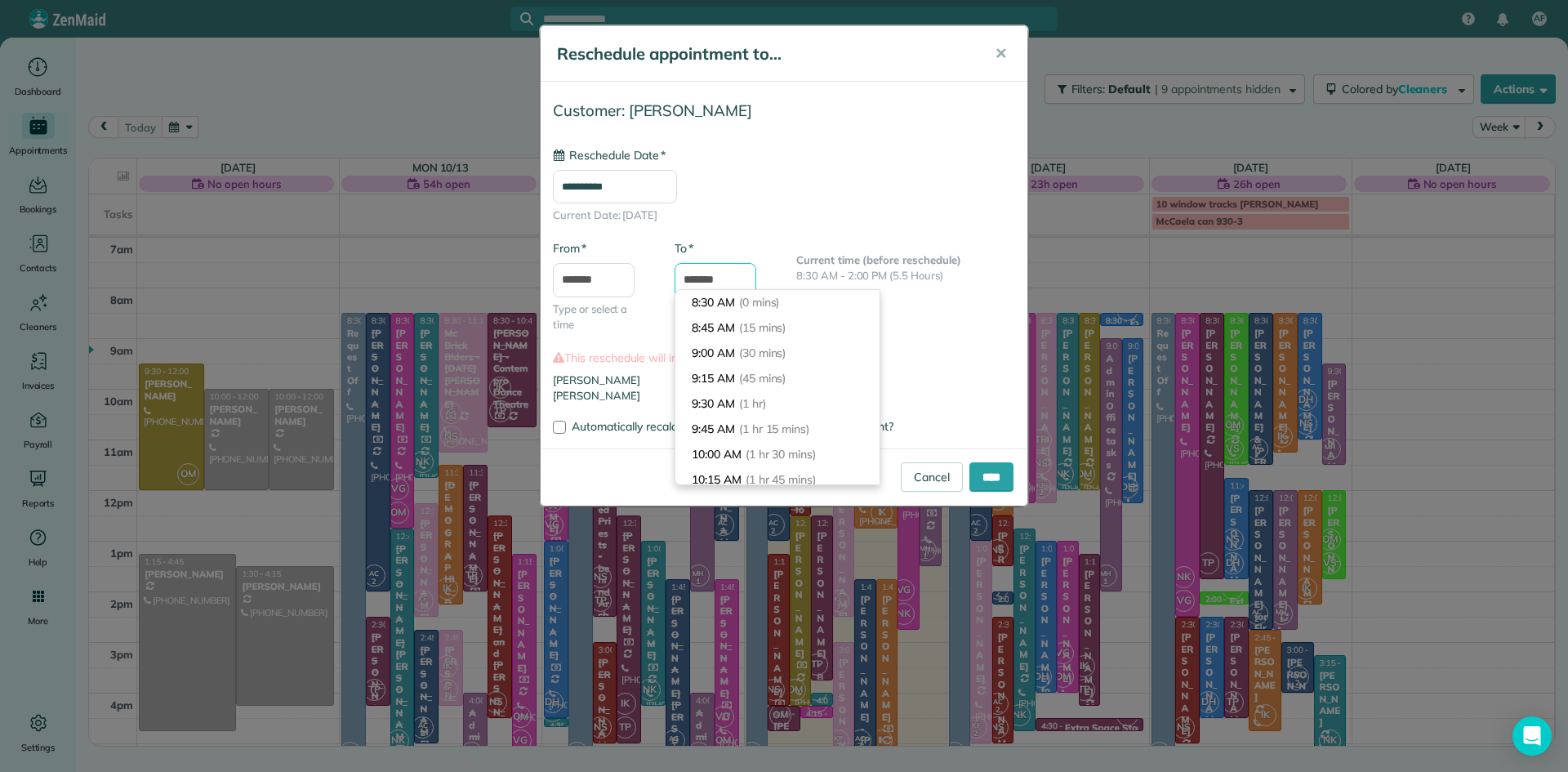
click at [706, 276] on input "*******" at bounding box center [715, 281] width 82 height 34
type input "*******"
click at [796, 166] on div "**********" at bounding box center [783, 185] width 462 height 77
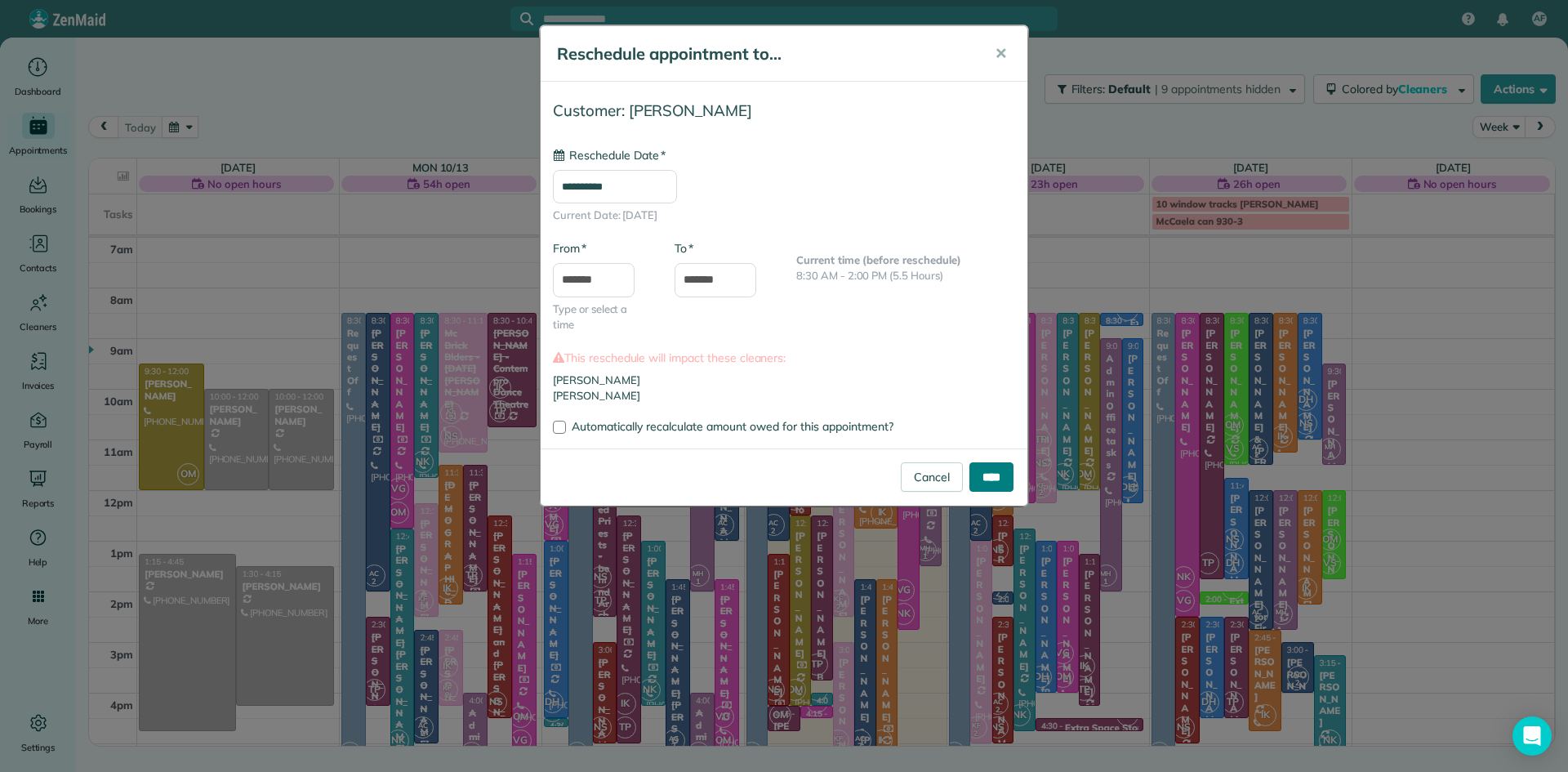
click at [982, 486] on input "****" at bounding box center [991, 477] width 44 height 29
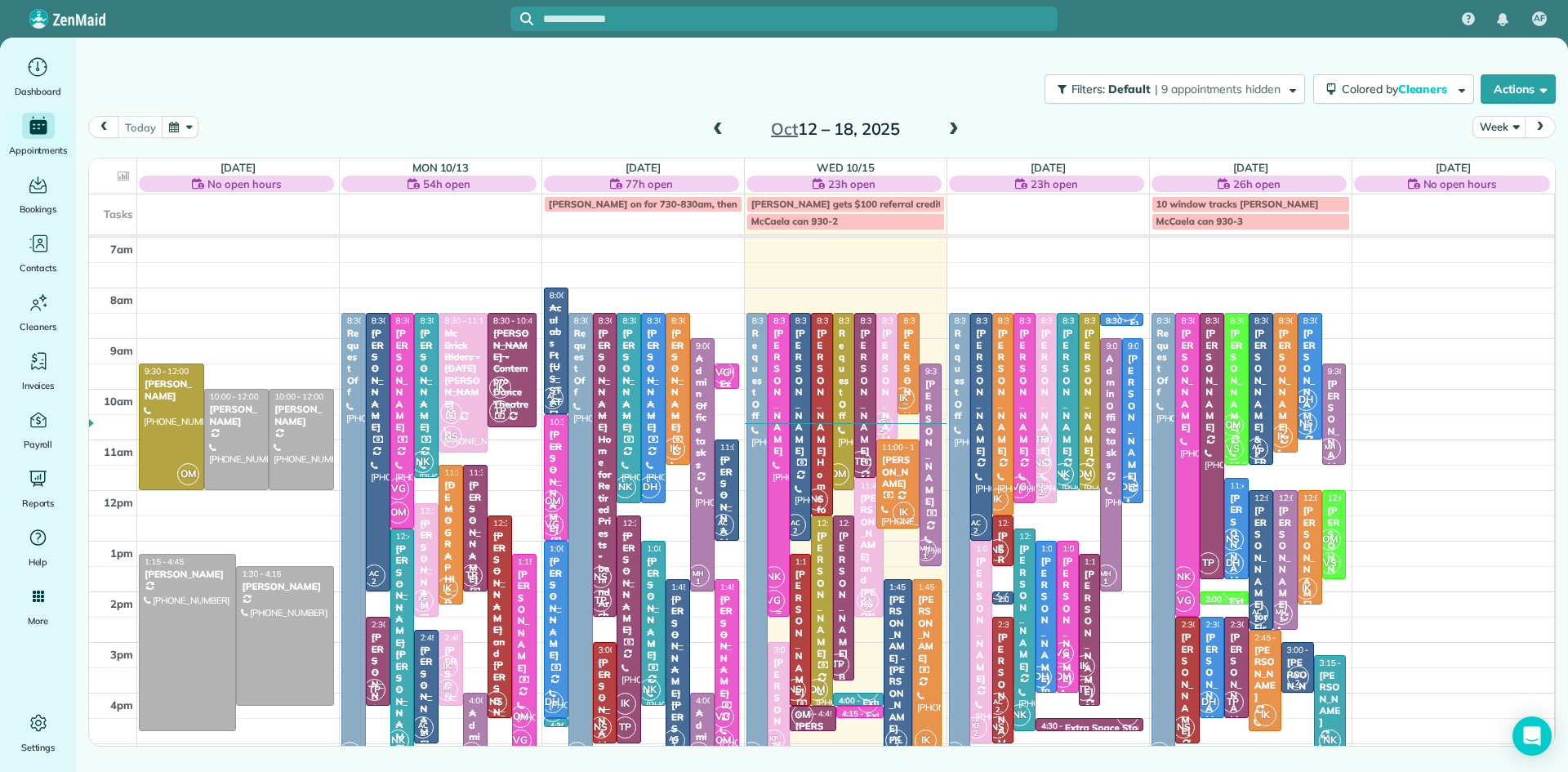
click at [781, 452] on div at bounding box center [779, 464] width 21 height 302
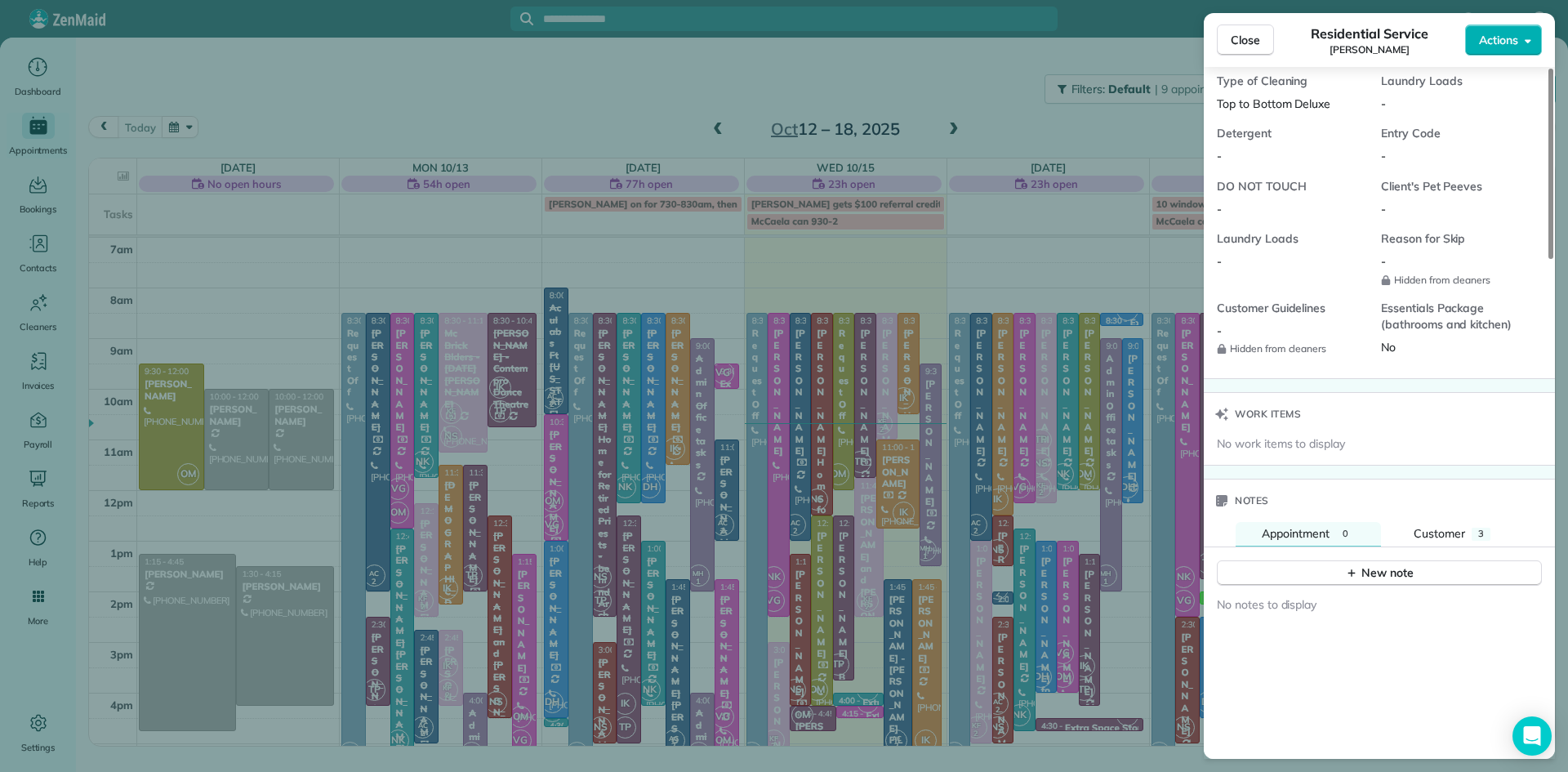
scroll to position [1375, 0]
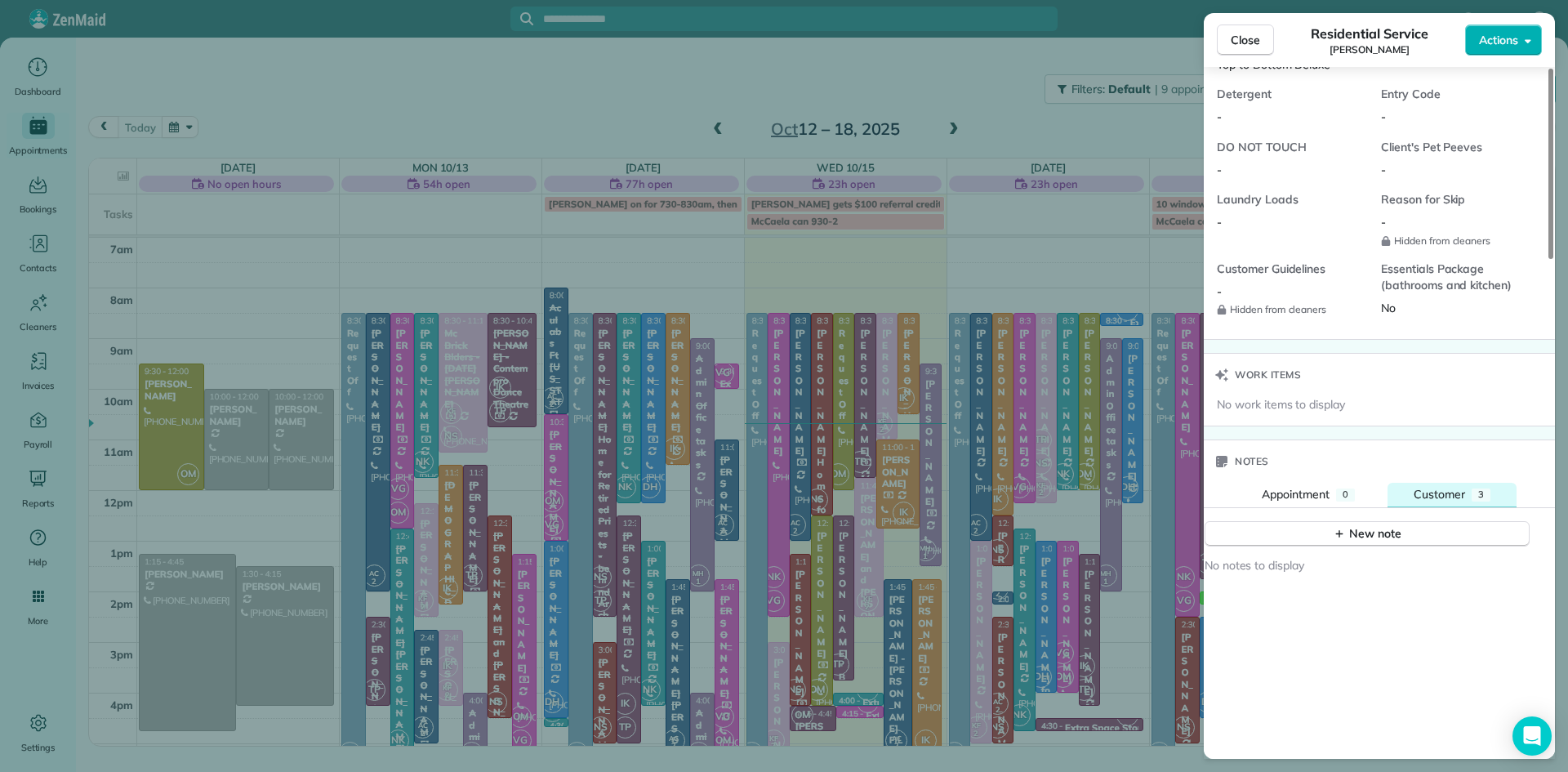
click at [1464, 502] on span "Customer" at bounding box center [1439, 493] width 52 height 15
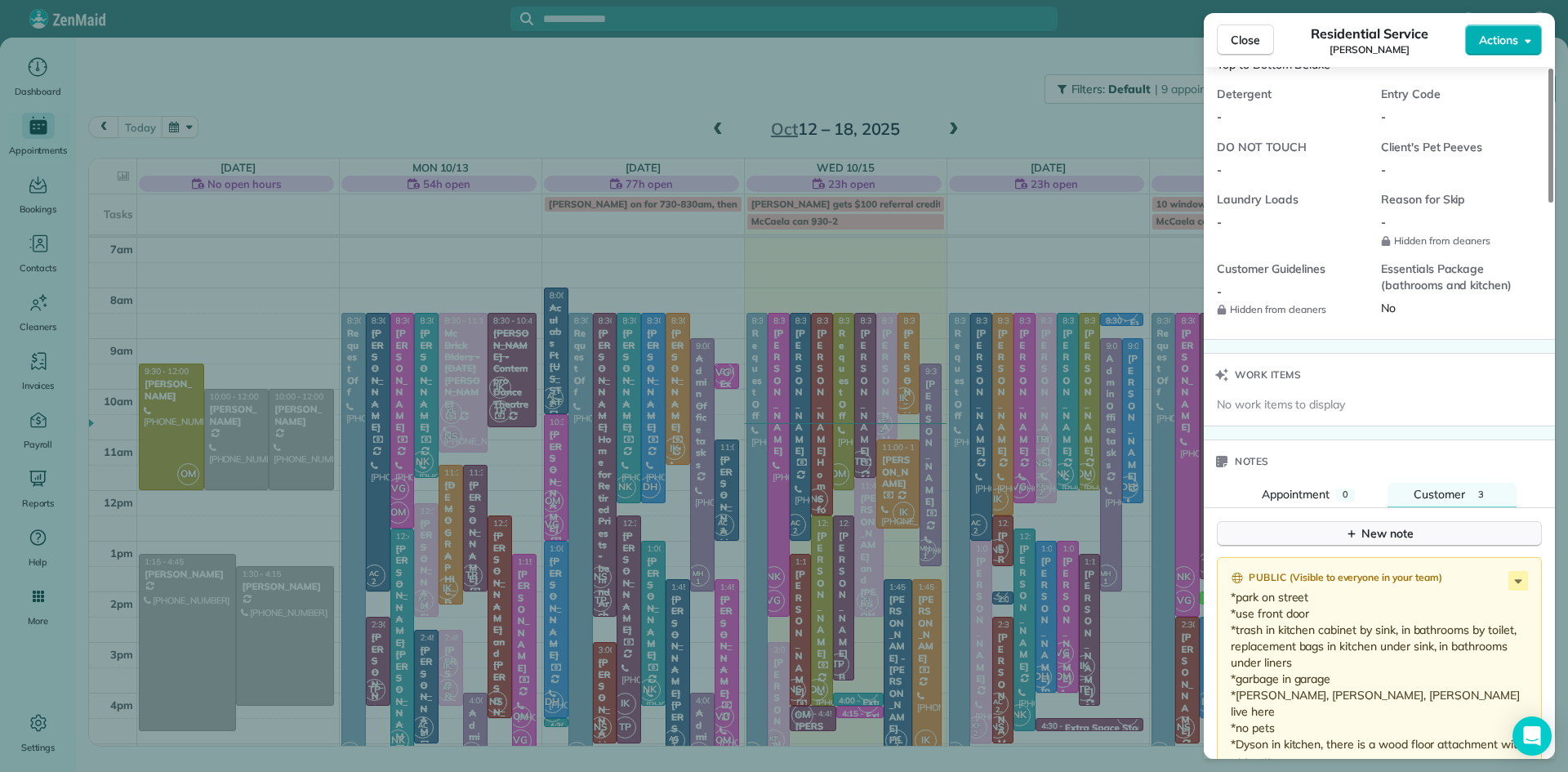
click at [1442, 547] on button "New note" at bounding box center [1380, 533] width 325 height 25
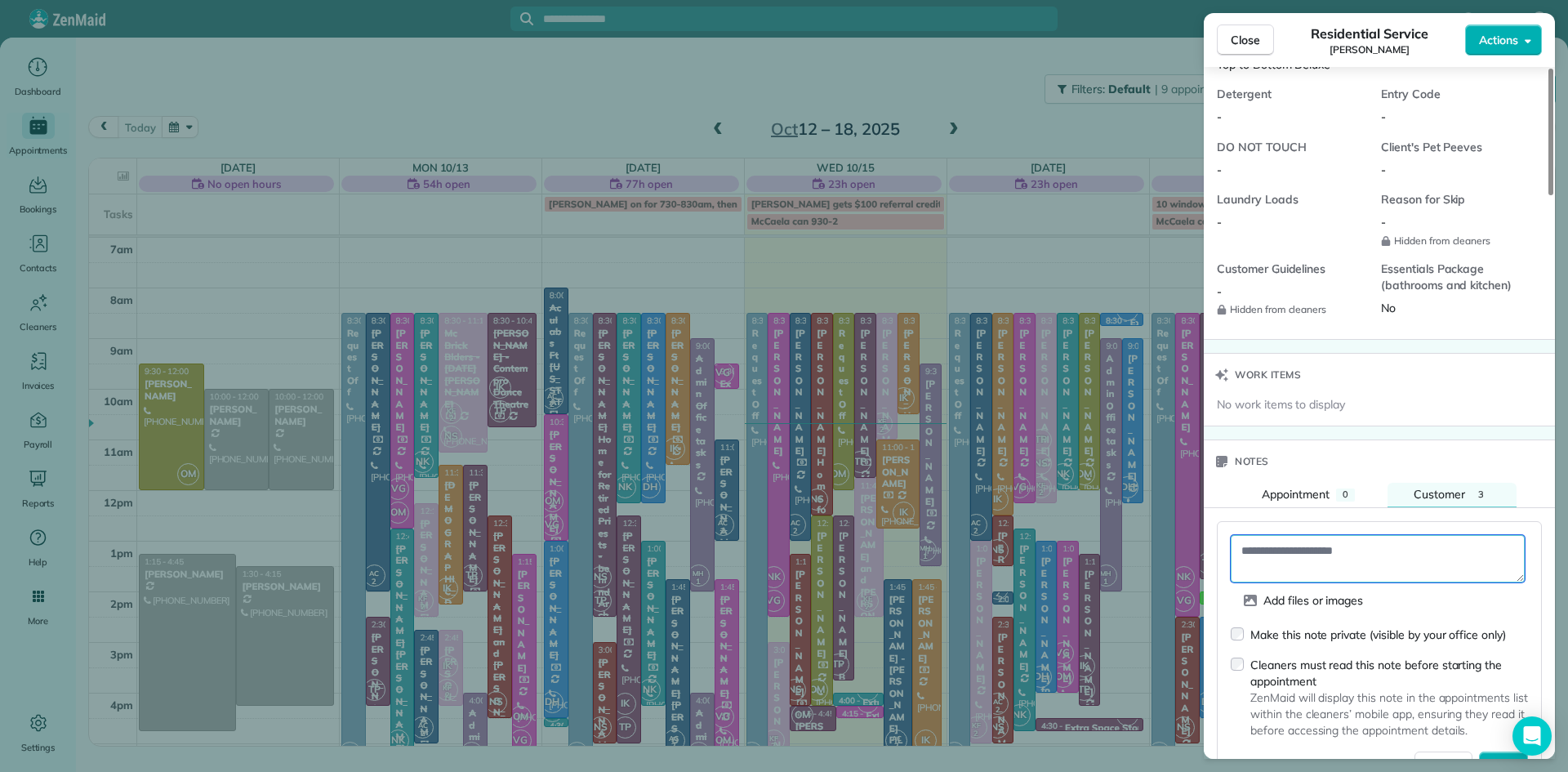
click at [1407, 577] on textarea at bounding box center [1378, 558] width 294 height 47
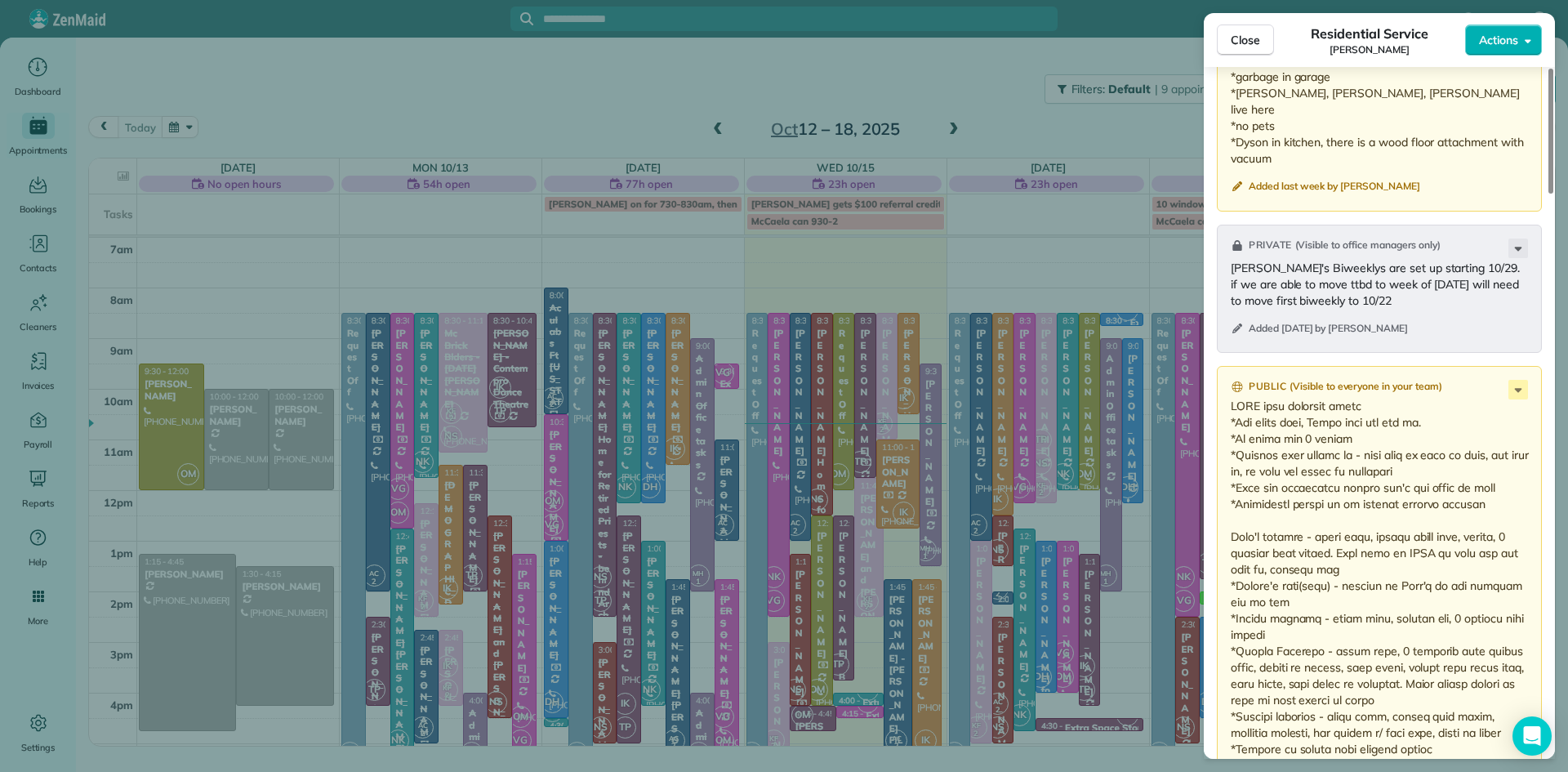
scroll to position [1861, 0]
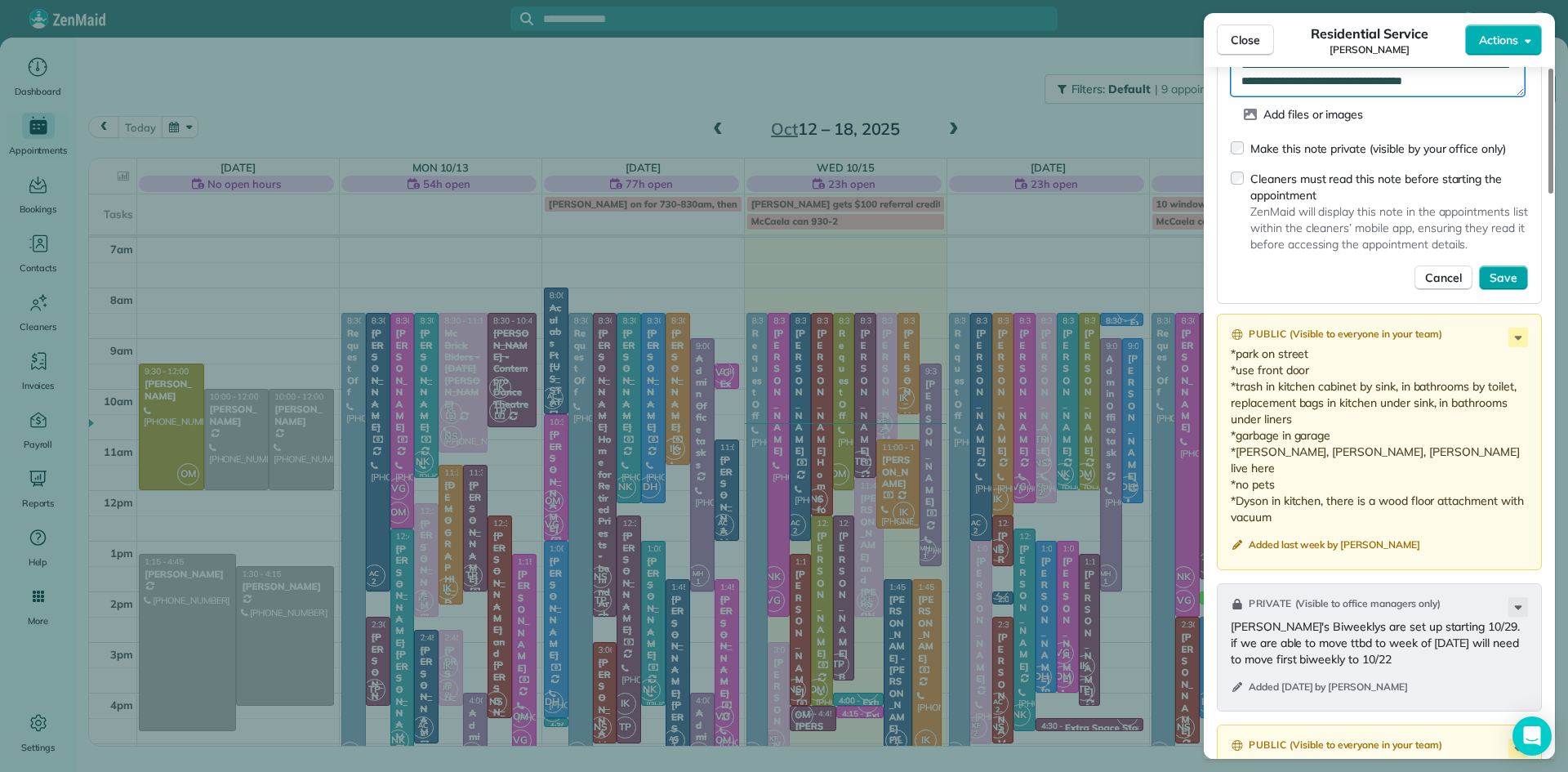
type textarea "**********"
click at [1497, 286] on span "Save" at bounding box center [1503, 277] width 28 height 16
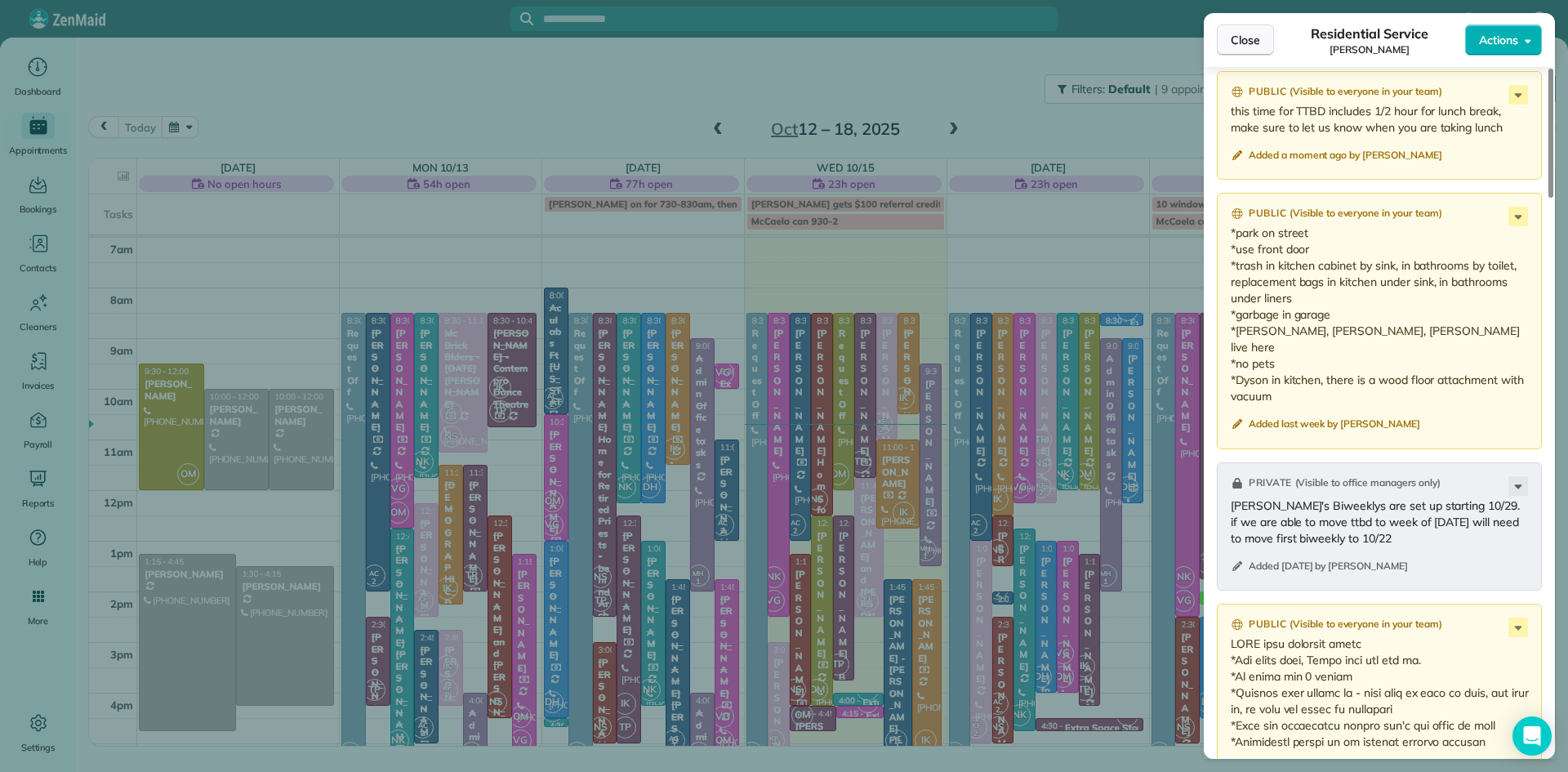
click at [1248, 36] on span "Close" at bounding box center [1245, 40] width 29 height 16
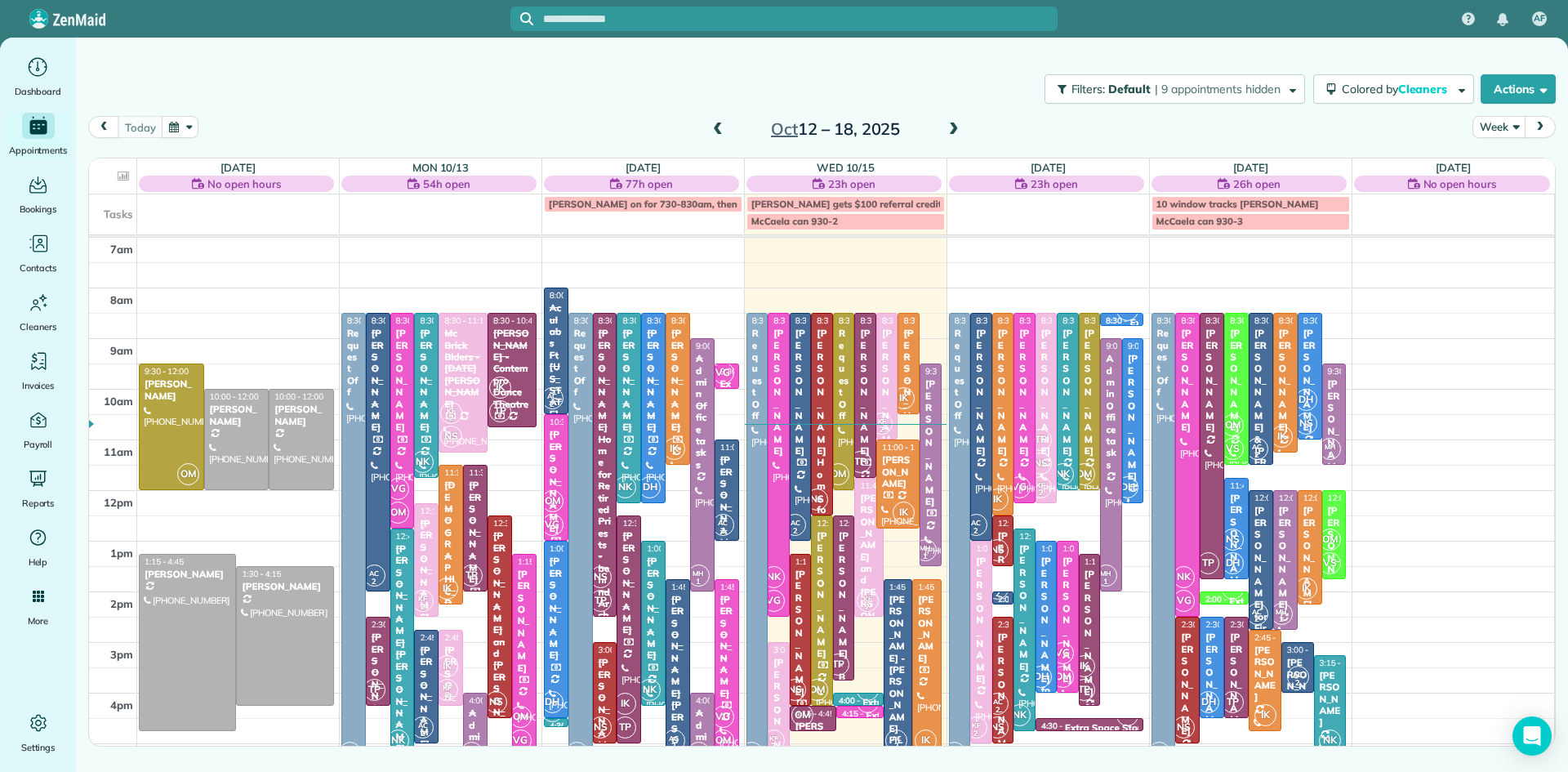
click at [949, 127] on span at bounding box center [954, 129] width 18 height 15
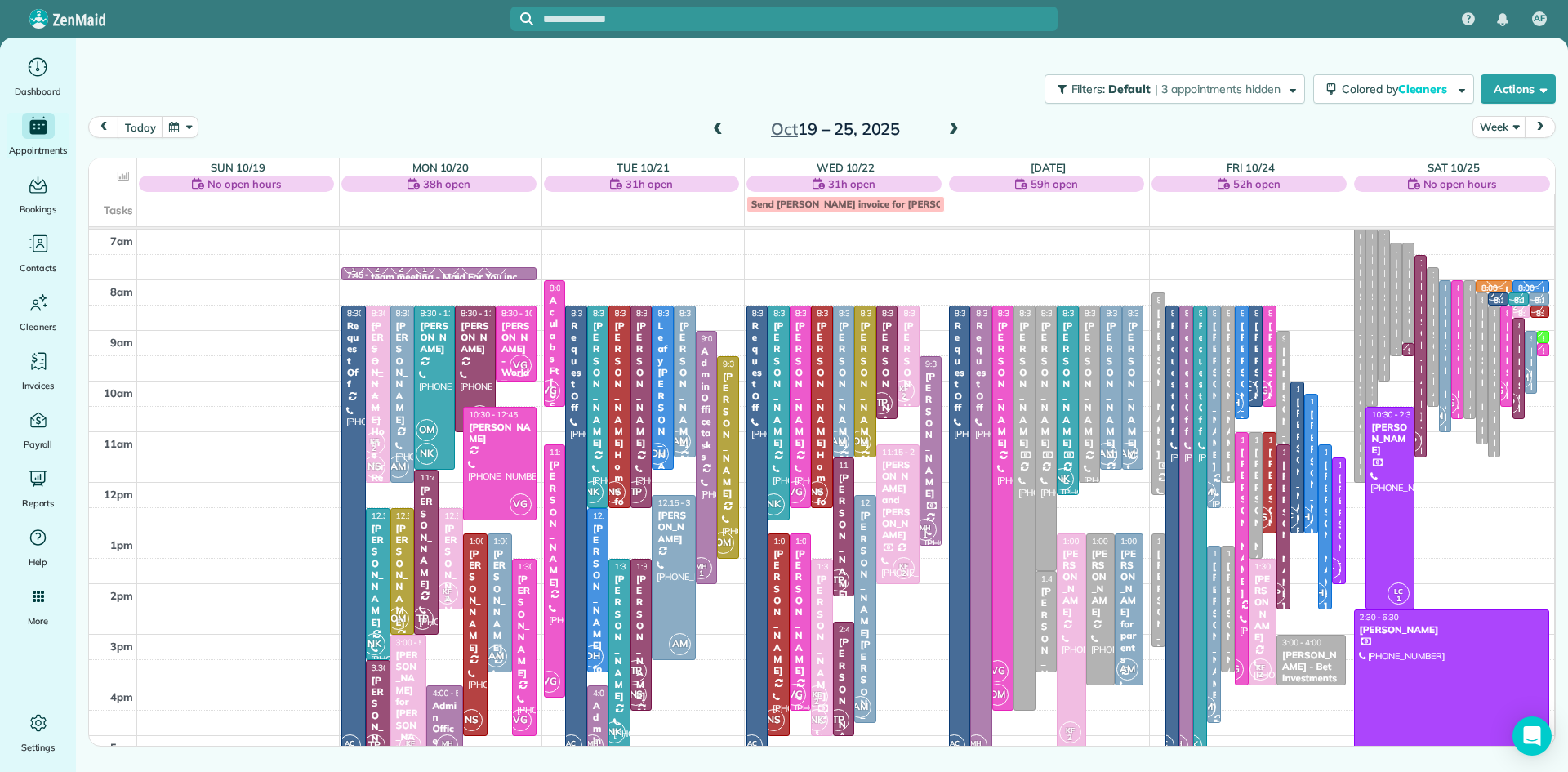
click at [717, 127] on span at bounding box center [718, 129] width 18 height 15
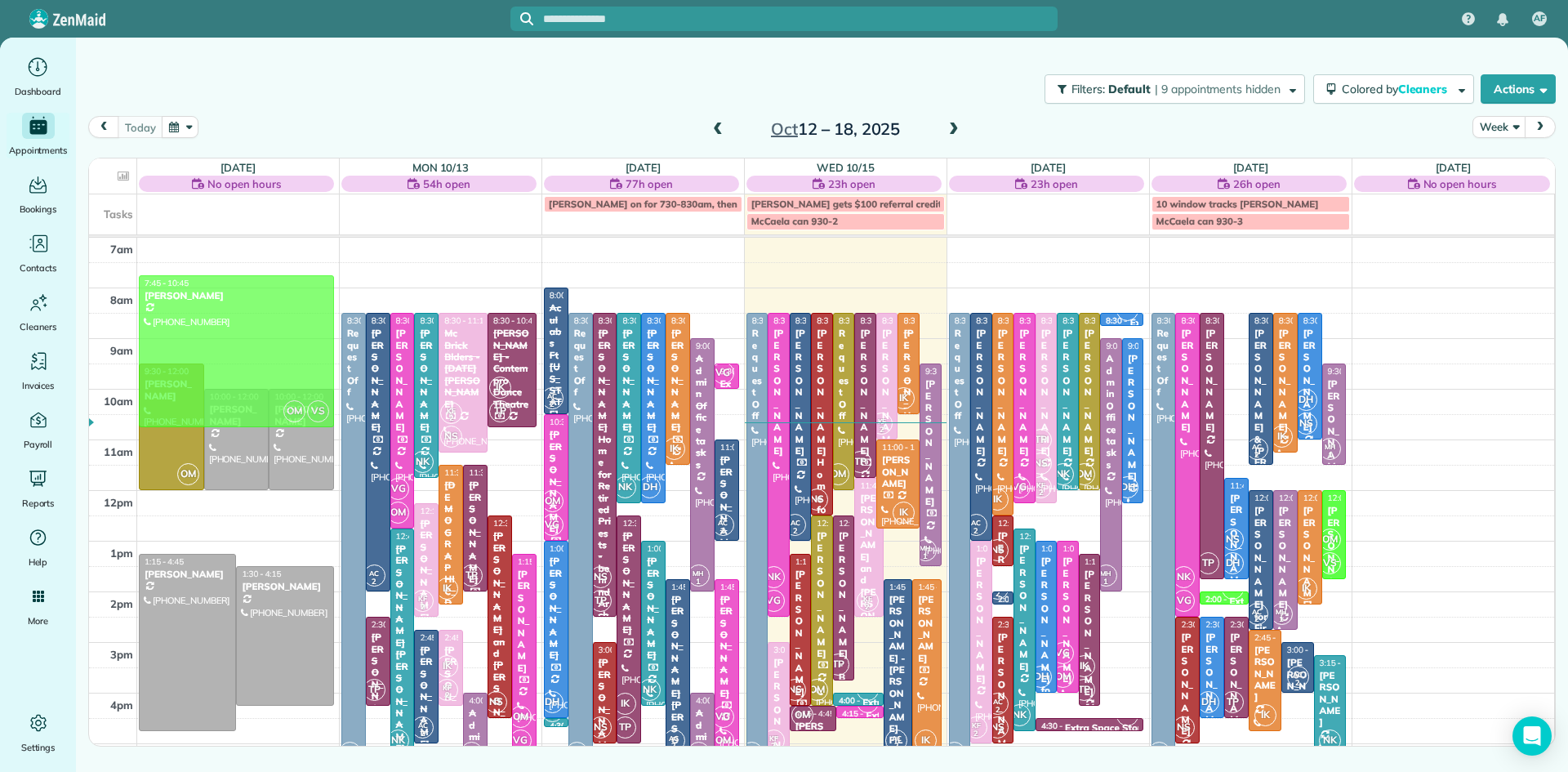
drag, startPoint x: 1237, startPoint y: 395, endPoint x: 321, endPoint y: 362, distance: 916.6
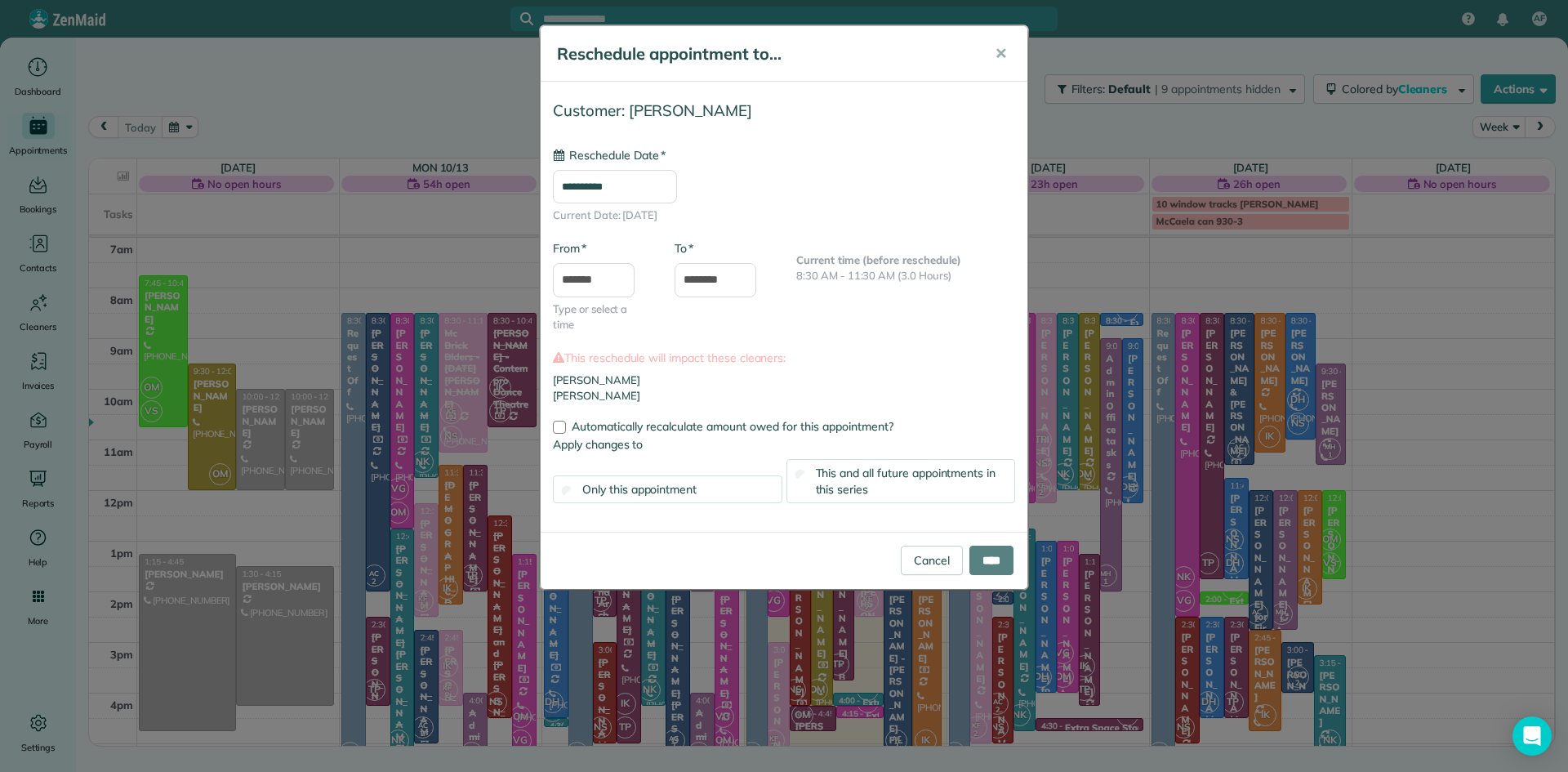
type input "**********"
click at [930, 552] on link "Cancel" at bounding box center [932, 560] width 62 height 29
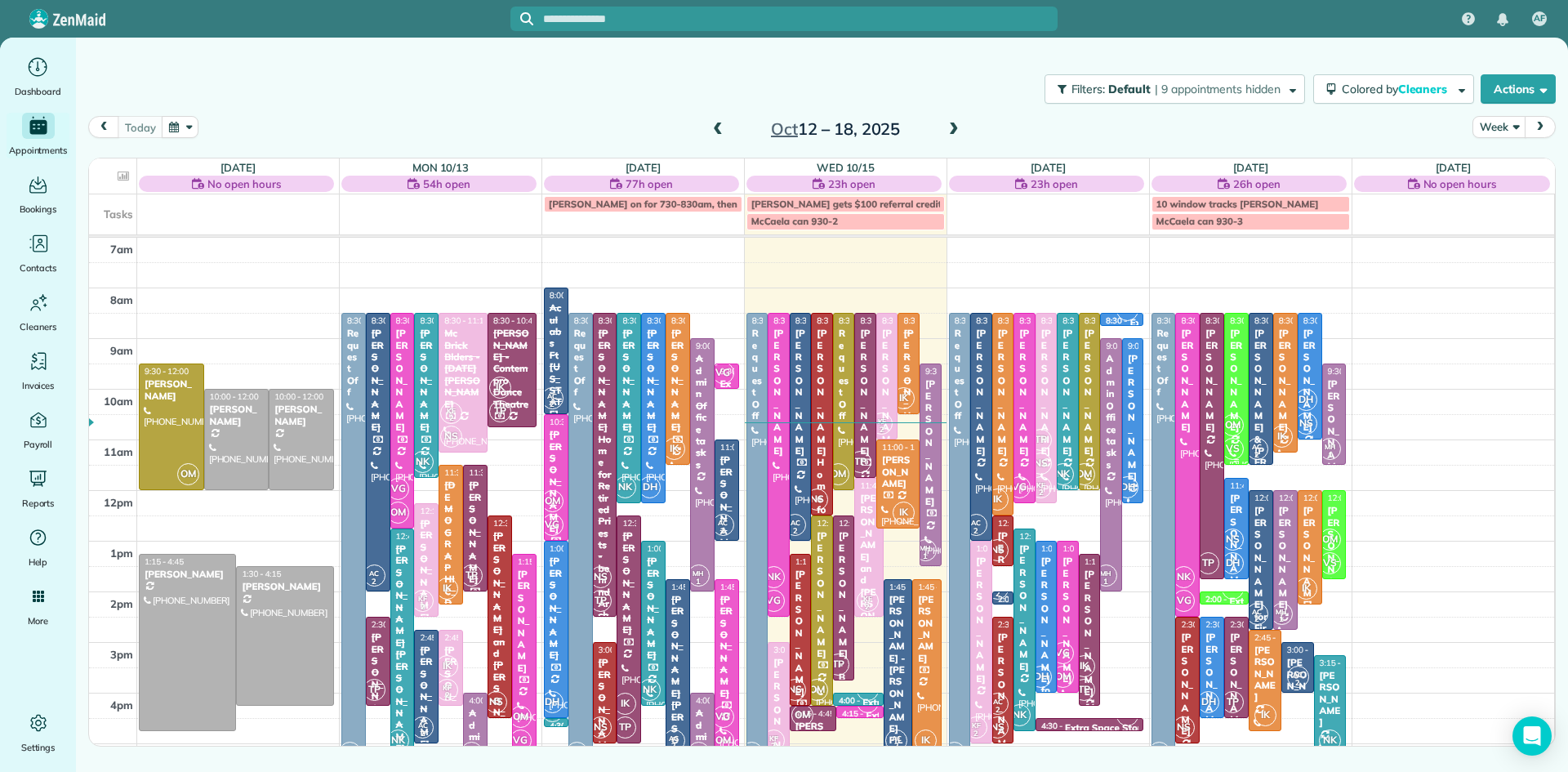
click at [1242, 437] on div "OM VS" at bounding box center [1232, 436] width 24 height 47
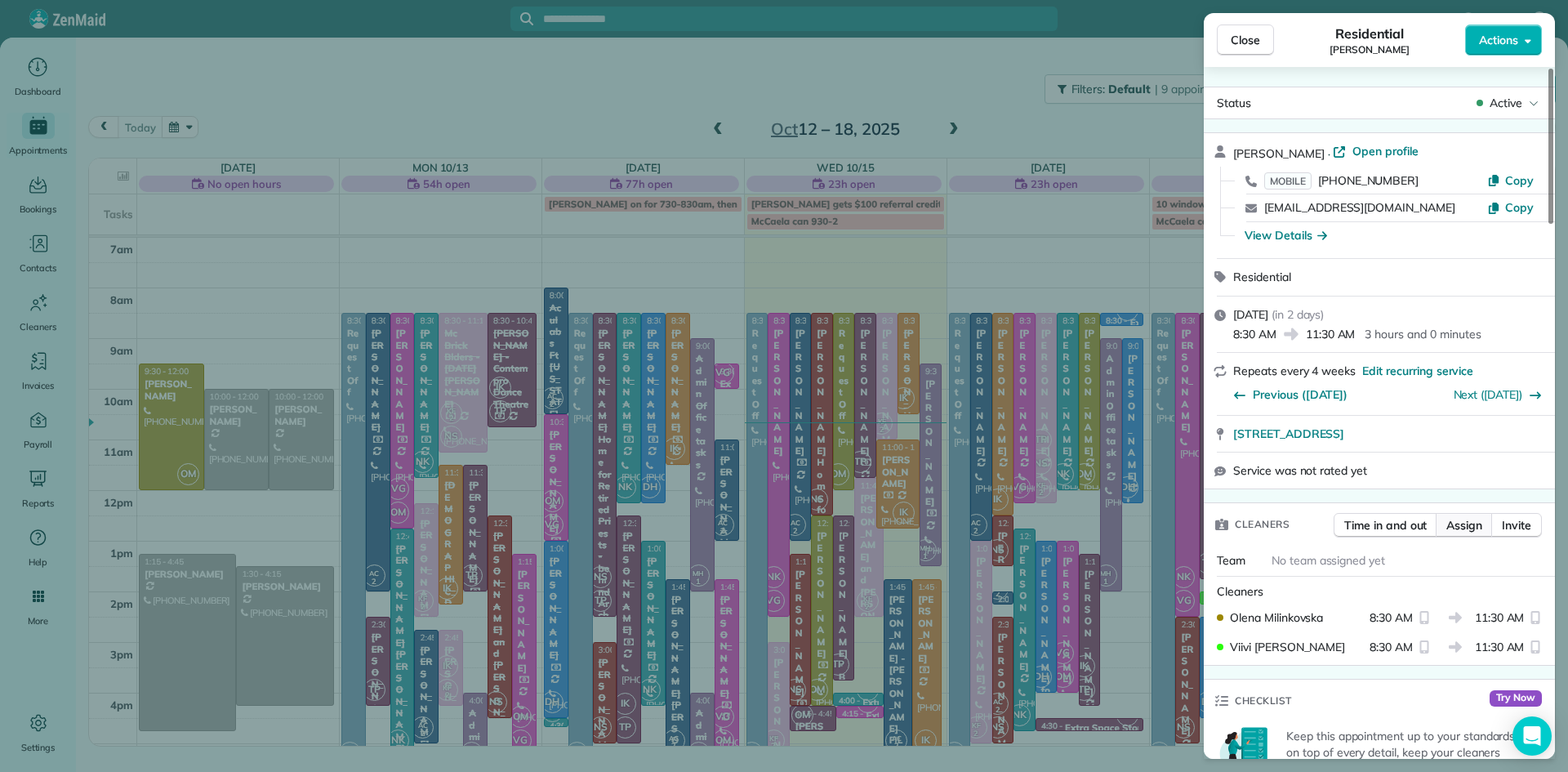
click at [1461, 528] on span "Assign" at bounding box center [1464, 525] width 36 height 16
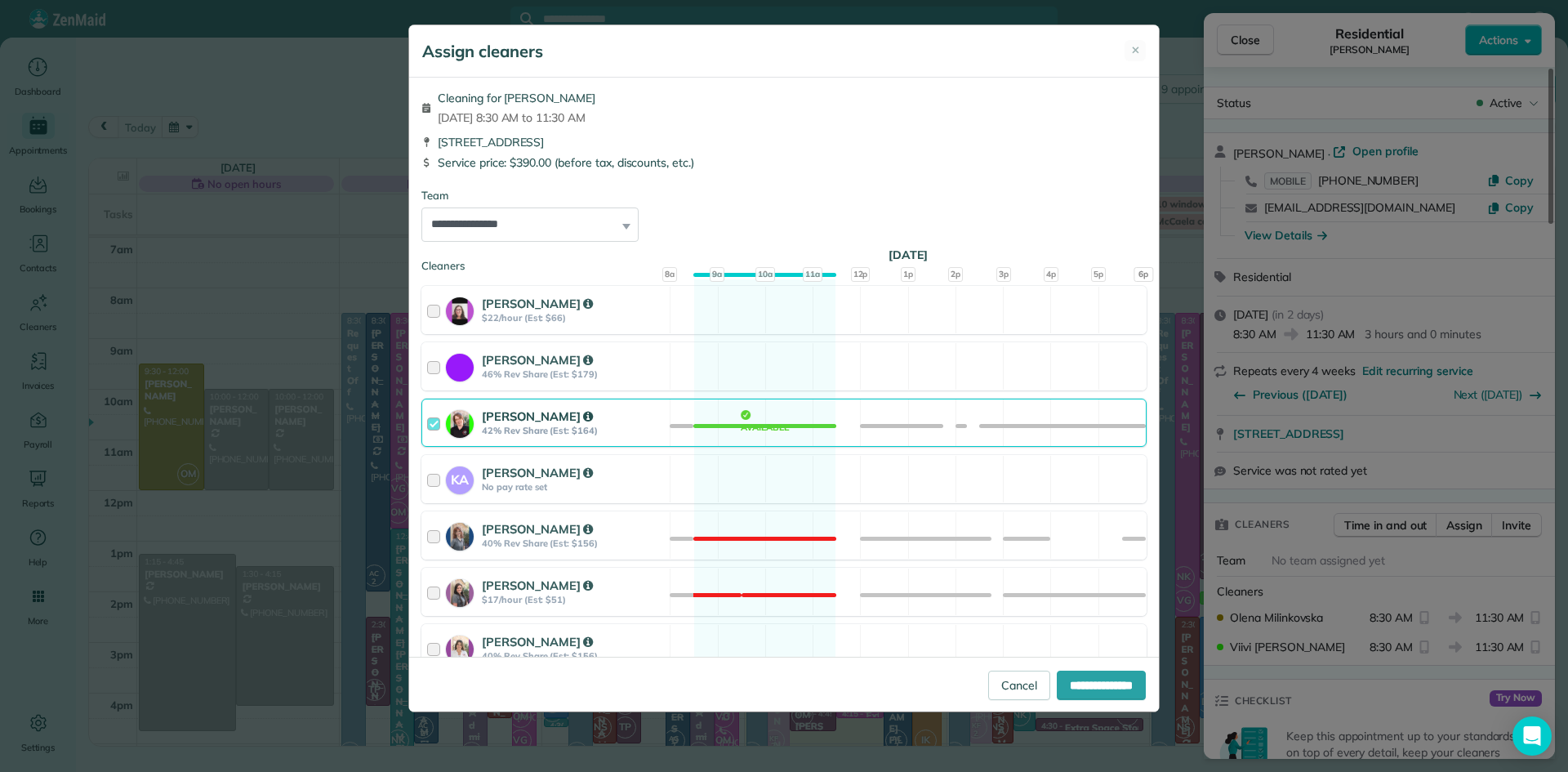
click at [553, 409] on strong "[PERSON_NAME]" at bounding box center [537, 416] width 111 height 15
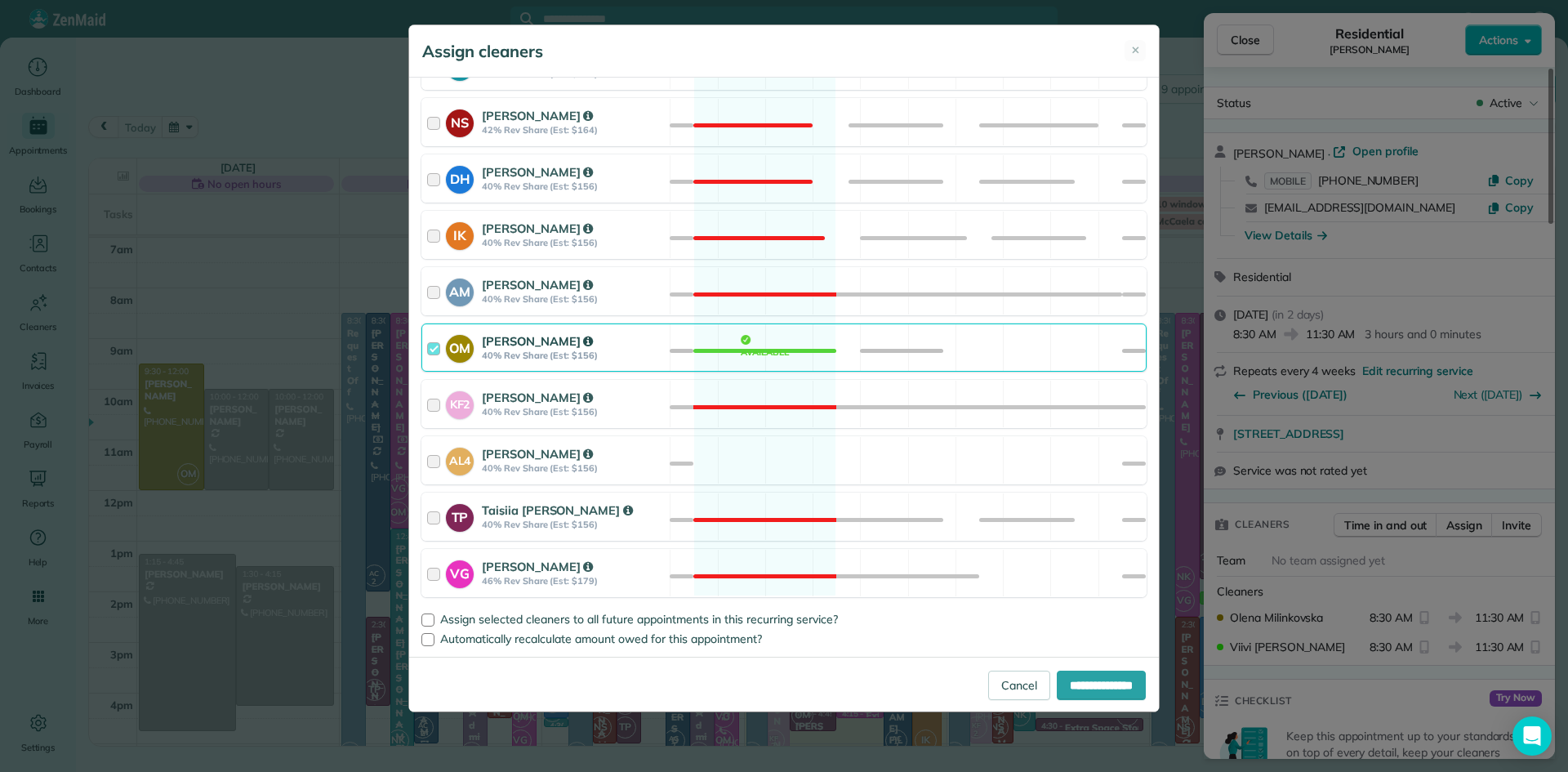
click at [518, 344] on strong "[PERSON_NAME]" at bounding box center [537, 341] width 111 height 15
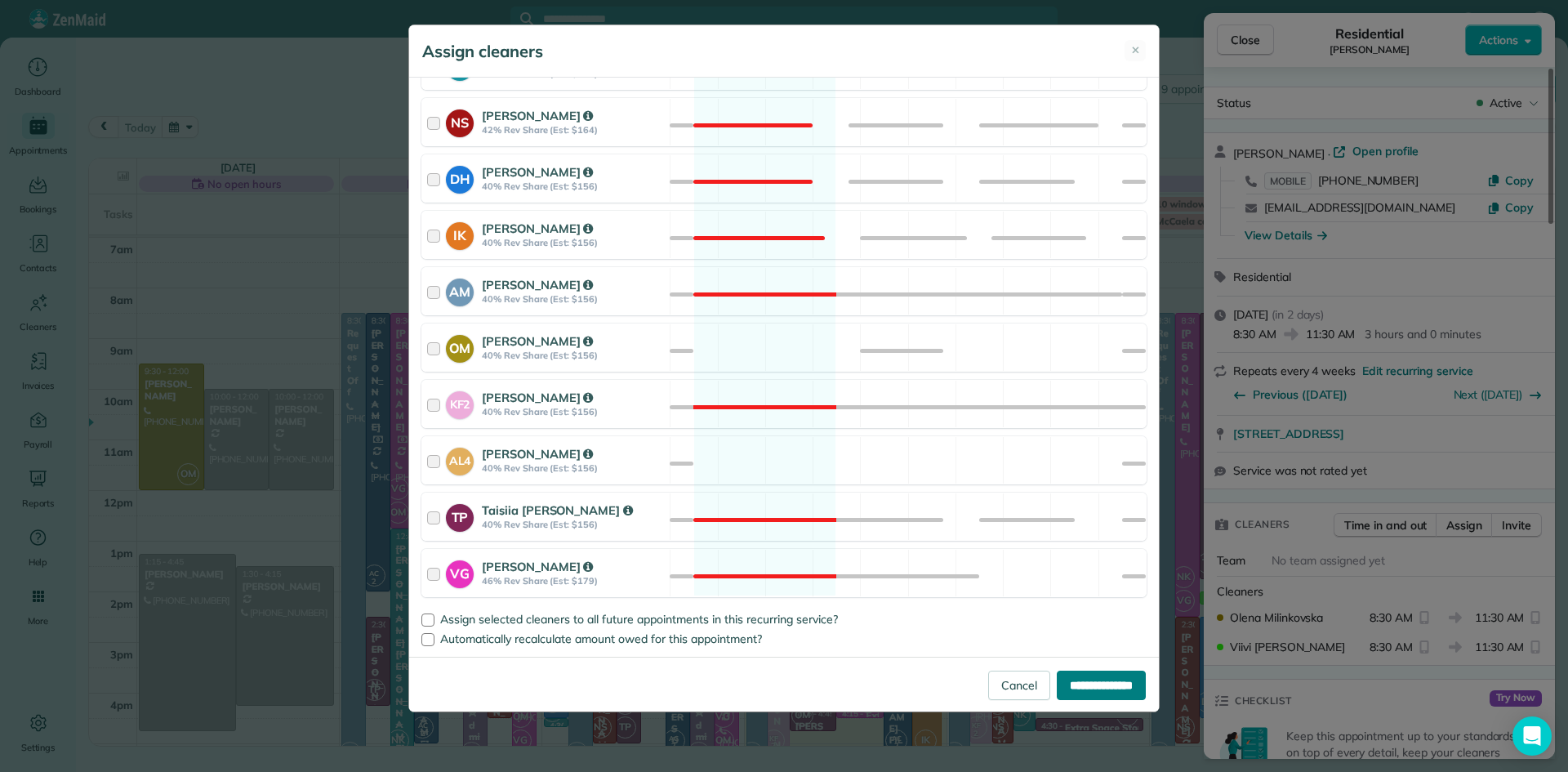
click at [1077, 689] on input "**********" at bounding box center [1101, 685] width 89 height 29
type input "**********"
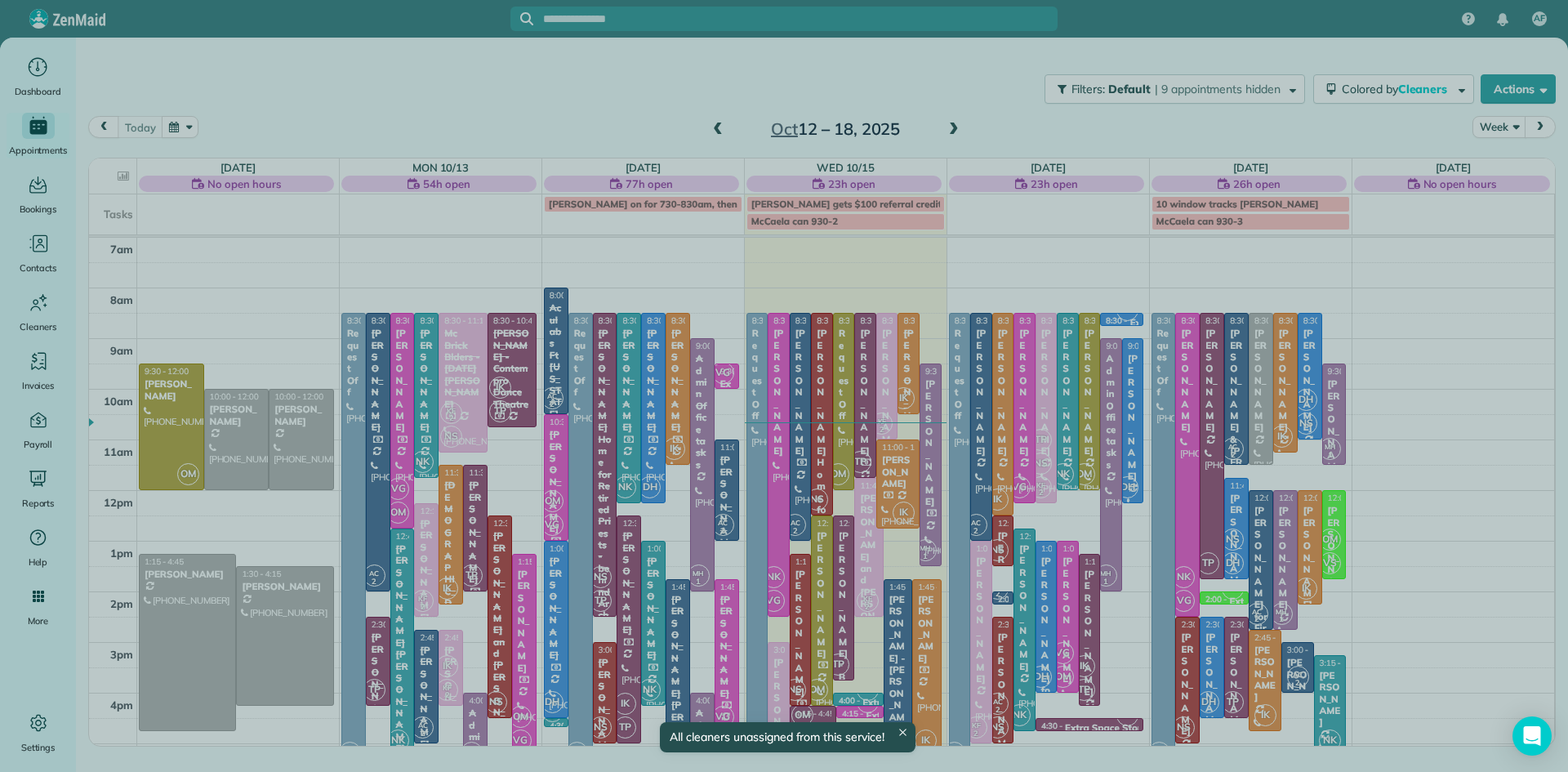
click at [1266, 414] on div "Repeats every 4 weeks Edit recurring service Previous ([DATE]) Next ([DATE])" at bounding box center [1380, 384] width 351 height 62
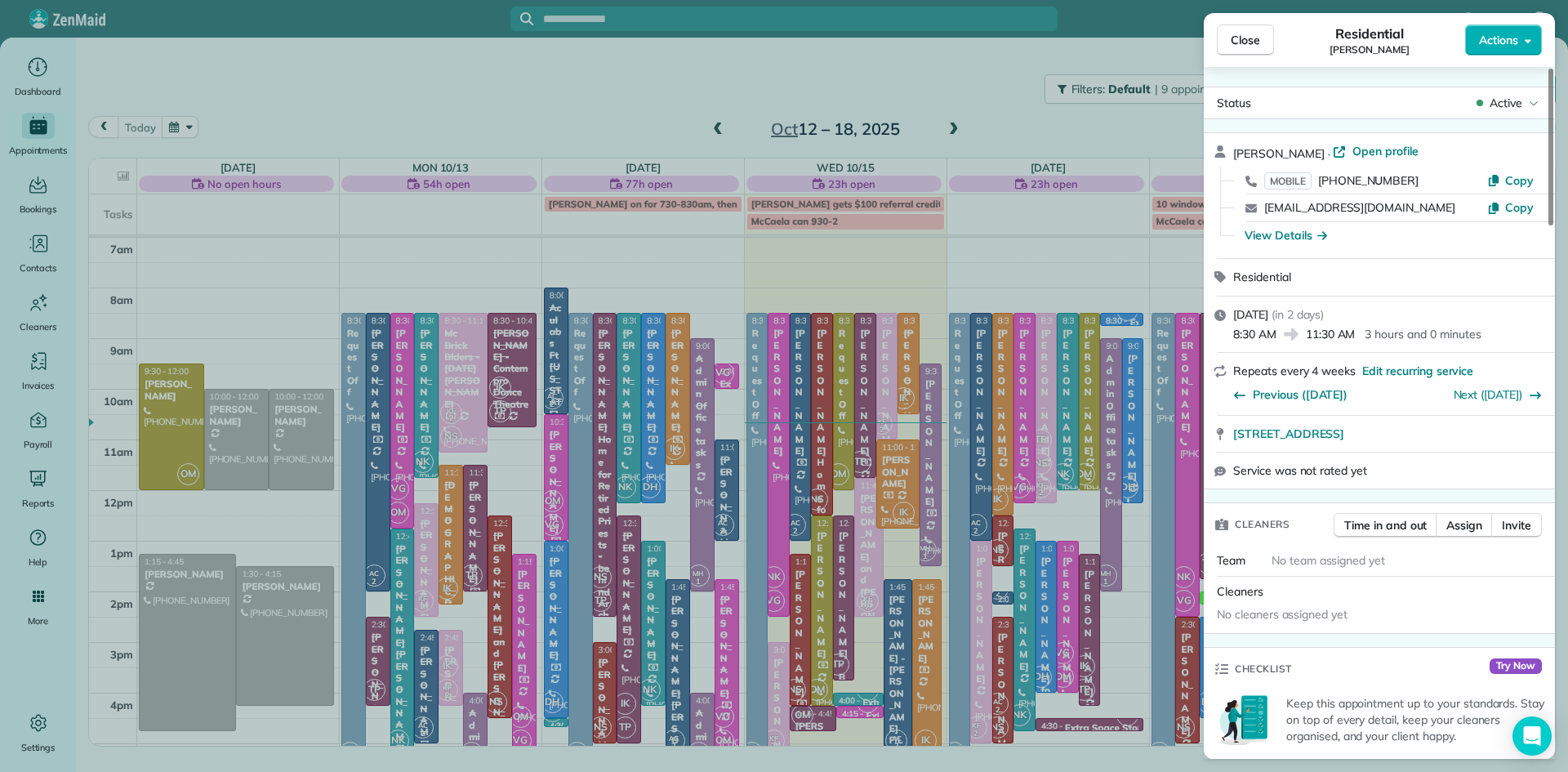
scroll to position [1650, 0]
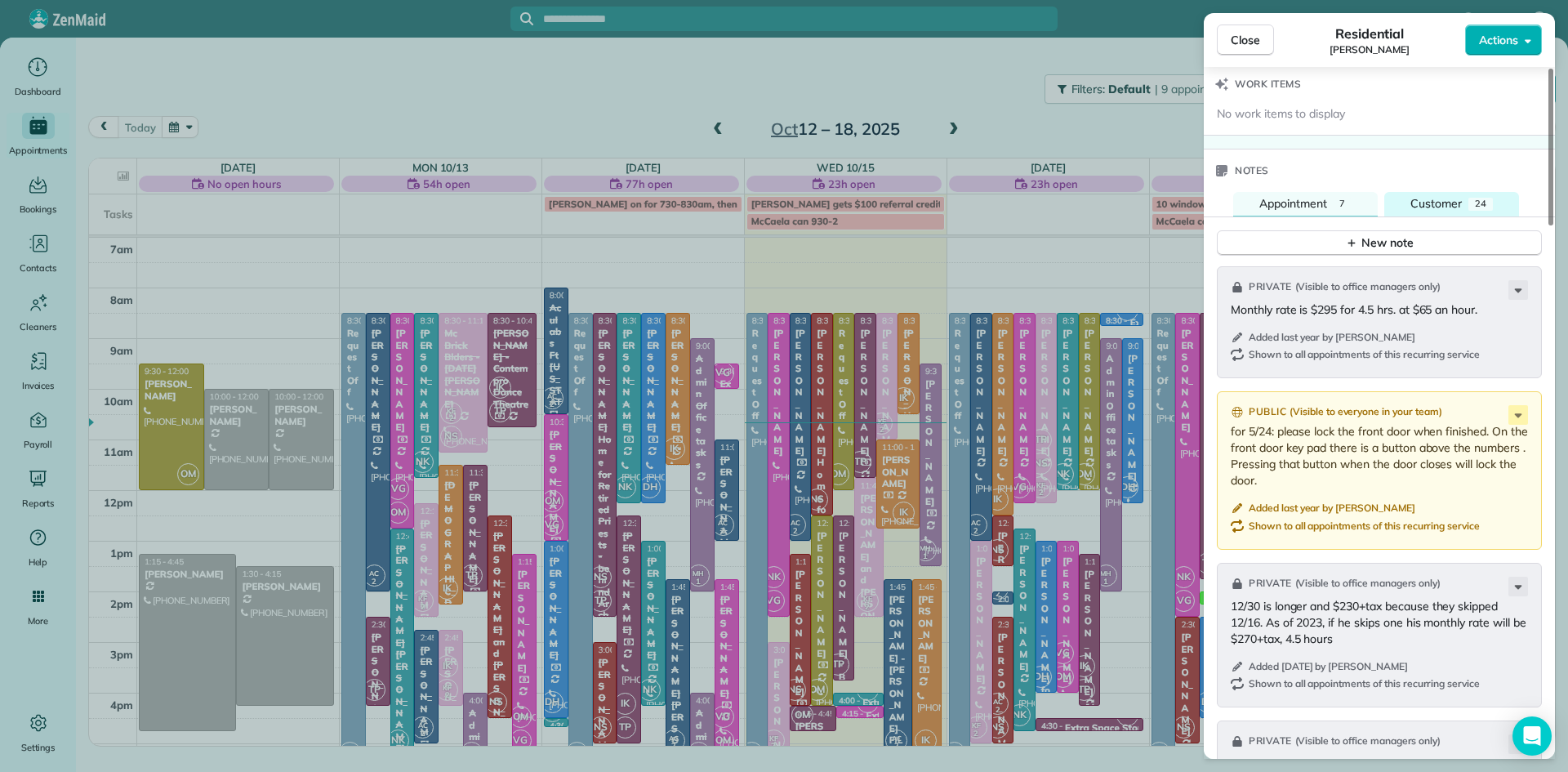
click at [1443, 211] on span "Customer" at bounding box center [1436, 203] width 52 height 15
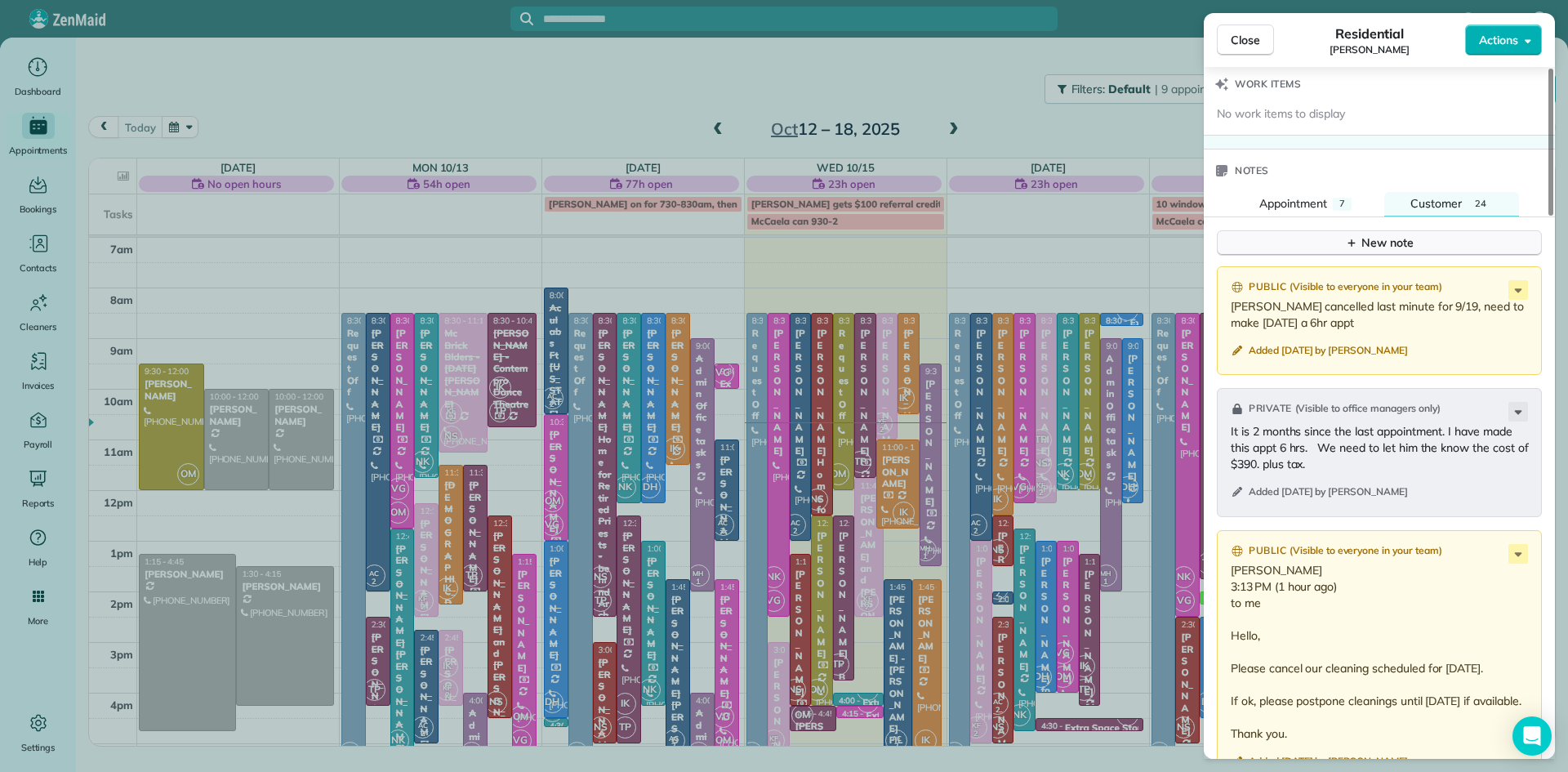
click at [1427, 256] on button "New note" at bounding box center [1380, 243] width 325 height 25
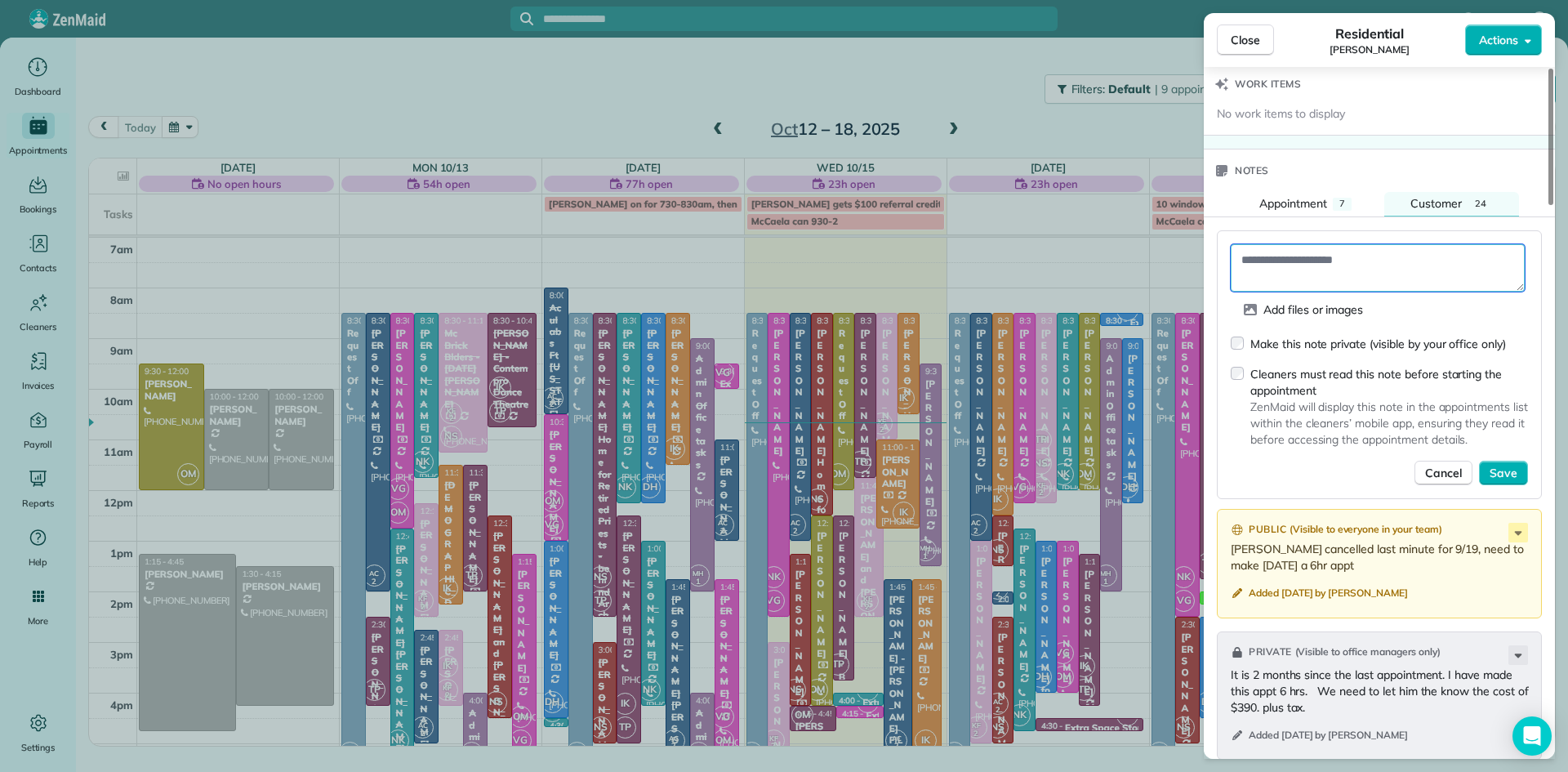
click at [1338, 273] on textarea at bounding box center [1378, 268] width 294 height 47
paste textarea "**********"
type textarea "**********"
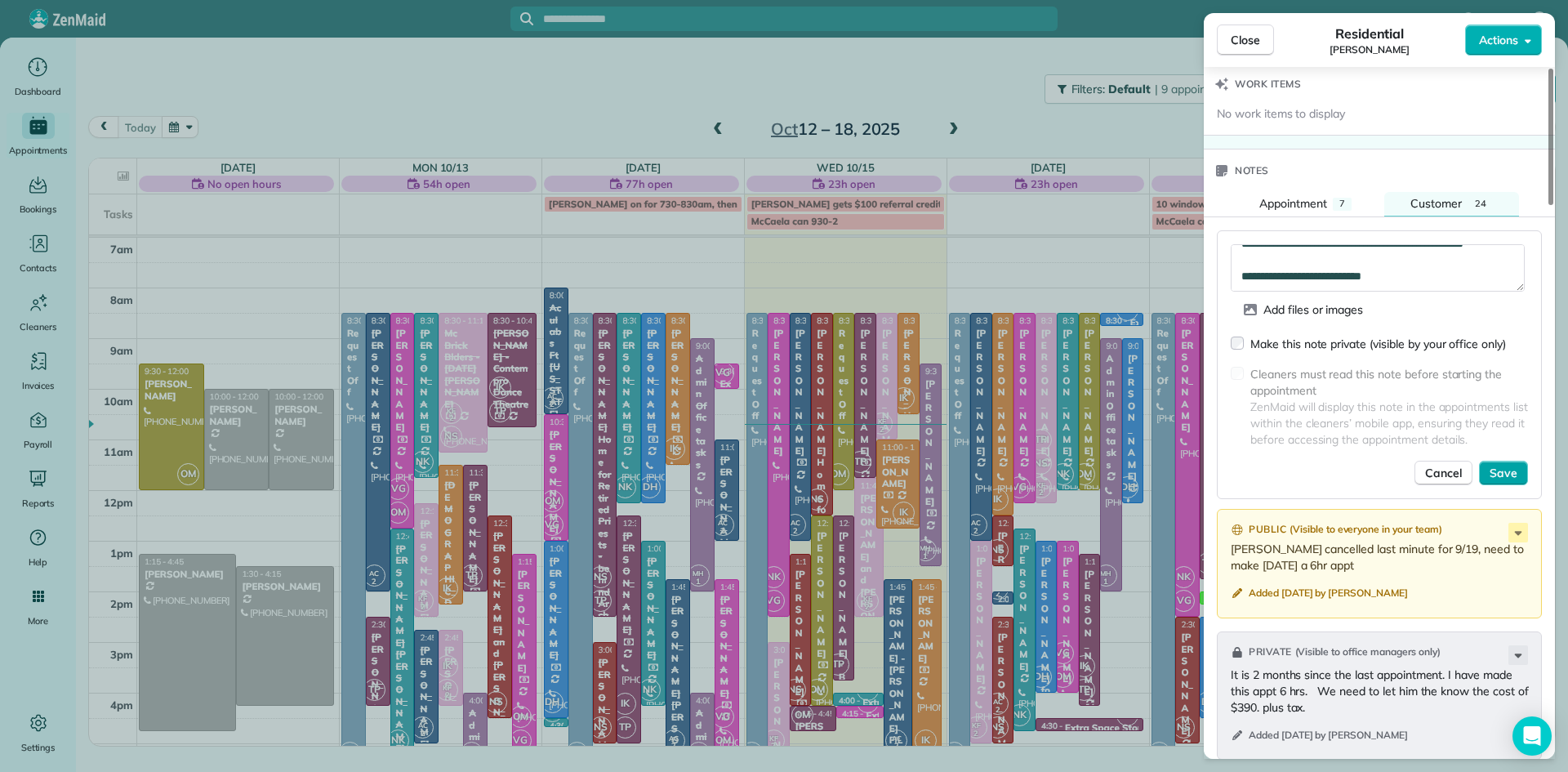
click at [1501, 481] on span "Save" at bounding box center [1503, 472] width 28 height 16
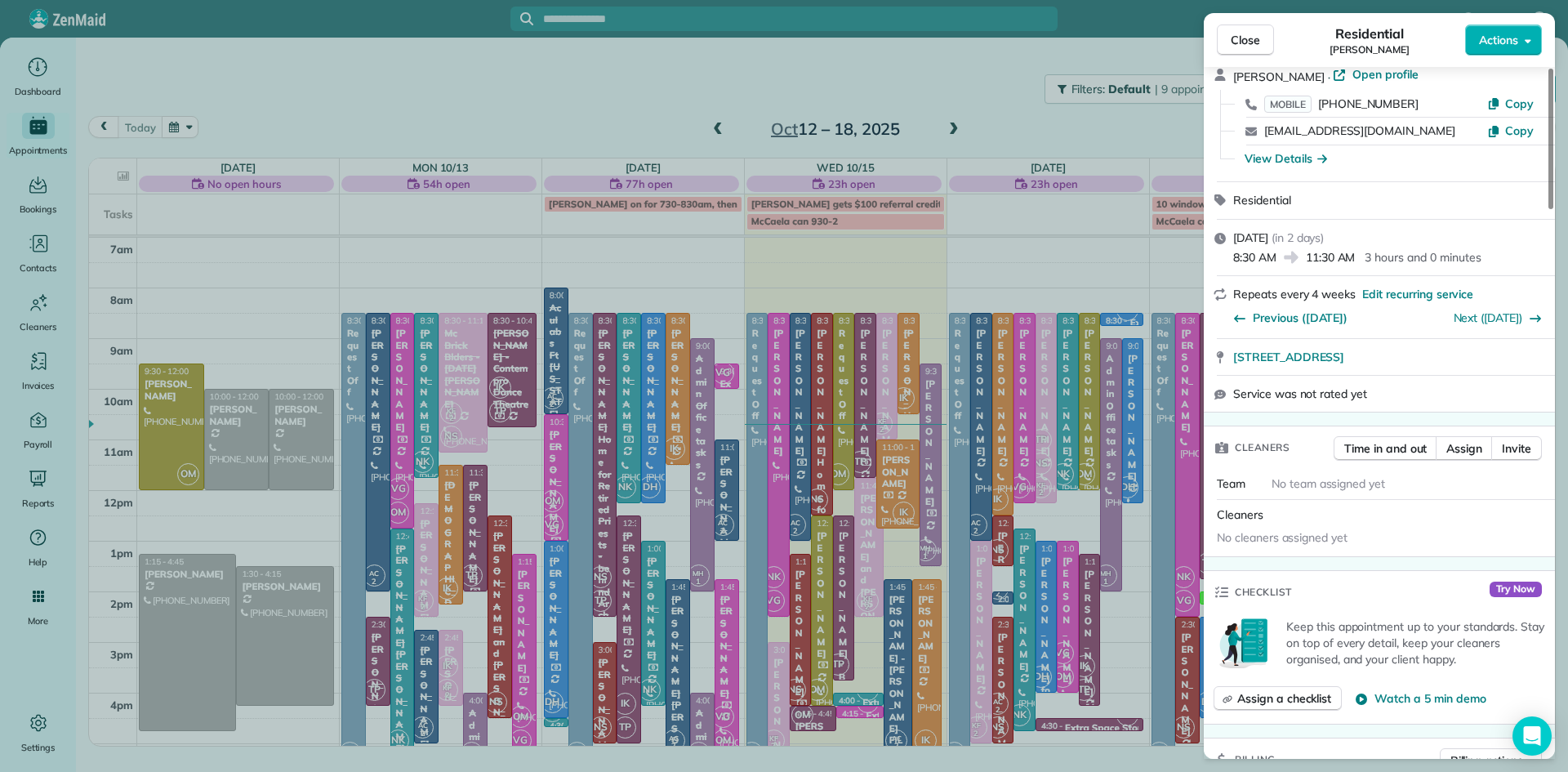
scroll to position [0, 0]
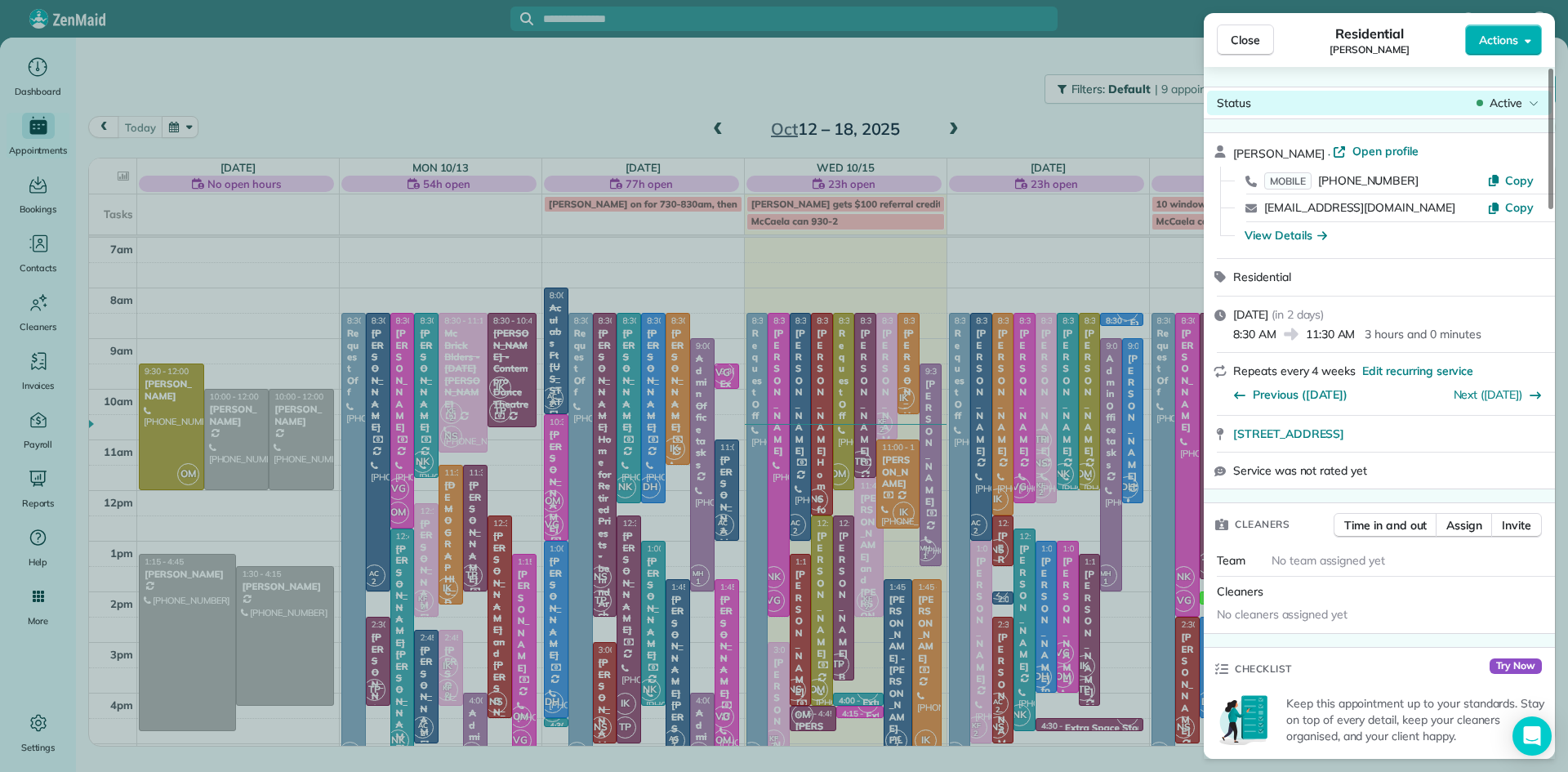
click at [1509, 103] on span "Active" at bounding box center [1506, 102] width 33 height 16
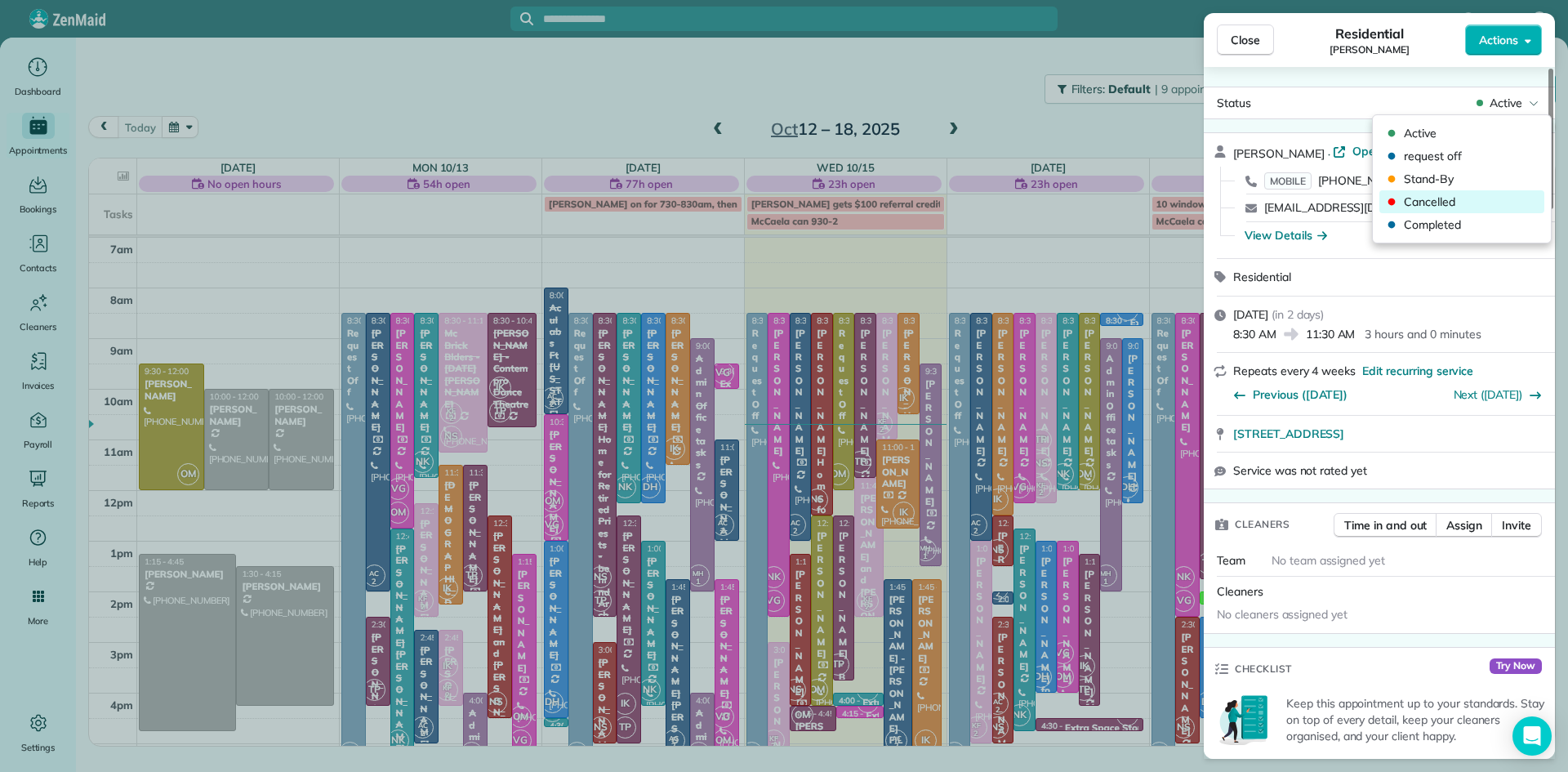
click at [1434, 205] on span "Cancelled" at bounding box center [1472, 201] width 137 height 16
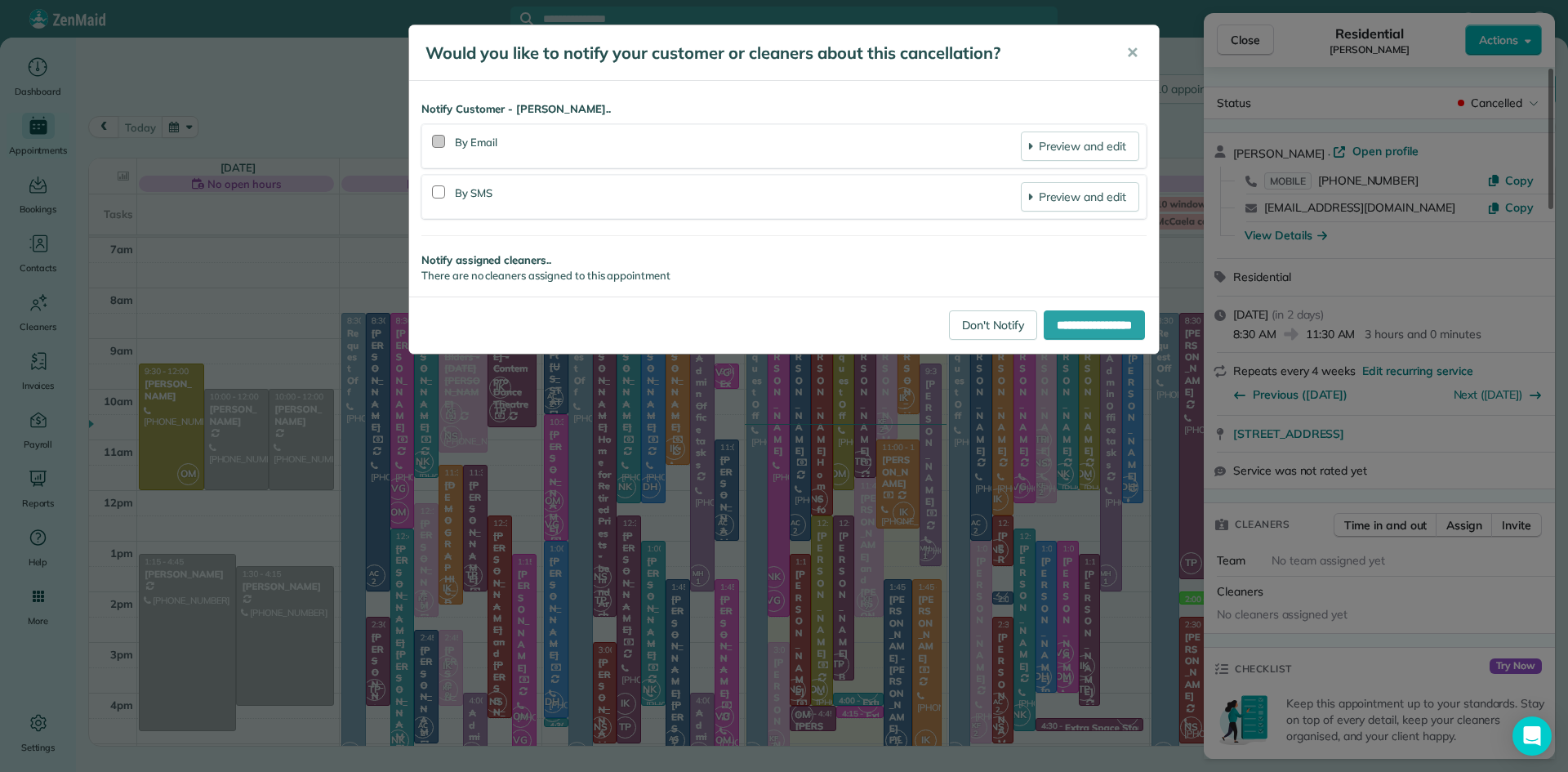
click at [440, 139] on div at bounding box center [438, 141] width 13 height 13
click at [439, 191] on div at bounding box center [438, 191] width 13 height 13
click at [1074, 315] on input "**********" at bounding box center [1095, 325] width 102 height 29
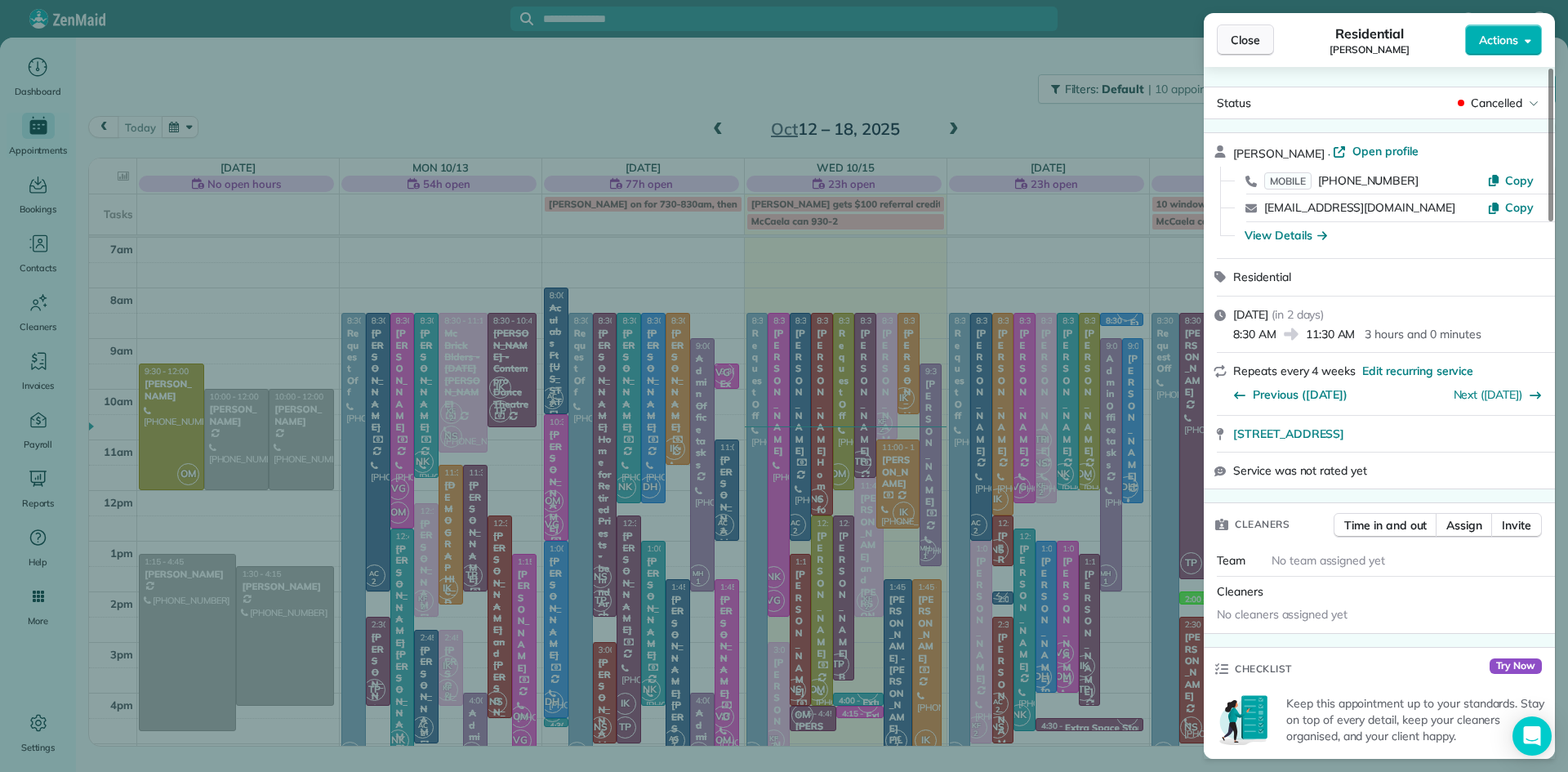
click at [1243, 34] on span "Close" at bounding box center [1245, 40] width 29 height 16
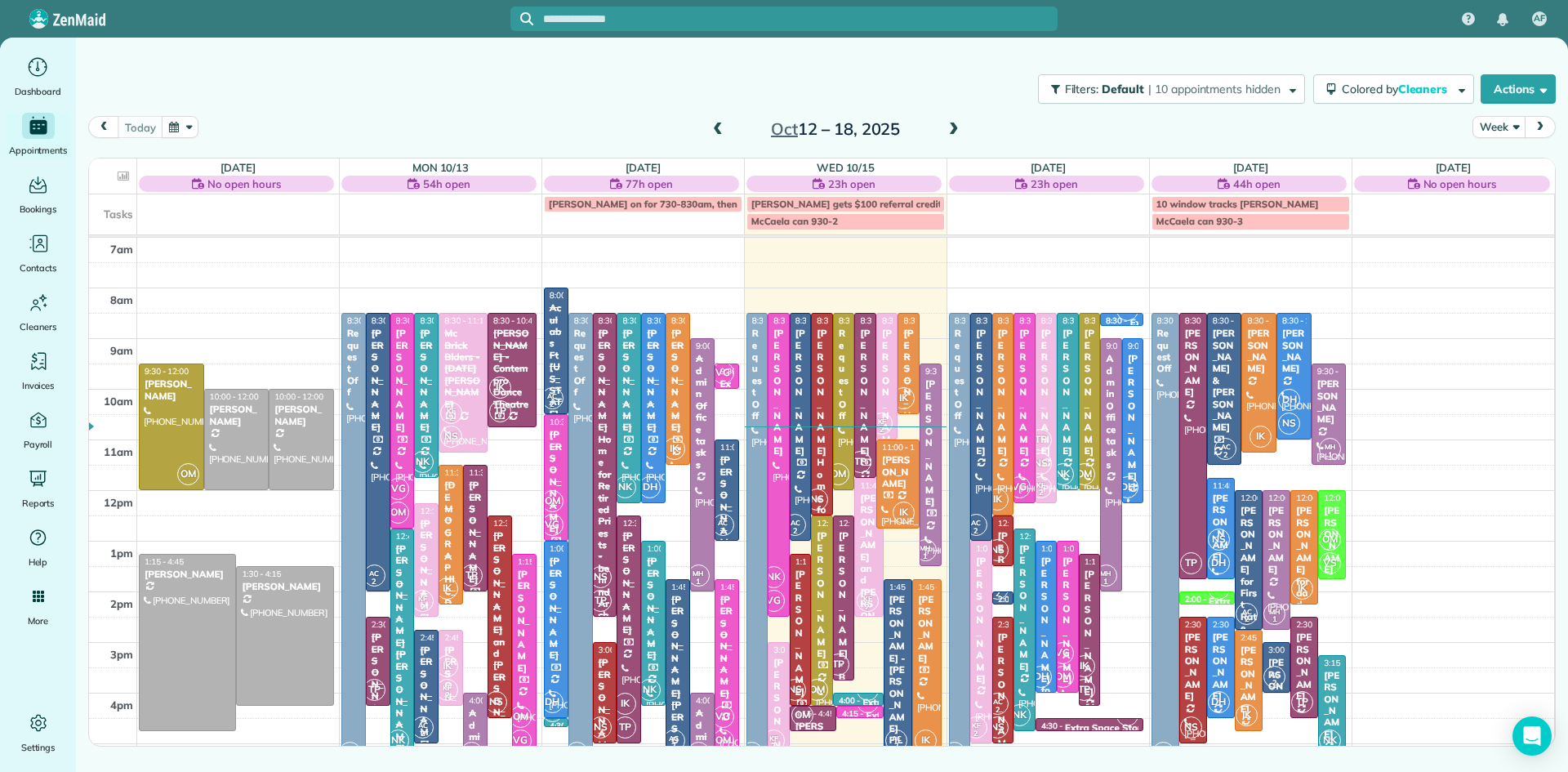
click at [1189, 685] on div "[PERSON_NAME]" at bounding box center [1193, 666] width 18 height 71
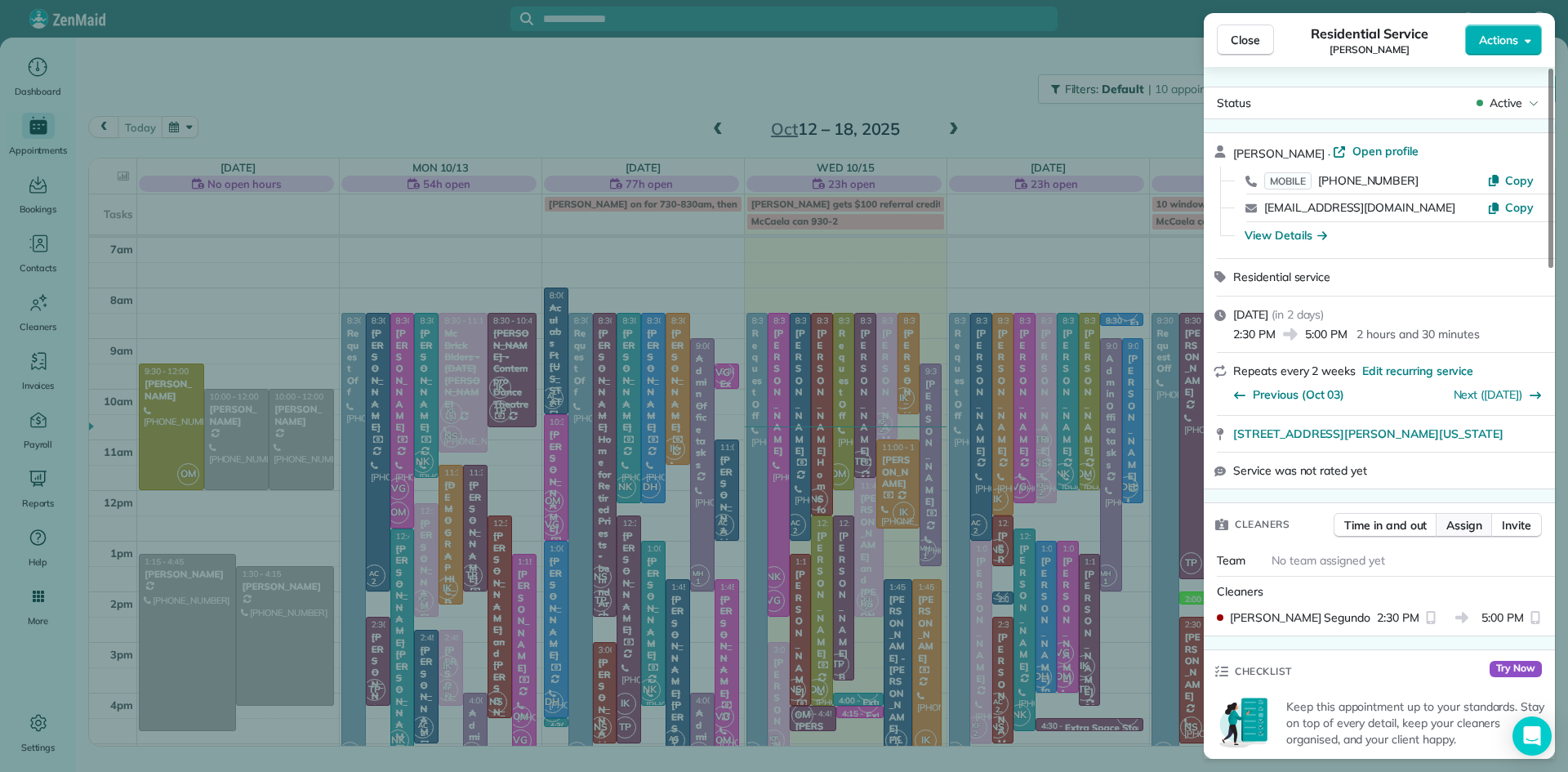
click at [1465, 533] on span "Assign" at bounding box center [1464, 525] width 36 height 16
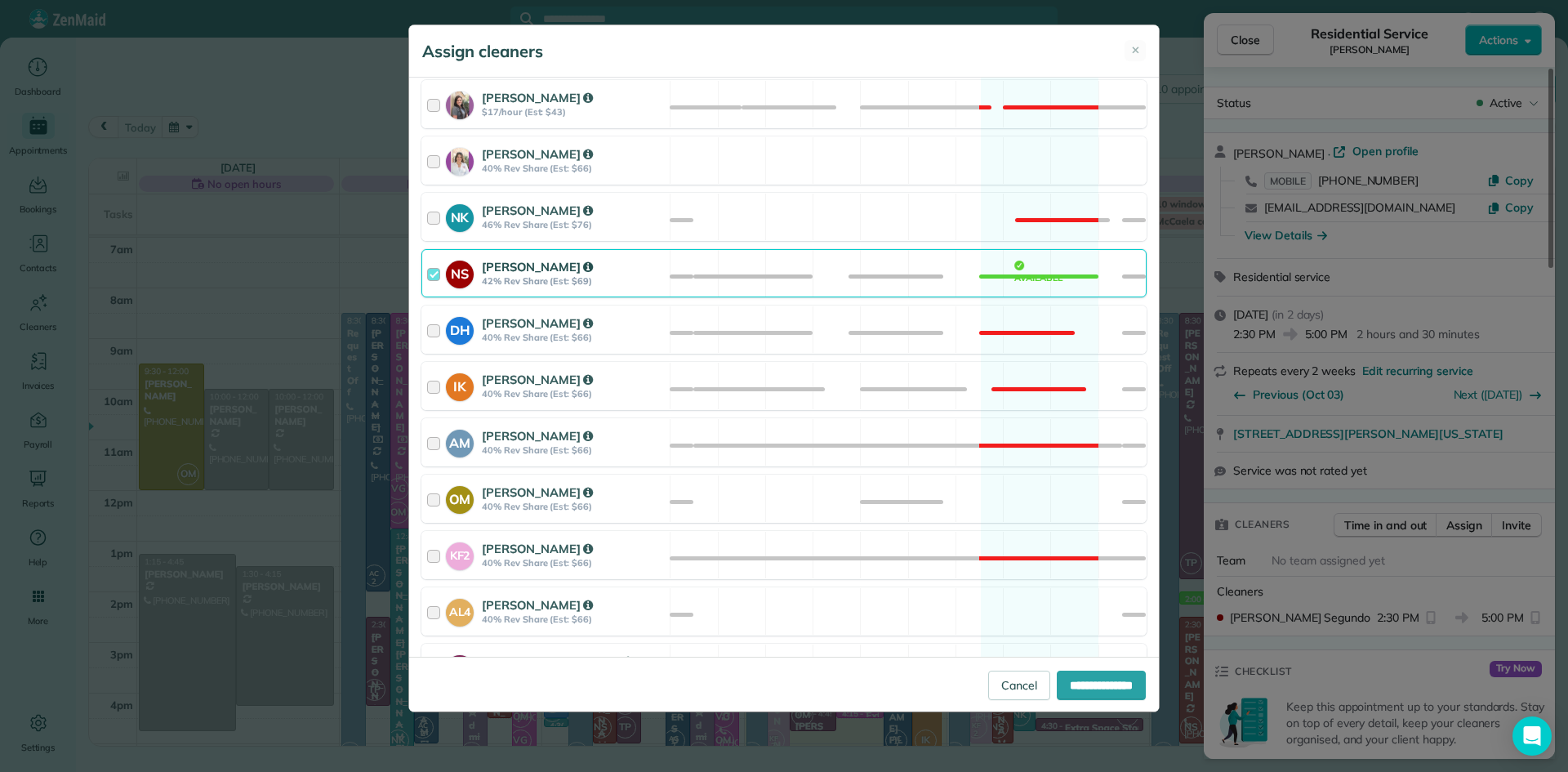
scroll to position [707, 0]
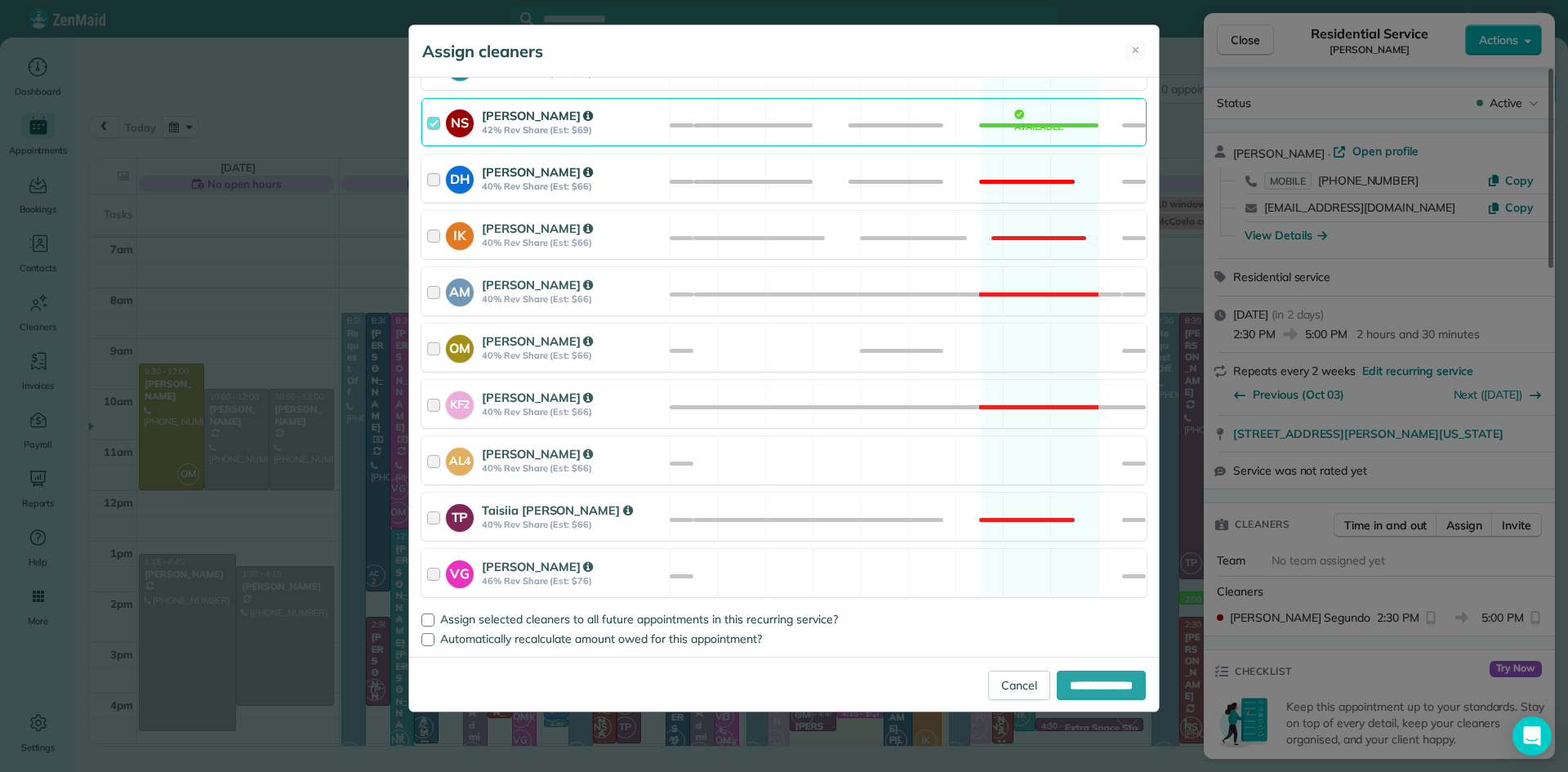
click at [499, 134] on strong "42% Rev Share (Est: $69)" at bounding box center [573, 129] width 183 height 11
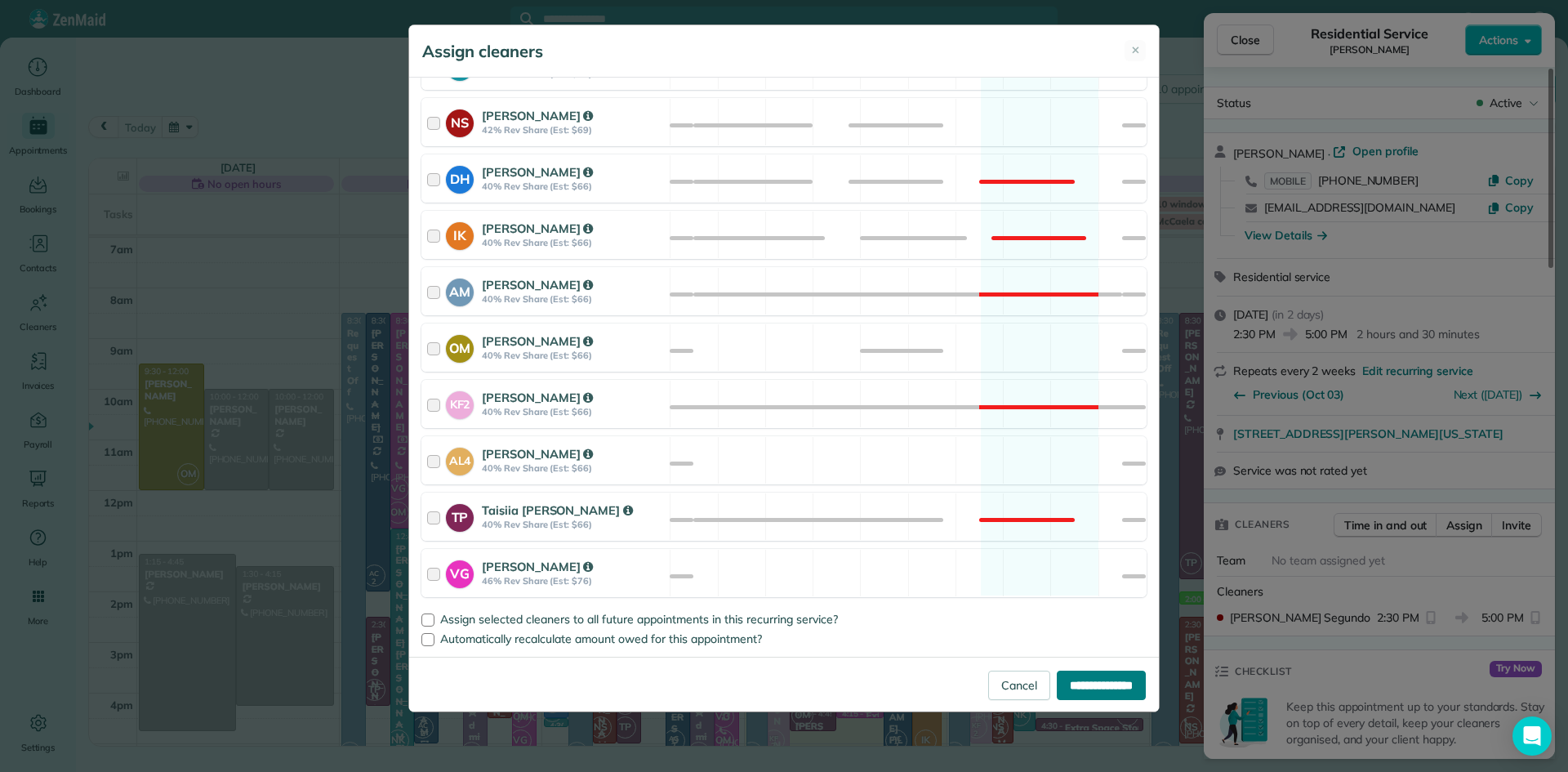
click at [1070, 672] on input "**********" at bounding box center [1101, 685] width 89 height 29
type input "**********"
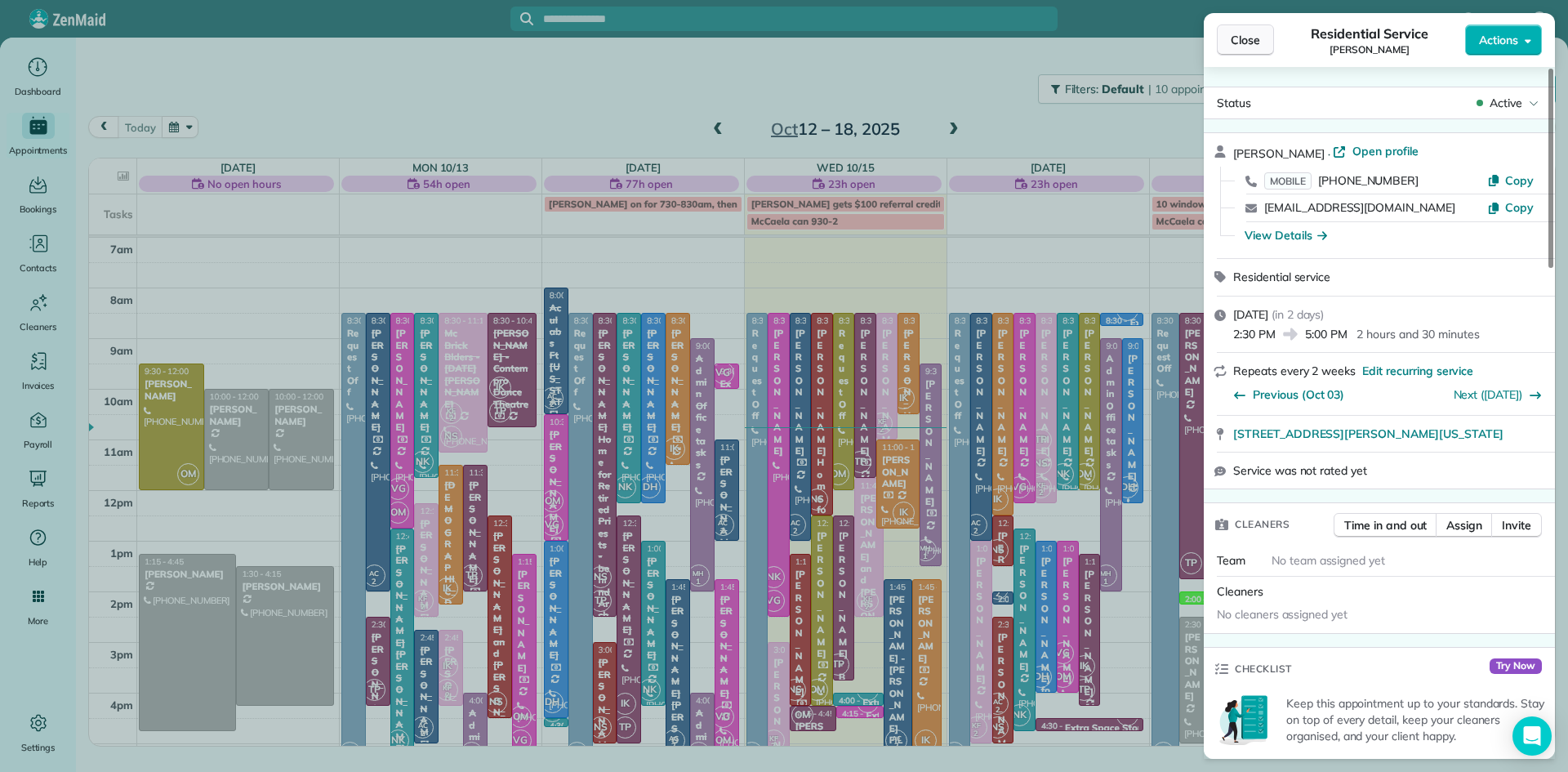
click at [1249, 41] on span "Close" at bounding box center [1245, 40] width 29 height 16
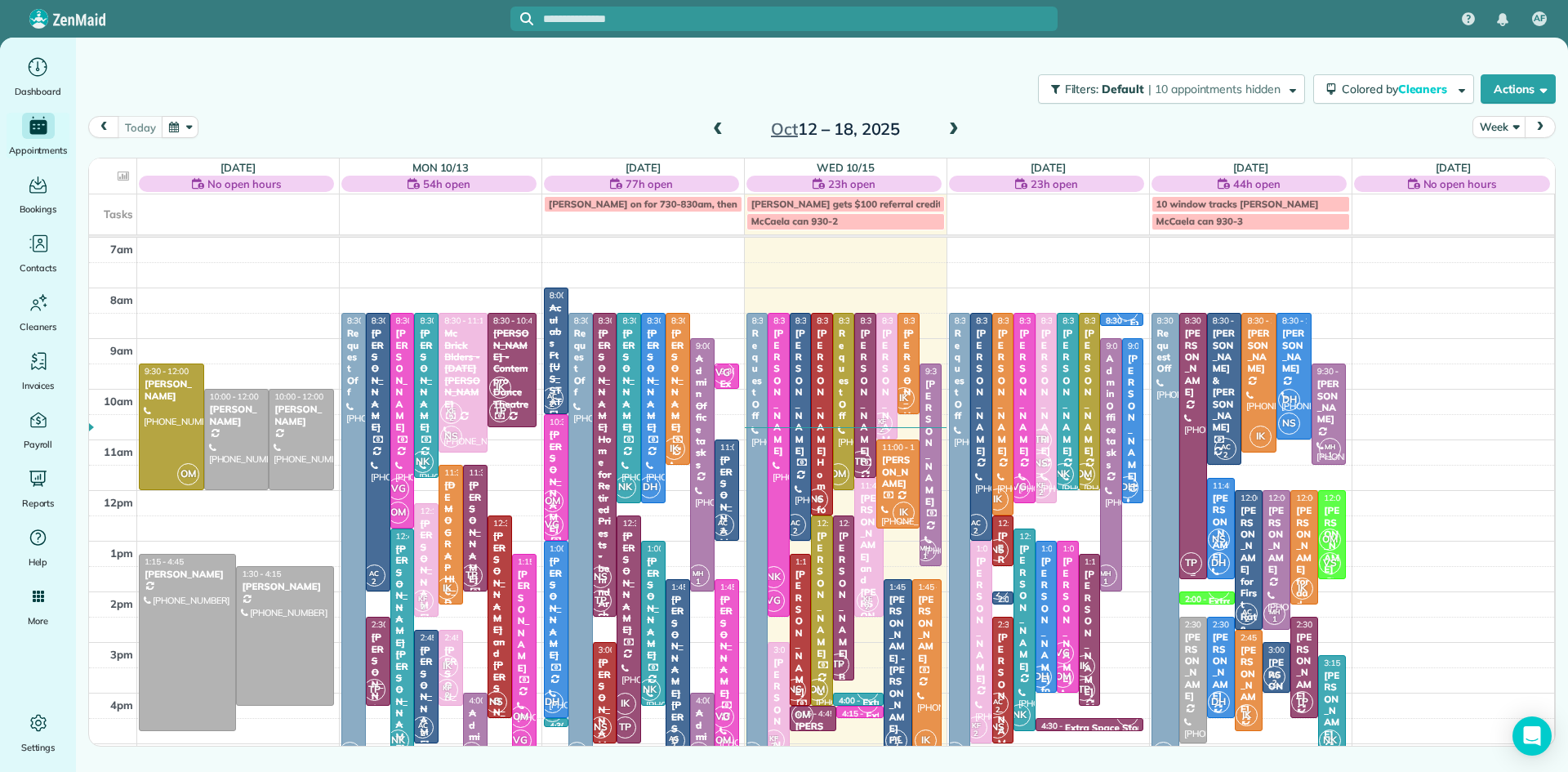
click at [1195, 436] on div at bounding box center [1193, 445] width 26 height 264
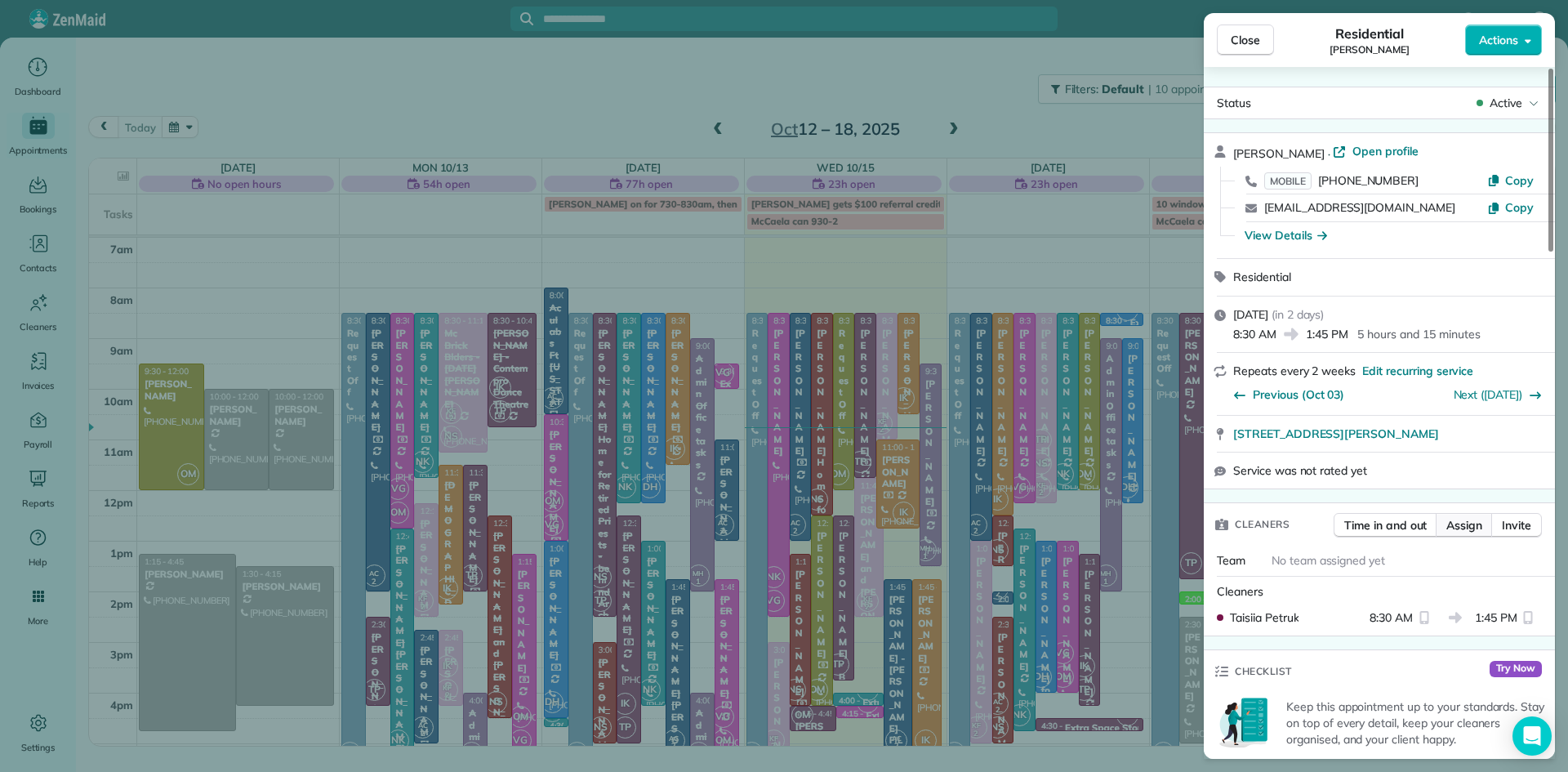
click at [1455, 529] on span "Assign" at bounding box center [1464, 525] width 36 height 16
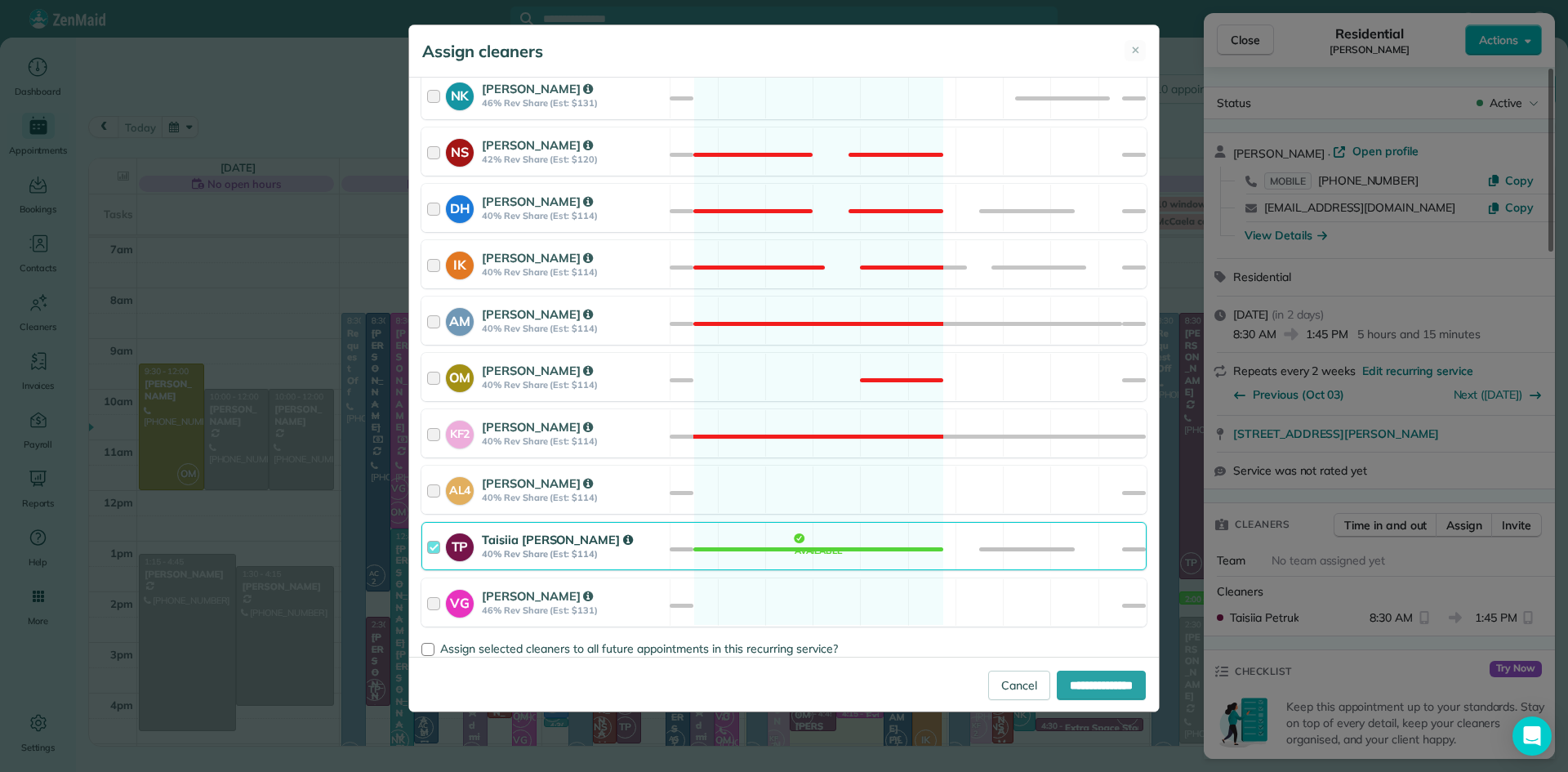
scroll to position [707, 0]
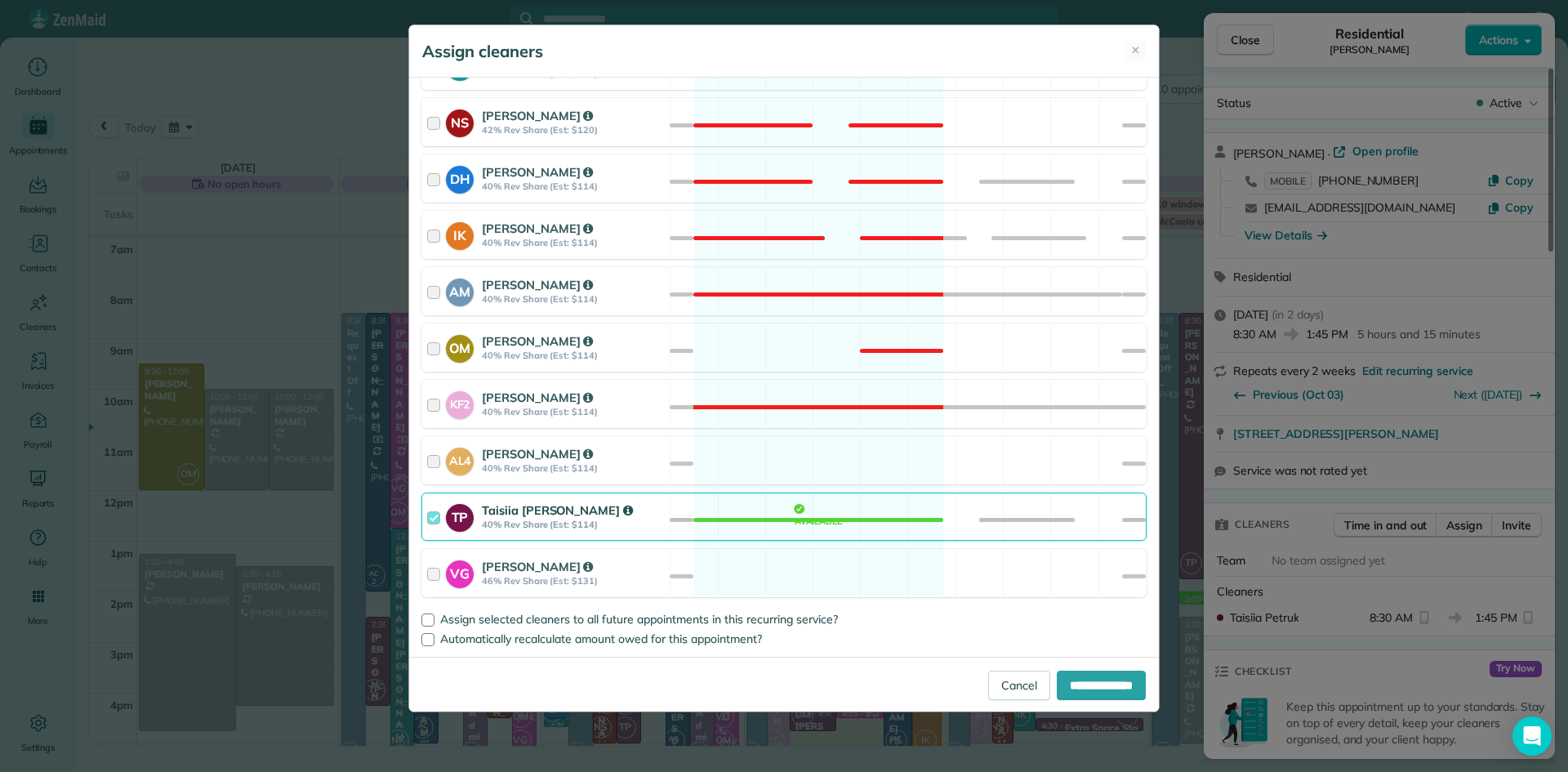
click at [538, 517] on strong "Taisiia [PERSON_NAME]" at bounding box center [558, 510] width 151 height 15
click at [1084, 684] on input "**********" at bounding box center [1101, 685] width 89 height 29
type input "**********"
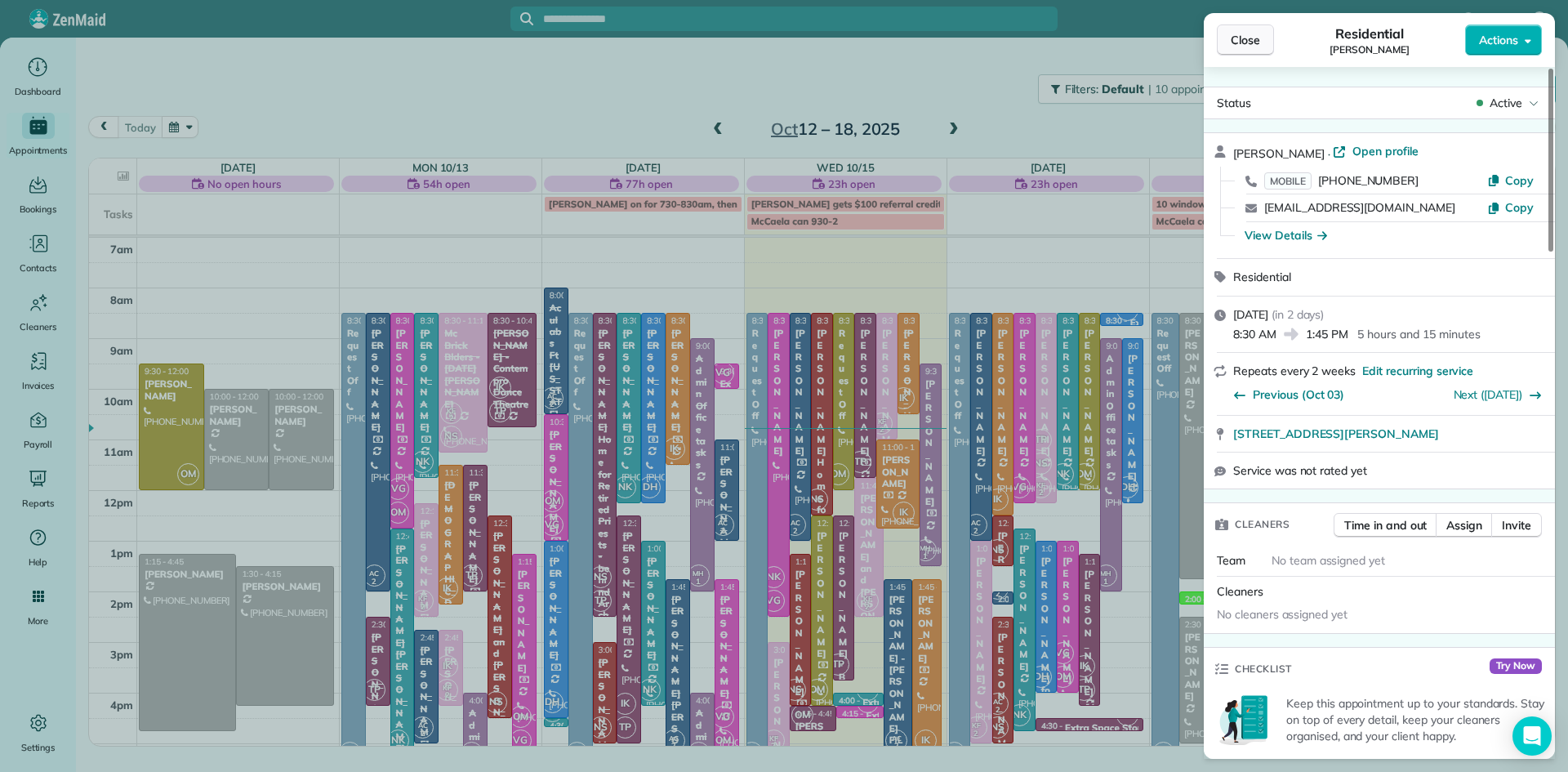
click at [1230, 42] on button "Close" at bounding box center [1245, 40] width 57 height 31
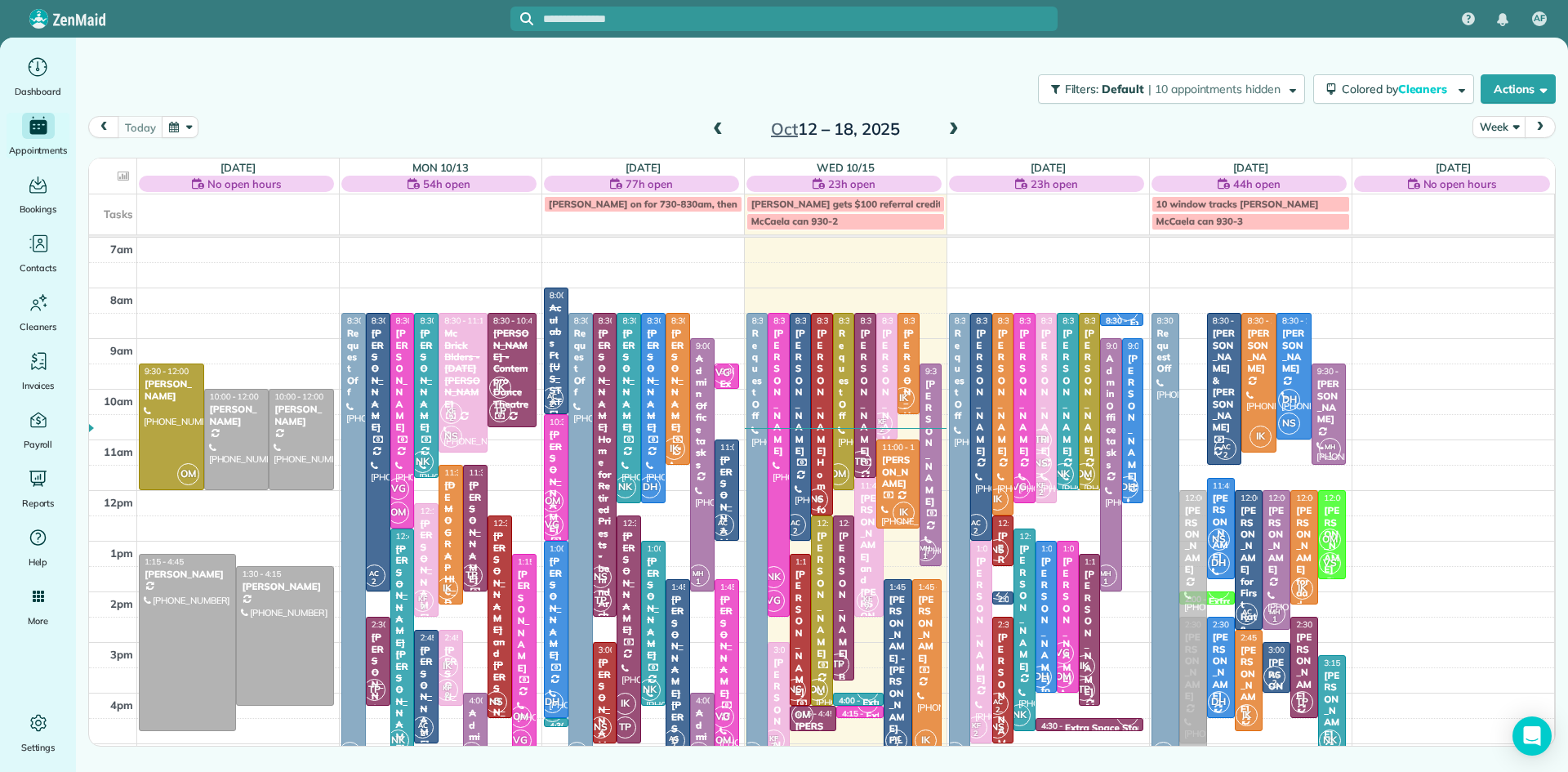
drag, startPoint x: 1195, startPoint y: 384, endPoint x: 1203, endPoint y: 556, distance: 172.2
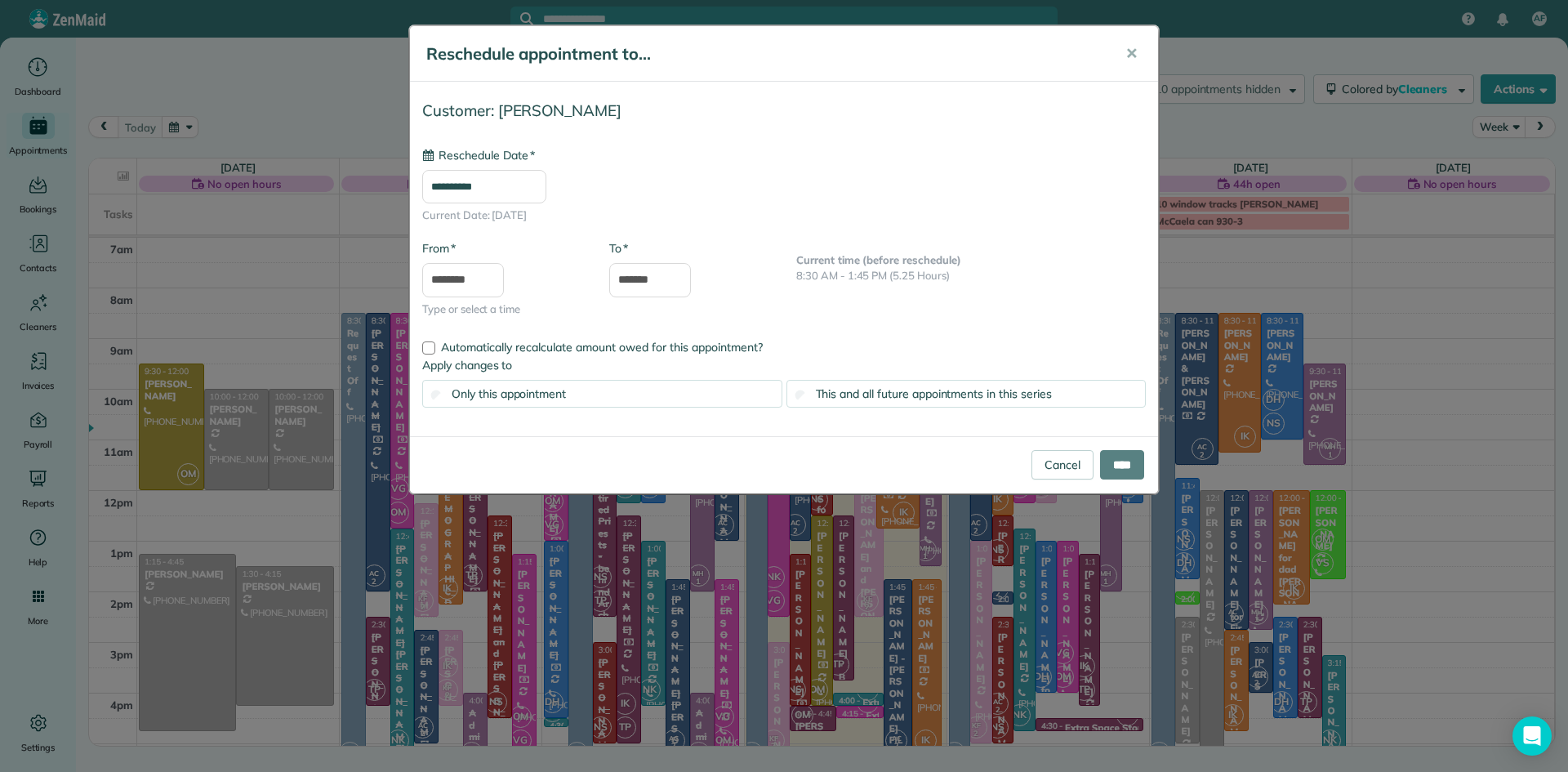
type input "**********"
click at [1102, 462] on input "****" at bounding box center [1121, 465] width 44 height 29
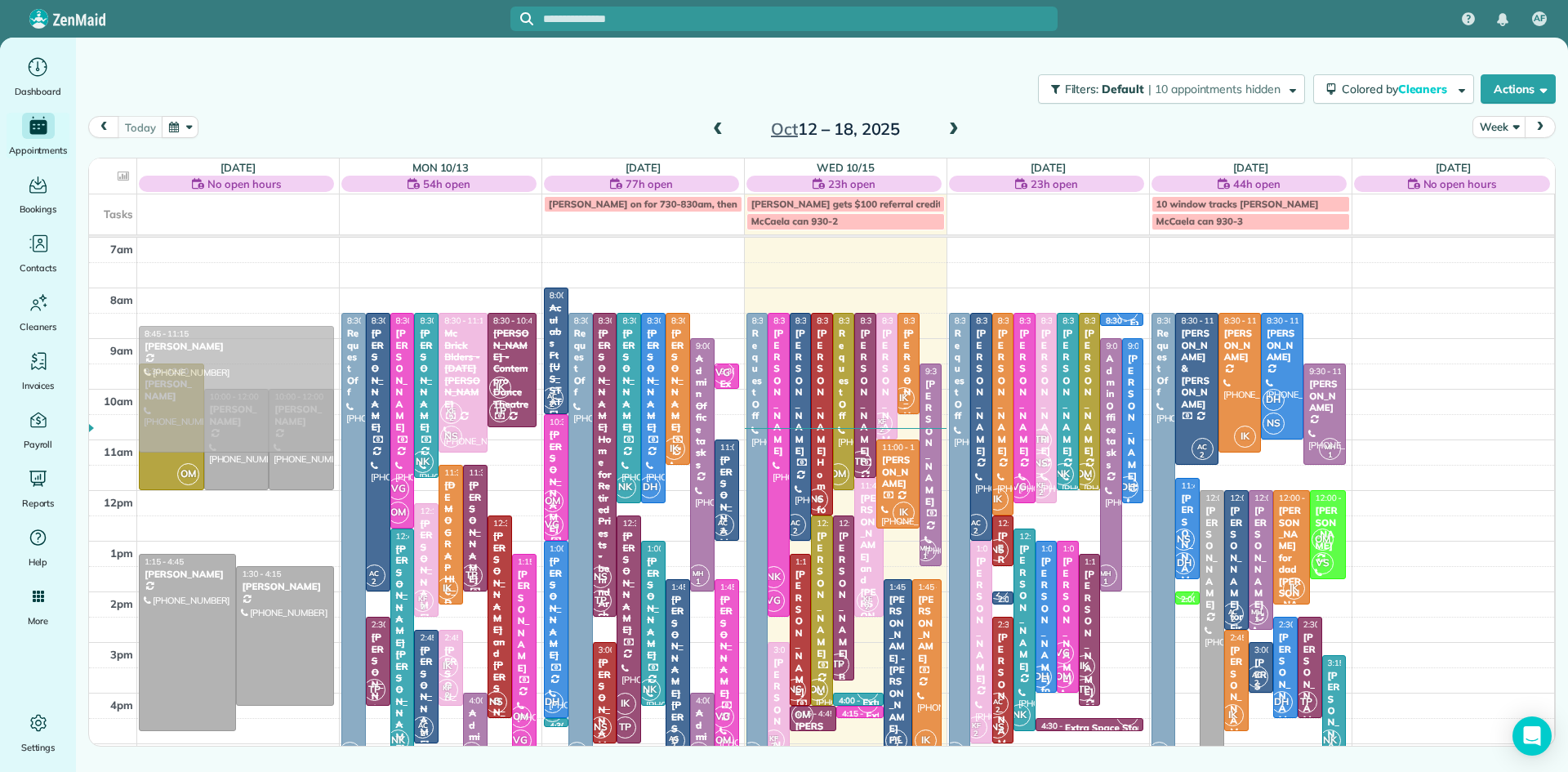
drag, startPoint x: 1183, startPoint y: 666, endPoint x: 298, endPoint y: 373, distance: 932.2
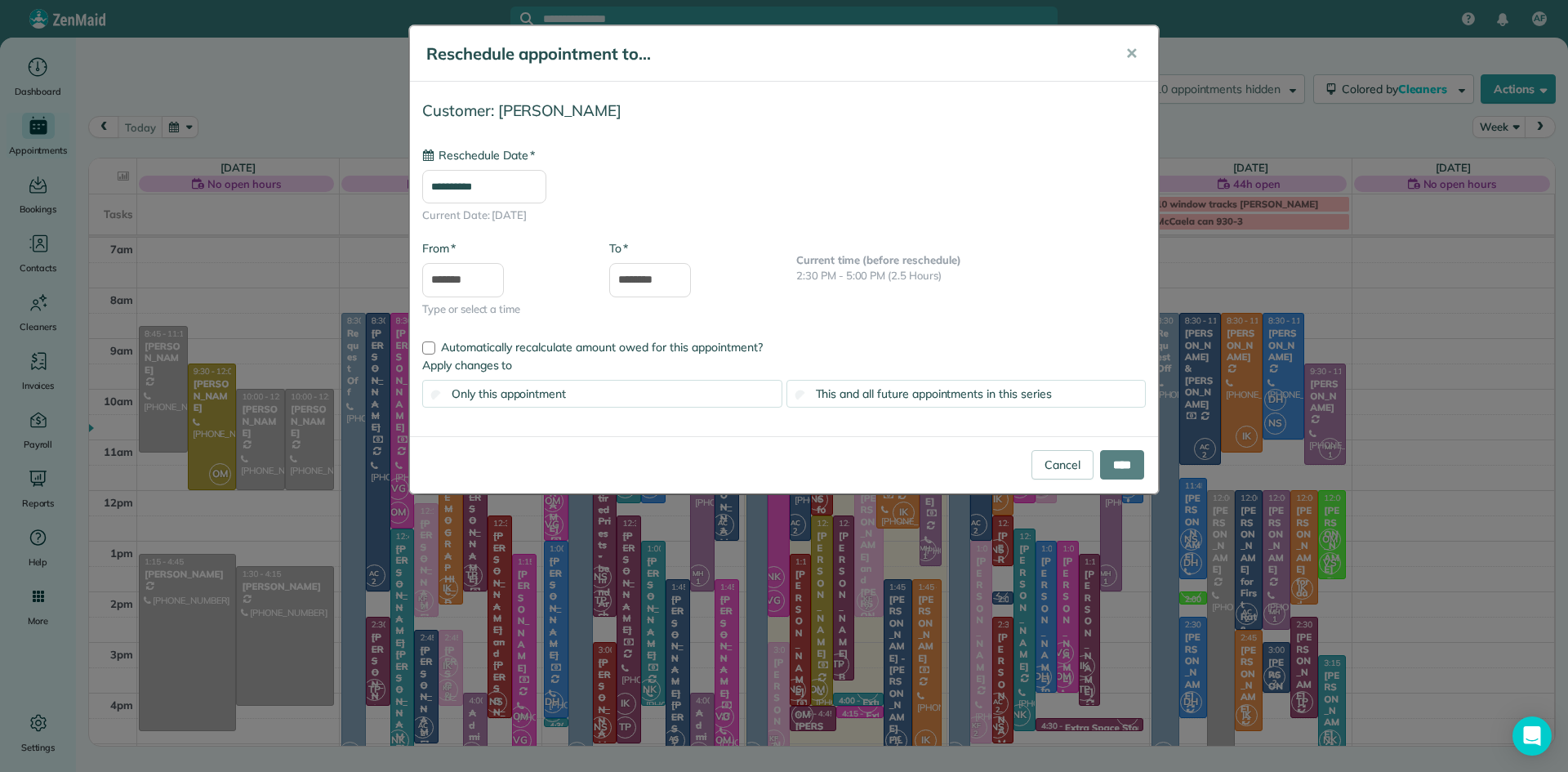
type input "**********"
click at [1123, 466] on input "****" at bounding box center [1121, 465] width 44 height 29
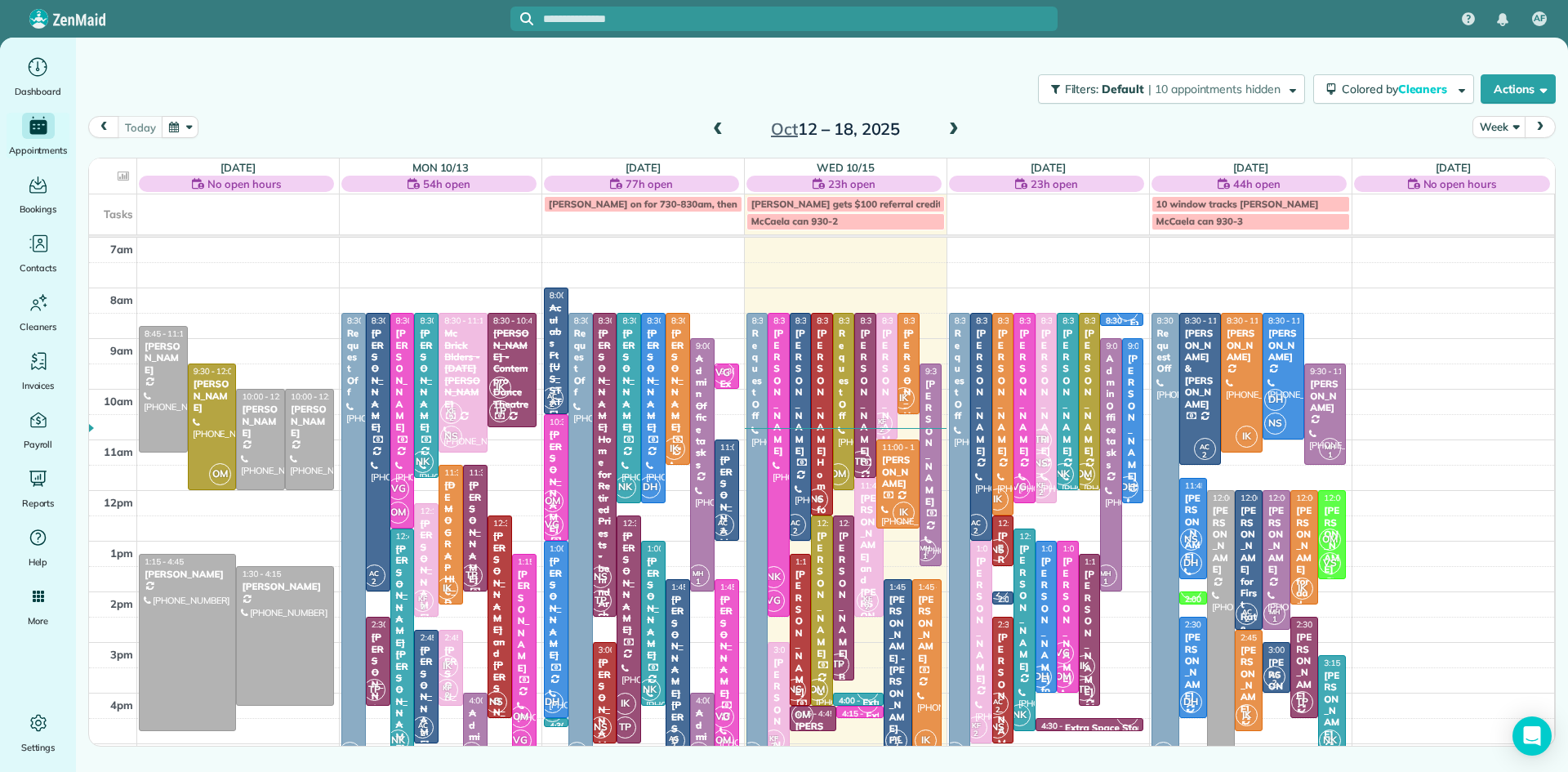
click at [953, 127] on span at bounding box center [954, 129] width 18 height 15
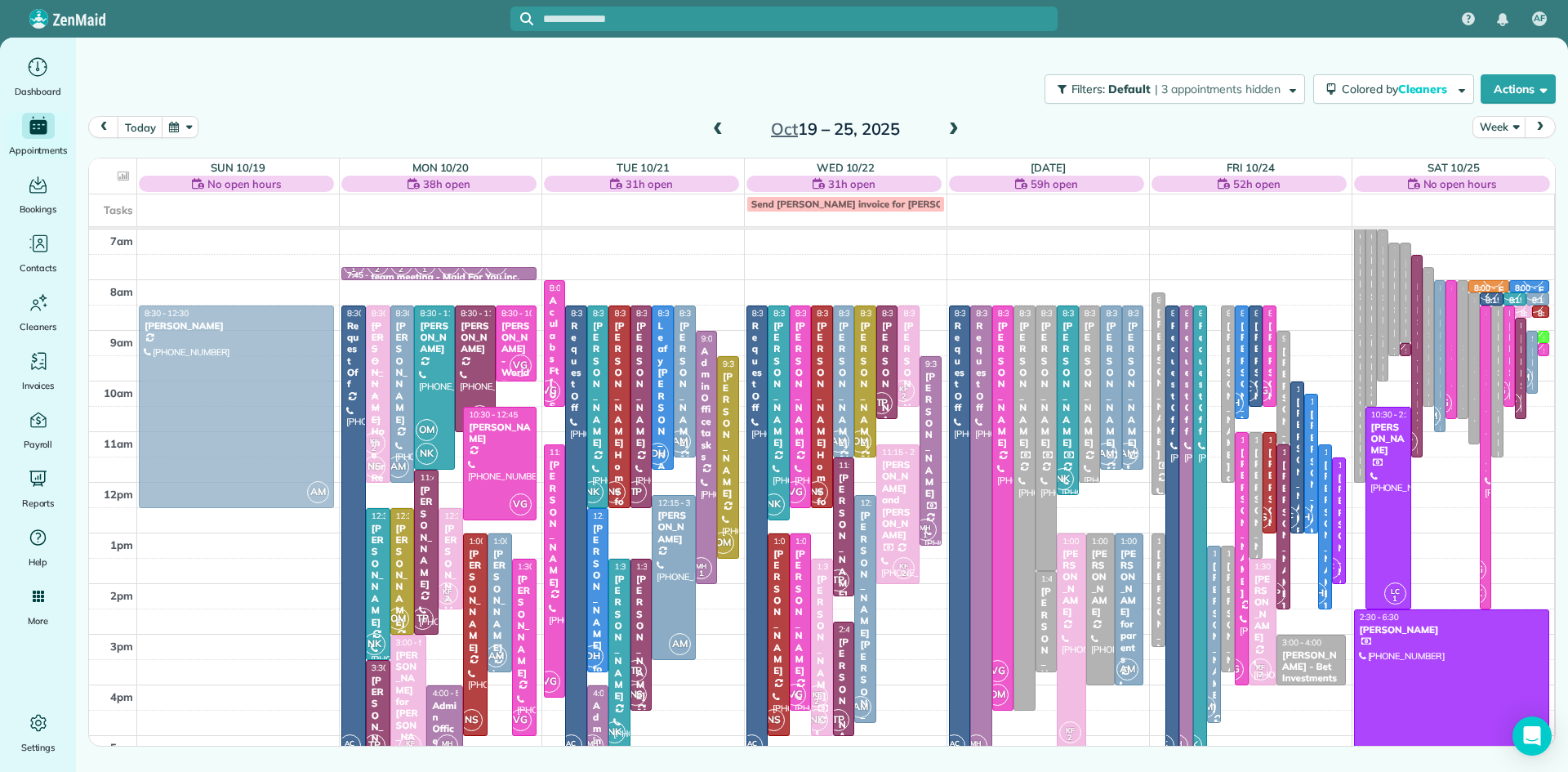
drag, startPoint x: 1216, startPoint y: 413, endPoint x: 269, endPoint y: 415, distance: 947.0
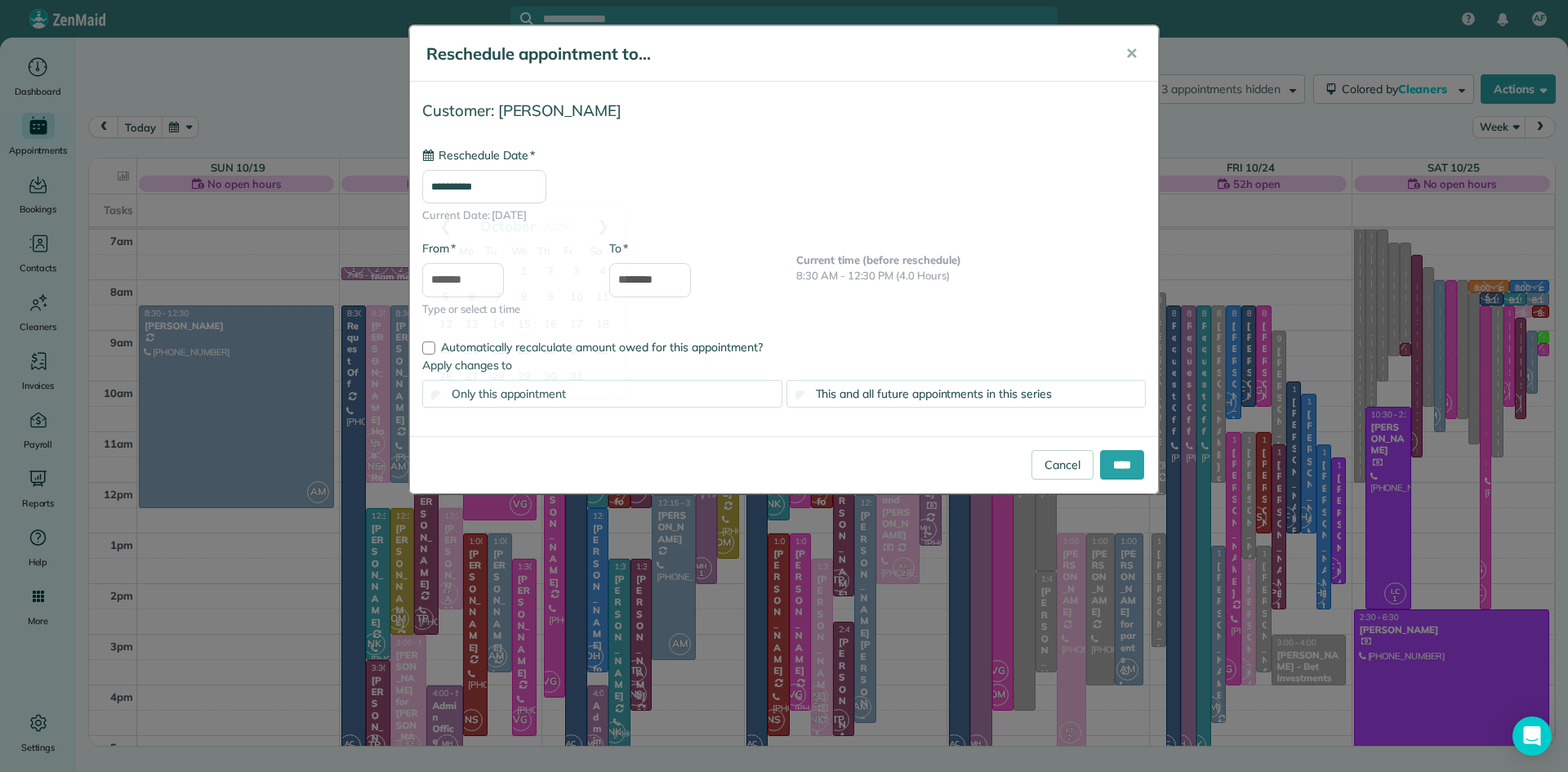
click at [528, 193] on input "**********" at bounding box center [485, 187] width 124 height 34
click at [572, 318] on link "17" at bounding box center [577, 324] width 26 height 26
type input "**********"
click at [1105, 473] on input "****" at bounding box center [1121, 465] width 44 height 29
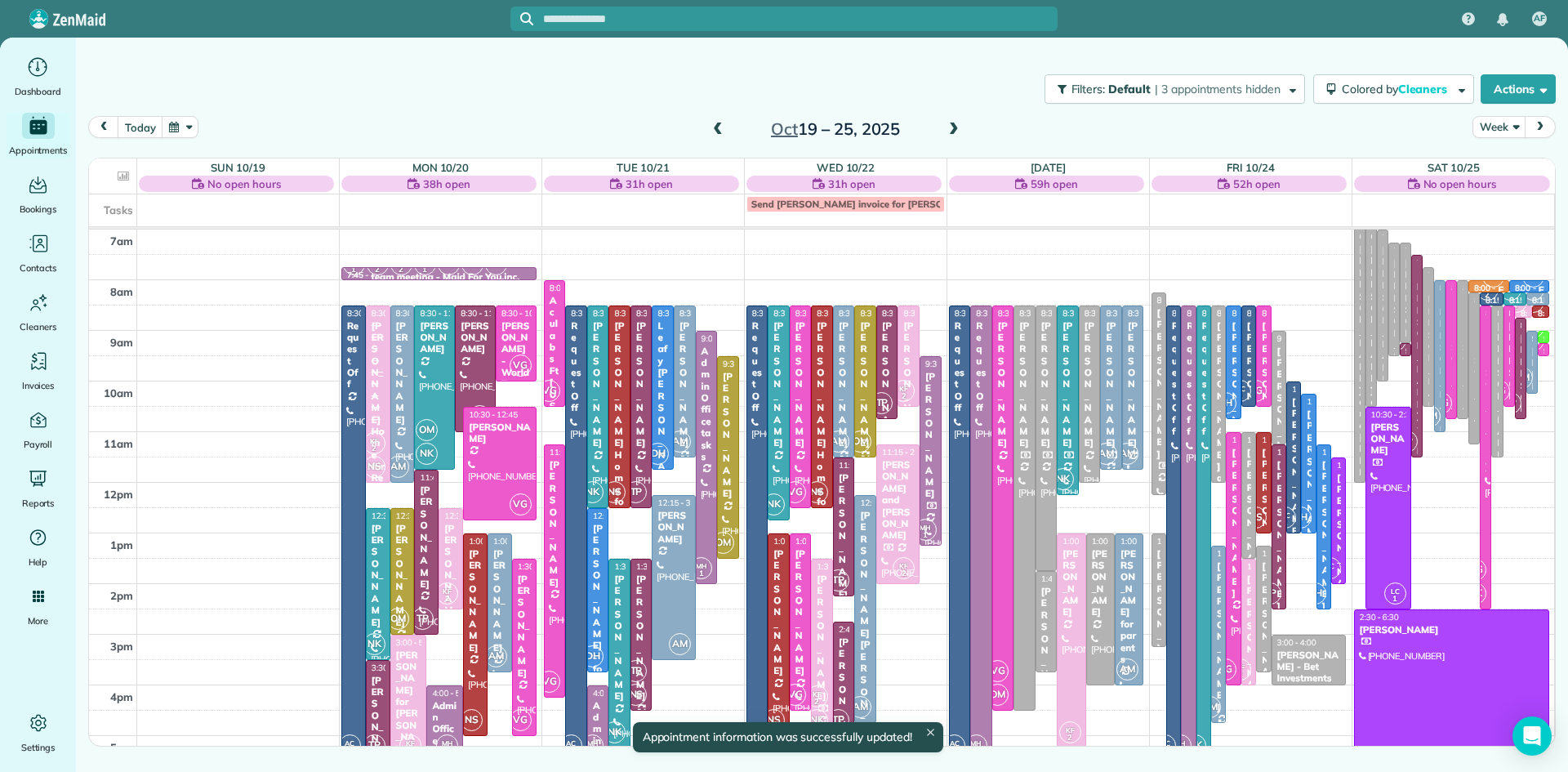
click at [717, 127] on span at bounding box center [718, 129] width 18 height 15
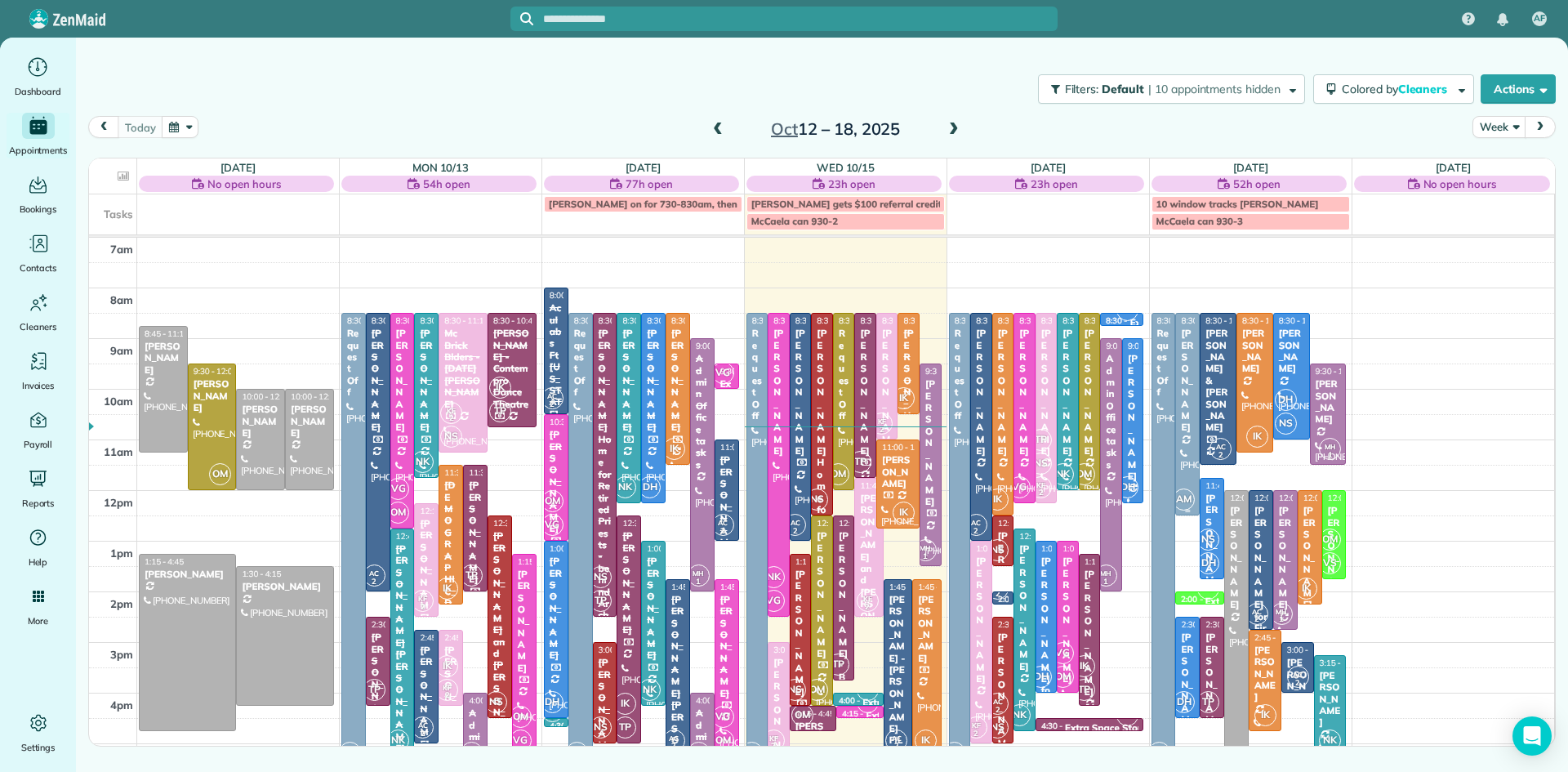
click at [1181, 426] on div at bounding box center [1187, 413] width 23 height 201
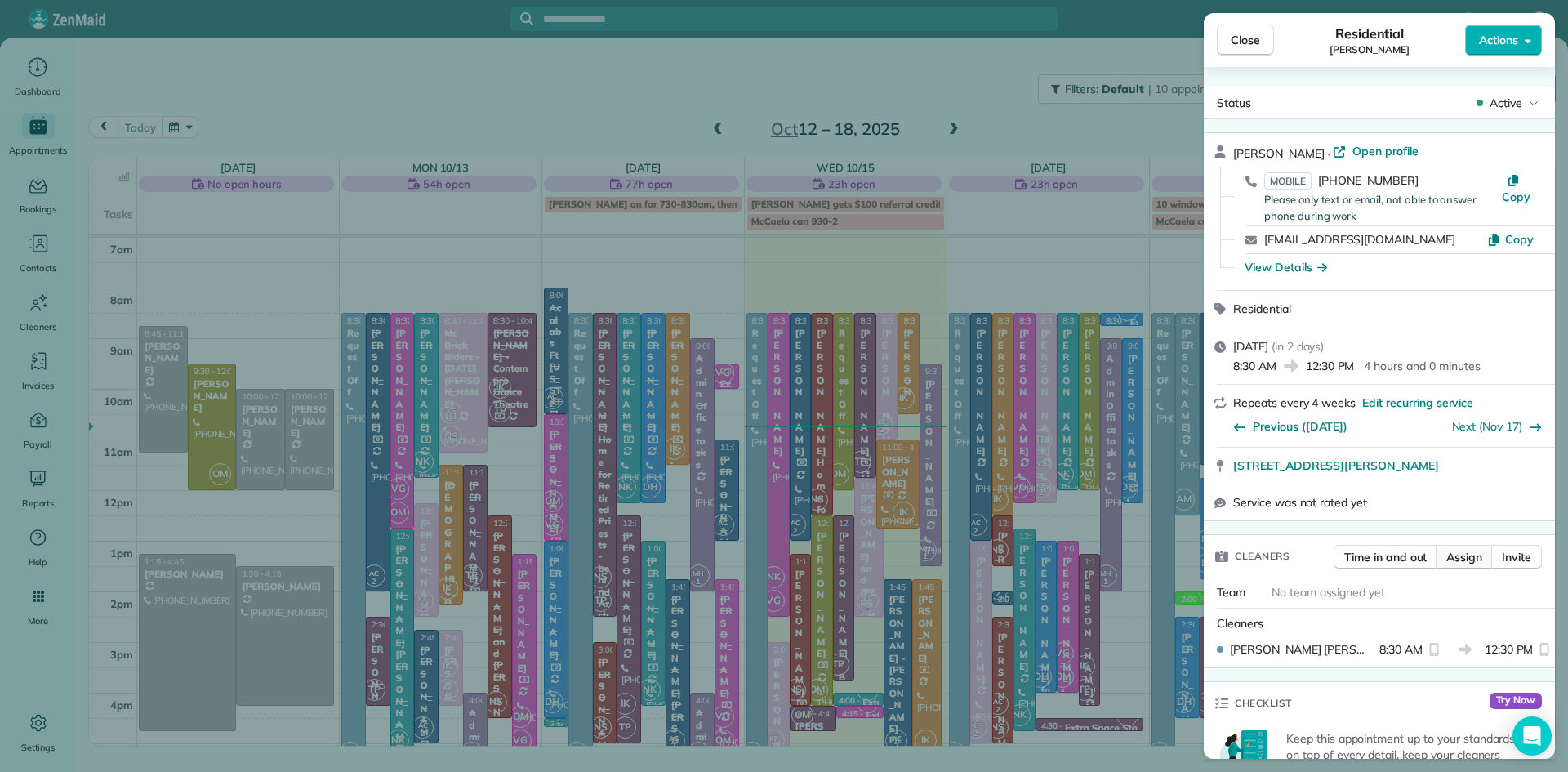
click at [1466, 562] on span "Assign" at bounding box center [1464, 557] width 36 height 16
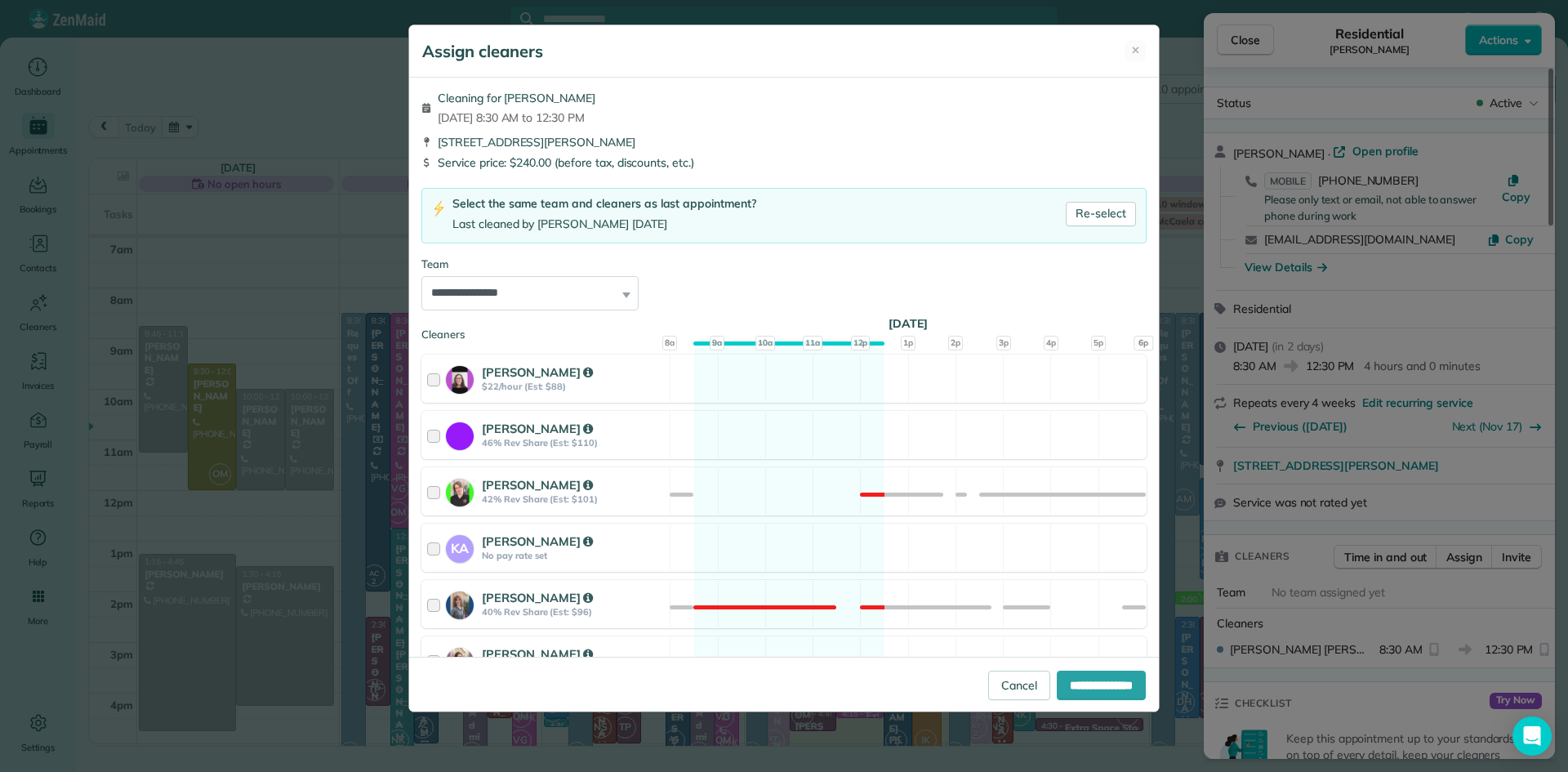
scroll to position [586, 0]
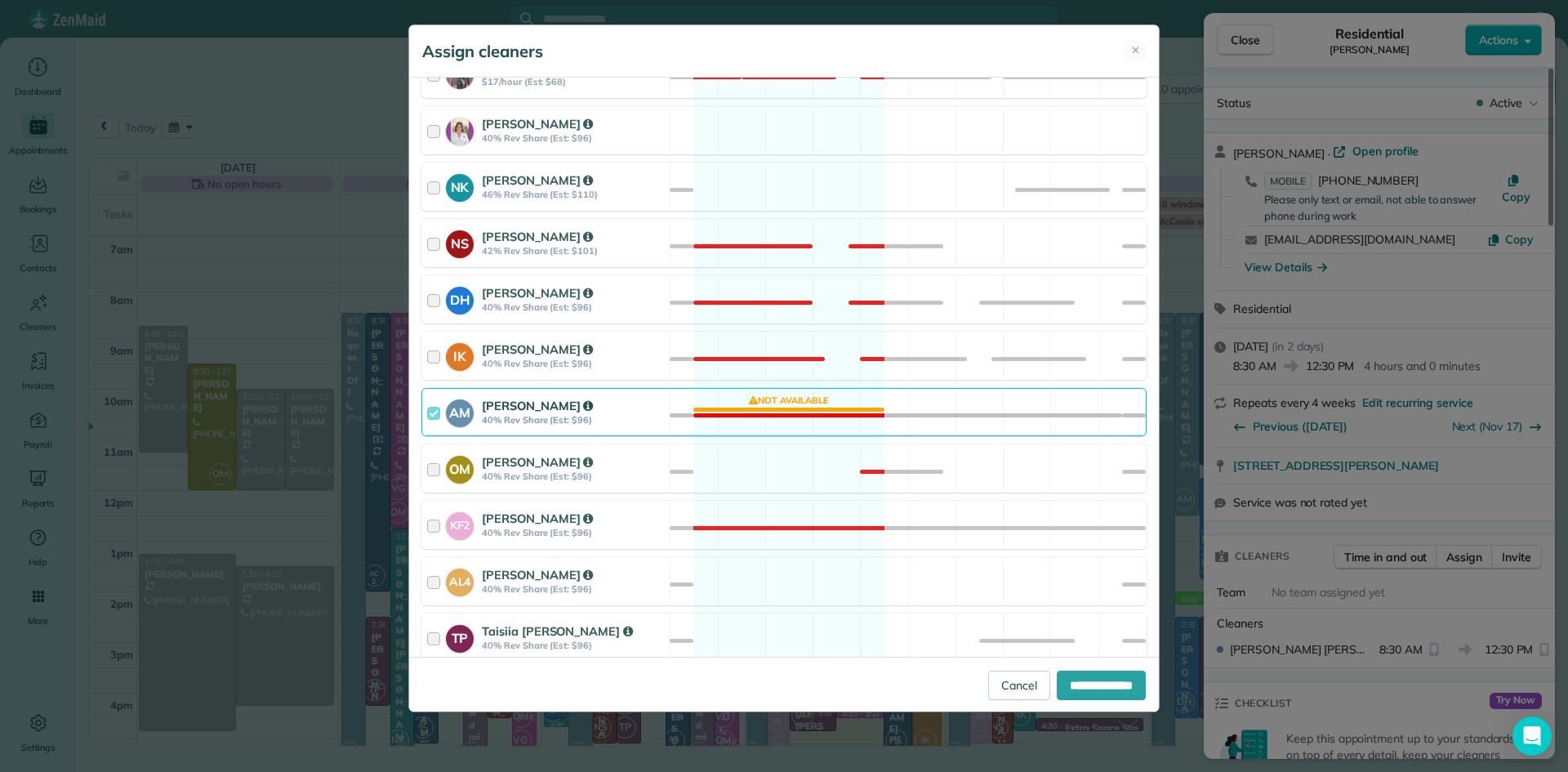
click at [509, 404] on strong "[PERSON_NAME]" at bounding box center [537, 405] width 111 height 15
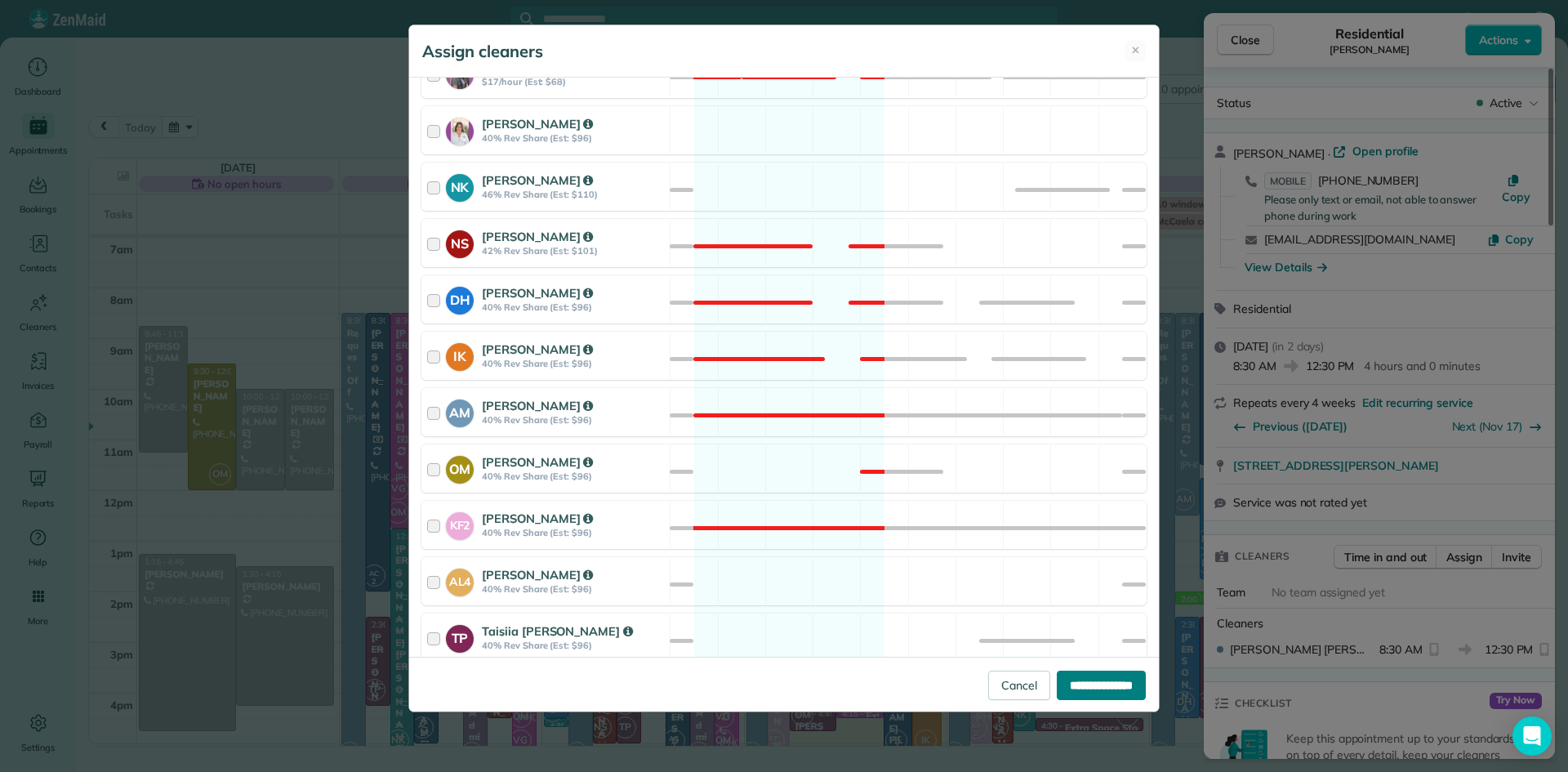
click at [1085, 686] on input "**********" at bounding box center [1101, 685] width 89 height 29
type input "**********"
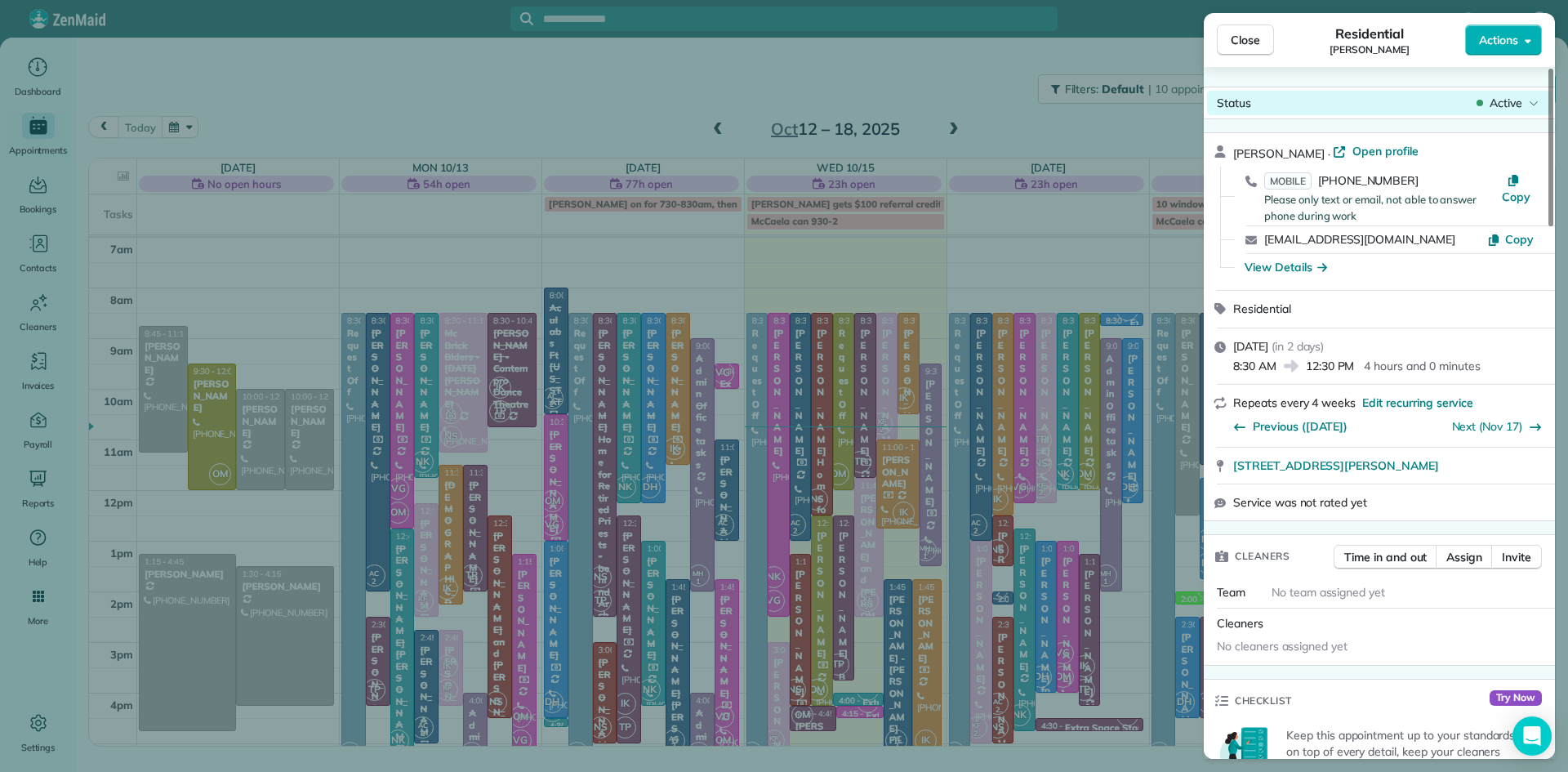
click at [1503, 103] on span "Active" at bounding box center [1506, 102] width 33 height 16
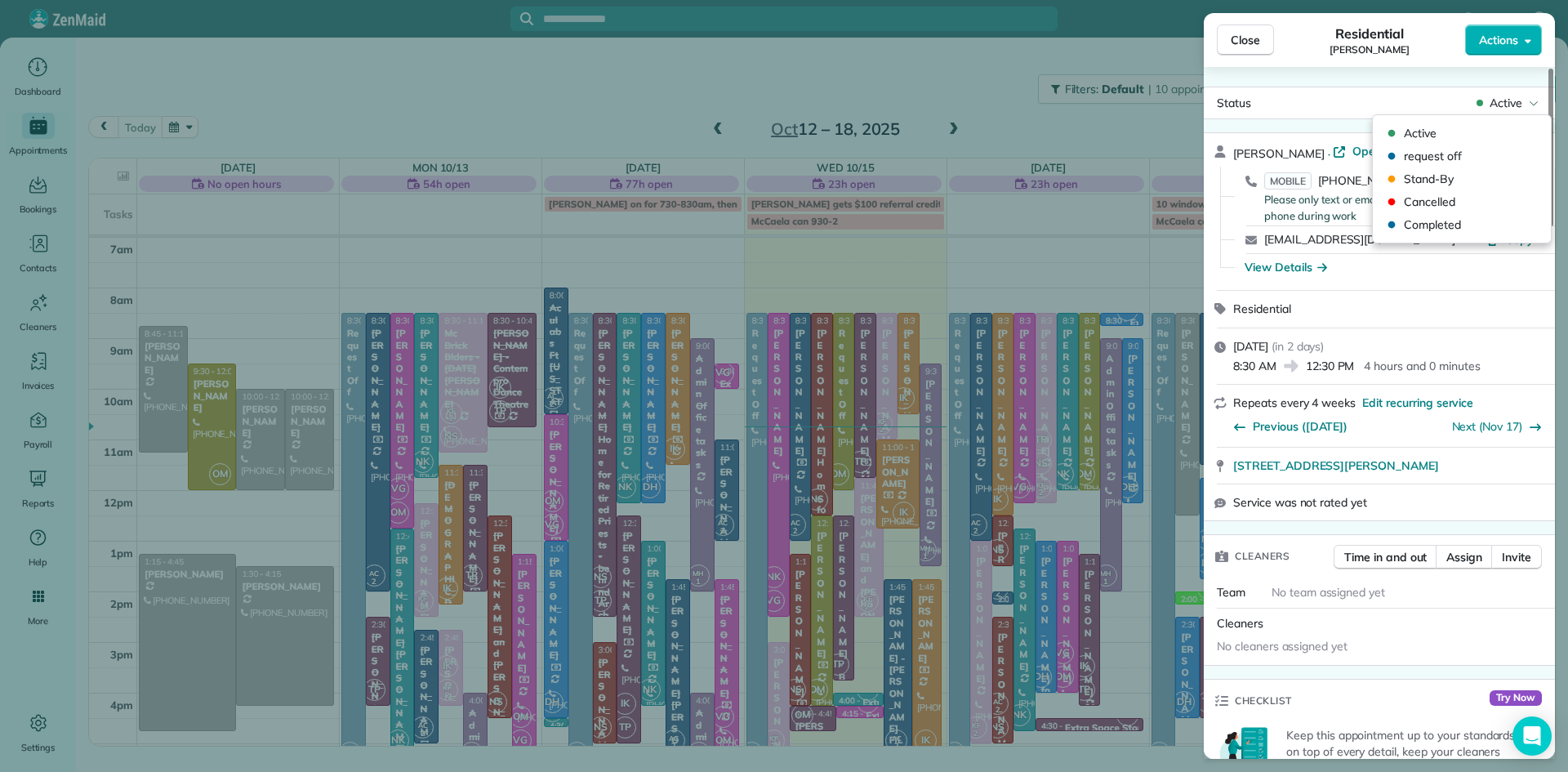
click at [1454, 318] on div "Residential" at bounding box center [1389, 309] width 312 height 17
click at [1476, 569] on button "Assign" at bounding box center [1464, 557] width 57 height 24
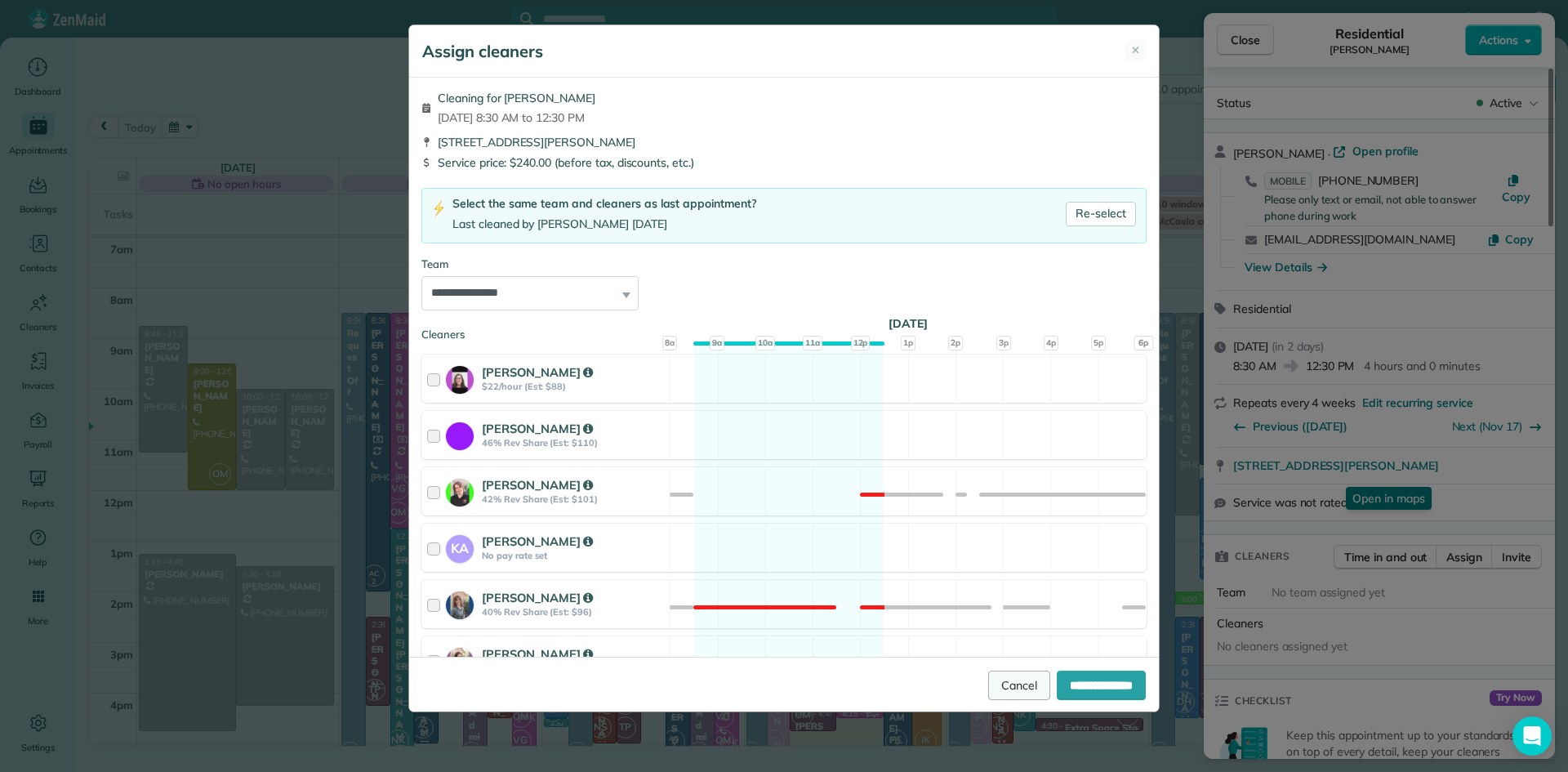
click at [1001, 691] on link "Cancel" at bounding box center [1019, 685] width 62 height 29
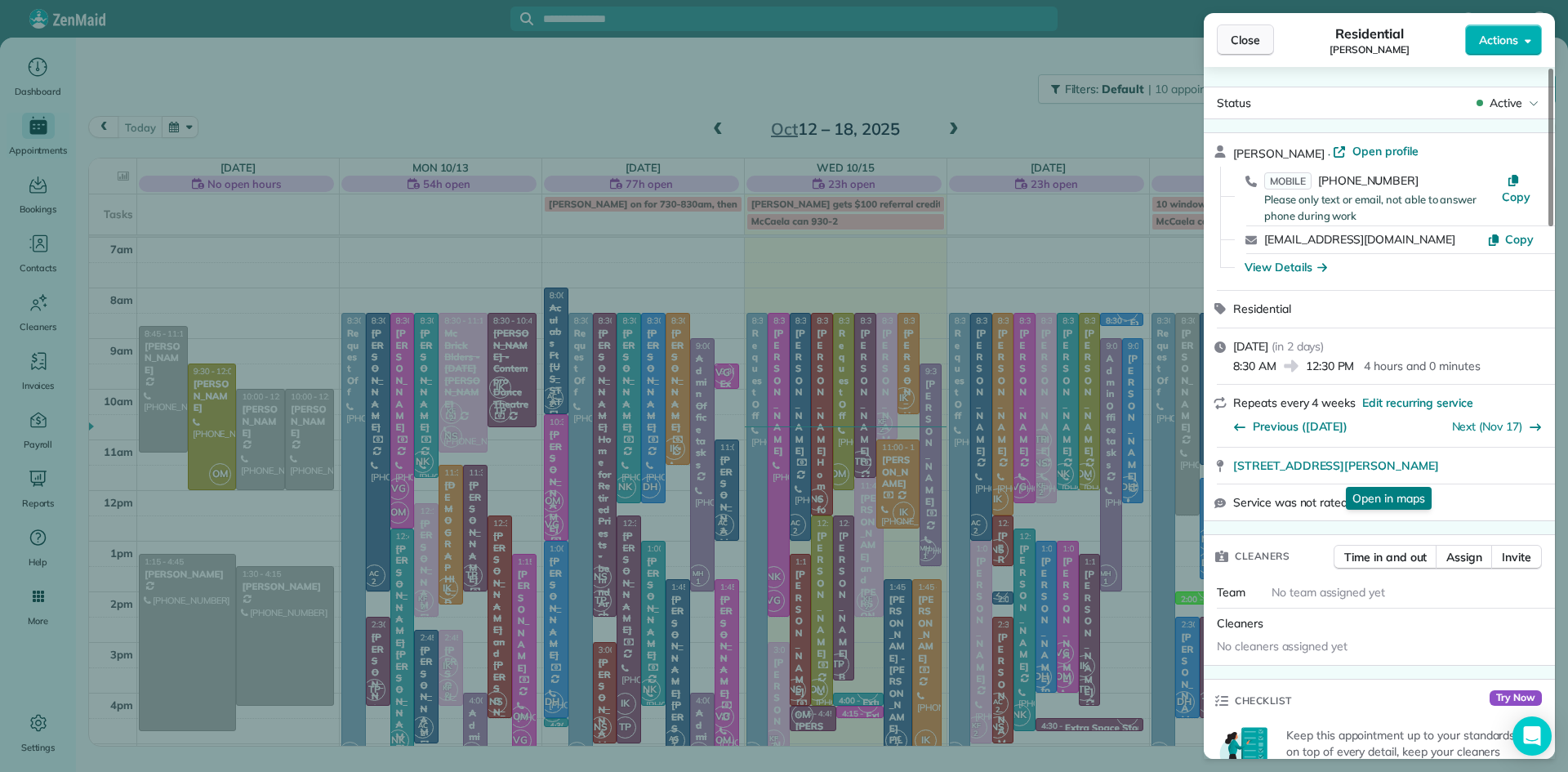
click at [1246, 44] on span "Close" at bounding box center [1245, 40] width 29 height 16
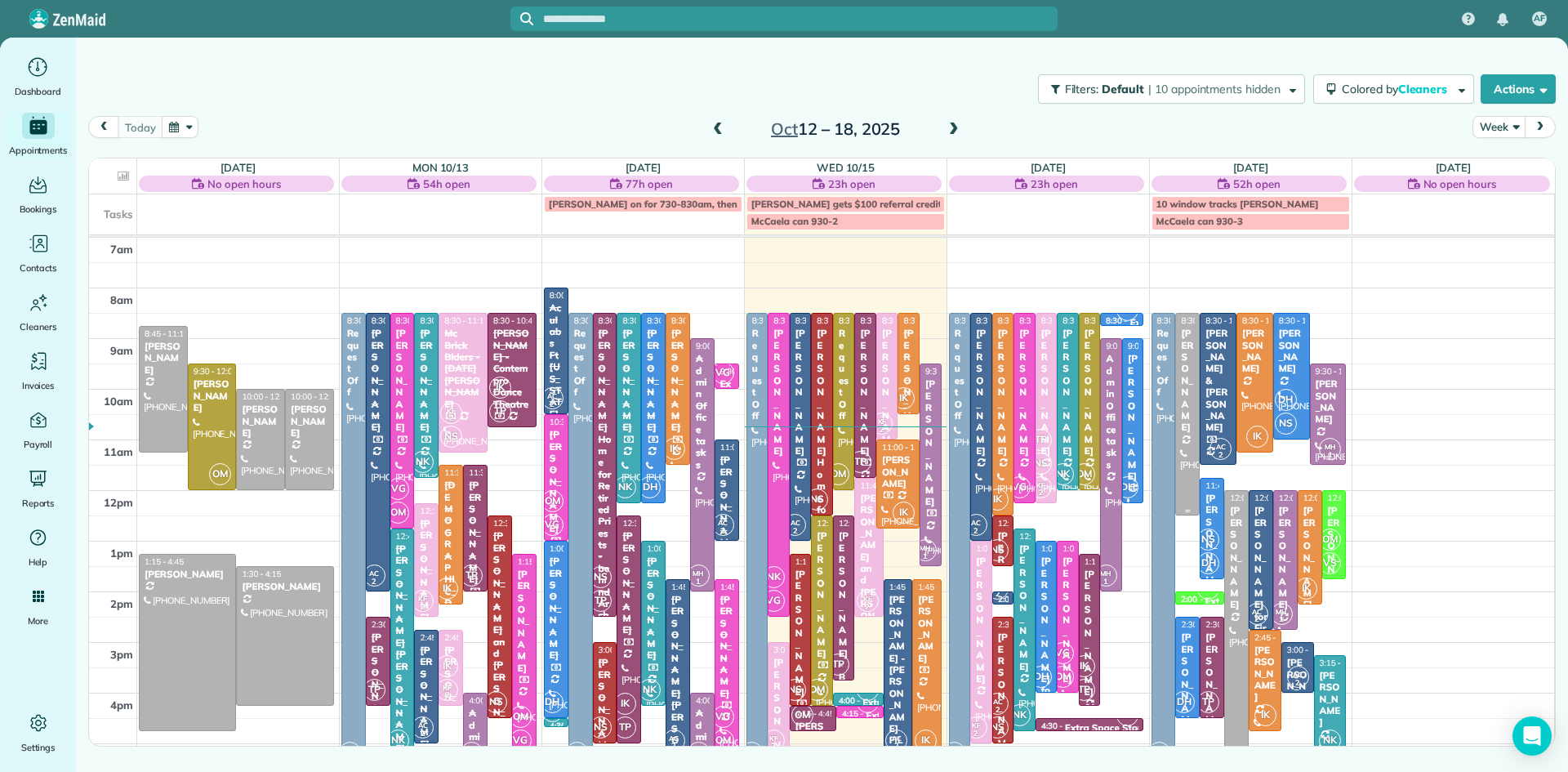
click at [1186, 483] on div at bounding box center [1187, 413] width 23 height 201
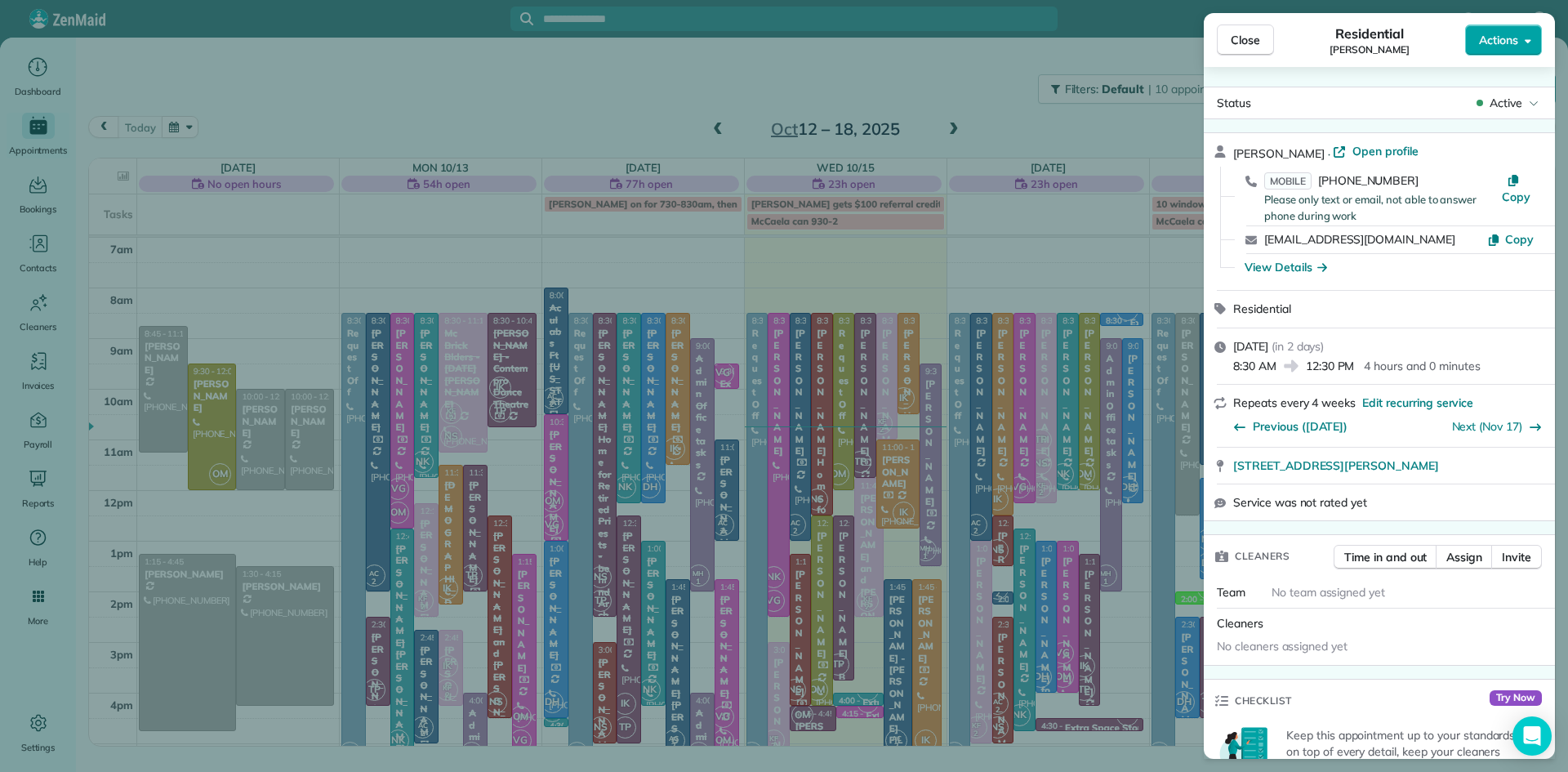
click at [1500, 42] on span "Actions" at bounding box center [1498, 40] width 40 height 16
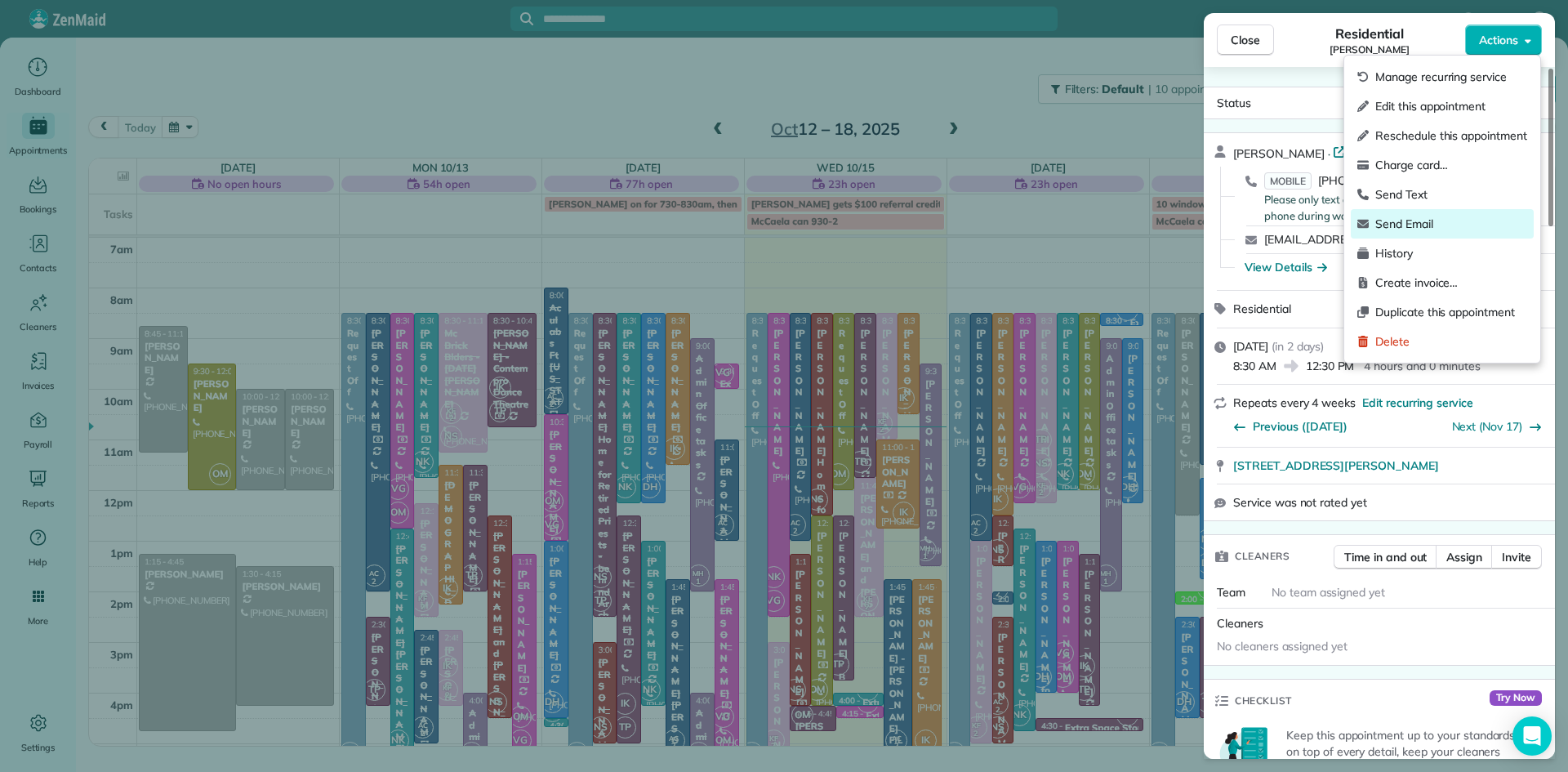
click at [1414, 224] on span "Send Email" at bounding box center [1451, 223] width 151 height 16
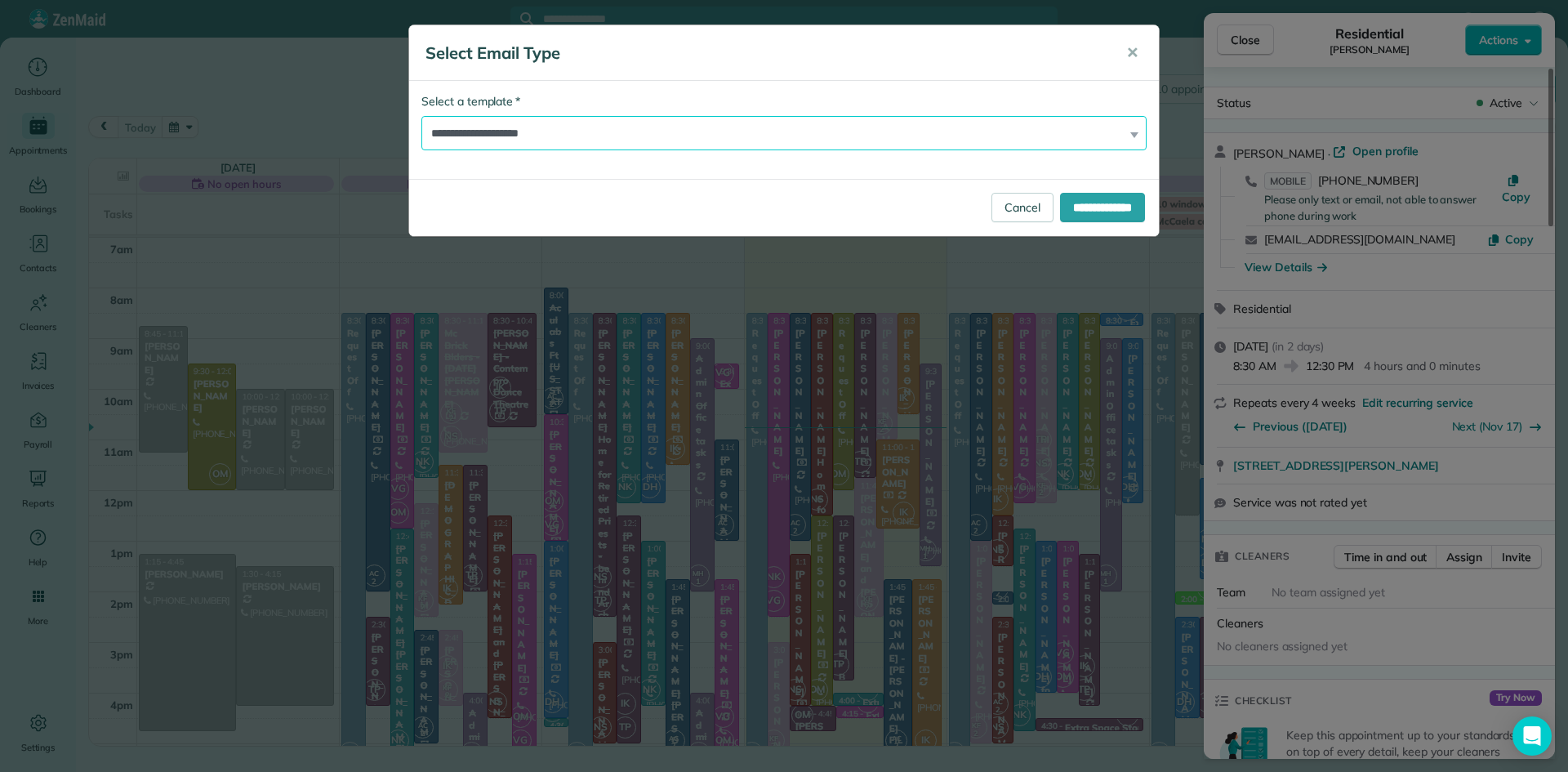
click at [594, 120] on select "**********" at bounding box center [784, 133] width 725 height 34
select select "*****"
click at [422, 116] on select "**********" at bounding box center [784, 133] width 725 height 34
click at [1111, 201] on input "**********" at bounding box center [1102, 207] width 85 height 29
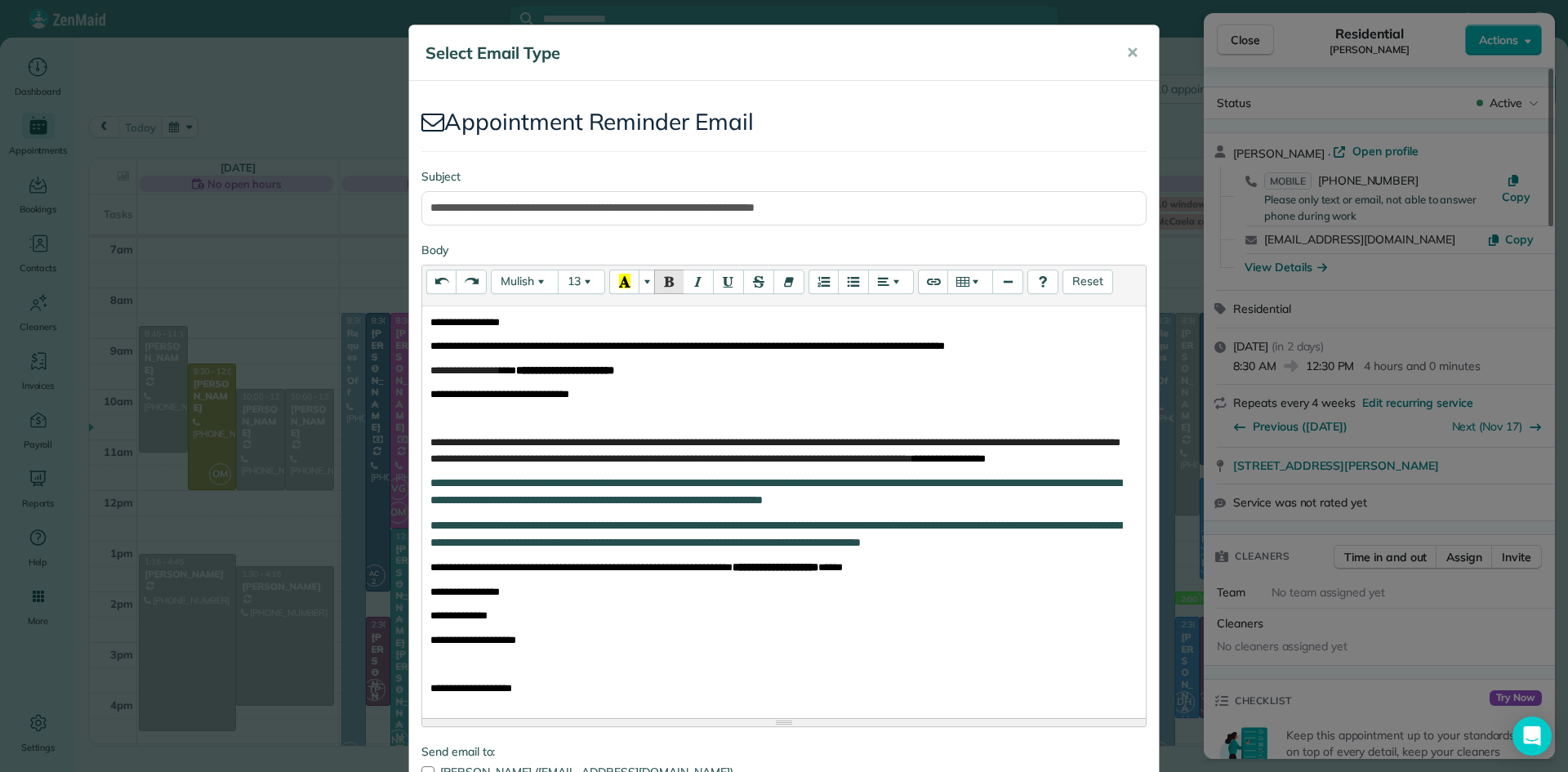
scroll to position [232, 0]
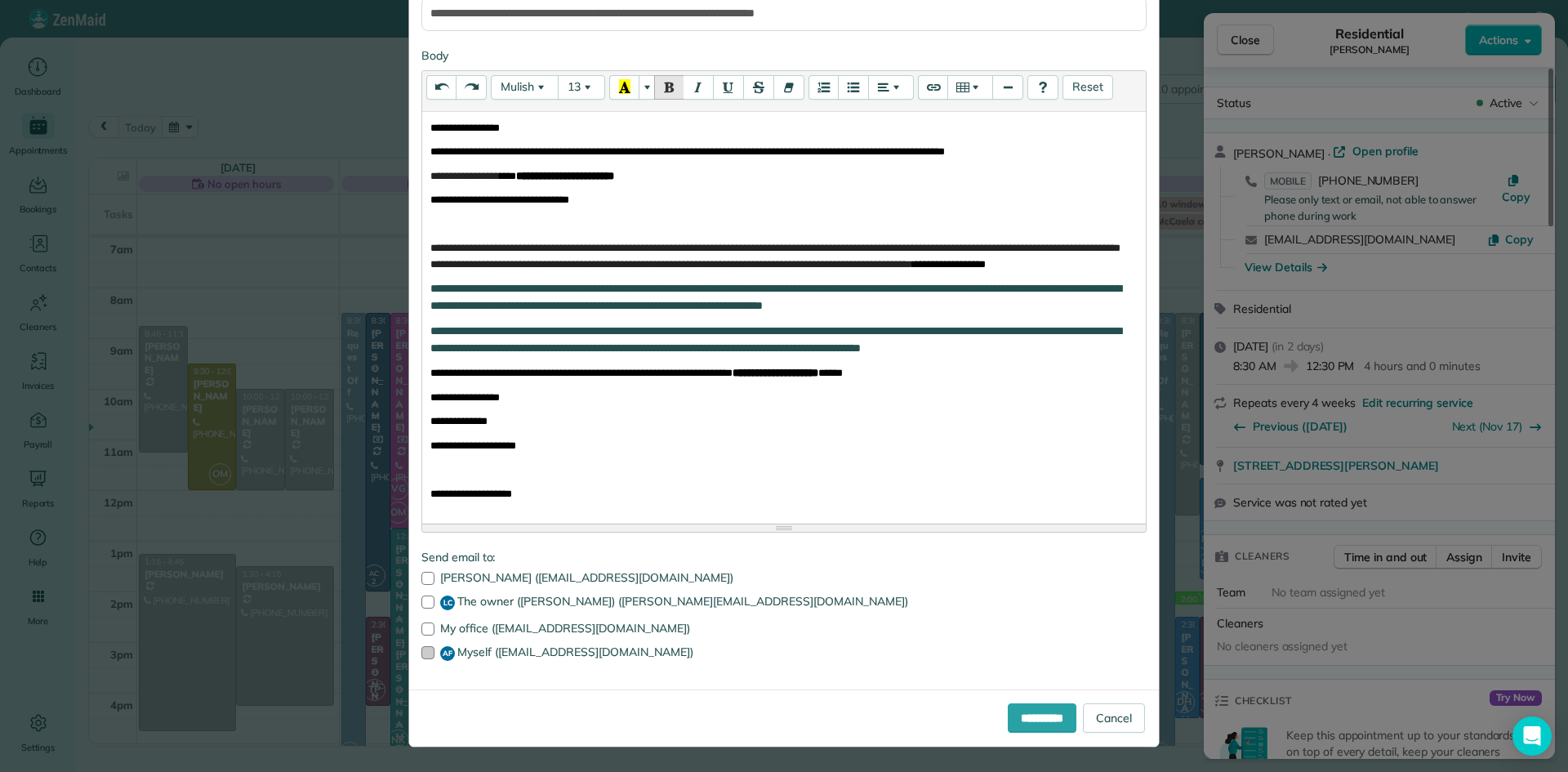
drag, startPoint x: 429, startPoint y: 630, endPoint x: 427, endPoint y: 652, distance: 22.1
click at [429, 630] on div at bounding box center [428, 628] width 13 height 13
click at [427, 652] on div at bounding box center [428, 652] width 13 height 13
click at [1025, 720] on input "**********" at bounding box center [1042, 718] width 69 height 29
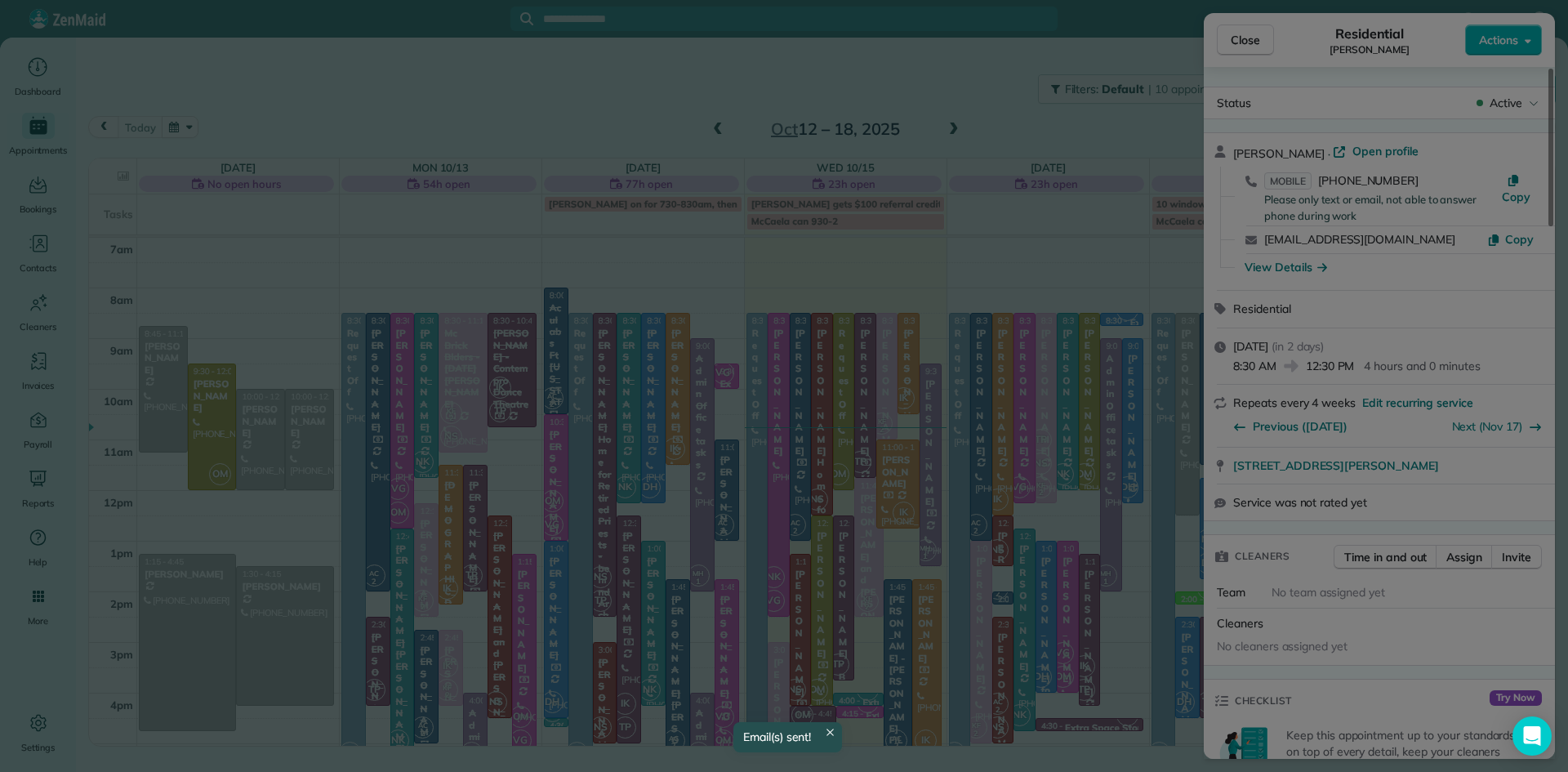
scroll to position [0, 0]
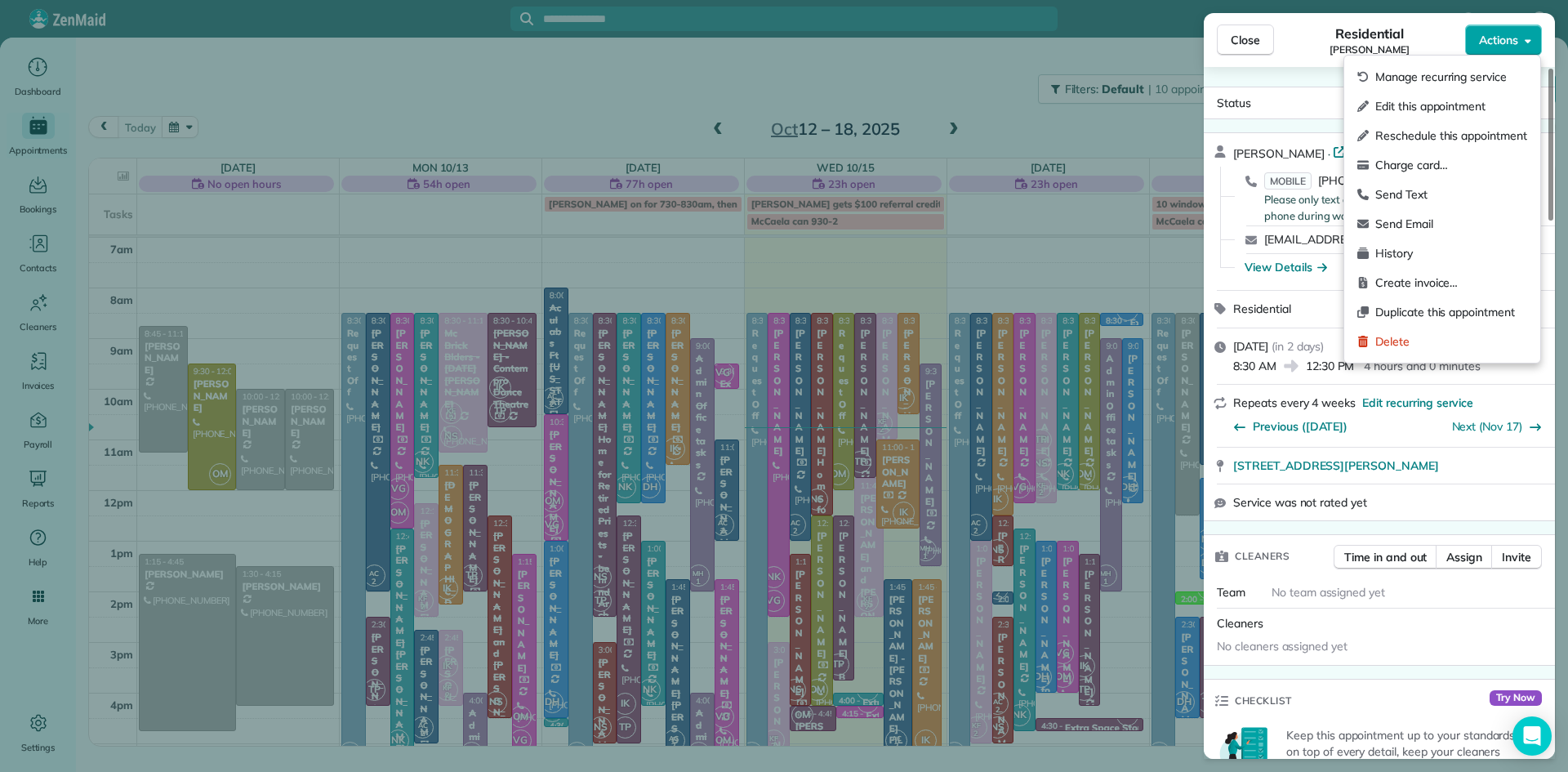
click at [1493, 40] on span "Actions" at bounding box center [1498, 40] width 40 height 16
click at [1403, 199] on span "Send Text" at bounding box center [1451, 194] width 151 height 16
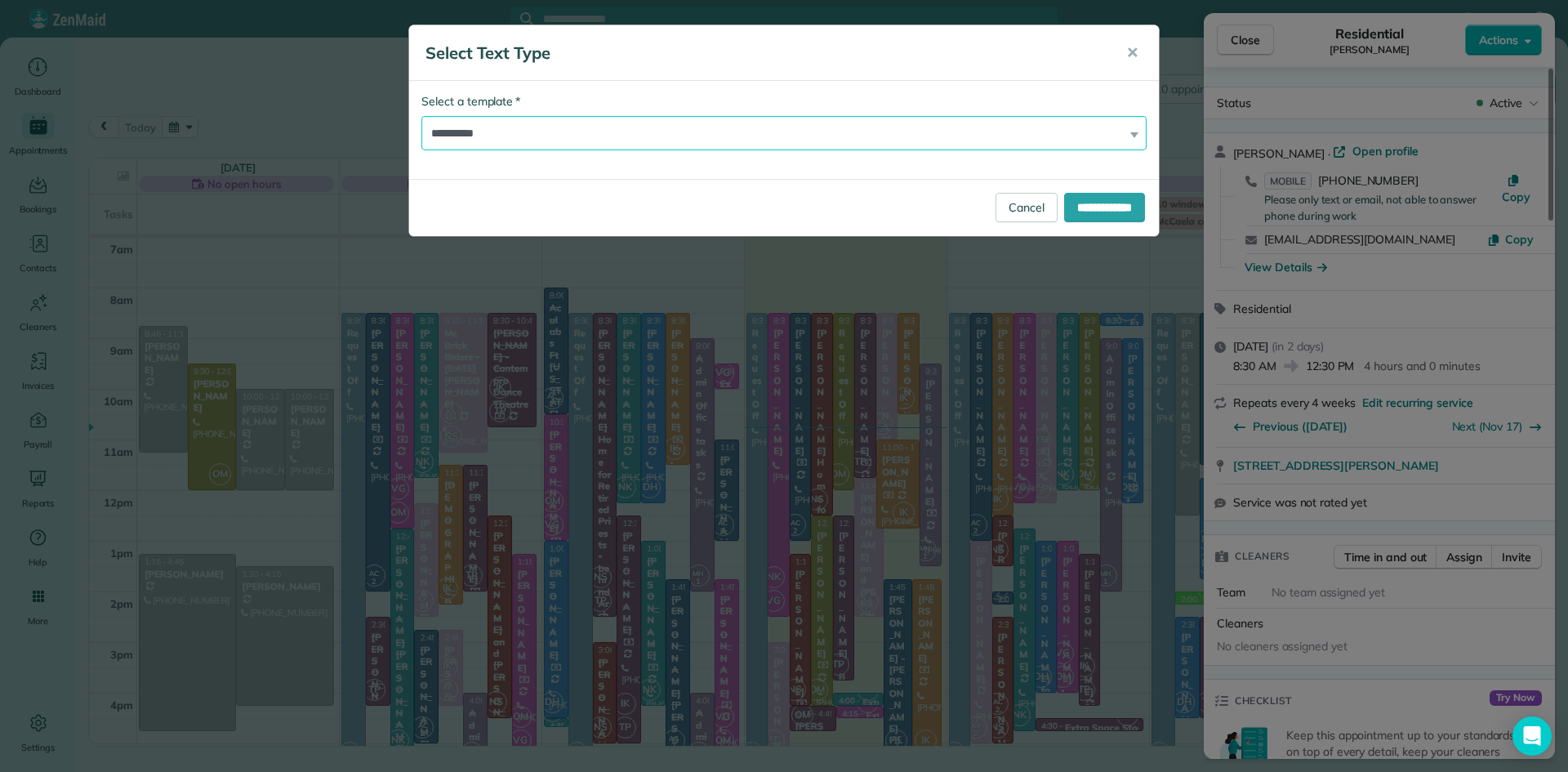
click at [499, 140] on select "**********" at bounding box center [784, 133] width 725 height 34
select select "***"
click at [422, 116] on select "**********" at bounding box center [784, 133] width 725 height 34
click at [1101, 195] on input "**********" at bounding box center [1104, 207] width 81 height 29
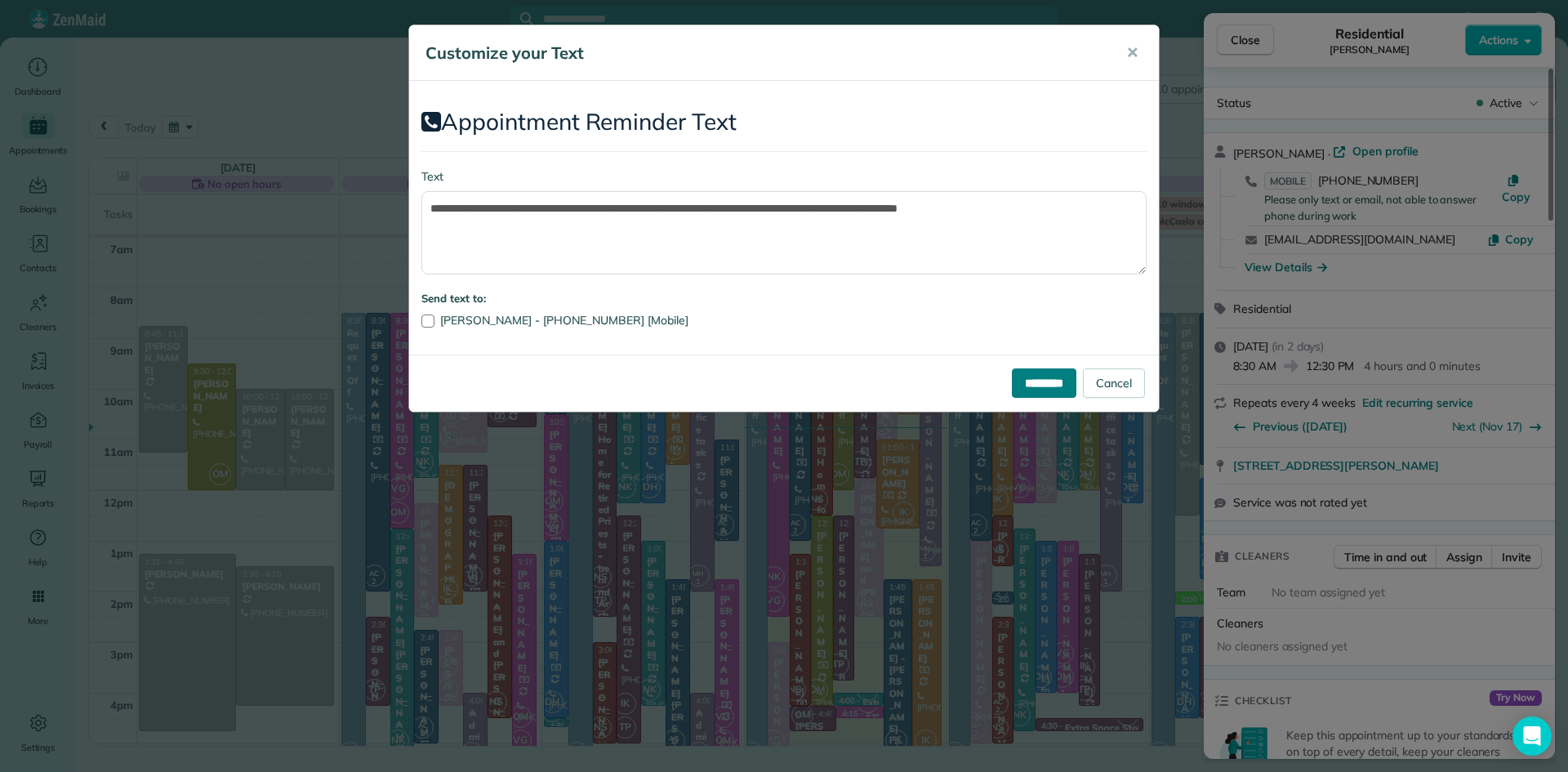
click at [1047, 387] on input "*********" at bounding box center [1044, 383] width 65 height 29
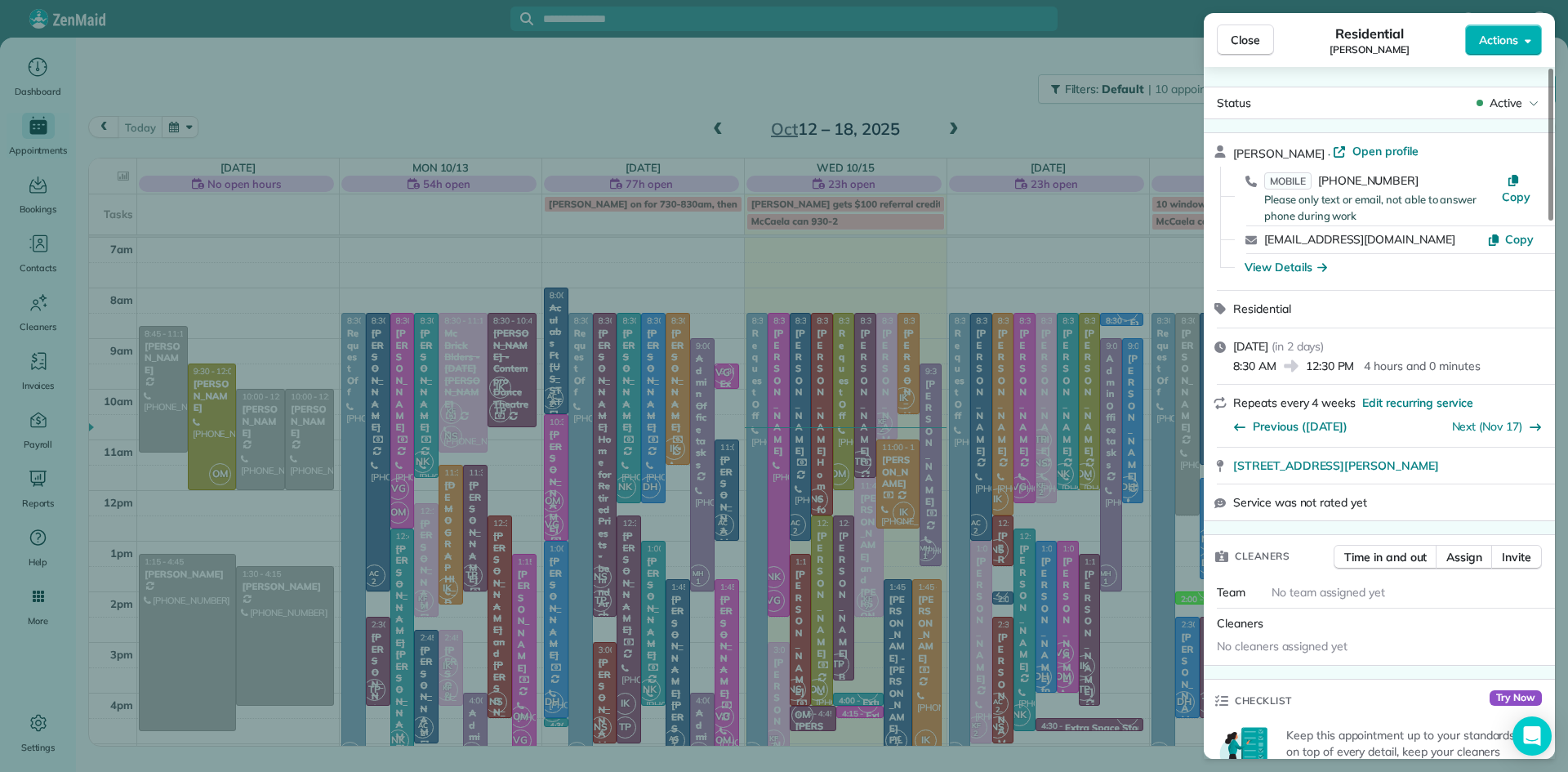
click at [1253, 38] on span "Close" at bounding box center [1245, 40] width 29 height 16
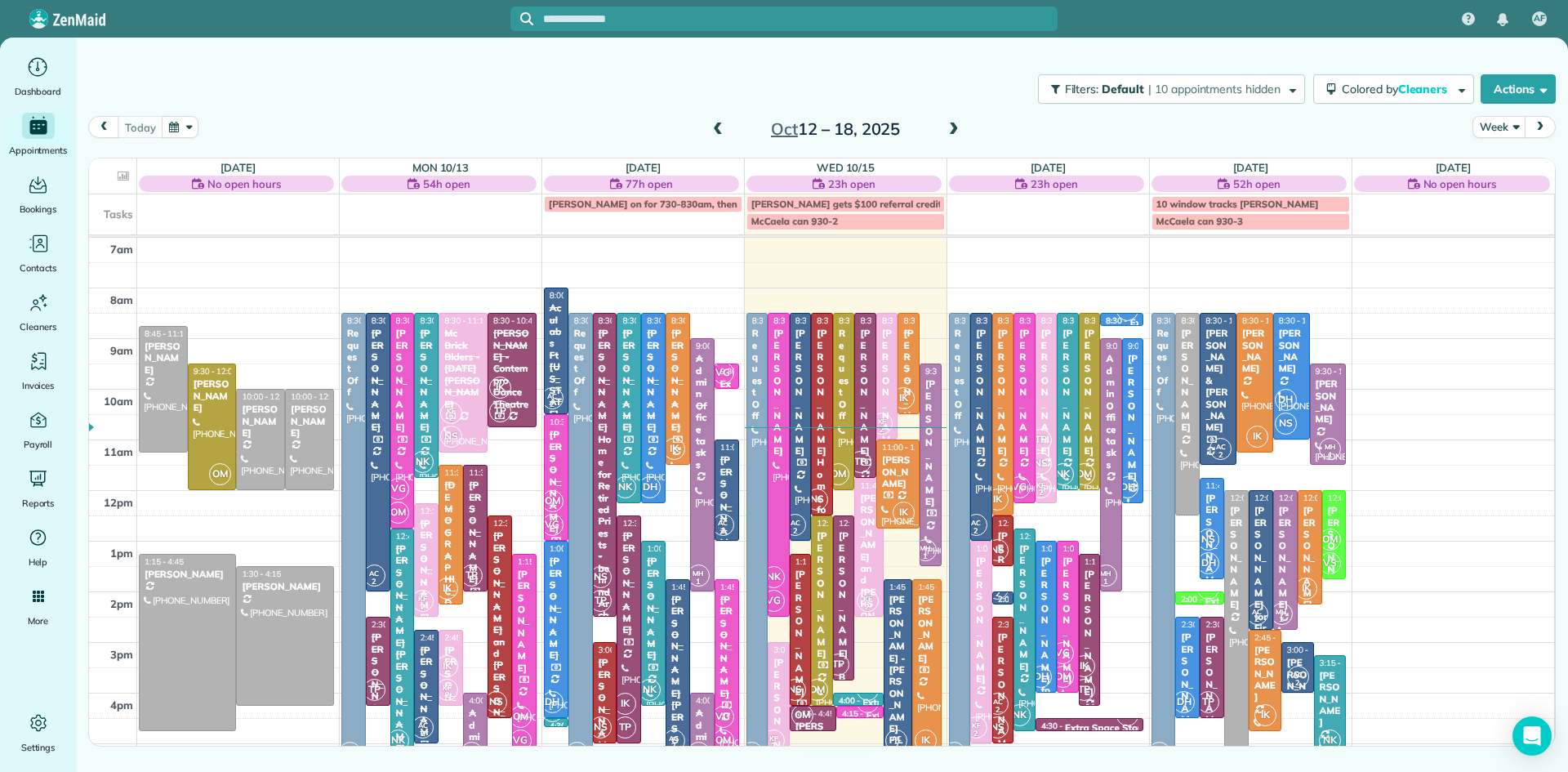
click at [951, 129] on span at bounding box center [954, 129] width 18 height 15
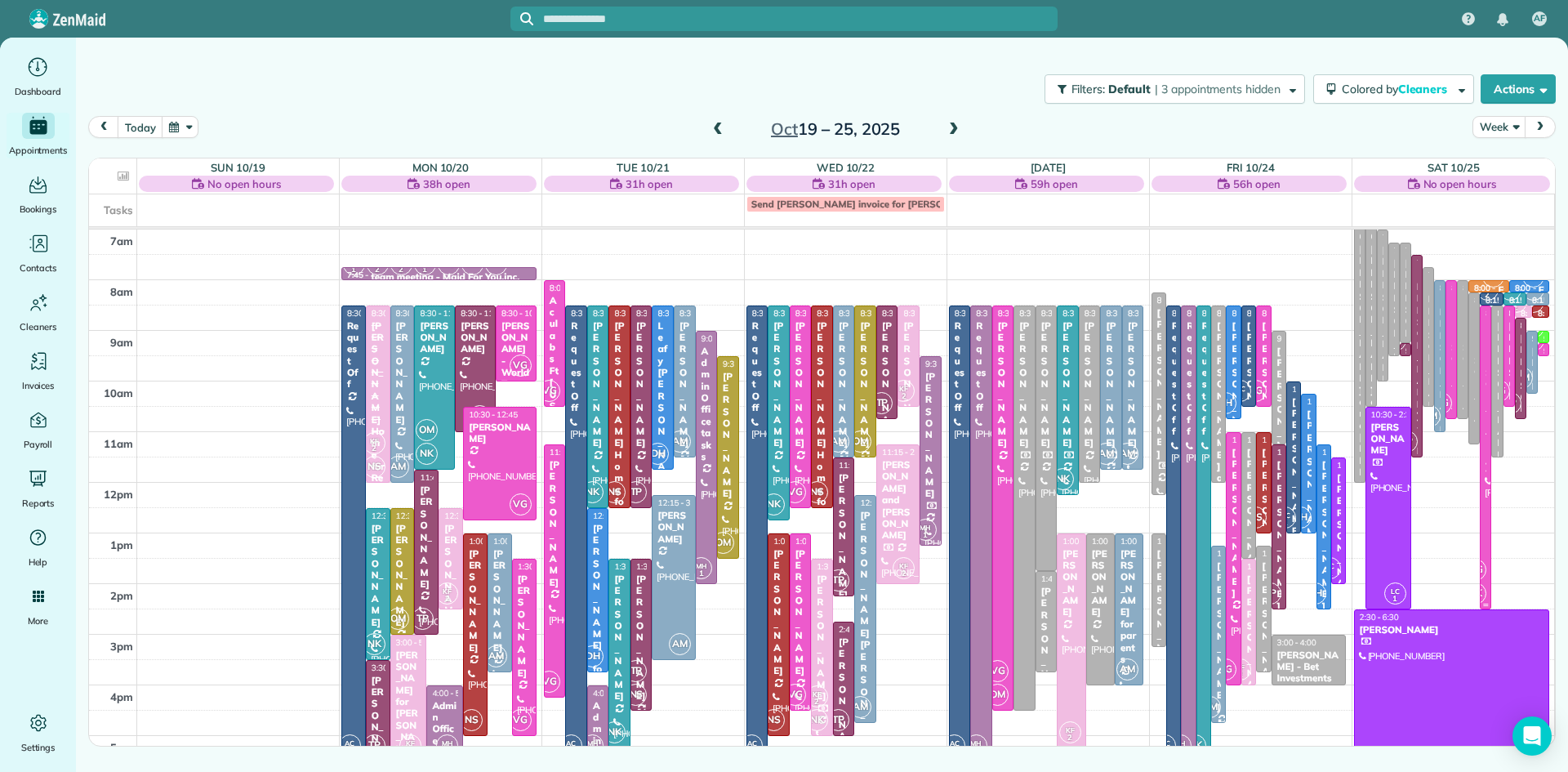
click at [1487, 590] on div at bounding box center [1485, 457] width 9 height 302
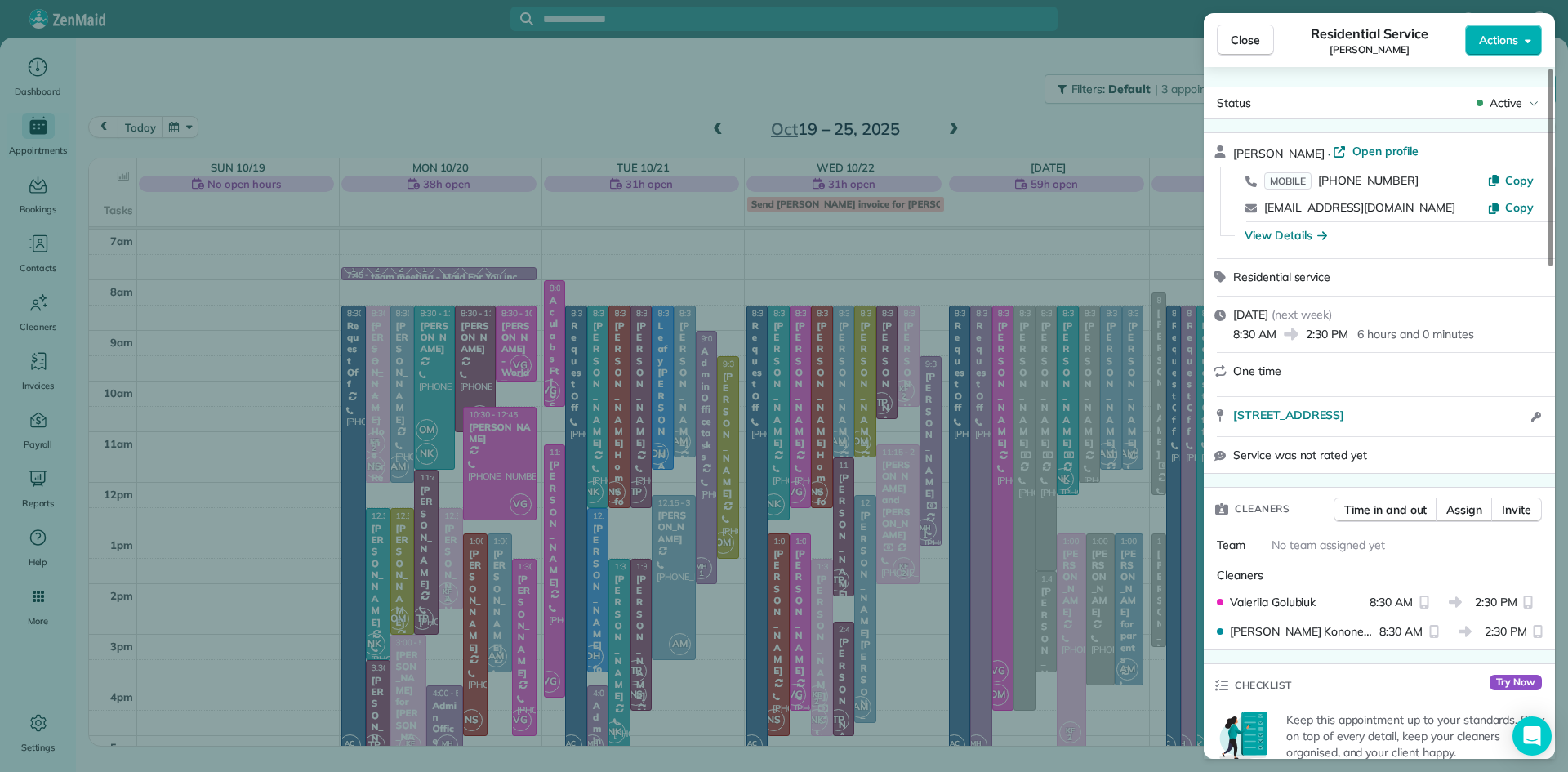
click at [1260, 35] on button "Close" at bounding box center [1245, 40] width 57 height 31
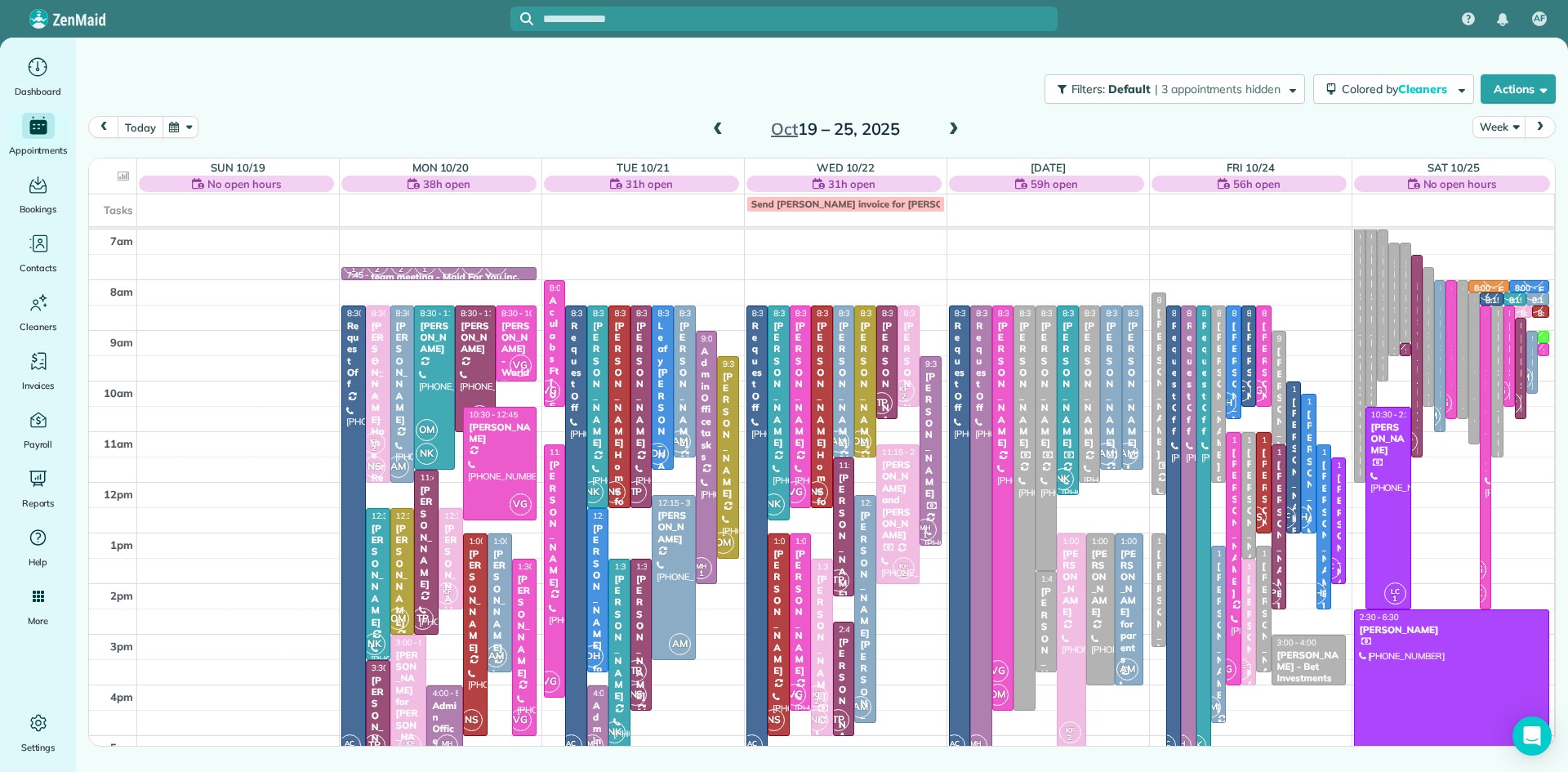
click at [134, 130] on button "today" at bounding box center [140, 127] width 45 height 22
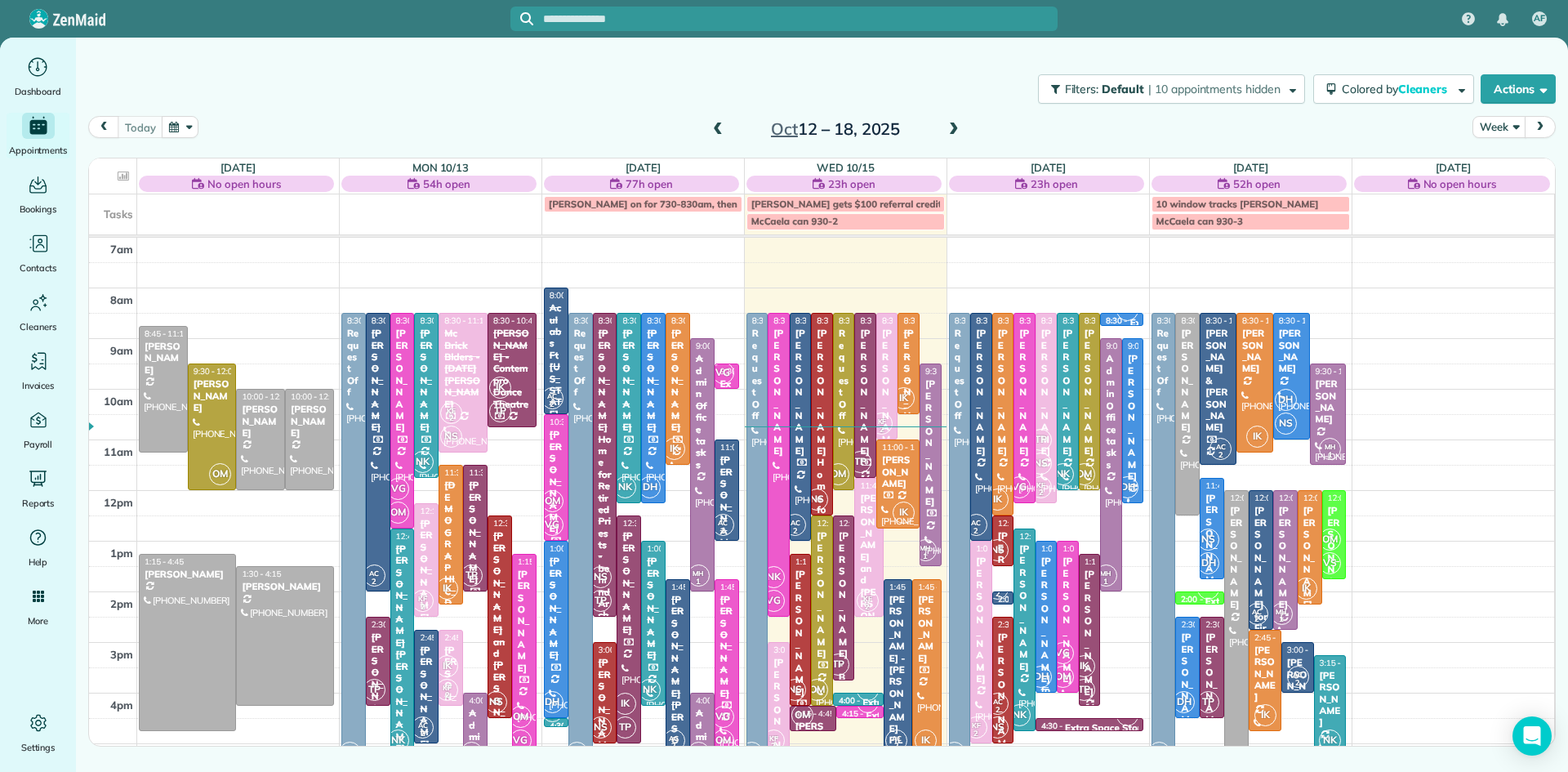
click at [1045, 599] on div "[PERSON_NAME] for parents" at bounding box center [1046, 661] width 12 height 212
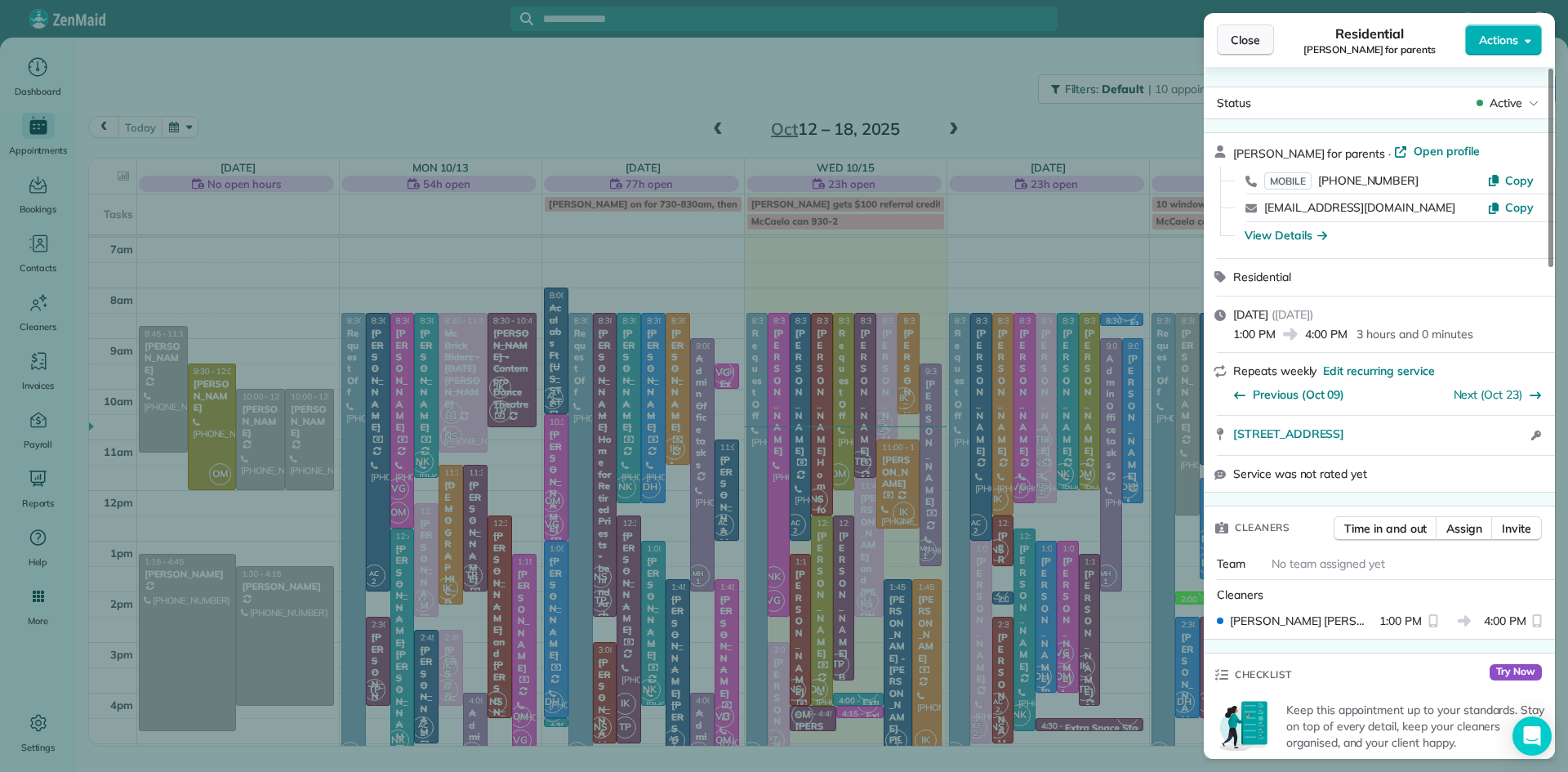
click at [1240, 37] on span "Close" at bounding box center [1245, 40] width 29 height 16
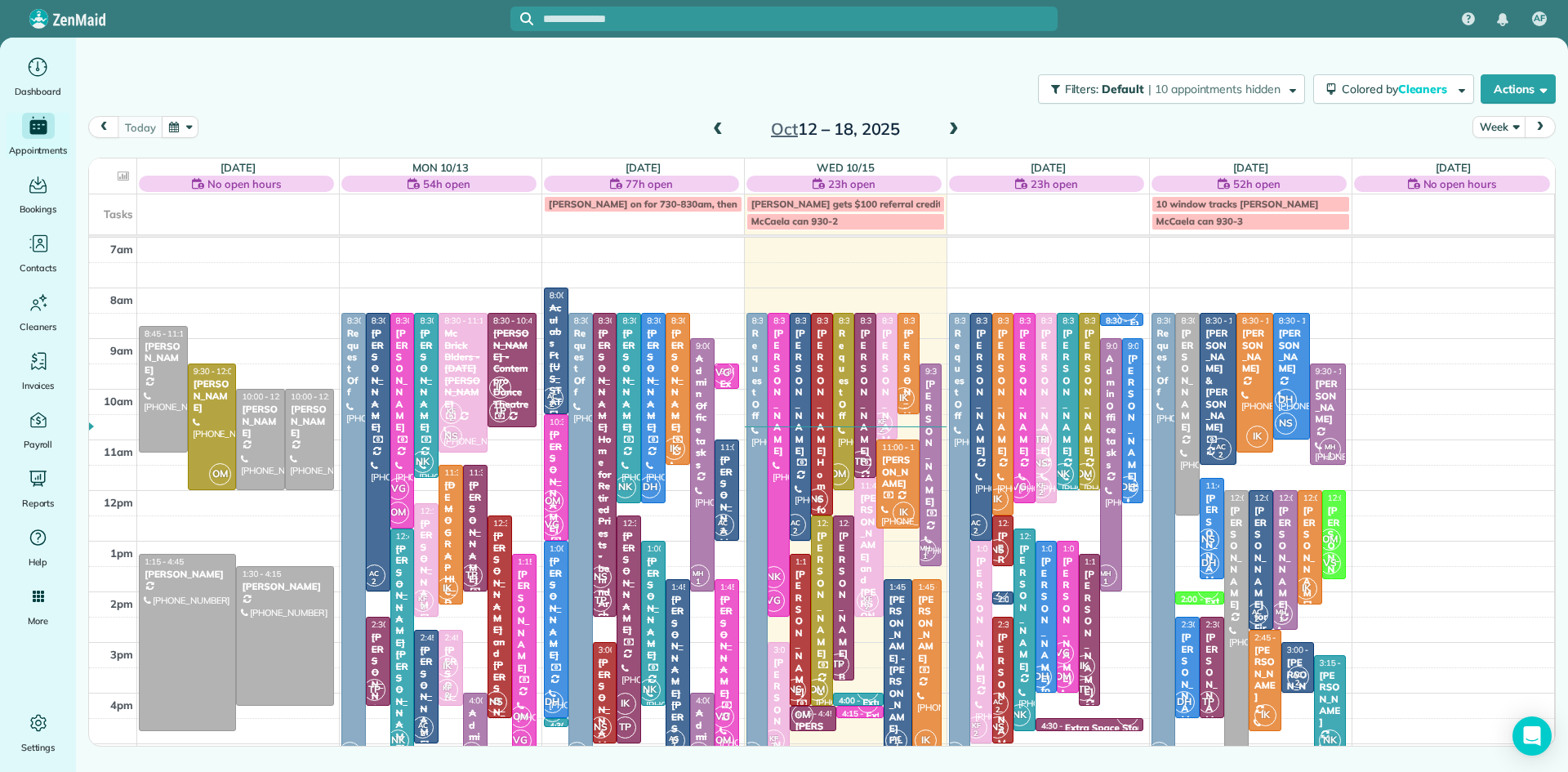
click at [719, 128] on span at bounding box center [718, 129] width 18 height 15
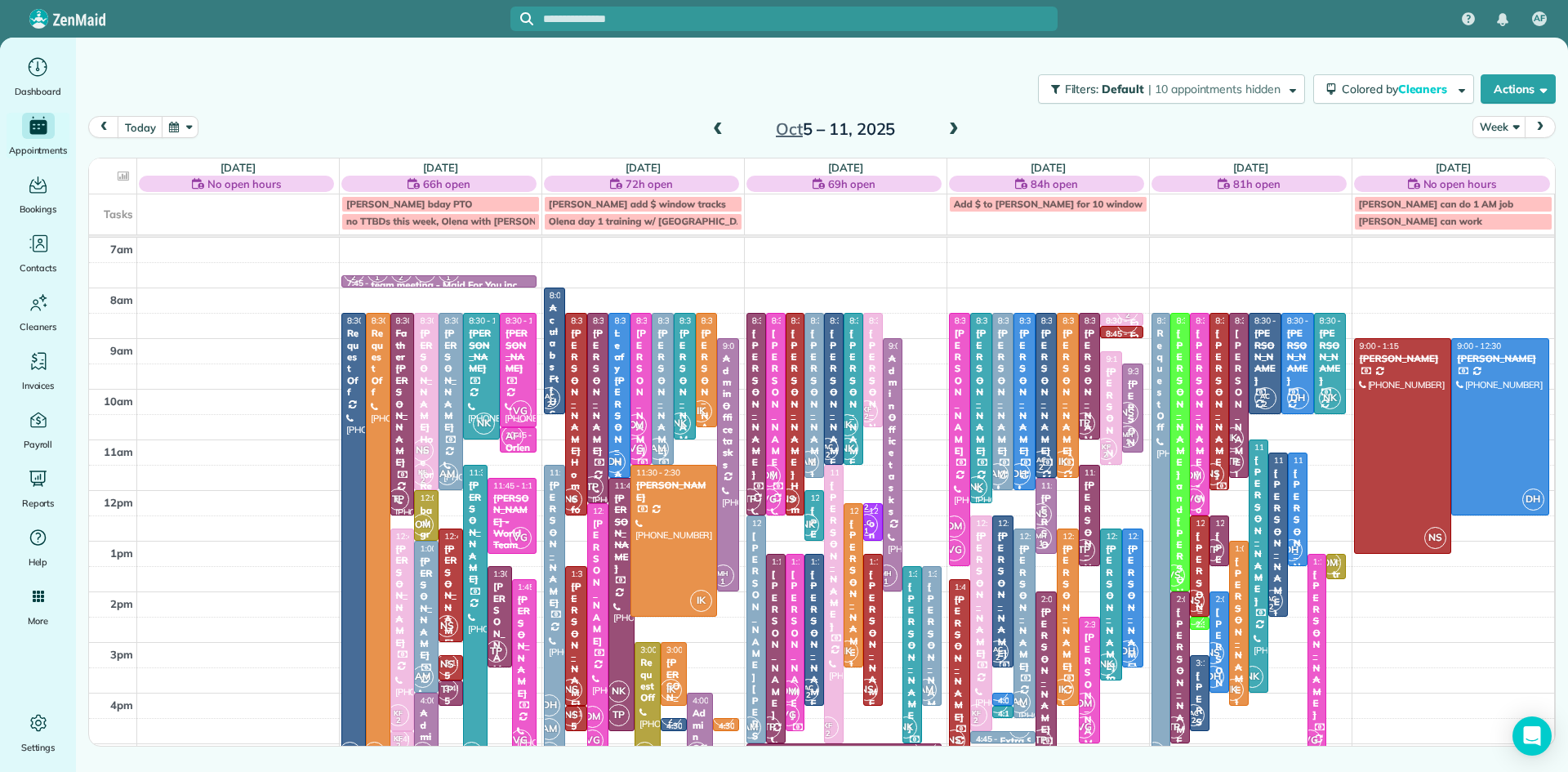
click at [1198, 577] on div "[PERSON_NAME]" at bounding box center [1199, 606] width 9 height 152
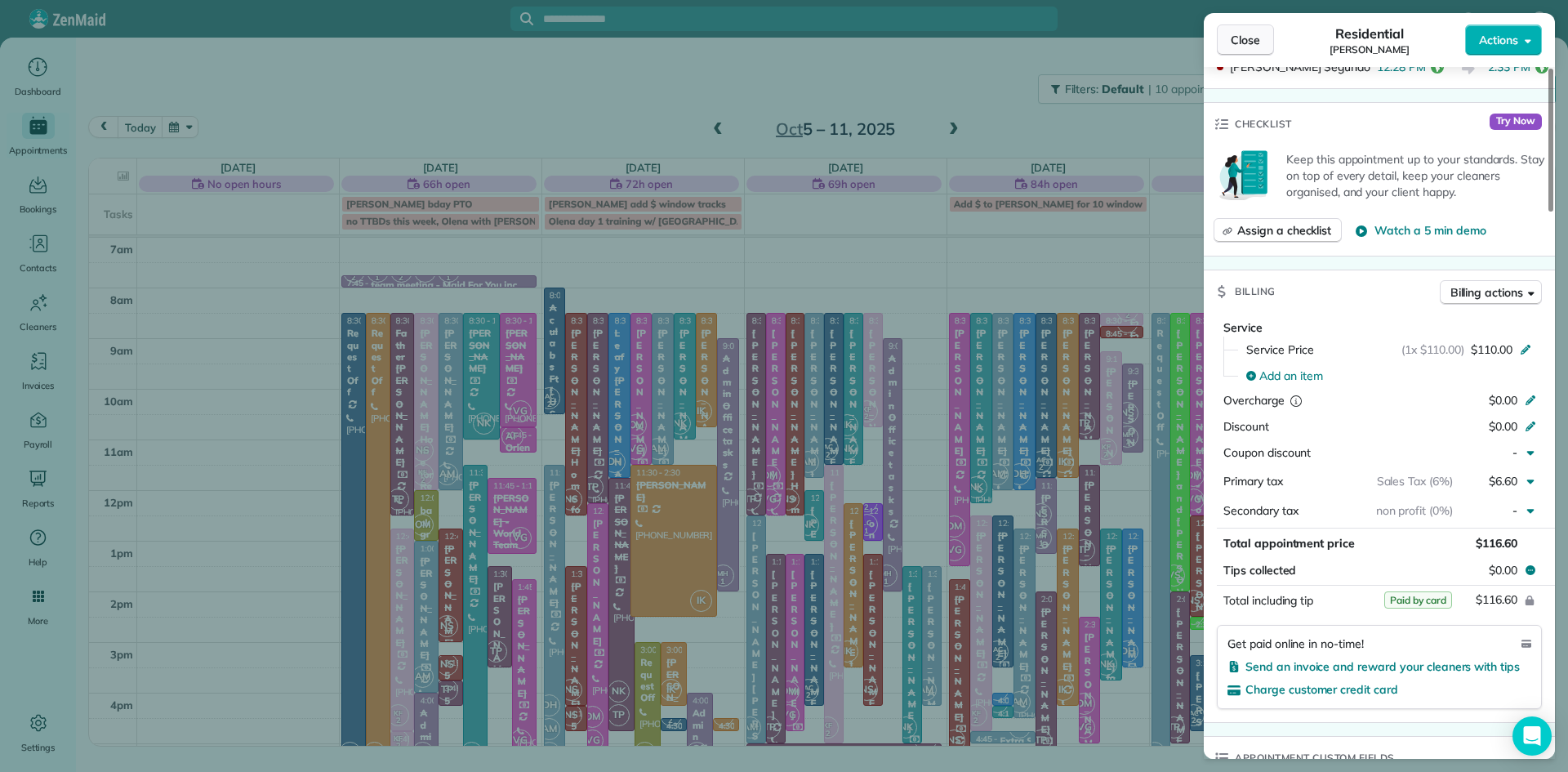
click at [1263, 43] on button "Close" at bounding box center [1245, 40] width 57 height 31
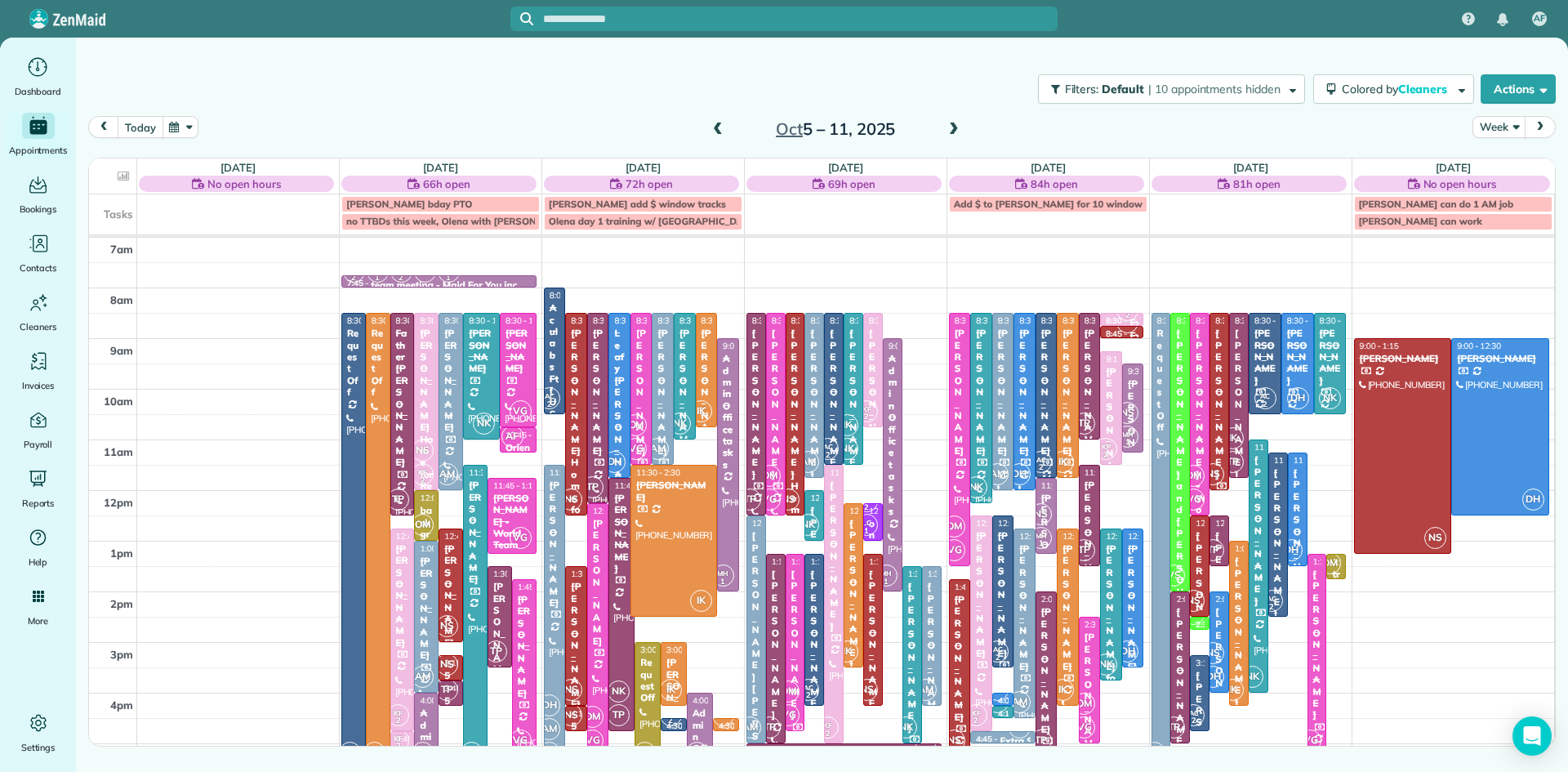
click at [139, 125] on button "today" at bounding box center [140, 127] width 45 height 22
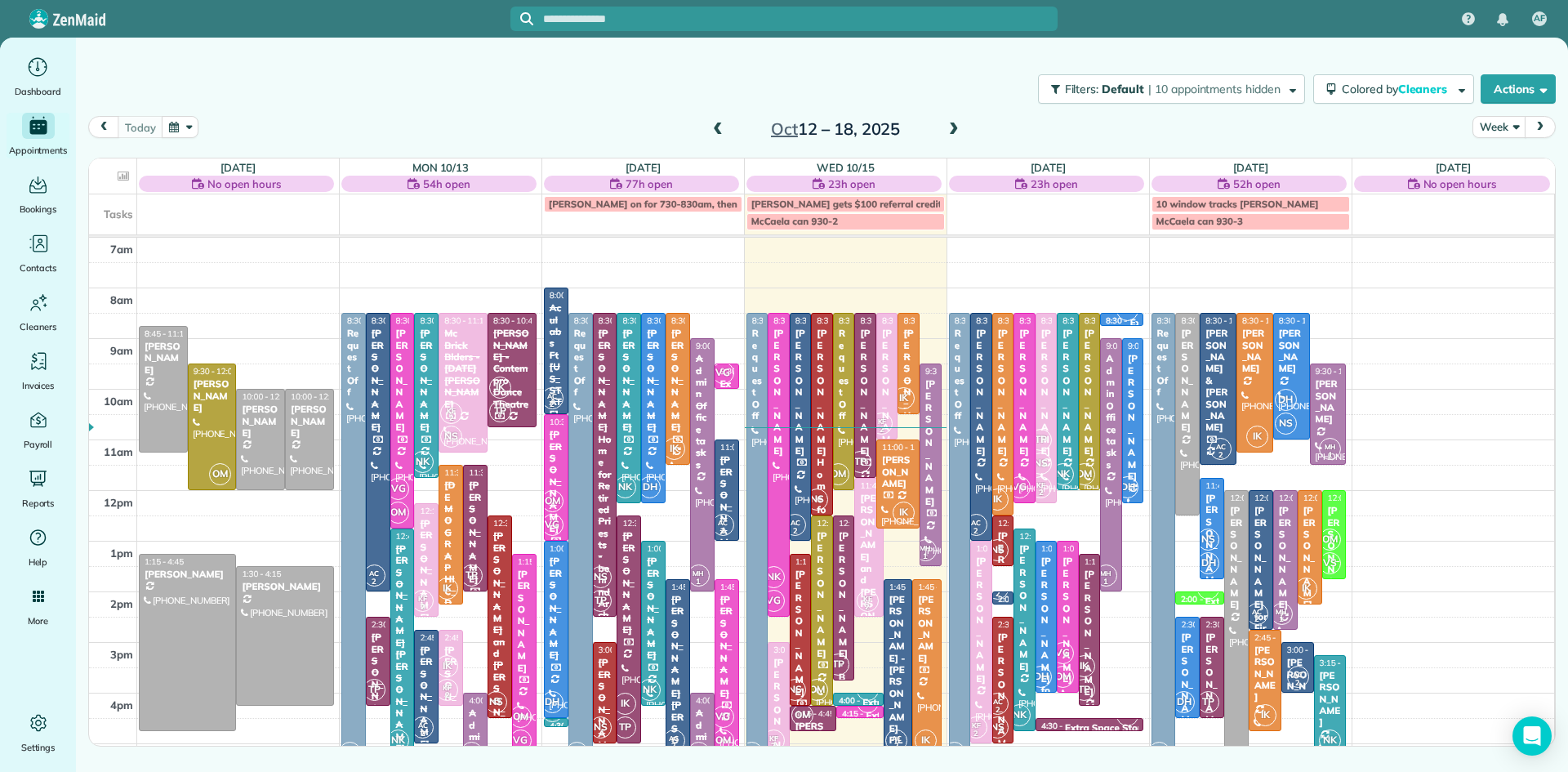
click at [952, 129] on span at bounding box center [954, 129] width 18 height 15
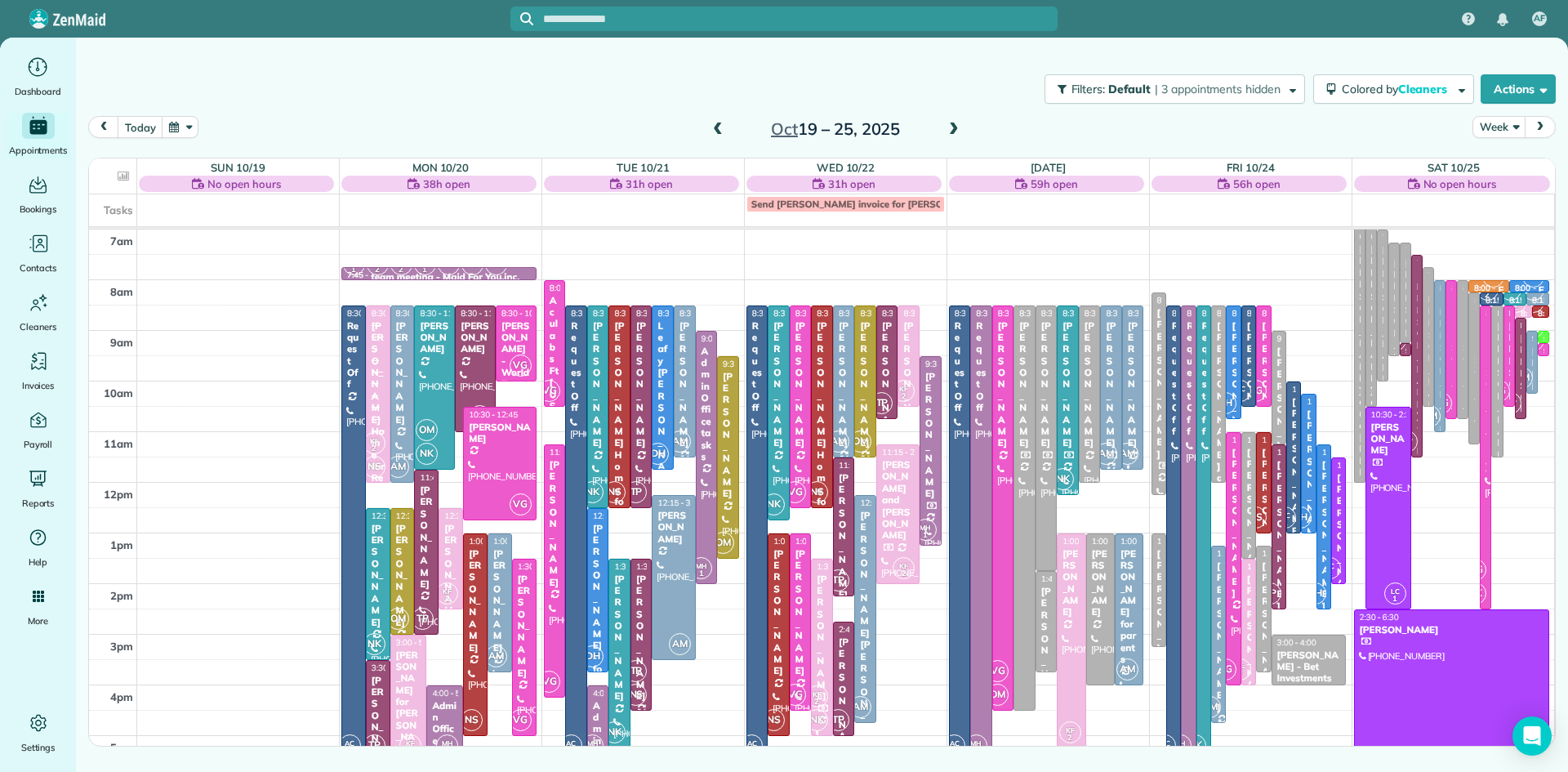
click at [952, 128] on span at bounding box center [954, 129] width 18 height 15
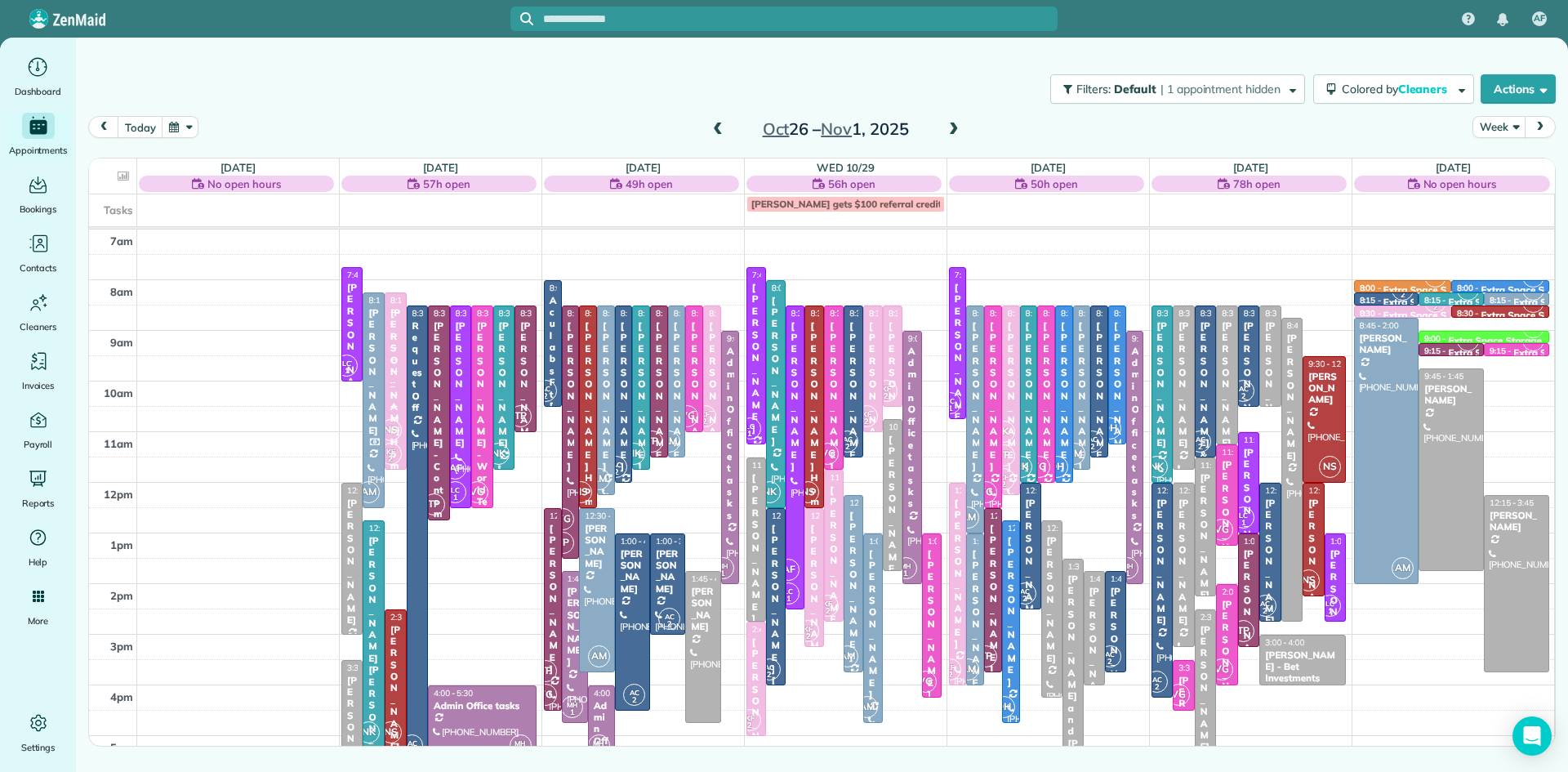
click at [716, 127] on span at bounding box center [718, 129] width 18 height 15
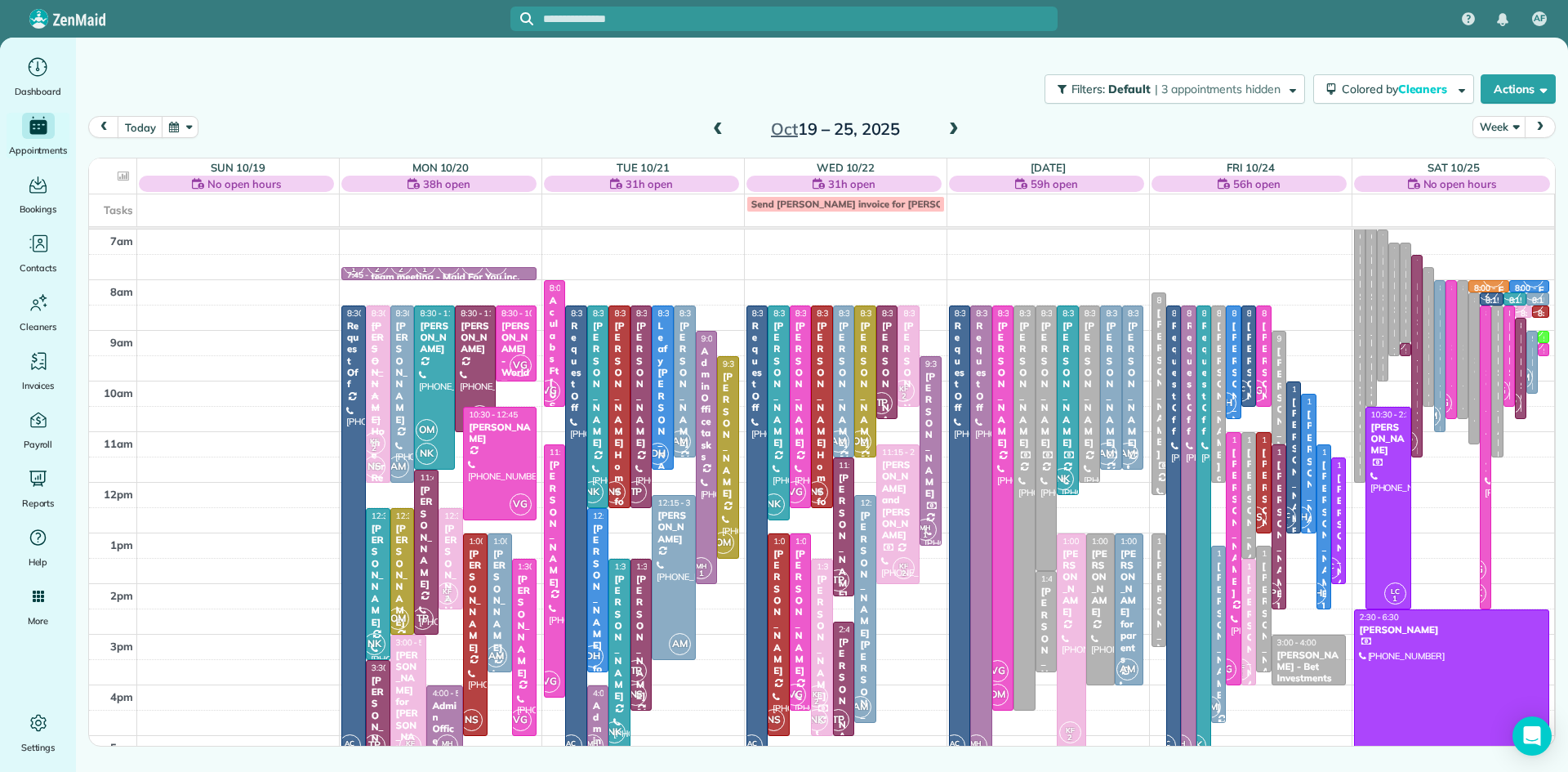
click at [953, 129] on span at bounding box center [954, 129] width 18 height 15
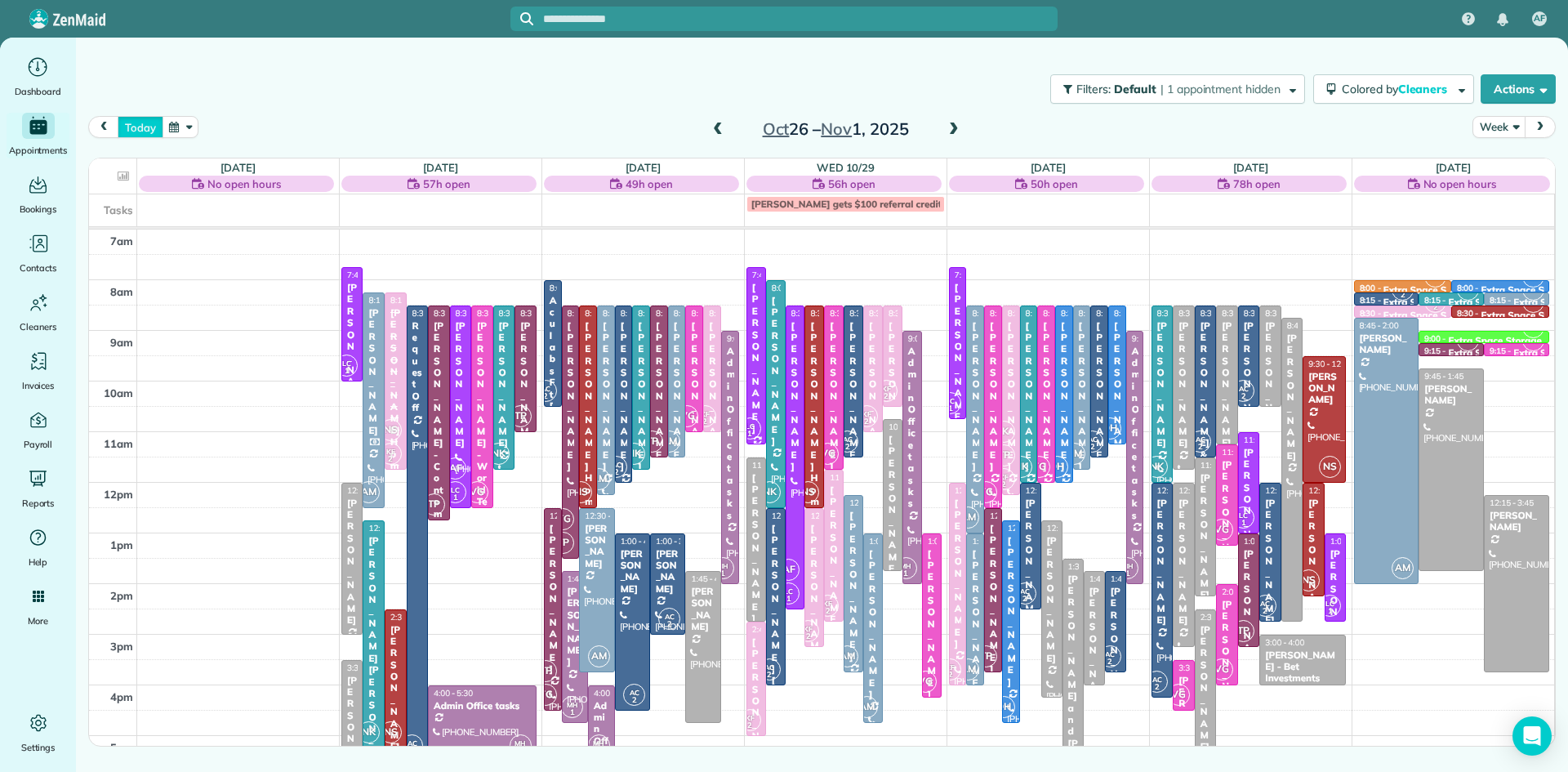
click at [135, 129] on button "today" at bounding box center [140, 127] width 45 height 22
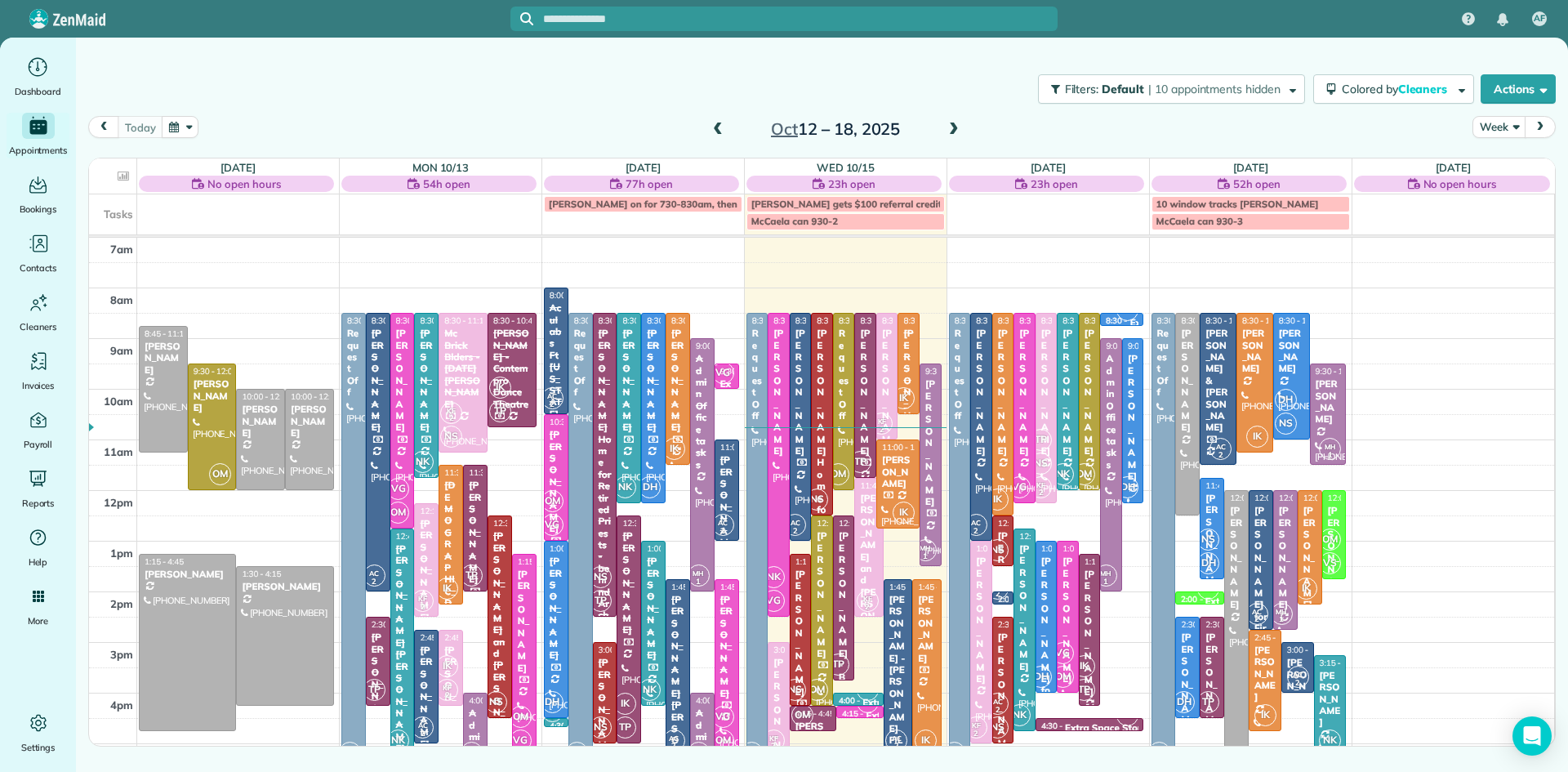
click at [906, 540] on div "7am 8am 9am 10am 11am 12pm 1pm 2pm 3pm 4pm 5pm 6pm 7pm 8pm 8:45 - 11:15 [PERSON…" at bounding box center [821, 591] width 1465 height 708
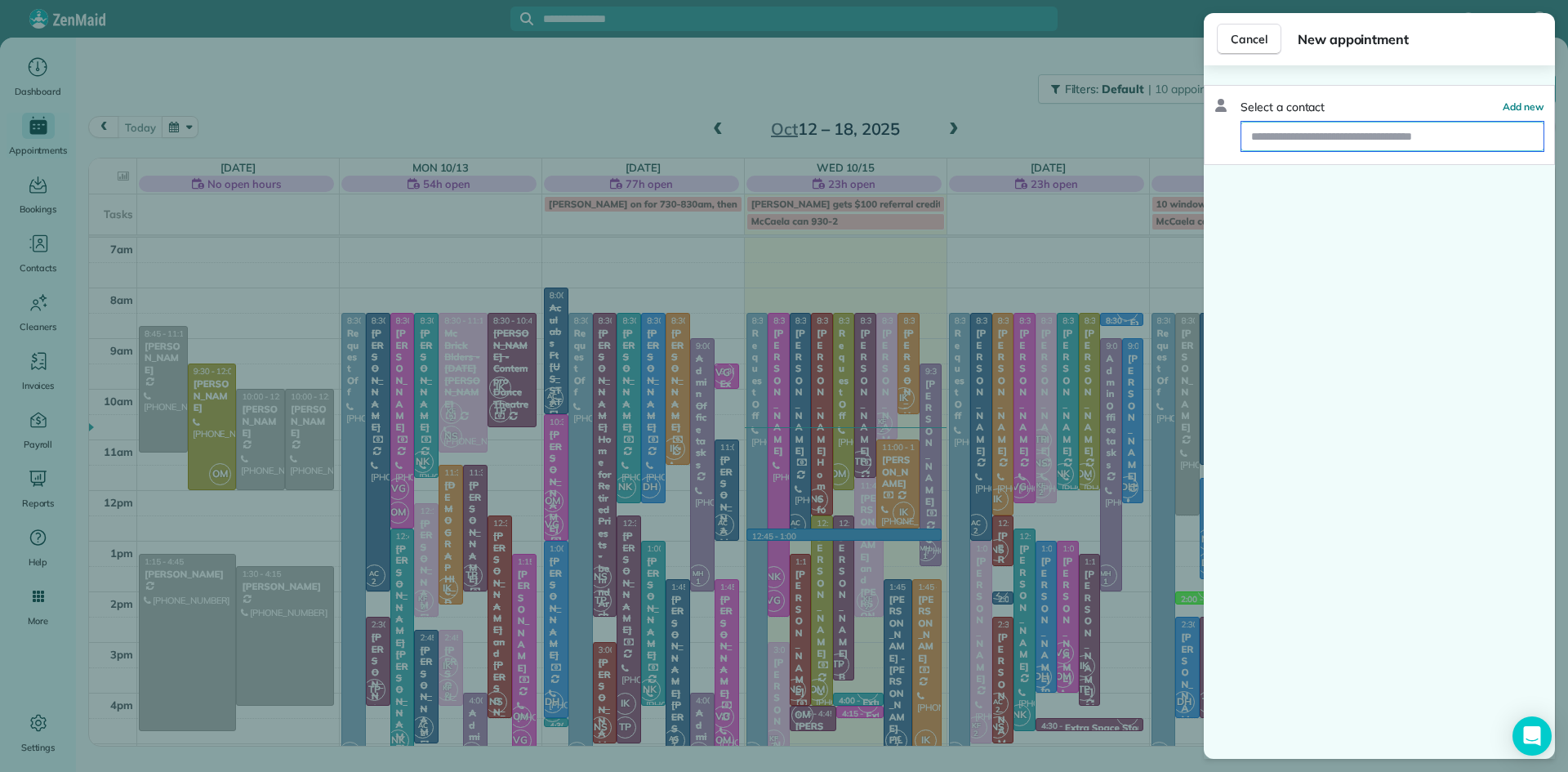
click at [1336, 139] on input "text" at bounding box center [1392, 136] width 302 height 29
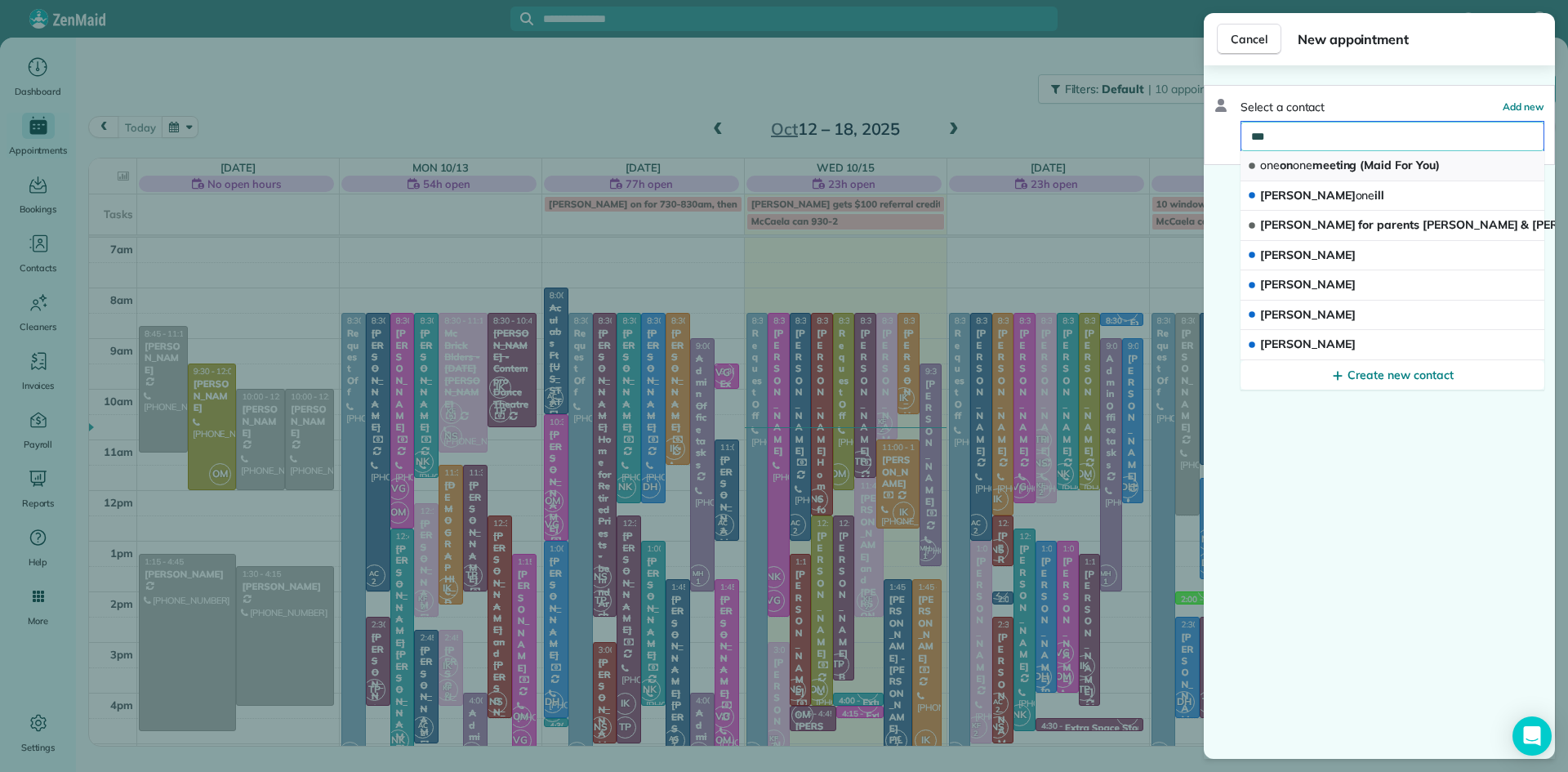
type input "***"
click at [1322, 169] on span "one on one meeting (Maid For You)" at bounding box center [1349, 164] width 180 height 15
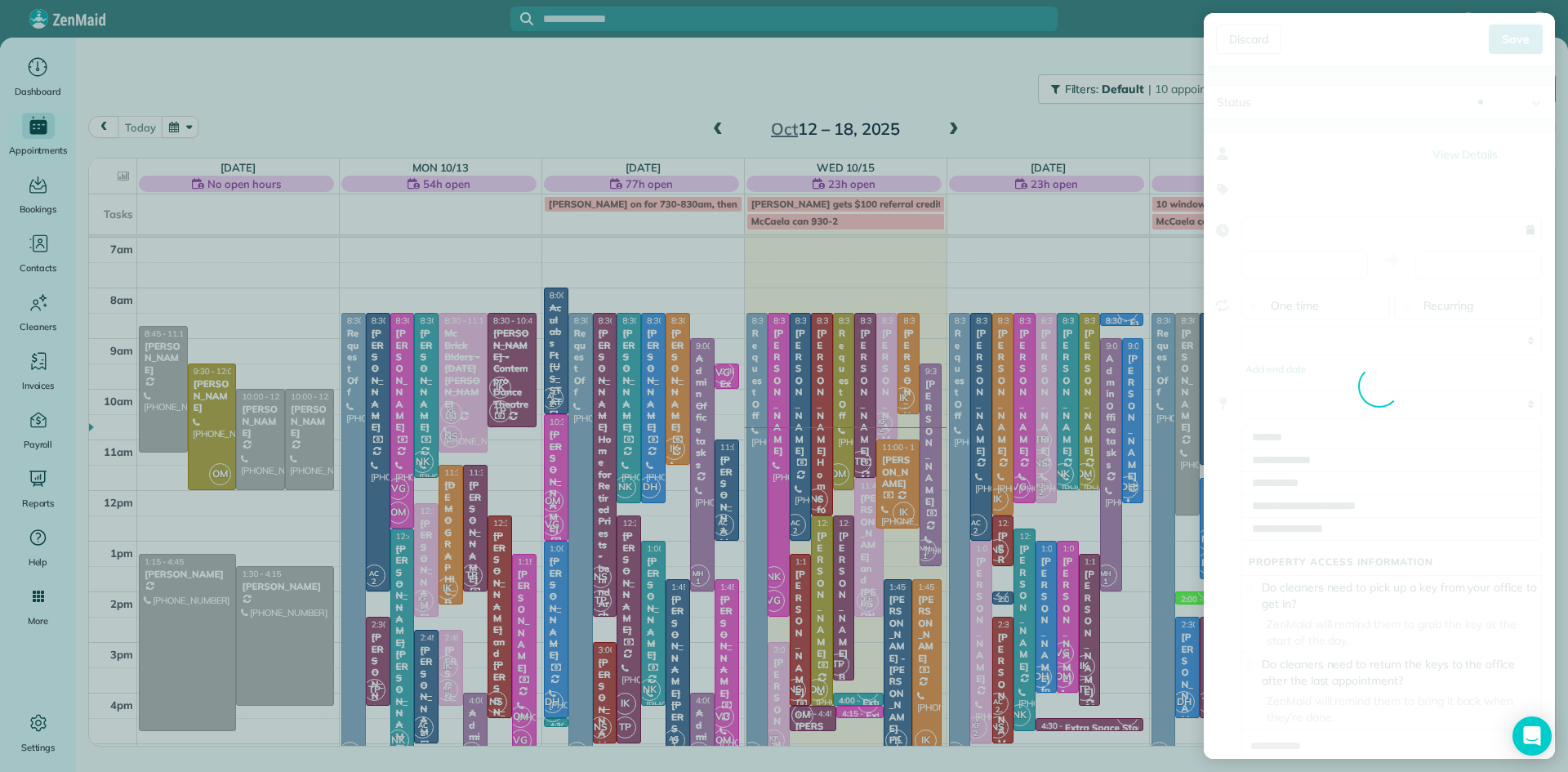
type input "**********"
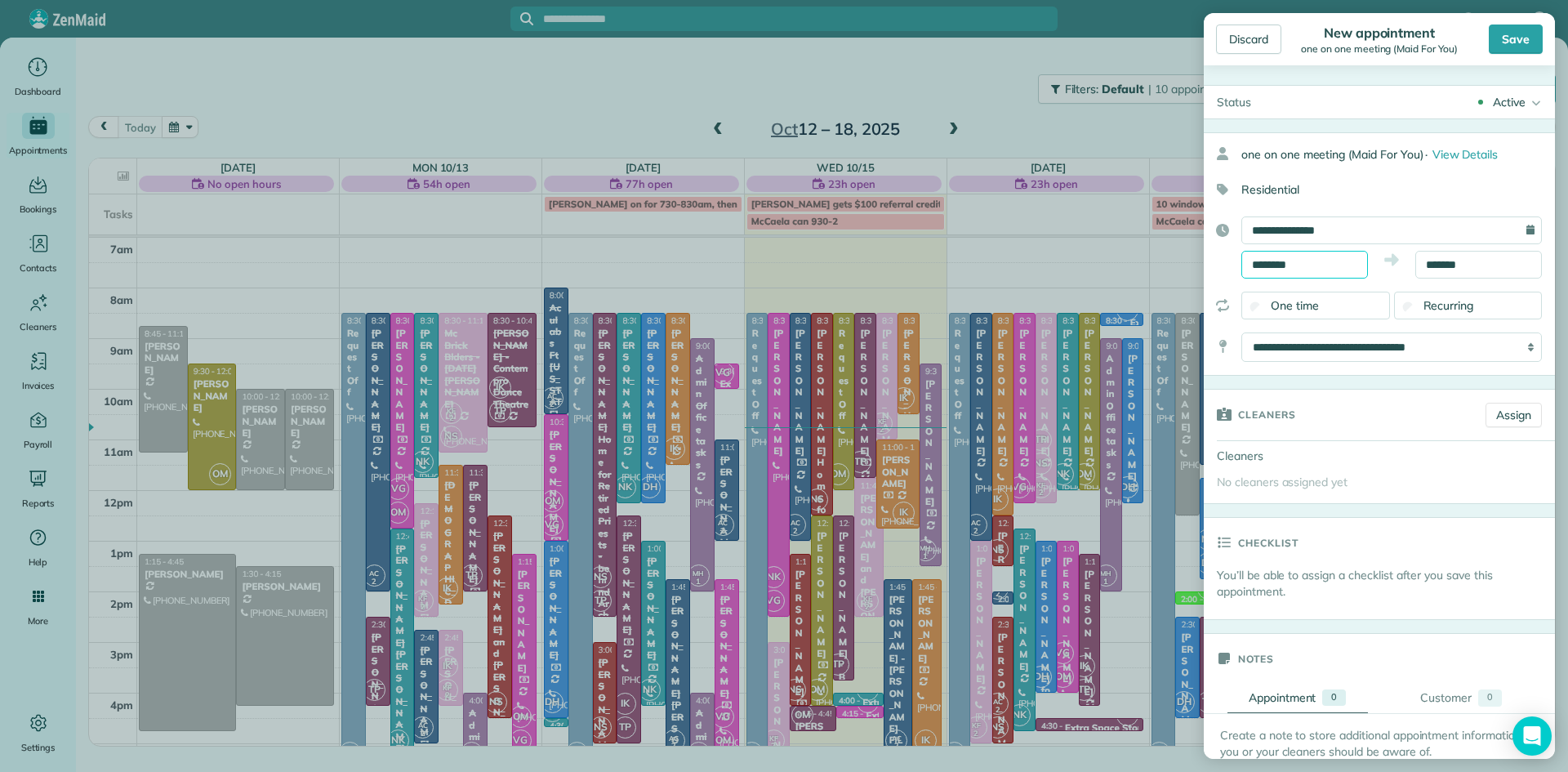
click at [1355, 264] on input "********" at bounding box center [1304, 264] width 127 height 28
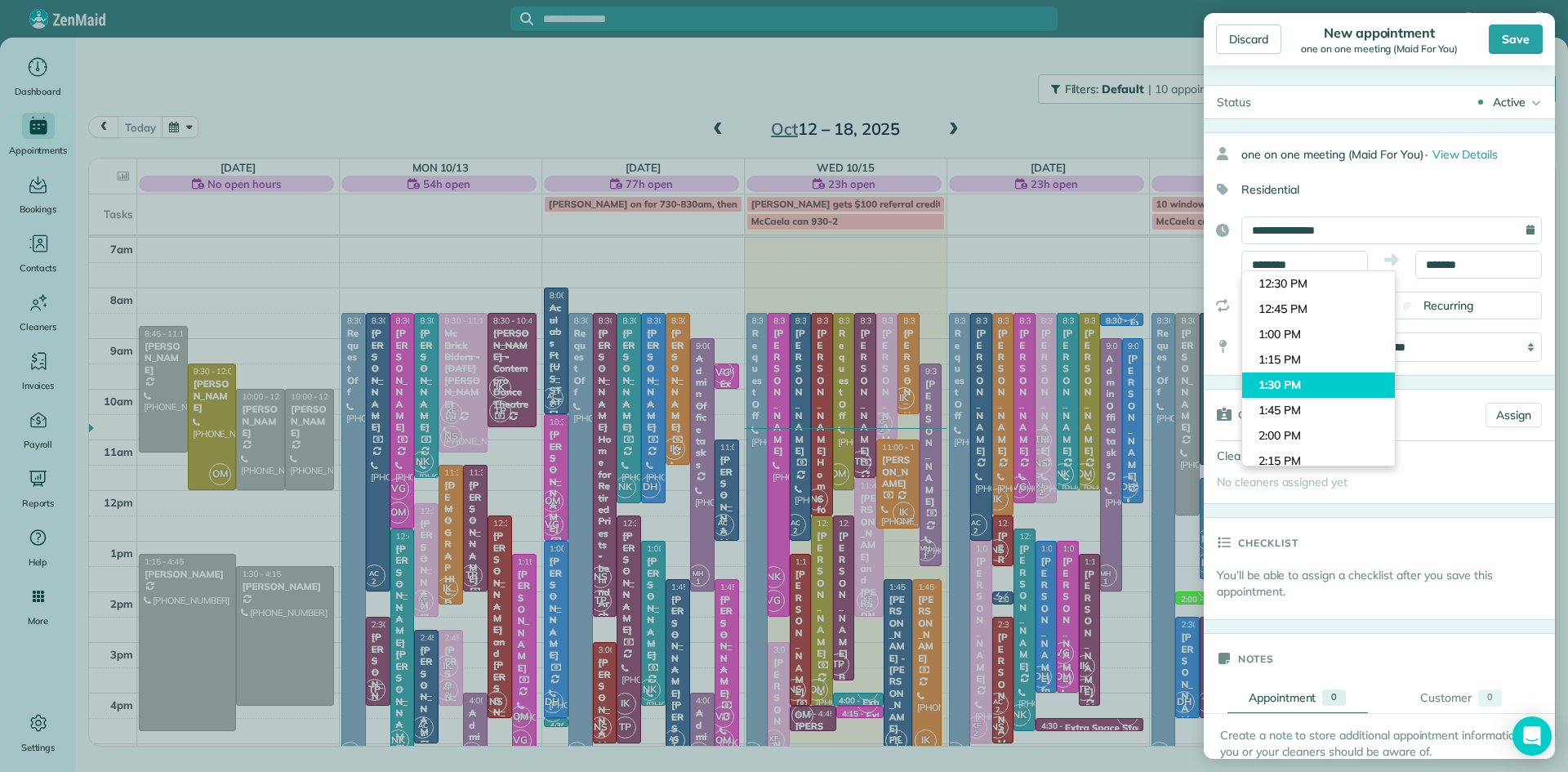
type input "*******"
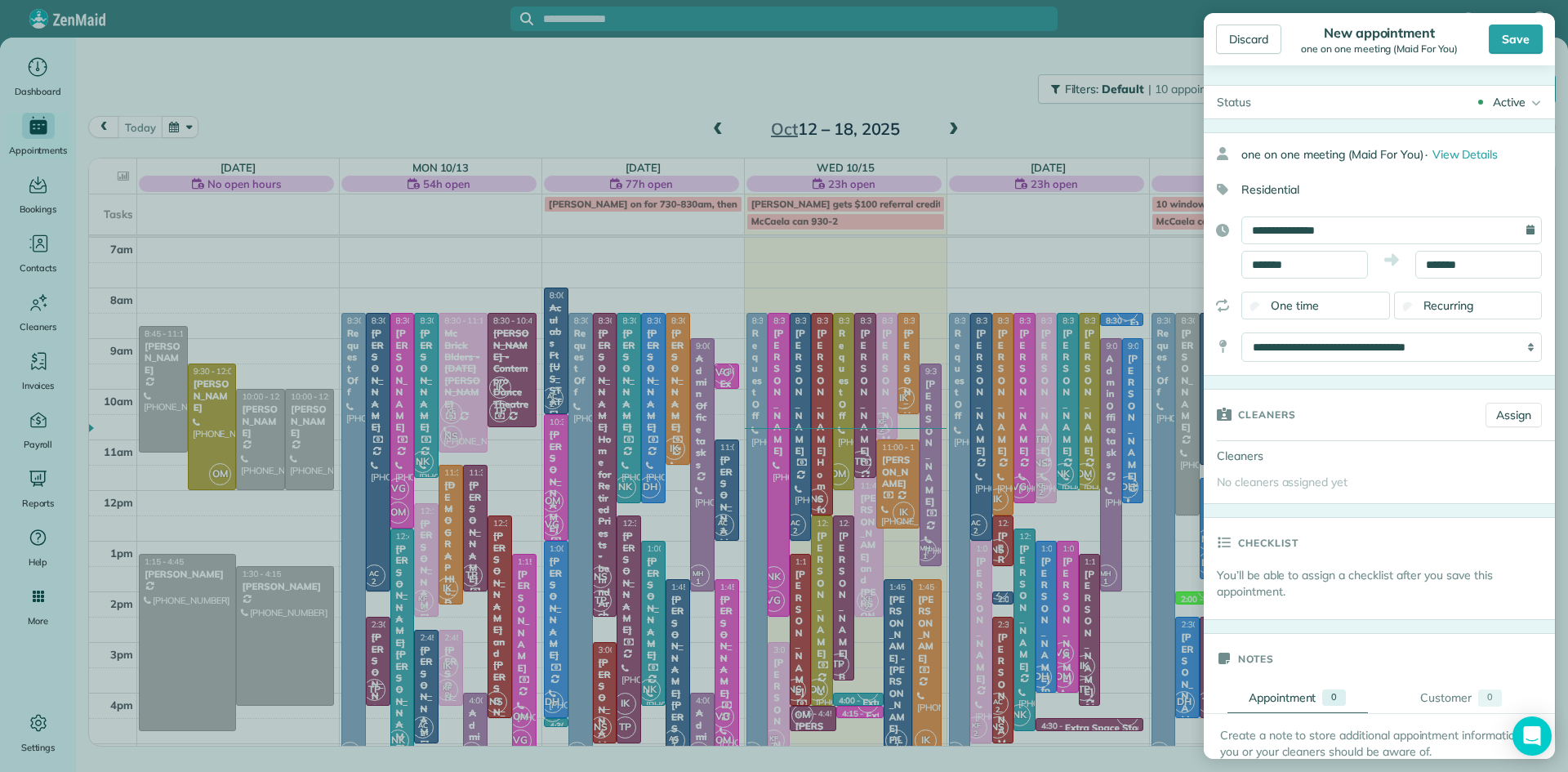
click at [1320, 381] on body "AF Dashboard Appointments Bookings Contacts Cleaners Invoices Payroll Reports H…" at bounding box center [784, 386] width 1568 height 772
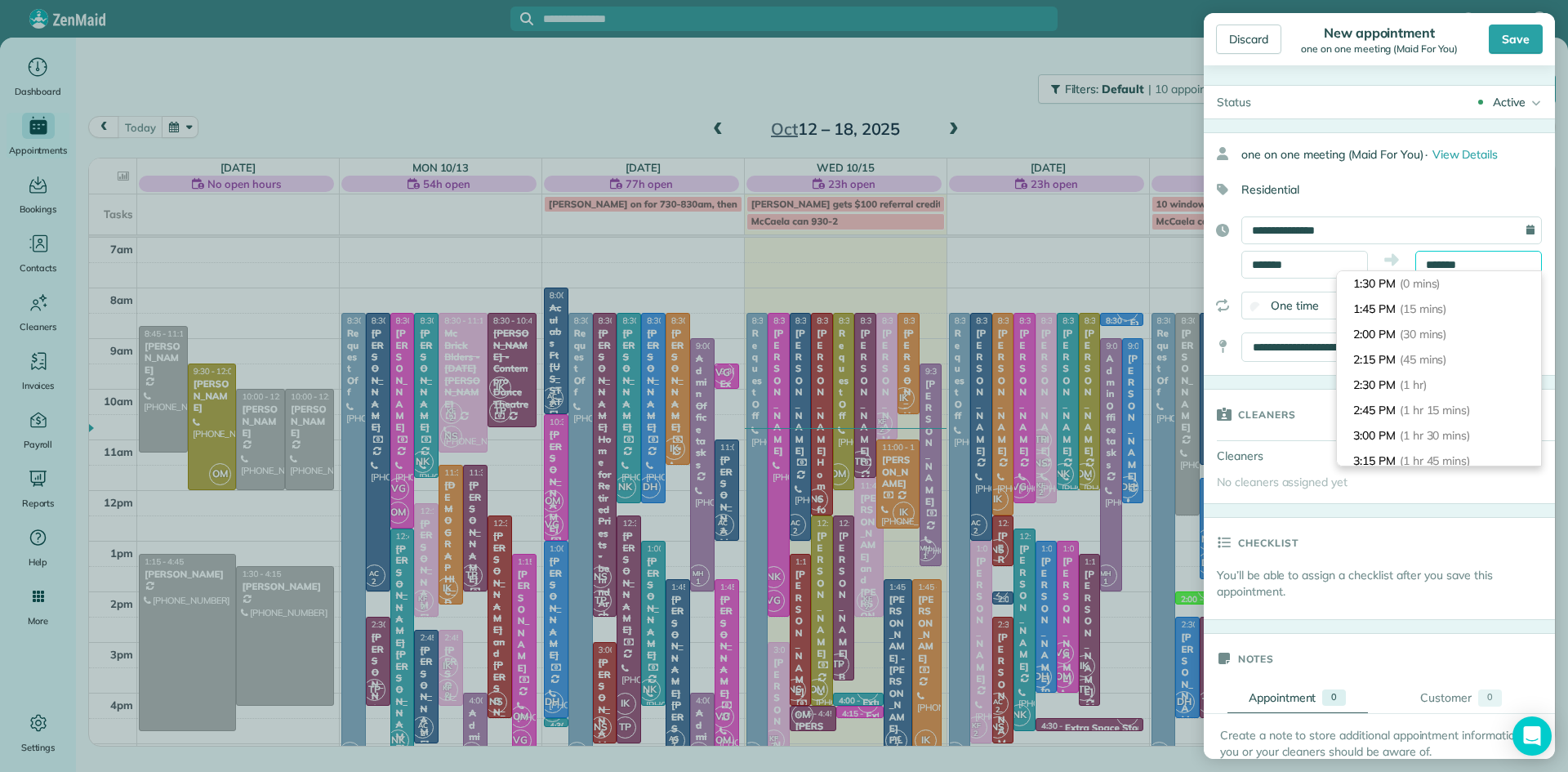
click at [1493, 263] on input "*******" at bounding box center [1478, 264] width 127 height 28
type input "*******"
click at [1412, 311] on span "(15 mins)" at bounding box center [1424, 308] width 51 height 15
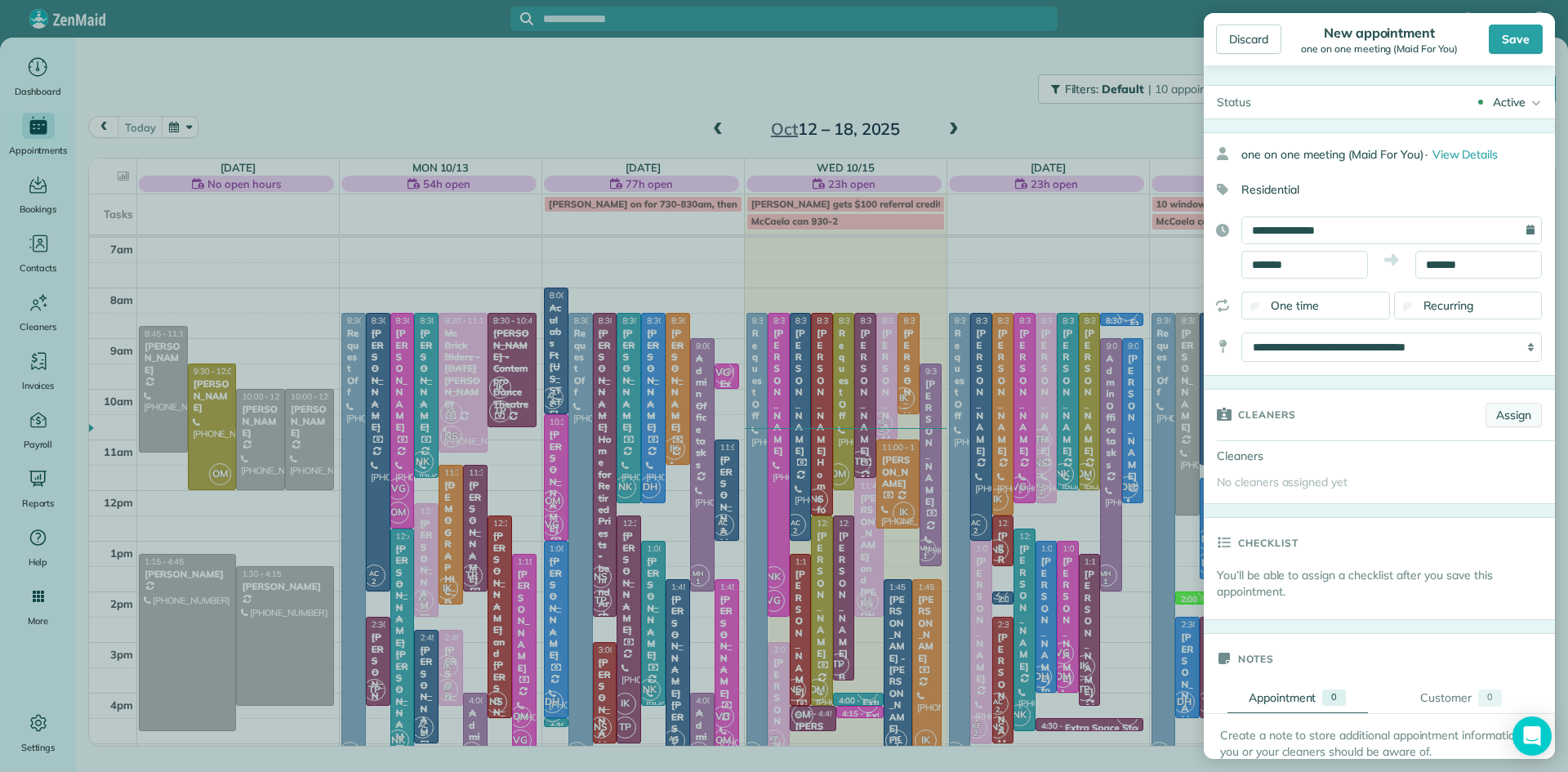
click at [1516, 407] on link "Assign" at bounding box center [1513, 415] width 56 height 24
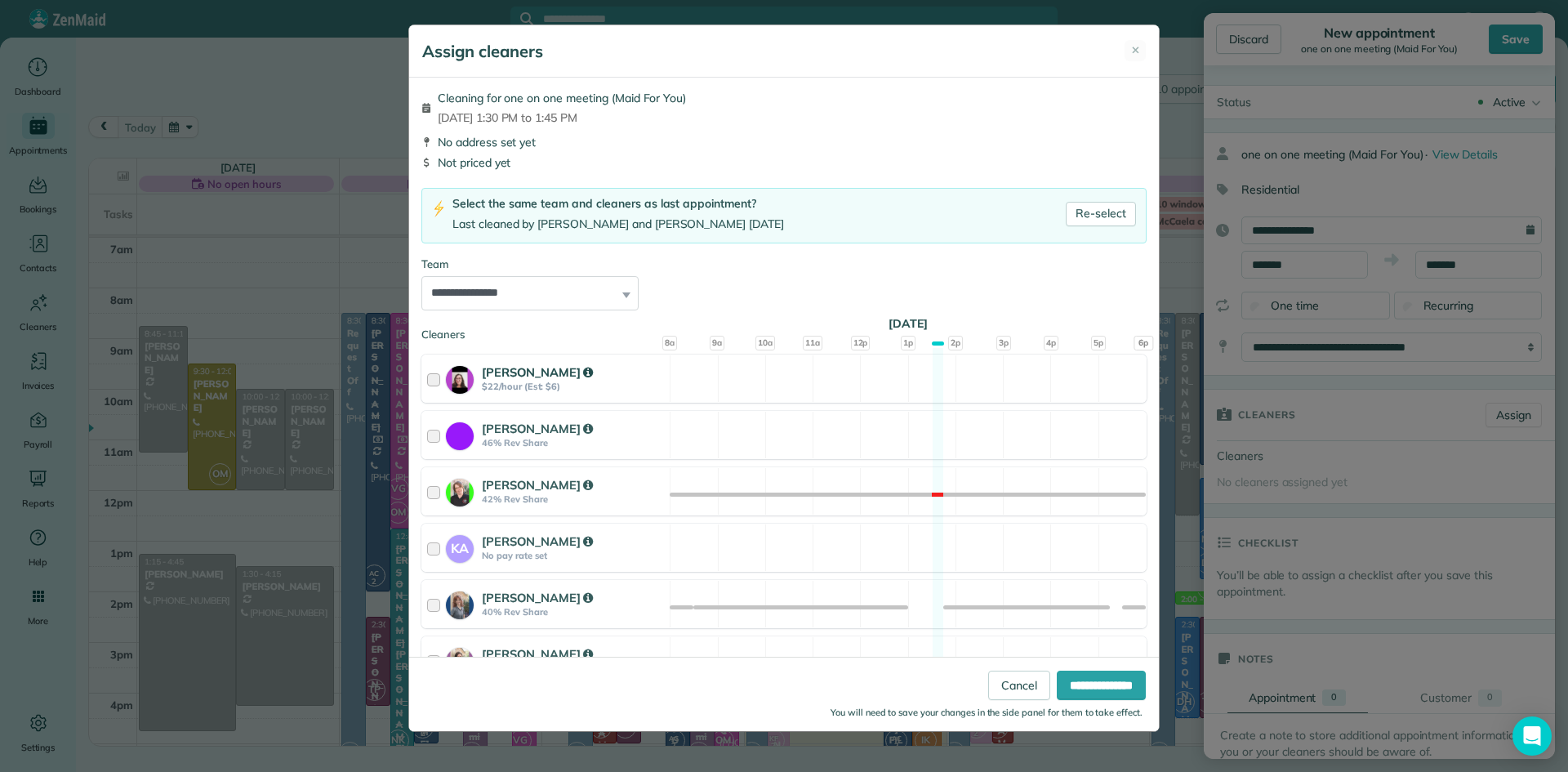
click at [464, 389] on div at bounding box center [460, 380] width 28 height 28
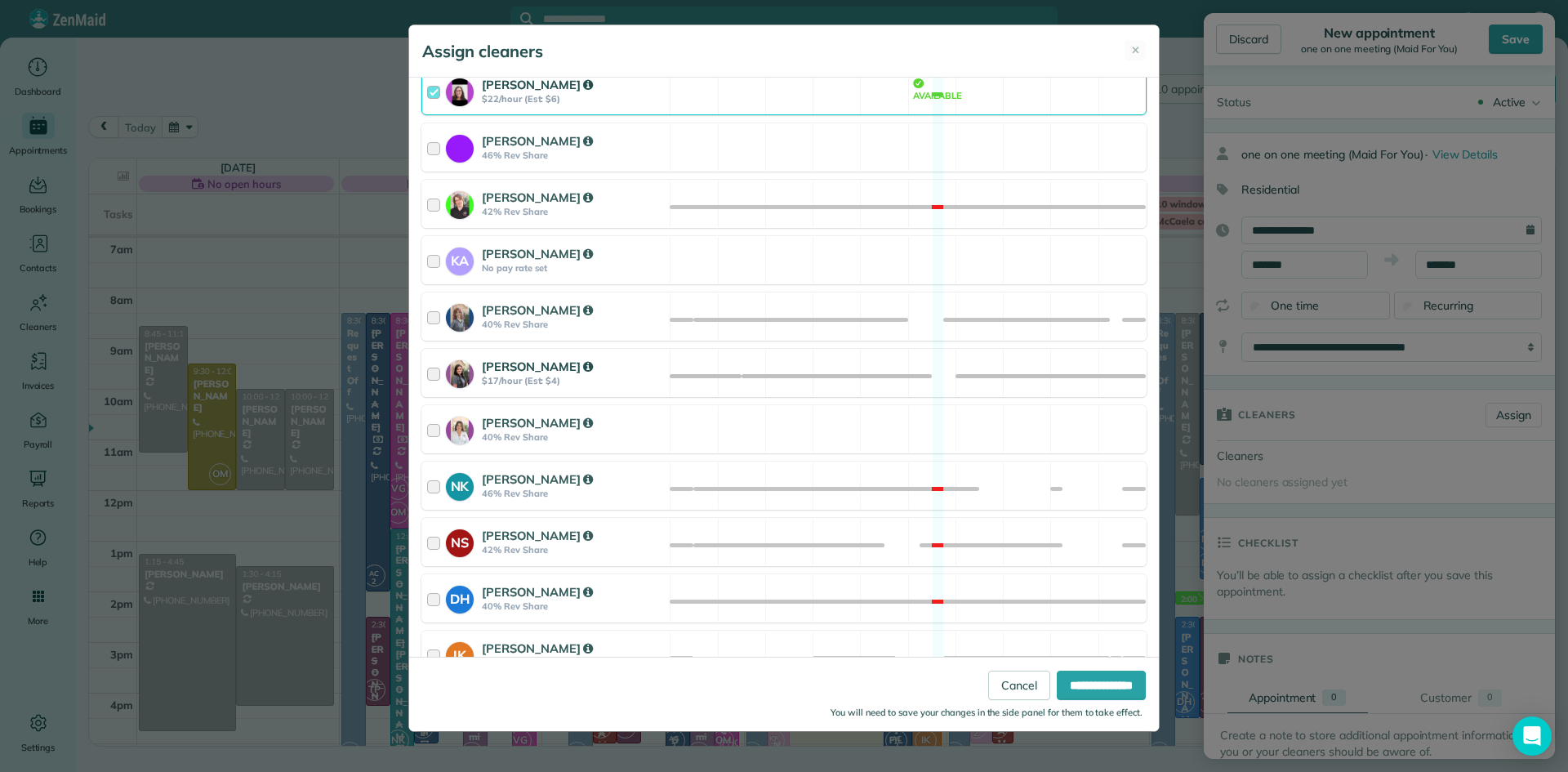
scroll to position [338, 0]
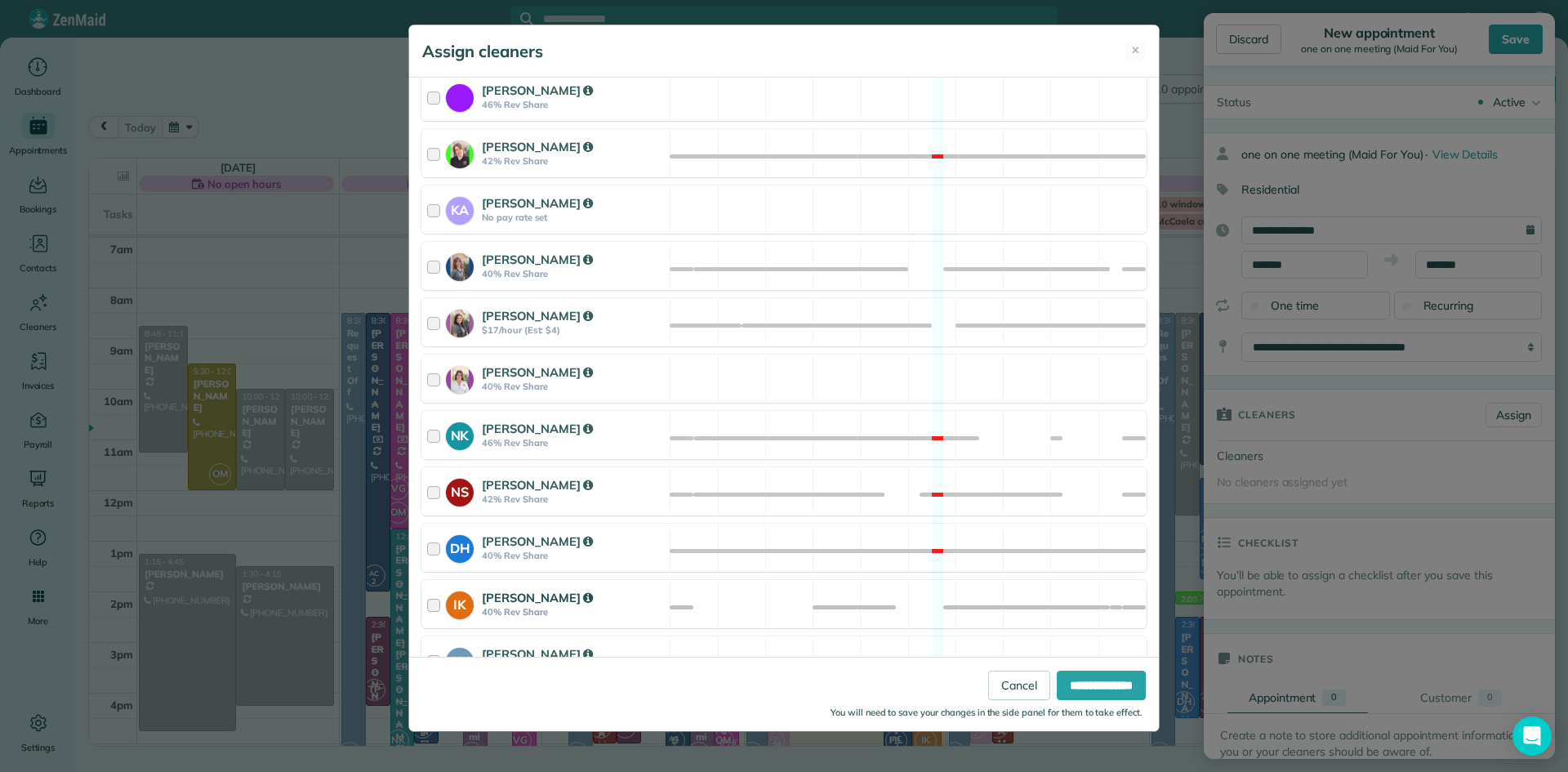
click at [509, 591] on strong "[PERSON_NAME]" at bounding box center [537, 597] width 111 height 15
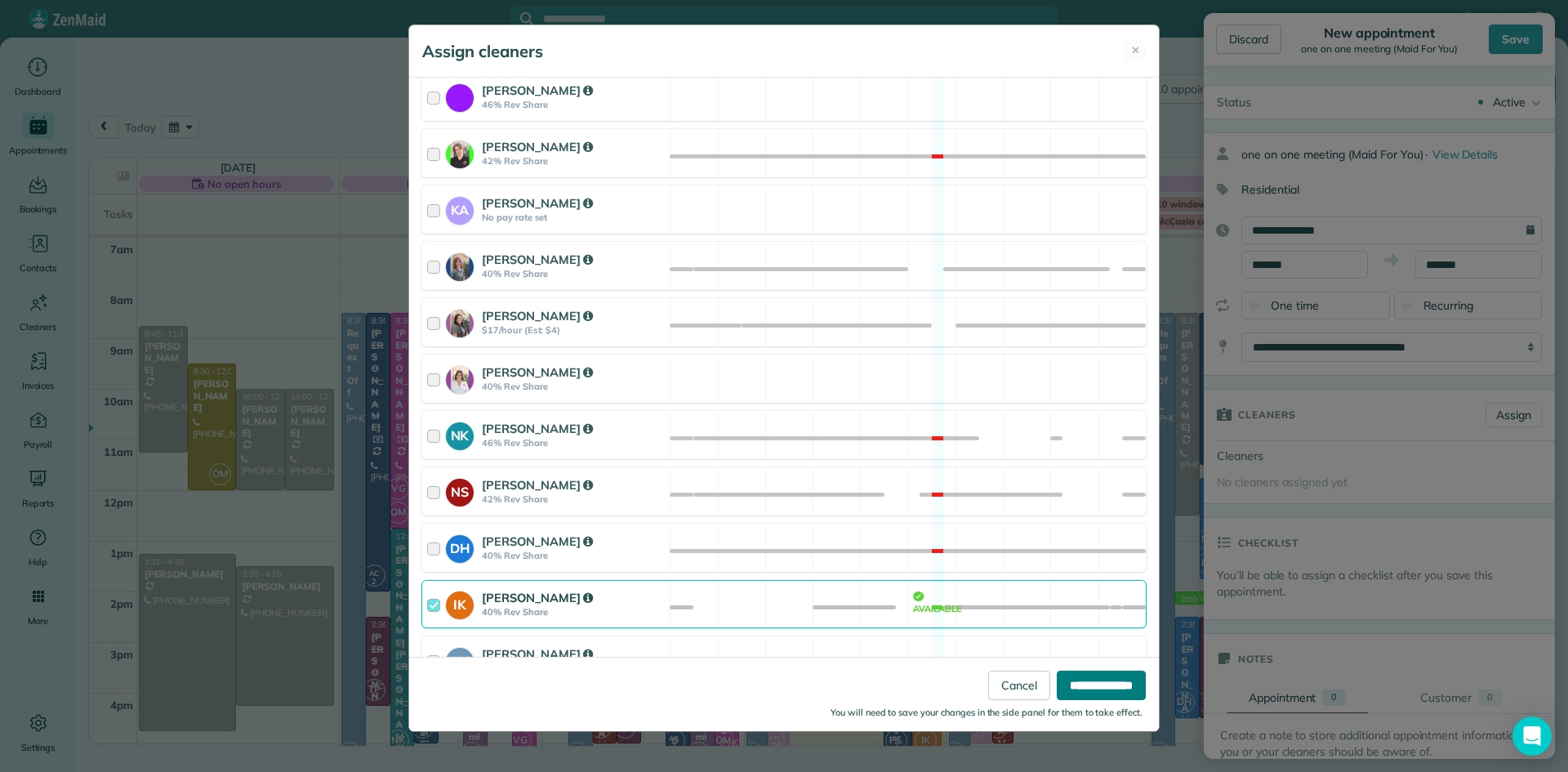
click at [1102, 679] on input "**********" at bounding box center [1101, 685] width 89 height 29
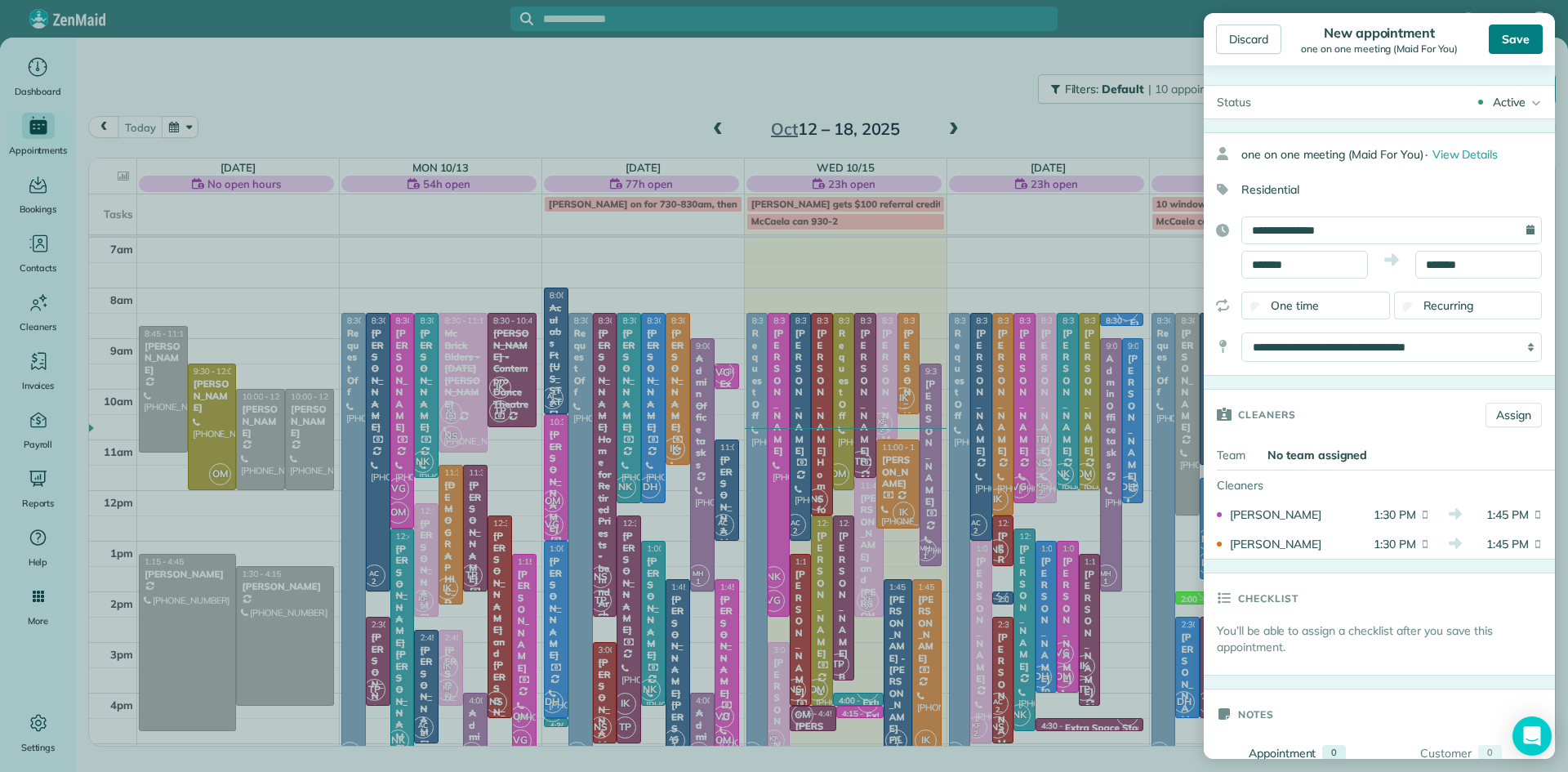
click at [1509, 31] on div "Save" at bounding box center [1516, 39] width 54 height 29
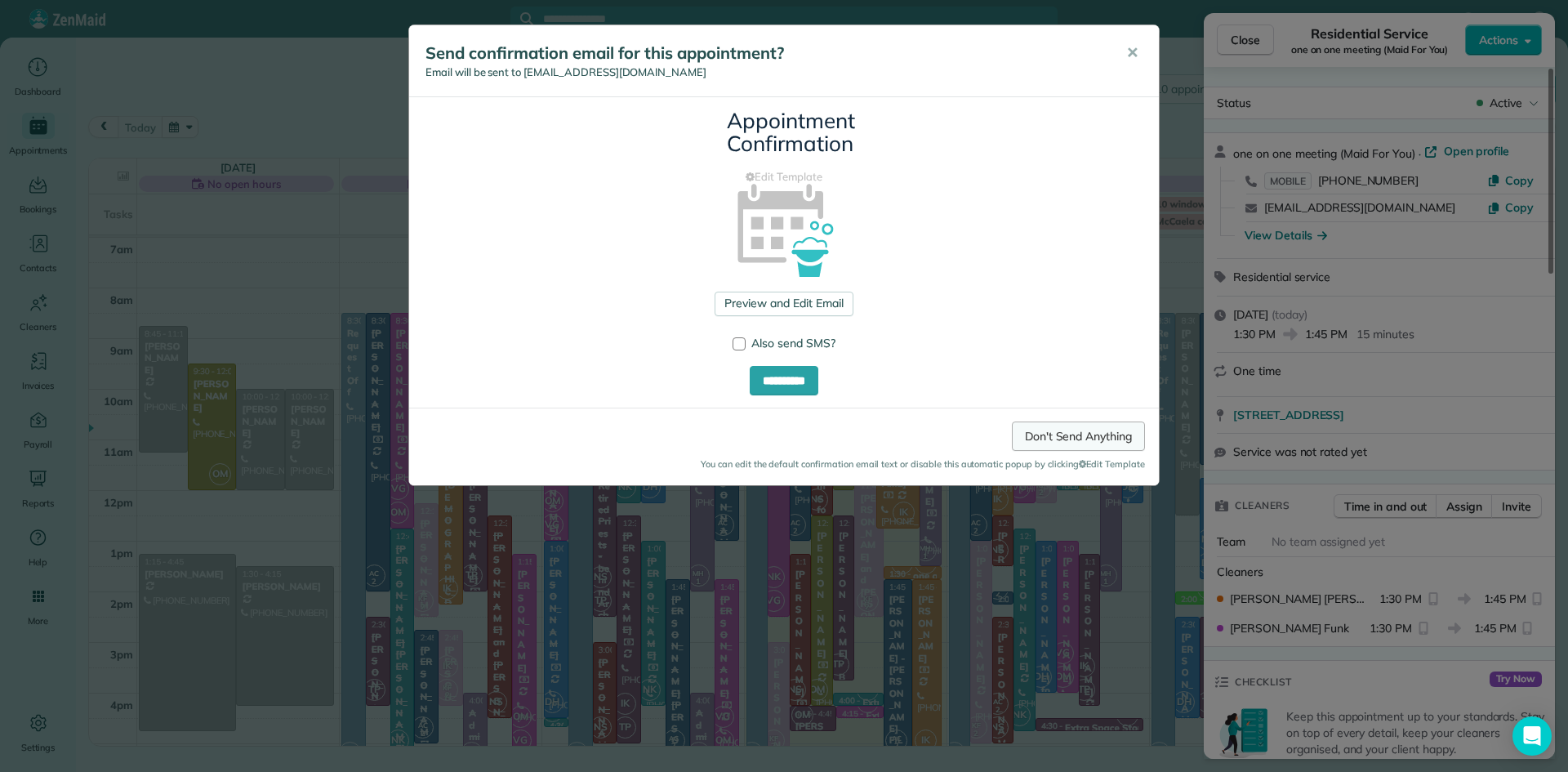
click at [1100, 442] on link "Don't Send Anything" at bounding box center [1078, 436] width 133 height 29
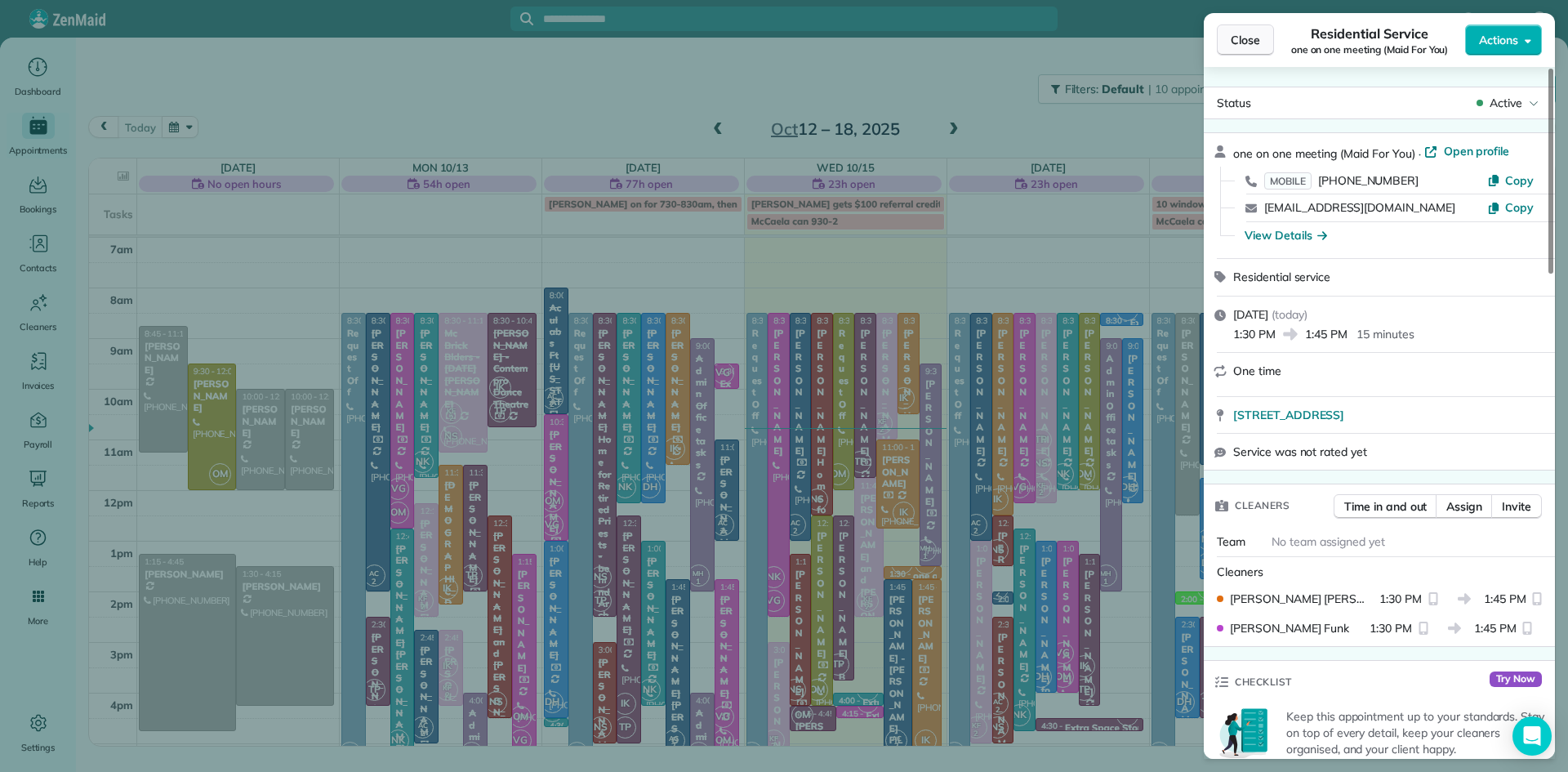
click at [1247, 35] on span "Close" at bounding box center [1245, 40] width 29 height 16
